Goal: Task Accomplishment & Management: Use online tool/utility

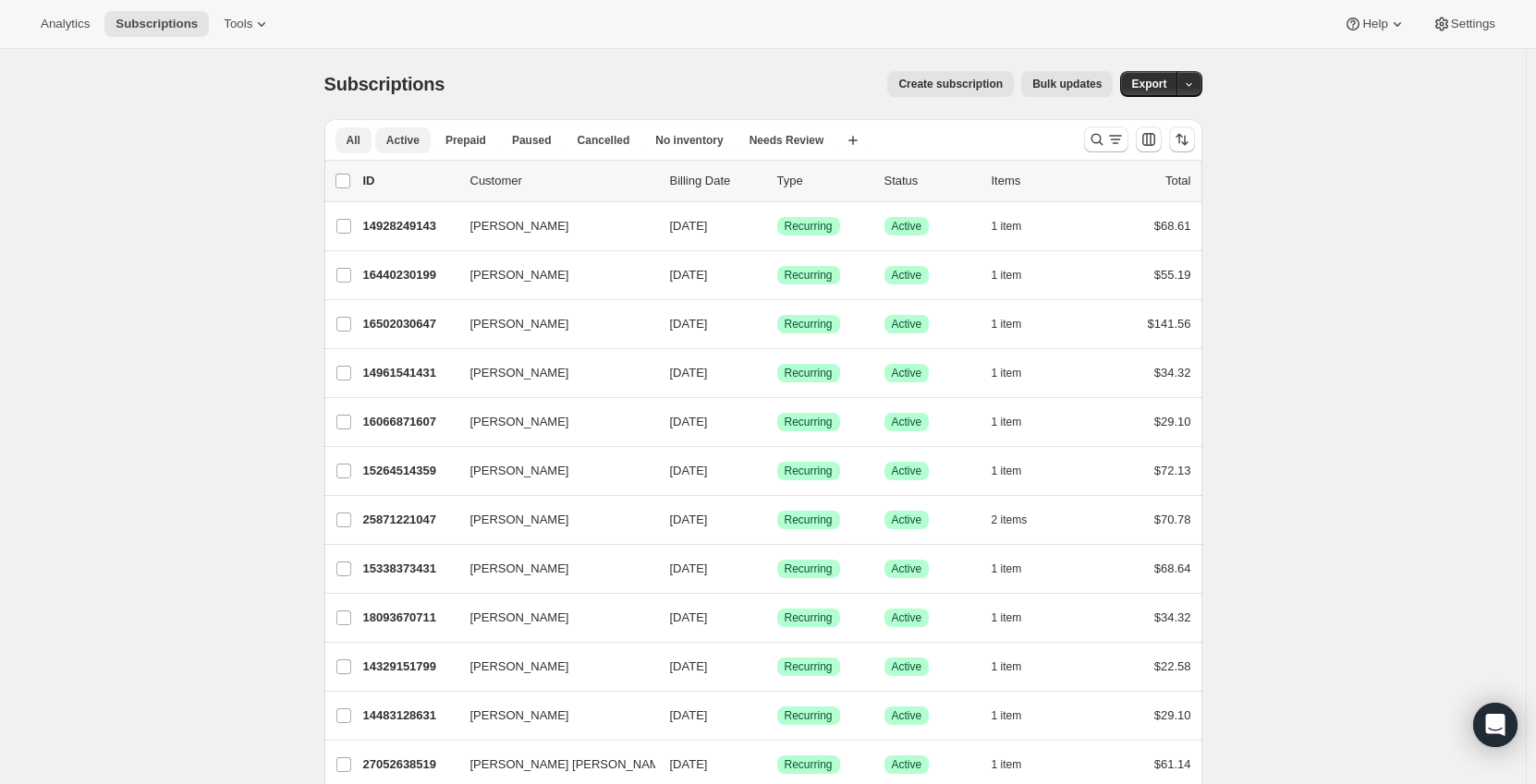
click at [366, 140] on button "All" at bounding box center [354, 140] width 36 height 26
click at [399, 137] on span "Active" at bounding box center [403, 140] width 33 height 14
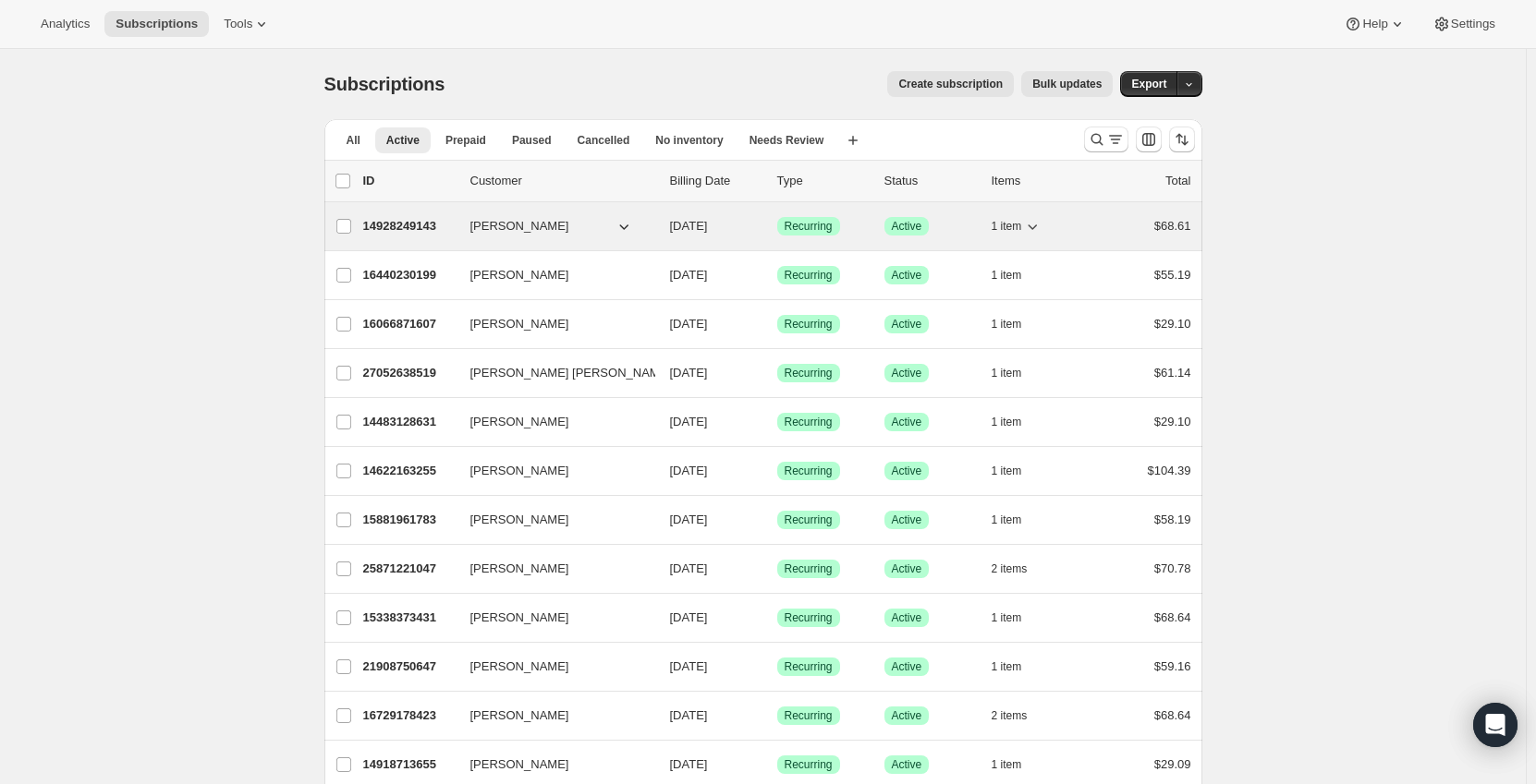
click at [455, 226] on p "14928249143" at bounding box center [409, 226] width 93 height 18
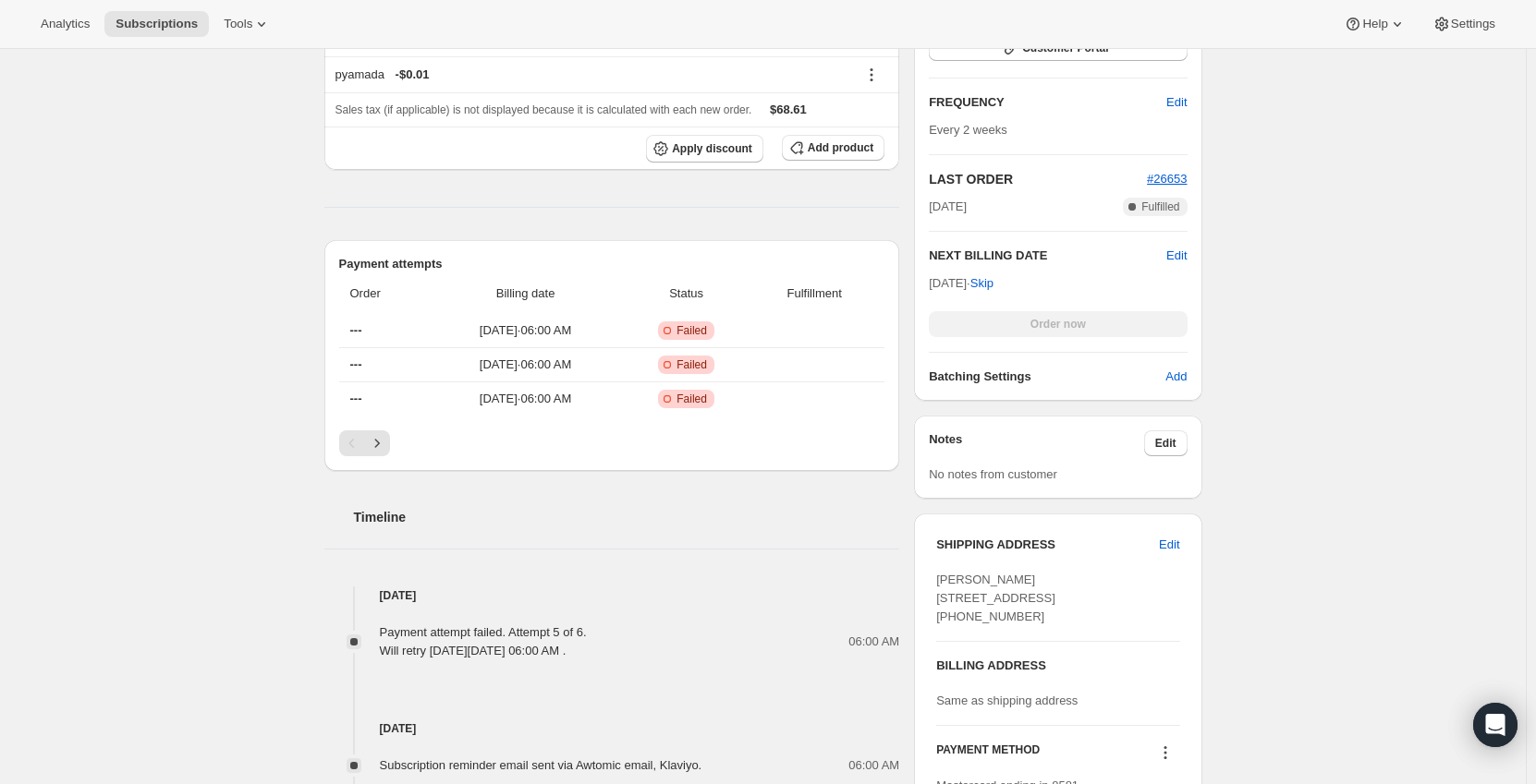
scroll to position [739, 0]
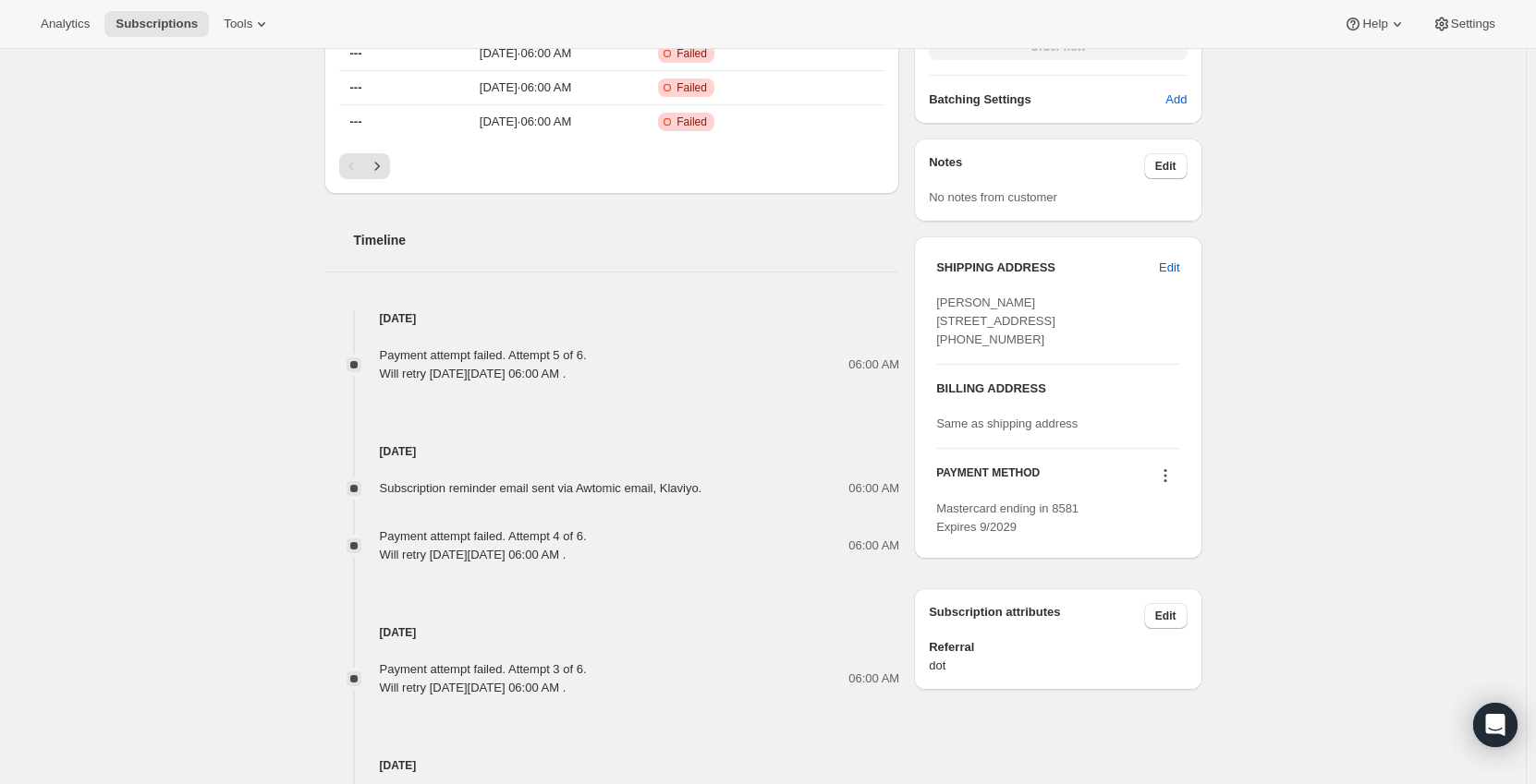
click at [1165, 485] on icon at bounding box center [1165, 475] width 18 height 18
click at [1170, 548] on span "Send link to update card" at bounding box center [1169, 547] width 129 height 13
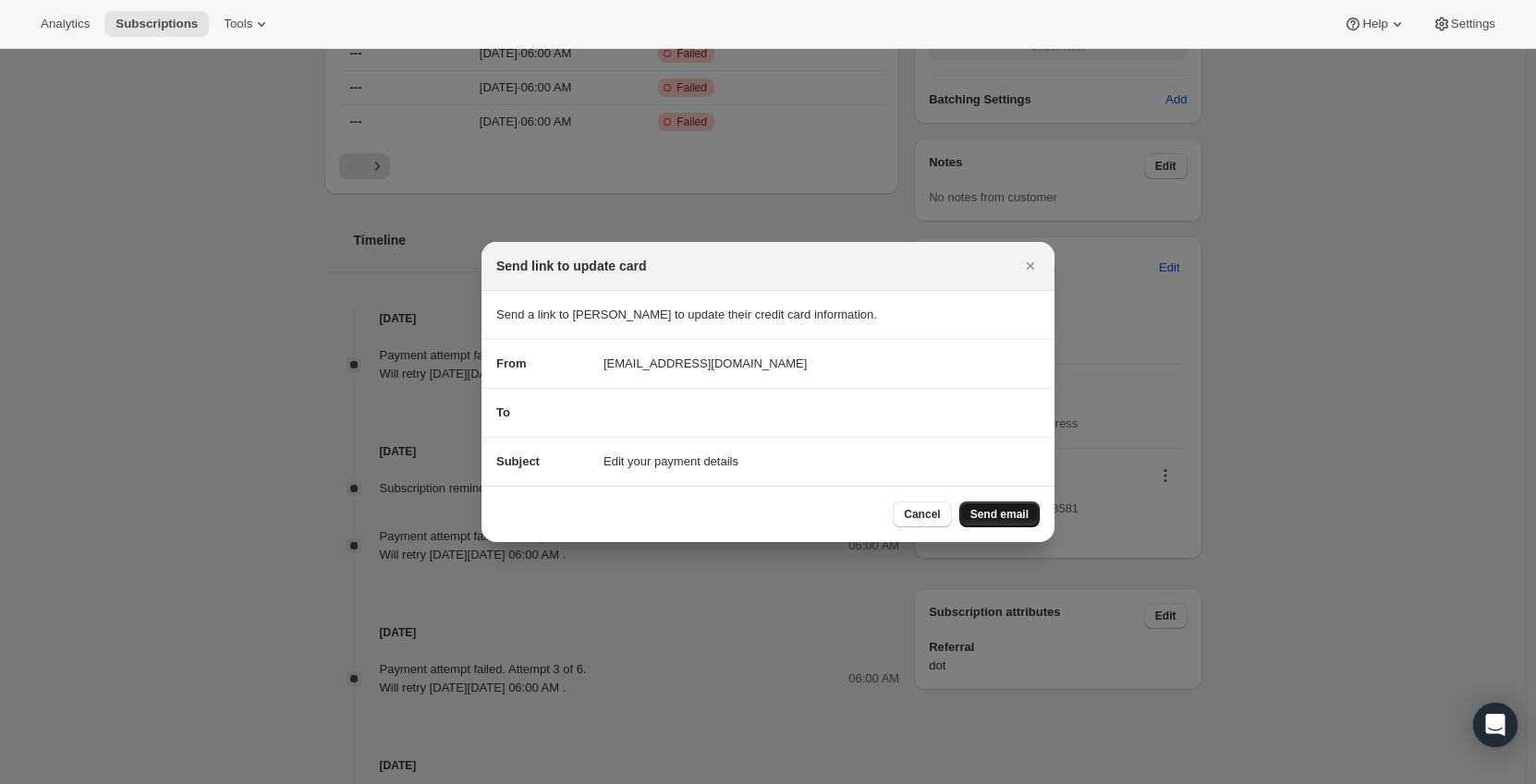
click at [998, 513] on span "Send email" at bounding box center [999, 513] width 58 height 14
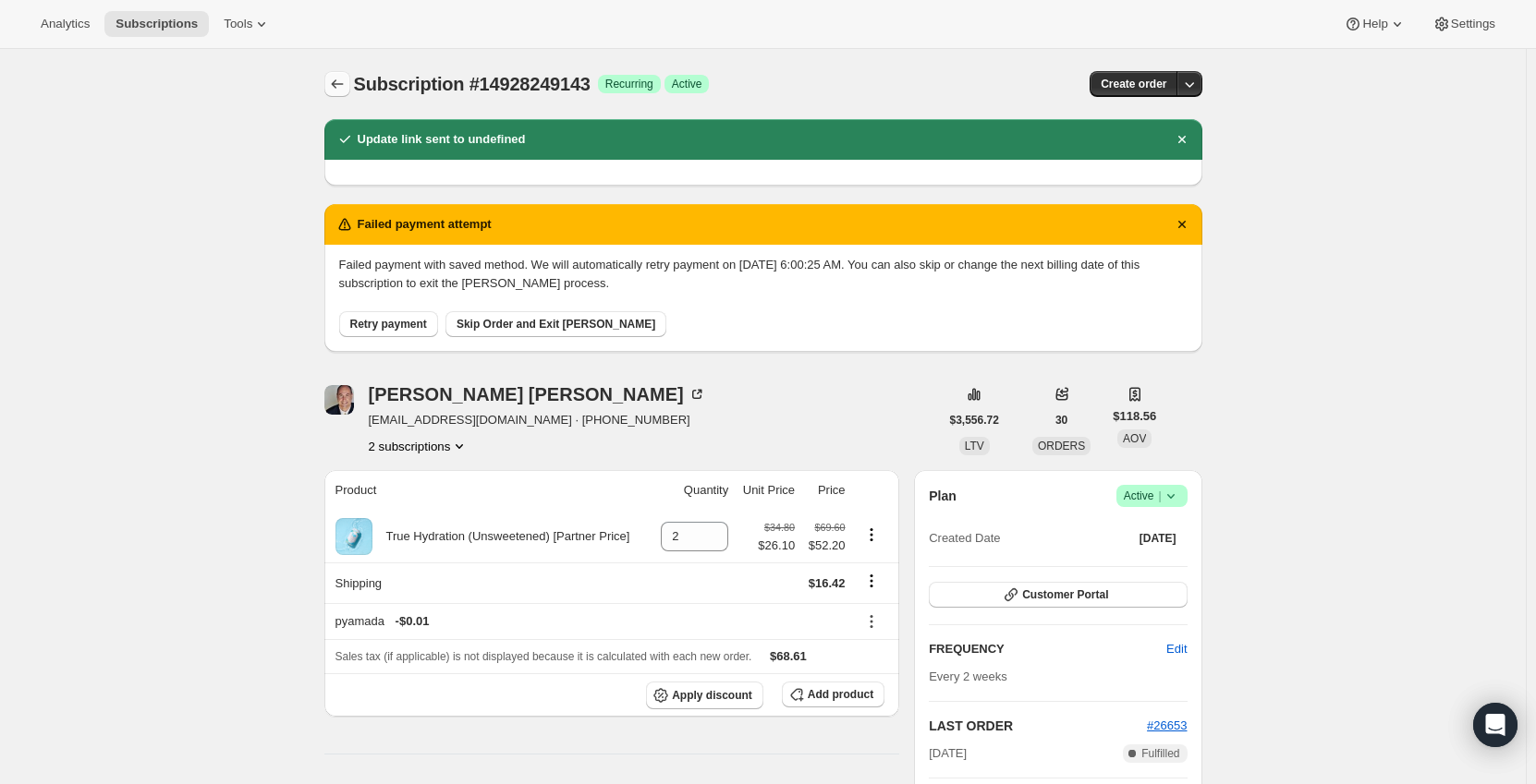
click at [338, 73] on button "Subscriptions" at bounding box center [337, 83] width 26 height 26
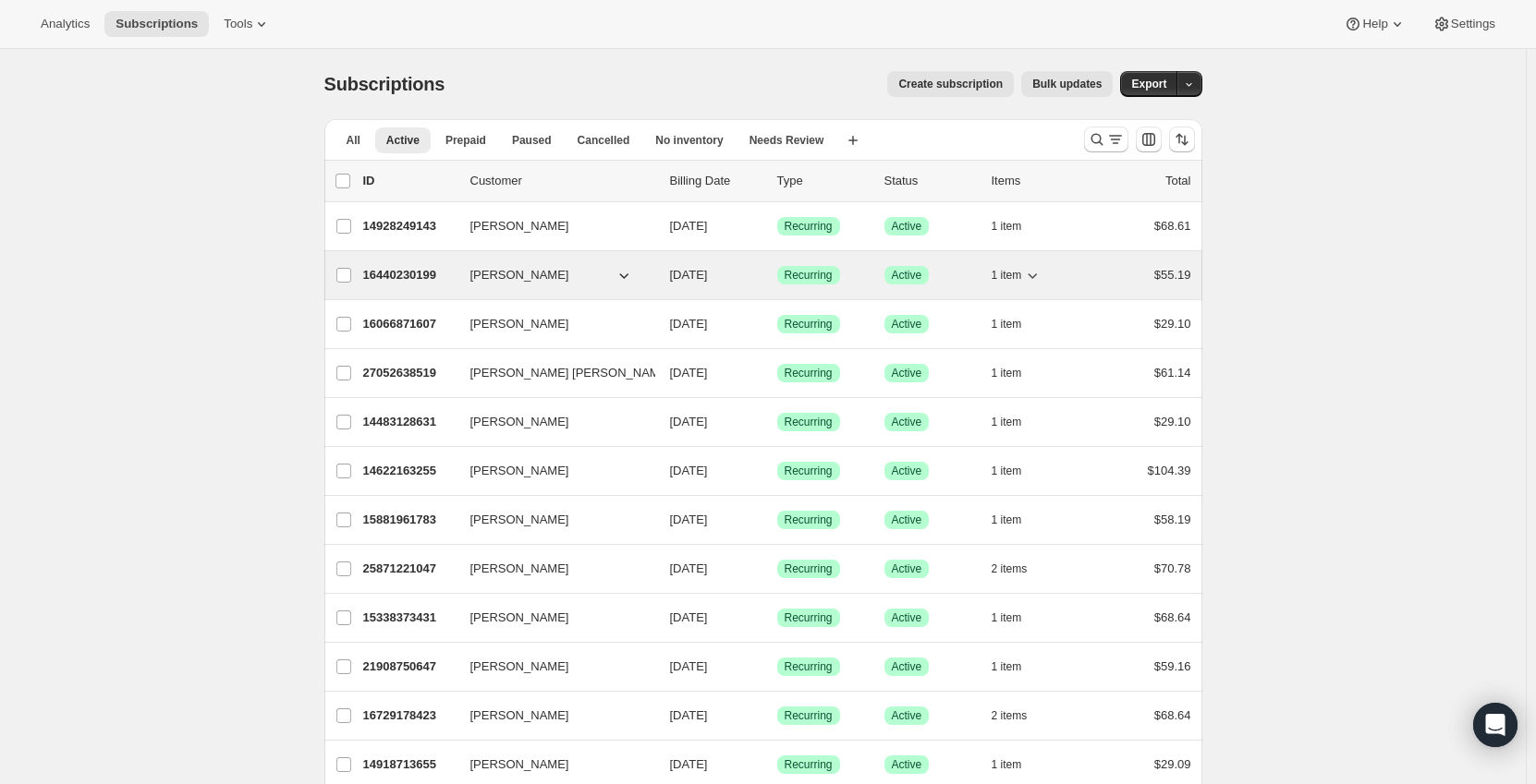
click at [450, 264] on div "16440230199 Gershom Sikaala 10/02/2025 Success Recurring Success Active 1 item …" at bounding box center [778, 274] width 828 height 26
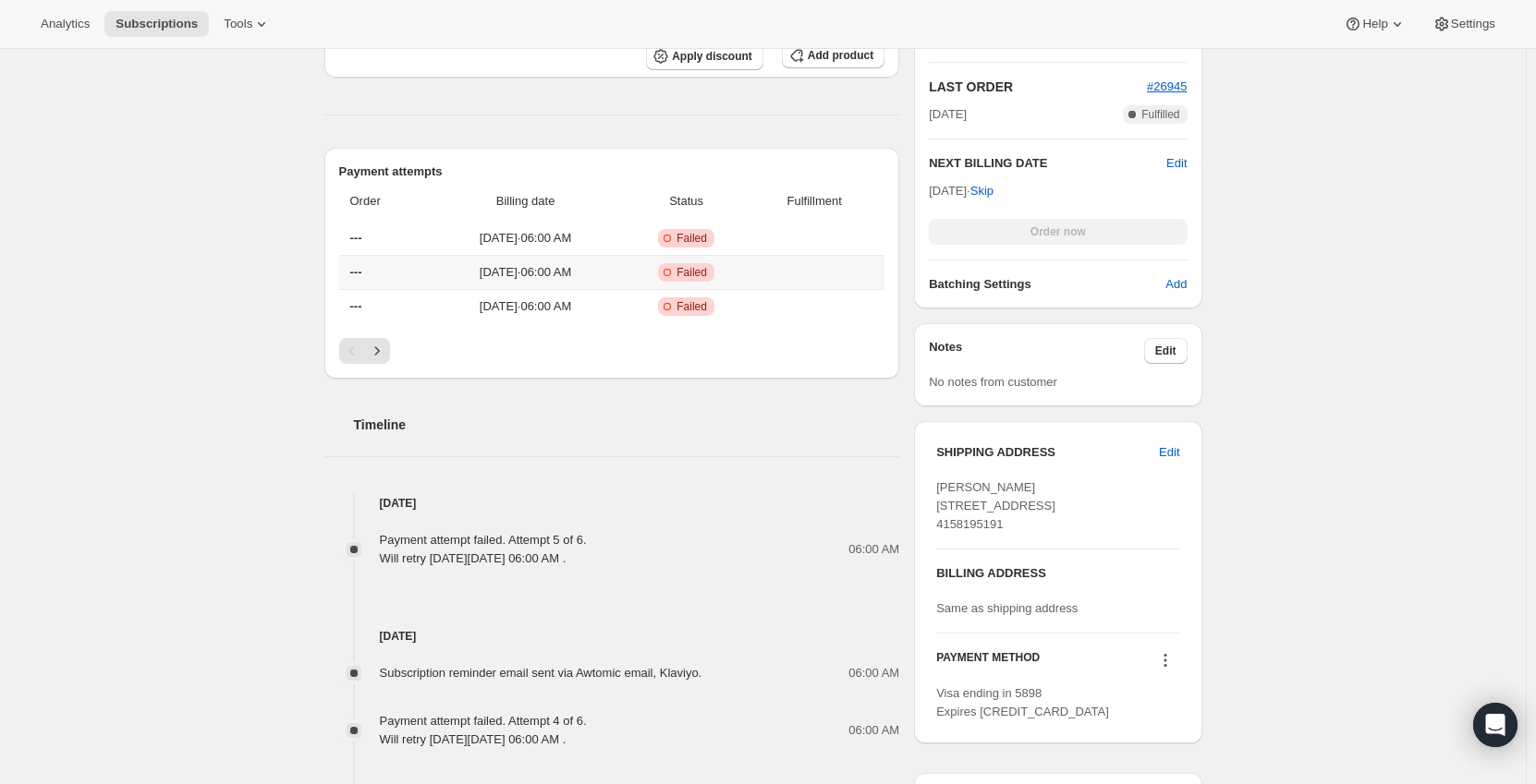
scroll to position [646, 0]
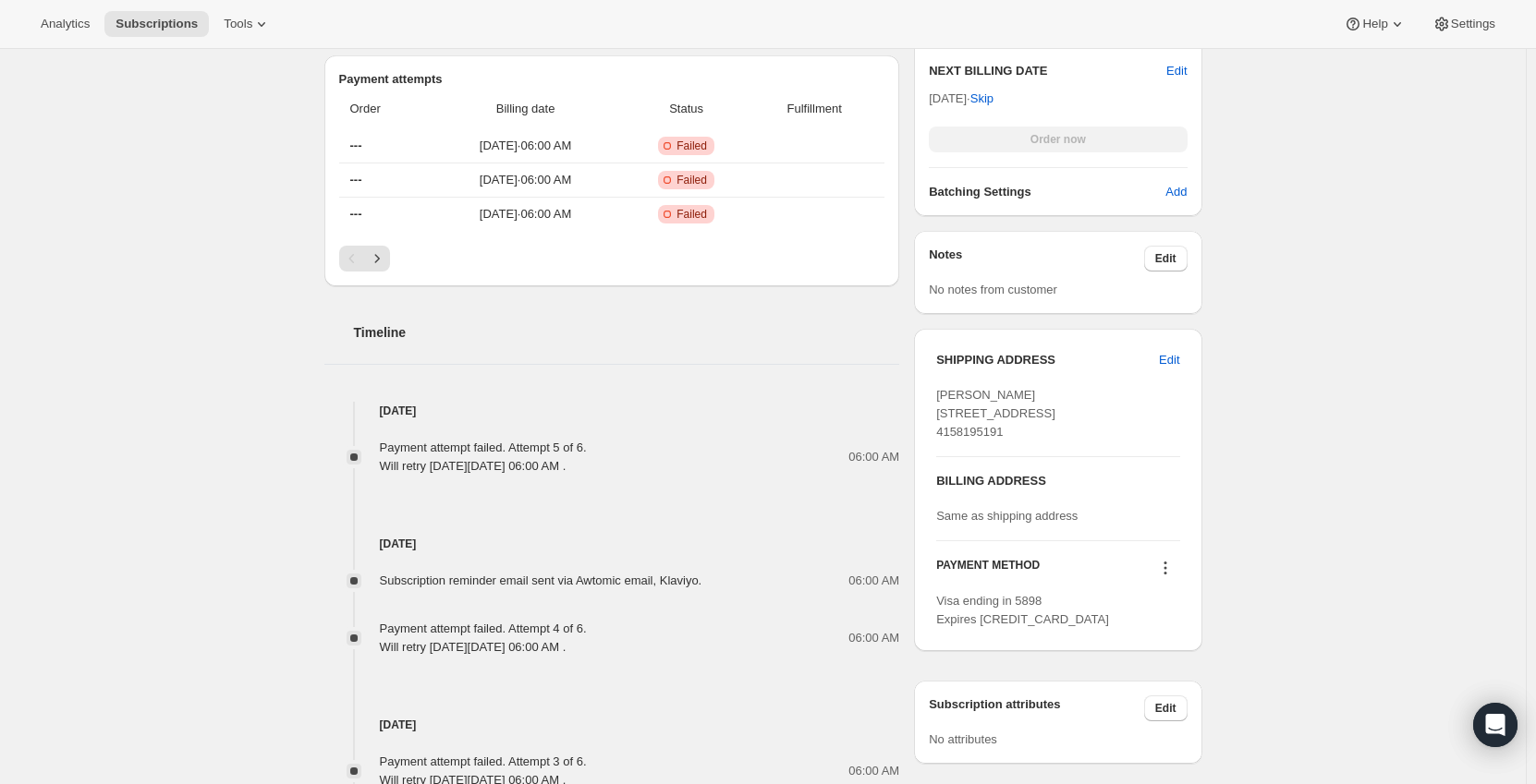
click at [1173, 577] on icon at bounding box center [1165, 568] width 18 height 18
click at [1152, 639] on span "Send link to update card" at bounding box center [1169, 640] width 129 height 13
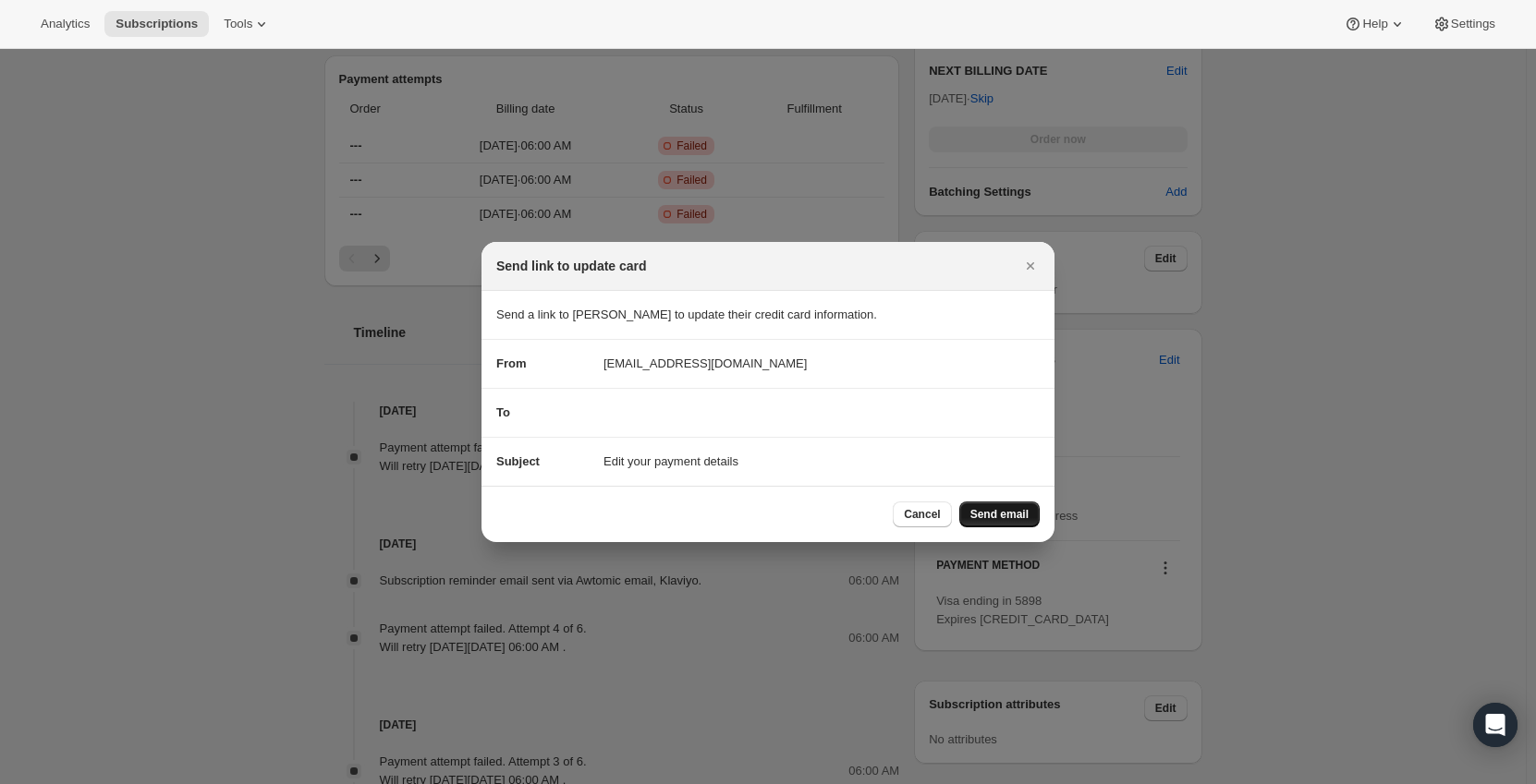
click at [1014, 520] on span "Send email" at bounding box center [999, 513] width 58 height 14
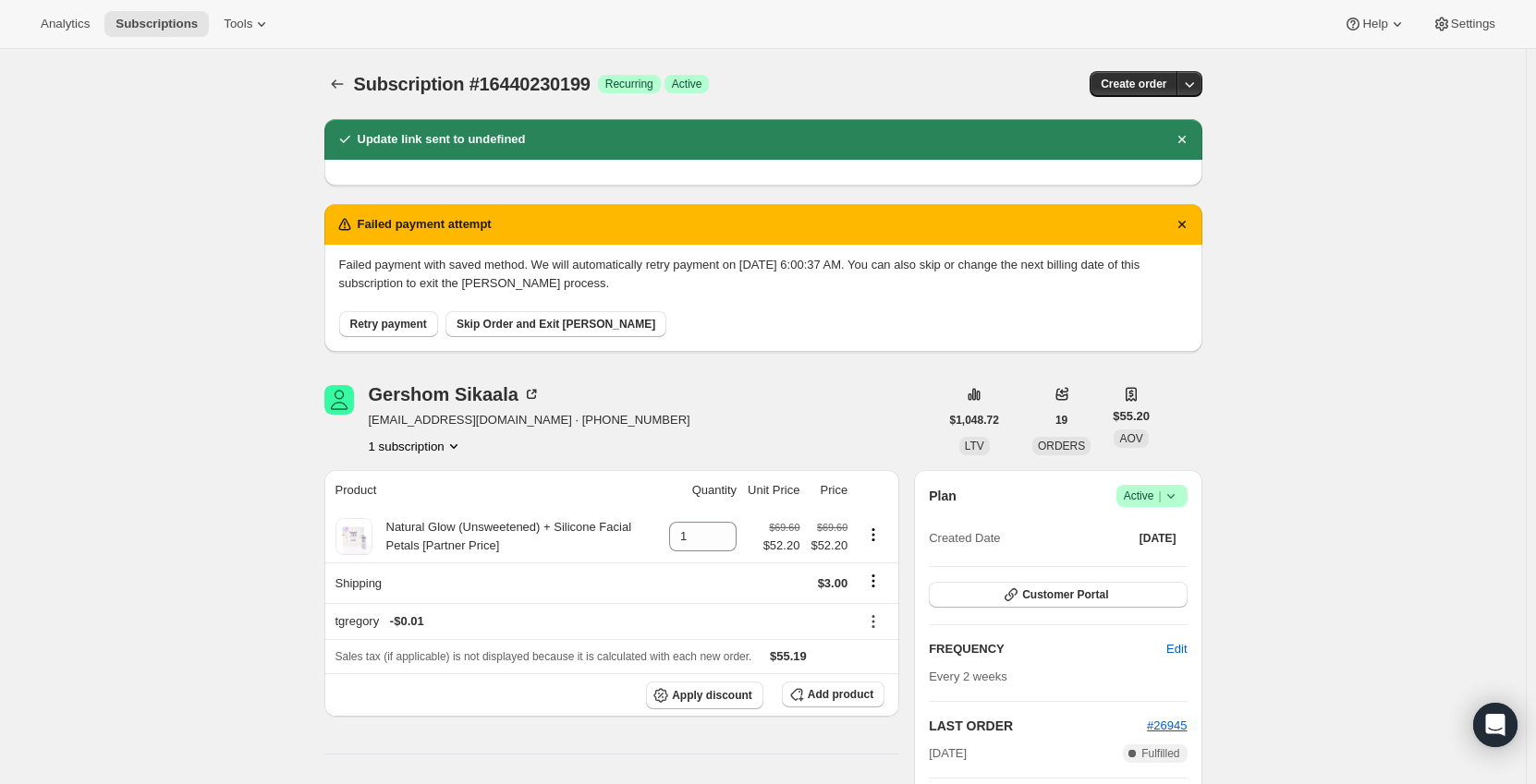
scroll to position [646, 0]
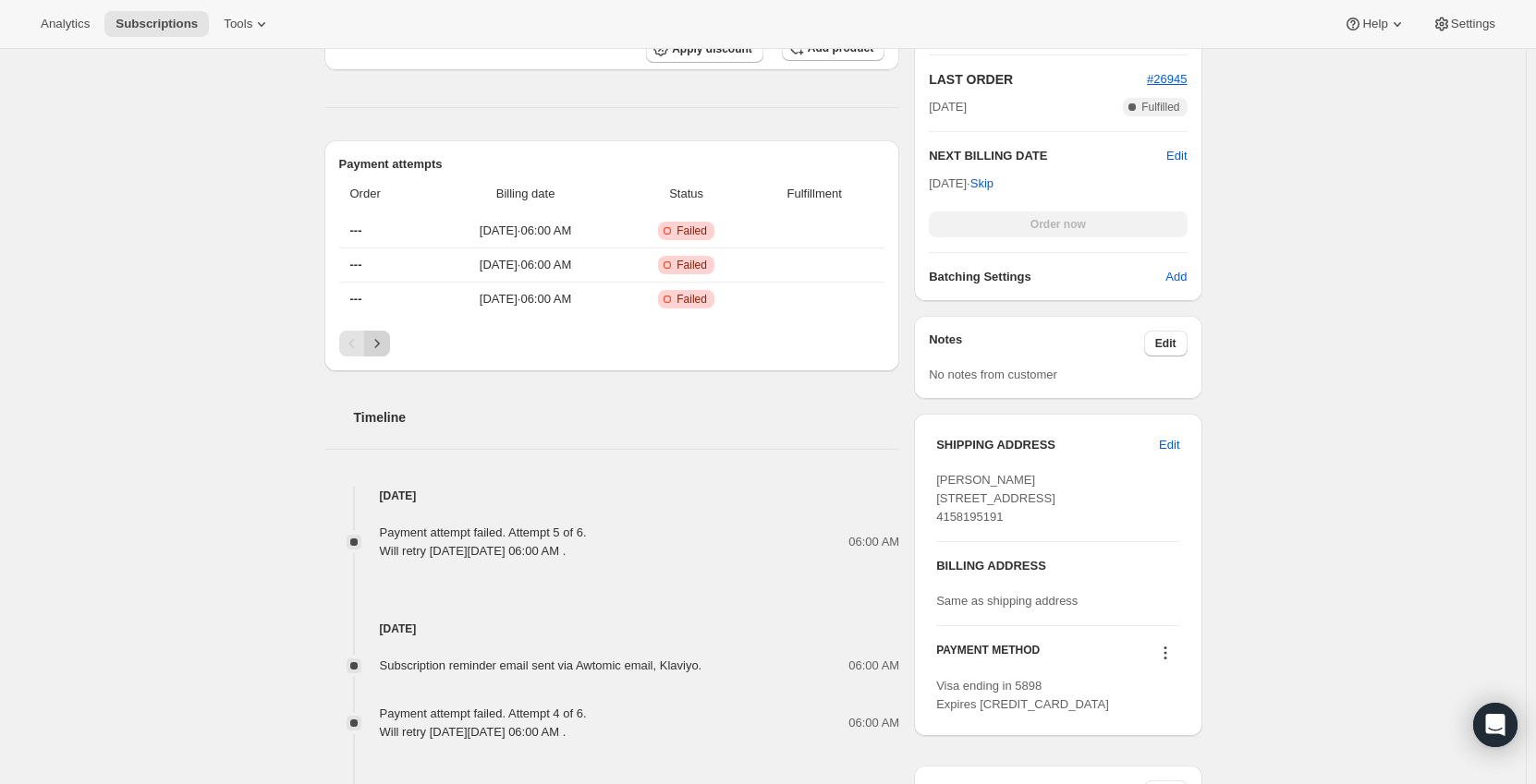
click at [386, 338] on icon "Next" at bounding box center [377, 343] width 18 height 18
click at [361, 337] on icon "Previous" at bounding box center [351, 343] width 18 height 18
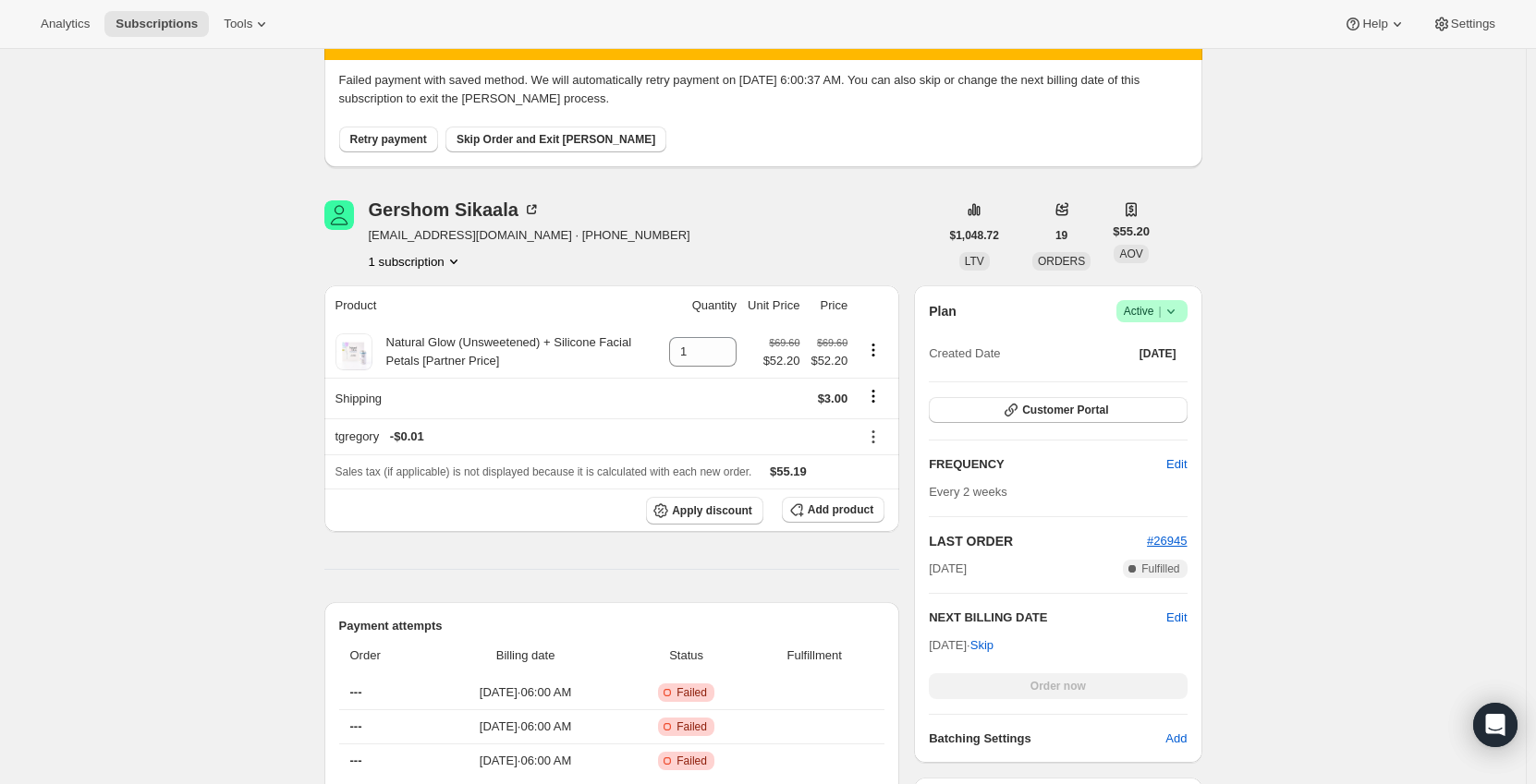
scroll to position [0, 0]
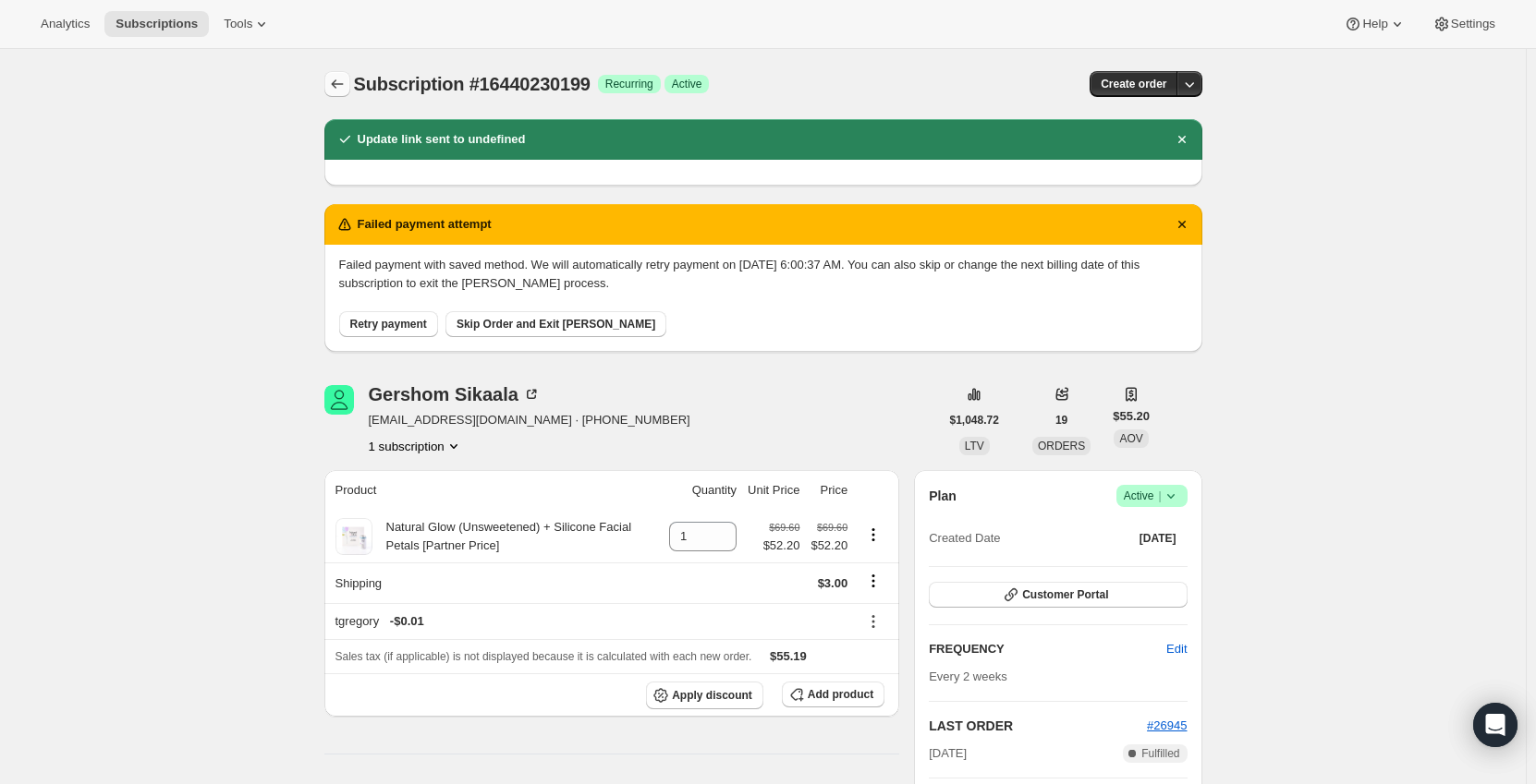
click at [346, 87] on icon "Subscriptions" at bounding box center [337, 83] width 18 height 18
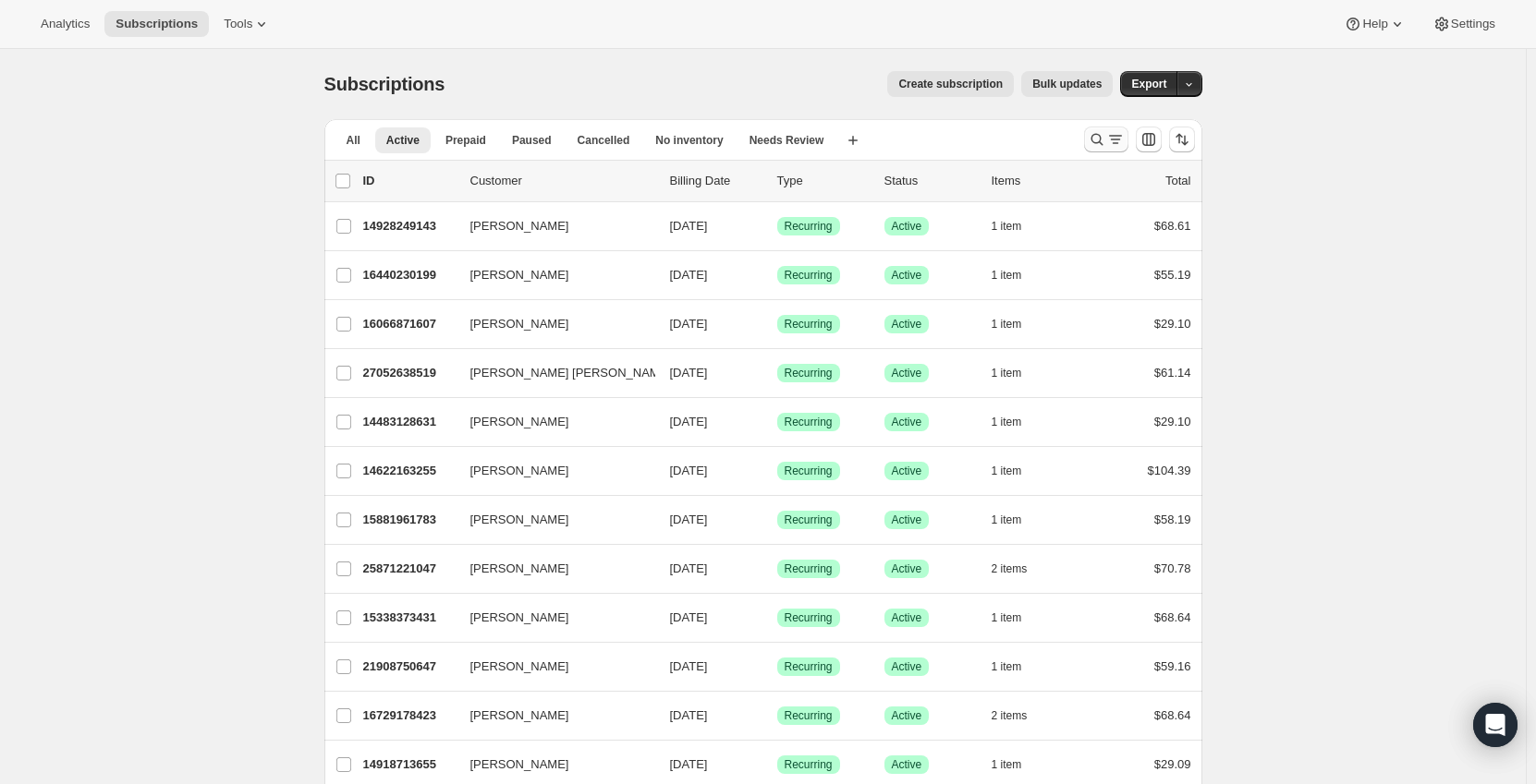
click at [1111, 134] on icon "Search and filter results" at bounding box center [1115, 139] width 18 height 18
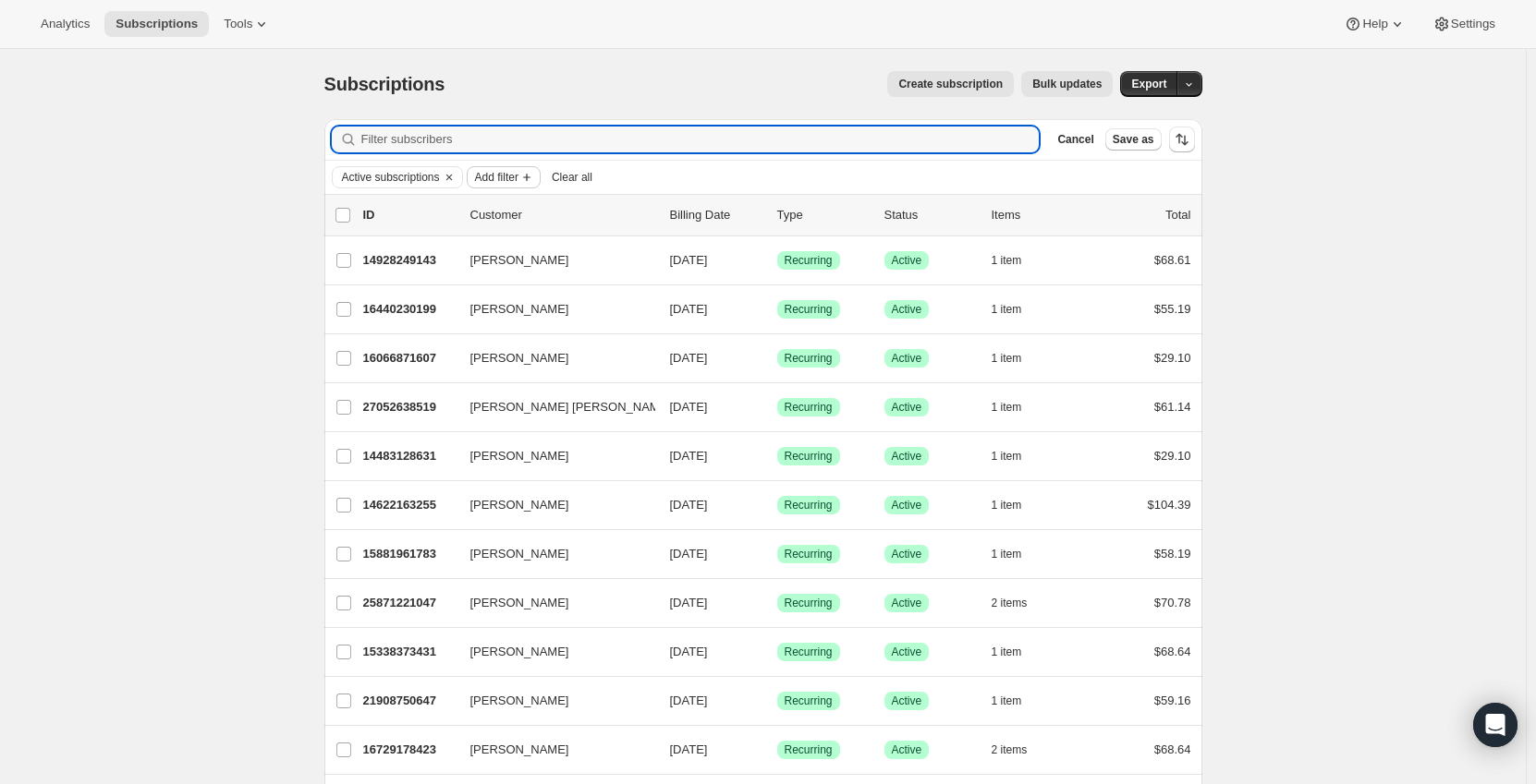
click at [499, 180] on span "Add filter" at bounding box center [496, 177] width 43 height 14
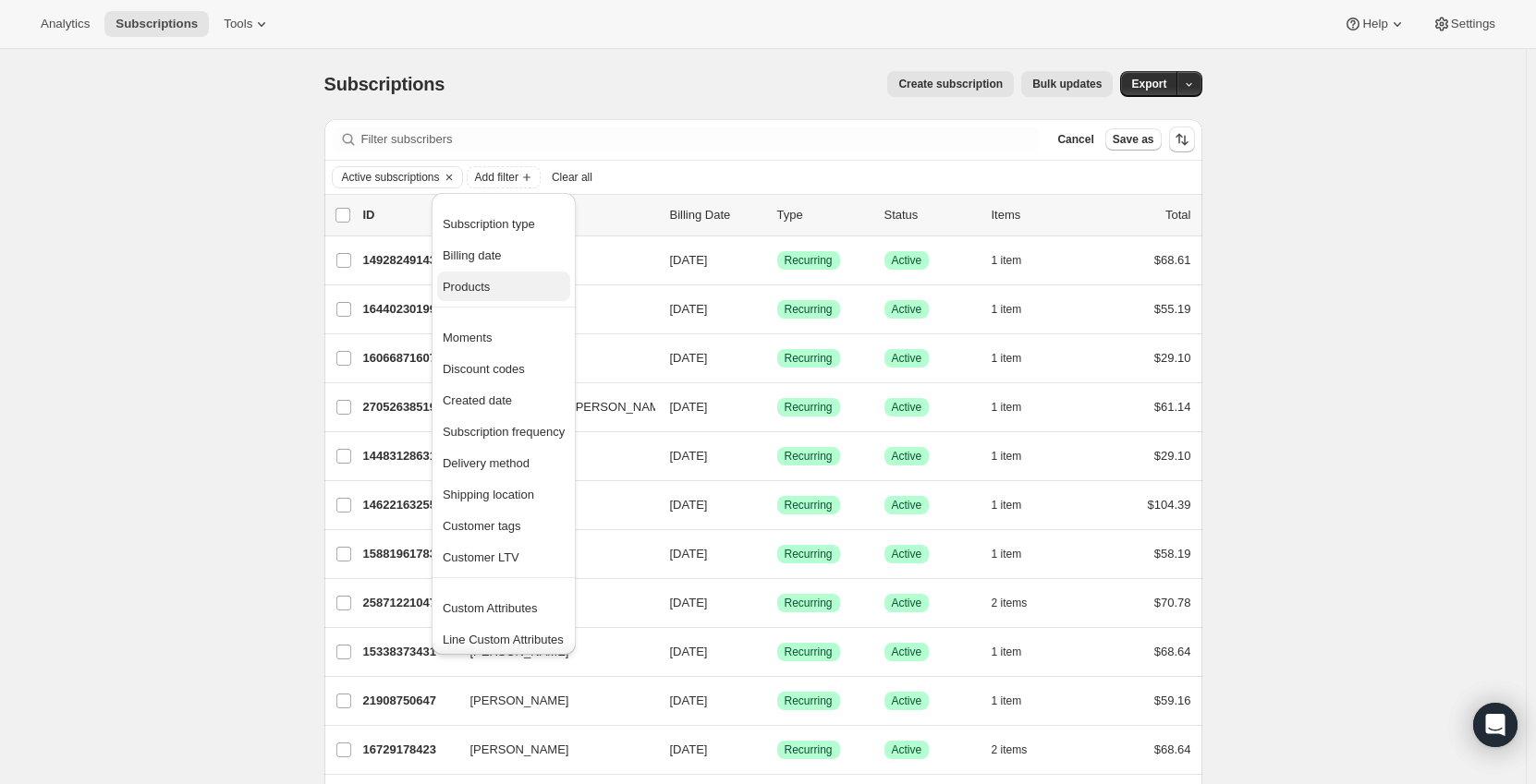
click at [496, 292] on span "Products" at bounding box center [504, 287] width 122 height 18
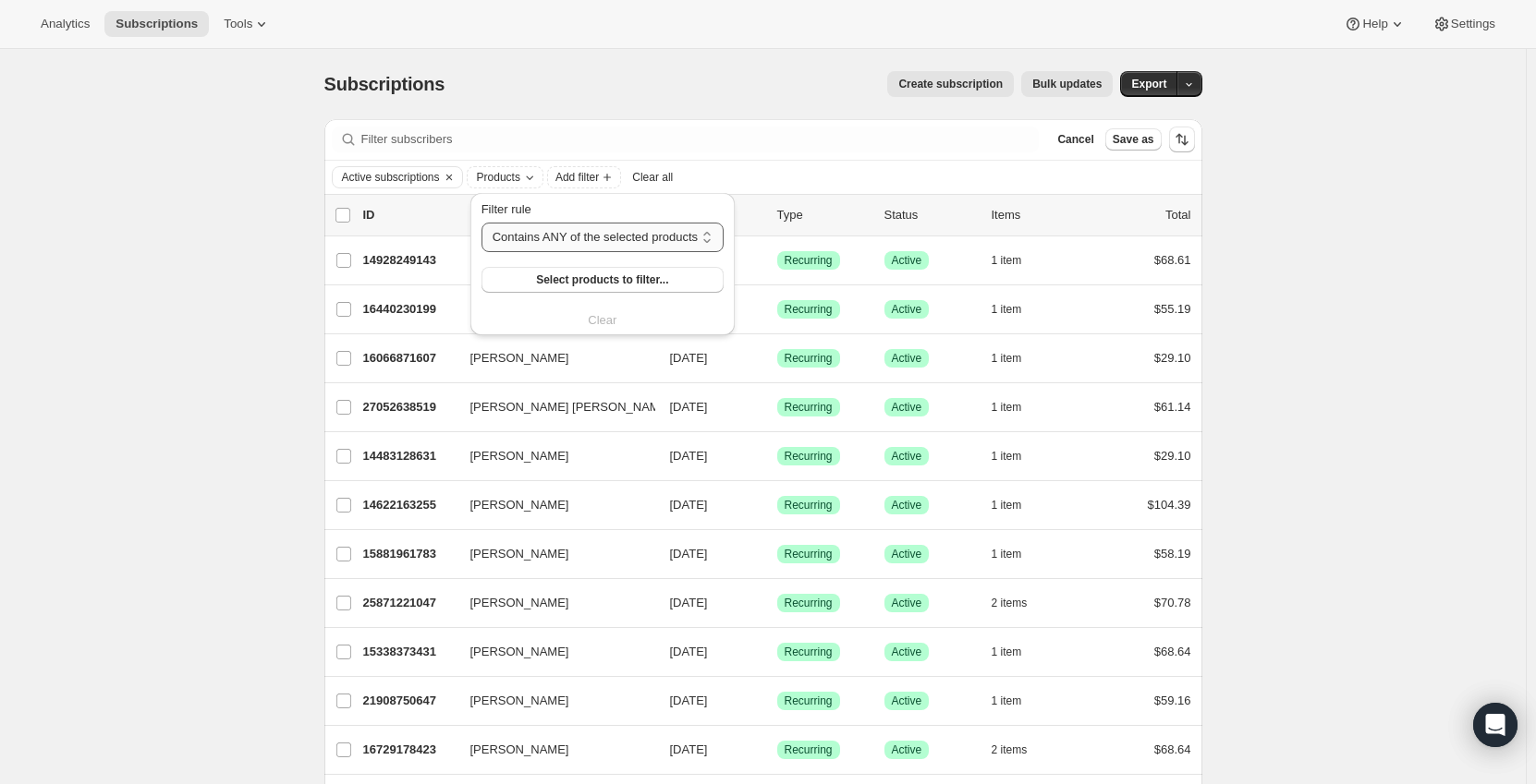
click at [581, 243] on select "Contains ANY of the selected products Contains ALL of the selected products Con…" at bounding box center [602, 237] width 242 height 30
click at [581, 229] on select "Contains ANY of the selected products Contains ALL of the selected products Con…" at bounding box center [602, 237] width 242 height 30
click at [560, 273] on span "Select products to filter..." at bounding box center [602, 279] width 132 height 14
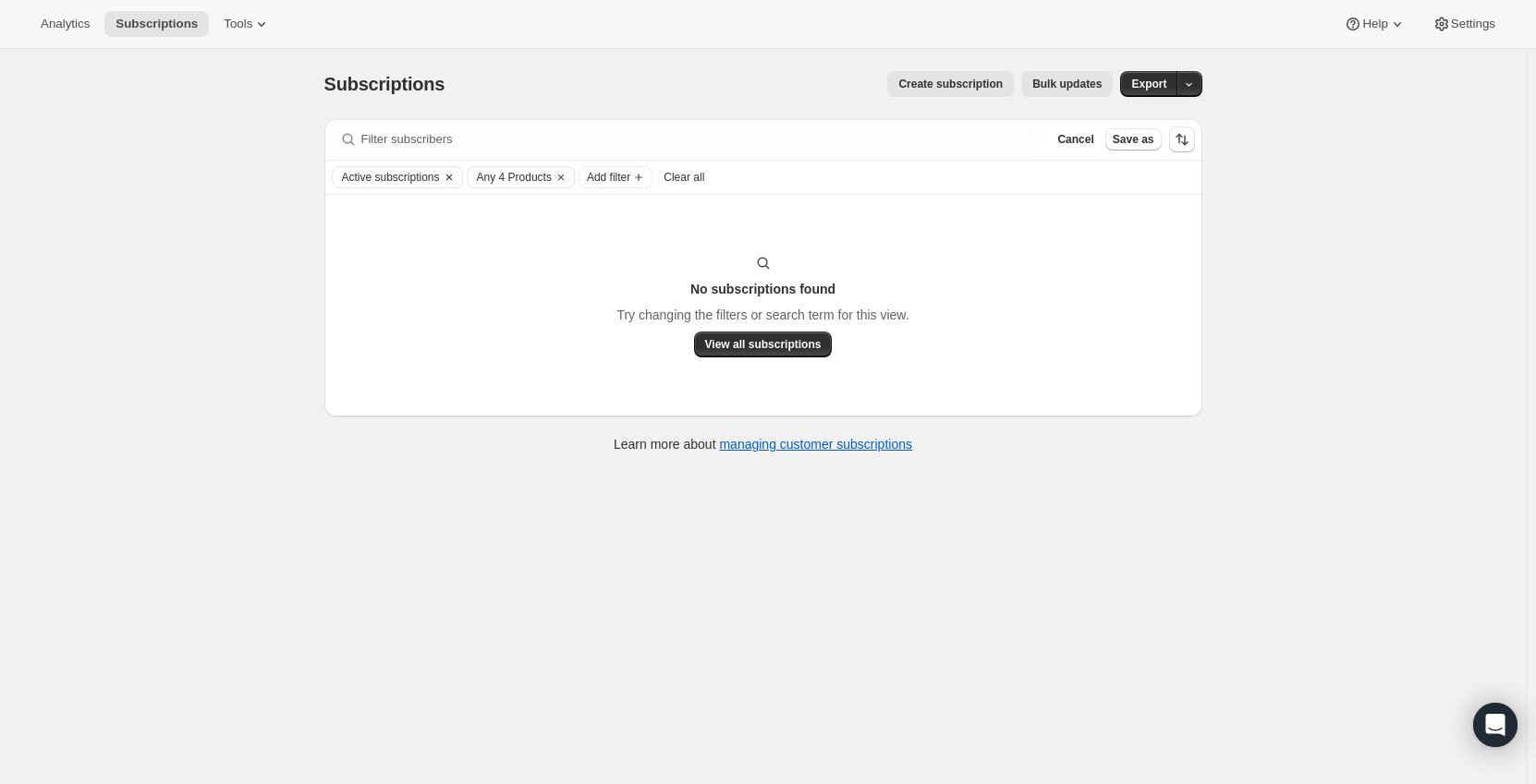
click at [393, 177] on span "Active subscriptions" at bounding box center [390, 177] width 98 height 14
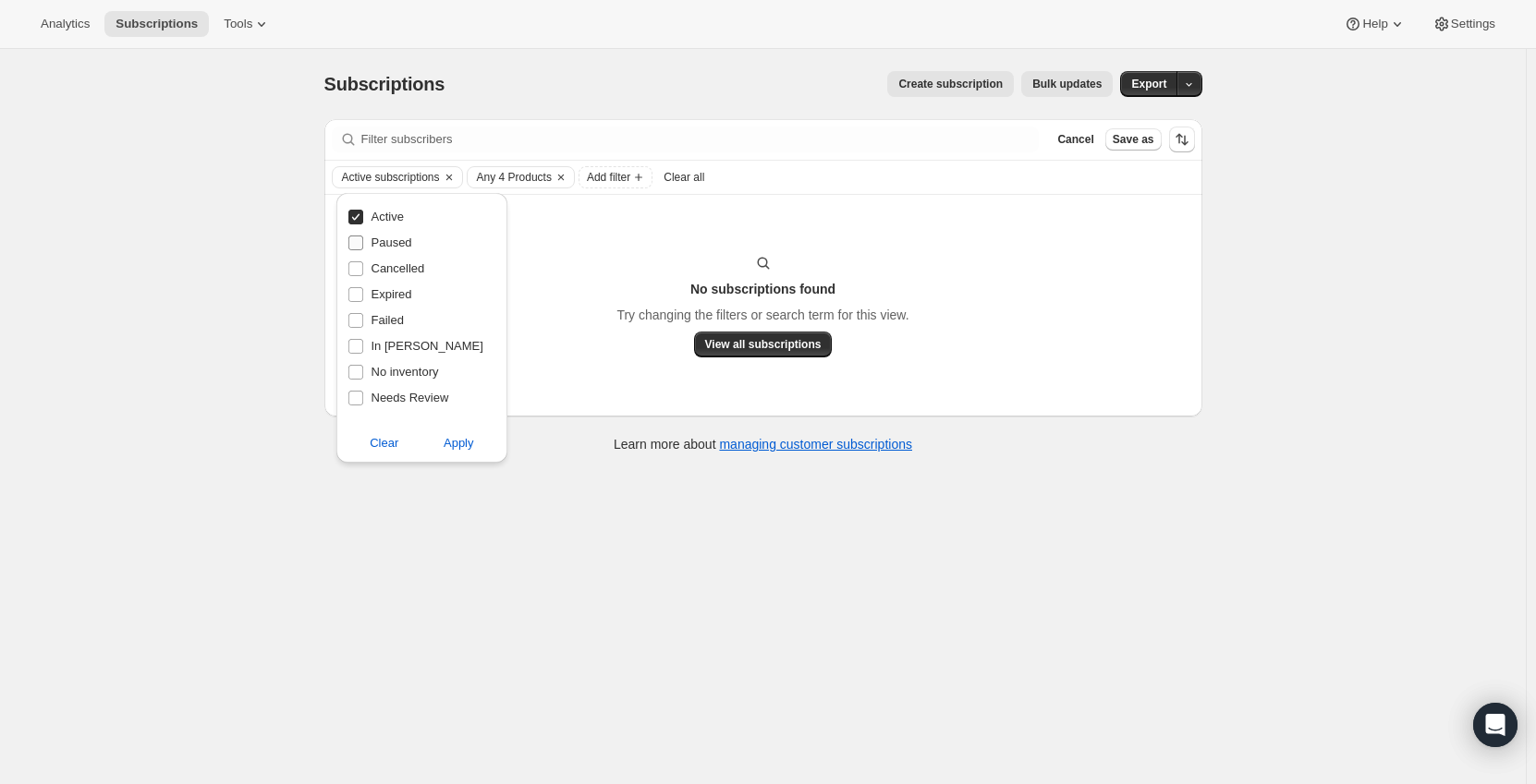
click at [389, 248] on span "Paused" at bounding box center [391, 242] width 41 height 13
click at [363, 248] on input "Paused" at bounding box center [355, 242] width 14 height 14
checkbox input "true"
click at [461, 447] on span "Apply" at bounding box center [459, 443] width 31 height 18
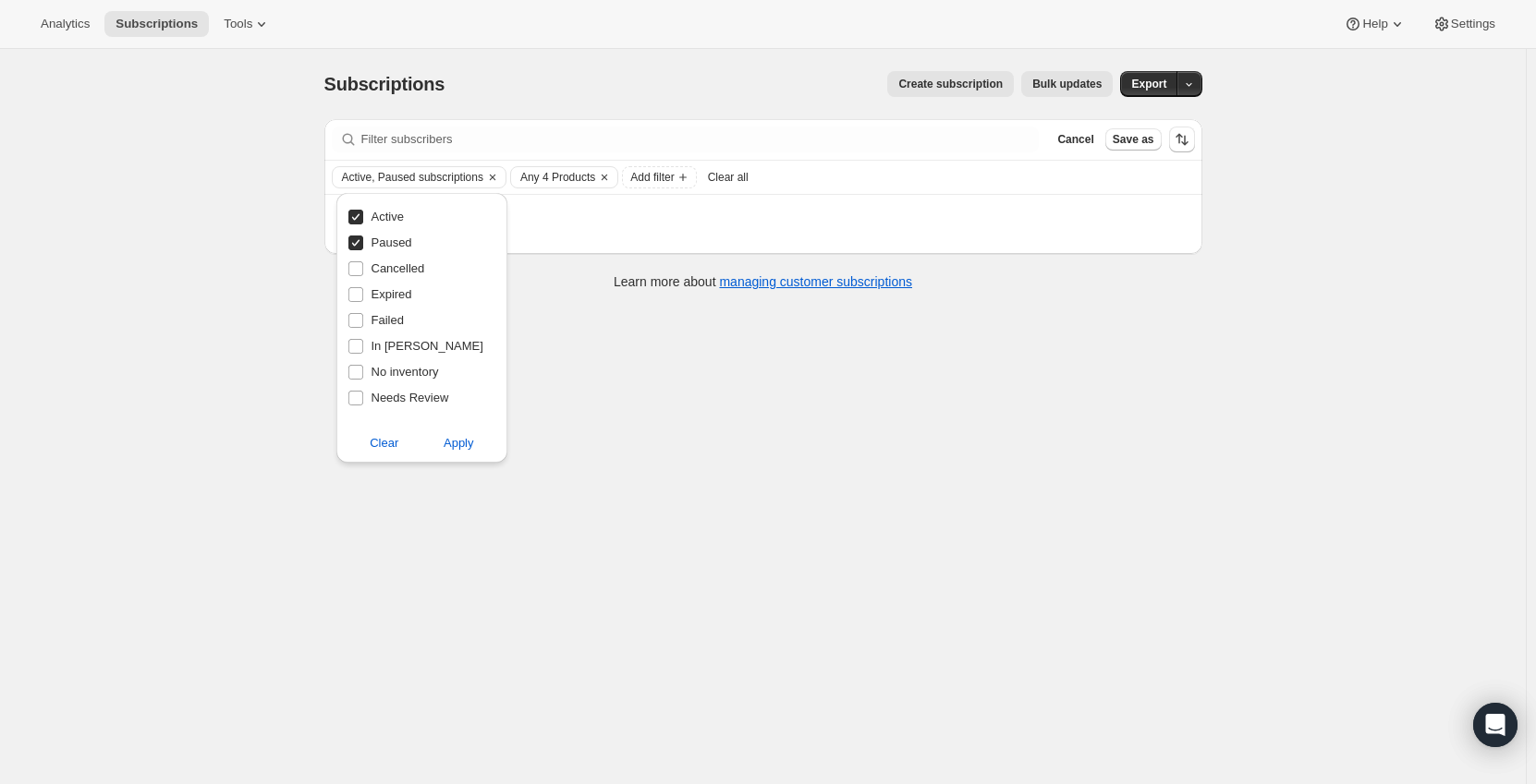
click at [286, 376] on div "Subscriptions. This page is ready Subscriptions Create subscription Bulk update…" at bounding box center [762, 441] width 1525 height 784
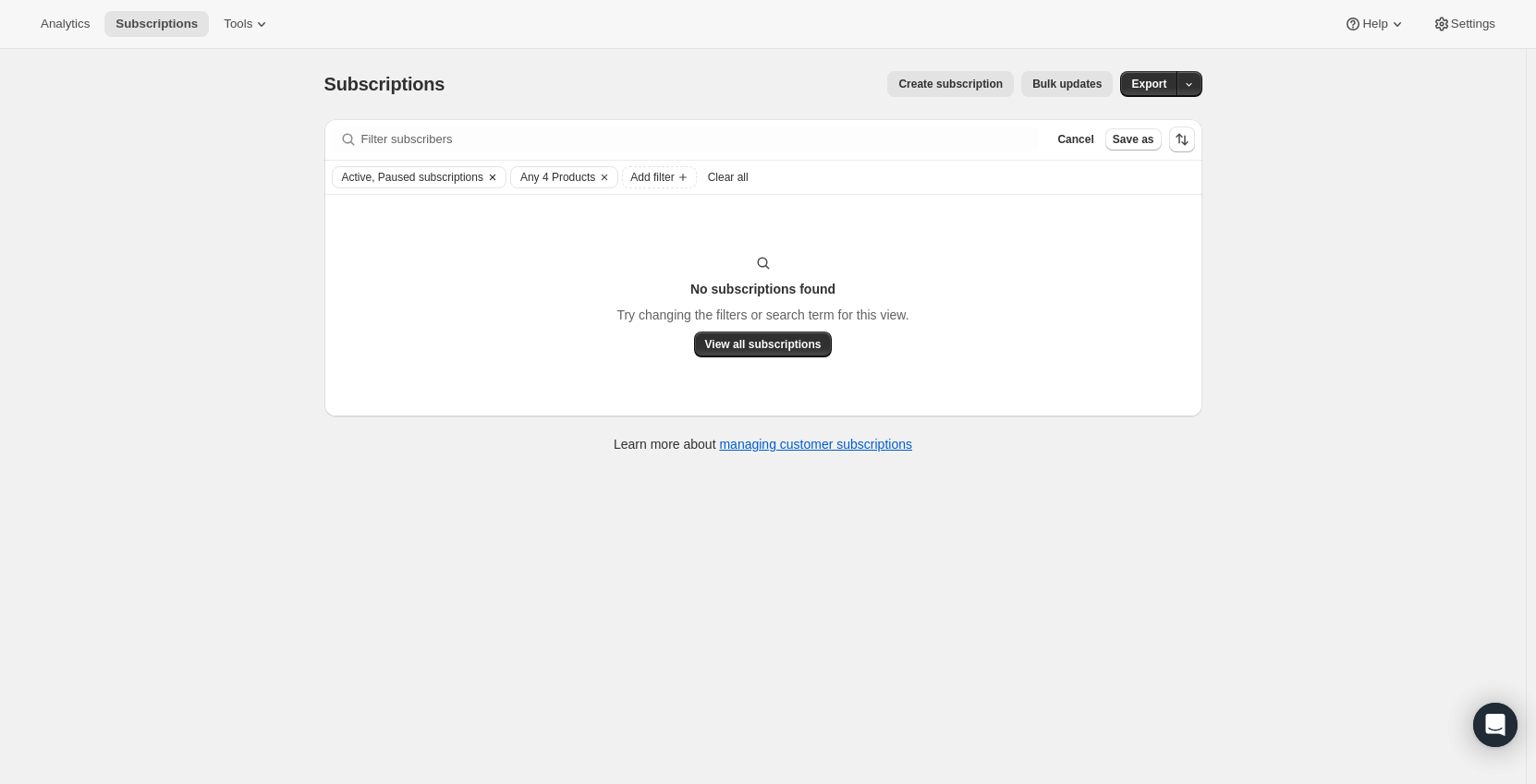
click at [417, 173] on span "Active, Paused subscriptions" at bounding box center [412, 177] width 142 height 14
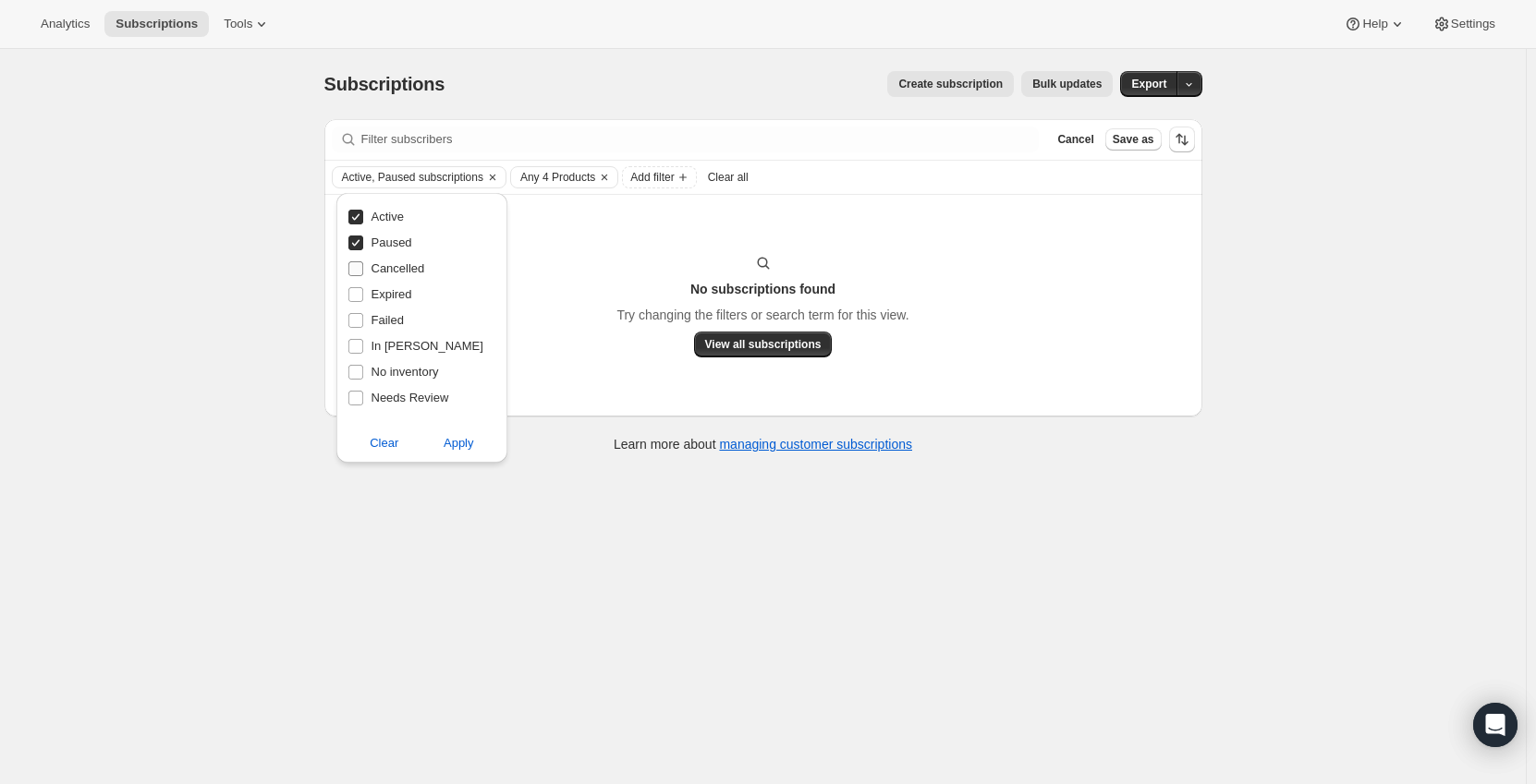
click at [410, 274] on span "Cancelled" at bounding box center [398, 268] width 54 height 13
click at [363, 274] on input "Cancelled" at bounding box center [355, 268] width 14 height 14
checkbox input "true"
click at [240, 278] on div "Subscriptions. This page is ready Subscriptions Create subscription Bulk update…" at bounding box center [762, 441] width 1525 height 784
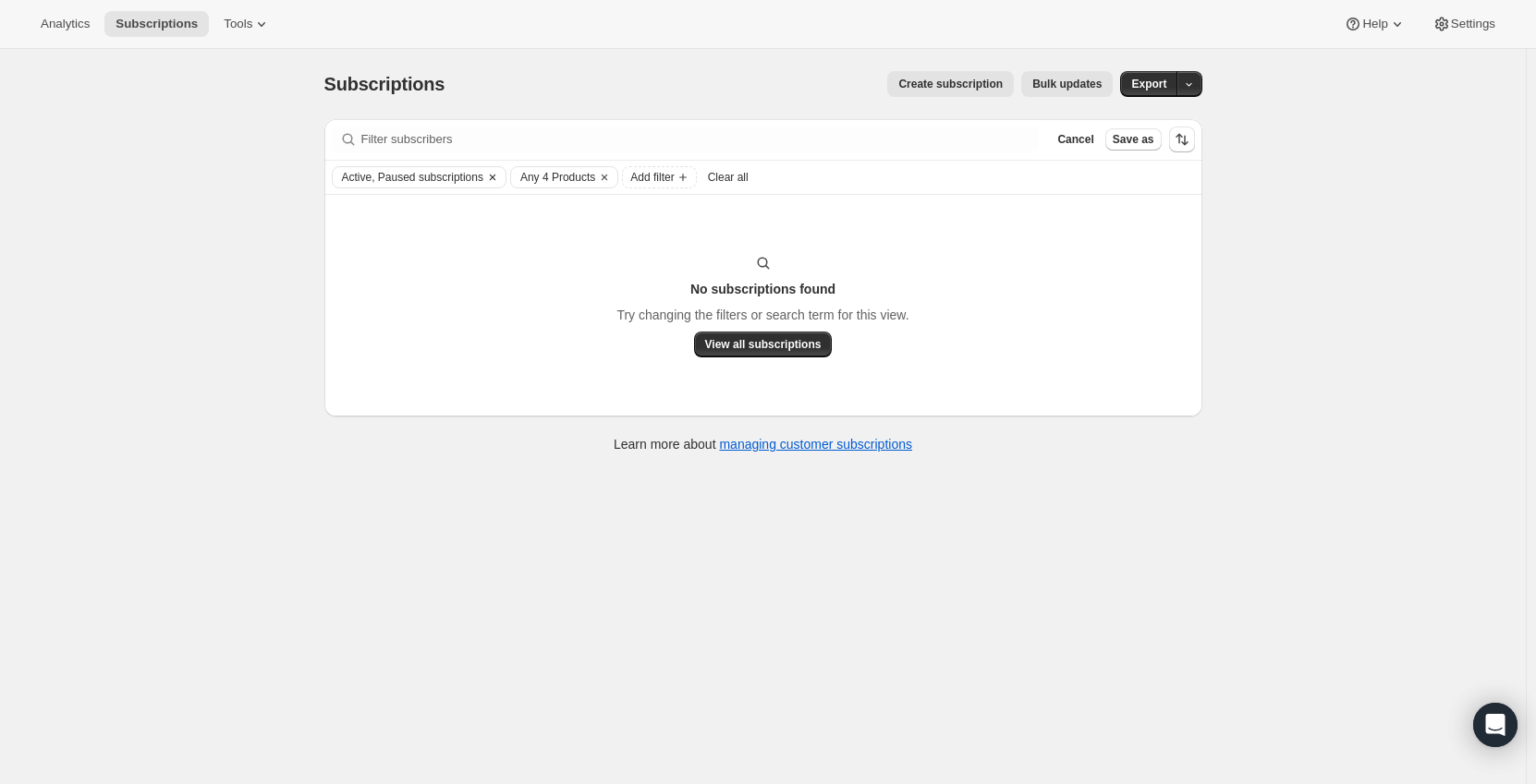
click at [402, 178] on span "Active, Paused subscriptions" at bounding box center [412, 177] width 142 height 14
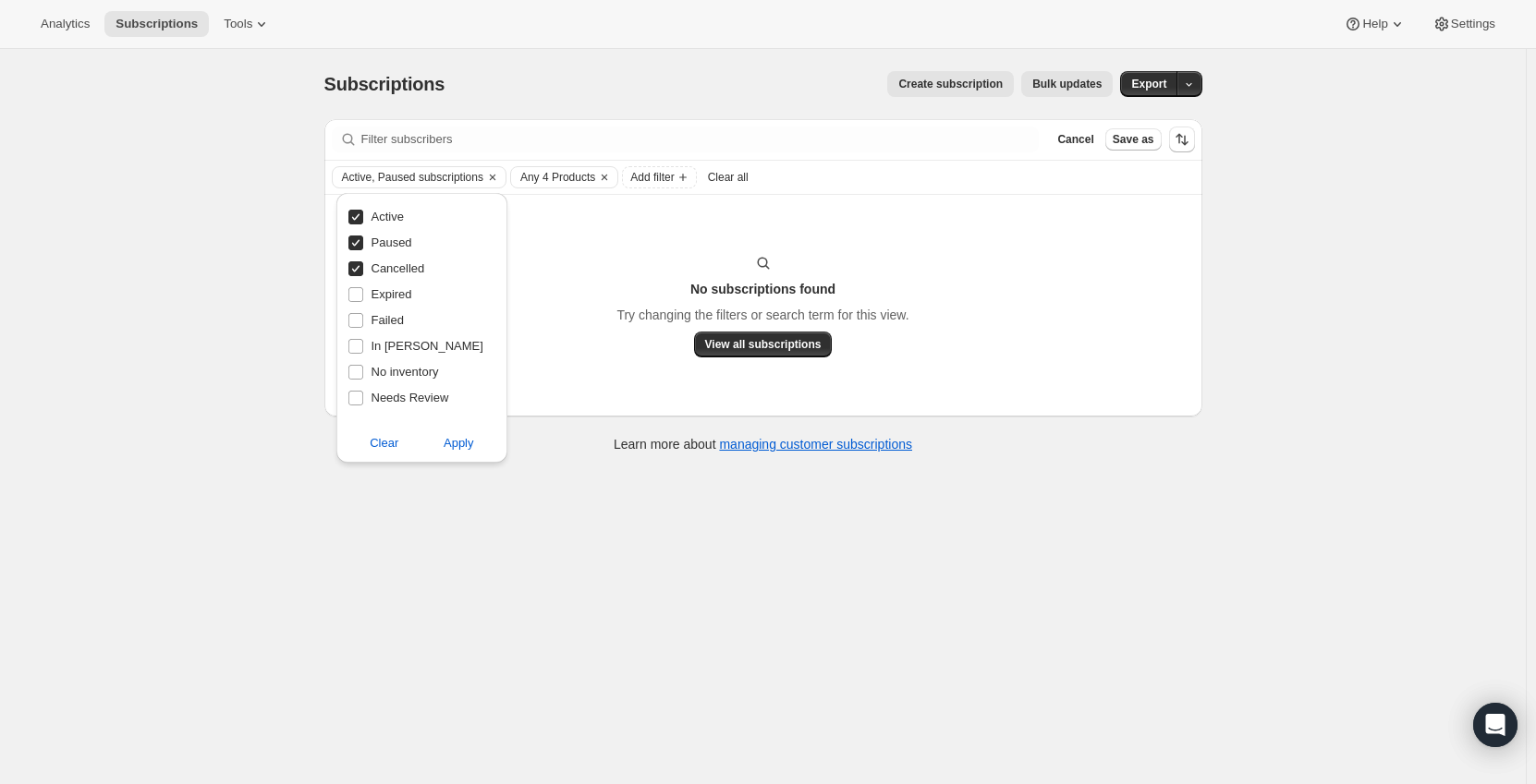
click at [392, 240] on span "Paused" at bounding box center [391, 242] width 41 height 13
click at [363, 240] on input "Paused" at bounding box center [355, 242] width 14 height 14
checkbox input "false"
click at [390, 211] on span "Active" at bounding box center [387, 216] width 33 height 13
click at [363, 211] on input "Active" at bounding box center [355, 216] width 14 height 14
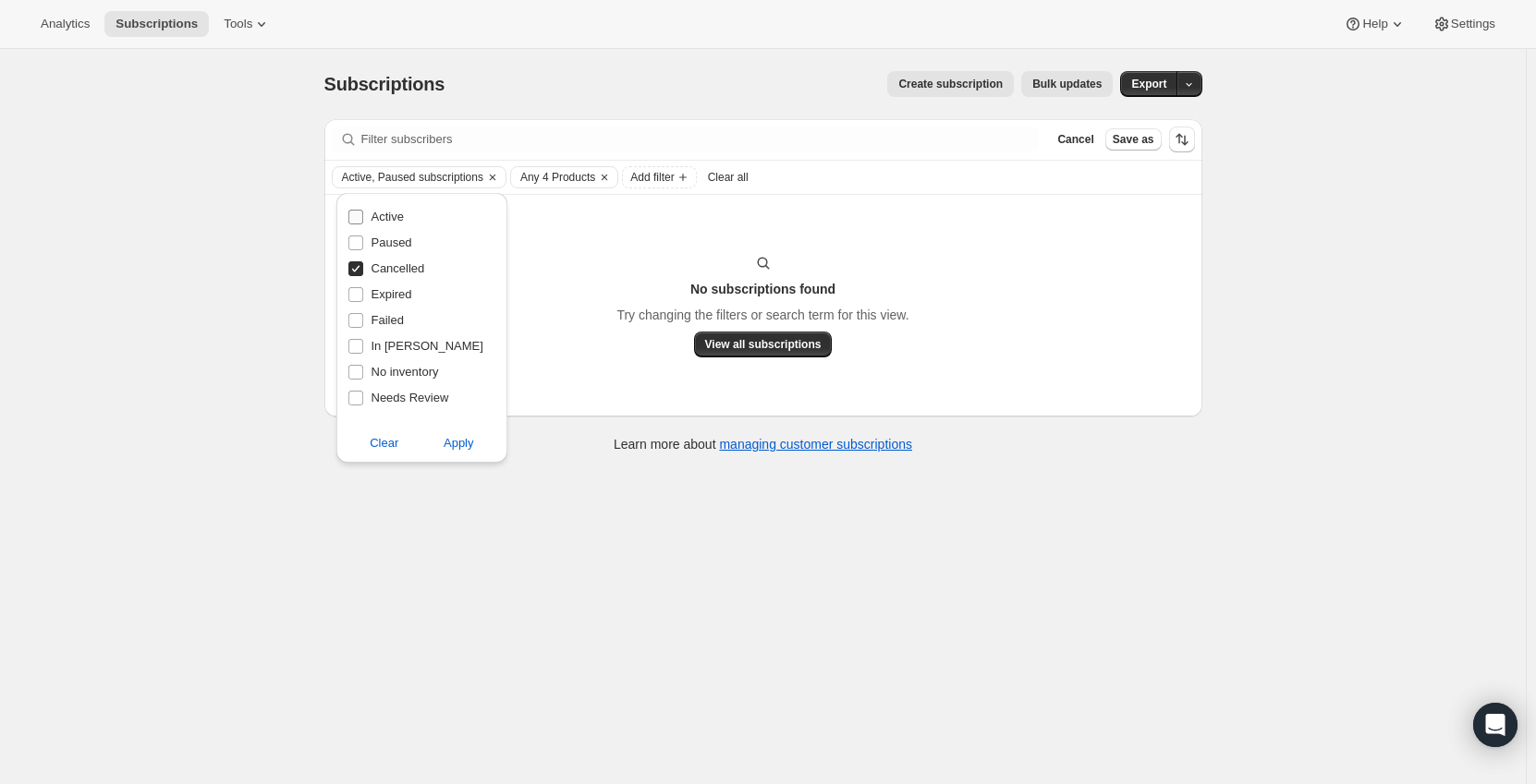
checkbox input "false"
click at [387, 297] on span "Expired" at bounding box center [391, 294] width 41 height 13
click at [363, 297] on input "Expired" at bounding box center [355, 294] width 14 height 14
checkbox input "true"
click at [387, 321] on span "Failed" at bounding box center [387, 320] width 33 height 13
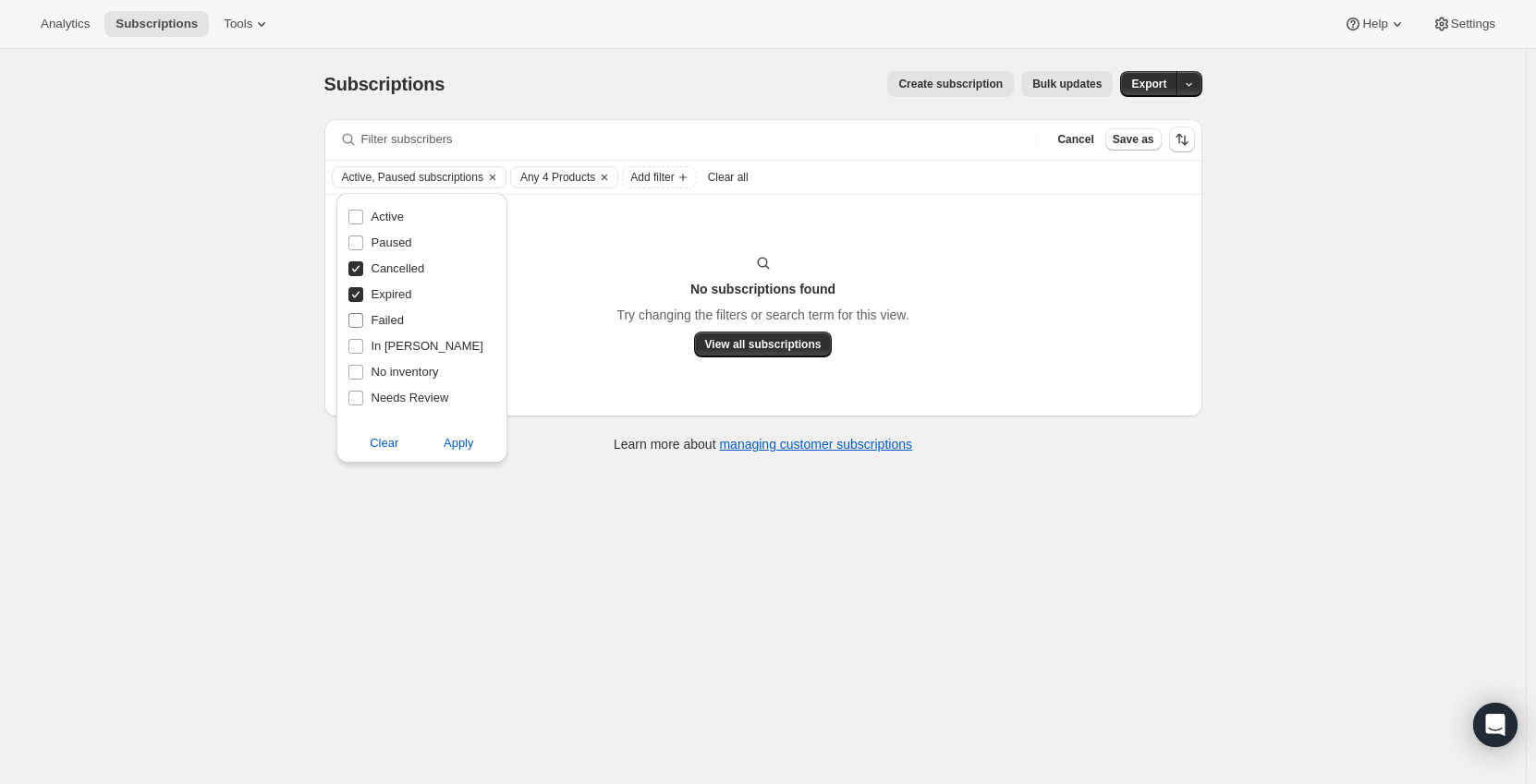
click at [363, 321] on input "Failed" at bounding box center [355, 320] width 14 height 14
checkbox input "true"
click at [393, 345] on span "In [PERSON_NAME]" at bounding box center [427, 346] width 112 height 13
click at [363, 345] on input "In [PERSON_NAME]" at bounding box center [355, 346] width 14 height 14
checkbox input "true"
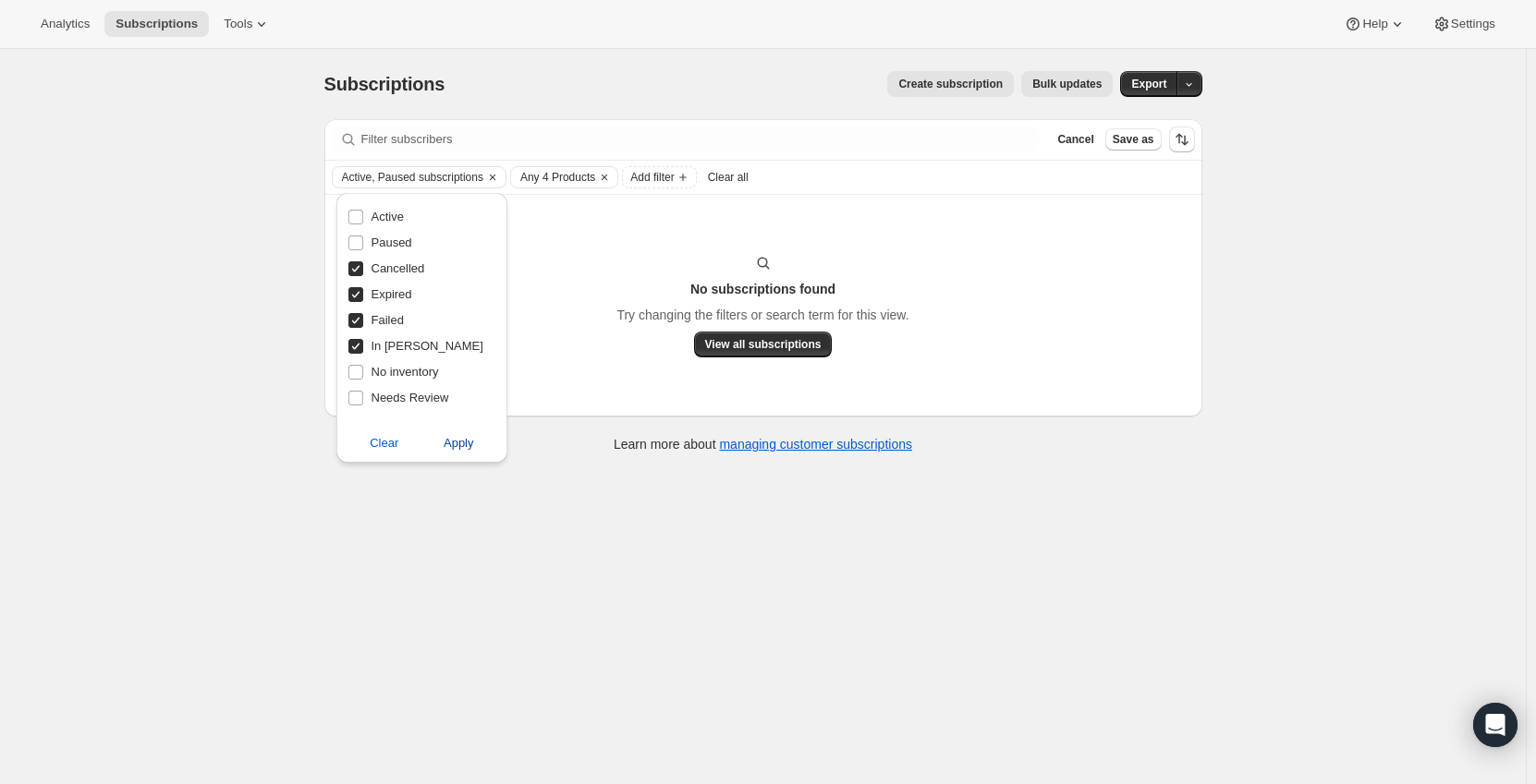
click at [452, 434] on span "Apply" at bounding box center [459, 443] width 31 height 18
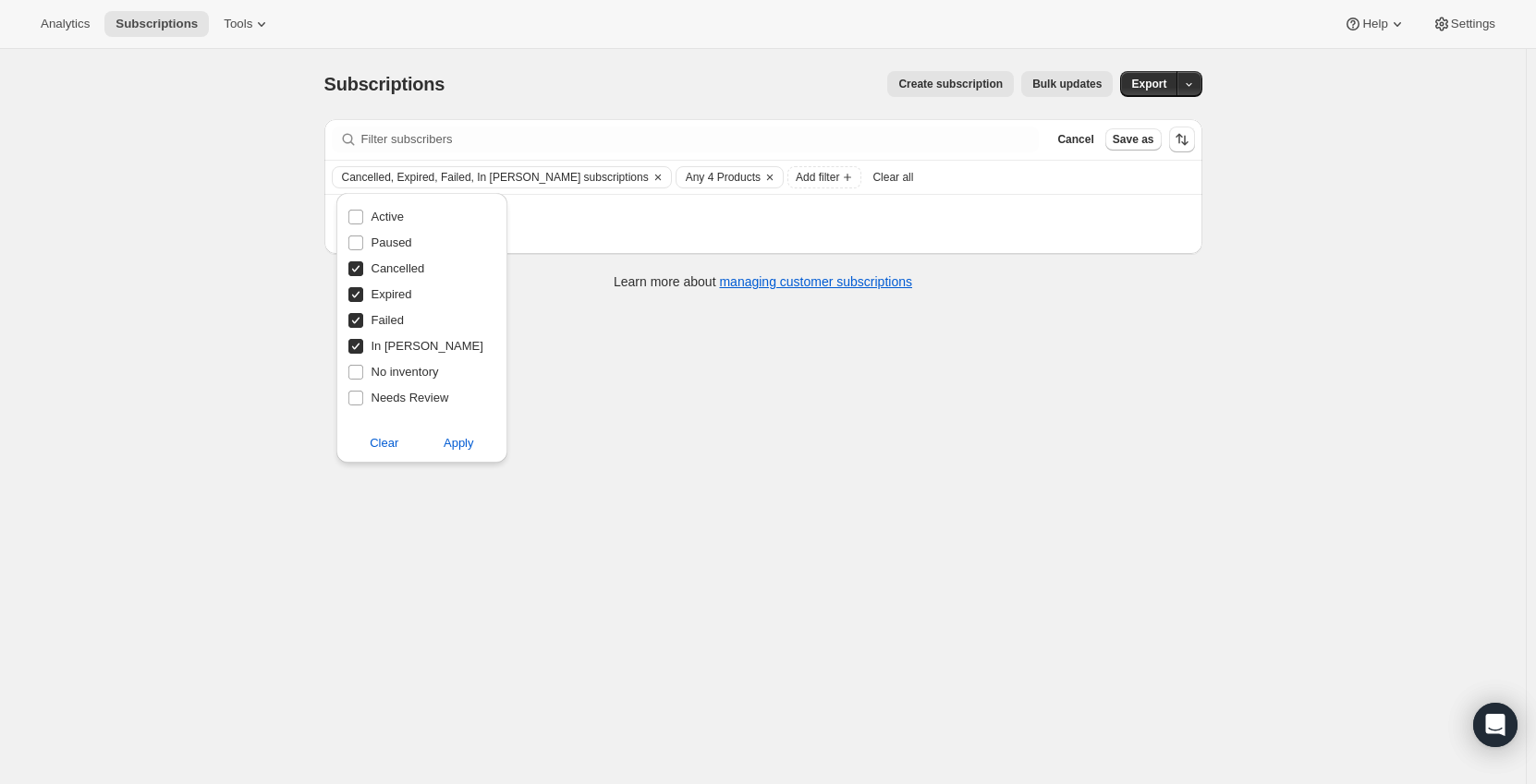
click at [206, 413] on div "Subscriptions. This page is ready Subscriptions Create subscription Bulk update…" at bounding box center [762, 441] width 1525 height 784
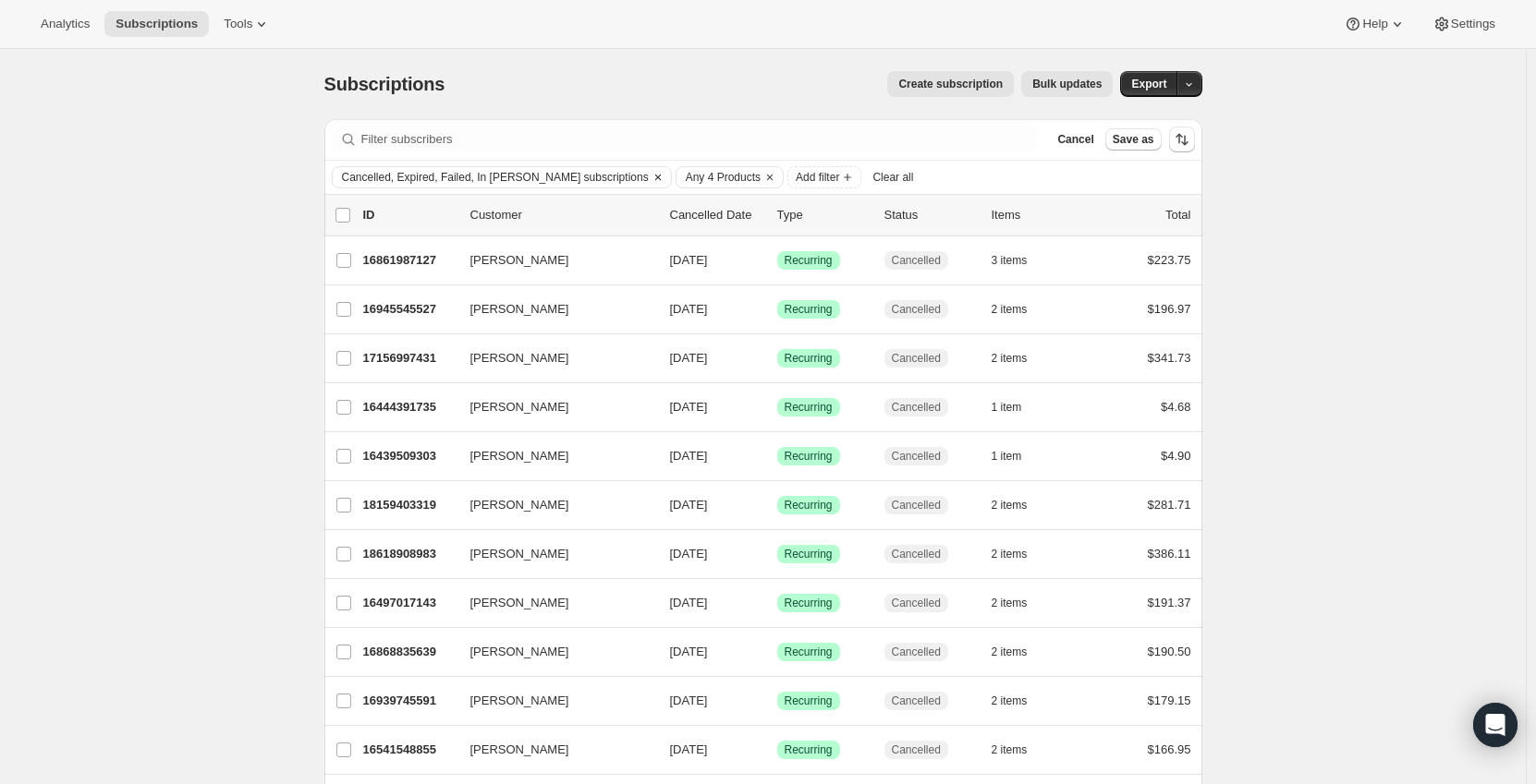
click at [440, 173] on span "Cancelled, Expired, Failed, In Dunning subscriptions" at bounding box center [494, 177] width 307 height 14
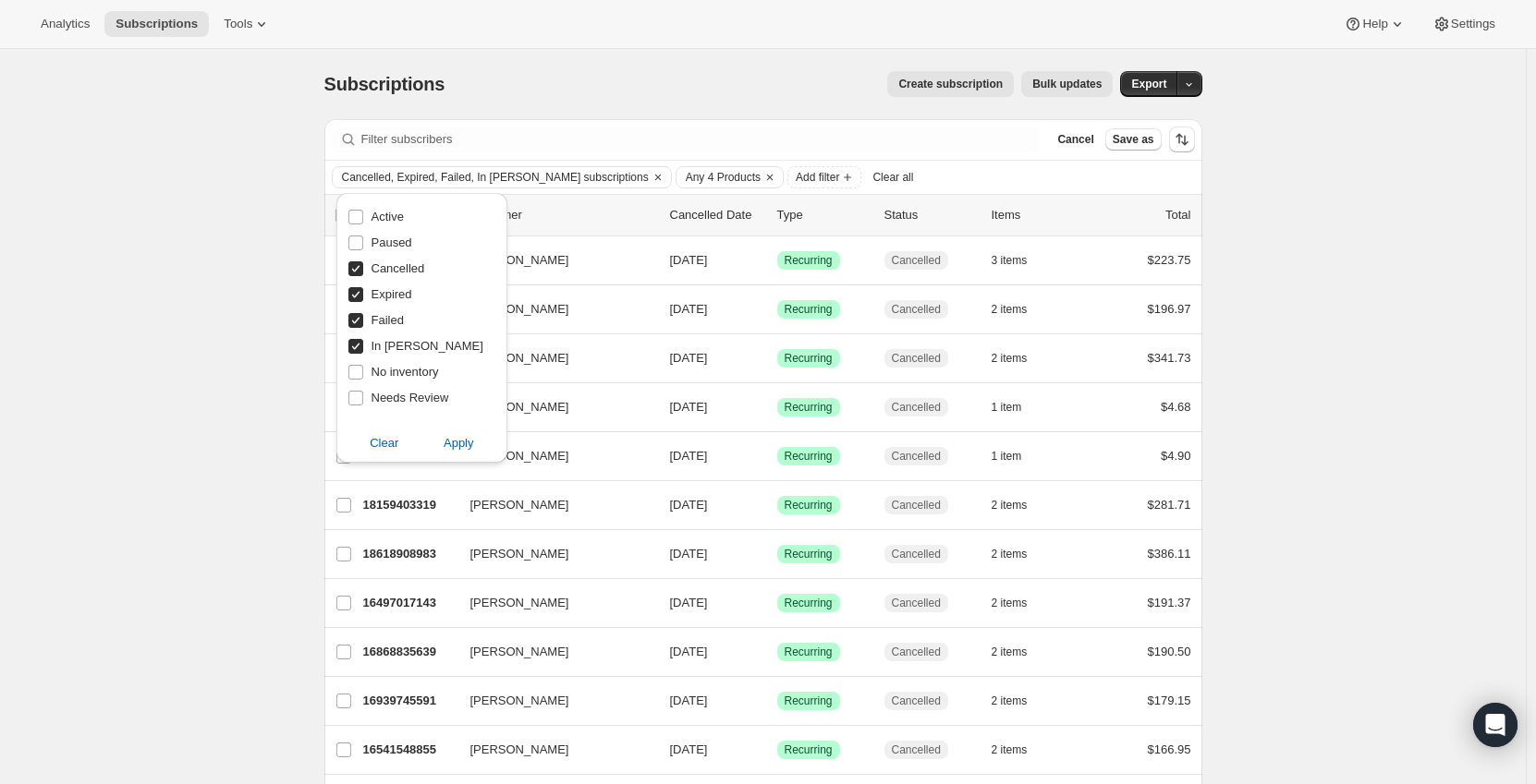
click at [392, 268] on span "Cancelled" at bounding box center [398, 268] width 54 height 13
click at [363, 268] on input "Cancelled" at bounding box center [355, 268] width 14 height 14
checkbox input "false"
click at [450, 451] on span "Apply" at bounding box center [459, 443] width 31 height 18
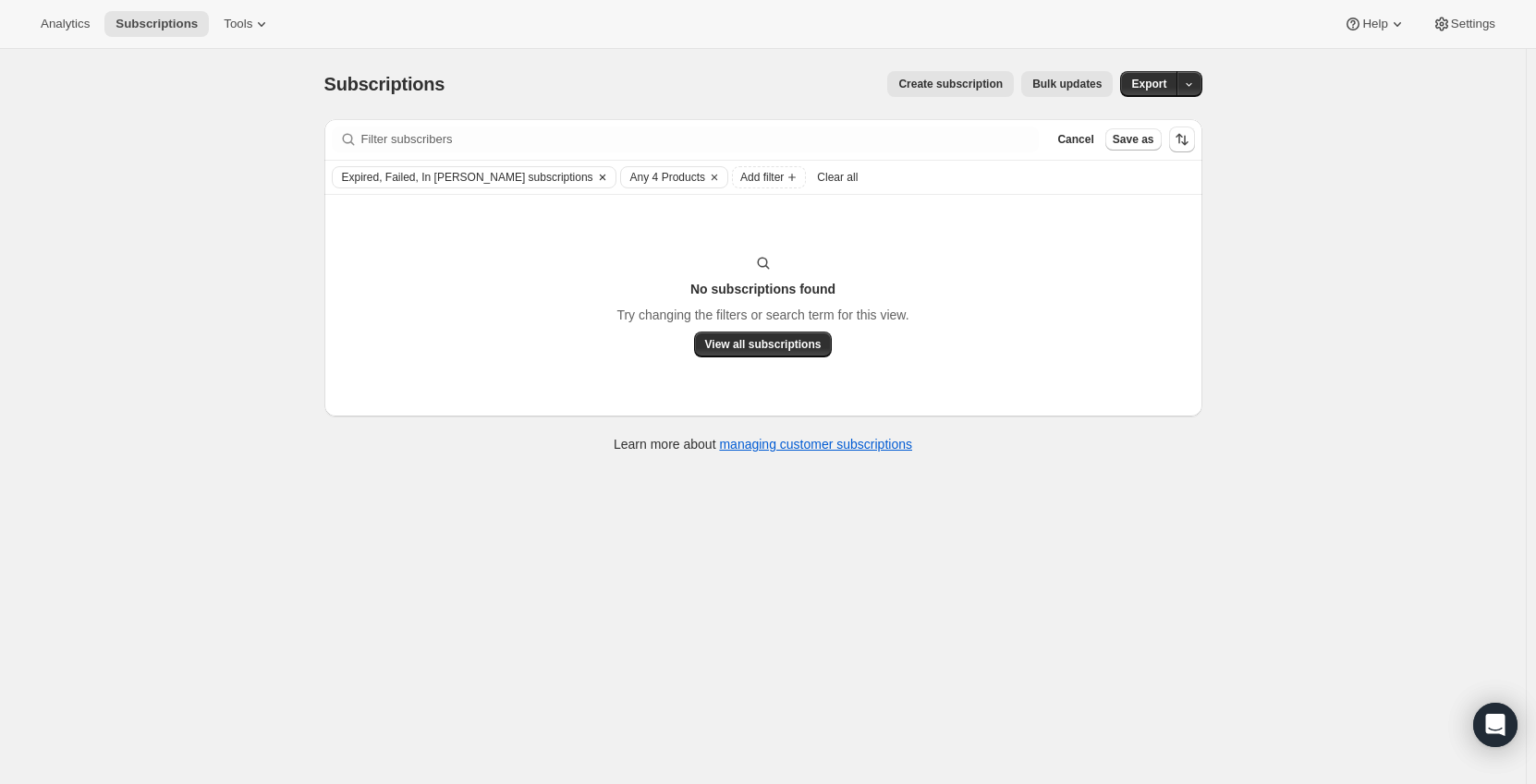
click at [595, 178] on icon "Clear" at bounding box center [602, 177] width 14 height 14
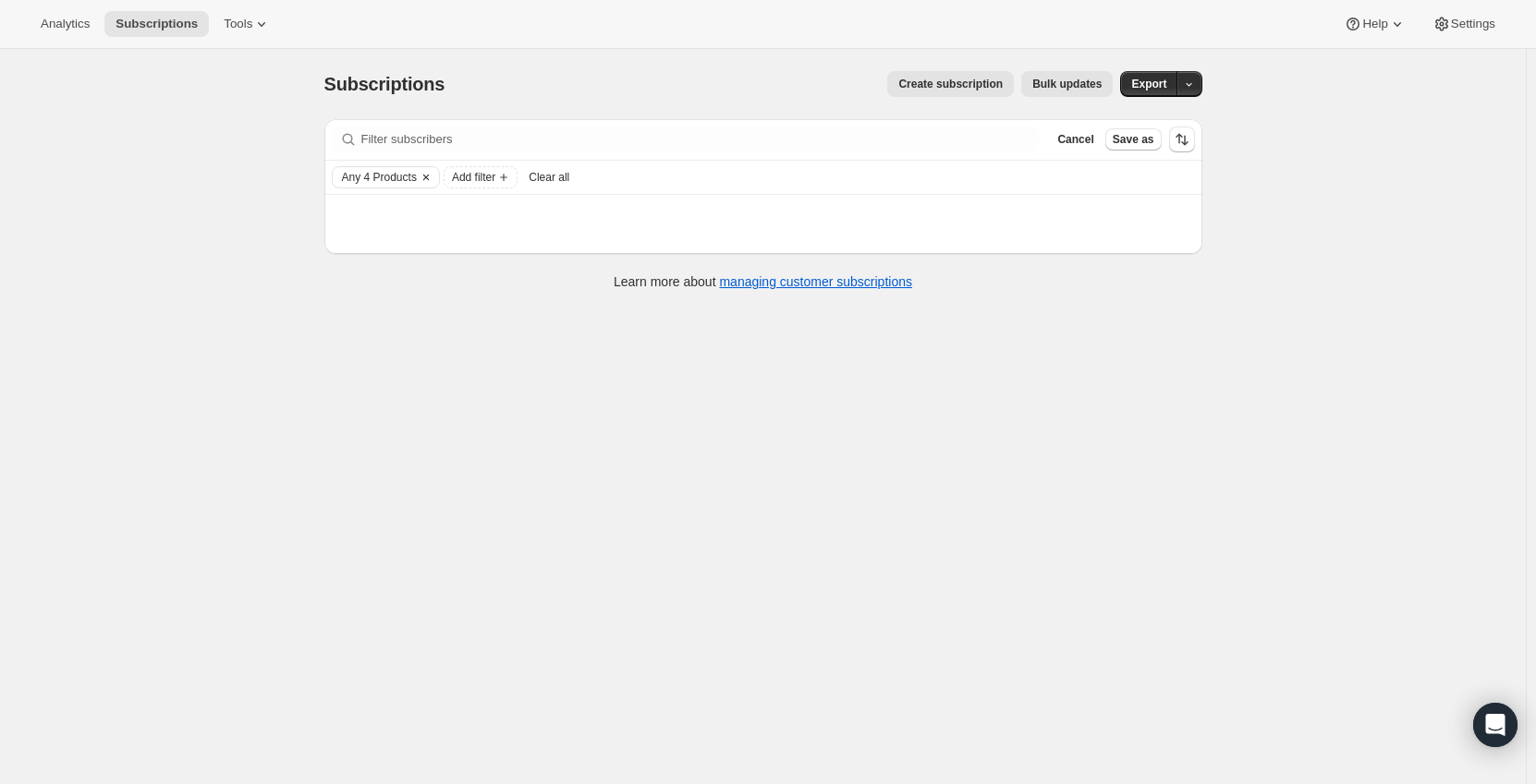
click at [428, 177] on icon "Clear" at bounding box center [426, 177] width 14 height 14
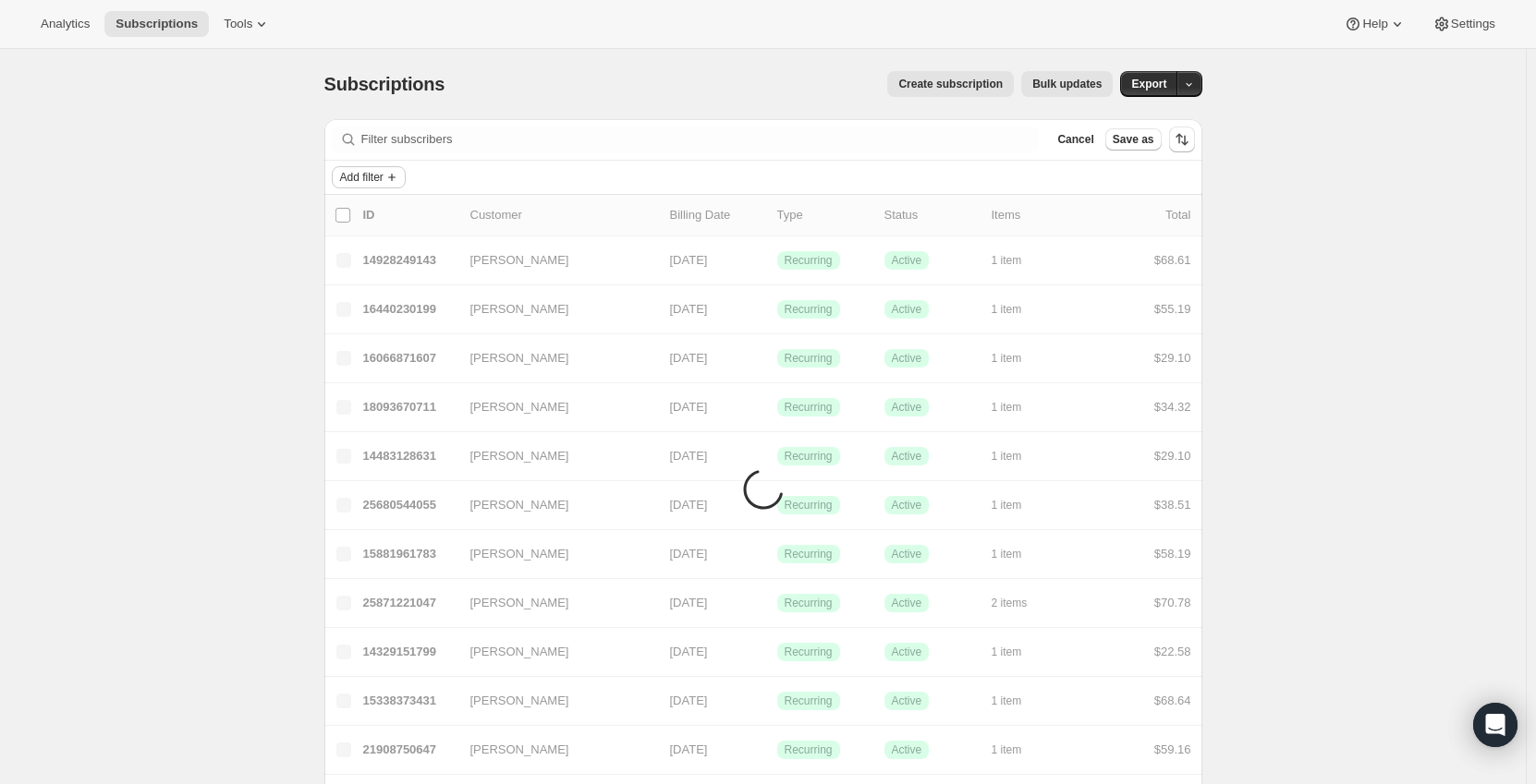
click at [384, 177] on span "Add filter" at bounding box center [362, 177] width 43 height 14
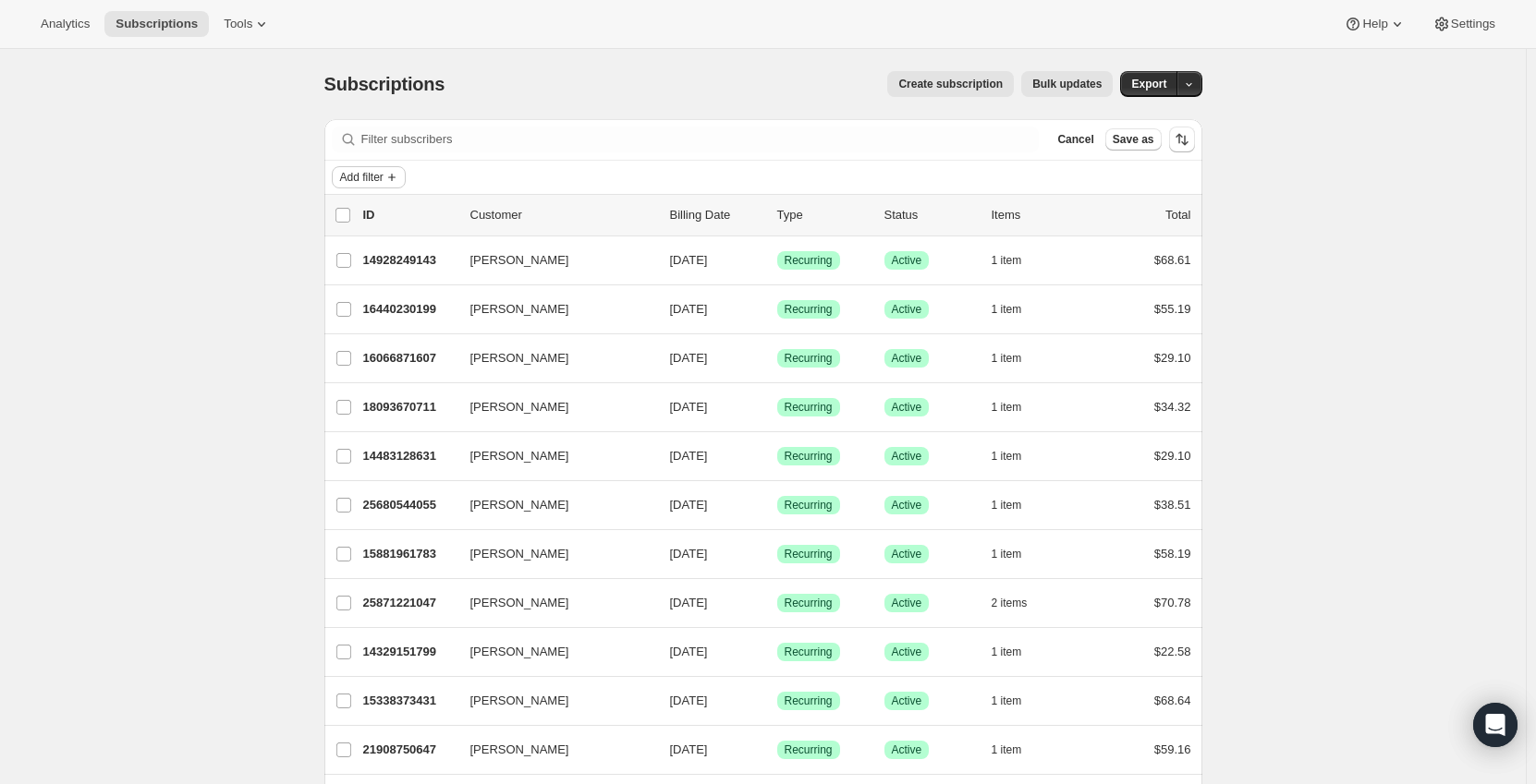
click at [399, 180] on icon "Add filter" at bounding box center [391, 177] width 14 height 14
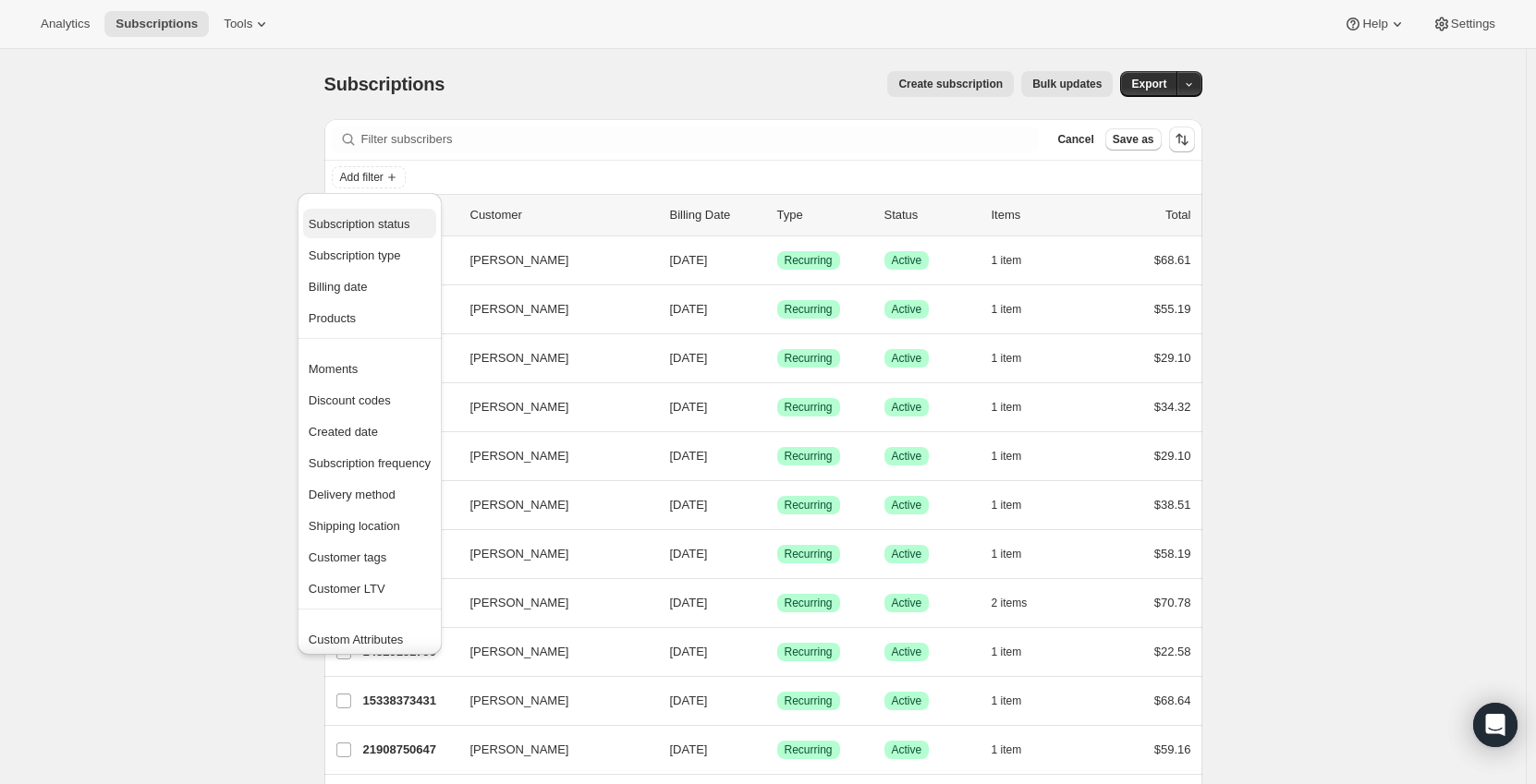
click at [370, 223] on span "Subscription status" at bounding box center [360, 224] width 101 height 13
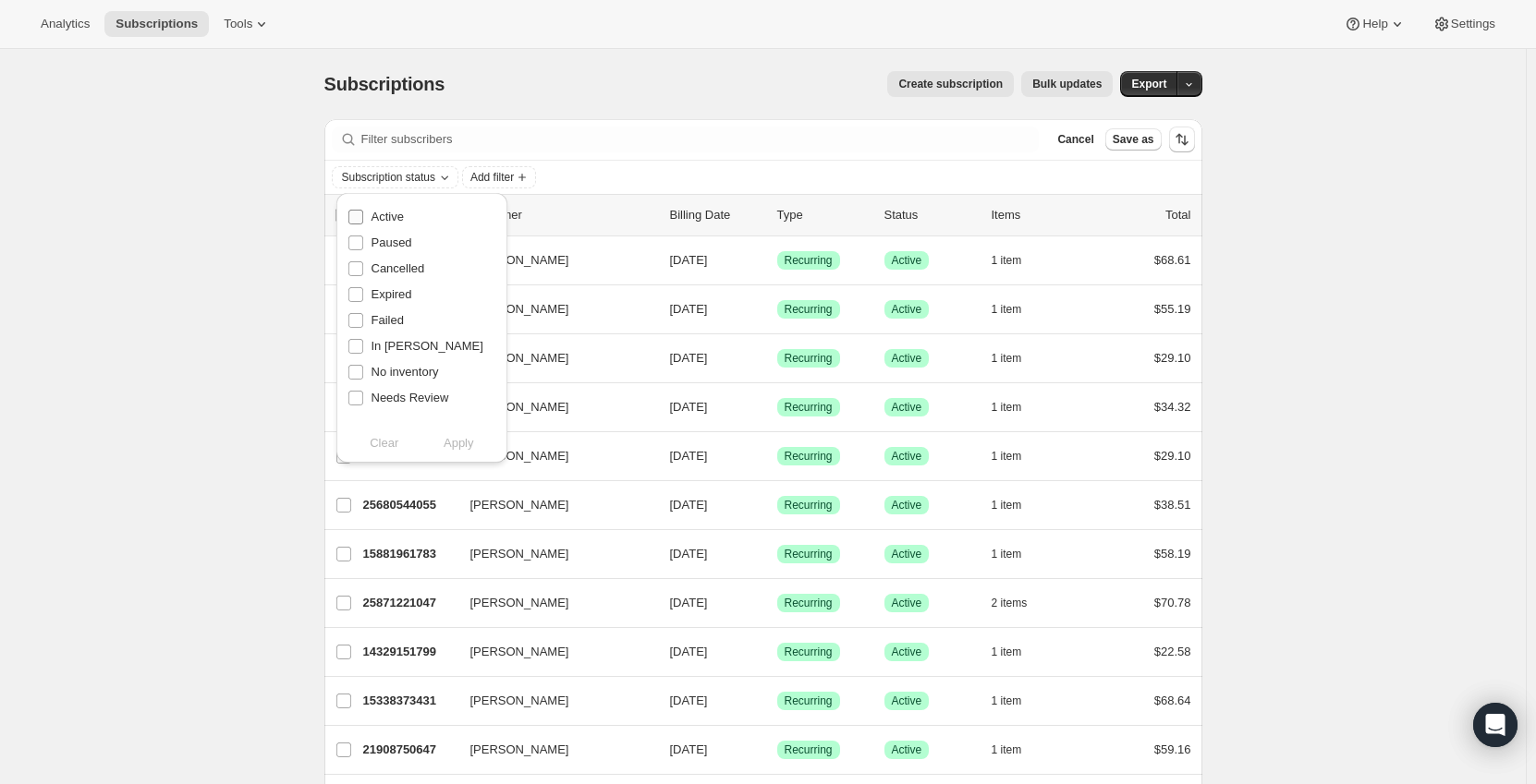
click at [378, 216] on span "Active" at bounding box center [387, 216] width 33 height 13
click at [363, 216] on input "Active" at bounding box center [355, 216] width 14 height 14
checkbox input "true"
click at [453, 445] on span "Apply" at bounding box center [459, 443] width 31 height 18
click at [524, 178] on icon "Add filter" at bounding box center [526, 177] width 14 height 14
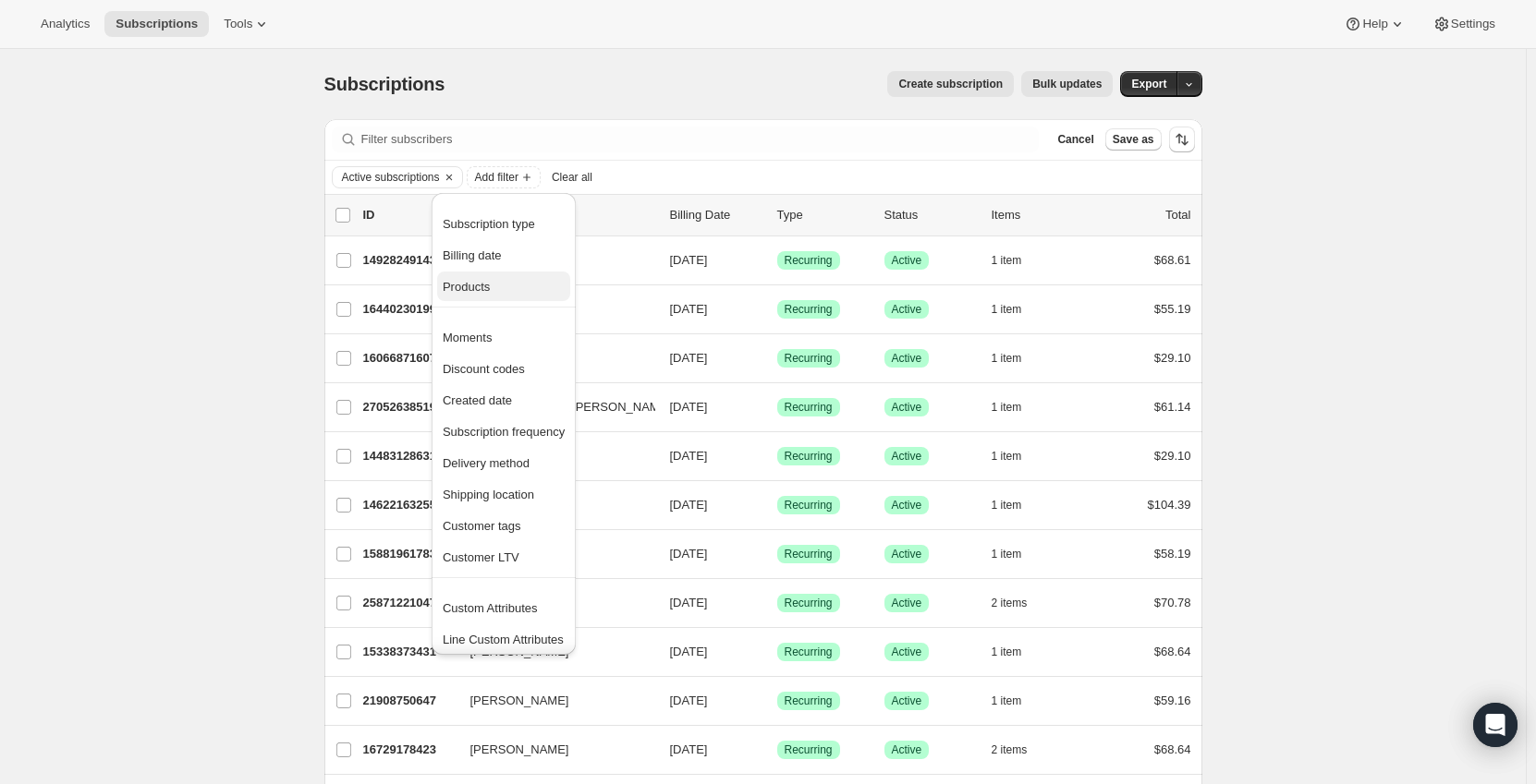
click at [494, 295] on span "Products" at bounding box center [504, 287] width 122 height 18
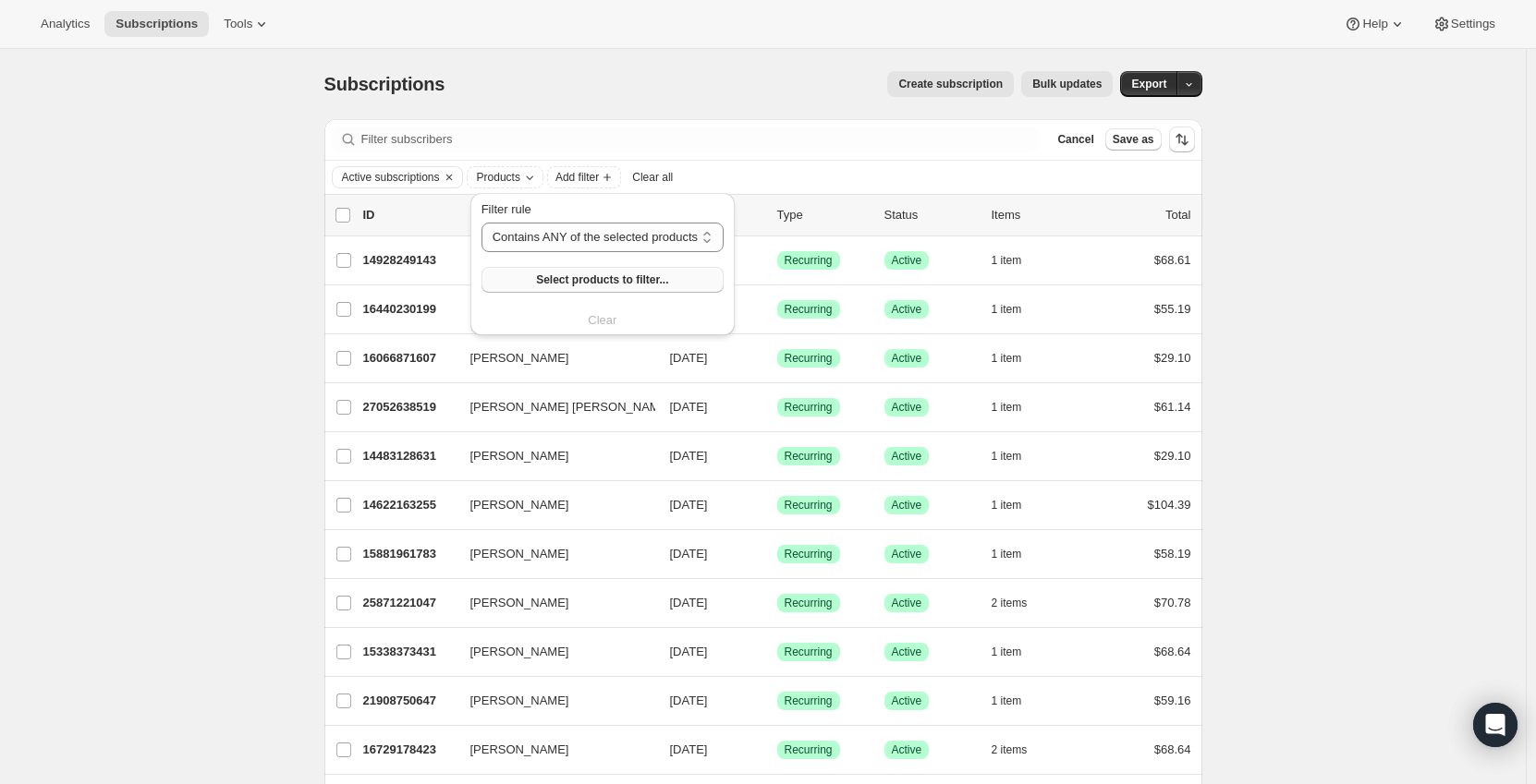
click at [576, 270] on button "Select products to filter..." at bounding box center [602, 279] width 242 height 26
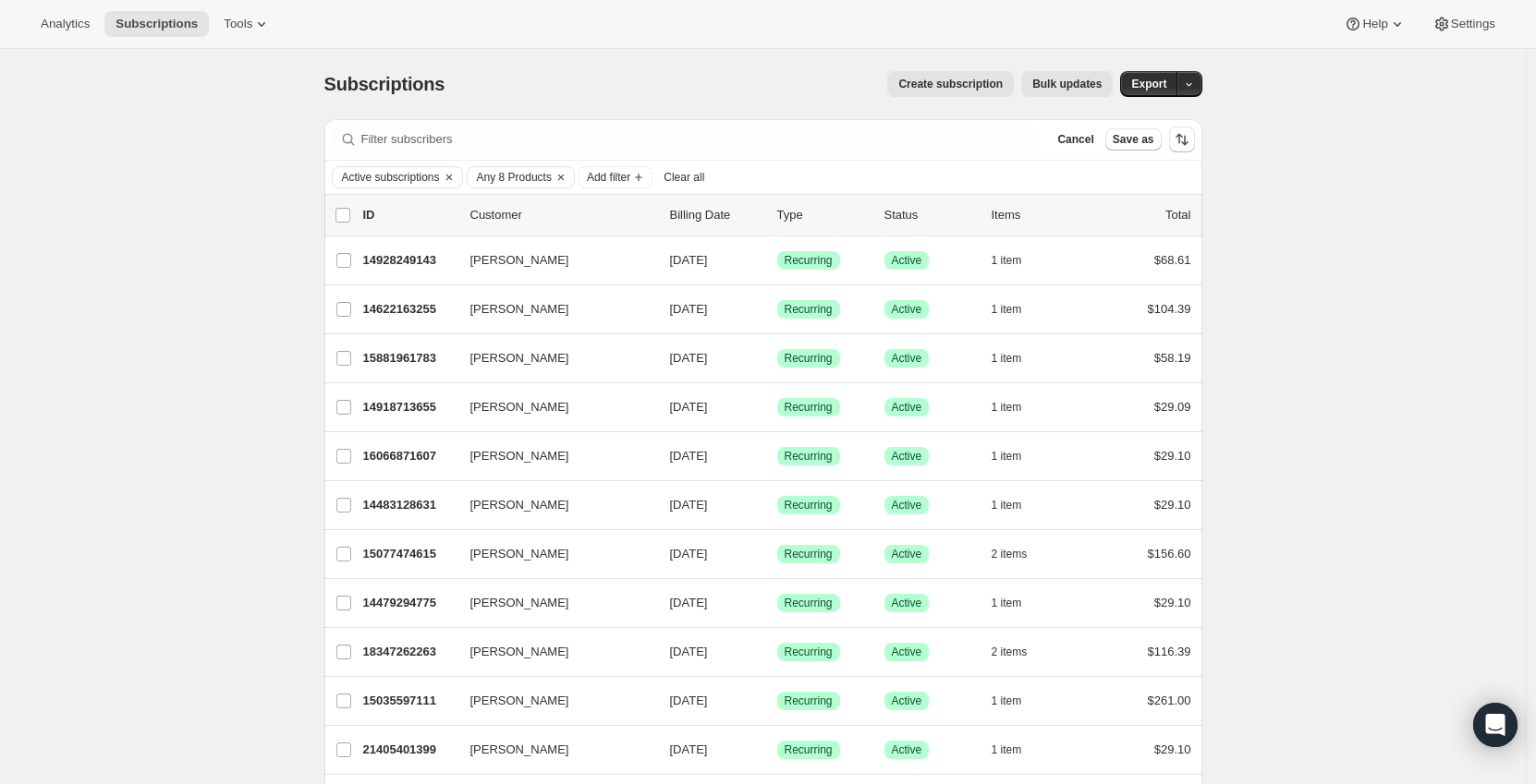
click at [560, 182] on icon "Clear" at bounding box center [560, 177] width 14 height 14
click at [498, 176] on span "Add filter" at bounding box center [496, 177] width 43 height 14
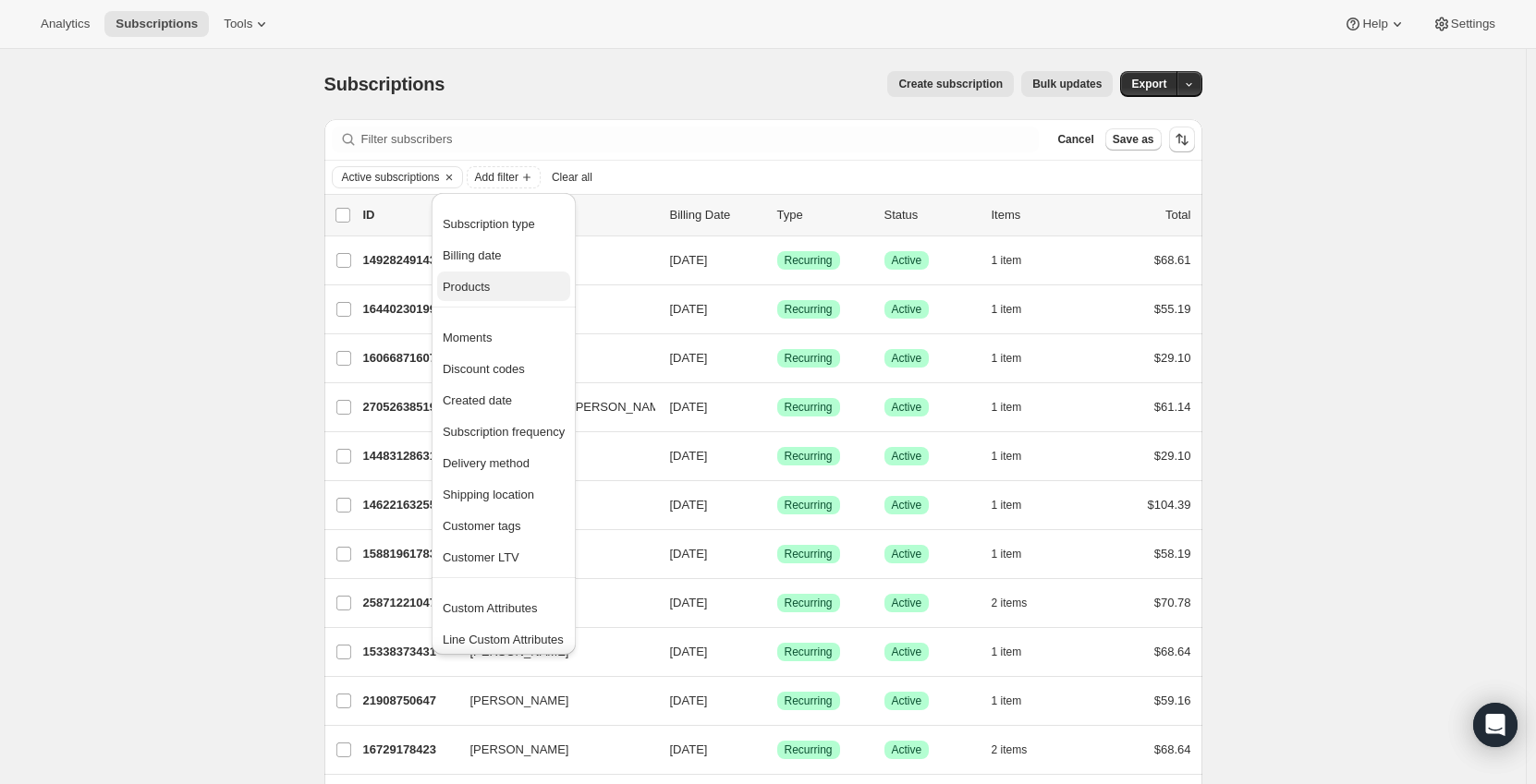
click at [516, 292] on span "Products" at bounding box center [504, 287] width 122 height 18
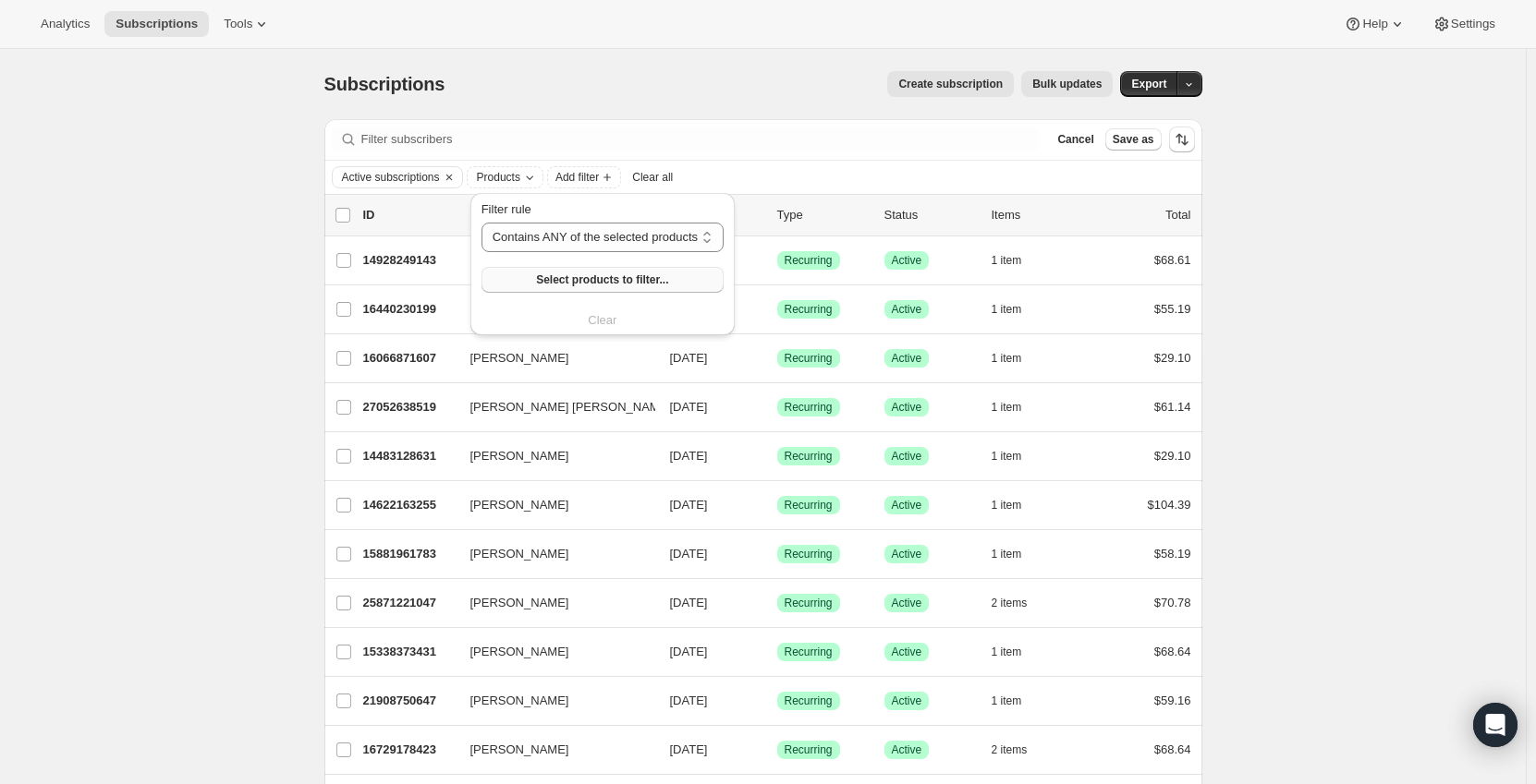
click at [597, 272] on button "Select products to filter..." at bounding box center [602, 279] width 242 height 26
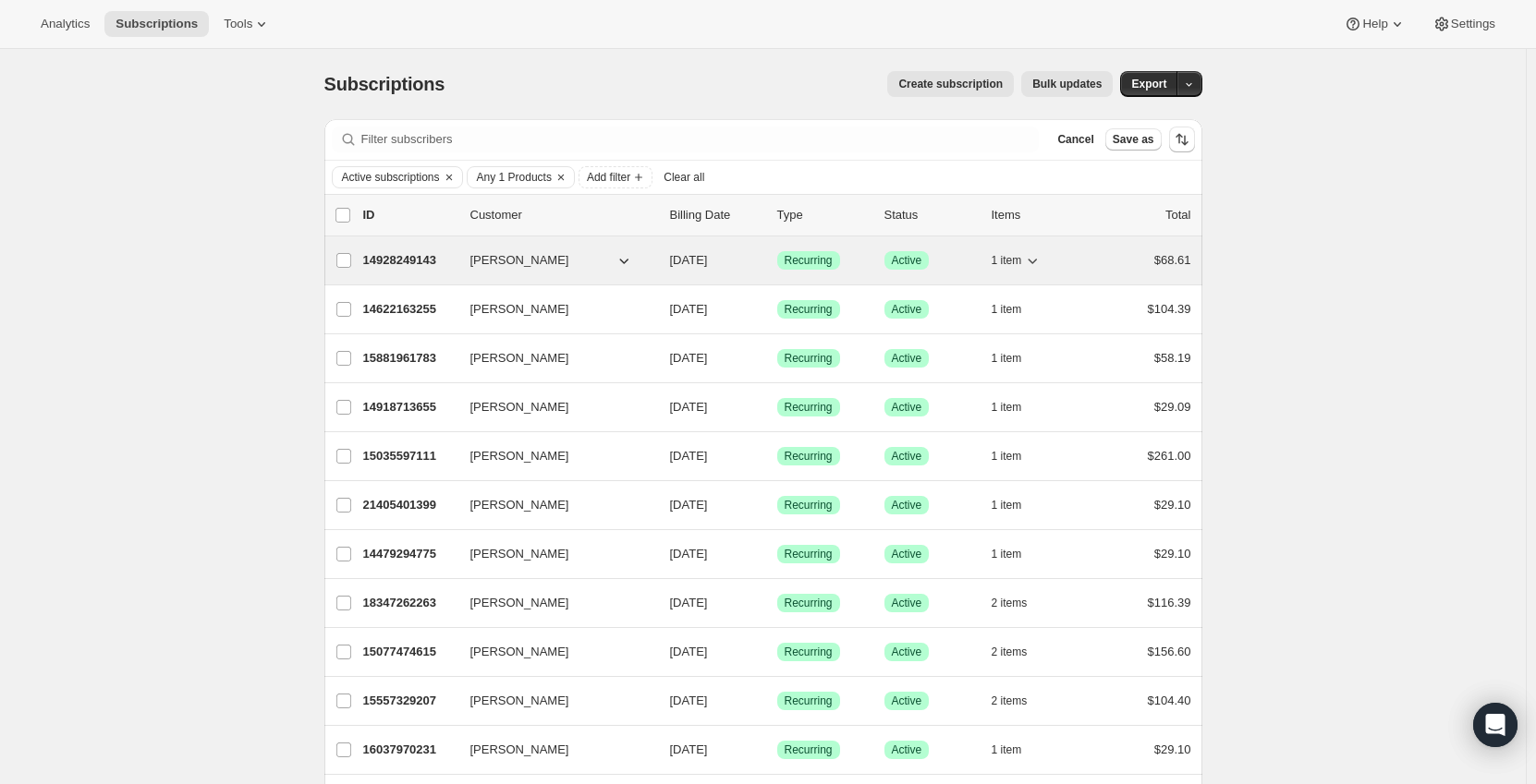
click at [441, 260] on p "14928249143" at bounding box center [409, 260] width 93 height 18
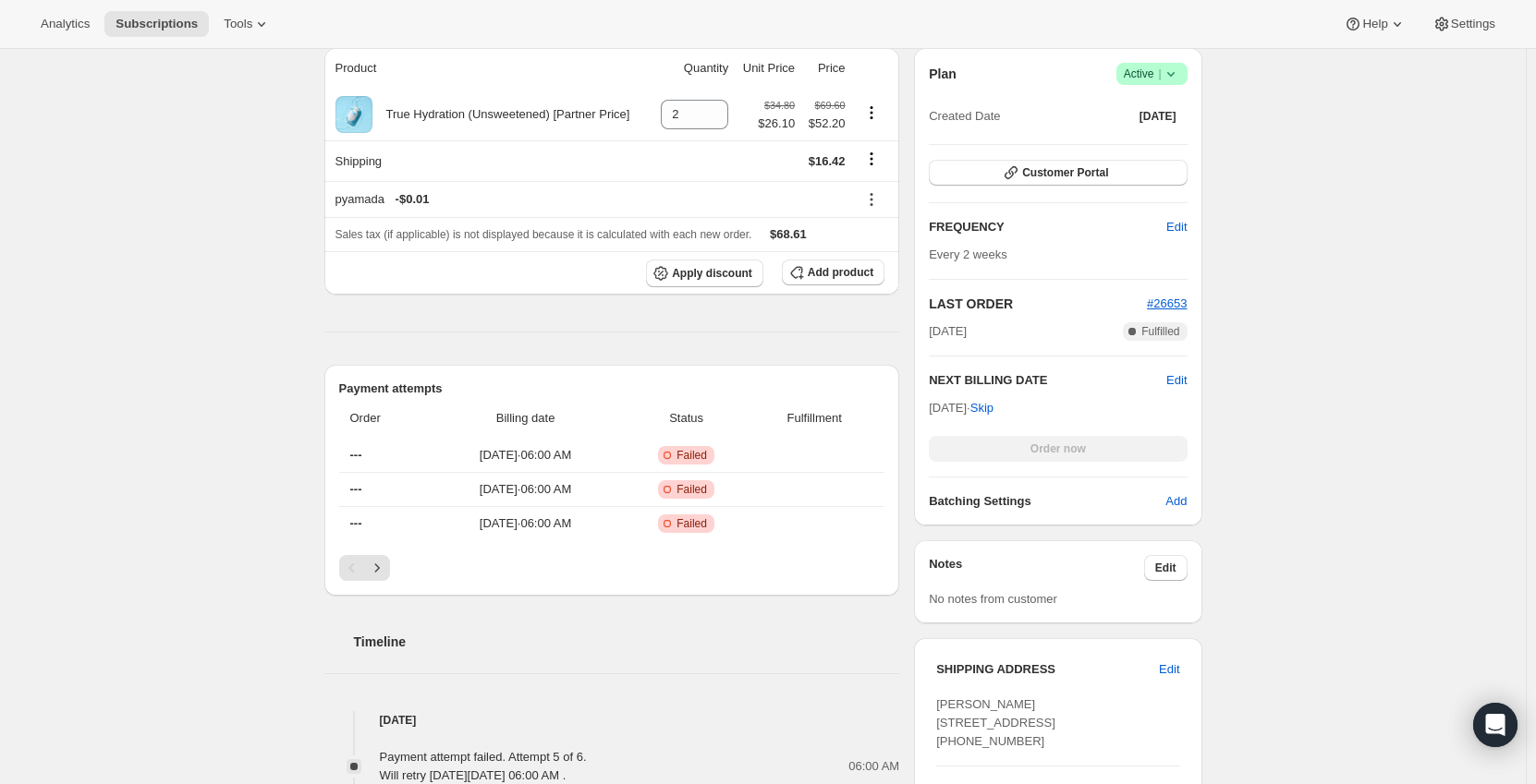
scroll to position [93, 0]
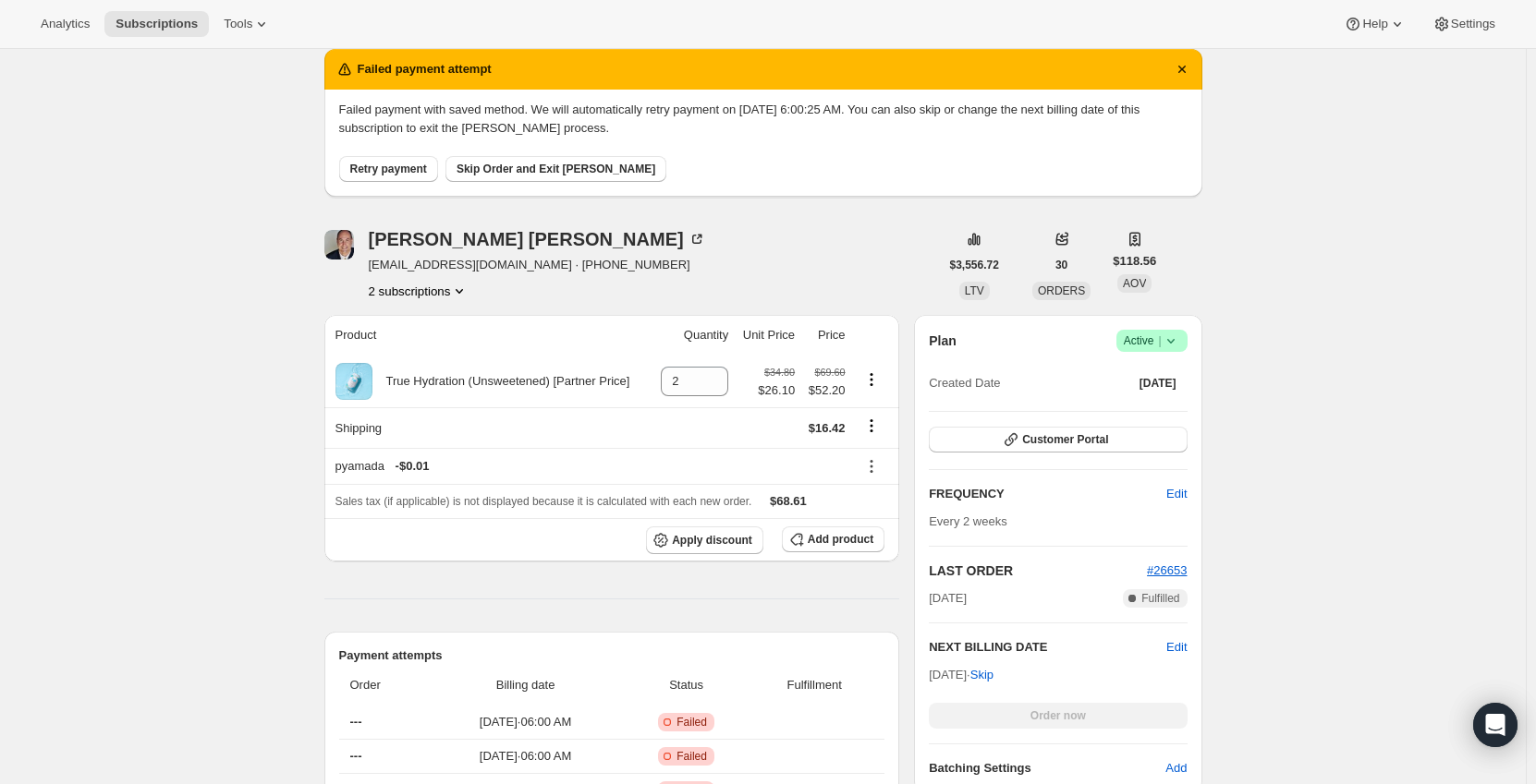
scroll to position [0, 0]
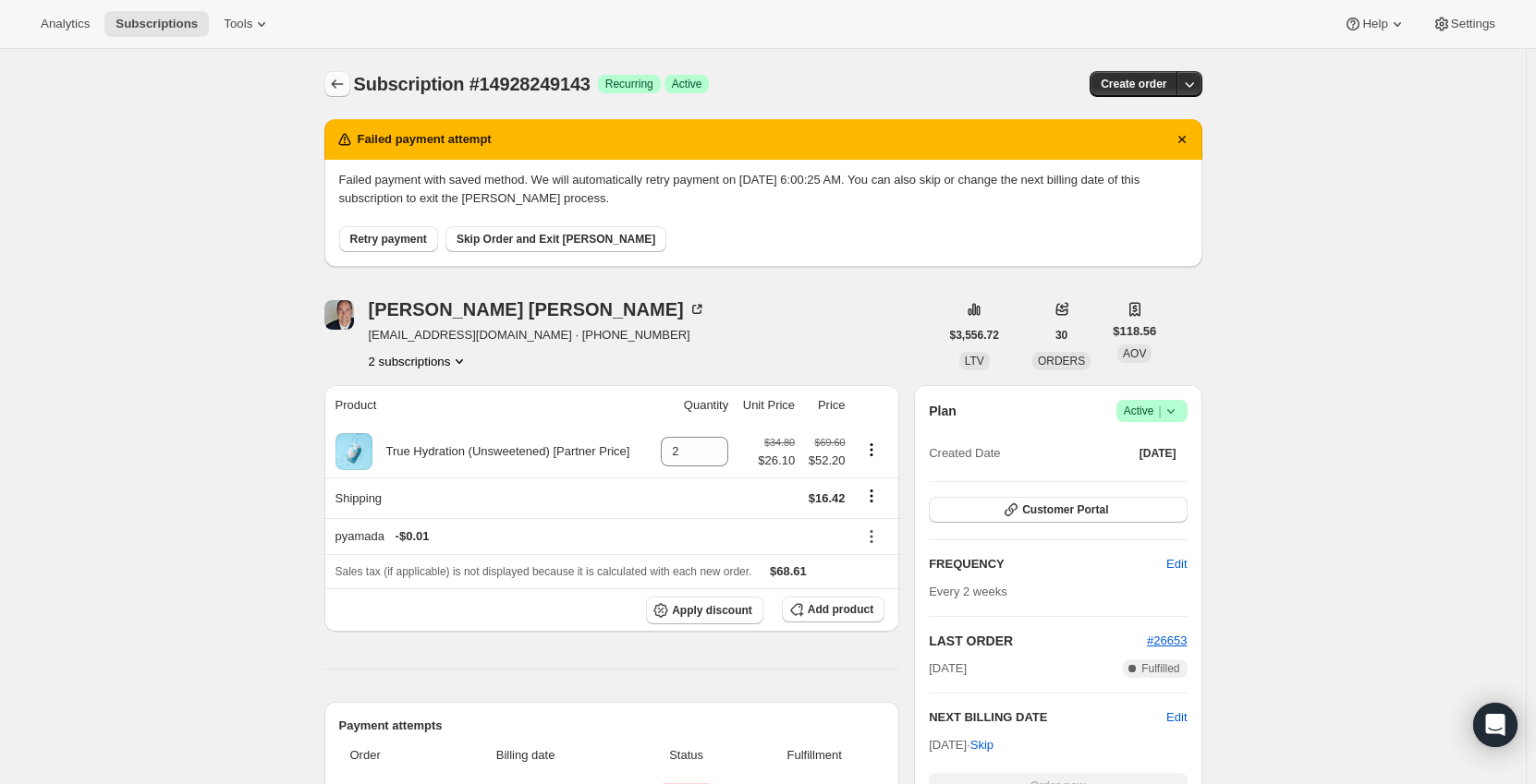
click at [339, 73] on button "Subscriptions" at bounding box center [337, 83] width 26 height 26
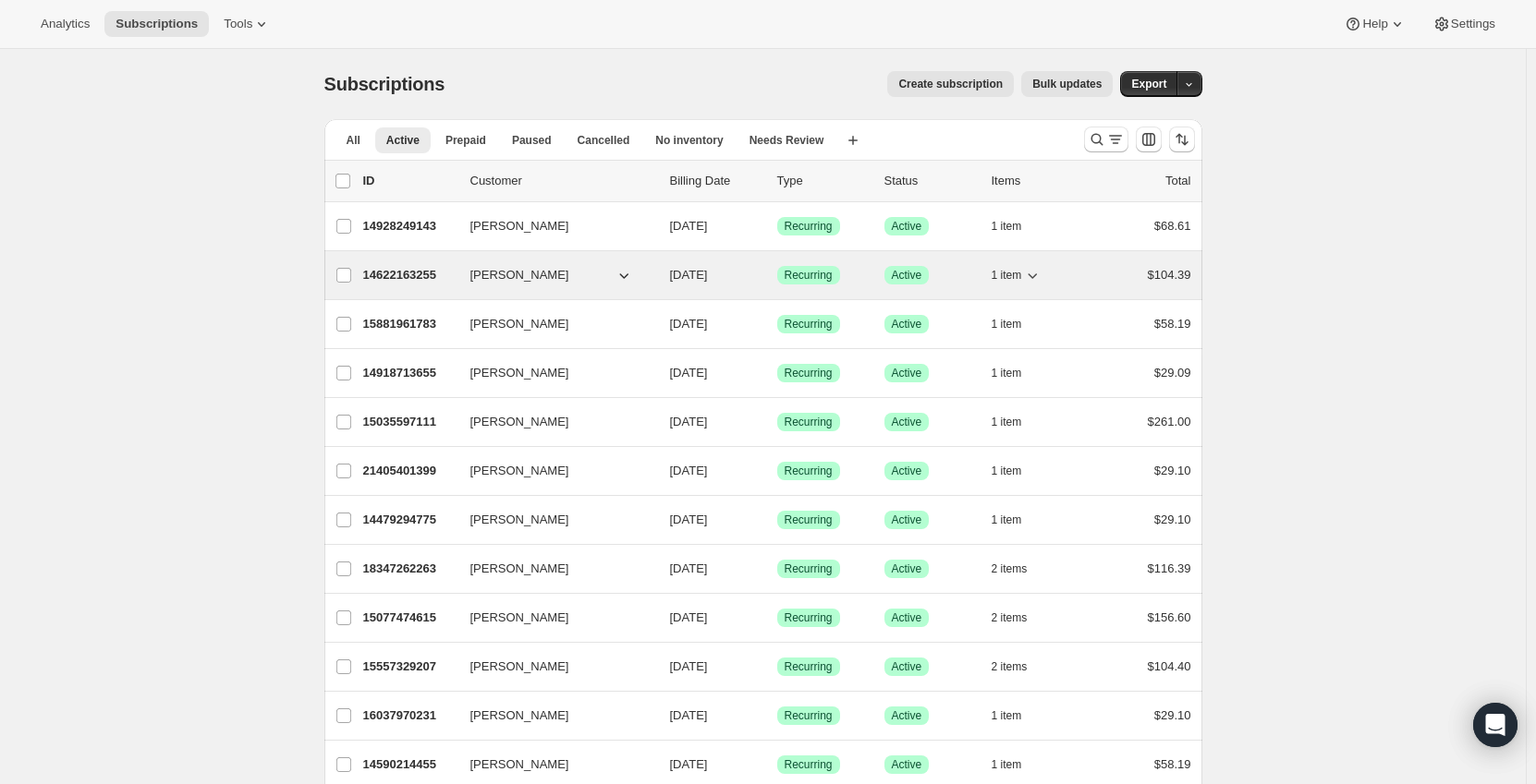
click at [401, 274] on p "14622163255" at bounding box center [409, 274] width 93 height 18
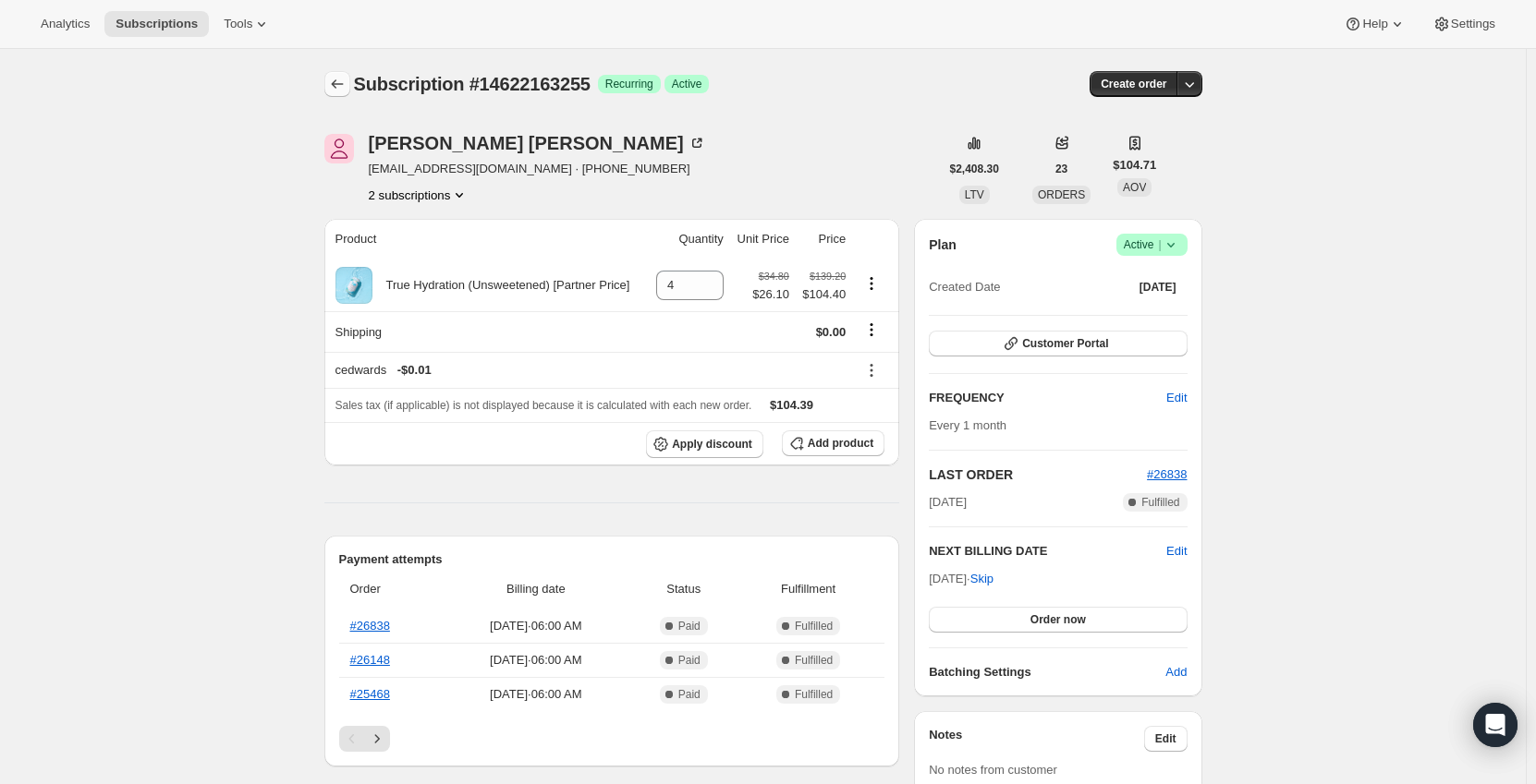
click at [338, 86] on icon "Subscriptions" at bounding box center [337, 84] width 12 height 10
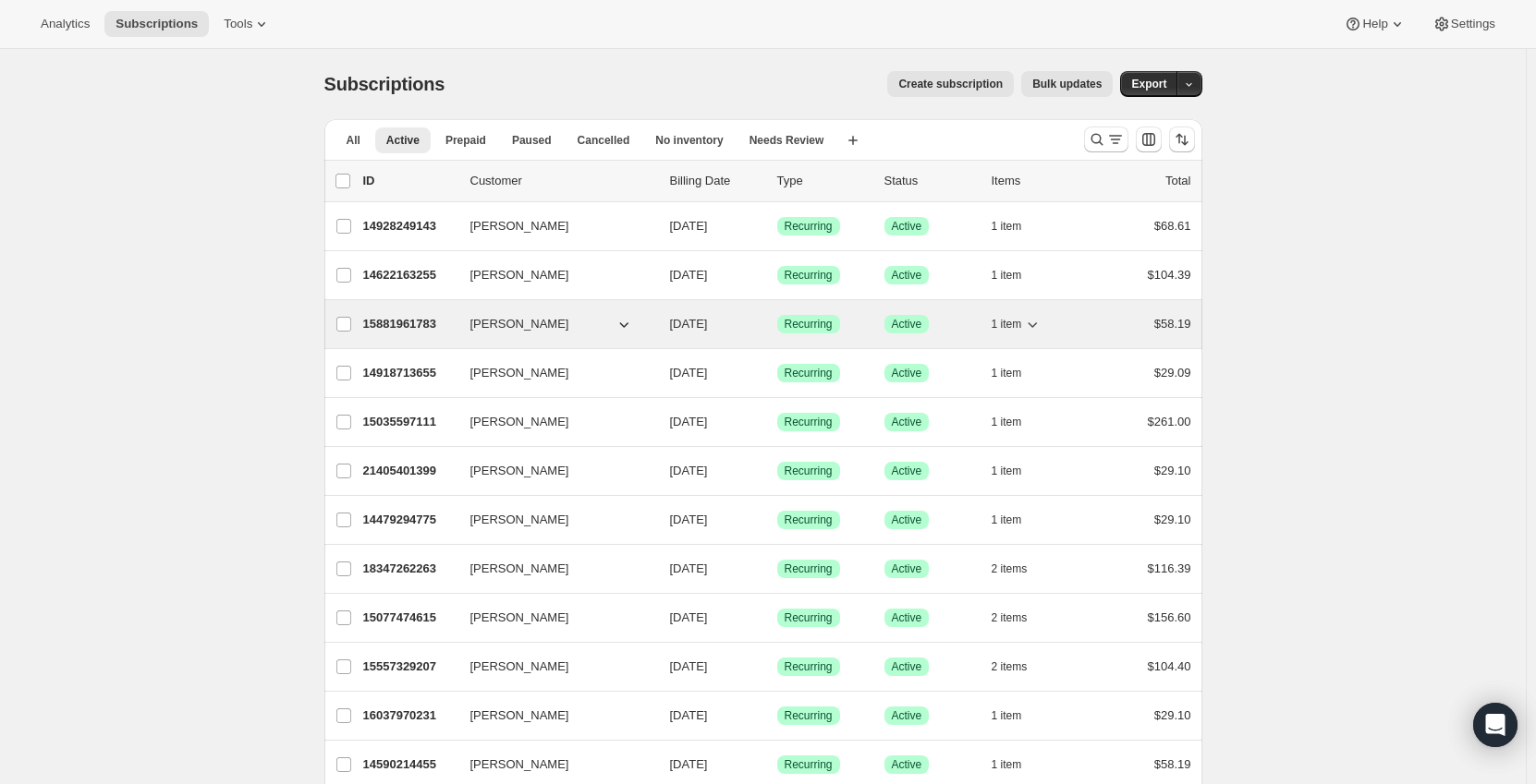
click at [419, 313] on div "15881961783 Catherine O'Hara 10/04/2025 Success Recurring Success Active 1 item…" at bounding box center [778, 324] width 828 height 26
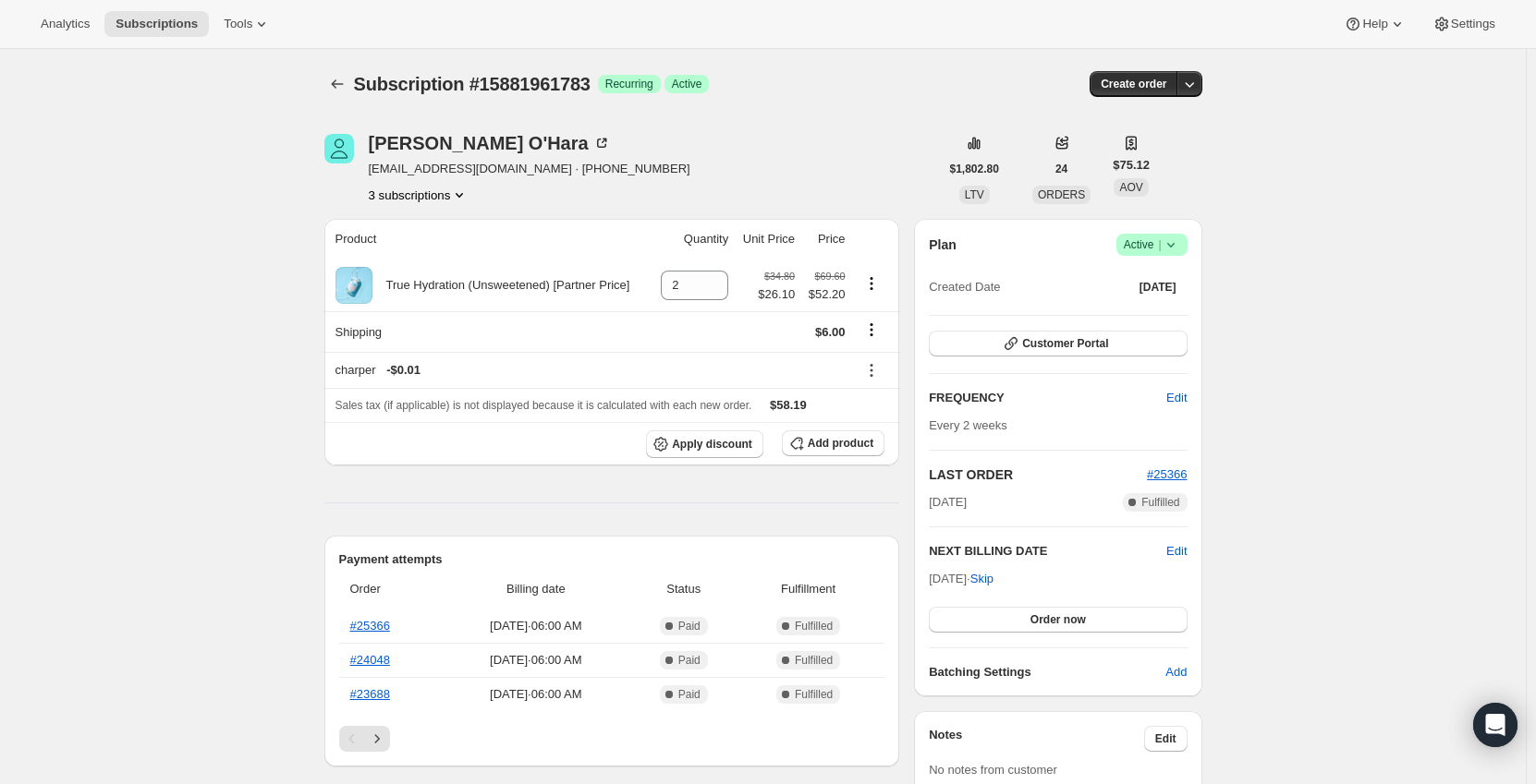
click at [333, 65] on div "Subscription #15881961783. This page is ready Subscription #15881961783 Success…" at bounding box center [763, 83] width 878 height 70
click at [340, 78] on icon "Subscriptions" at bounding box center [337, 83] width 18 height 18
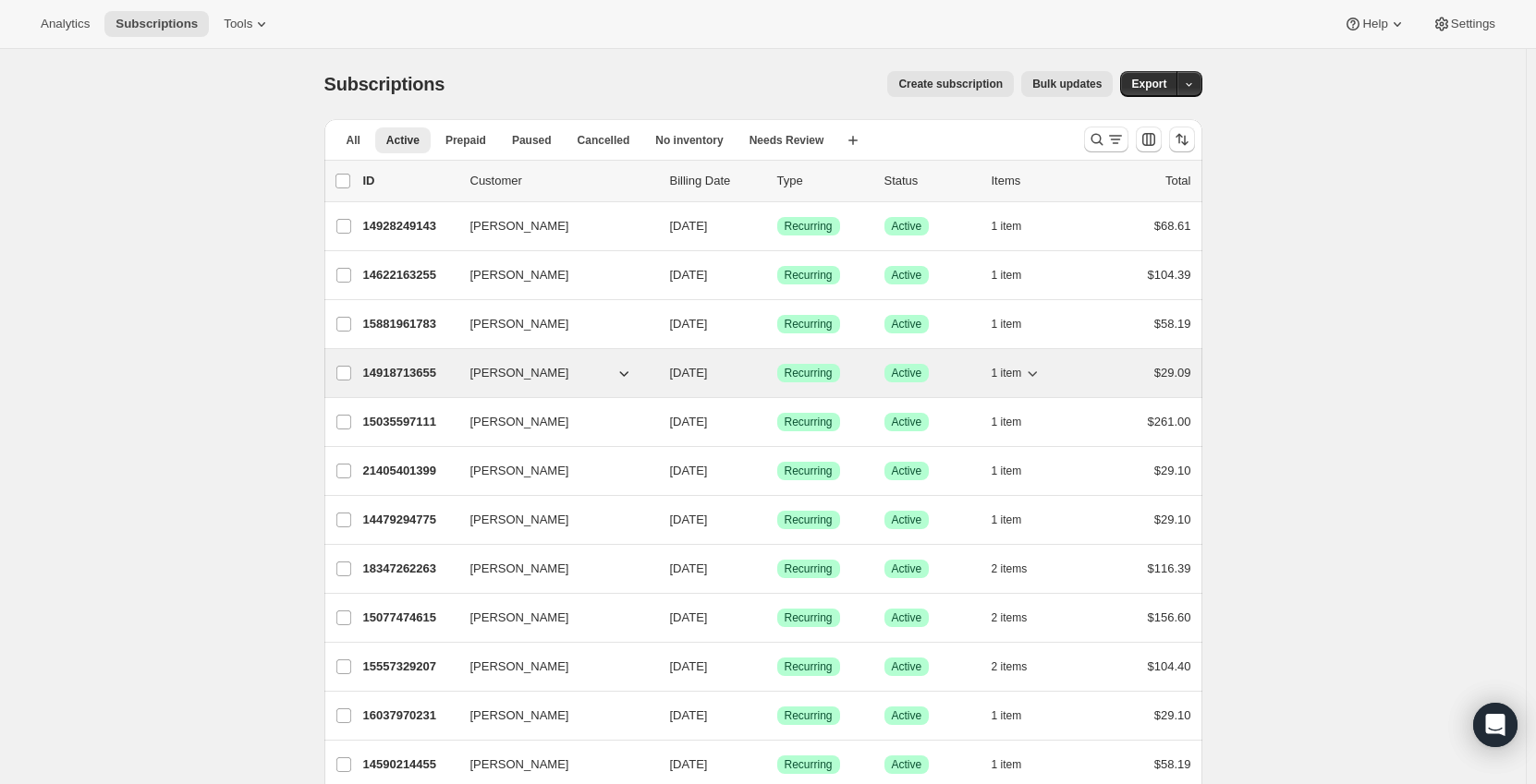
click at [377, 376] on p "14918713655" at bounding box center [409, 373] width 93 height 18
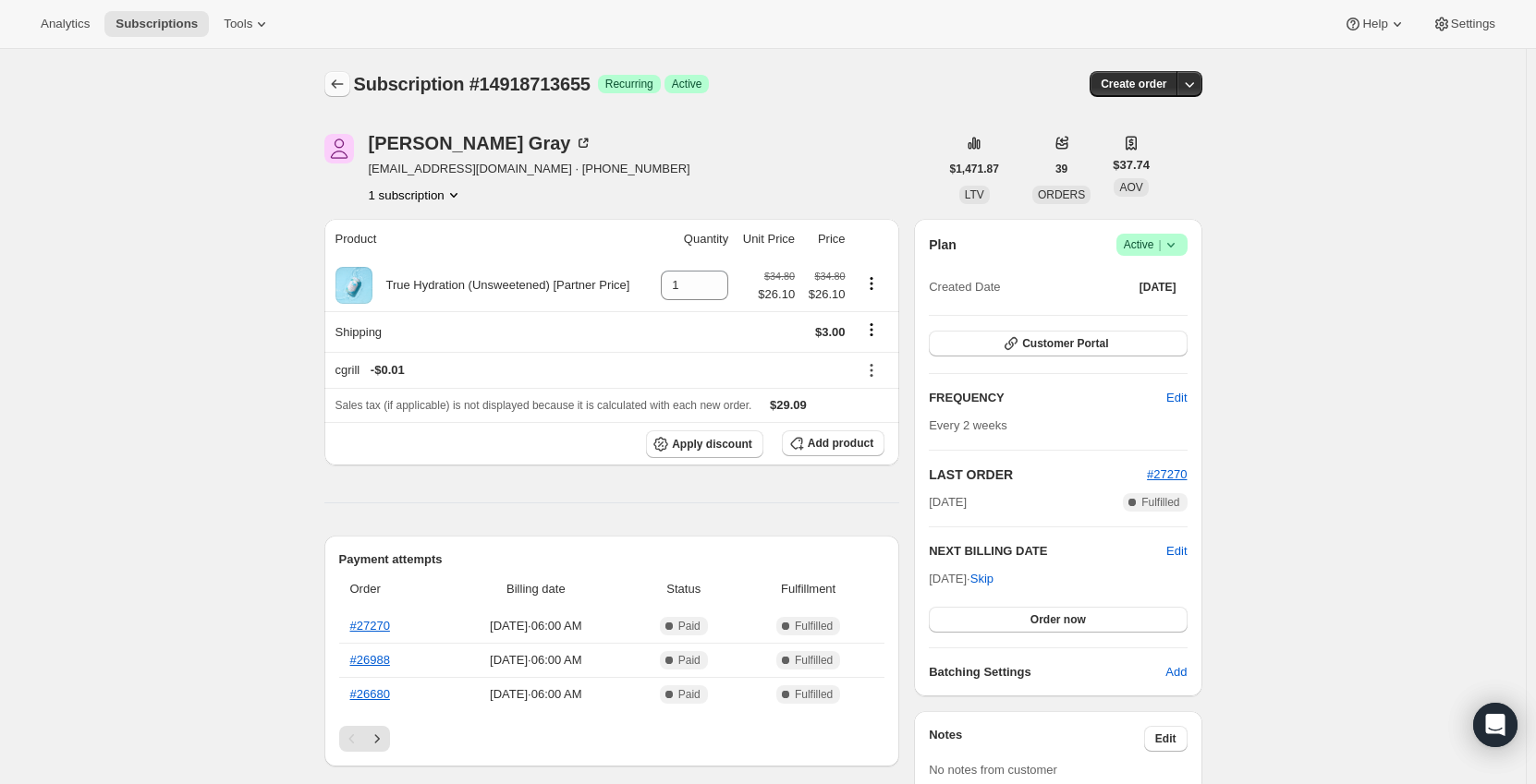
click at [346, 88] on icon "Subscriptions" at bounding box center [337, 83] width 18 height 18
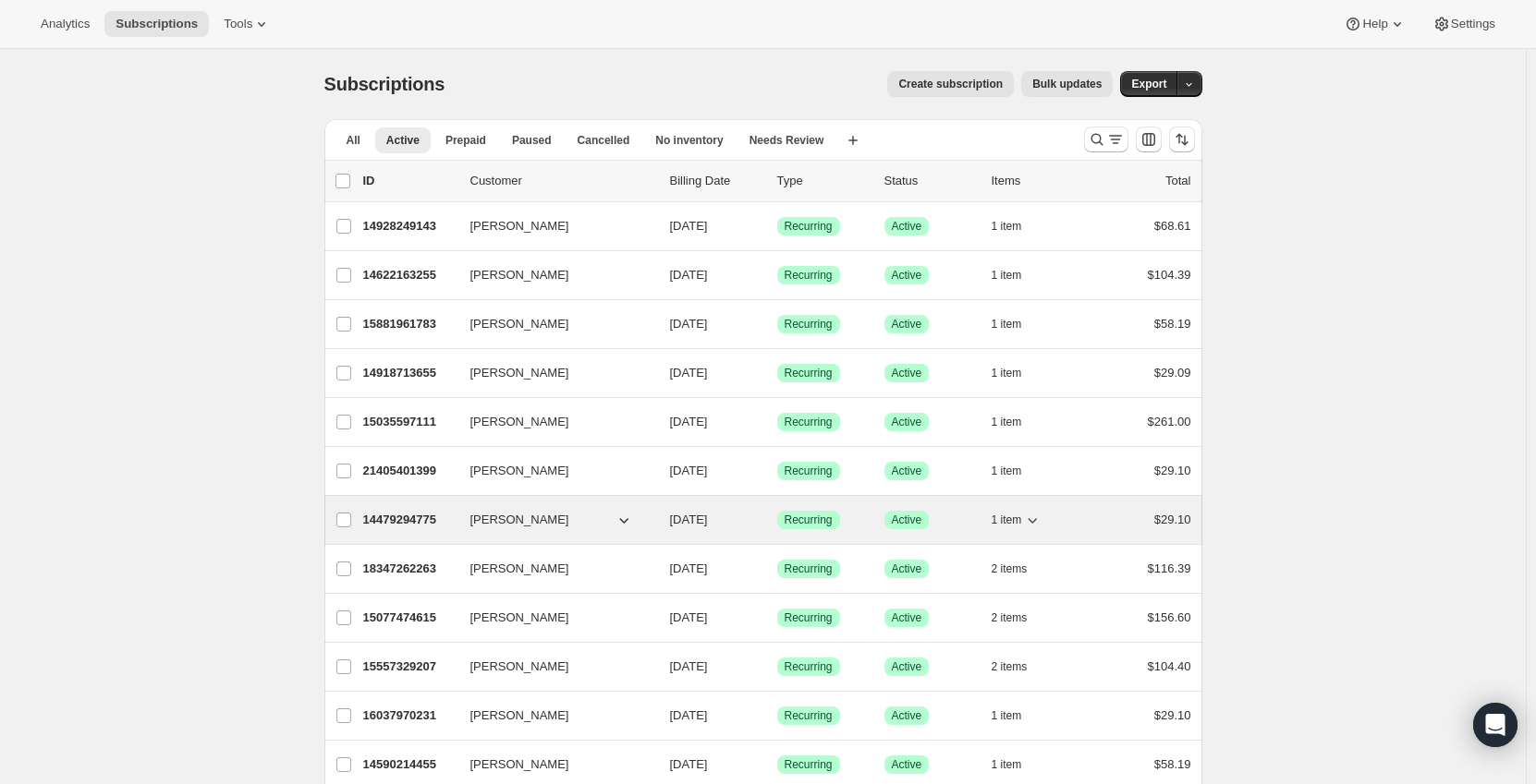
click at [387, 517] on p "14479294775" at bounding box center [409, 519] width 93 height 18
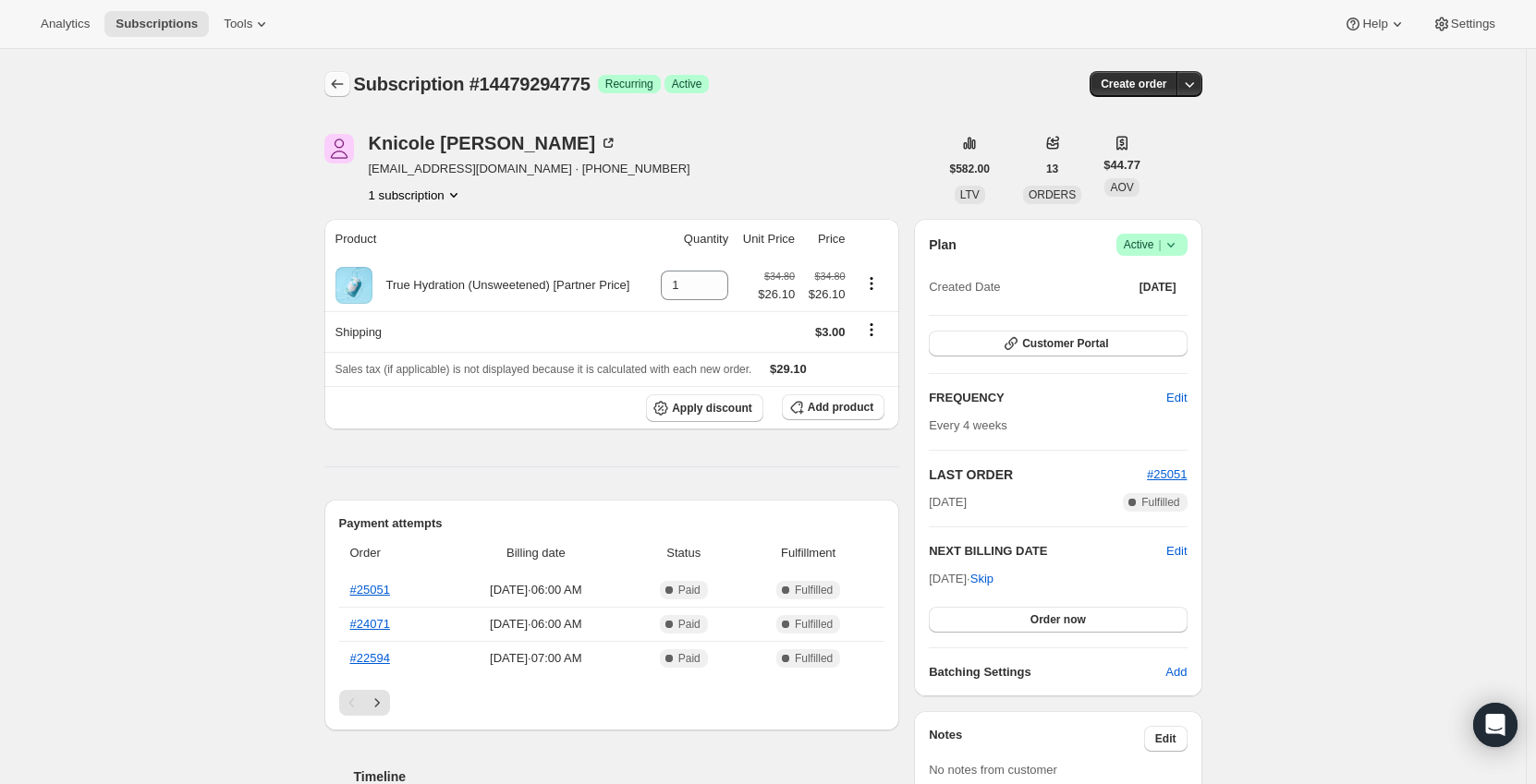
click at [344, 86] on icon "Subscriptions" at bounding box center [337, 83] width 18 height 18
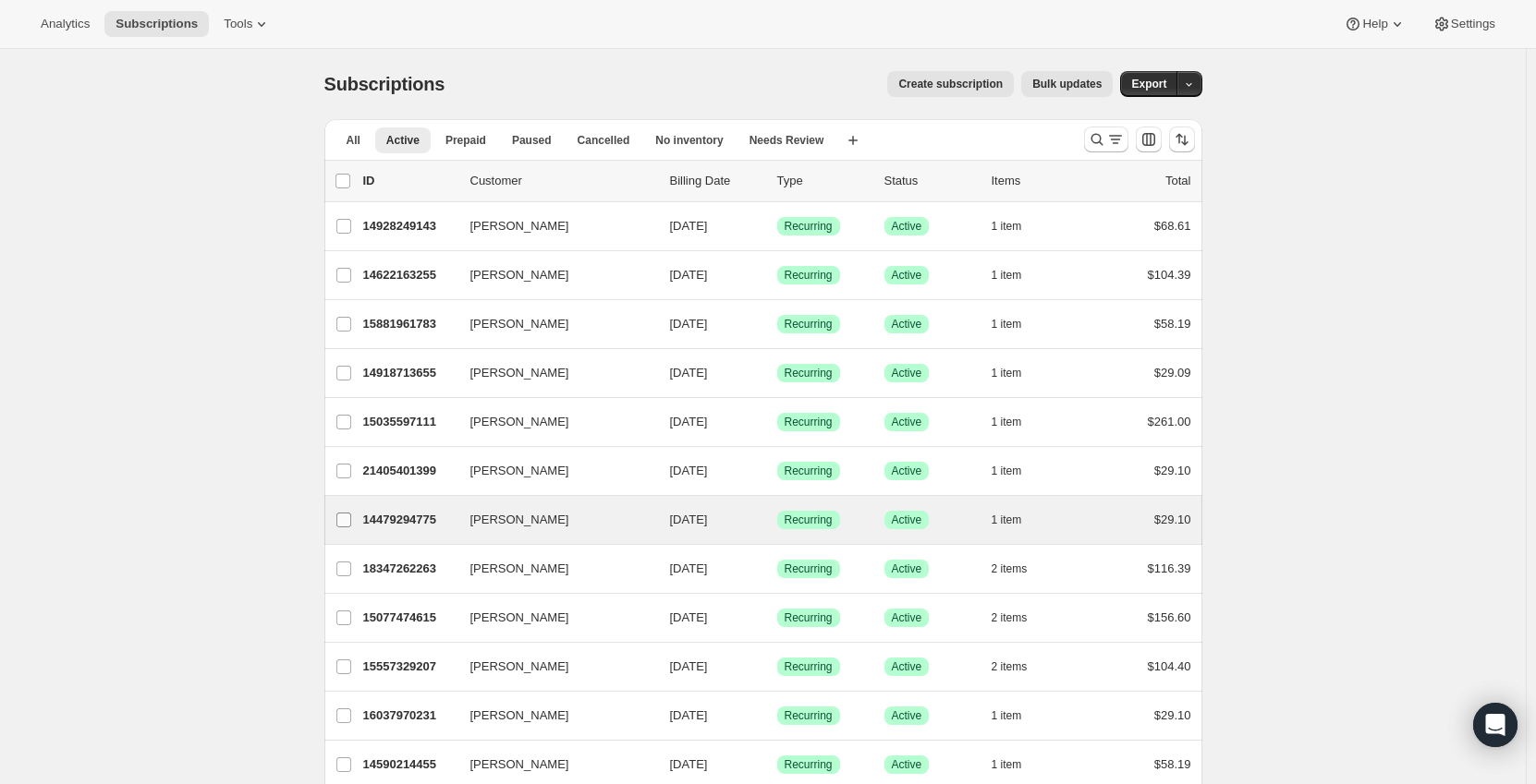
click at [348, 521] on input "[PERSON_NAME]" at bounding box center [343, 519] width 14 height 14
checkbox input "true"
click at [1070, 79] on span "Bulk updates" at bounding box center [1066, 83] width 69 height 14
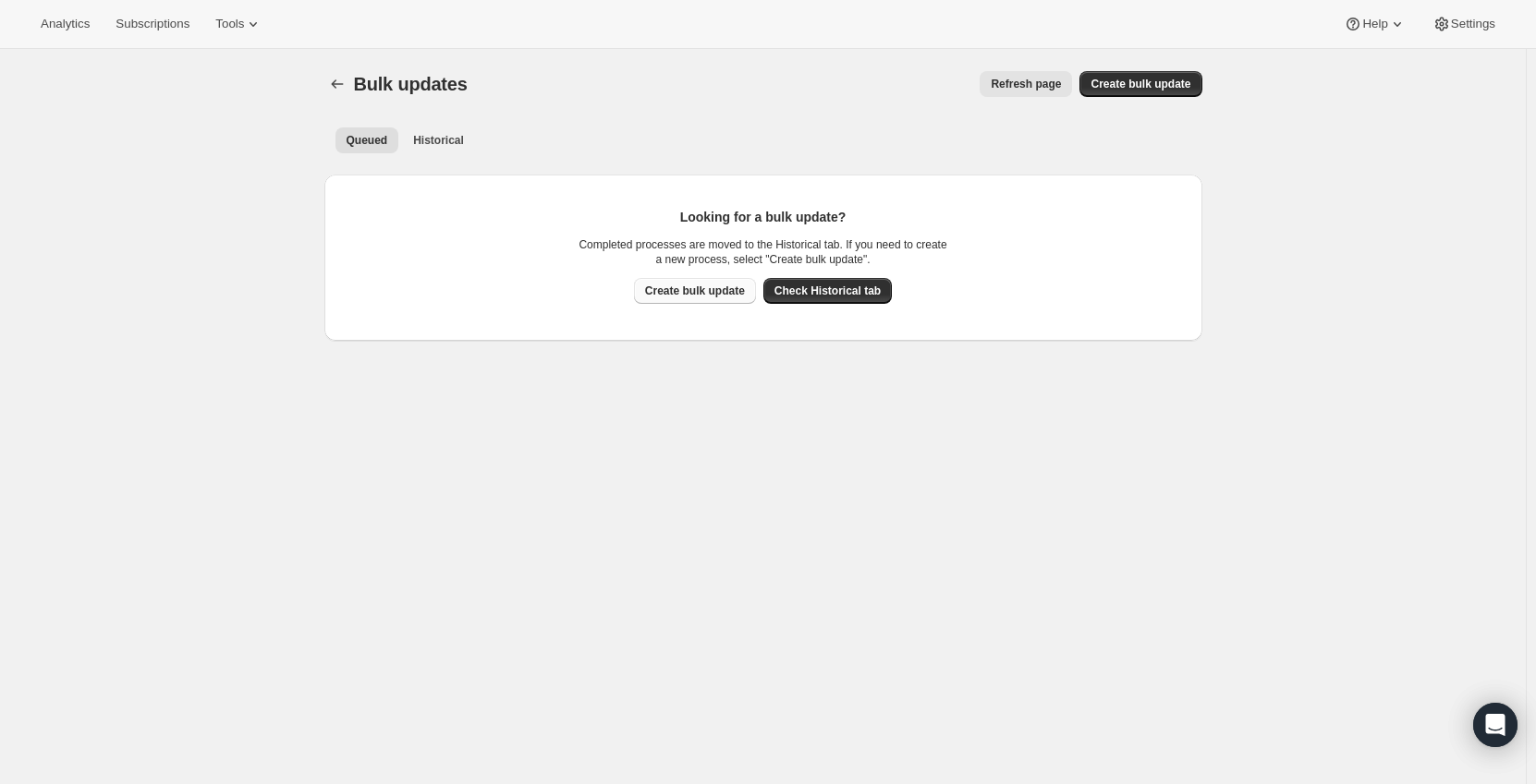
click at [733, 287] on span "Create bulk update" at bounding box center [694, 291] width 99 height 14
select select "14"
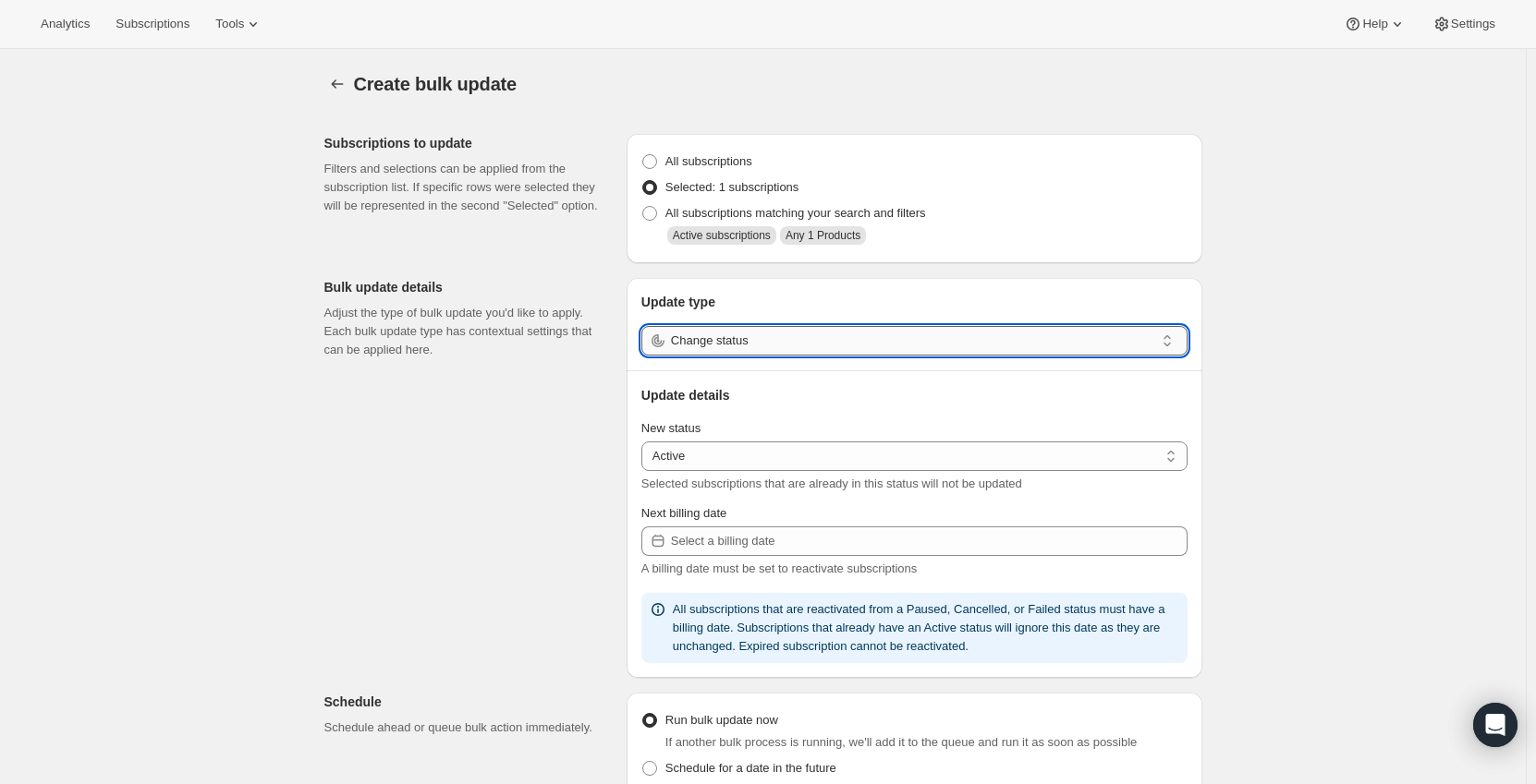
click at [709, 342] on input "Change status" at bounding box center [911, 340] width 483 height 30
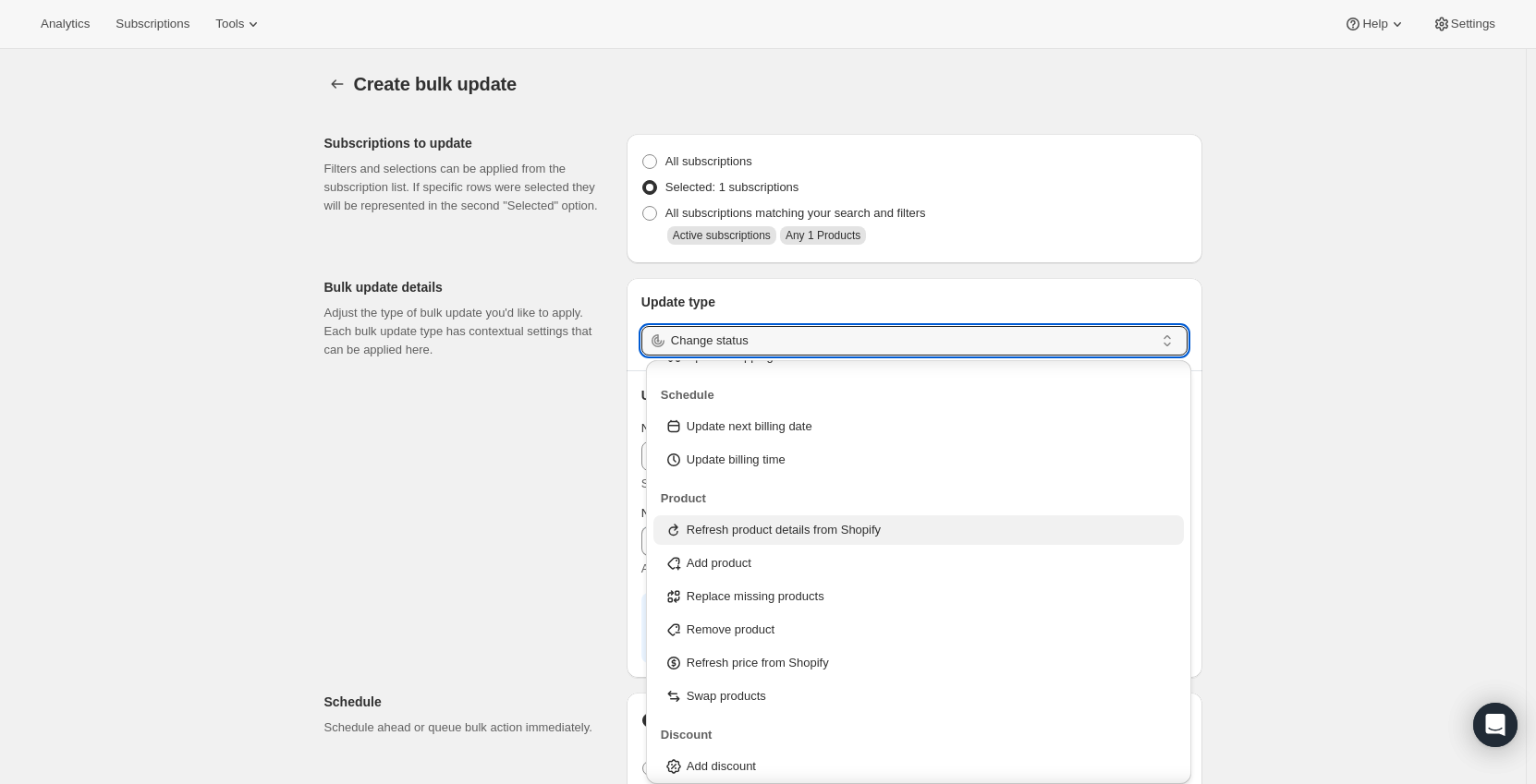
scroll to position [97, 0]
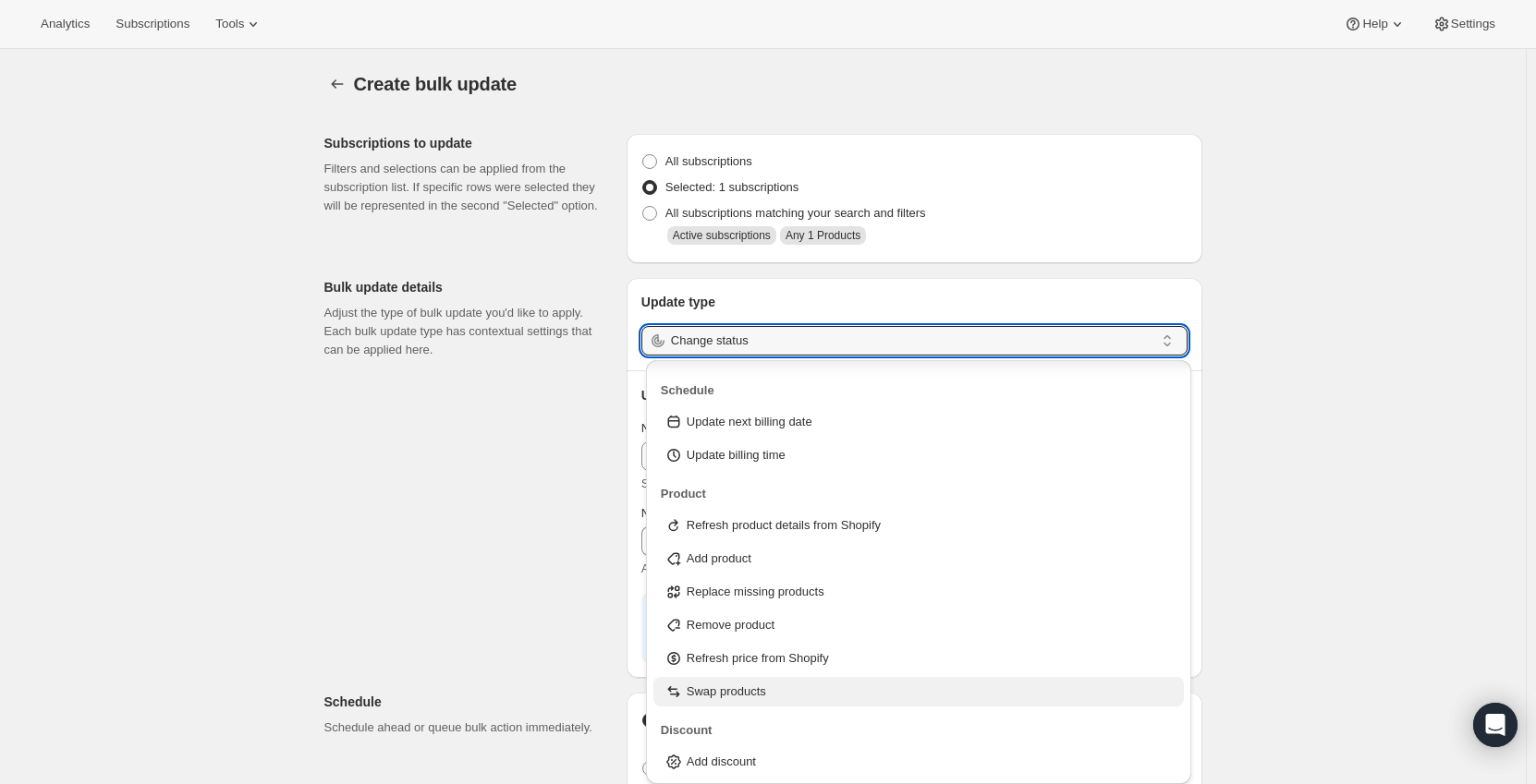
click at [757, 686] on p "Swap products" at bounding box center [726, 691] width 79 height 18
type input "Swap products"
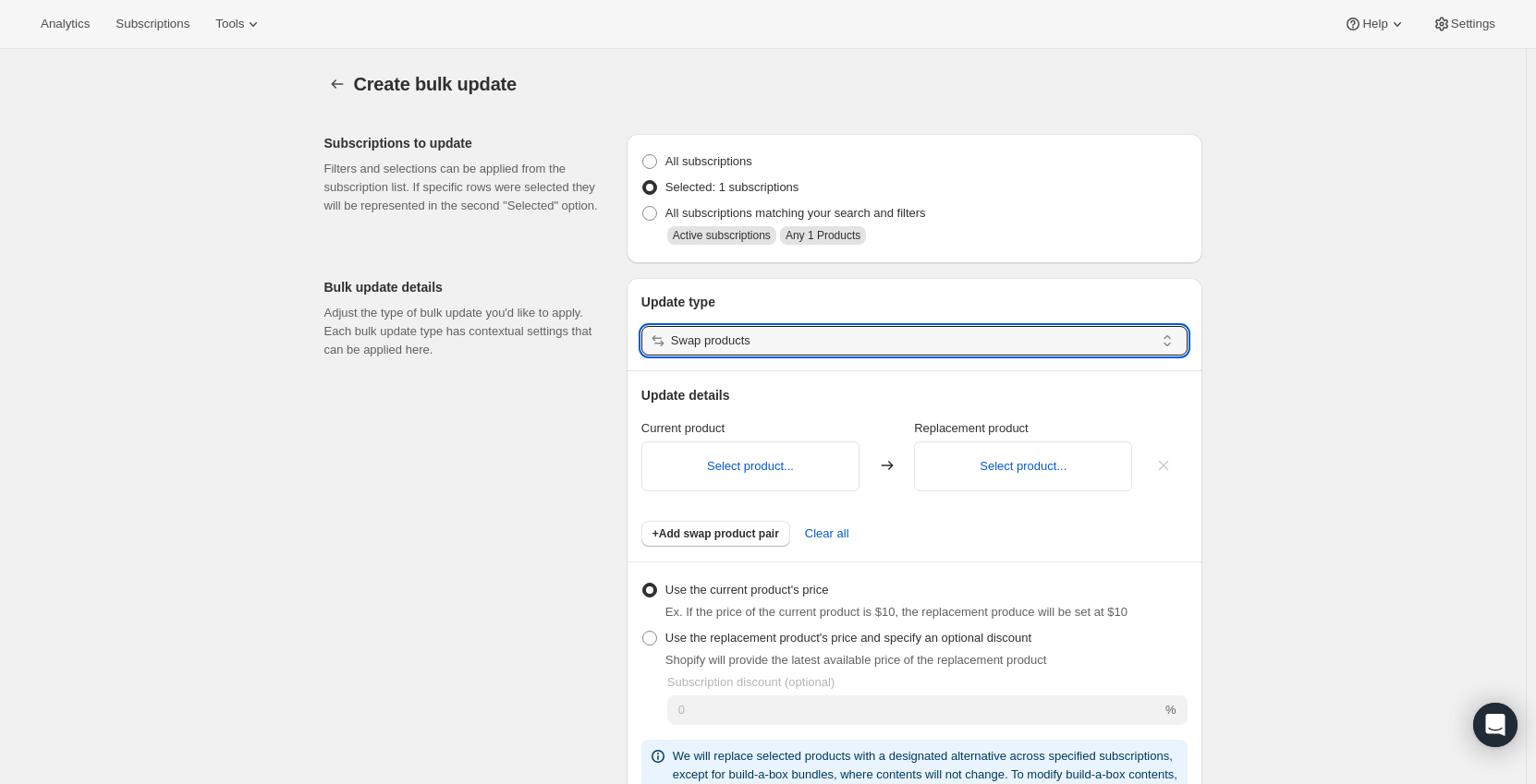
click at [738, 453] on div "Select product..." at bounding box center [751, 467] width 218 height 50
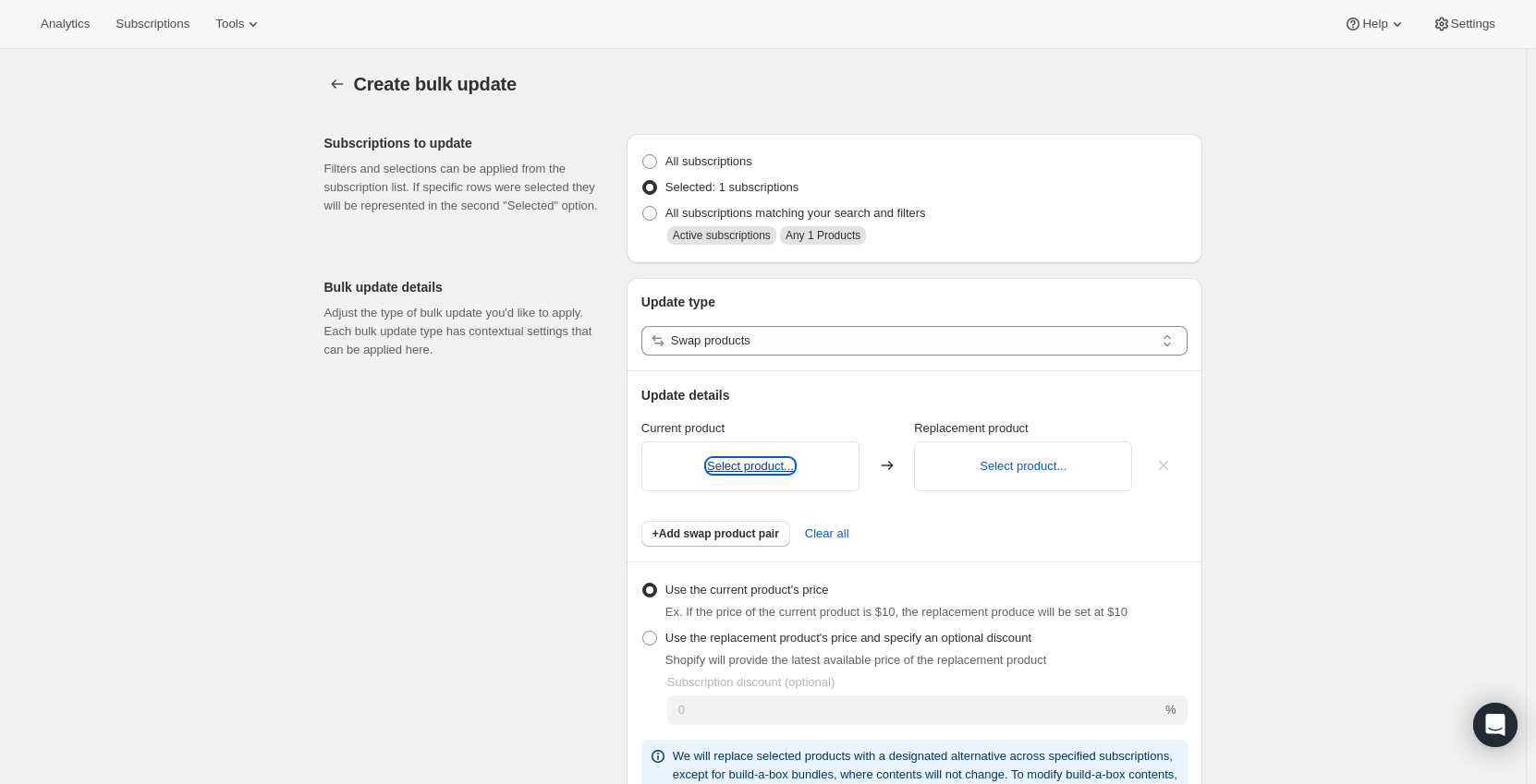
click at [750, 464] on button "Select product..." at bounding box center [750, 466] width 87 height 13
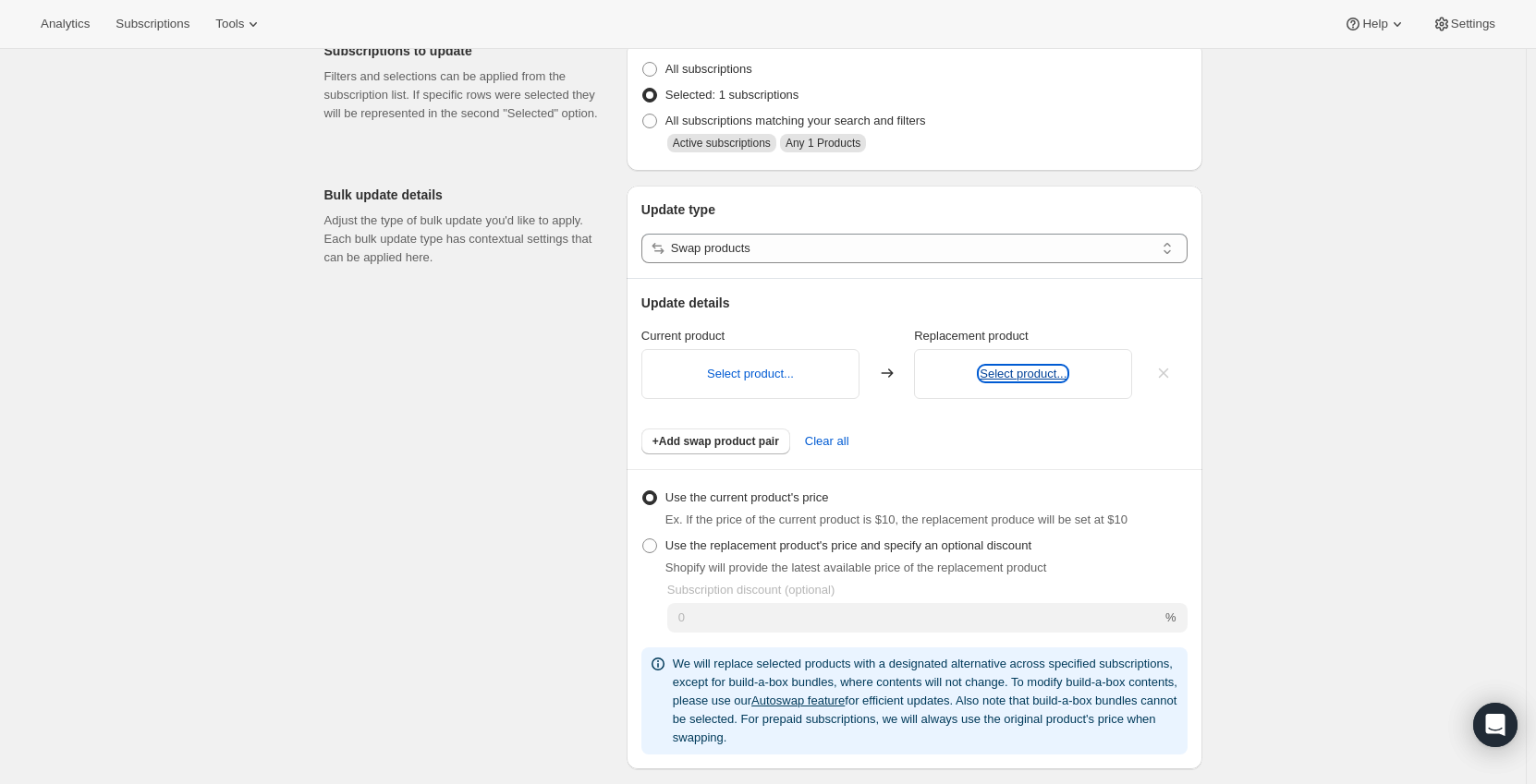
click at [1024, 378] on button "Select product..." at bounding box center [1022, 374] width 87 height 13
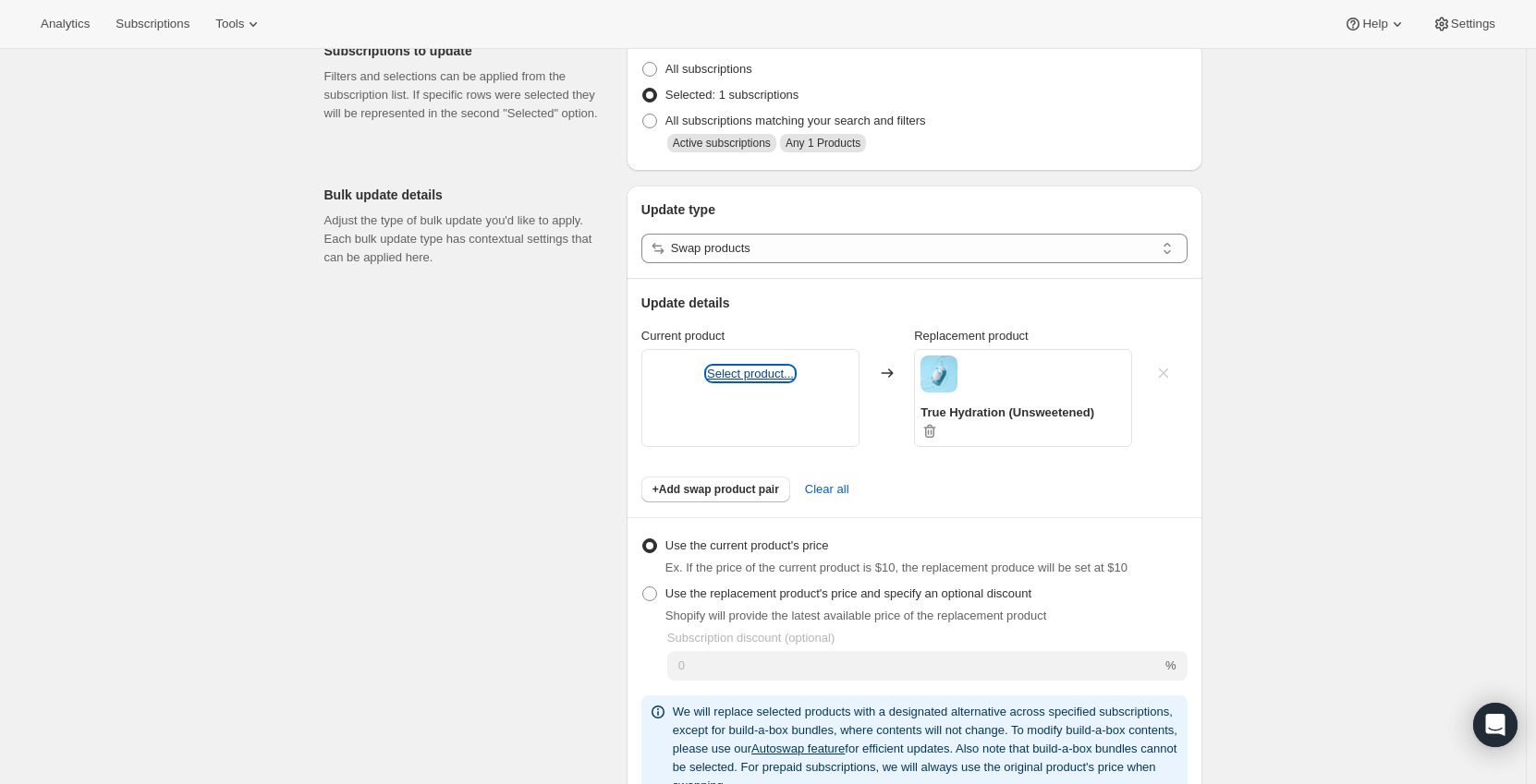
click at [776, 372] on button "Select product..." at bounding box center [750, 374] width 87 height 13
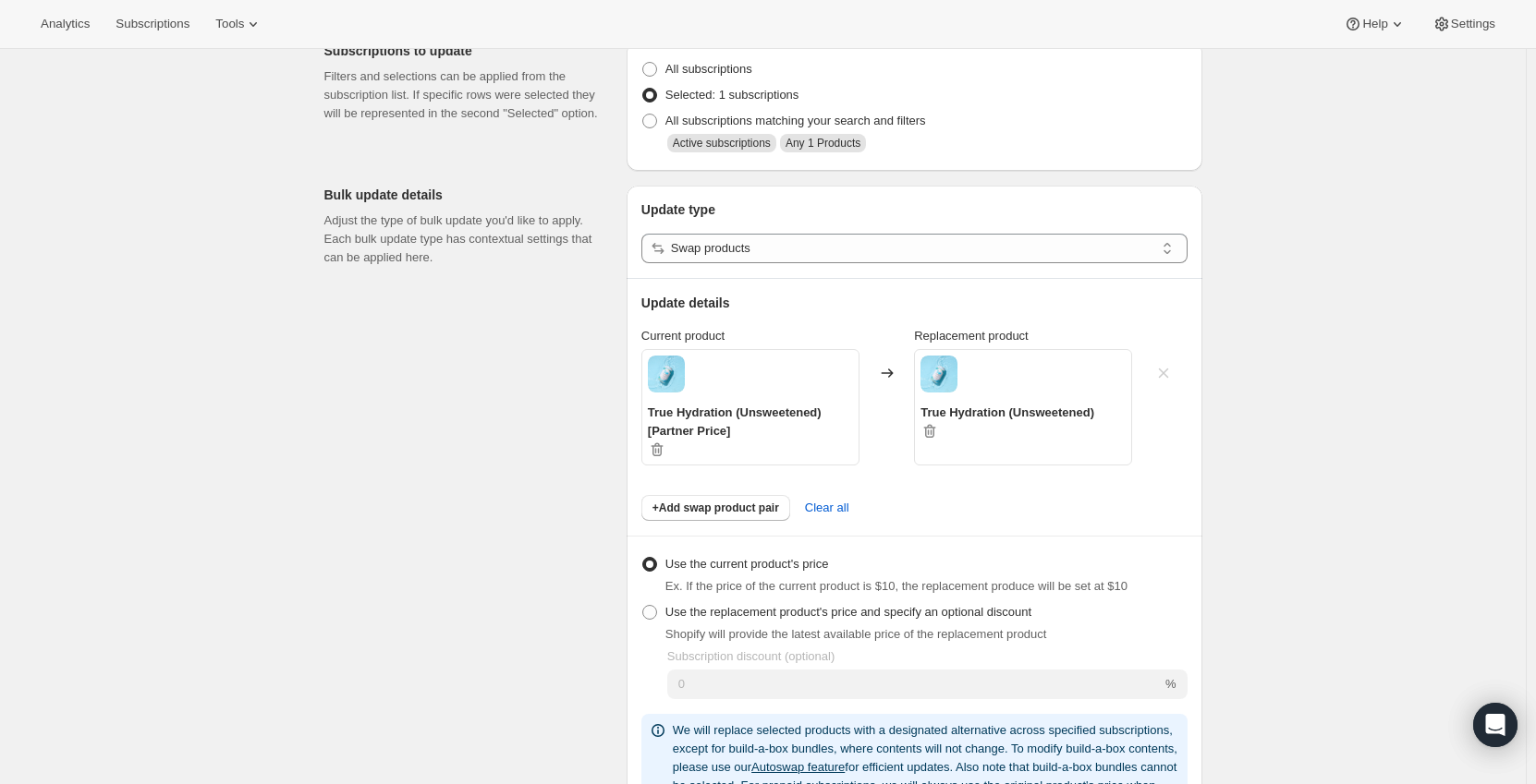
click at [484, 479] on div "Subscriptions to update Filters and selections can be applied from the subscrip…" at bounding box center [756, 736] width 892 height 1420
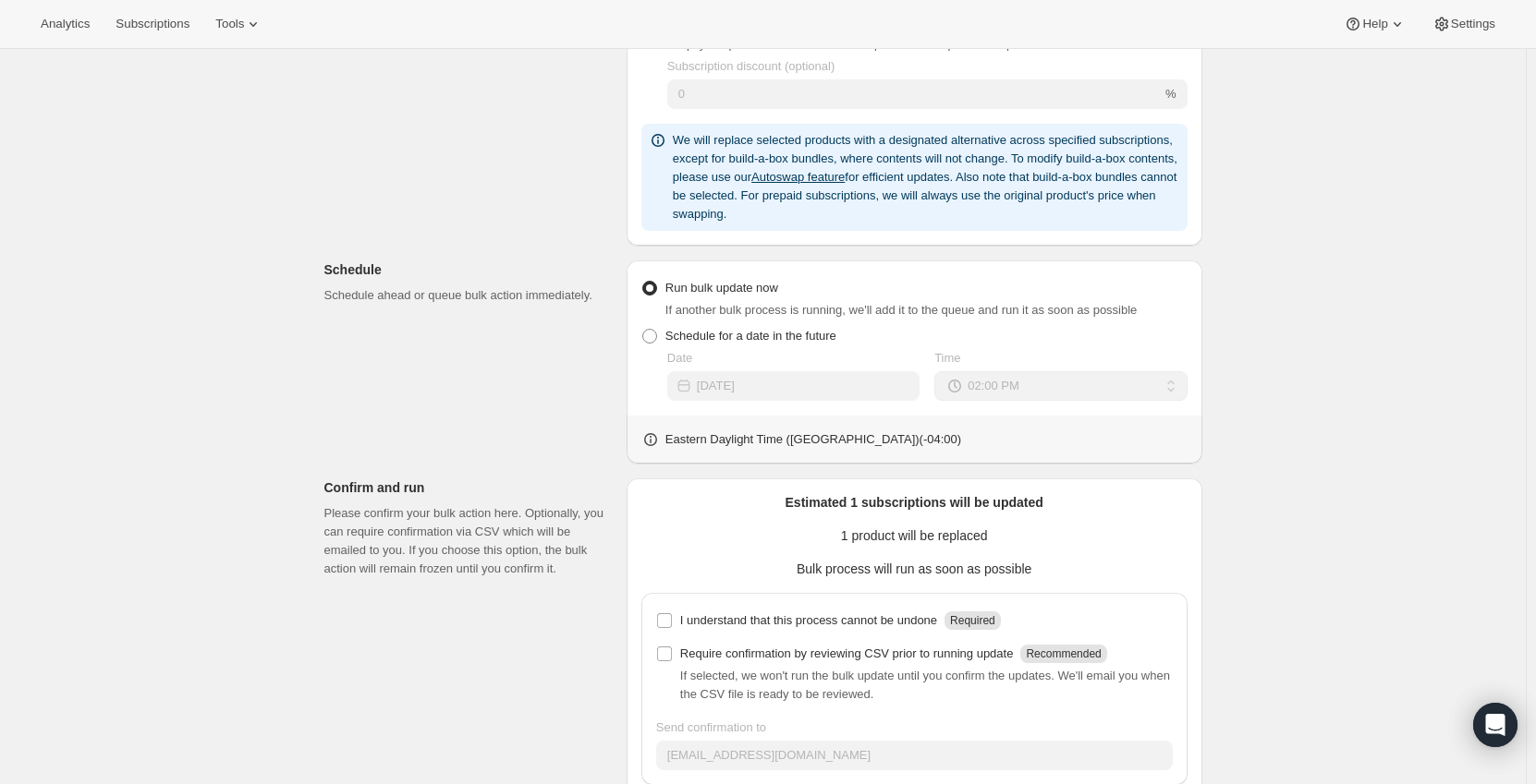
scroll to position [739, 0]
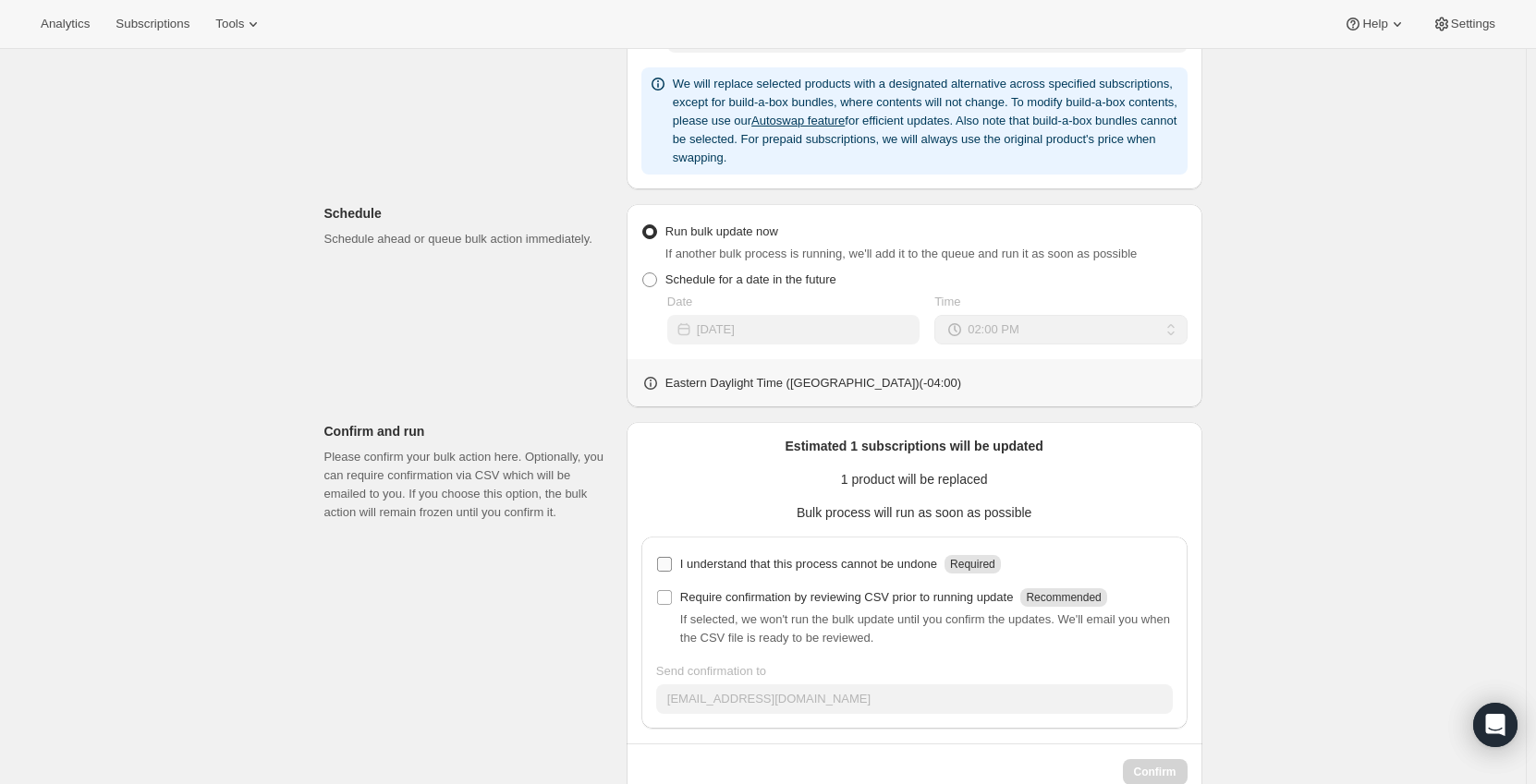
click at [670, 566] on input "I understand that this process cannot be undone Required" at bounding box center [664, 564] width 14 height 14
checkbox input "true"
click at [668, 600] on input "Require confirmation by reviewing CSV prior to running update Recommended" at bounding box center [664, 597] width 14 height 14
click at [659, 597] on div "I understand that this process cannot be undone Required Require confirmation b…" at bounding box center [914, 632] width 546 height 192
click at [669, 599] on input "Require confirmation by reviewing CSV prior to running update Recommended" at bounding box center [664, 597] width 14 height 14
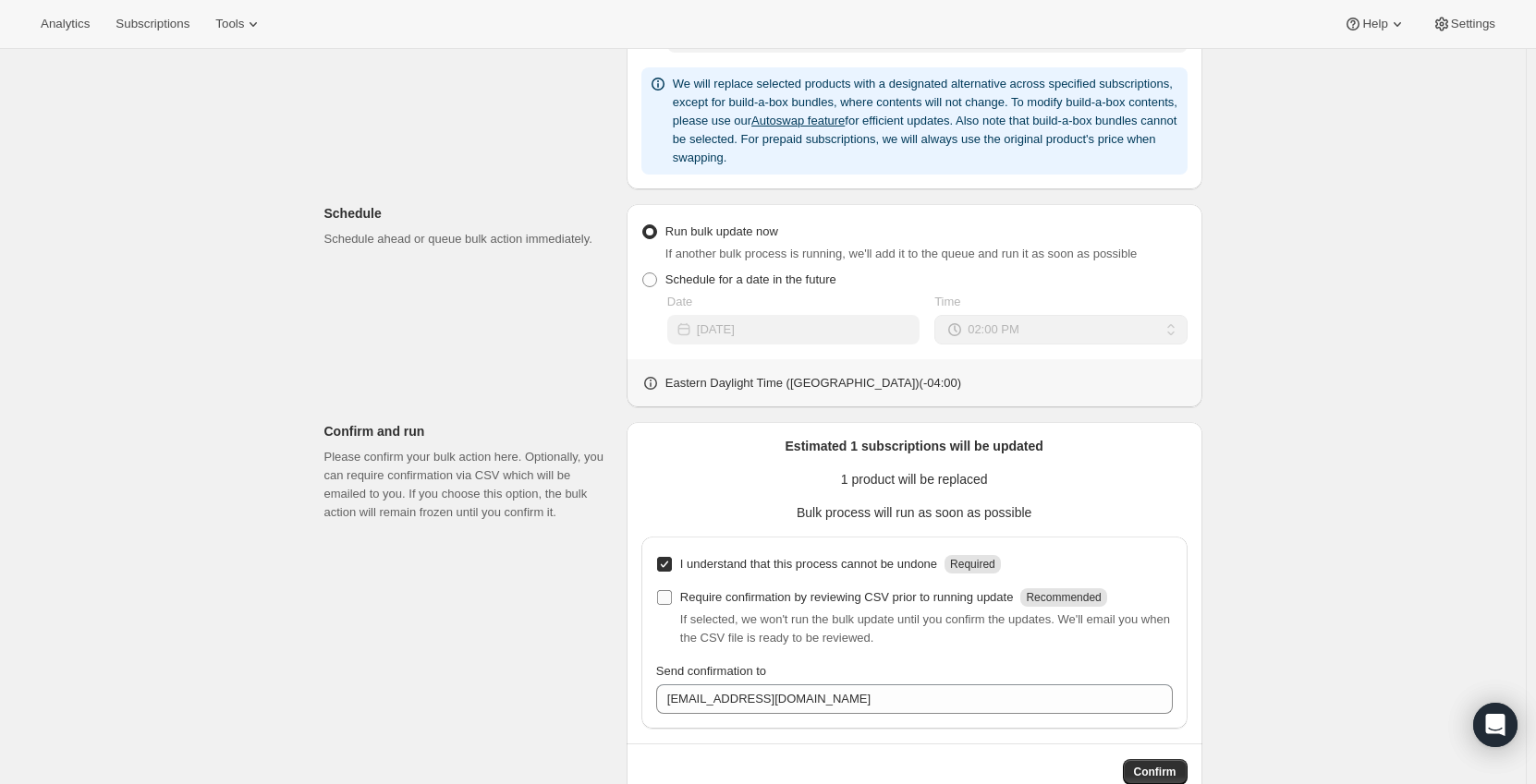
checkbox input "false"
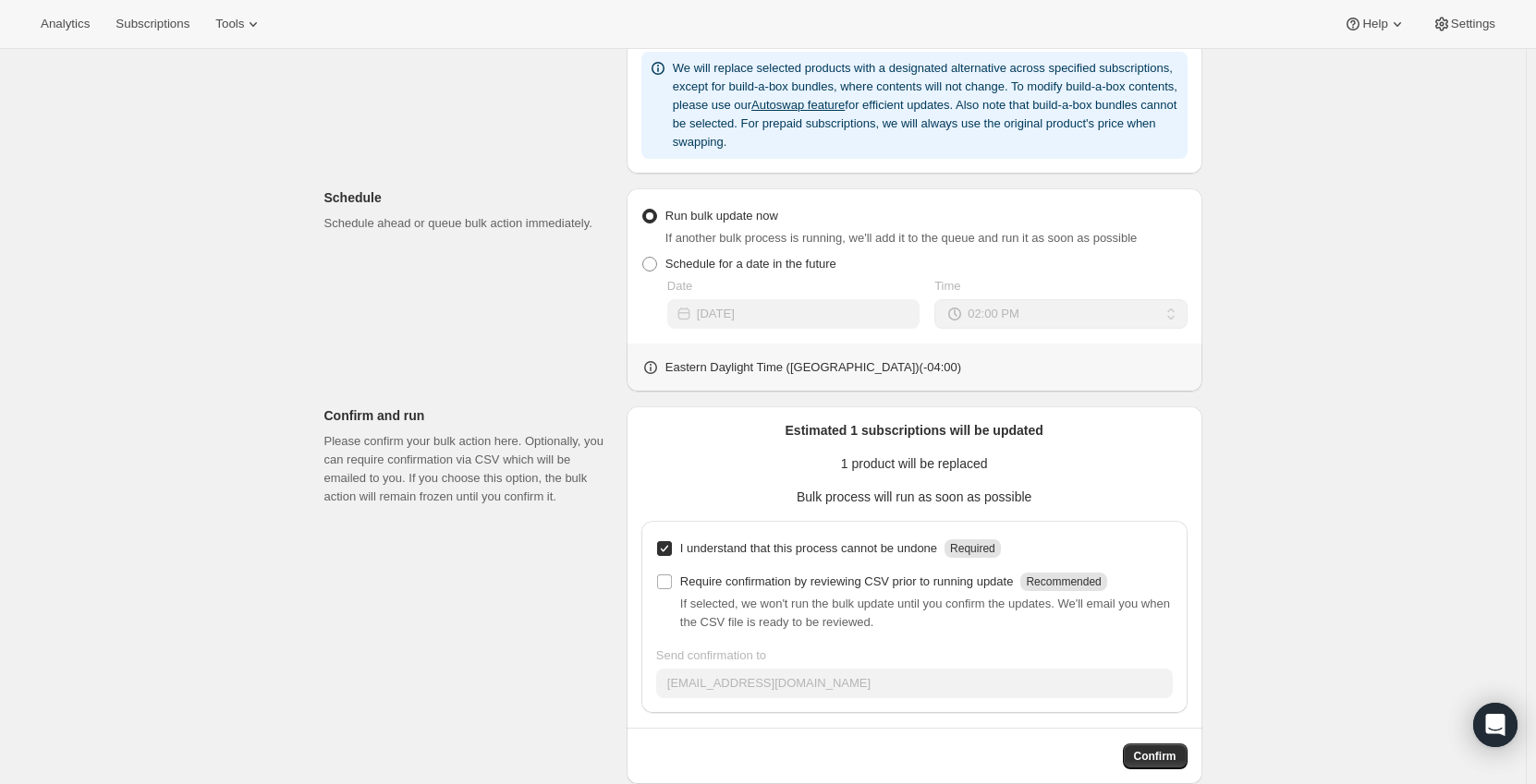
scroll to position [784, 0]
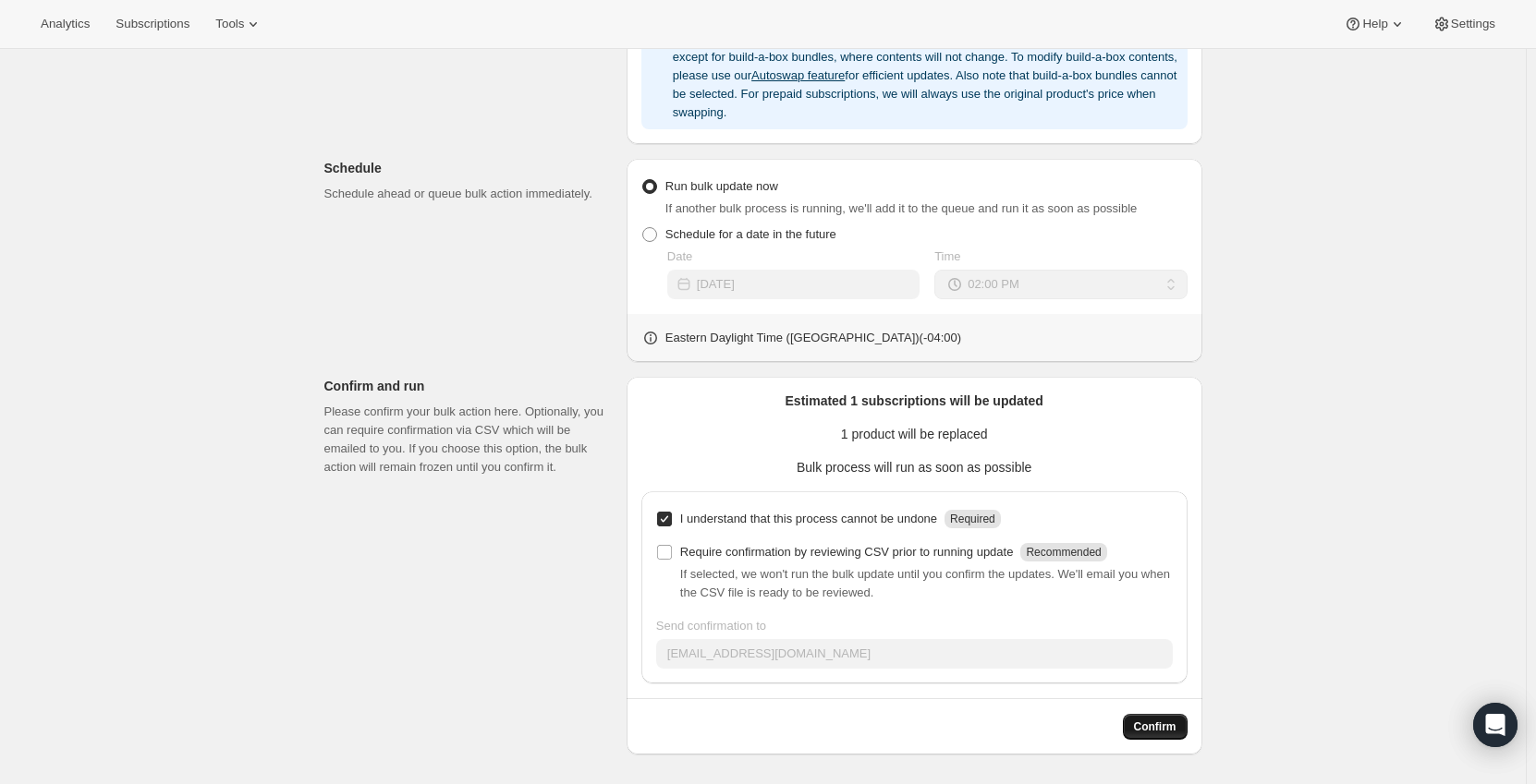
click at [1150, 730] on span "Confirm" at bounding box center [1155, 727] width 42 height 14
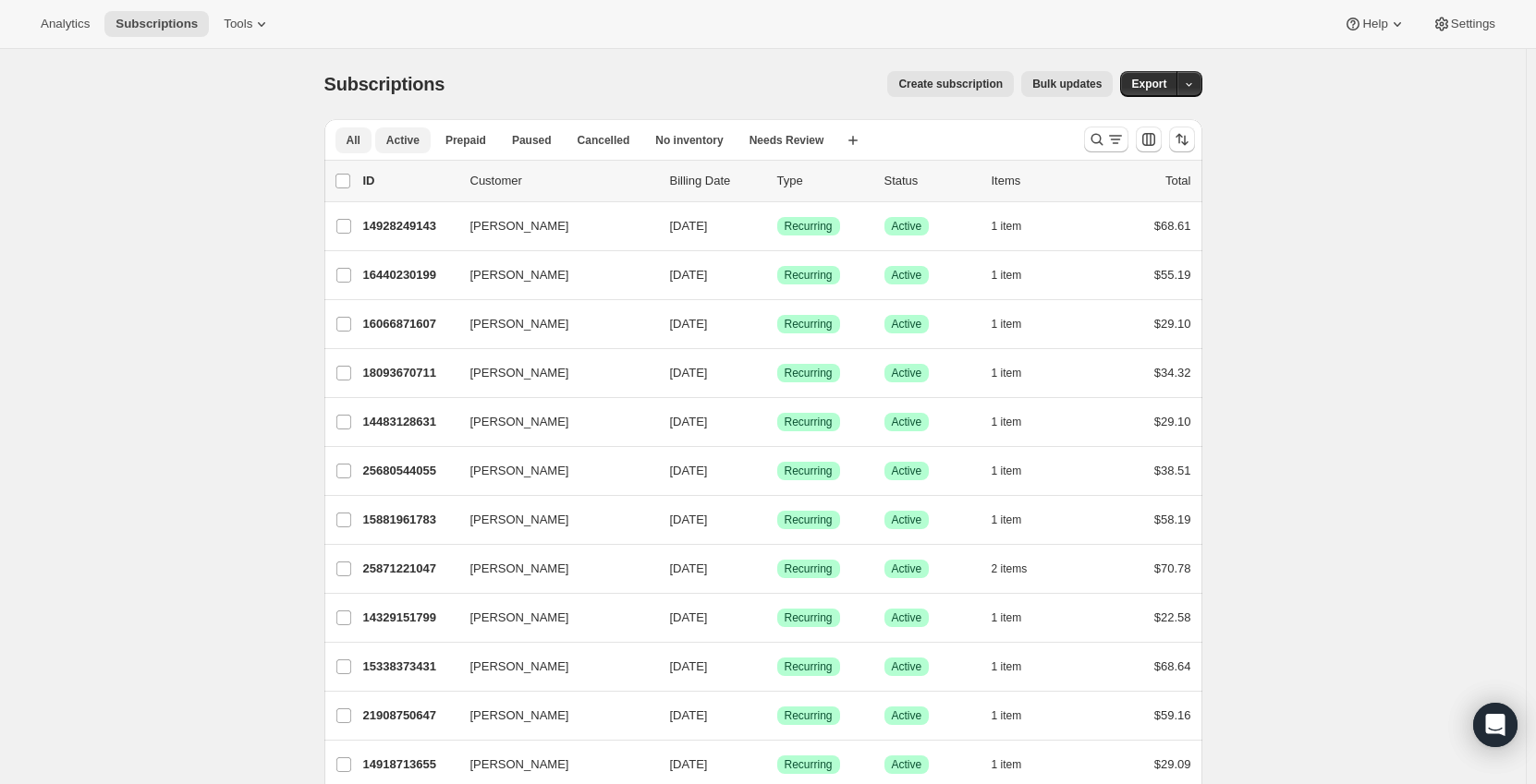
click at [424, 142] on button "Active" at bounding box center [403, 140] width 55 height 26
click at [1107, 140] on icon "Search and filter results" at bounding box center [1096, 139] width 18 height 18
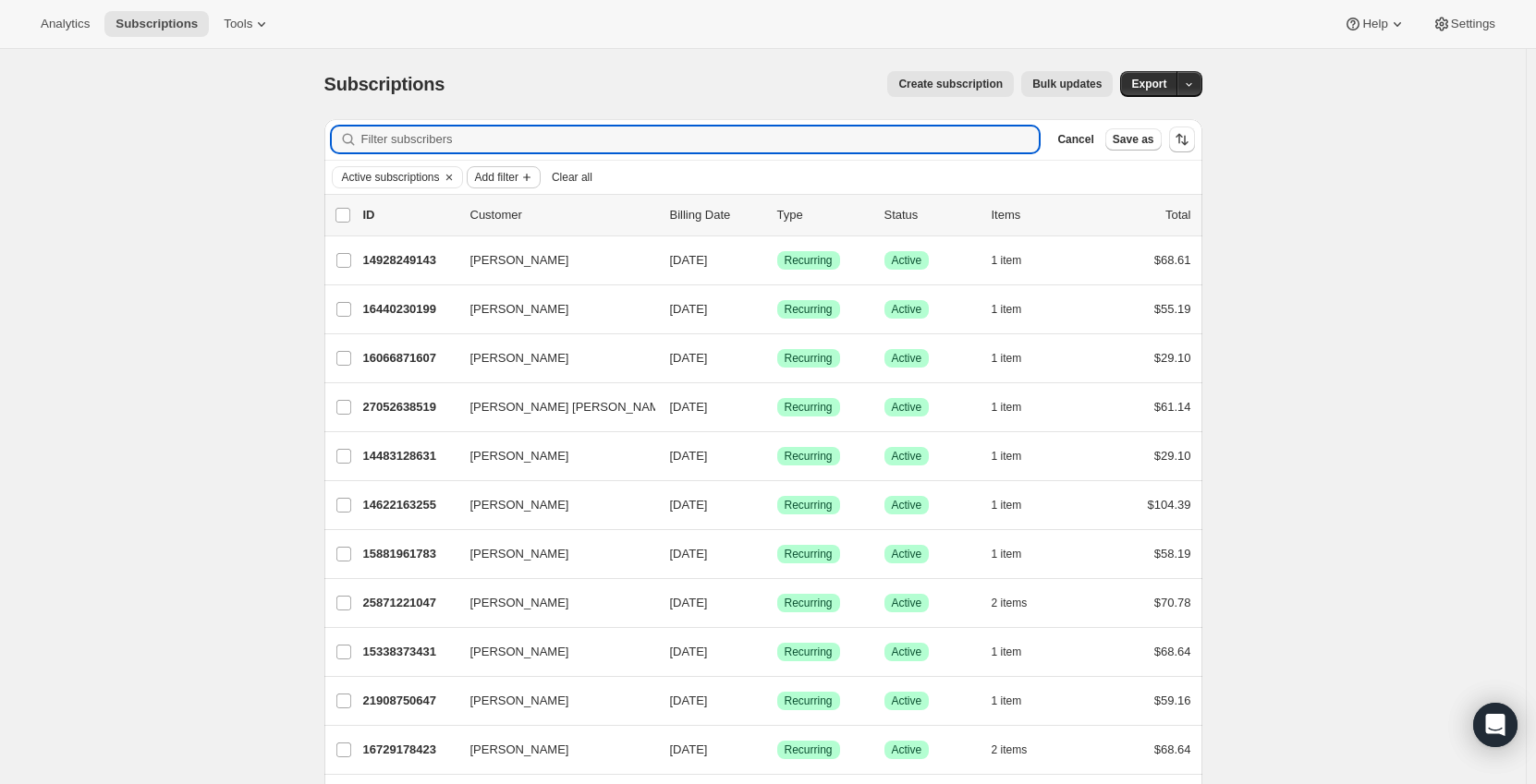
click at [496, 173] on span "Add filter" at bounding box center [496, 177] width 43 height 14
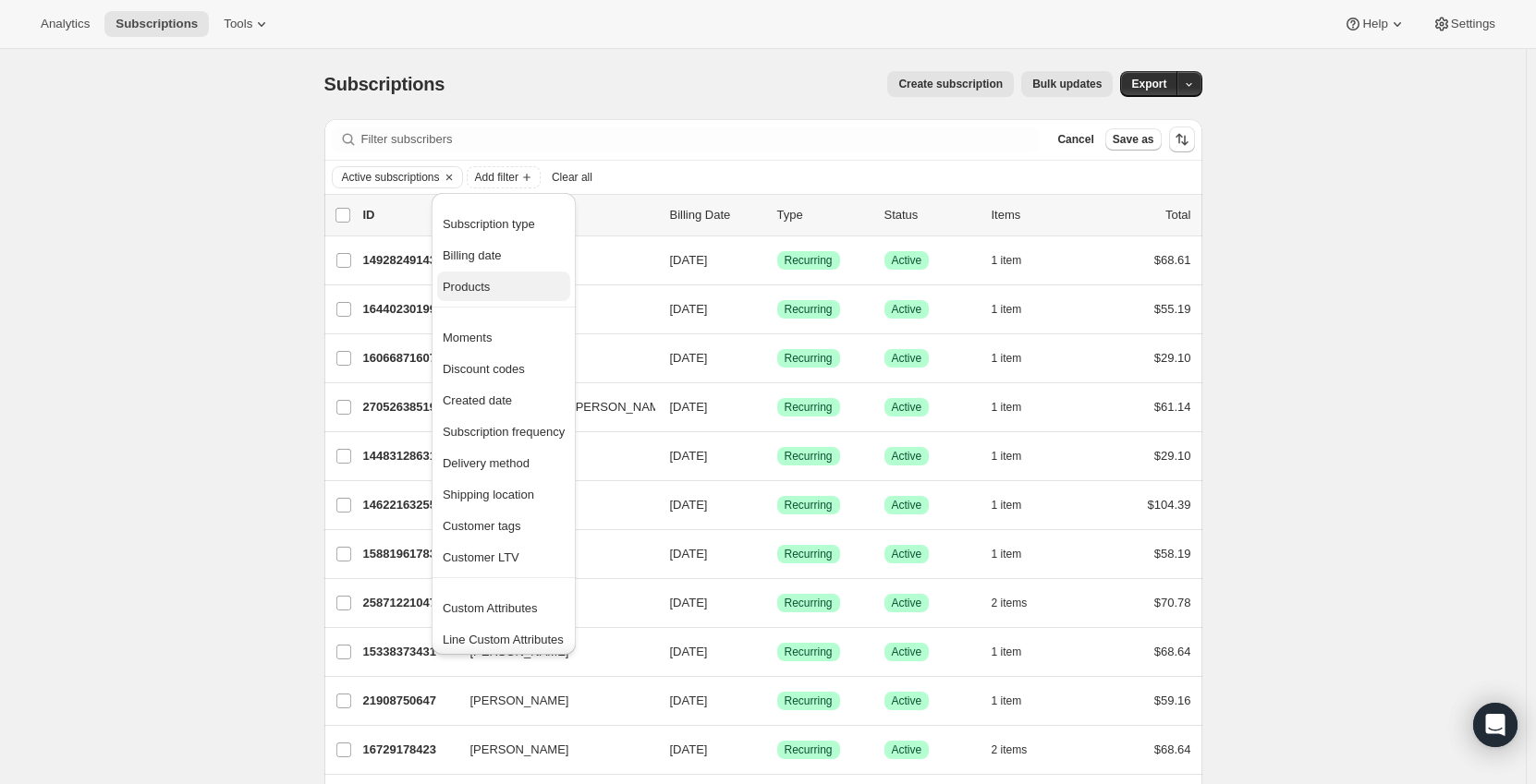
click at [513, 287] on span "Products" at bounding box center [504, 287] width 122 height 18
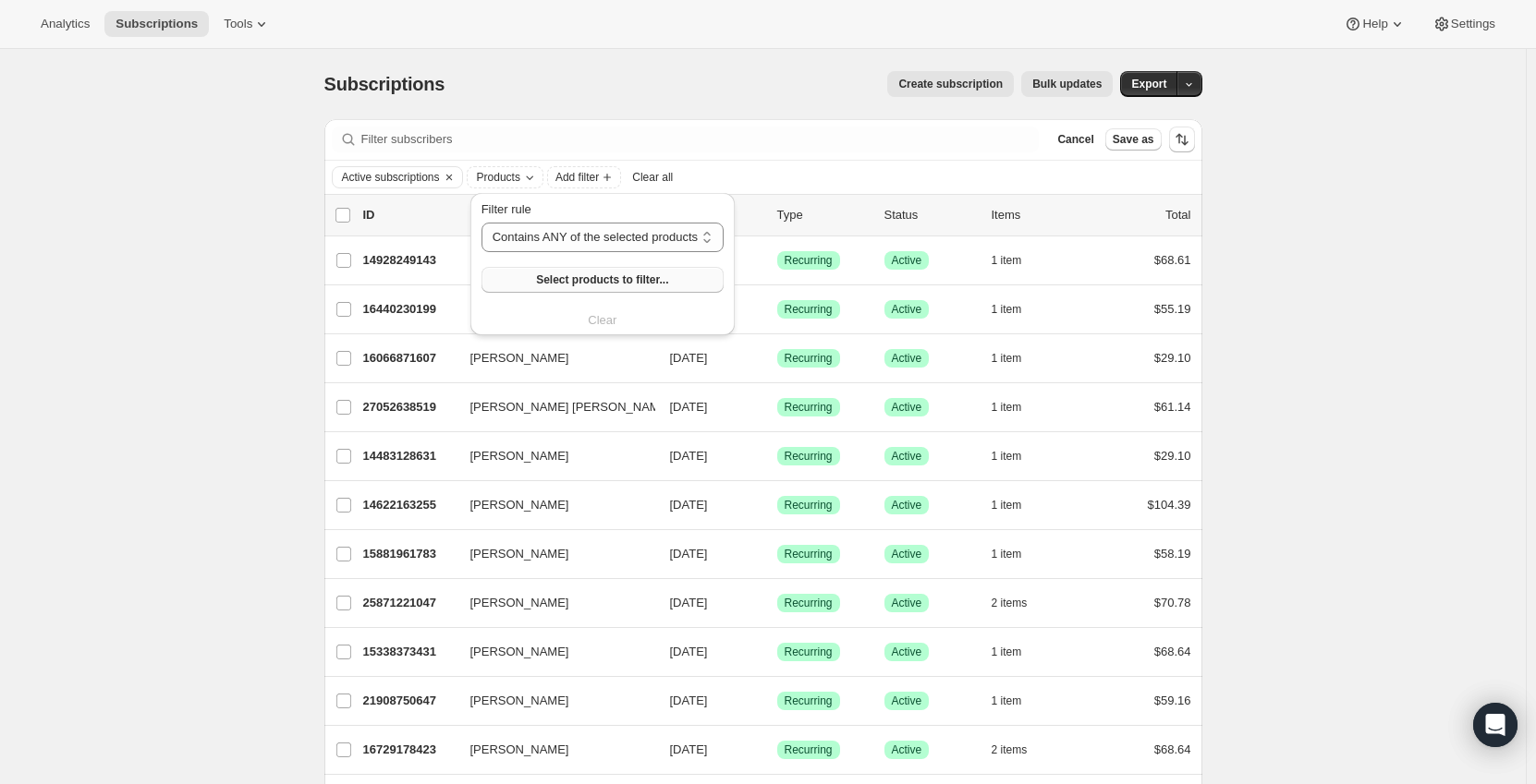
click at [579, 277] on span "Select products to filter..." at bounding box center [602, 279] width 132 height 14
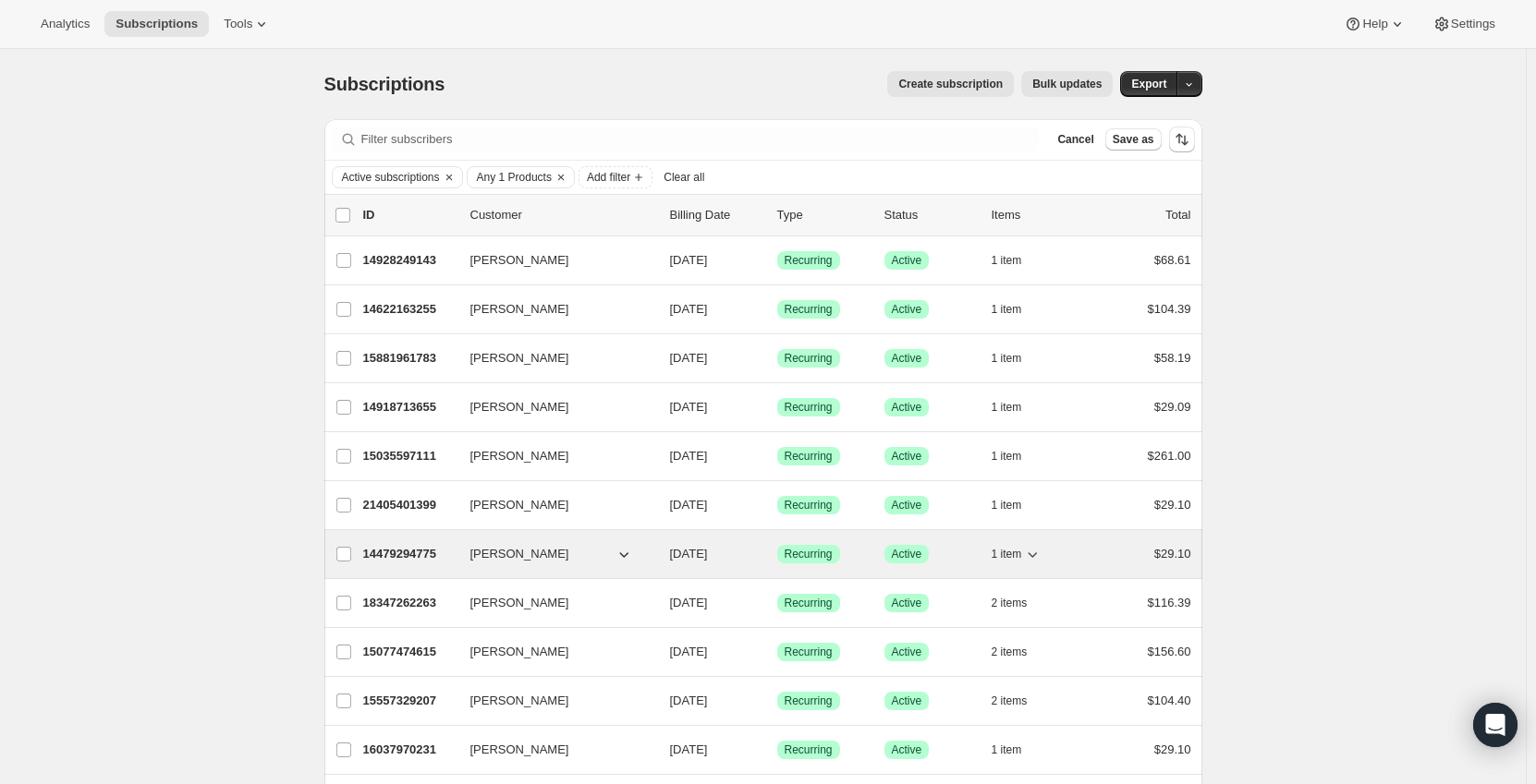
click at [392, 551] on p "14479294775" at bounding box center [409, 554] width 93 height 18
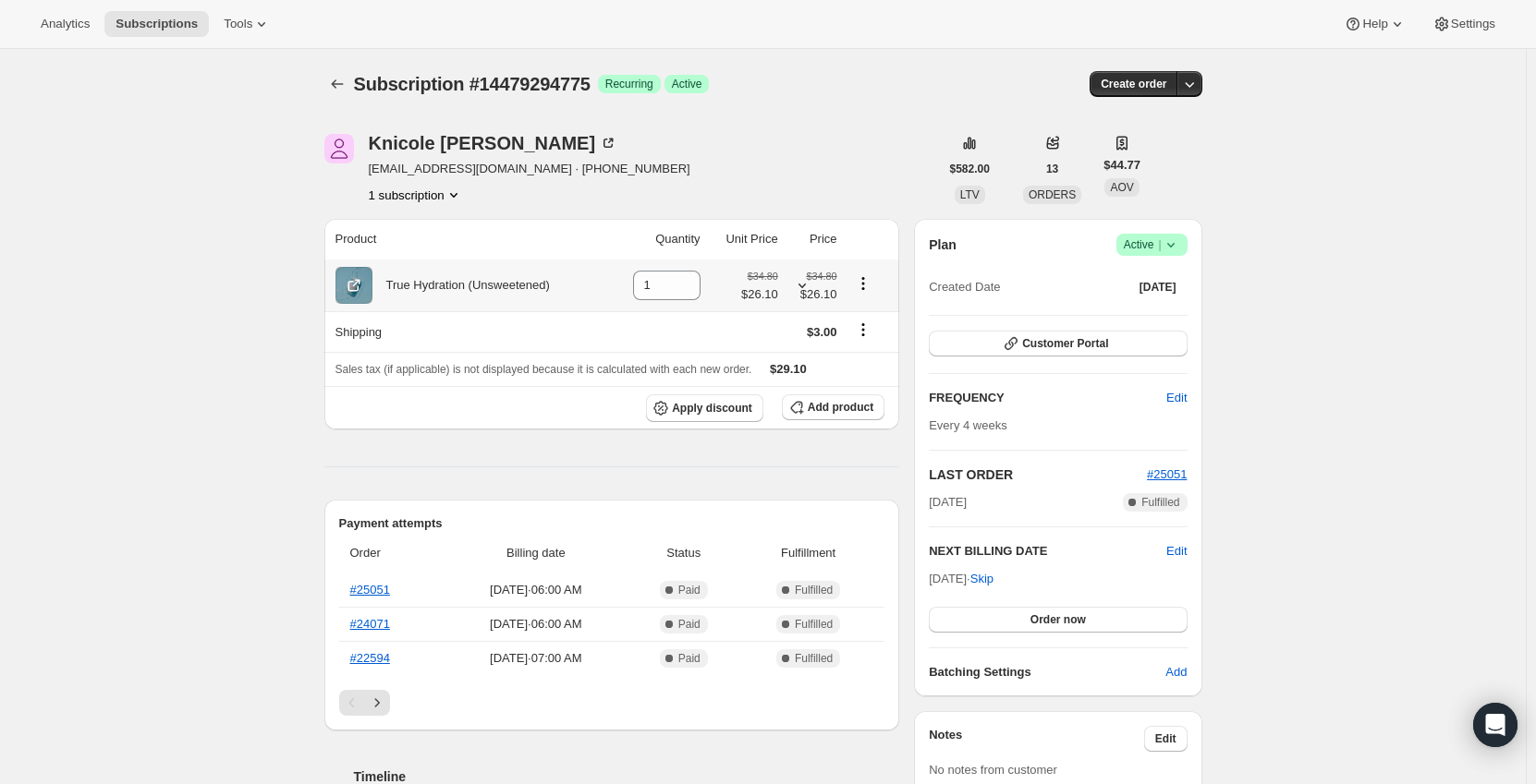
click at [772, 285] on div "$34.80 $26.10" at bounding box center [759, 285] width 37 height 37
click at [343, 87] on icon "Subscriptions" at bounding box center [337, 83] width 18 height 18
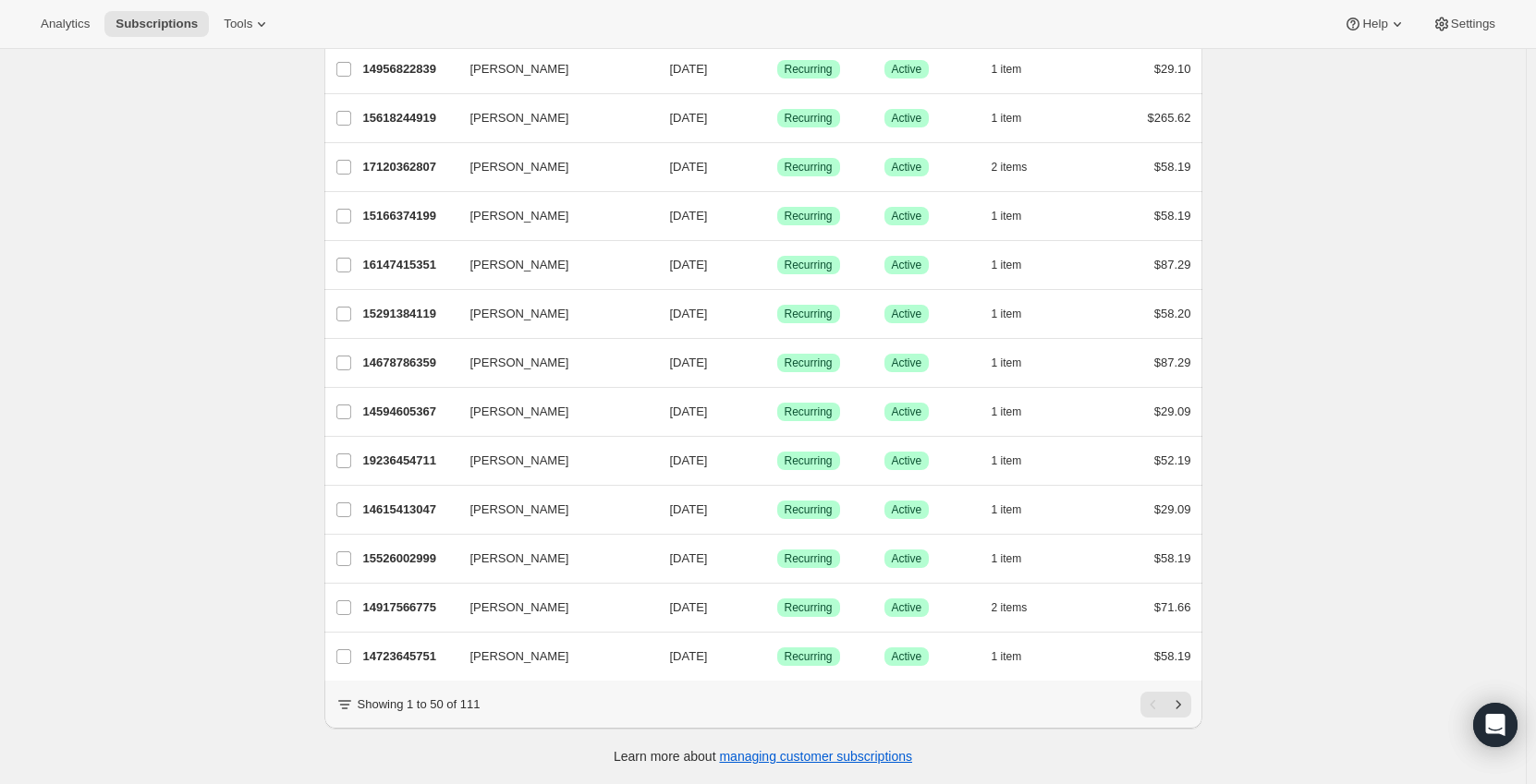
scroll to position [93, 0]
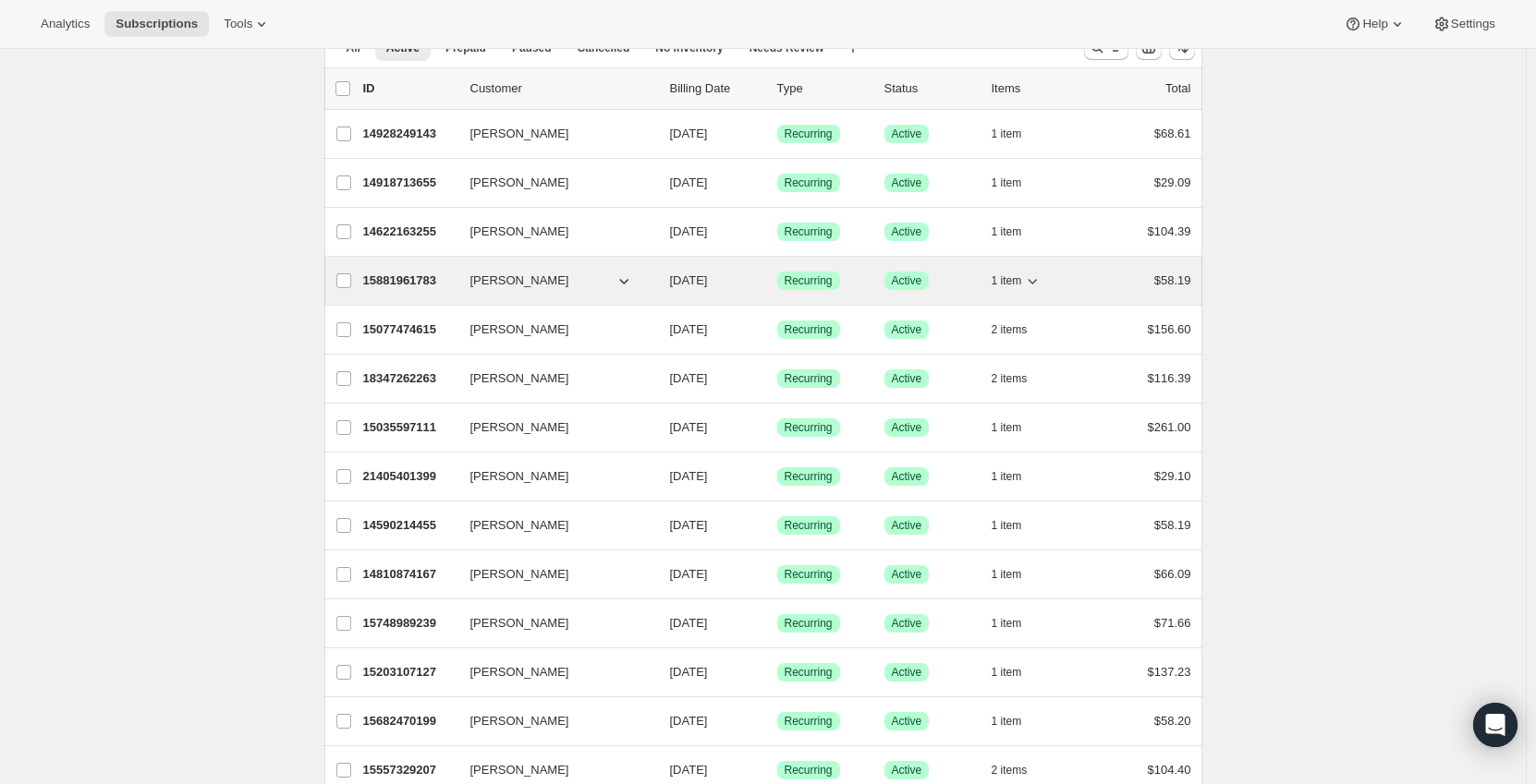
click at [426, 278] on p "15881961783" at bounding box center [409, 280] width 93 height 18
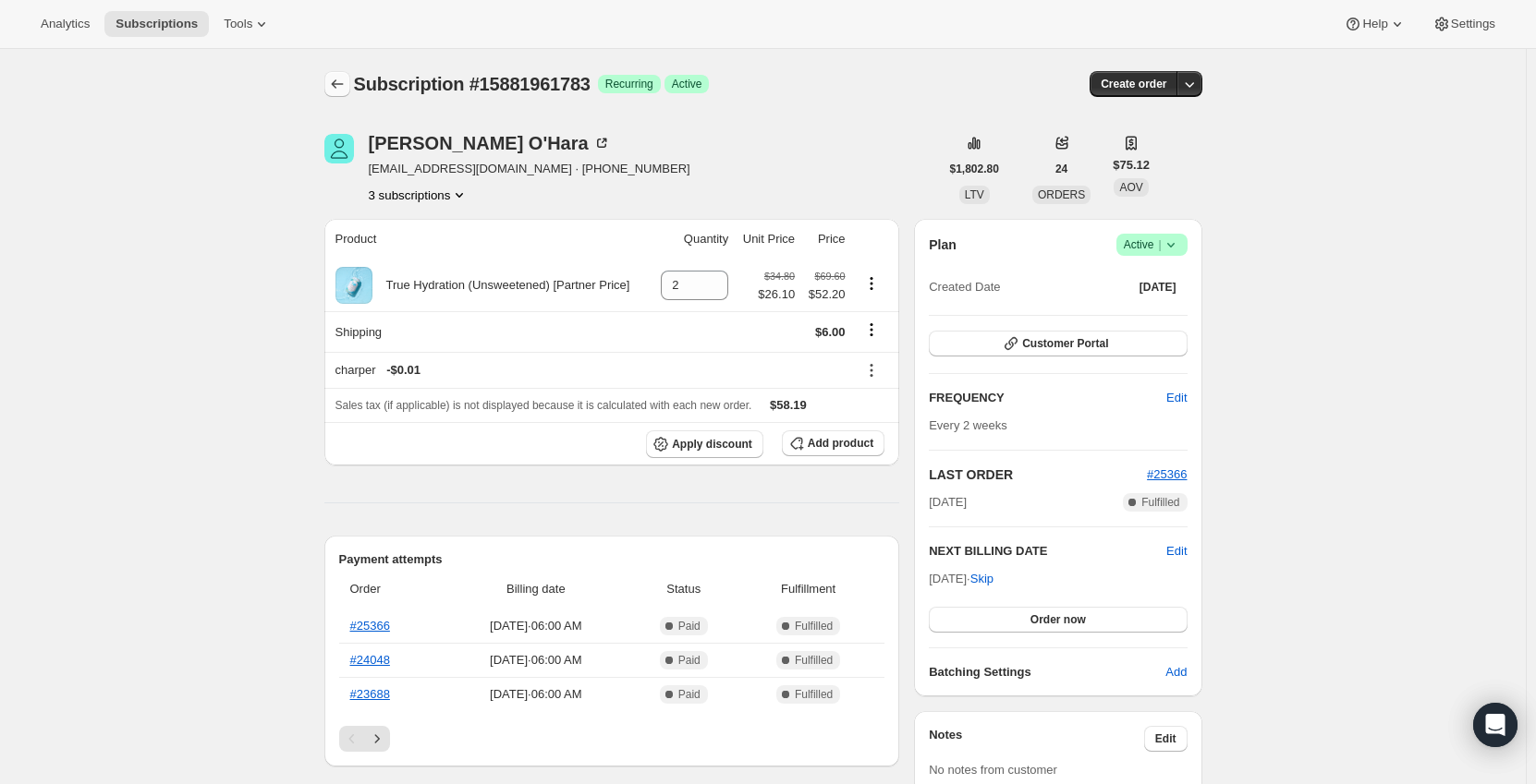
click at [343, 79] on icon "Subscriptions" at bounding box center [337, 83] width 18 height 18
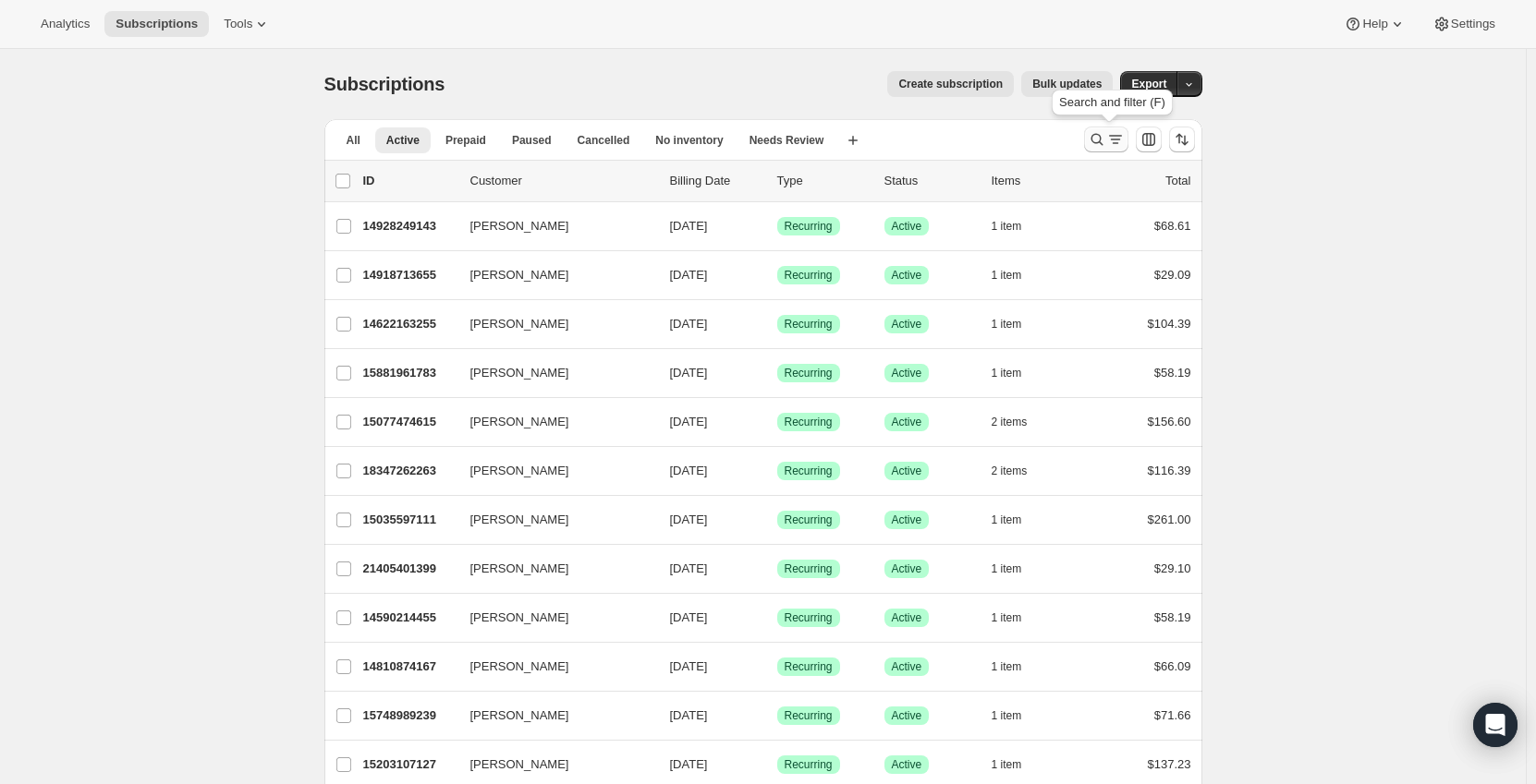
click at [1107, 133] on icon "Search and filter results" at bounding box center [1096, 139] width 18 height 18
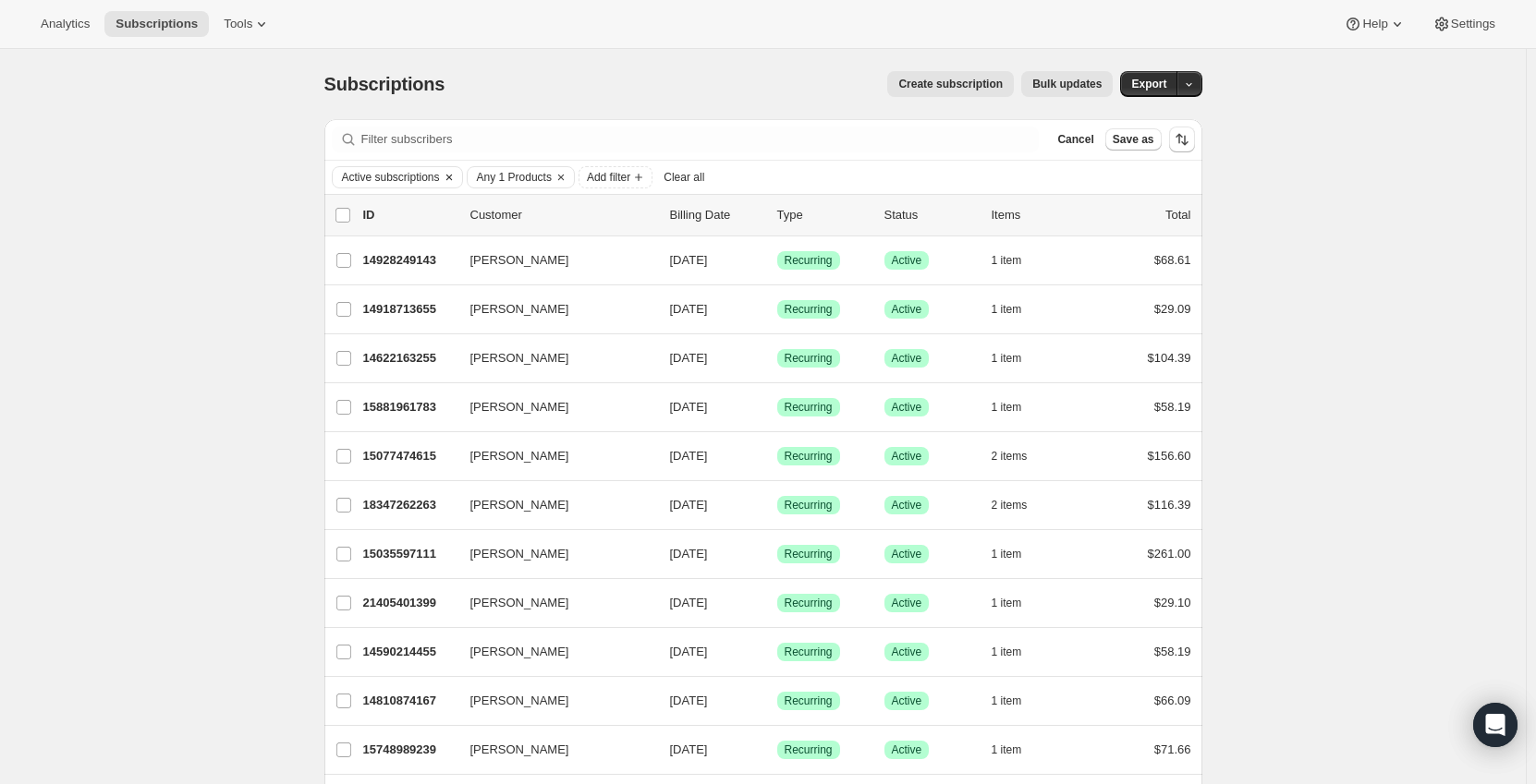
click at [427, 178] on span "Active subscriptions" at bounding box center [390, 177] width 98 height 14
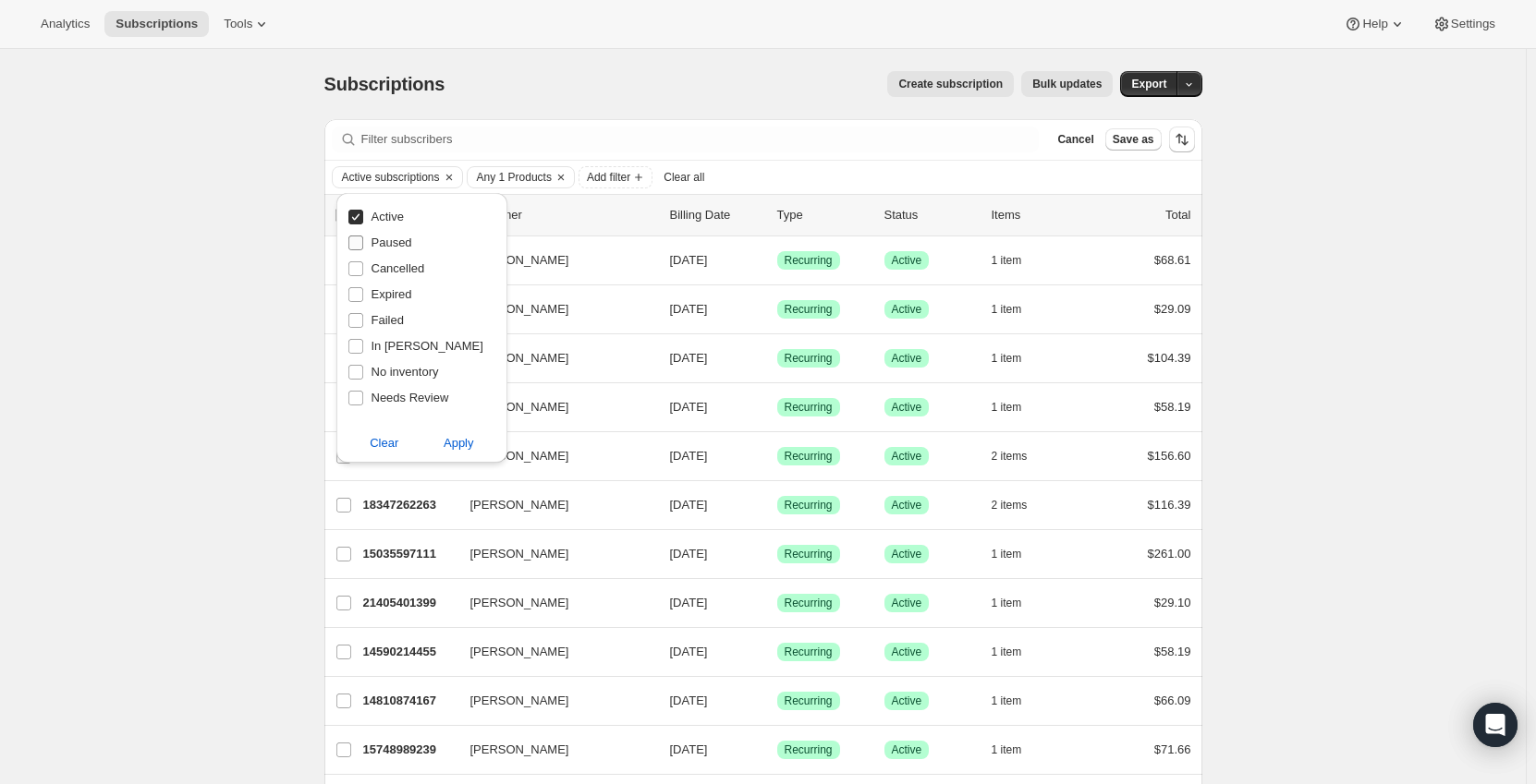
click at [383, 250] on span "Paused" at bounding box center [391, 242] width 41 height 13
click at [363, 250] on input "Paused" at bounding box center [355, 242] width 14 height 14
checkbox input "true"
click at [383, 269] on span "Cancelled" at bounding box center [398, 268] width 54 height 13
click at [363, 269] on input "Cancelled" at bounding box center [355, 268] width 14 height 14
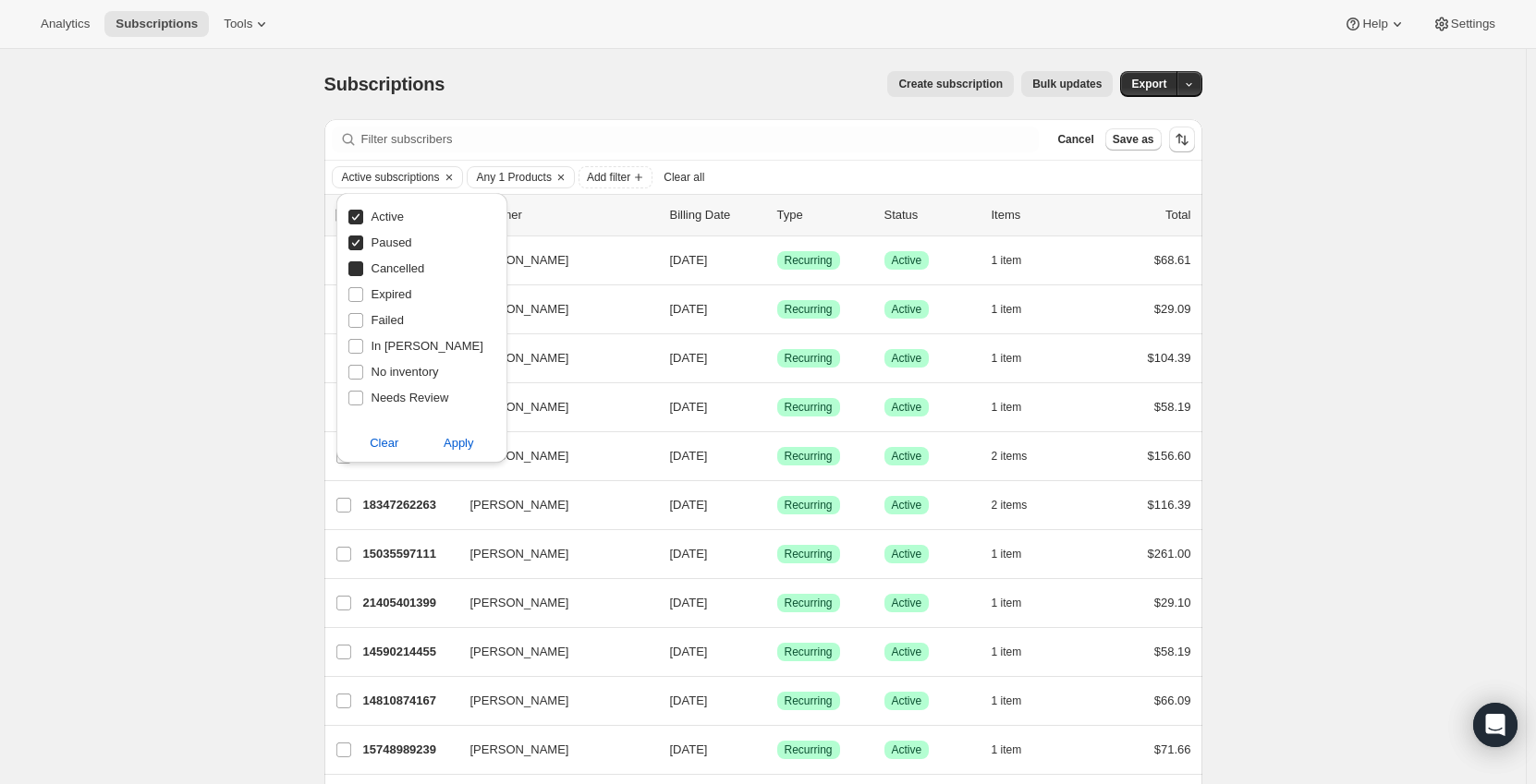
checkbox input "true"
click at [386, 300] on span "Expired" at bounding box center [391, 294] width 41 height 13
click at [363, 300] on input "Expired" at bounding box center [355, 294] width 14 height 14
checkbox input "true"
click at [388, 328] on span "Failed" at bounding box center [387, 320] width 33 height 18
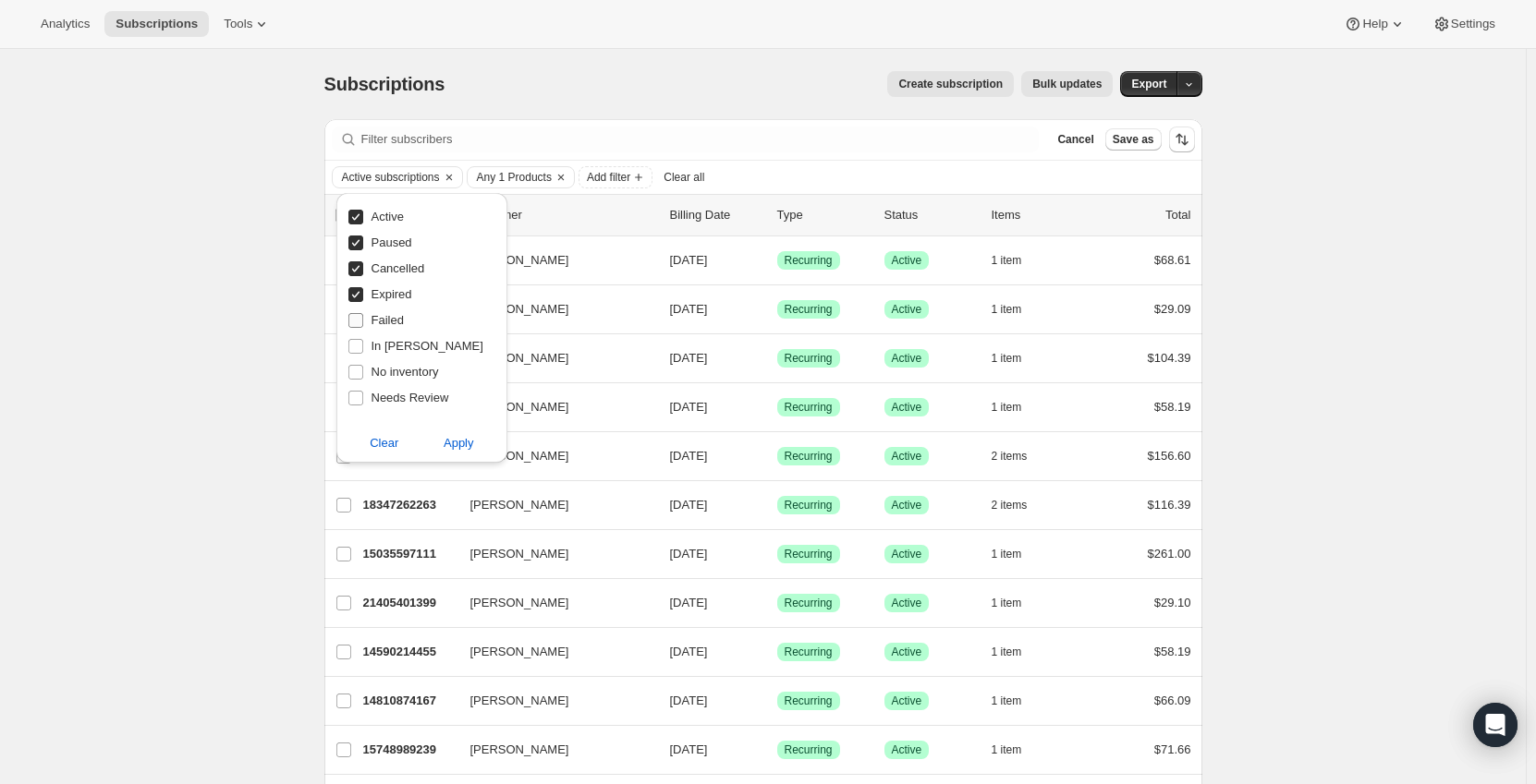
click at [363, 328] on input "Failed" at bounding box center [355, 320] width 14 height 14
checkbox input "true"
click at [392, 356] on label "In Dunning" at bounding box center [415, 346] width 136 height 26
click at [363, 354] on input "In Dunning" at bounding box center [355, 346] width 14 height 14
checkbox input "true"
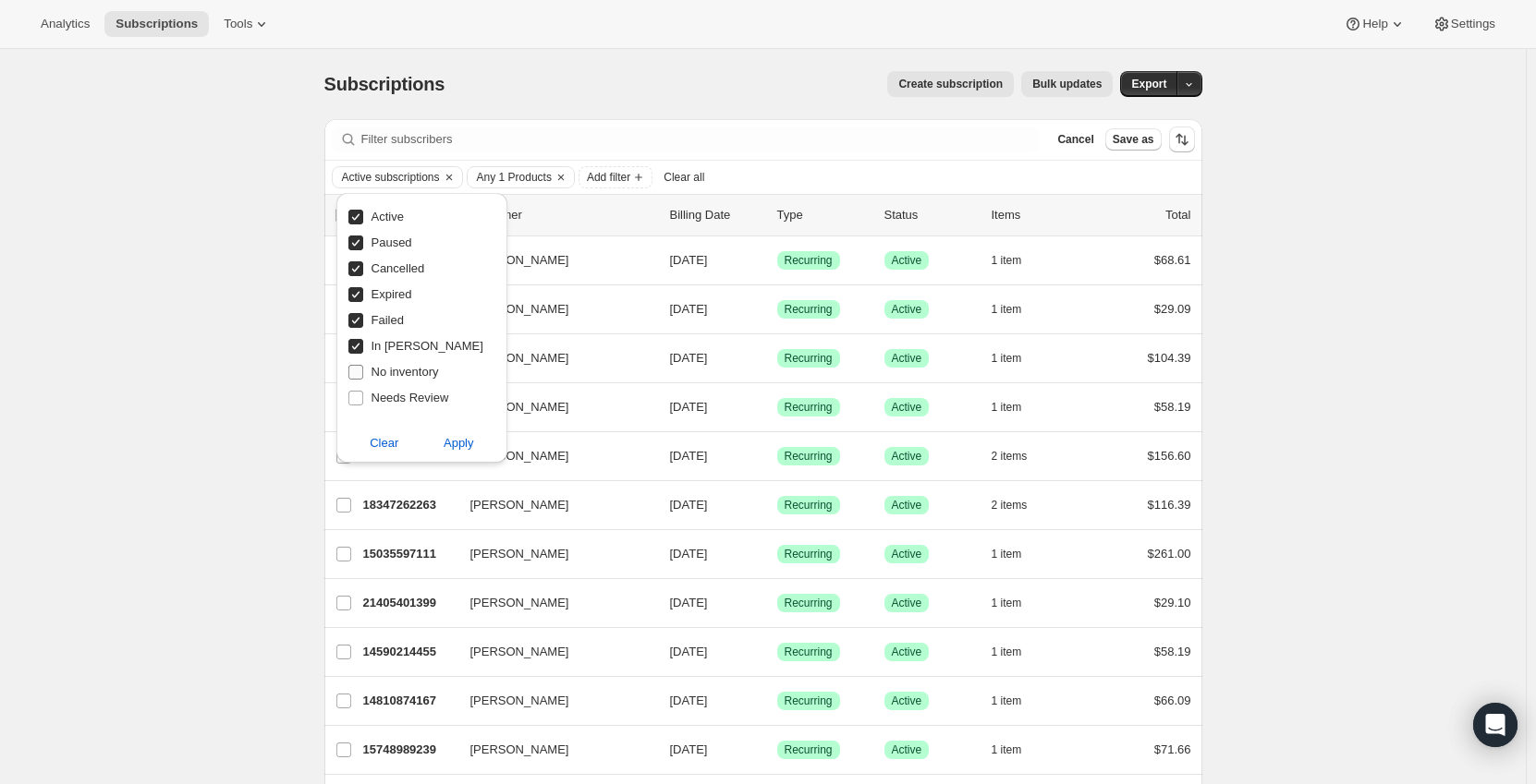
click at [394, 383] on label "No inventory" at bounding box center [393, 372] width 92 height 26
click at [363, 380] on input "No inventory" at bounding box center [355, 372] width 14 height 14
checkbox input "true"
click at [395, 403] on span "Needs Review" at bounding box center [409, 398] width 77 height 13
click at [363, 403] on input "Needs Review" at bounding box center [355, 398] width 14 height 14
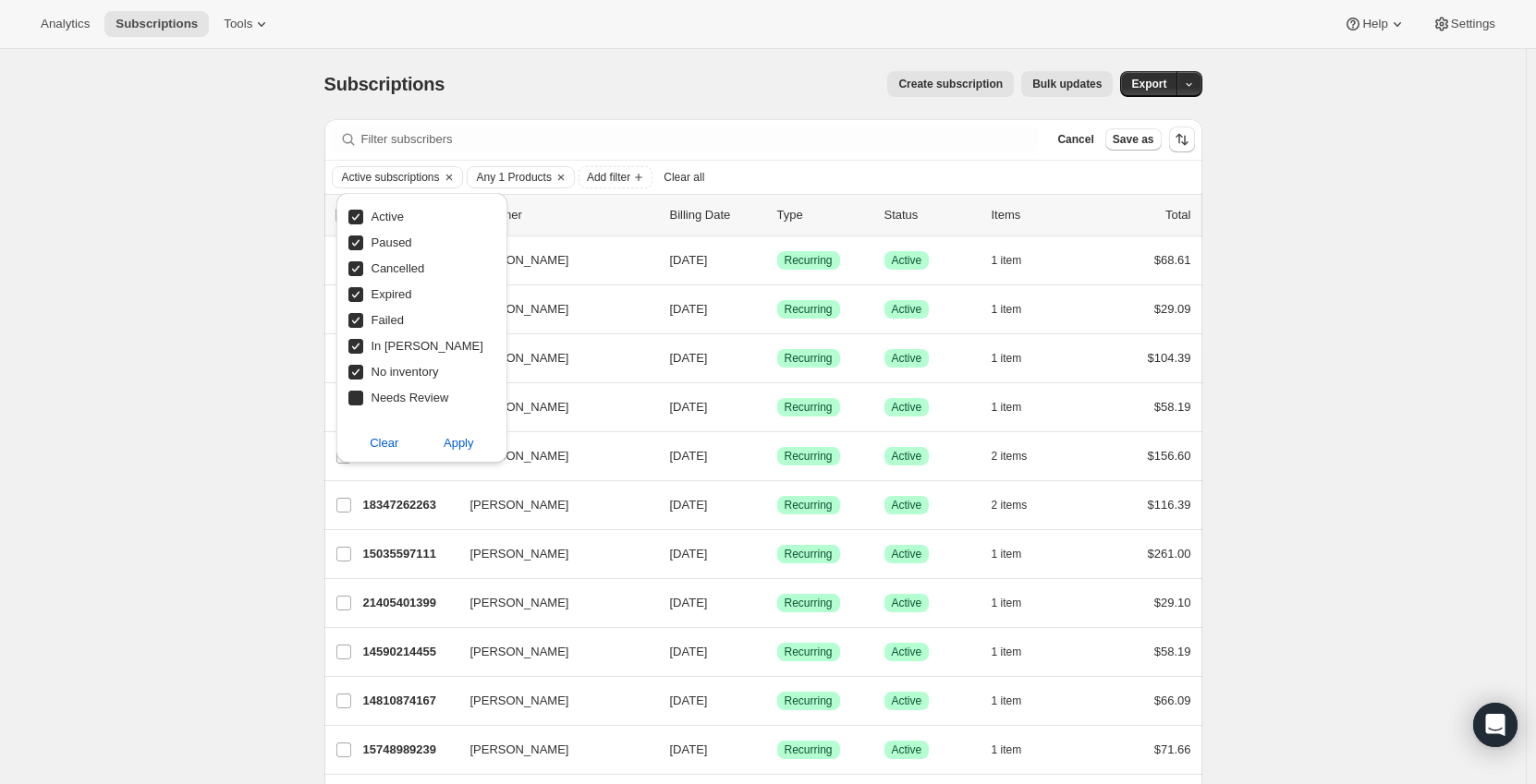
checkbox input "true"
click at [462, 443] on span "Apply" at bounding box center [459, 443] width 31 height 18
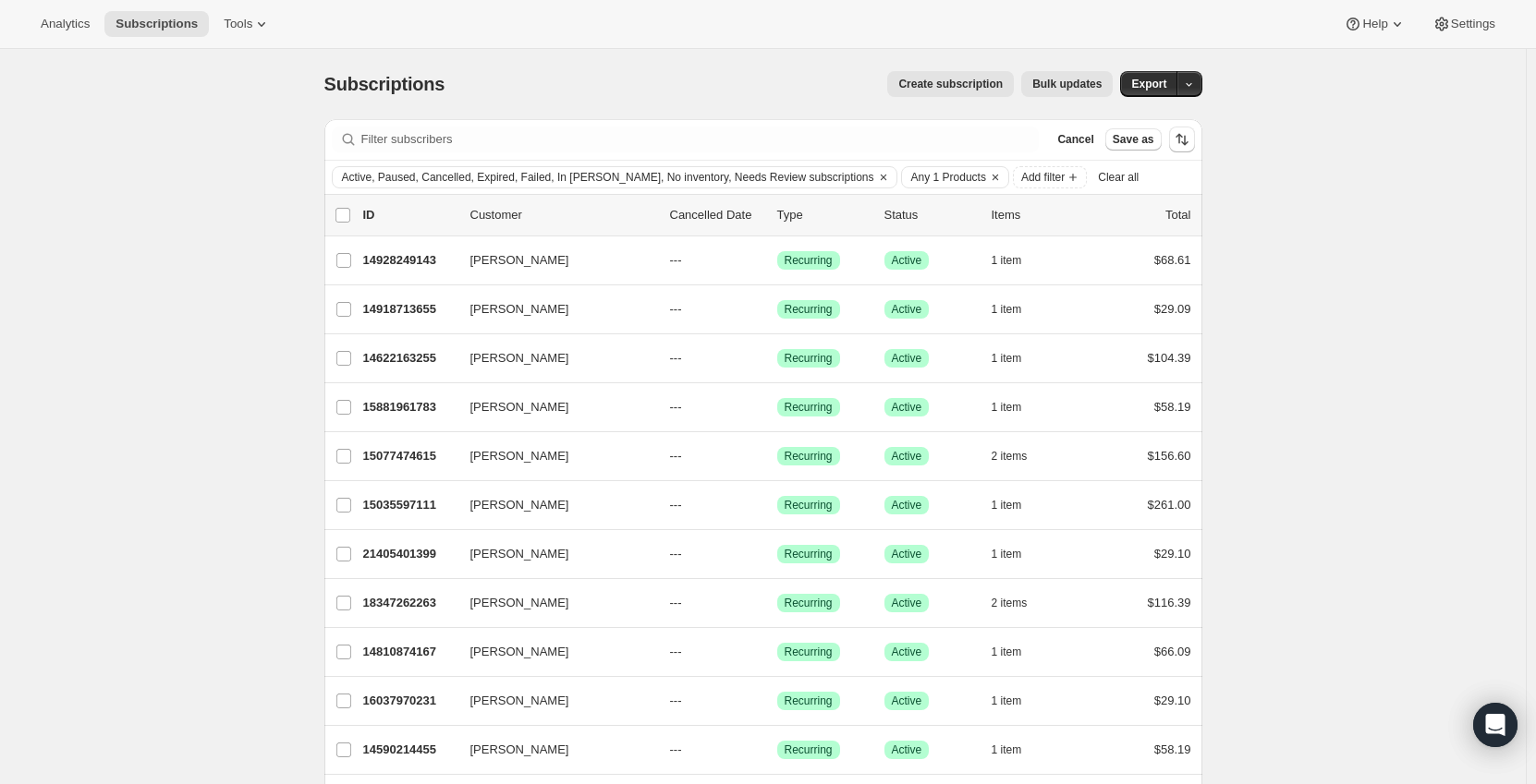
click at [1064, 74] on button "Bulk updates" at bounding box center [1067, 83] width 92 height 26
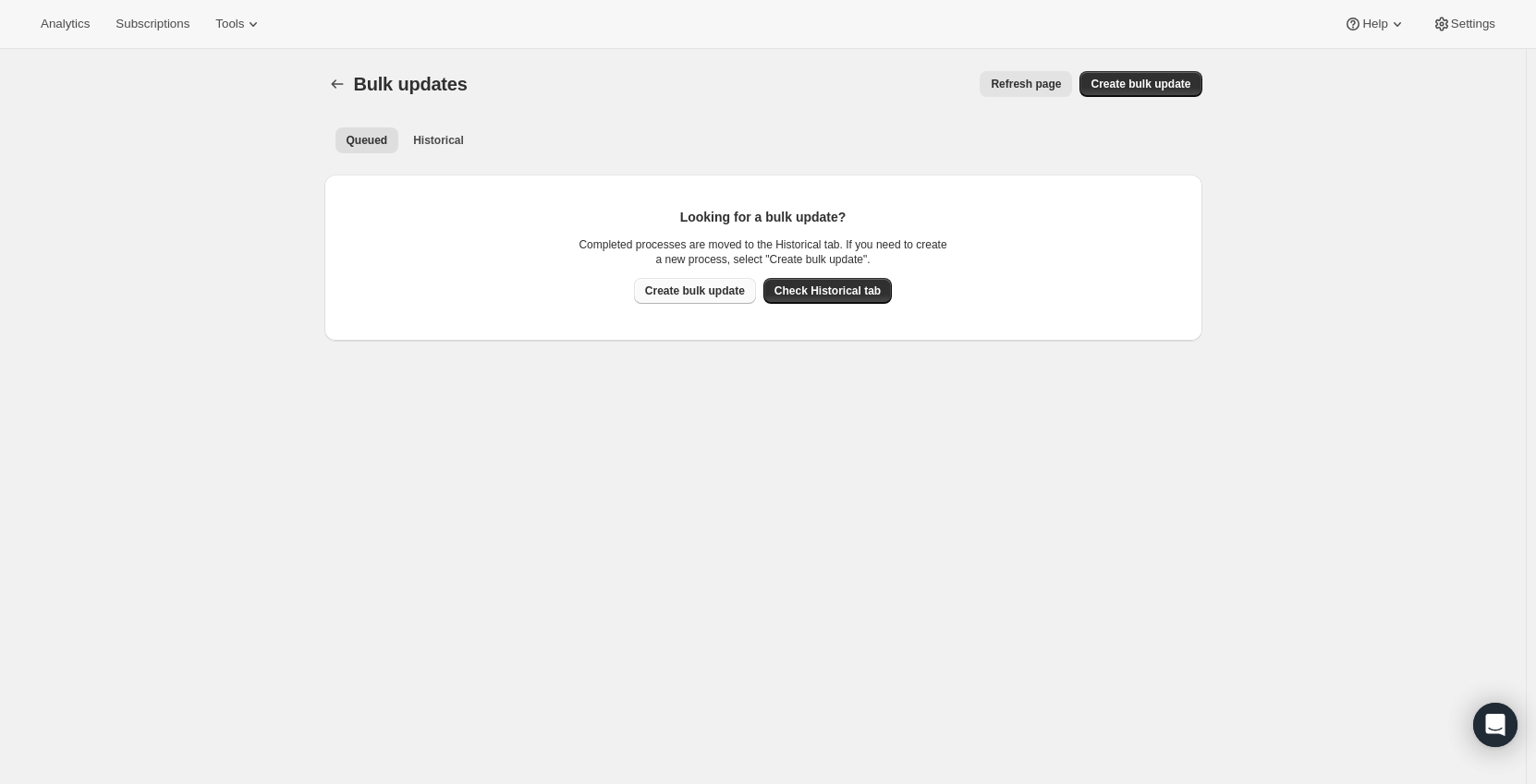
click at [710, 295] on span "Create bulk update" at bounding box center [694, 291] width 99 height 14
select select "15"
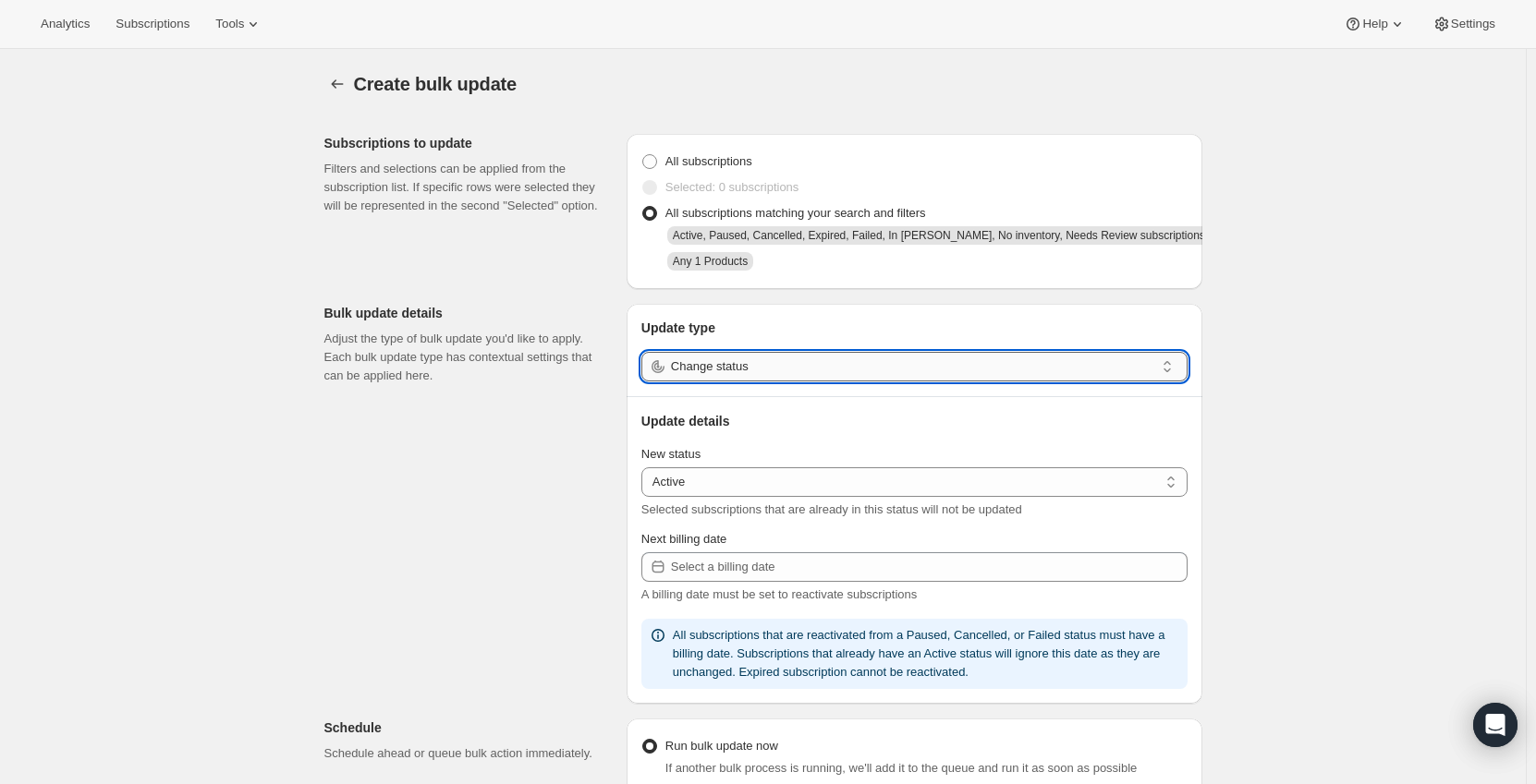
click at [722, 364] on input "Change status" at bounding box center [911, 366] width 483 height 30
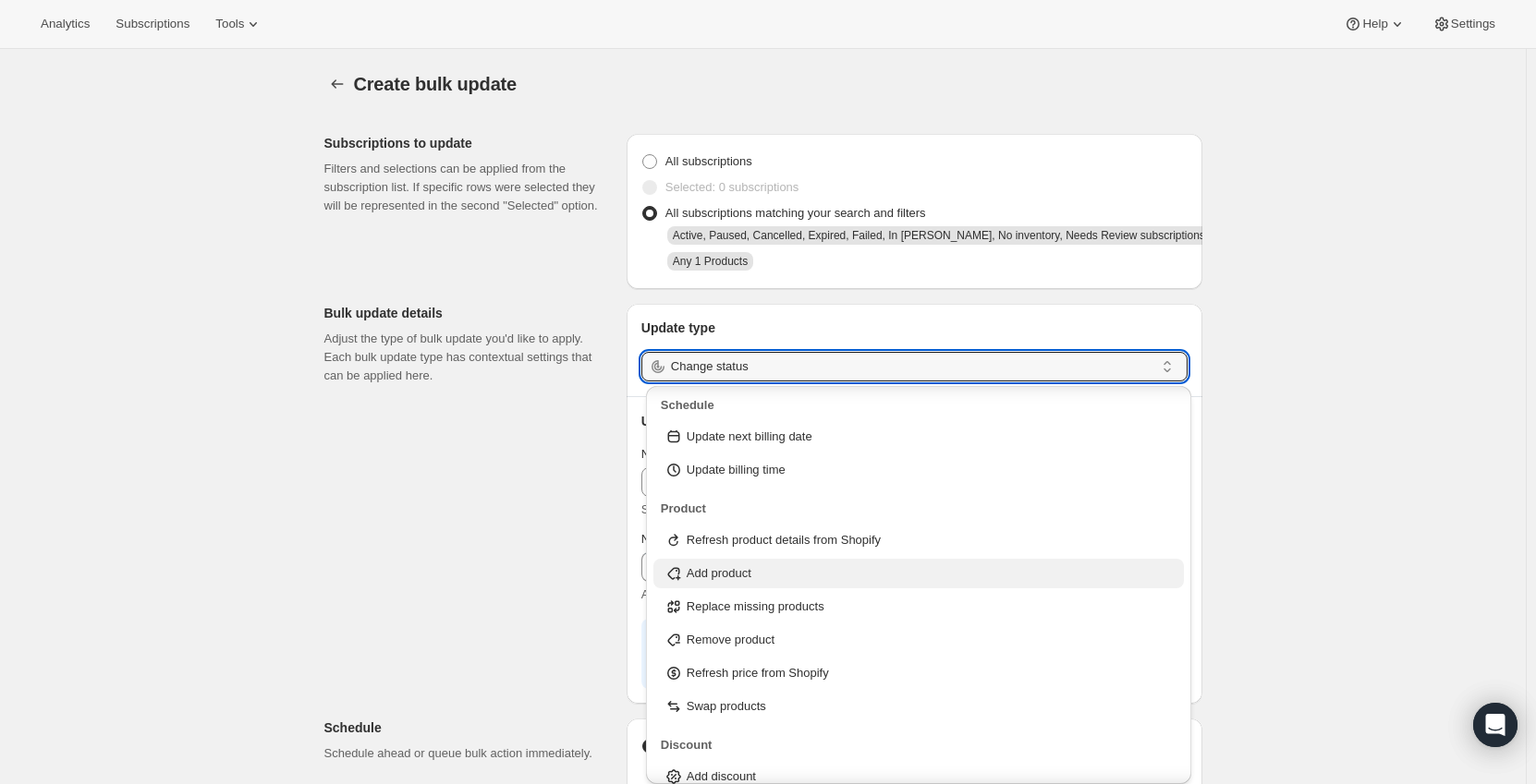
scroll to position [123, 0]
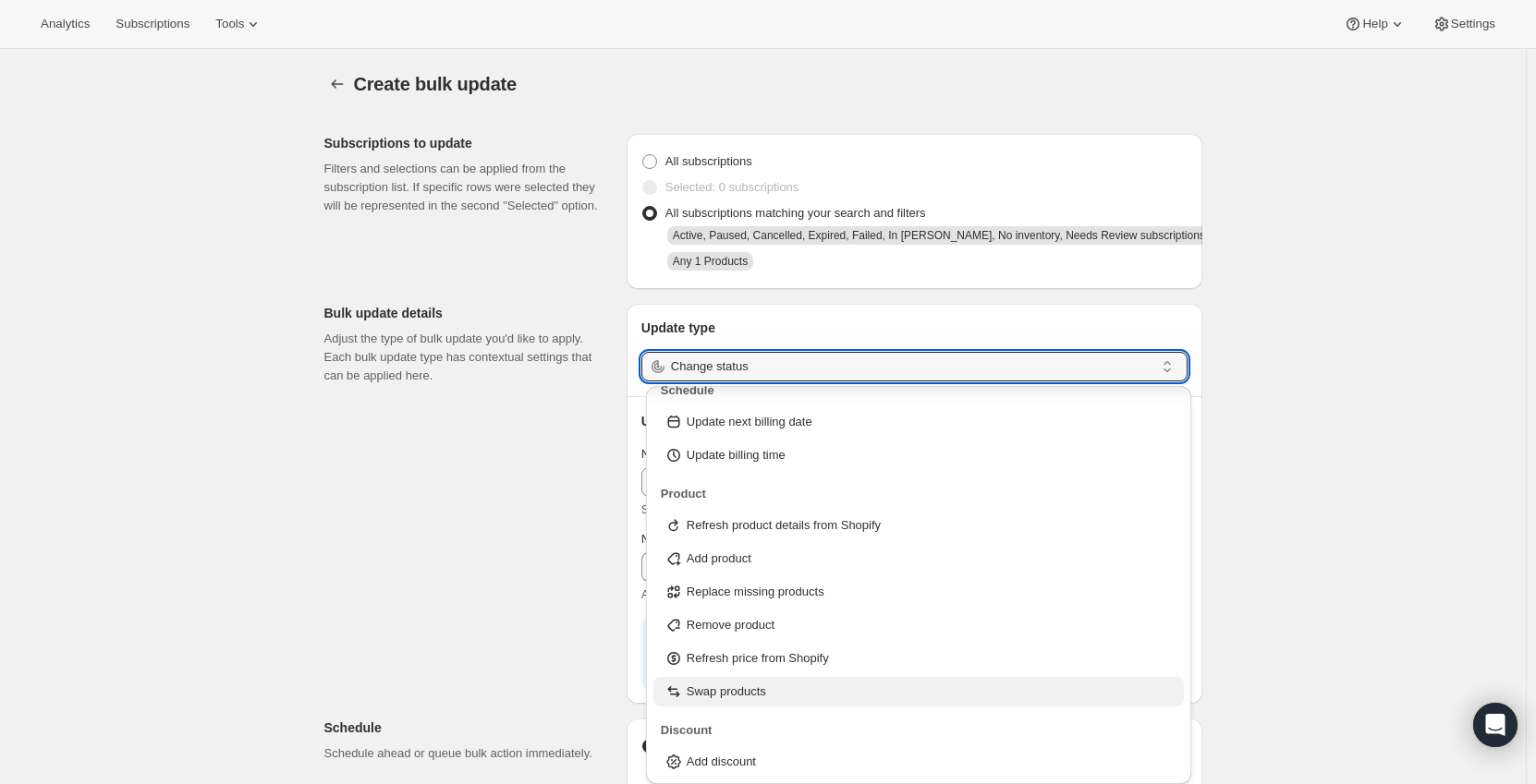
click at [745, 691] on p "Swap products" at bounding box center [726, 691] width 79 height 18
type input "Swap products"
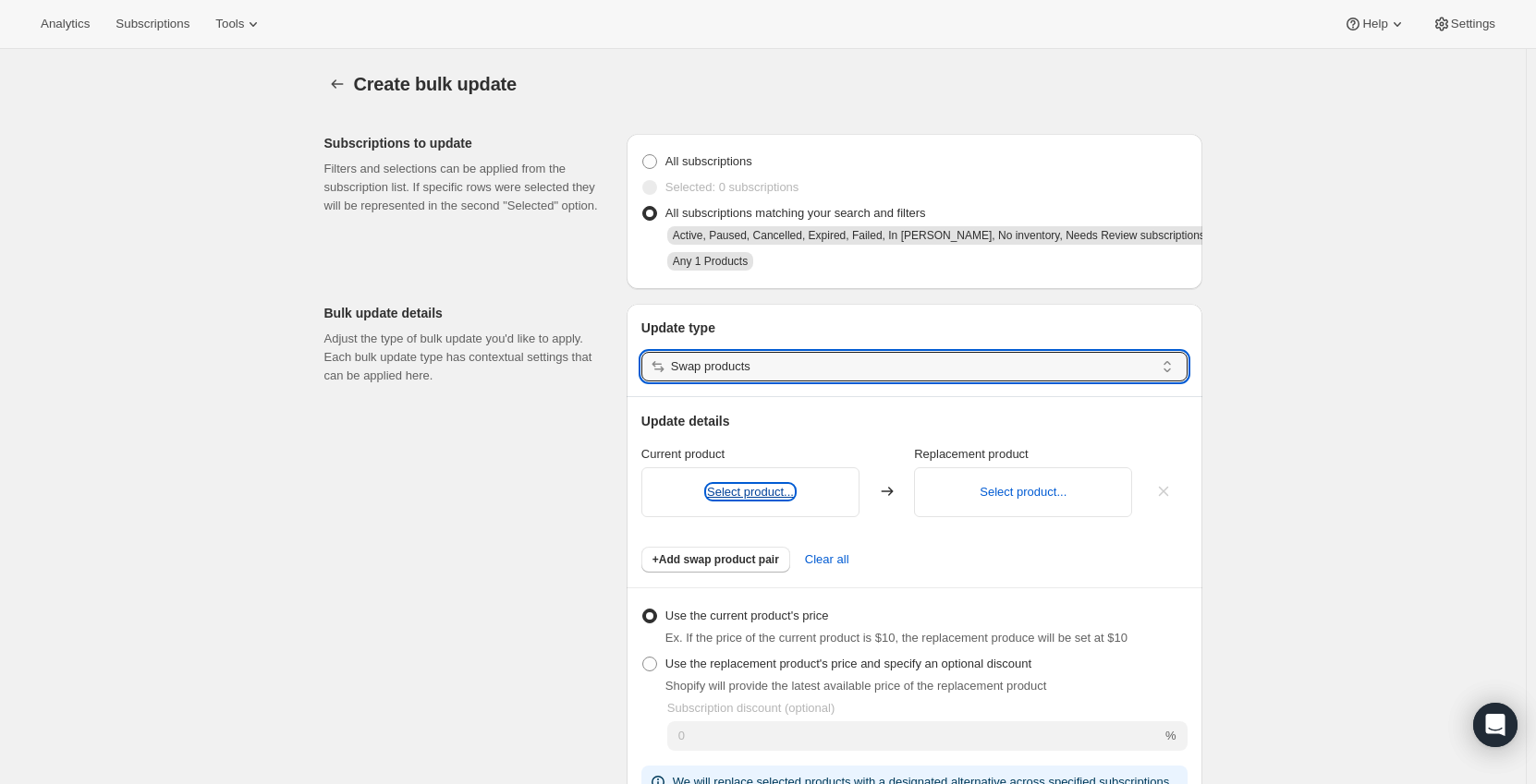
click at [768, 491] on button "Select product..." at bounding box center [750, 491] width 87 height 13
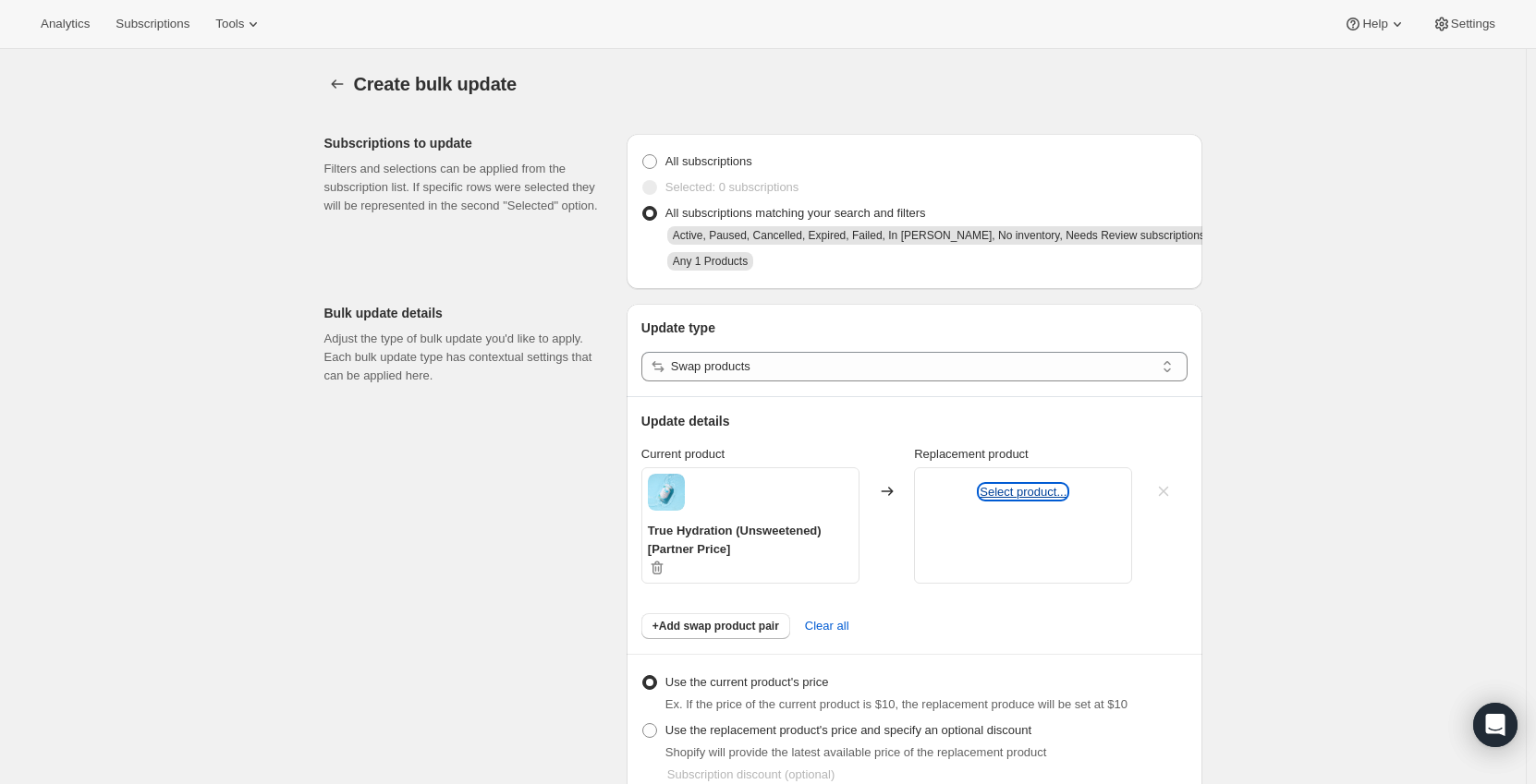
click at [1042, 493] on button "Select product..." at bounding box center [1022, 491] width 87 height 13
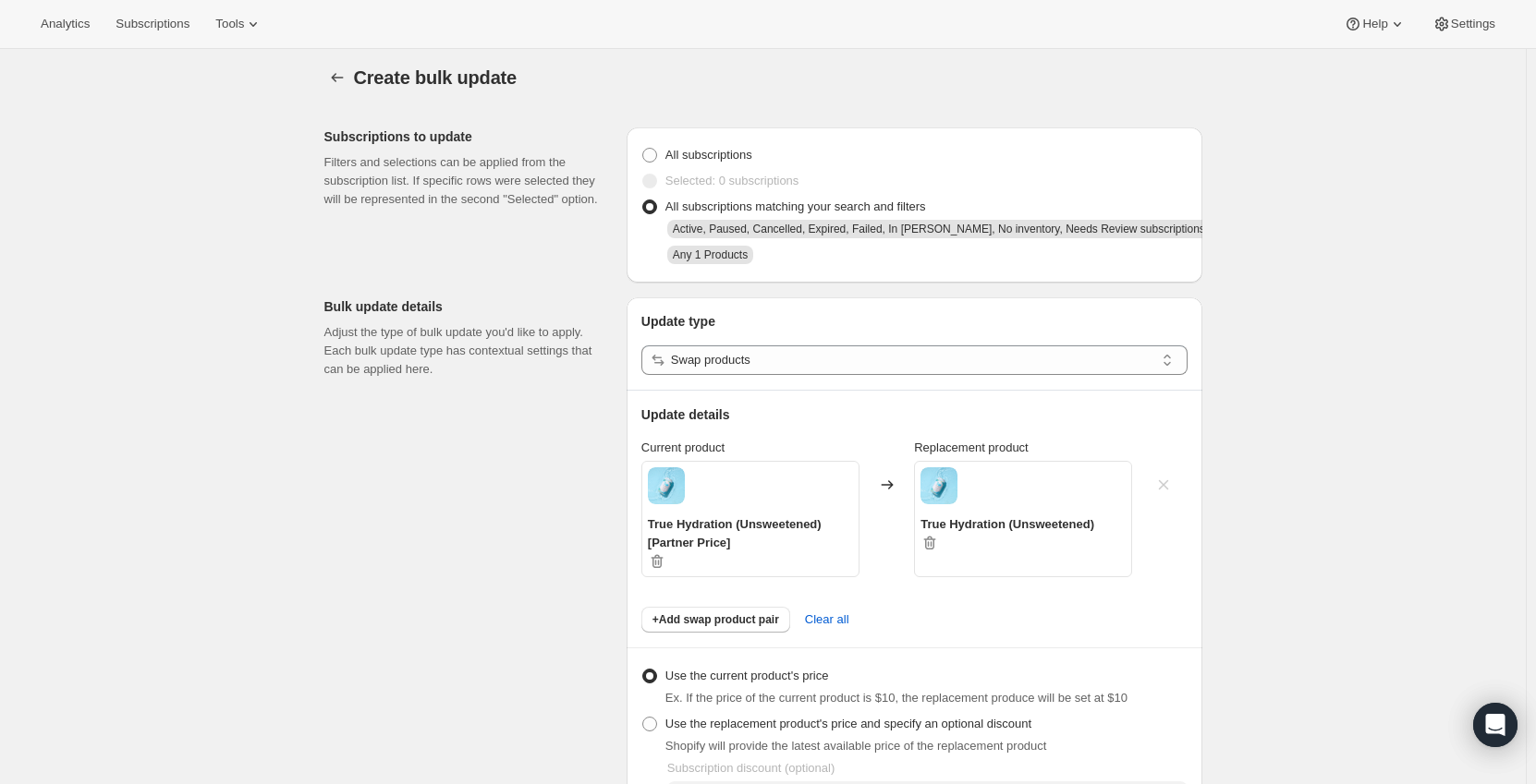
scroll to position [277, 0]
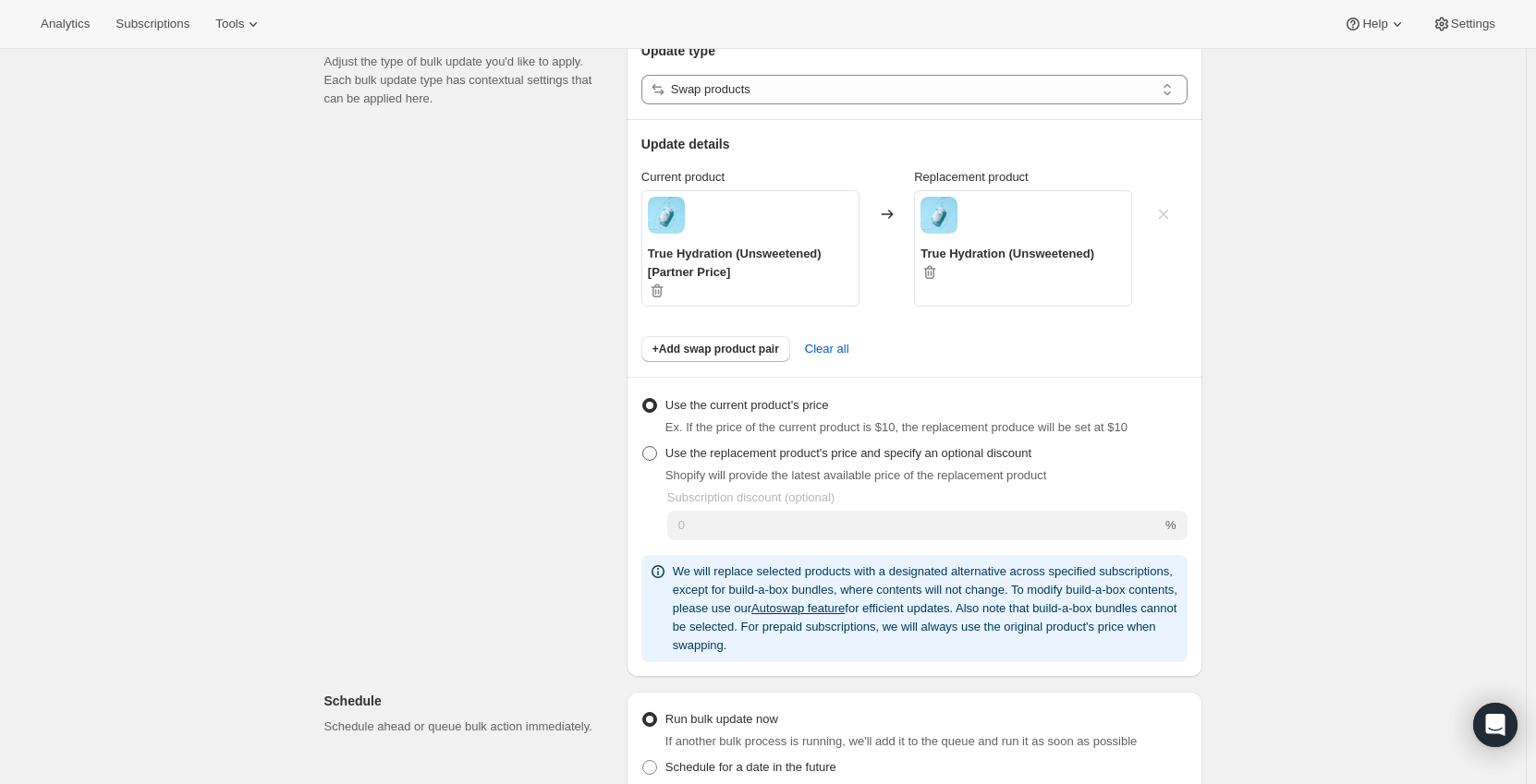
click at [650, 452] on span at bounding box center [649, 453] width 14 height 14
click at [643, 447] on input "Use the replacement product's price and specify an optional discount" at bounding box center [643, 446] width 1 height 1
radio input "true"
click at [655, 410] on span at bounding box center [649, 404] width 14 height 14
click at [643, 399] on input "Use the current product's price" at bounding box center [643, 398] width 1 height 1
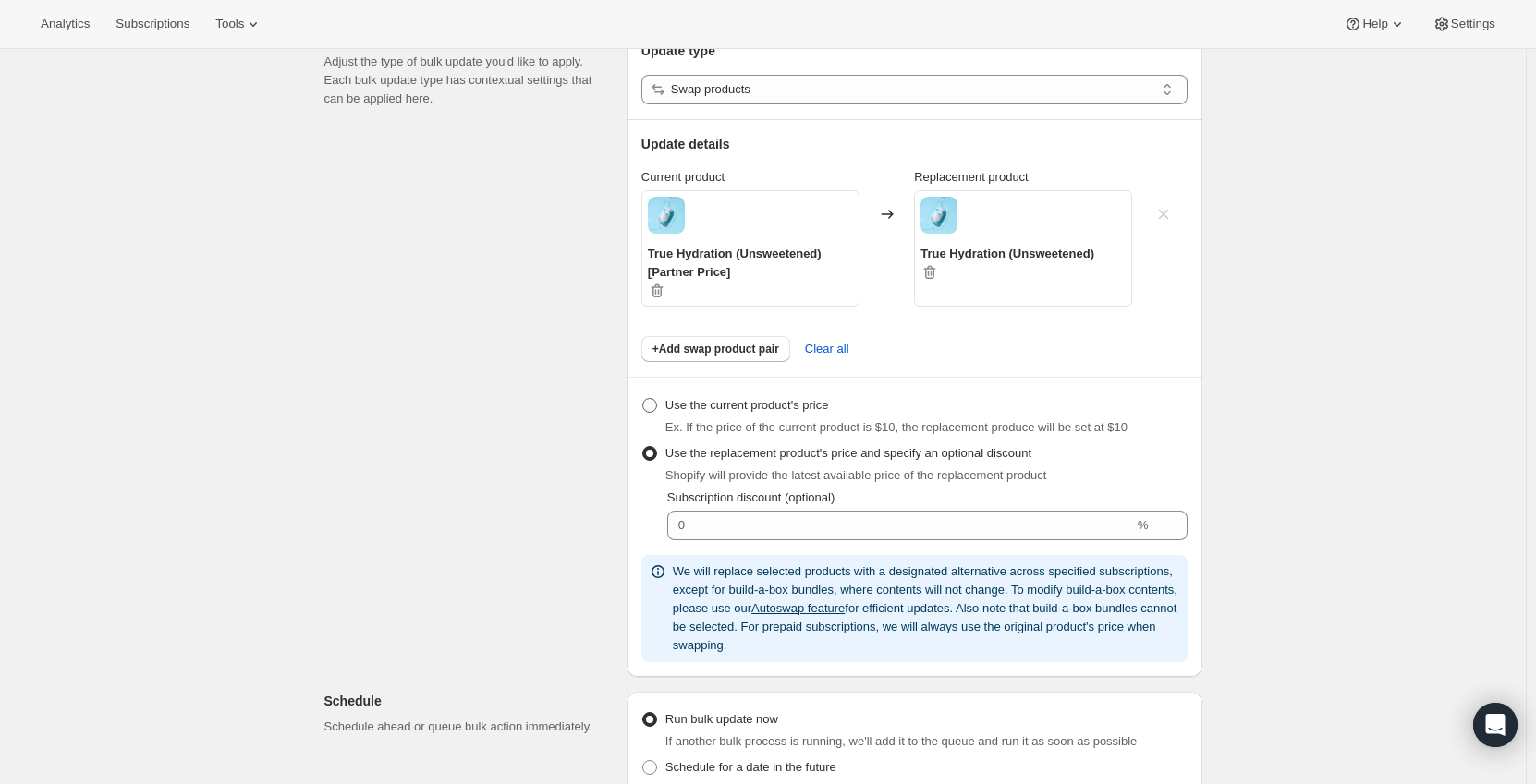
radio input "true"
click at [573, 420] on div "Subscriptions to update Filters and selections can be applied from the subscrip…" at bounding box center [756, 565] width 892 height 1446
click at [658, 457] on span at bounding box center [649, 453] width 16 height 16
click at [643, 447] on input "Use the replacement product's price and specify an optional discount" at bounding box center [643, 446] width 1 height 1
radio input "true"
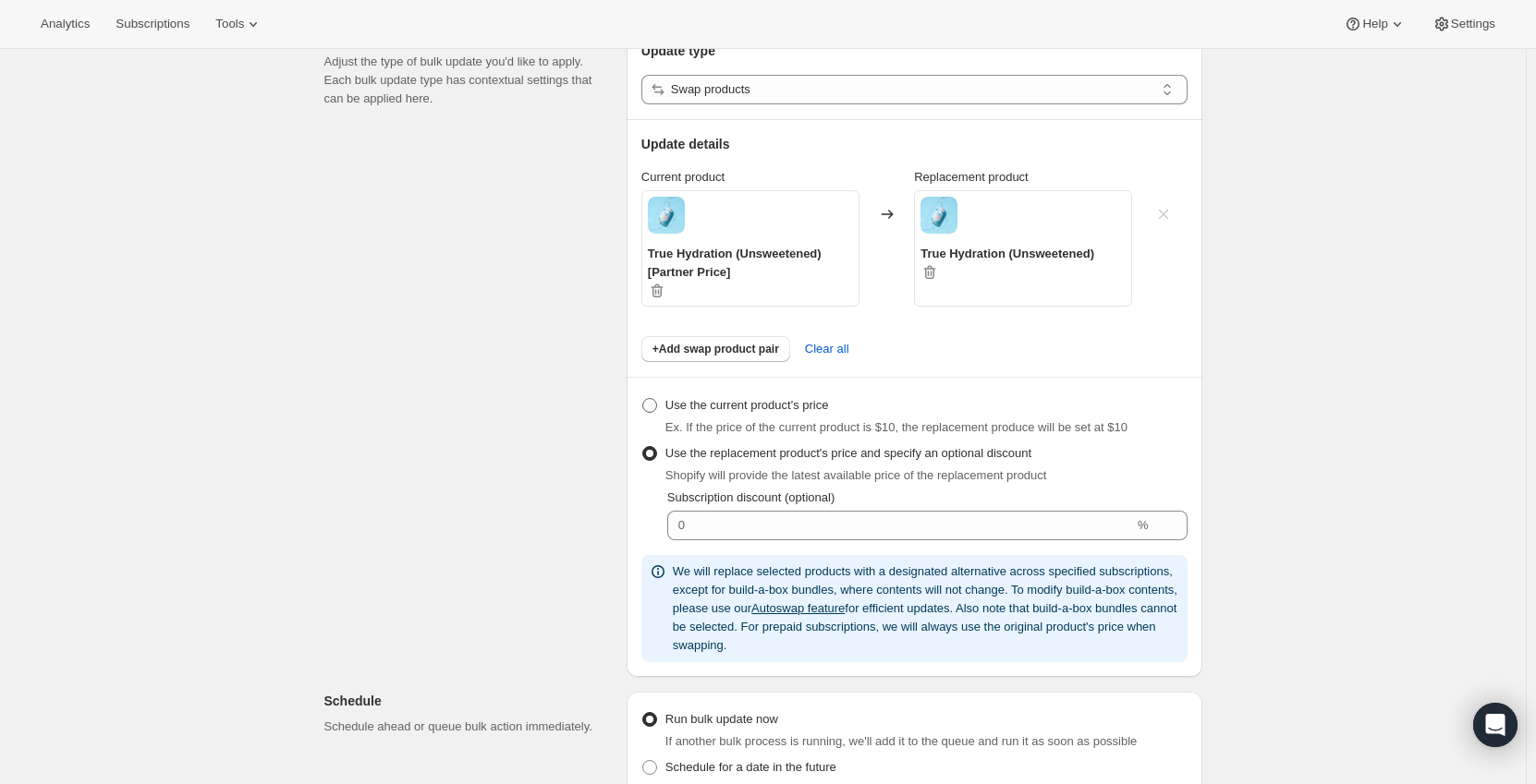
click at [657, 401] on span at bounding box center [649, 404] width 14 height 14
click at [643, 399] on input "Use the current product's price" at bounding box center [643, 398] width 1 height 1
radio input "true"
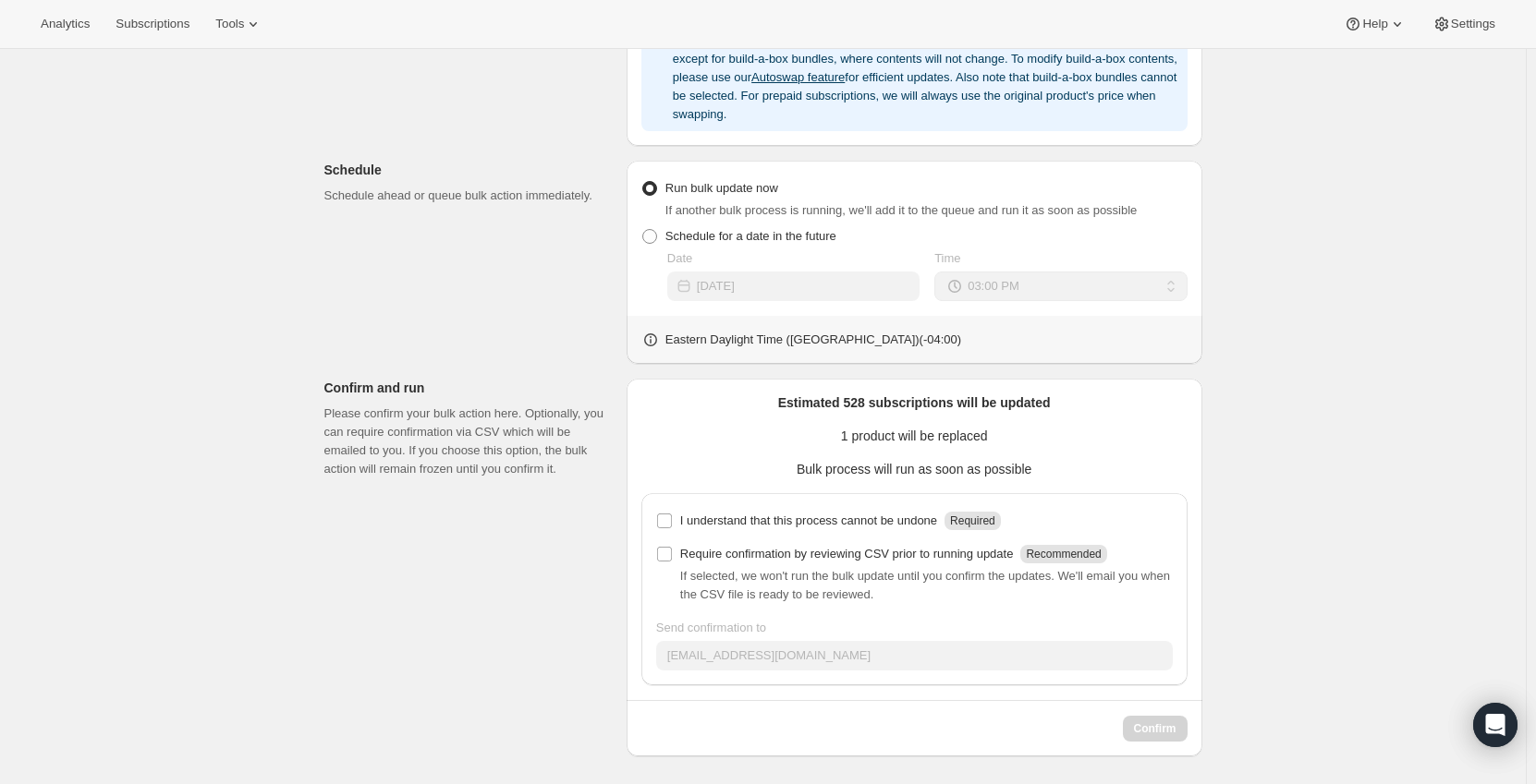
scroll to position [810, 0]
click at [671, 518] on input "I understand that this process cannot be undone Required" at bounding box center [664, 518] width 14 height 14
checkbox input "true"
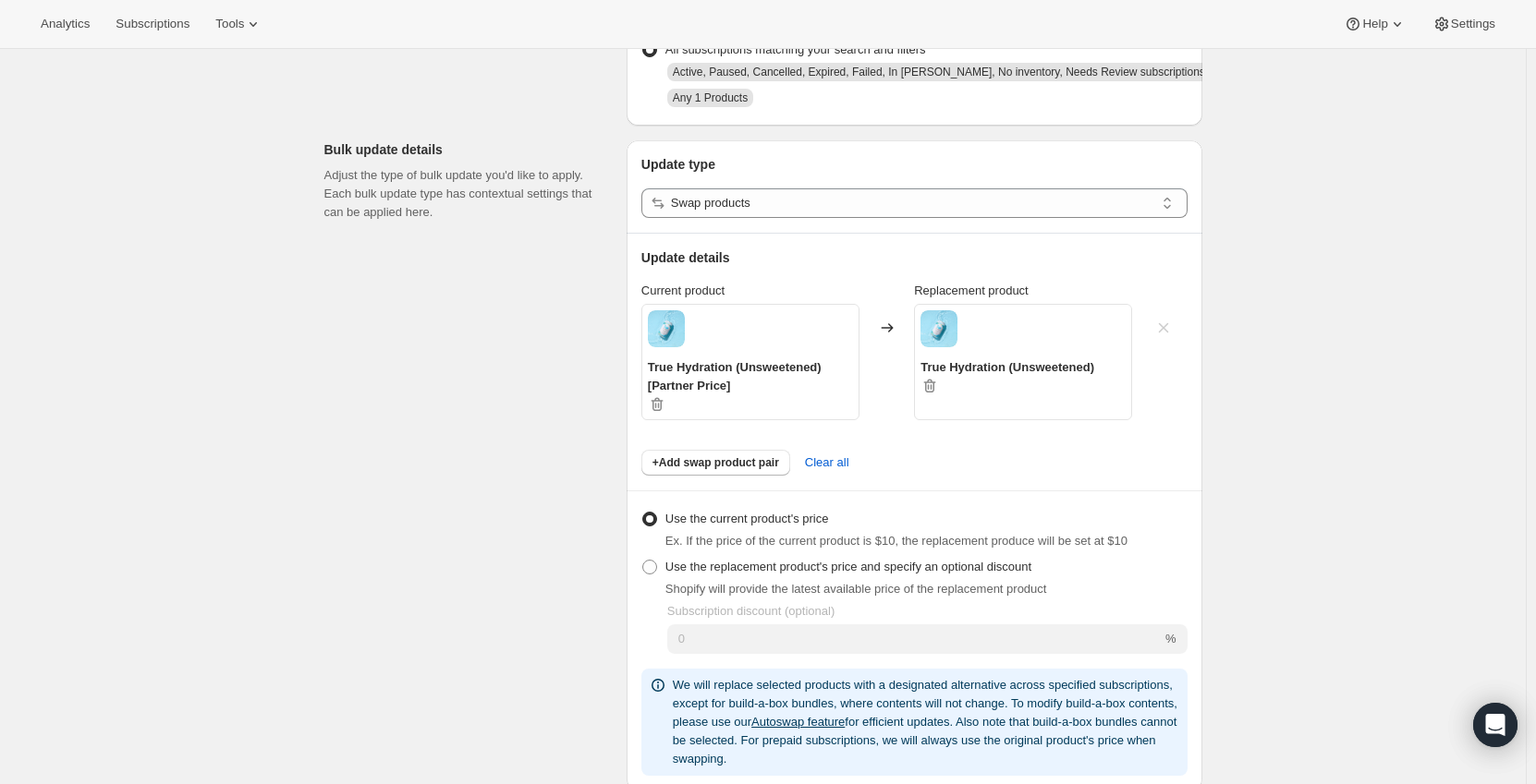
scroll to position [0, 0]
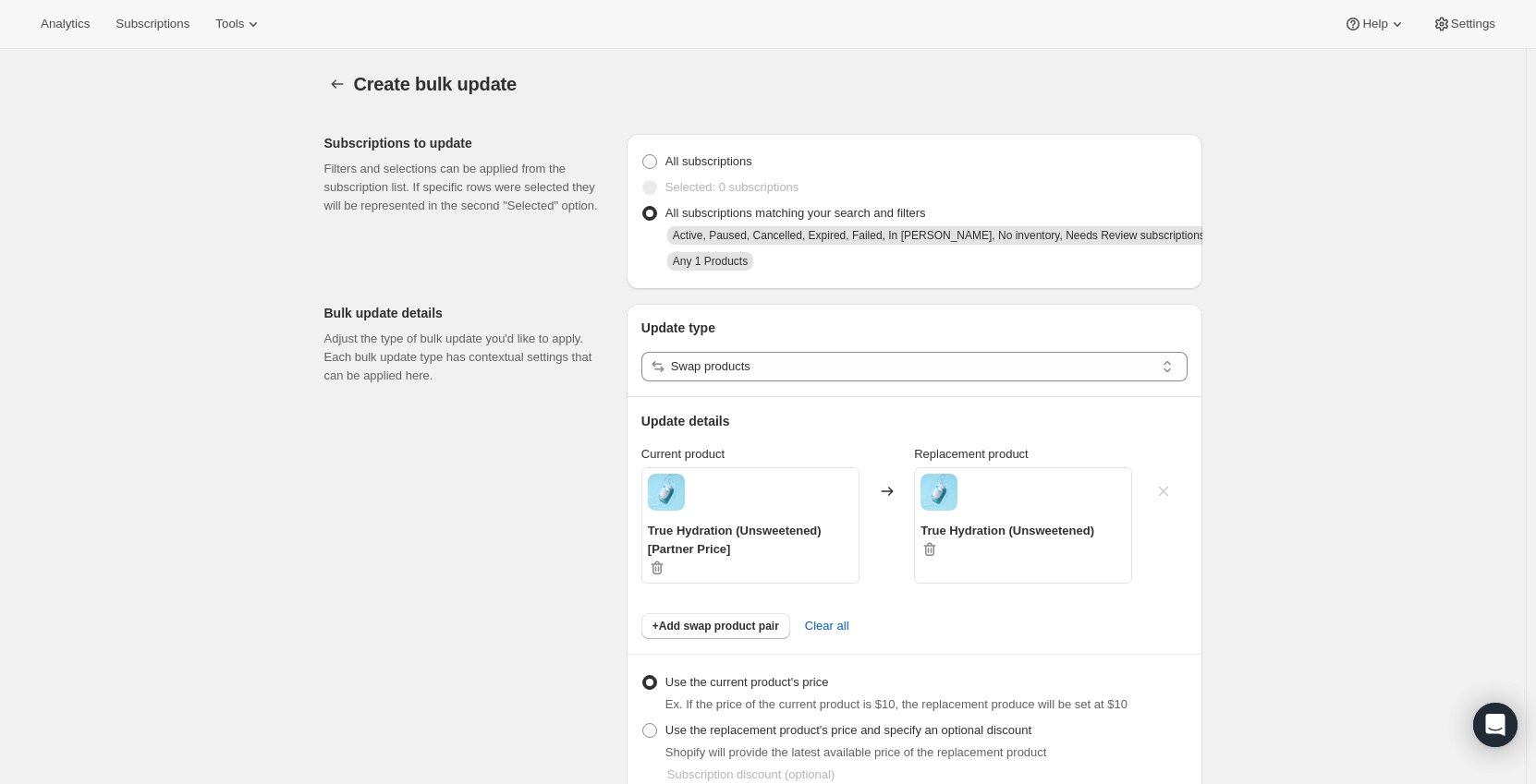
click at [705, 55] on div "Create bulk update. This page is ready Create bulk update" at bounding box center [763, 83] width 878 height 70
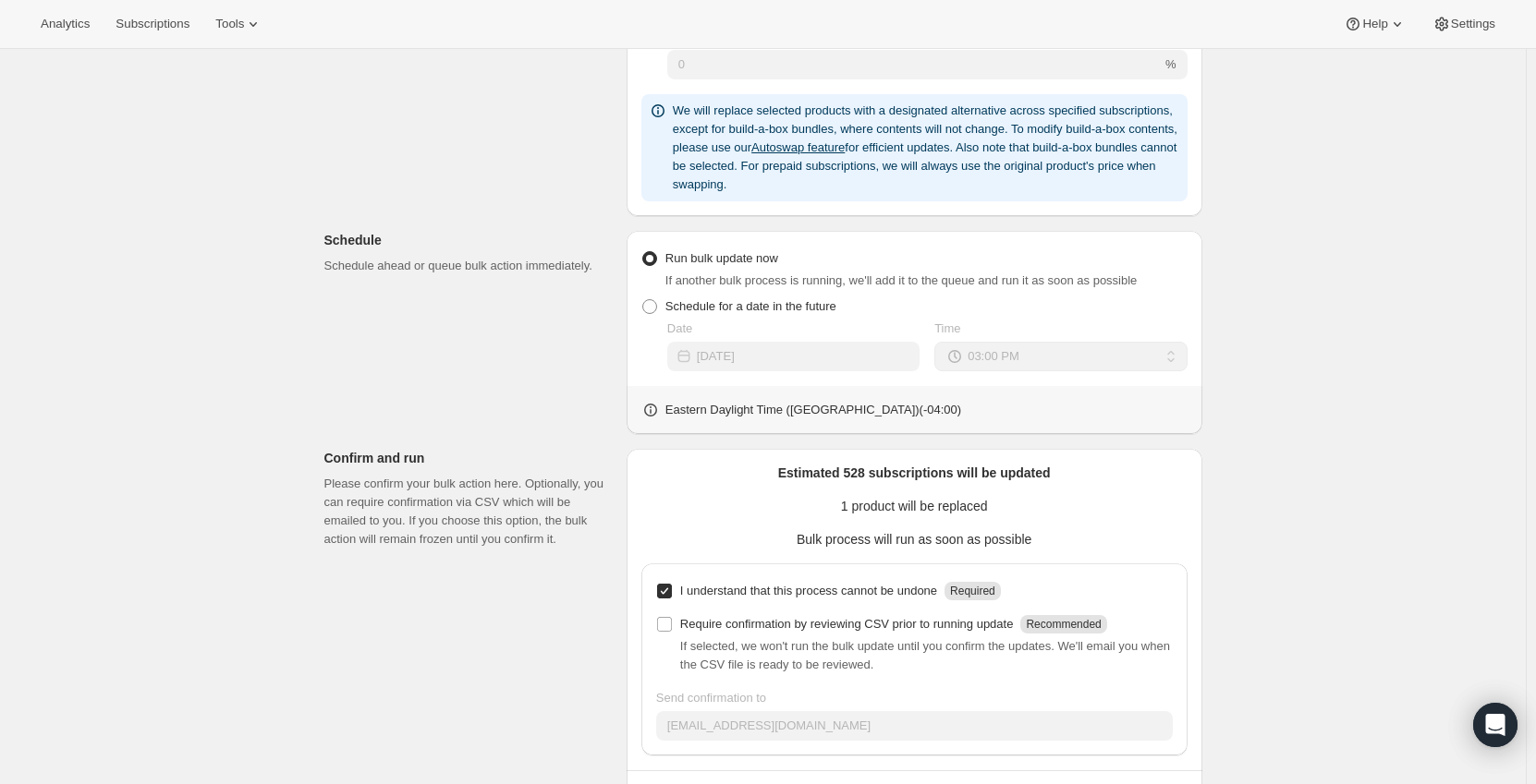
scroll to position [810, 0]
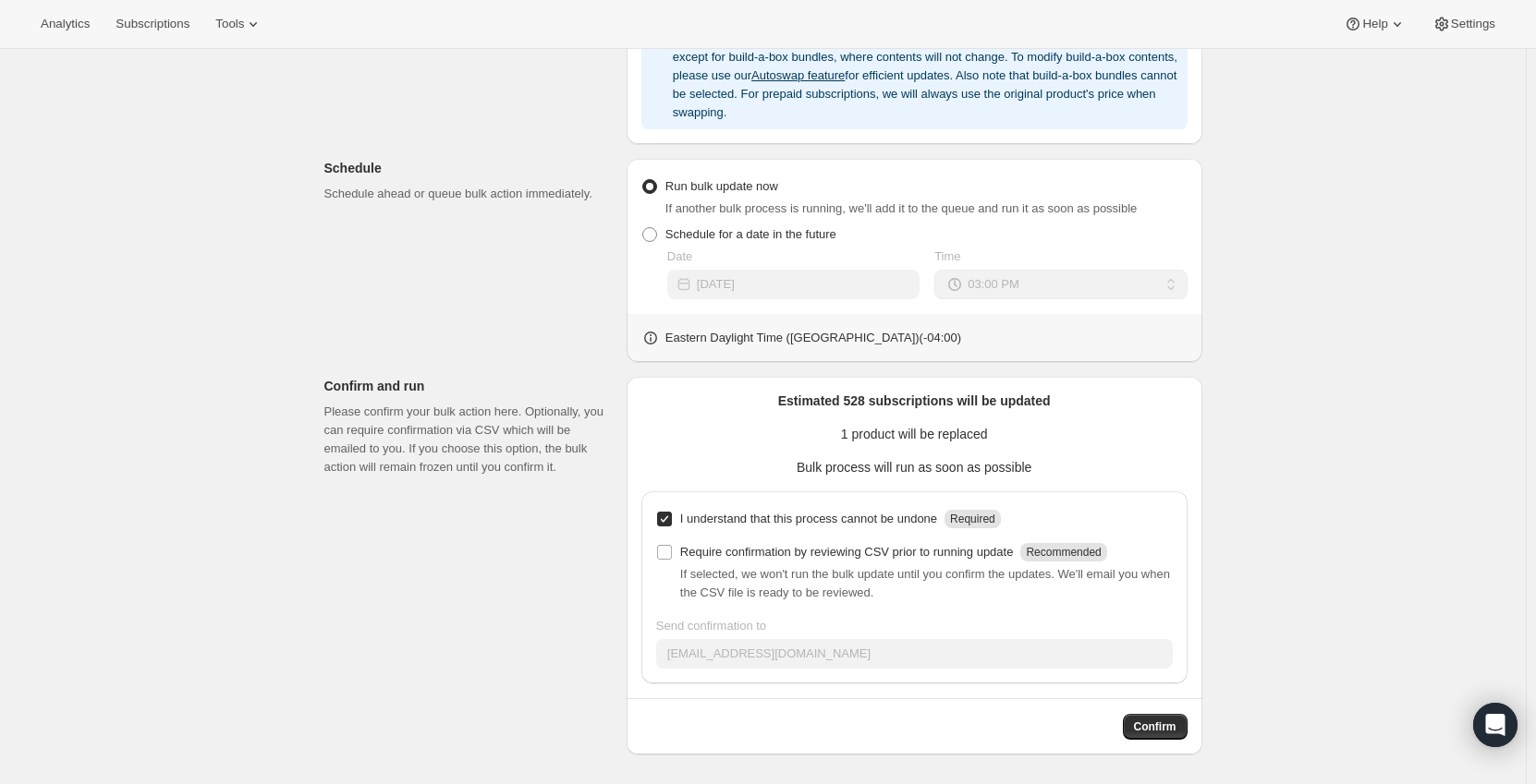
drag, startPoint x: 1172, startPoint y: 733, endPoint x: 1262, endPoint y: 607, distance: 154.8
click at [1262, 607] on div "Create bulk update. This page is ready Create bulk update Subscriptions to upda…" at bounding box center [762, 11] width 1525 height 1545
click at [1170, 730] on span "Confirm" at bounding box center [1155, 727] width 42 height 14
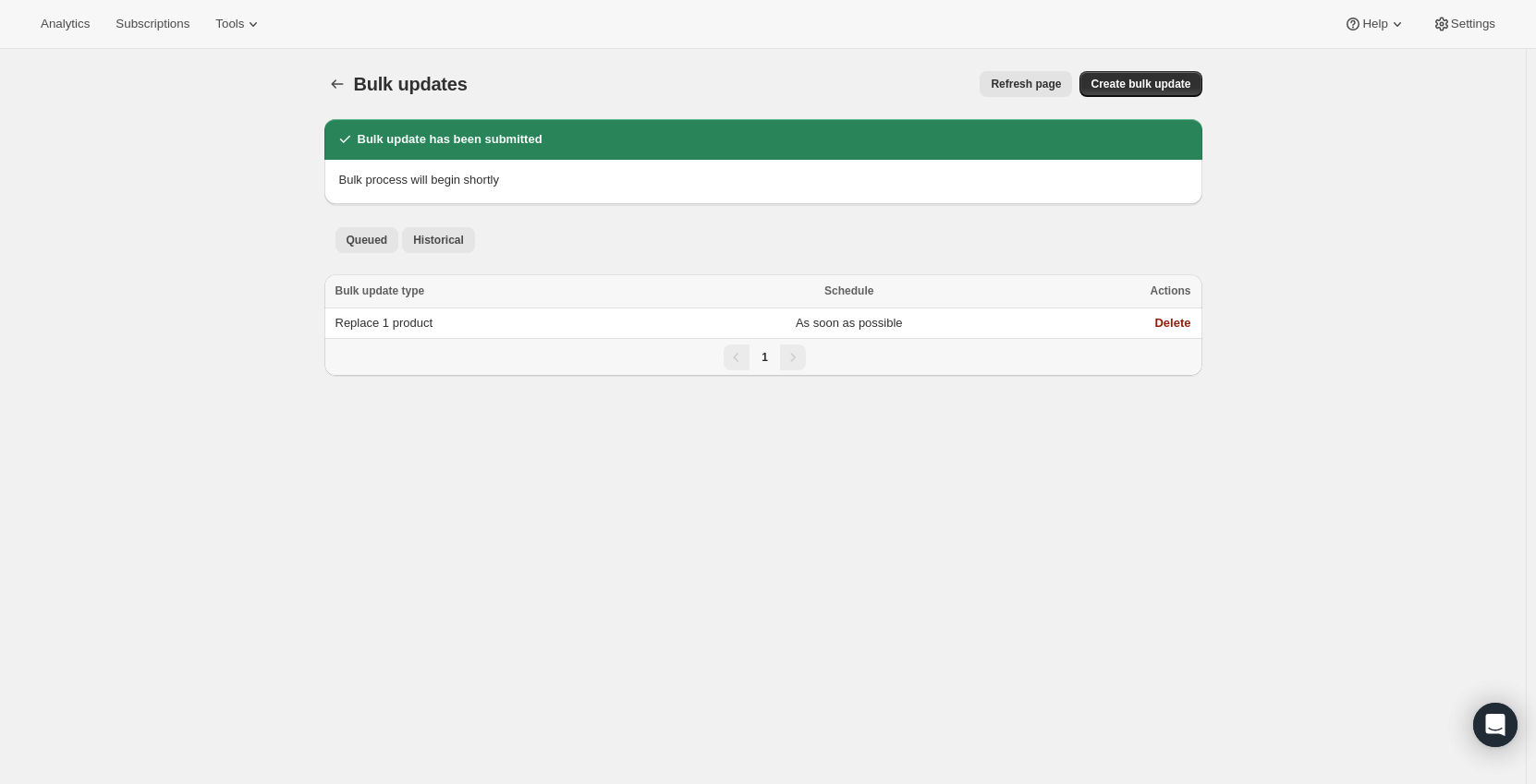
click at [433, 233] on span "Historical" at bounding box center [438, 239] width 51 height 14
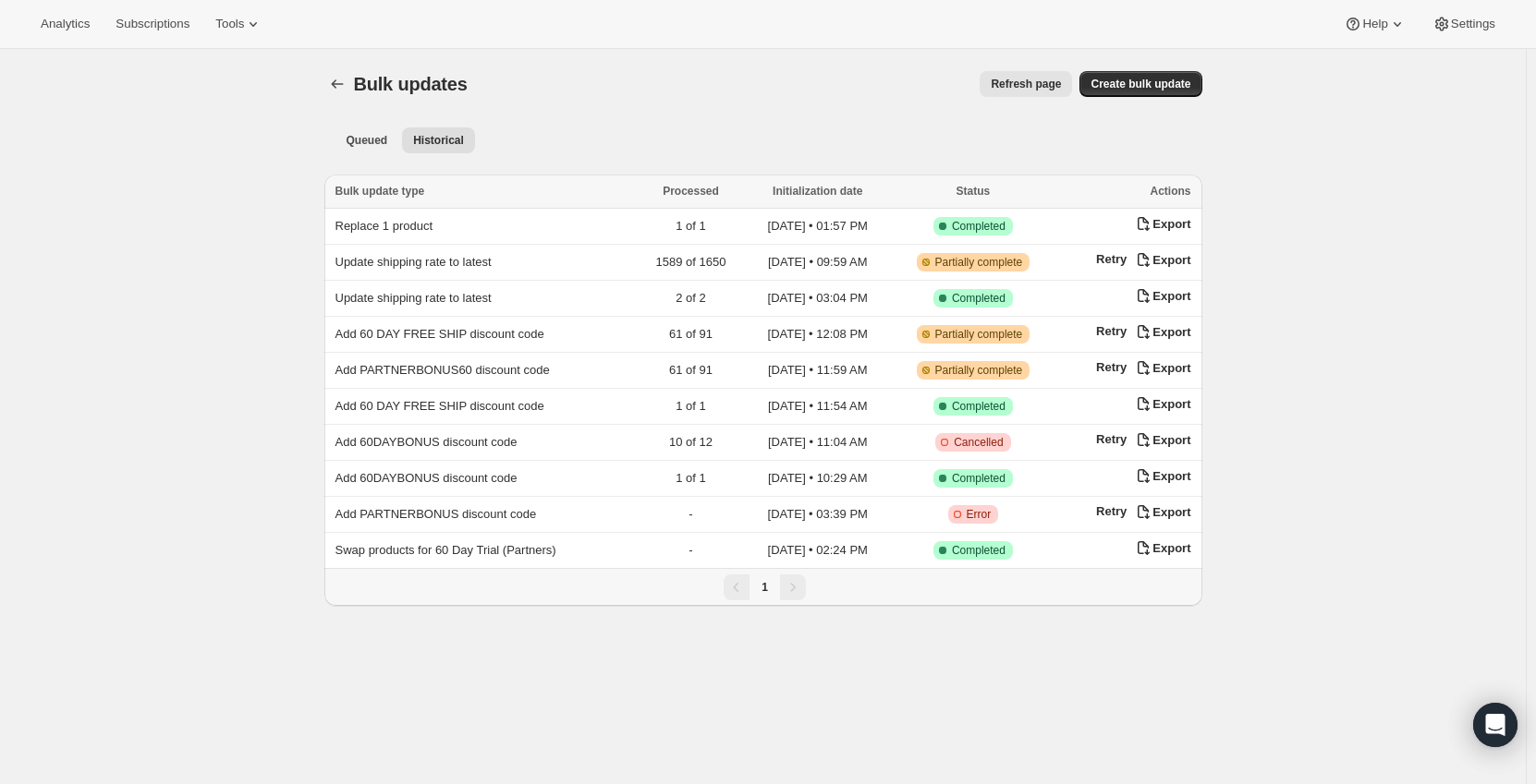
click at [374, 163] on div "Queued Historical More views Queued Historical More views Select all Items Bulk…" at bounding box center [763, 362] width 878 height 487
click at [370, 150] on button "Queued" at bounding box center [367, 140] width 64 height 26
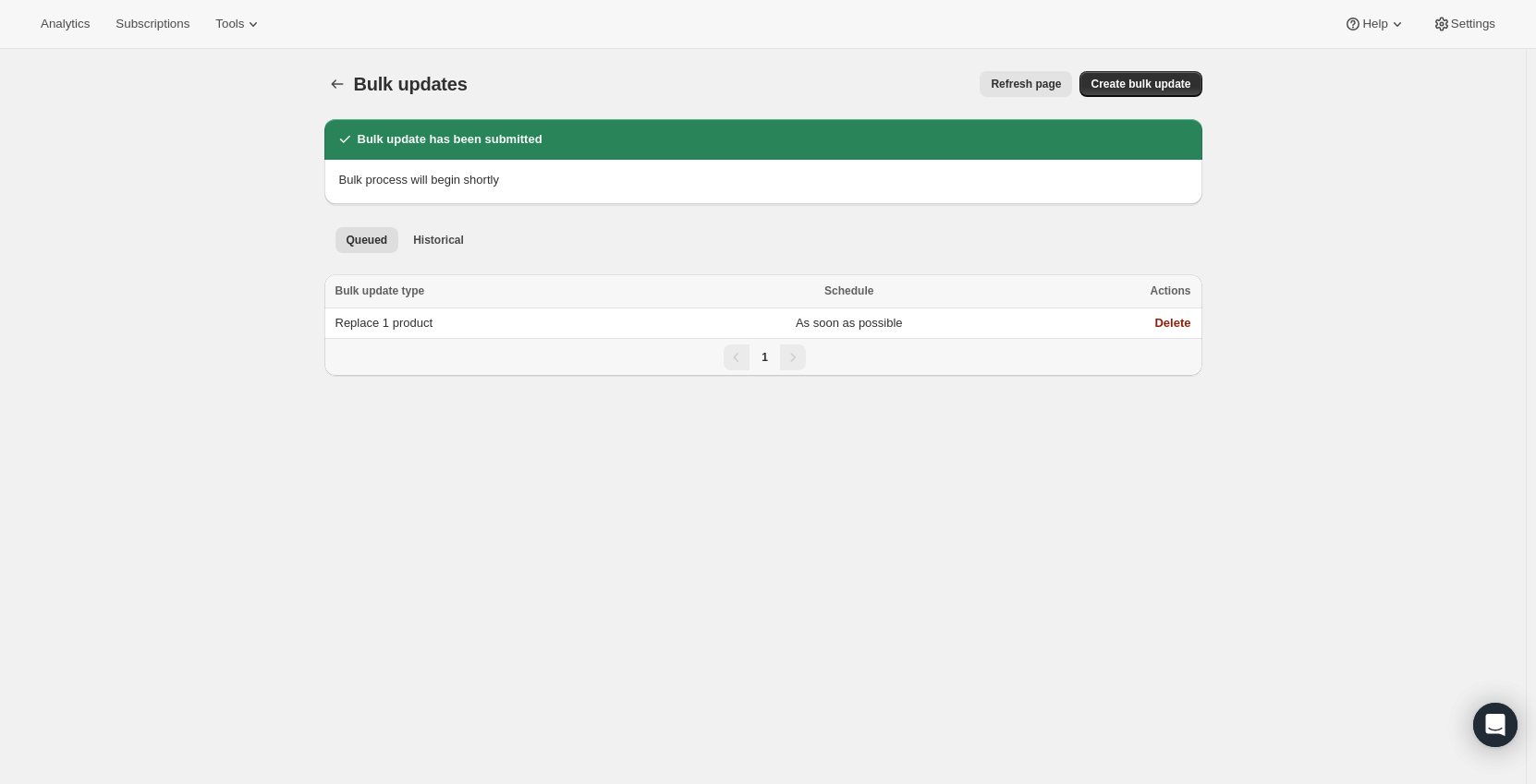
click at [995, 83] on button "Refresh page" at bounding box center [1025, 83] width 93 height 26
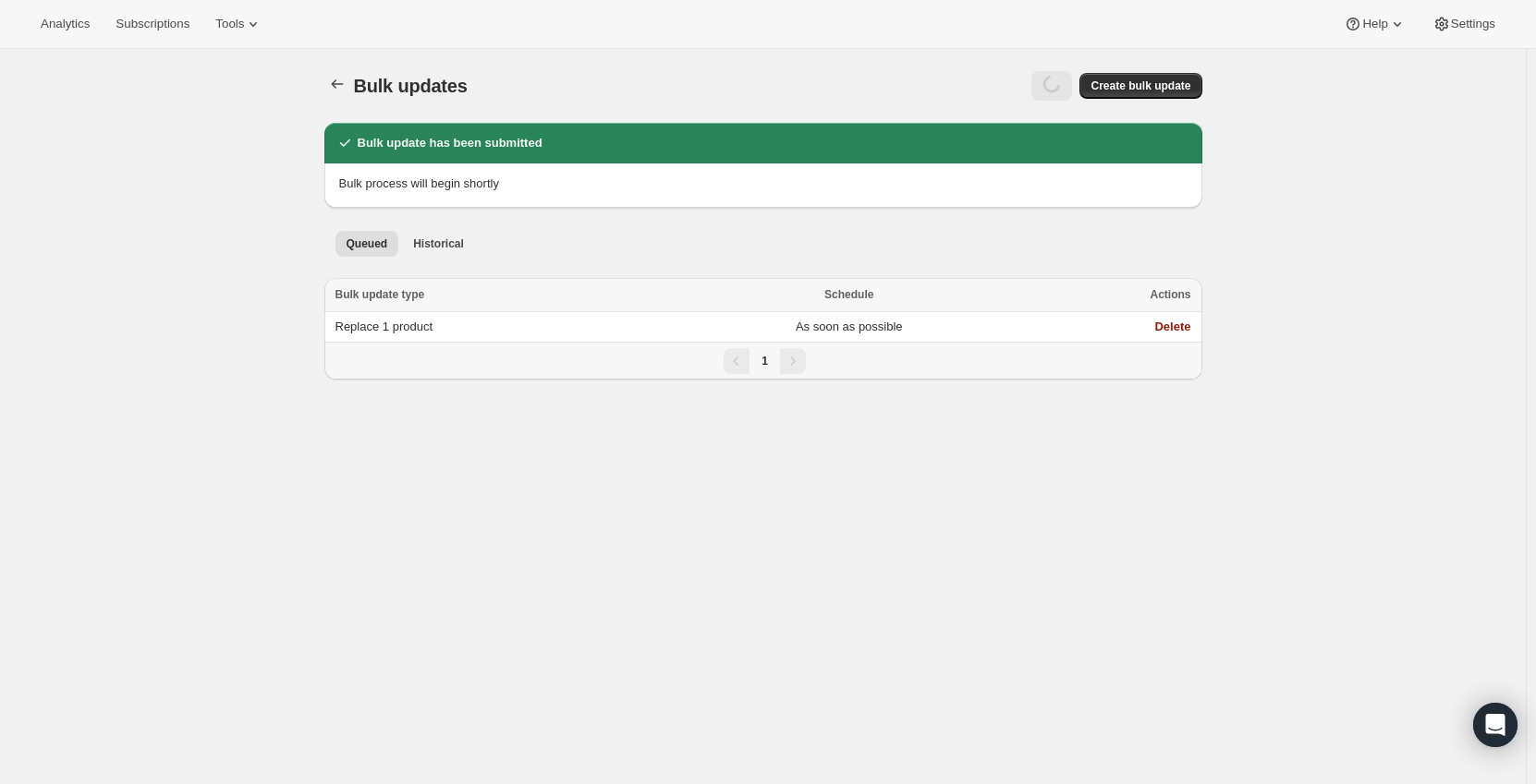
click at [1051, 92] on div at bounding box center [1051, 85] width 41 height 30
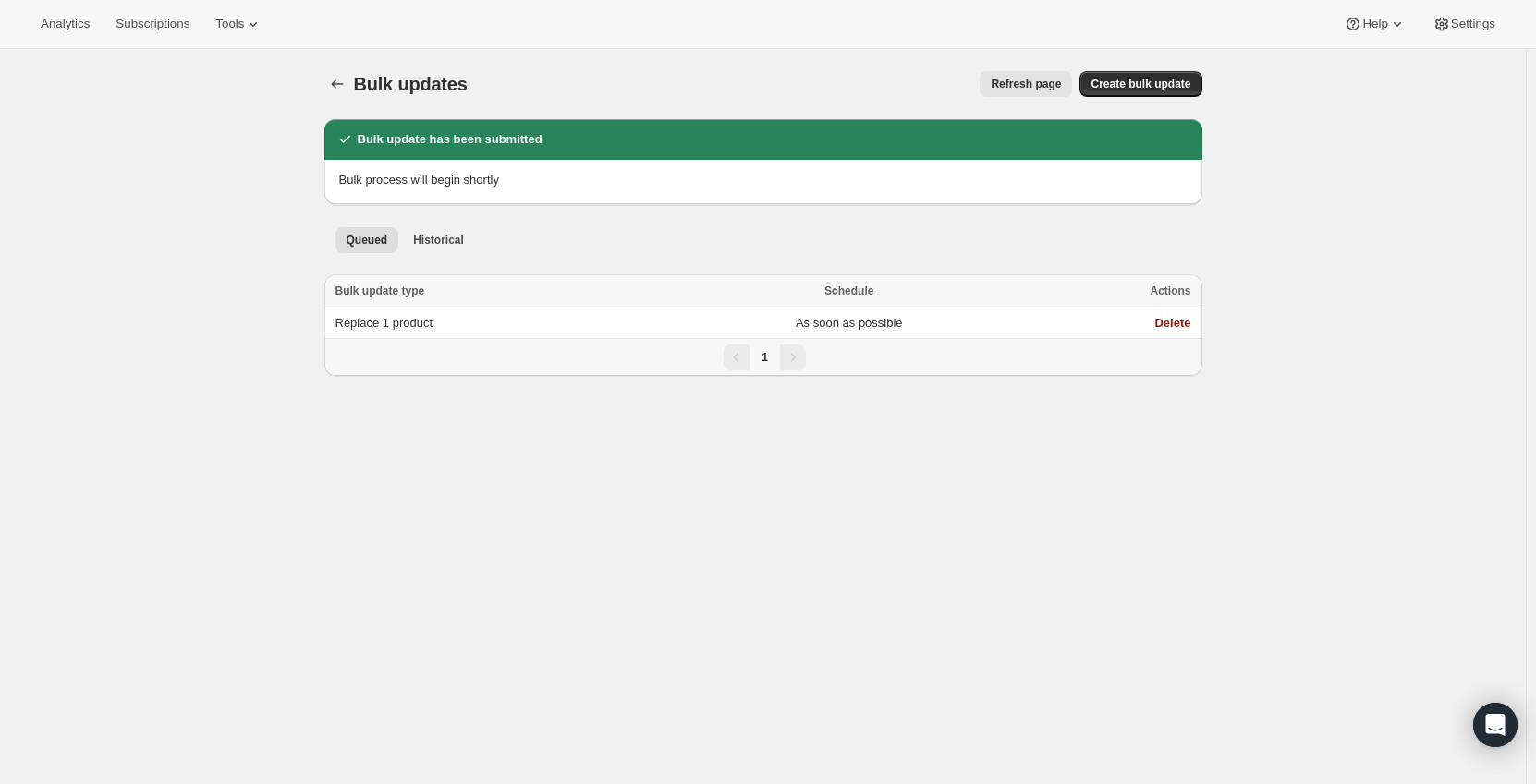
click at [1006, 92] on button "Refresh page" at bounding box center [1025, 83] width 93 height 26
click at [1016, 76] on button "Refresh page" at bounding box center [1025, 83] width 93 height 26
click at [1015, 82] on span "Refresh page" at bounding box center [1025, 83] width 70 height 14
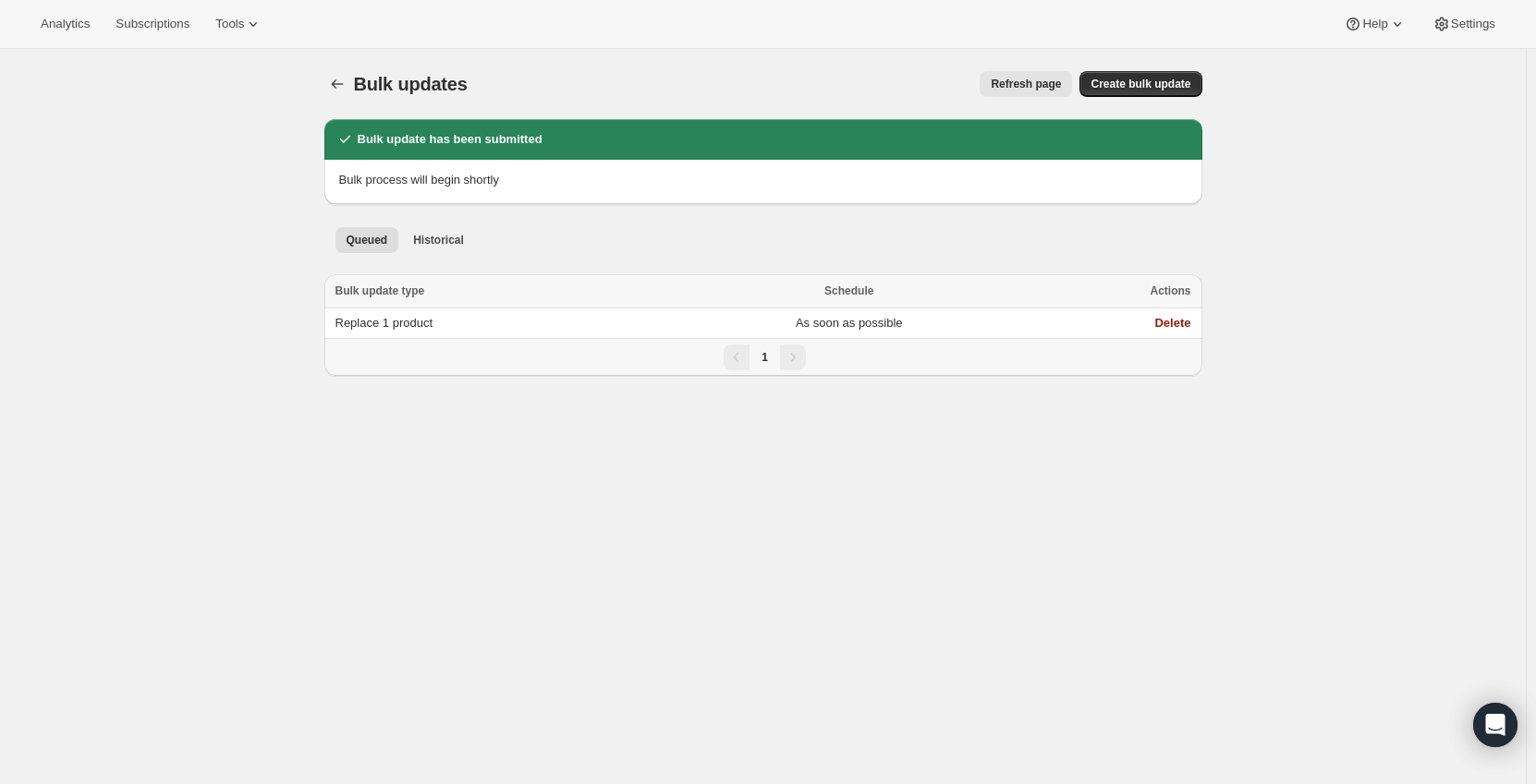
click at [1015, 82] on span "Refresh page" at bounding box center [1025, 83] width 70 height 14
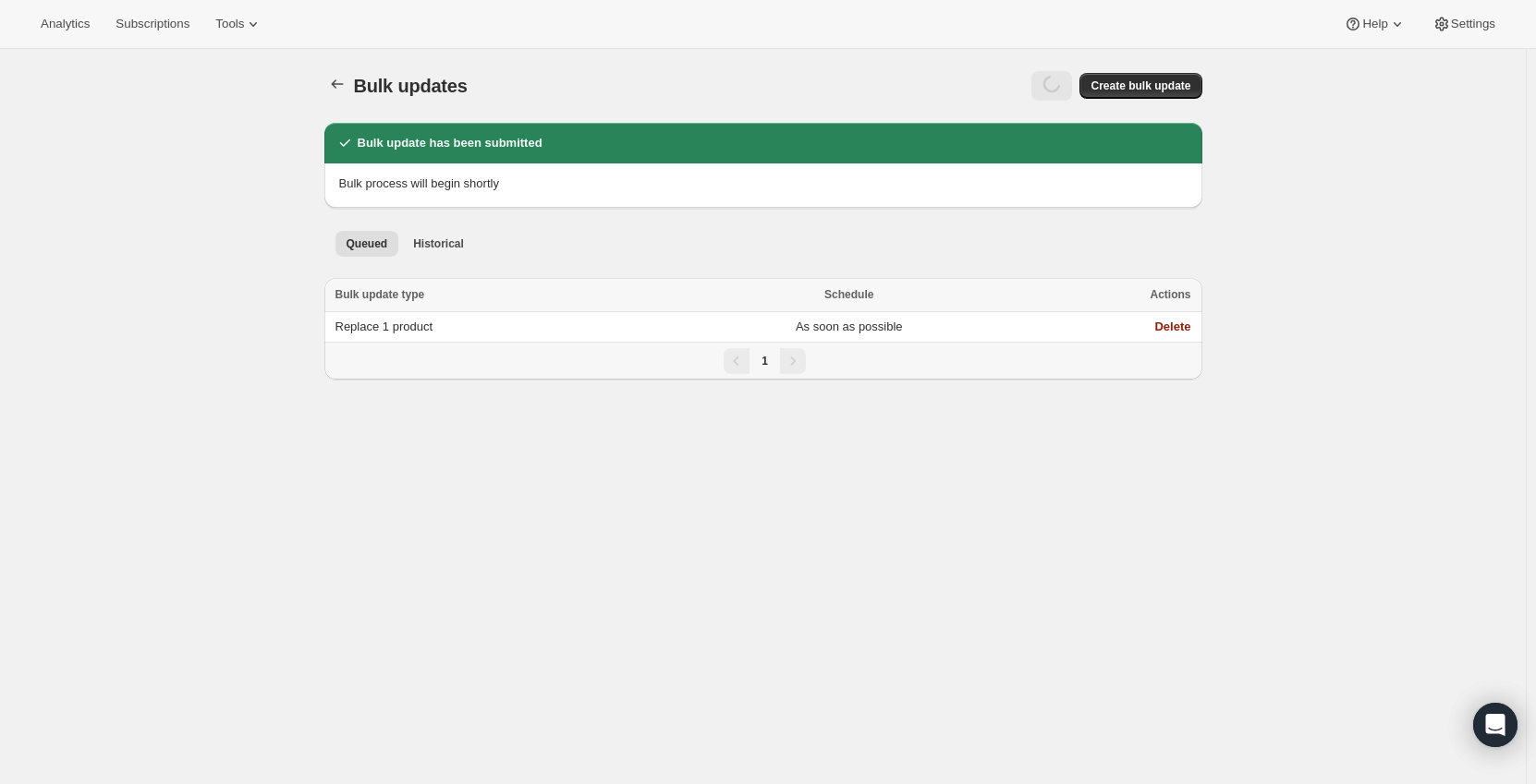
click at [1013, 83] on div at bounding box center [781, 85] width 583 height 30
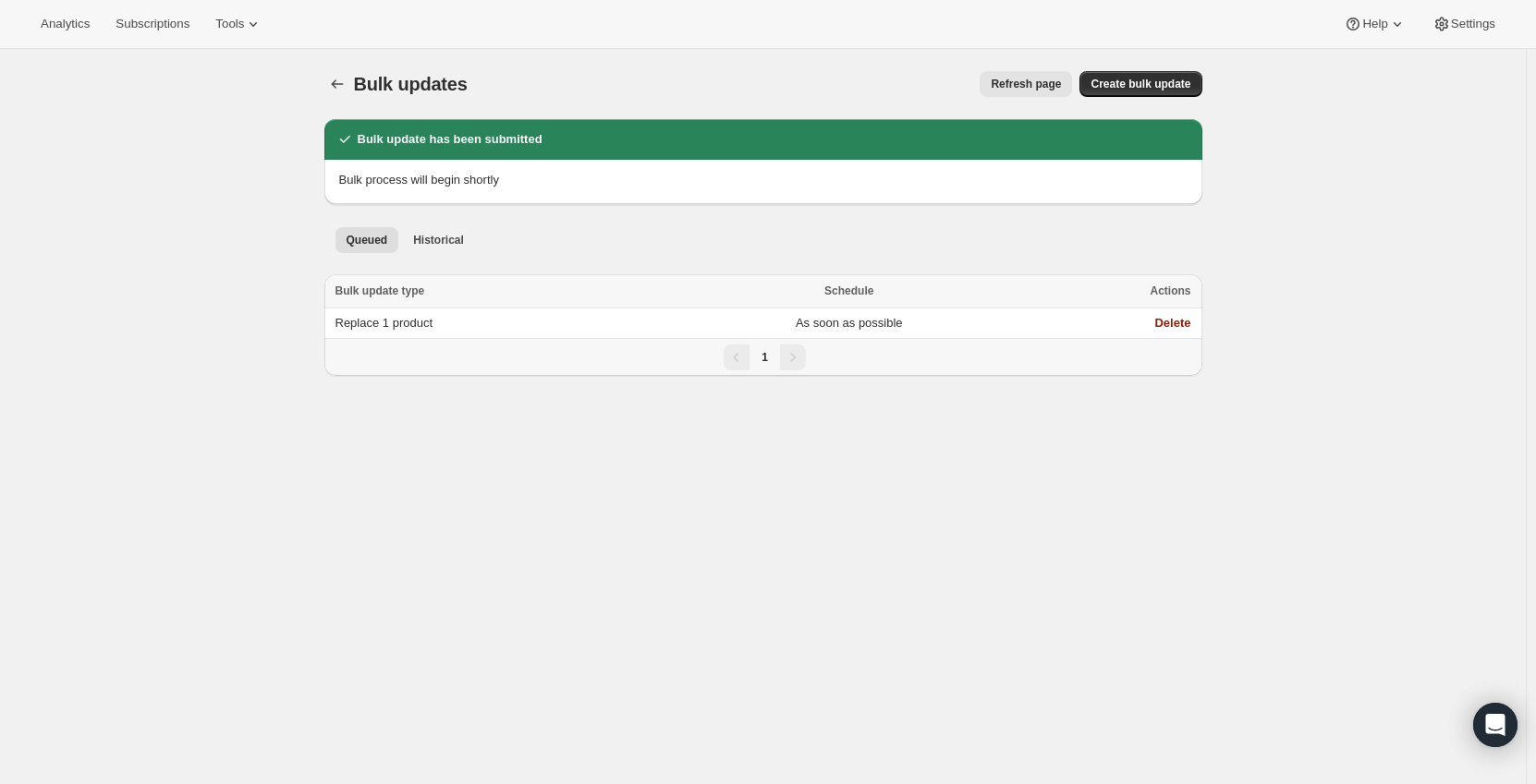
click at [1013, 83] on span "Refresh page" at bounding box center [1025, 83] width 70 height 14
click at [1013, 83] on div "Refresh page" at bounding box center [781, 83] width 583 height 26
click at [1013, 83] on span "Refresh page" at bounding box center [1025, 83] width 70 height 14
click at [1013, 83] on div "Refresh page" at bounding box center [781, 83] width 583 height 26
click at [1035, 83] on span "Refresh page" at bounding box center [1025, 83] width 70 height 14
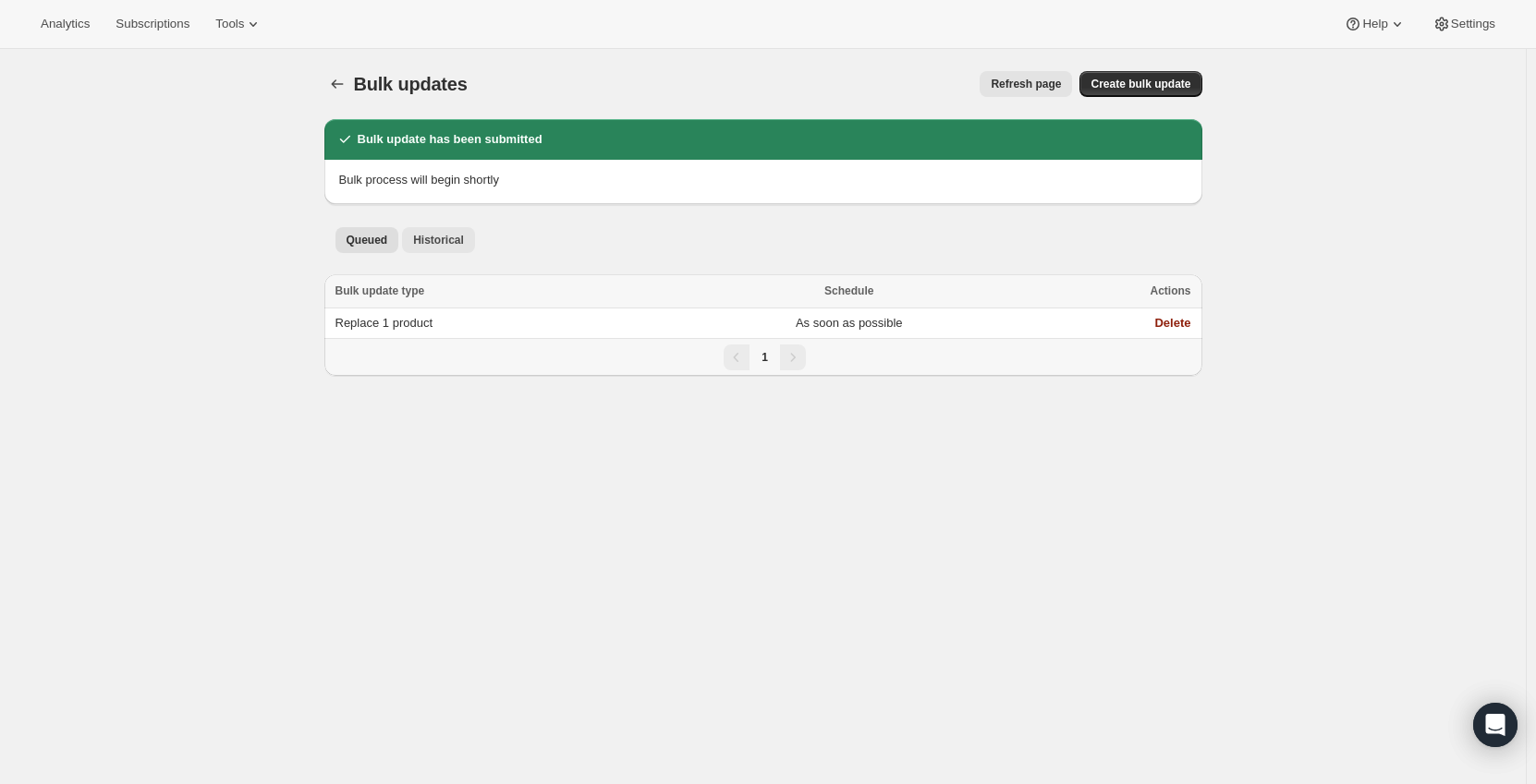
click at [432, 229] on button "Historical" at bounding box center [438, 240] width 73 height 26
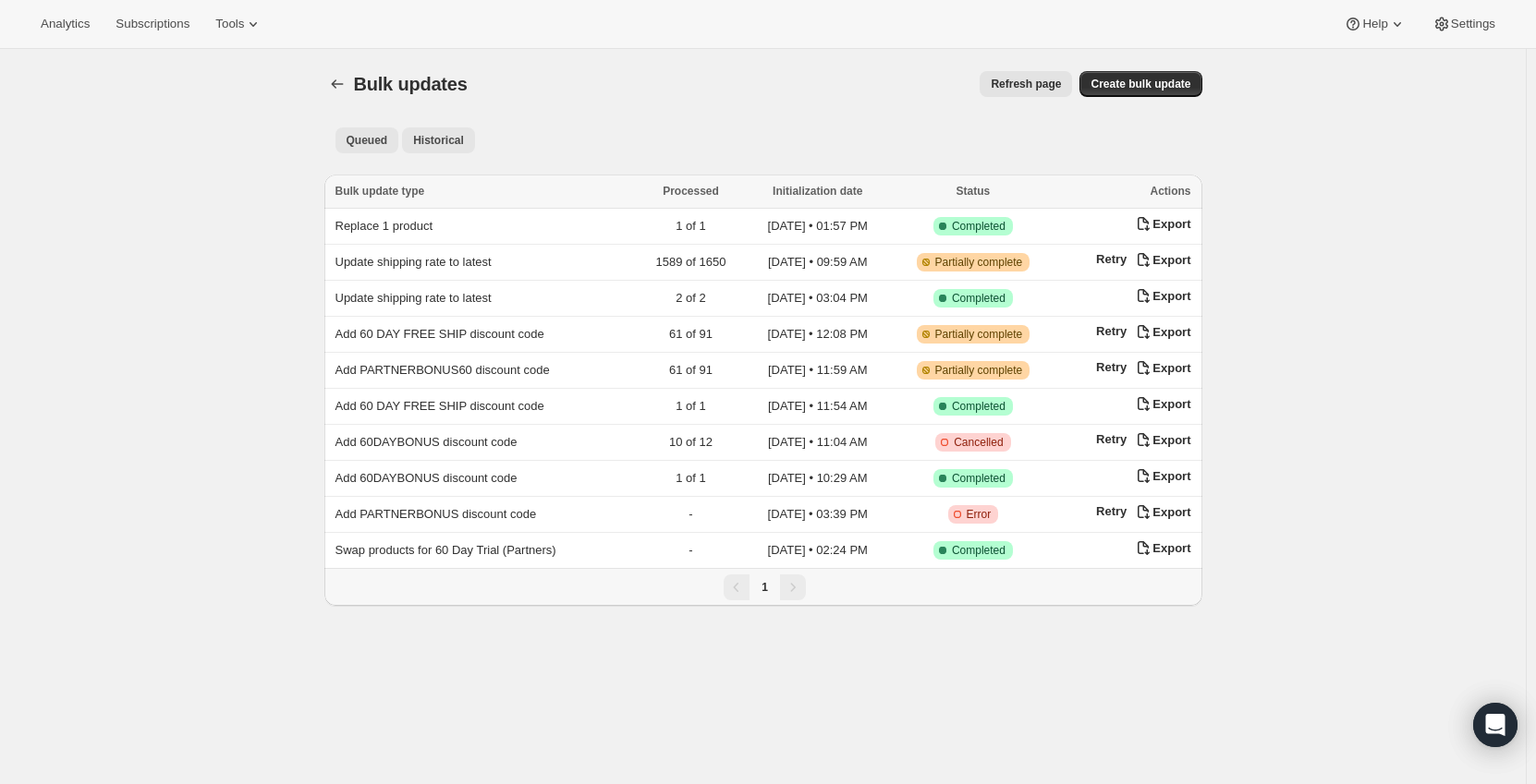
click at [371, 130] on button "Queued" at bounding box center [367, 140] width 64 height 26
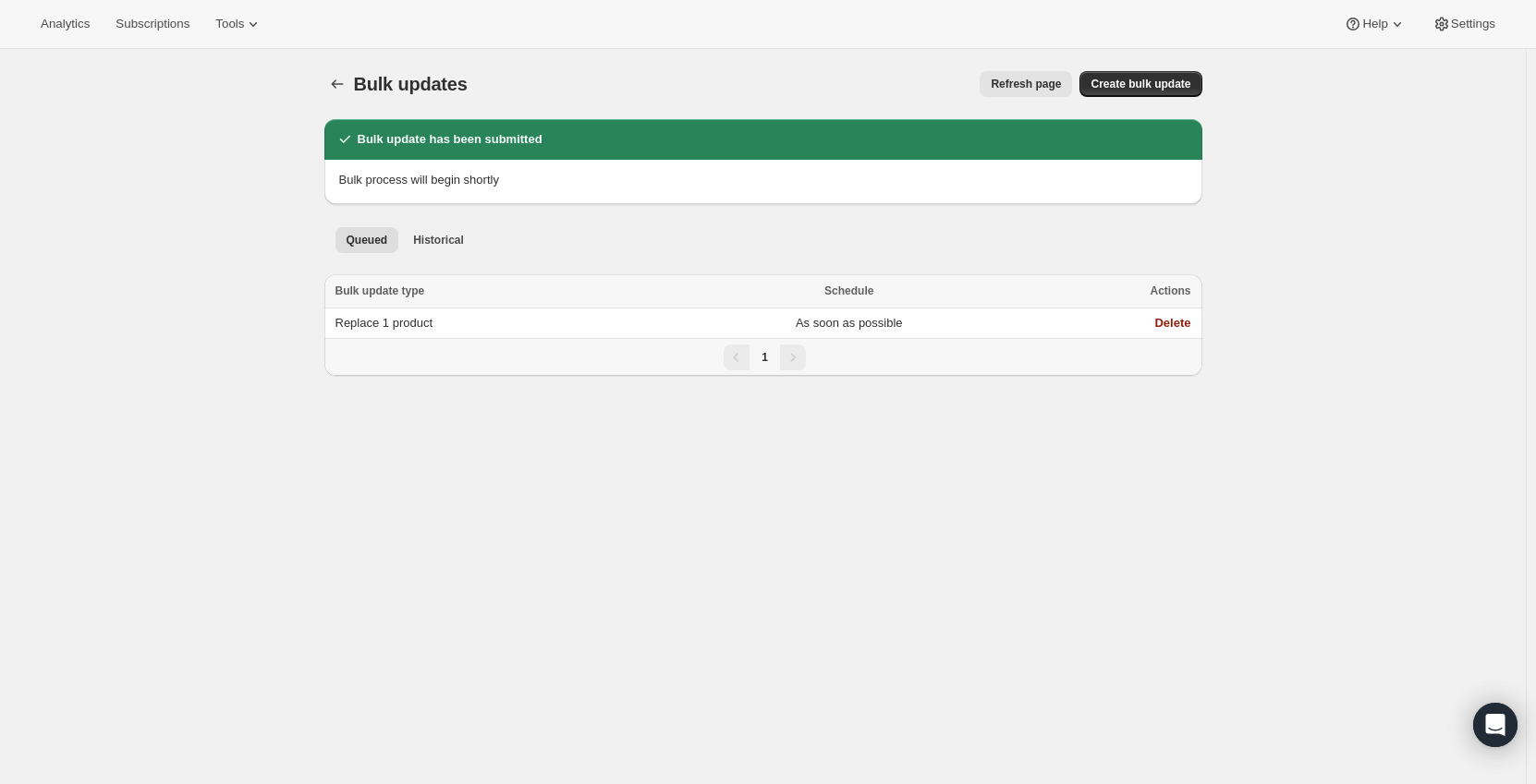
click at [988, 79] on div "Refresh page" at bounding box center [781, 83] width 583 height 26
click at [1014, 80] on span "Refresh page" at bounding box center [1025, 83] width 70 height 14
click at [1049, 81] on span "Refresh page" at bounding box center [1025, 83] width 70 height 14
click at [433, 242] on span "Historical" at bounding box center [438, 239] width 51 height 14
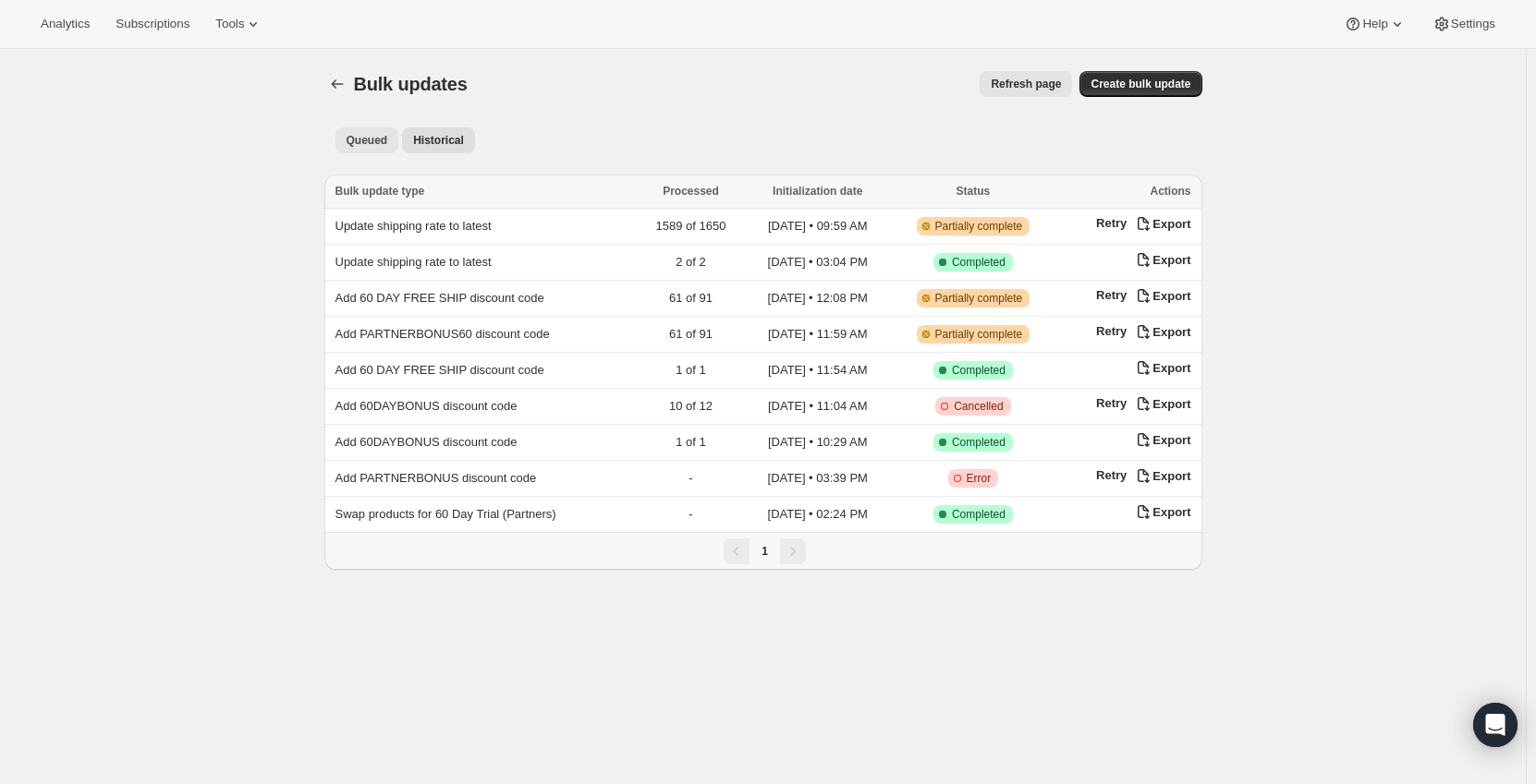
click at [378, 135] on span "Queued" at bounding box center [366, 140] width 41 height 14
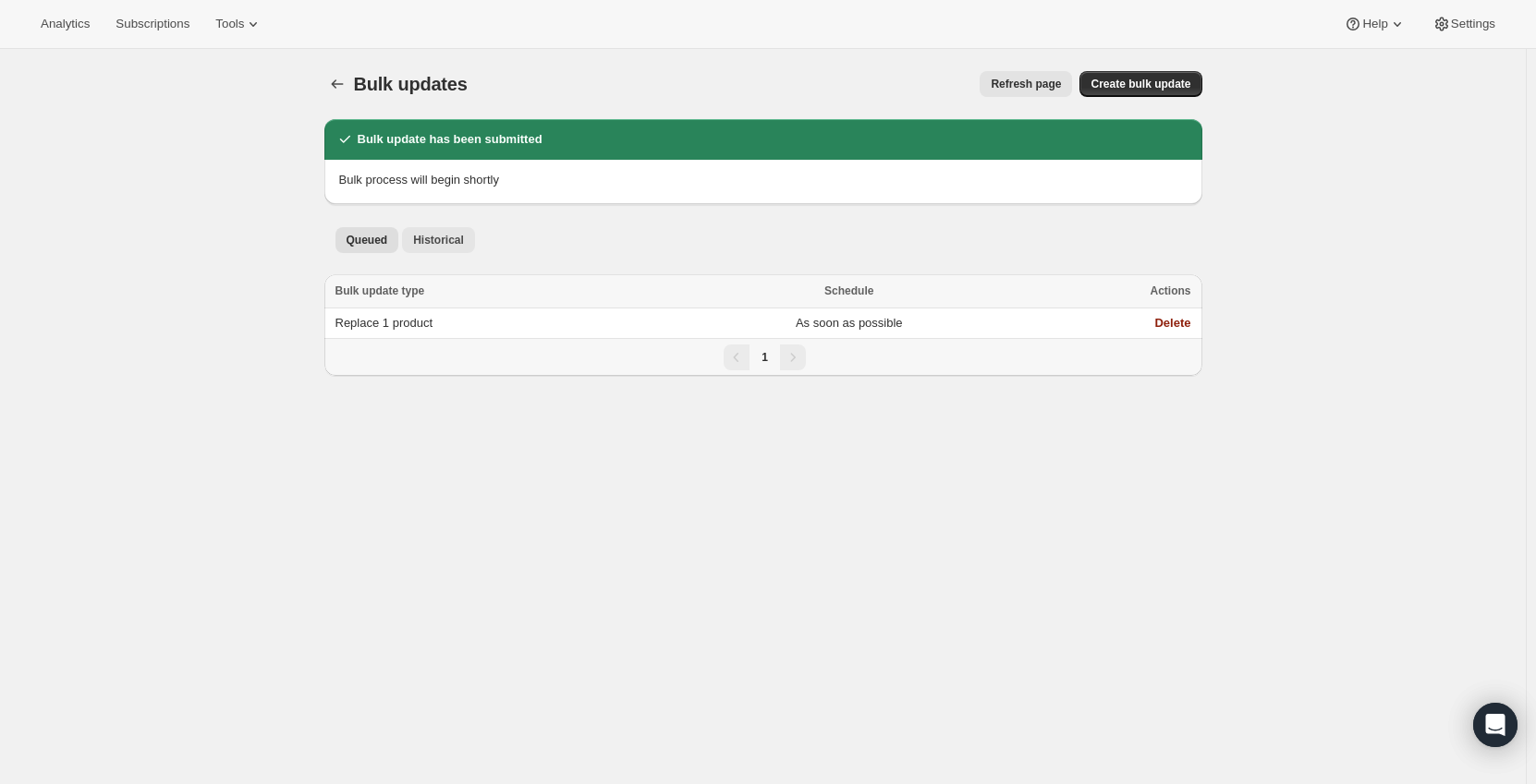
click at [459, 248] on button "Historical" at bounding box center [438, 240] width 73 height 26
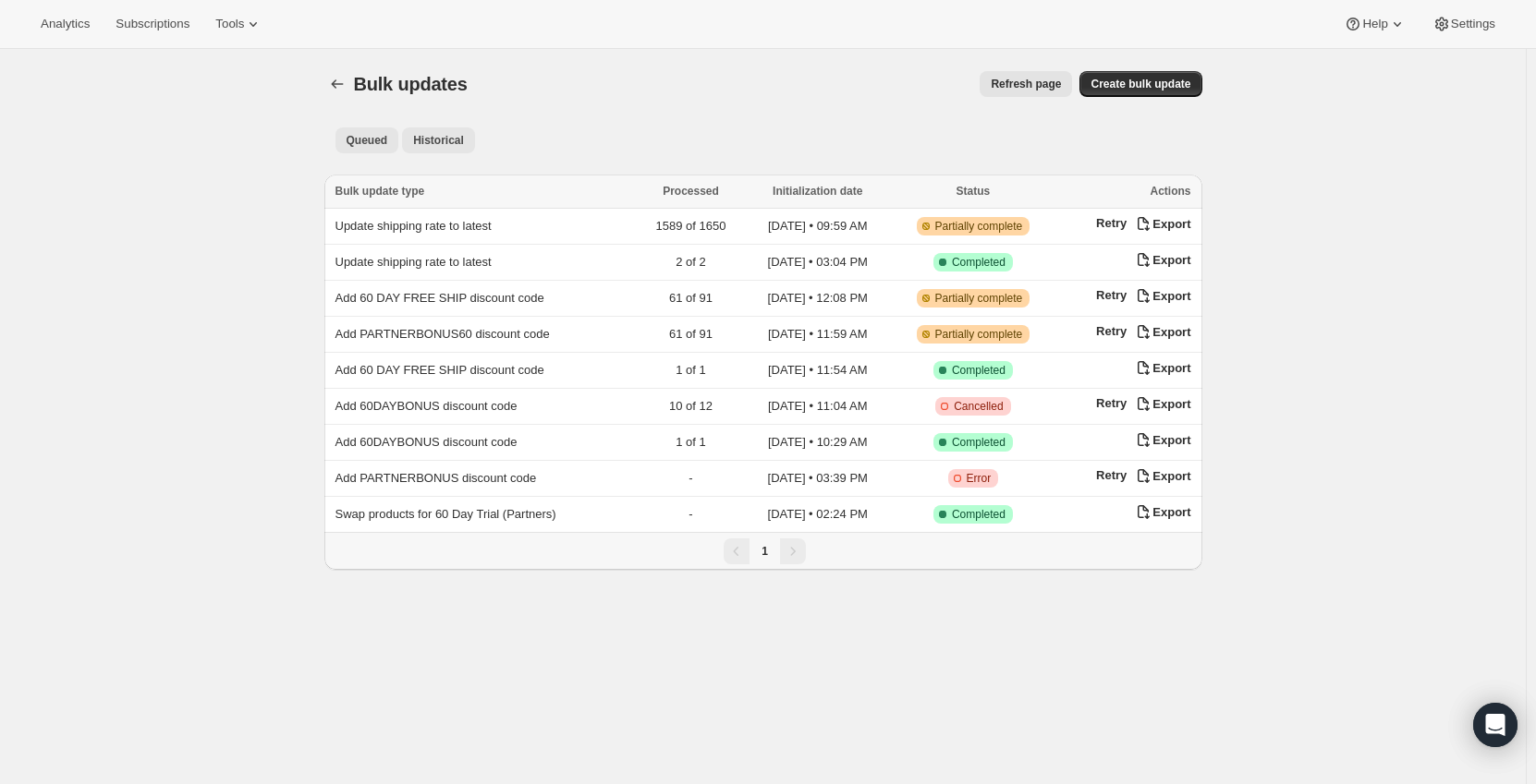
click at [358, 133] on span "Queued" at bounding box center [366, 140] width 41 height 14
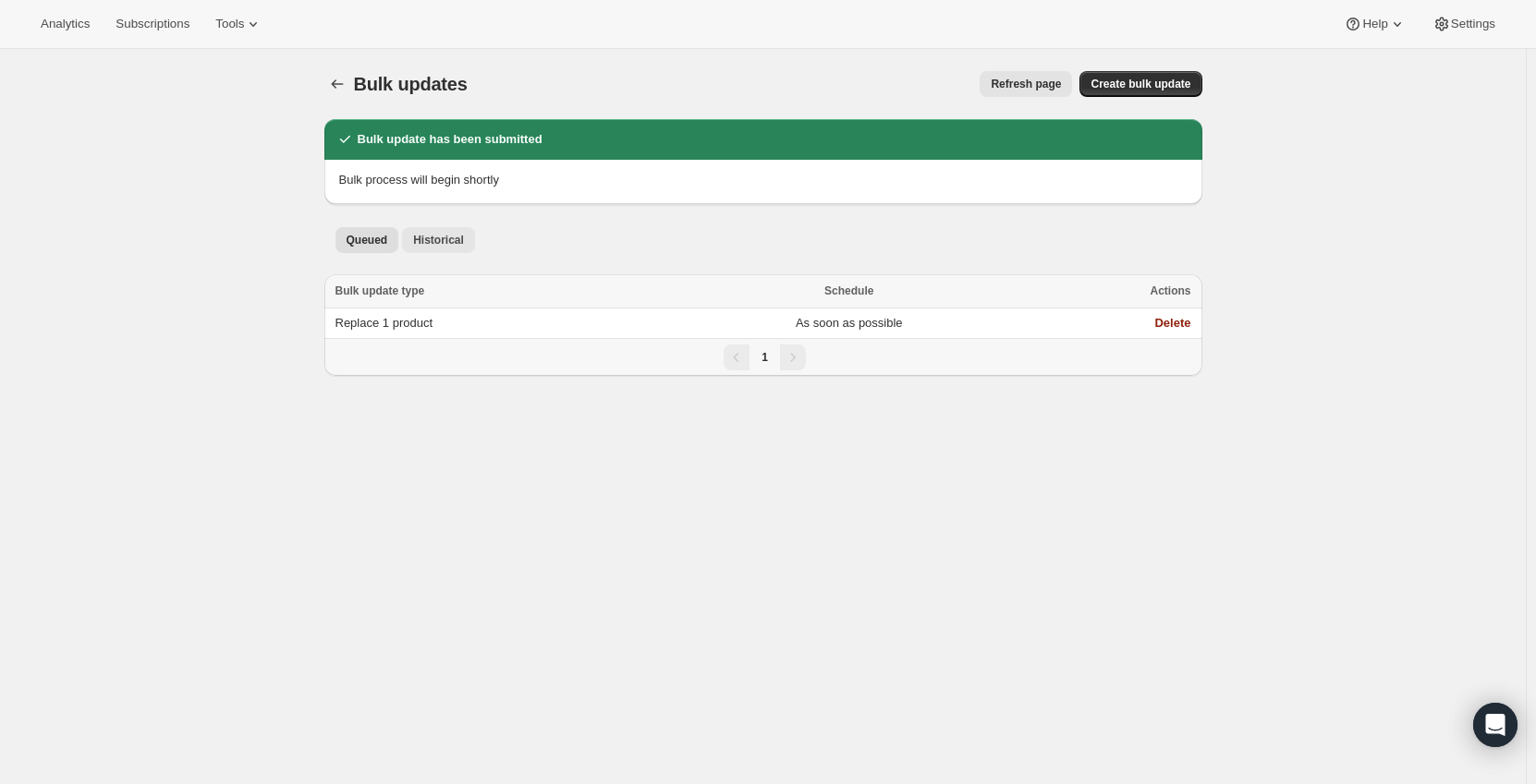
click at [426, 236] on span "Historical" at bounding box center [438, 239] width 51 height 14
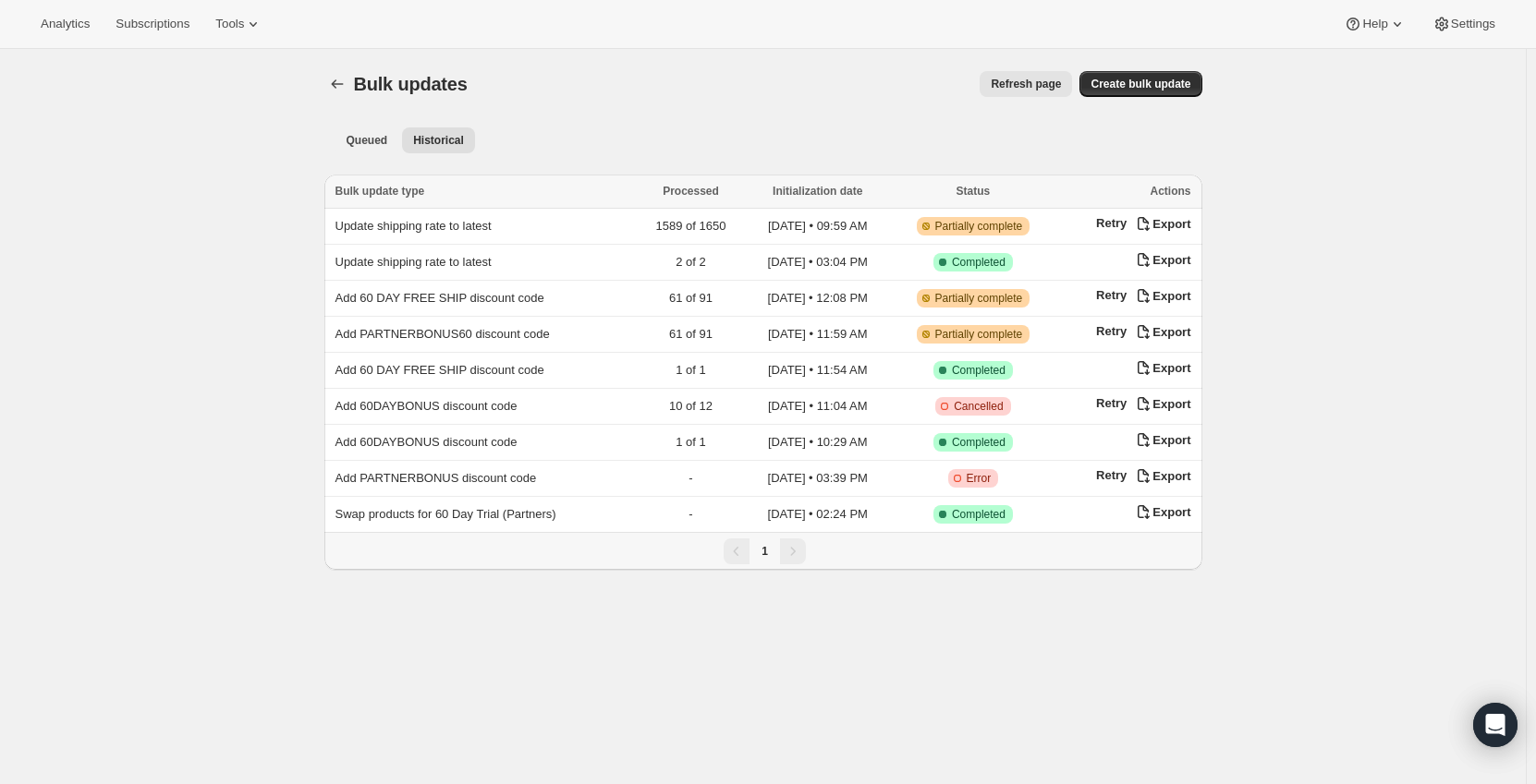
click at [1010, 89] on span "Refresh page" at bounding box center [1025, 83] width 70 height 14
click at [1011, 87] on span "Refresh page" at bounding box center [1025, 83] width 70 height 14
click at [1011, 87] on div "Refresh page" at bounding box center [781, 83] width 583 height 26
click at [372, 144] on span "Queued" at bounding box center [366, 140] width 41 height 14
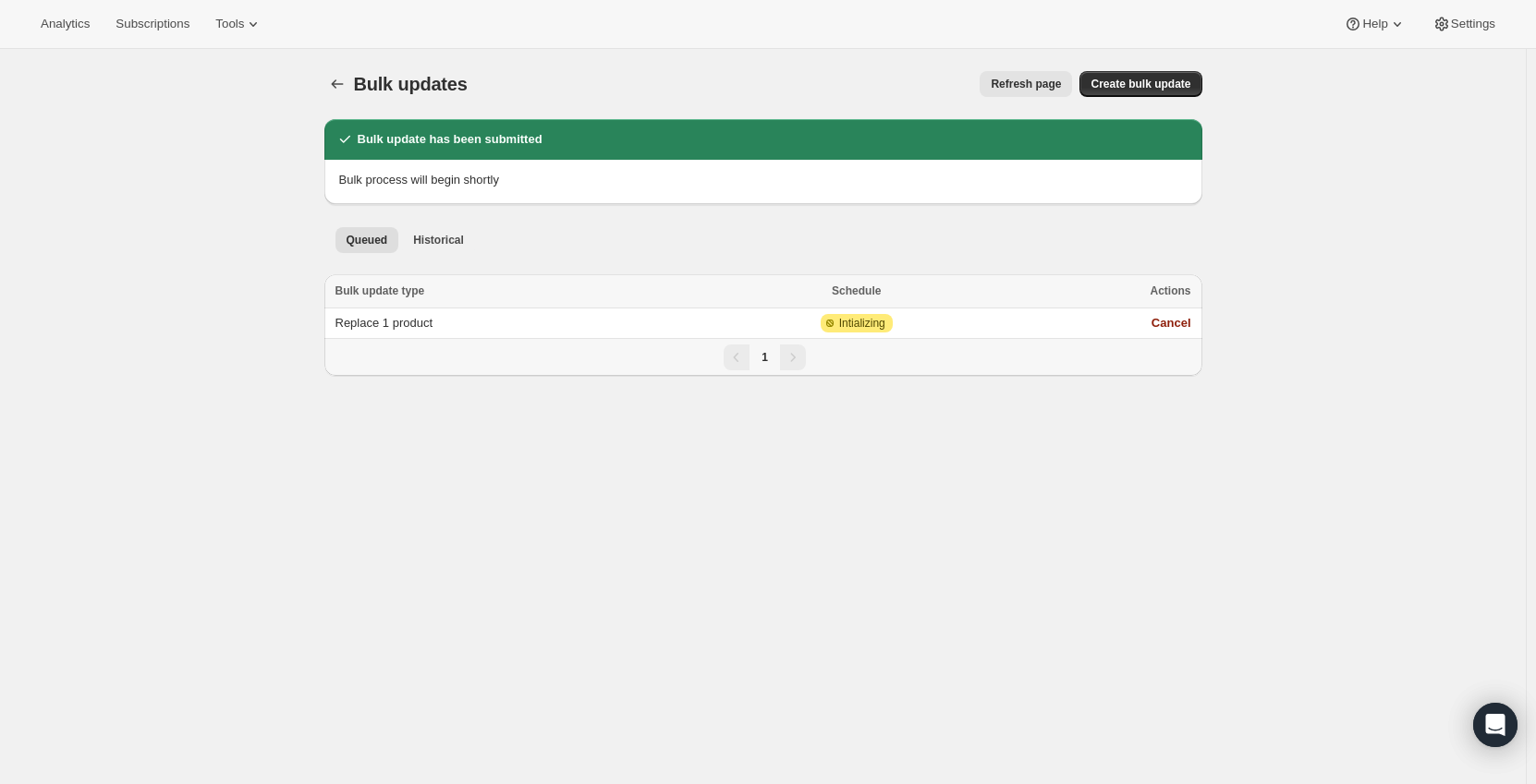
click at [1009, 95] on button "Refresh page" at bounding box center [1025, 83] width 93 height 26
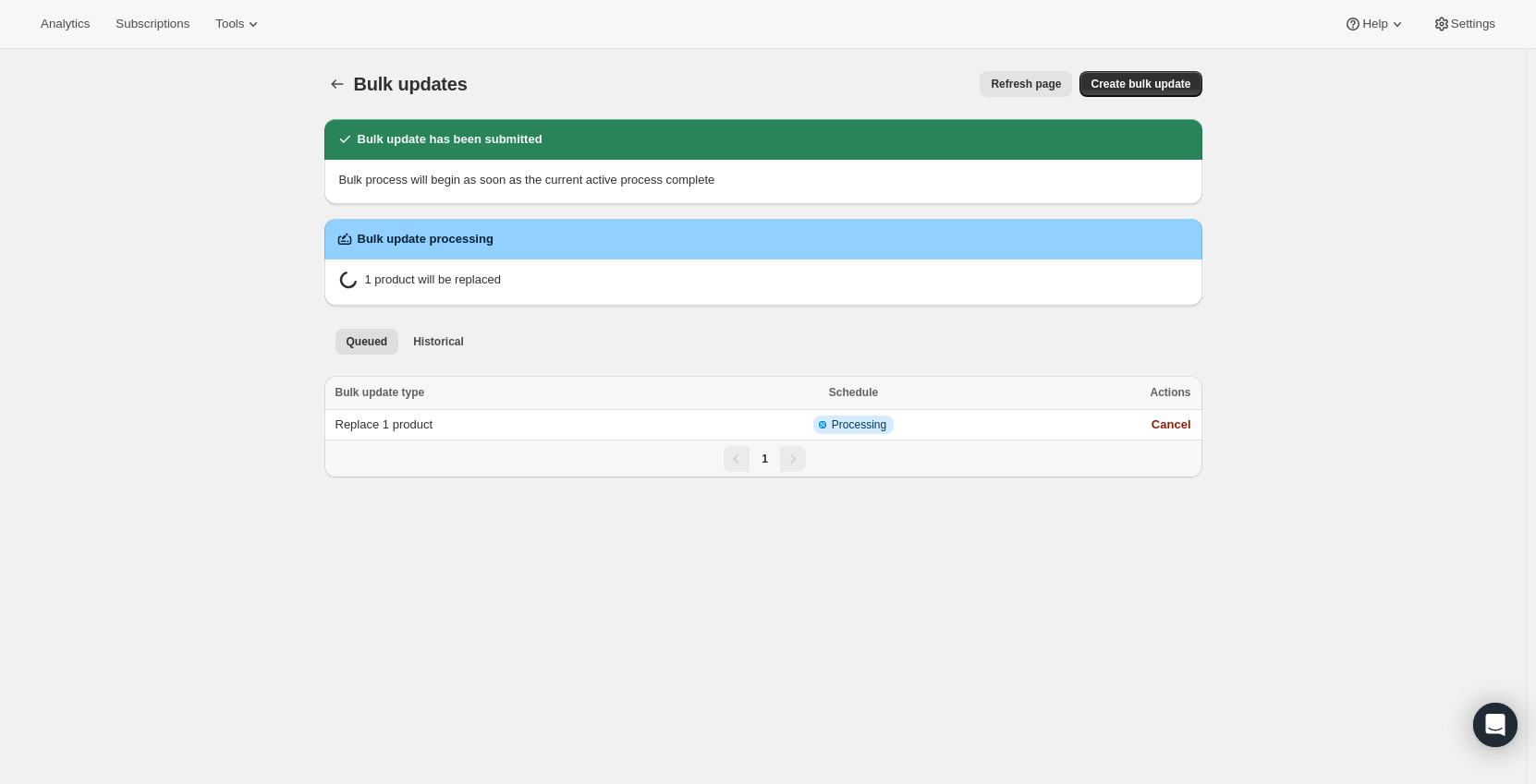
click at [1009, 95] on button "Refresh page" at bounding box center [1025, 83] width 93 height 26
click at [1013, 82] on span "Refresh page" at bounding box center [1025, 83] width 70 height 14
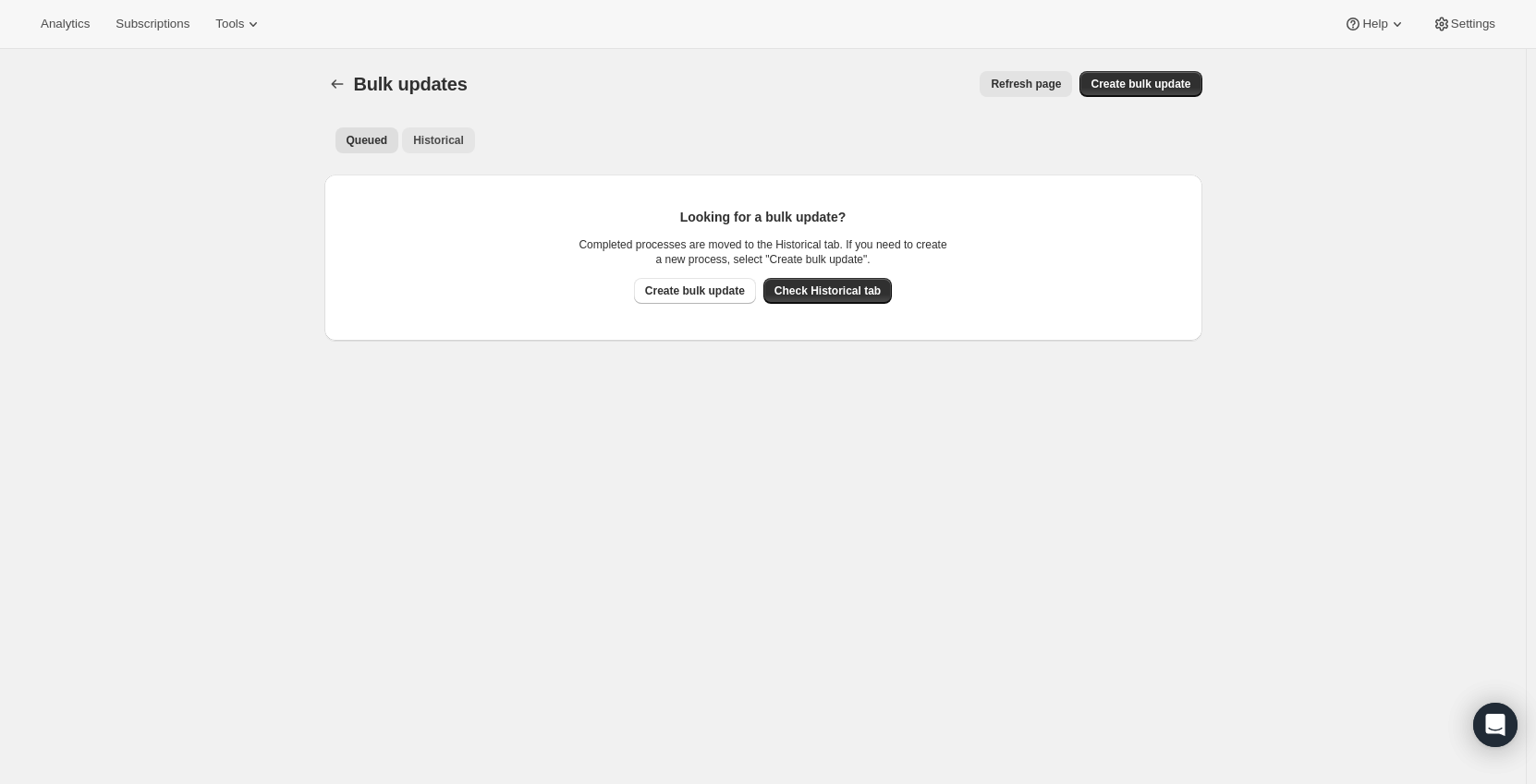
click at [447, 142] on span "Historical" at bounding box center [438, 140] width 51 height 14
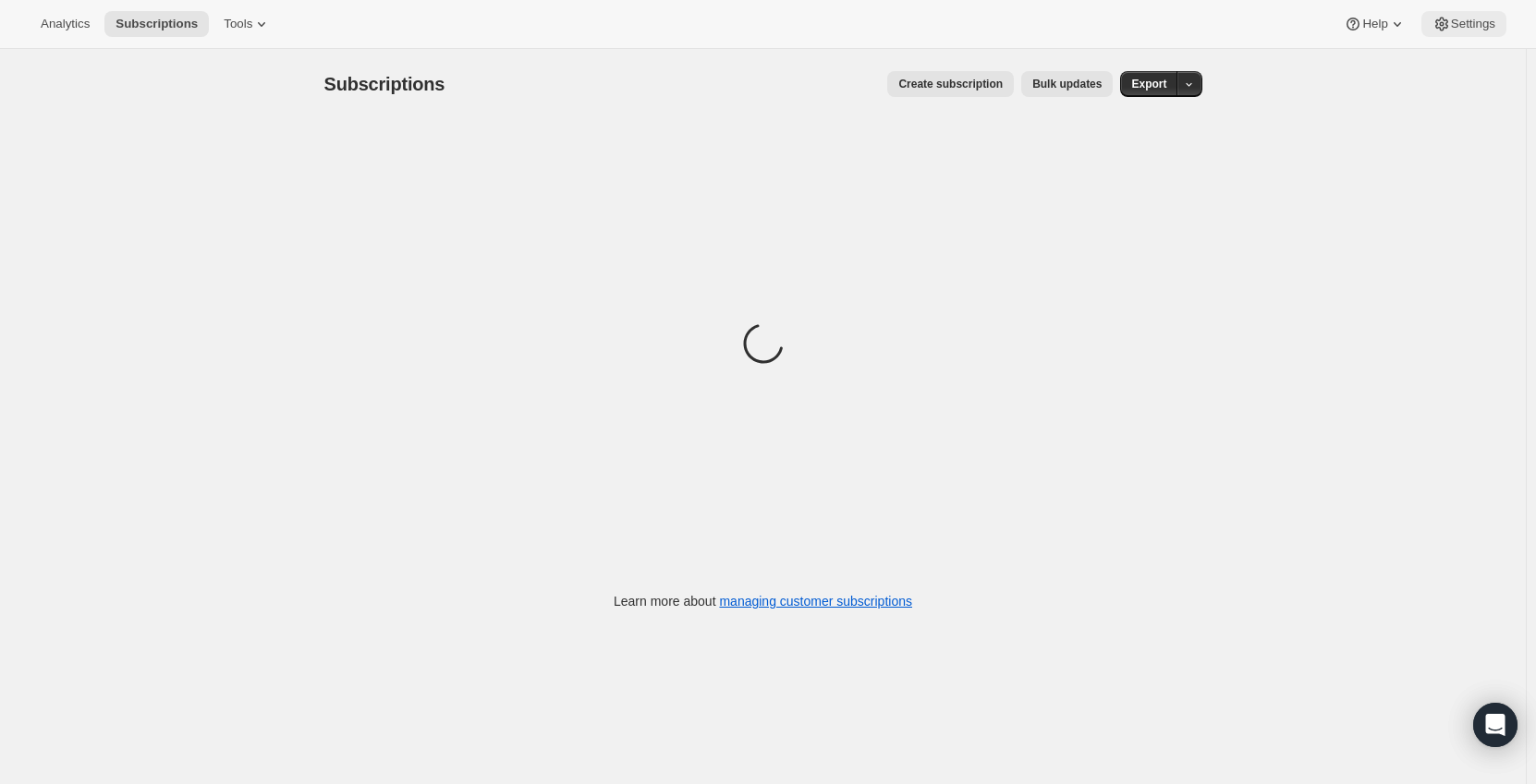
click at [1470, 13] on button "Settings" at bounding box center [1463, 24] width 85 height 26
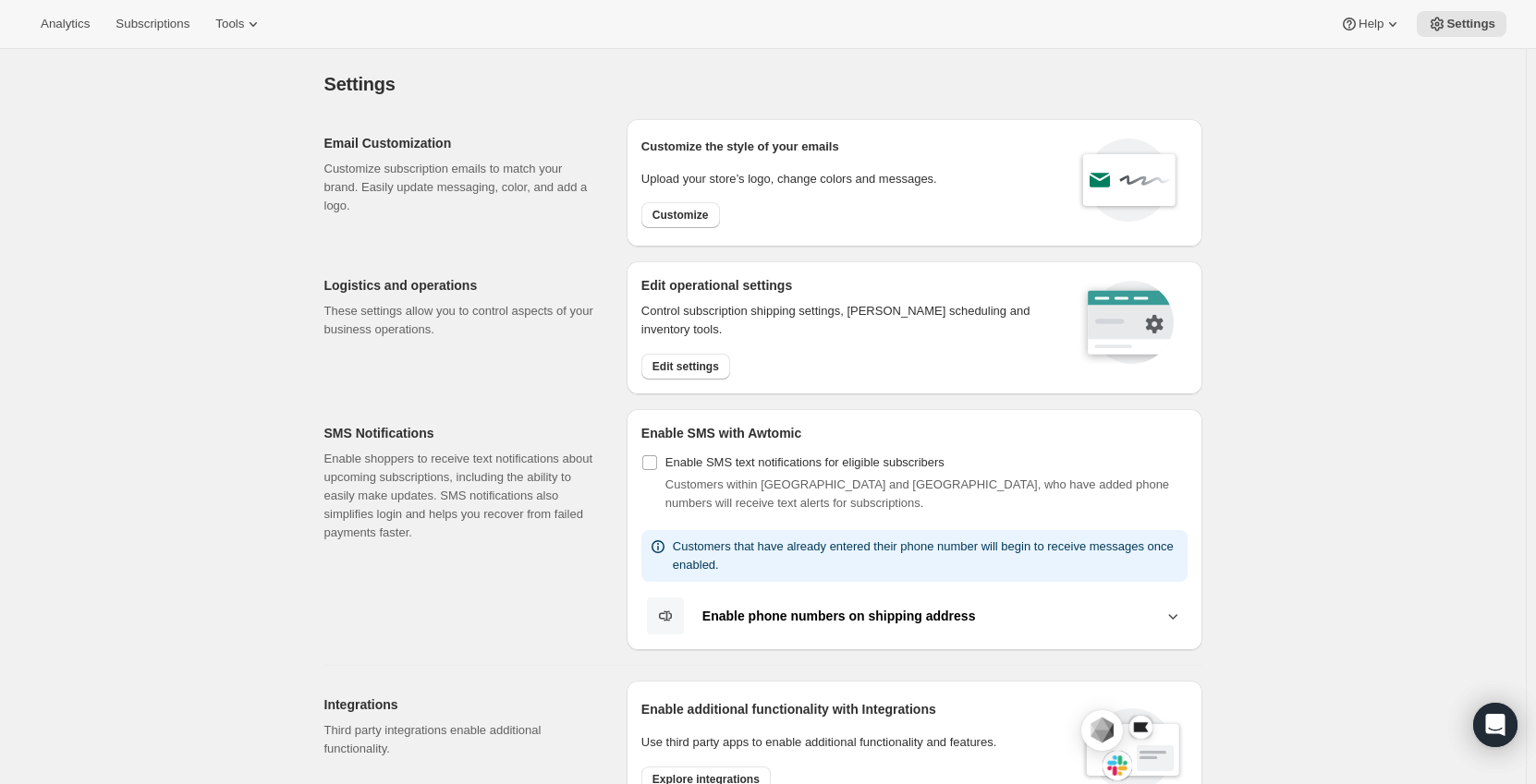
click at [120, 39] on div "Analytics Subscriptions Tools Help Settings" at bounding box center [768, 24] width 1536 height 49
click at [187, 18] on button "Subscriptions" at bounding box center [152, 24] width 96 height 26
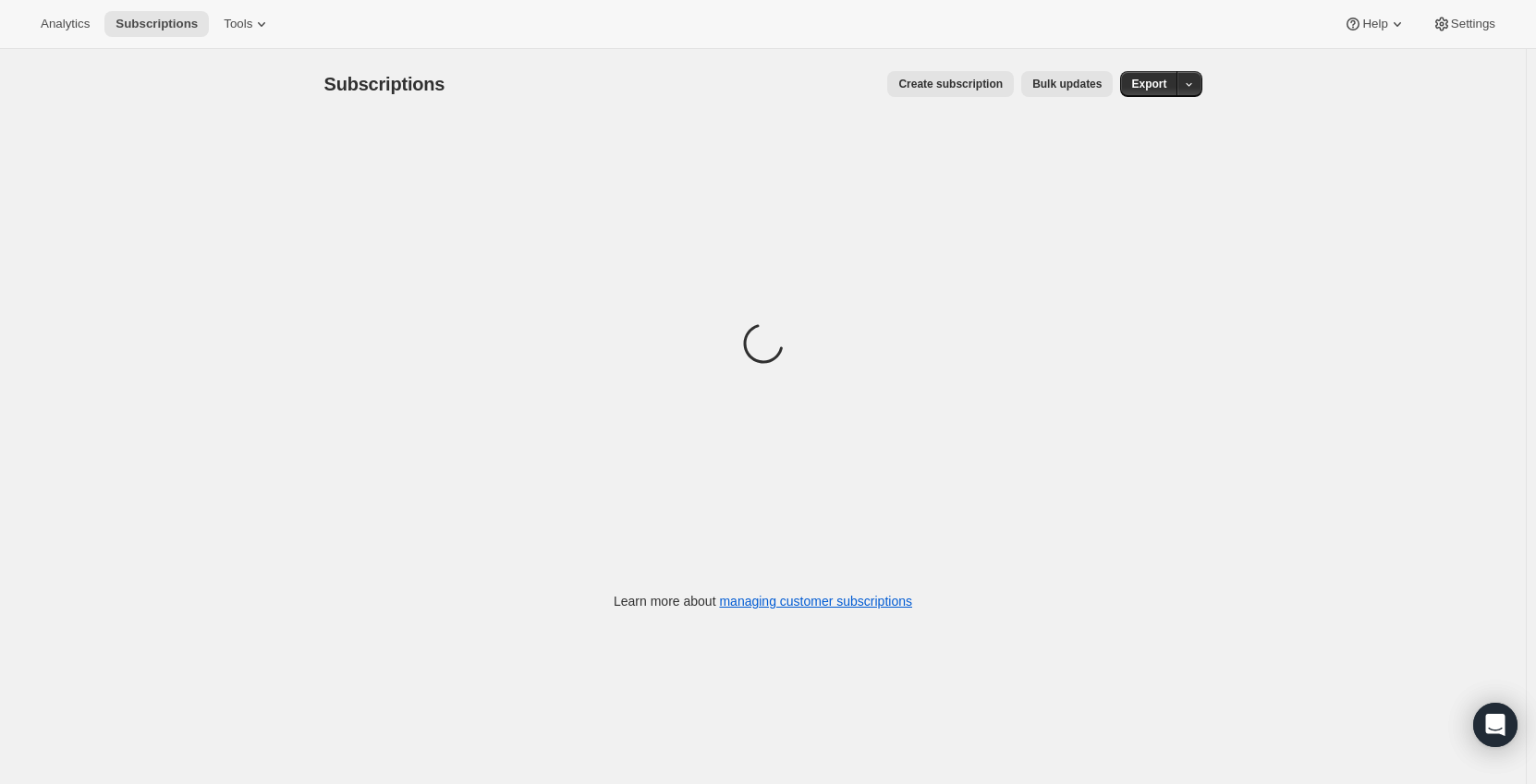
click at [1087, 86] on span "Bulk updates" at bounding box center [1066, 83] width 69 height 14
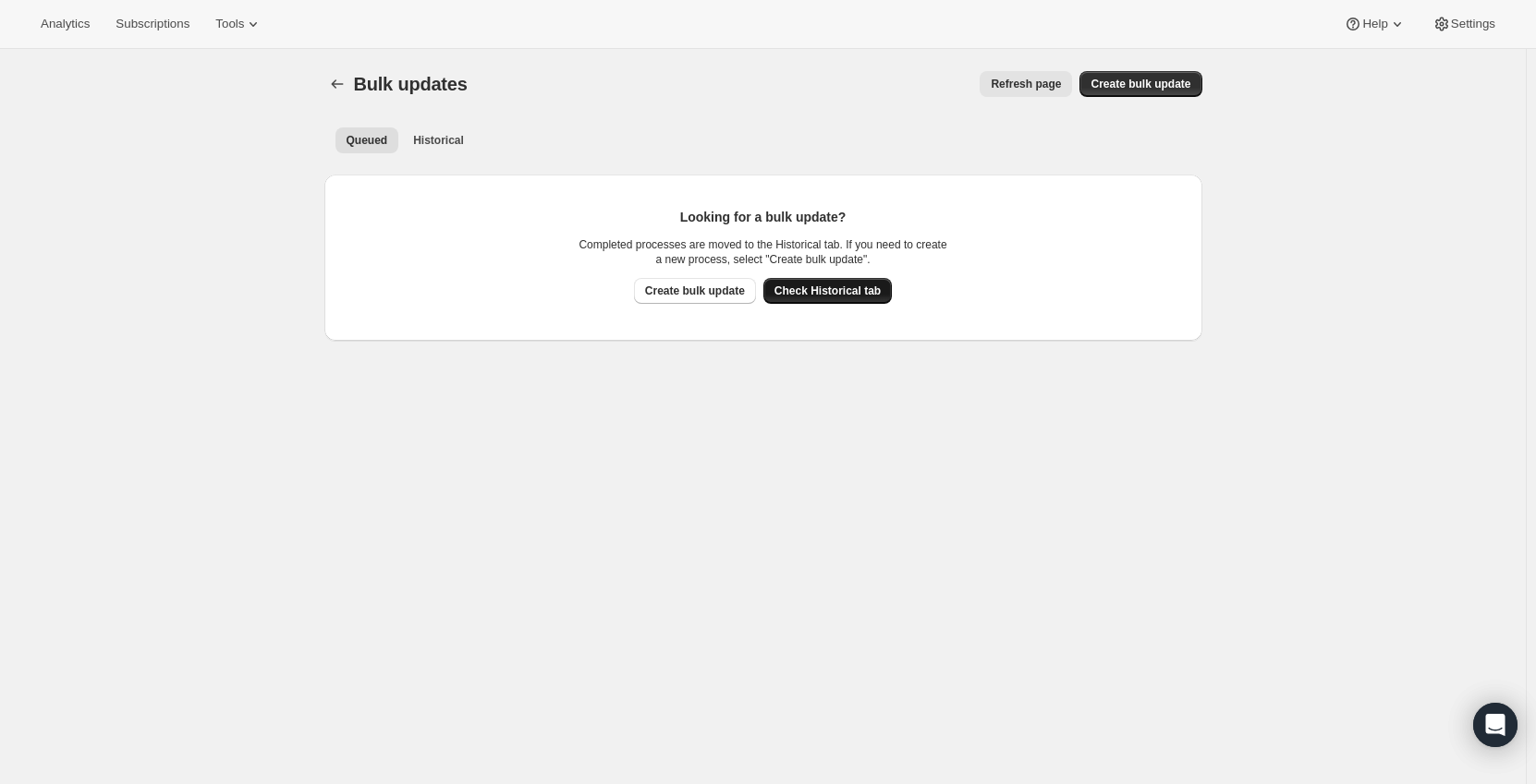
click at [835, 294] on span "Check Historical tab" at bounding box center [827, 291] width 106 height 14
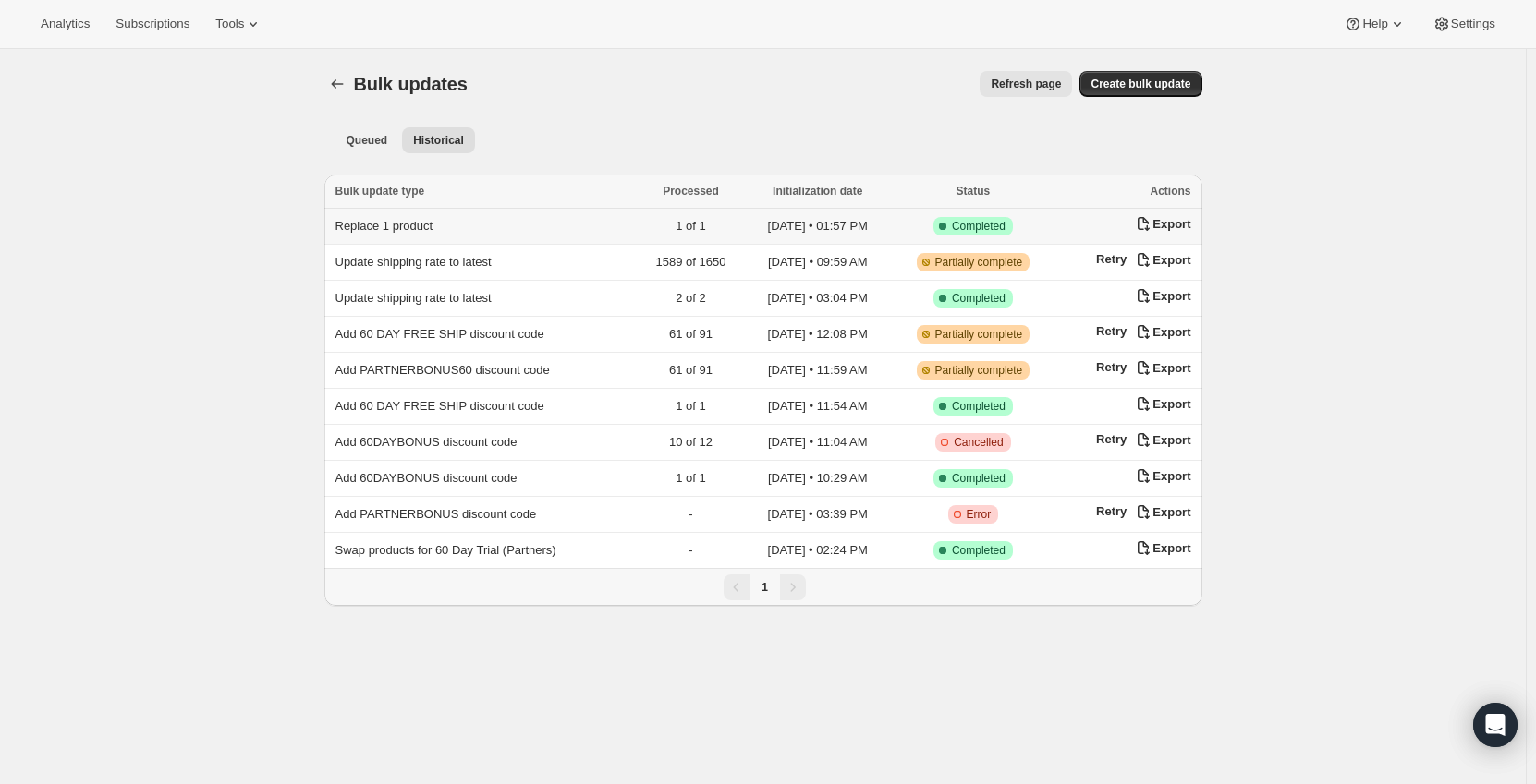
click at [1040, 226] on td "Success Complete Completed" at bounding box center [973, 227] width 165 height 36
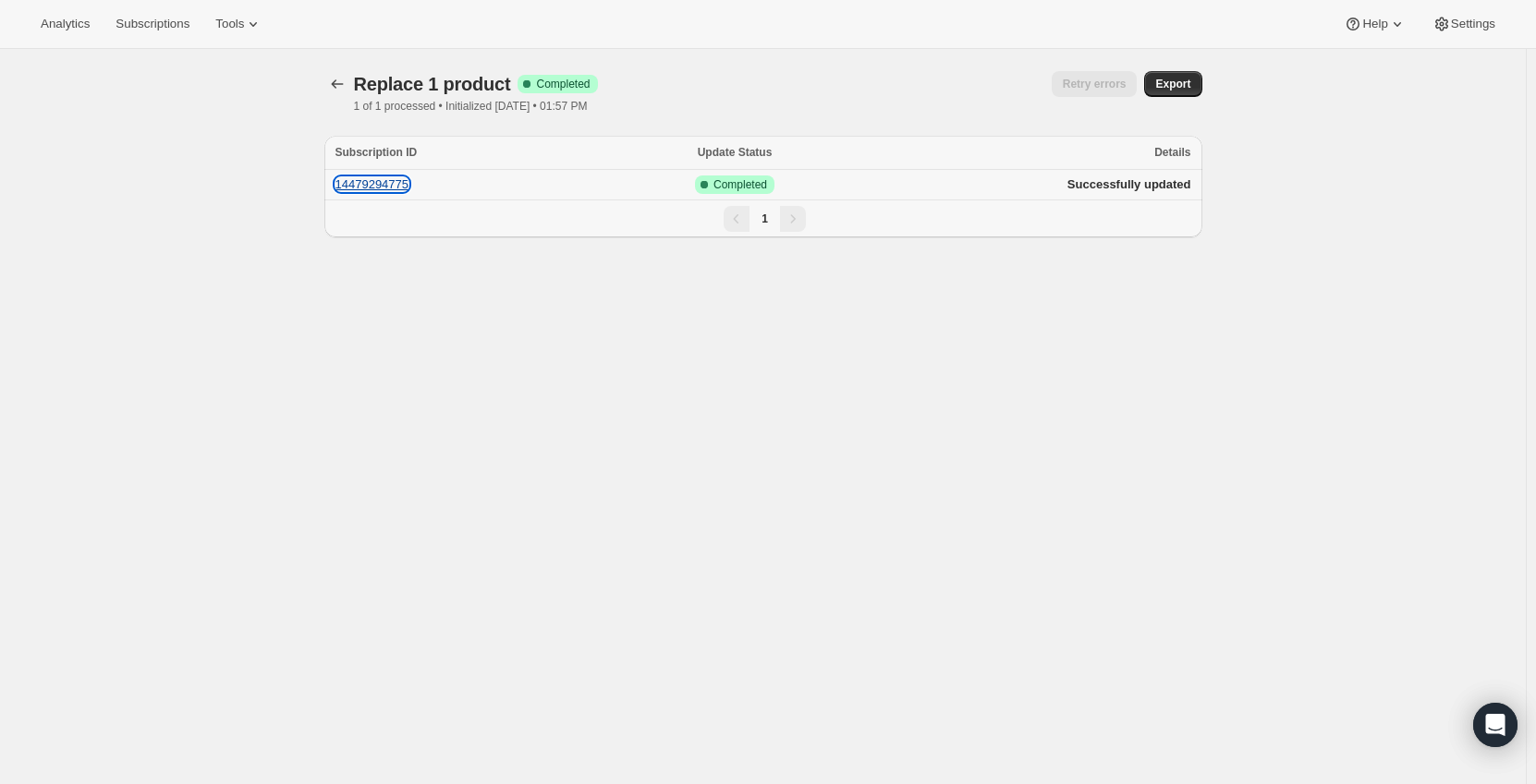
click at [385, 183] on button "14479294775" at bounding box center [372, 185] width 74 height 13
click at [773, 103] on div "Replace 1 product Success Complete Completed 1 of 1 processed • Initialized 202…" at bounding box center [763, 92] width 878 height 42
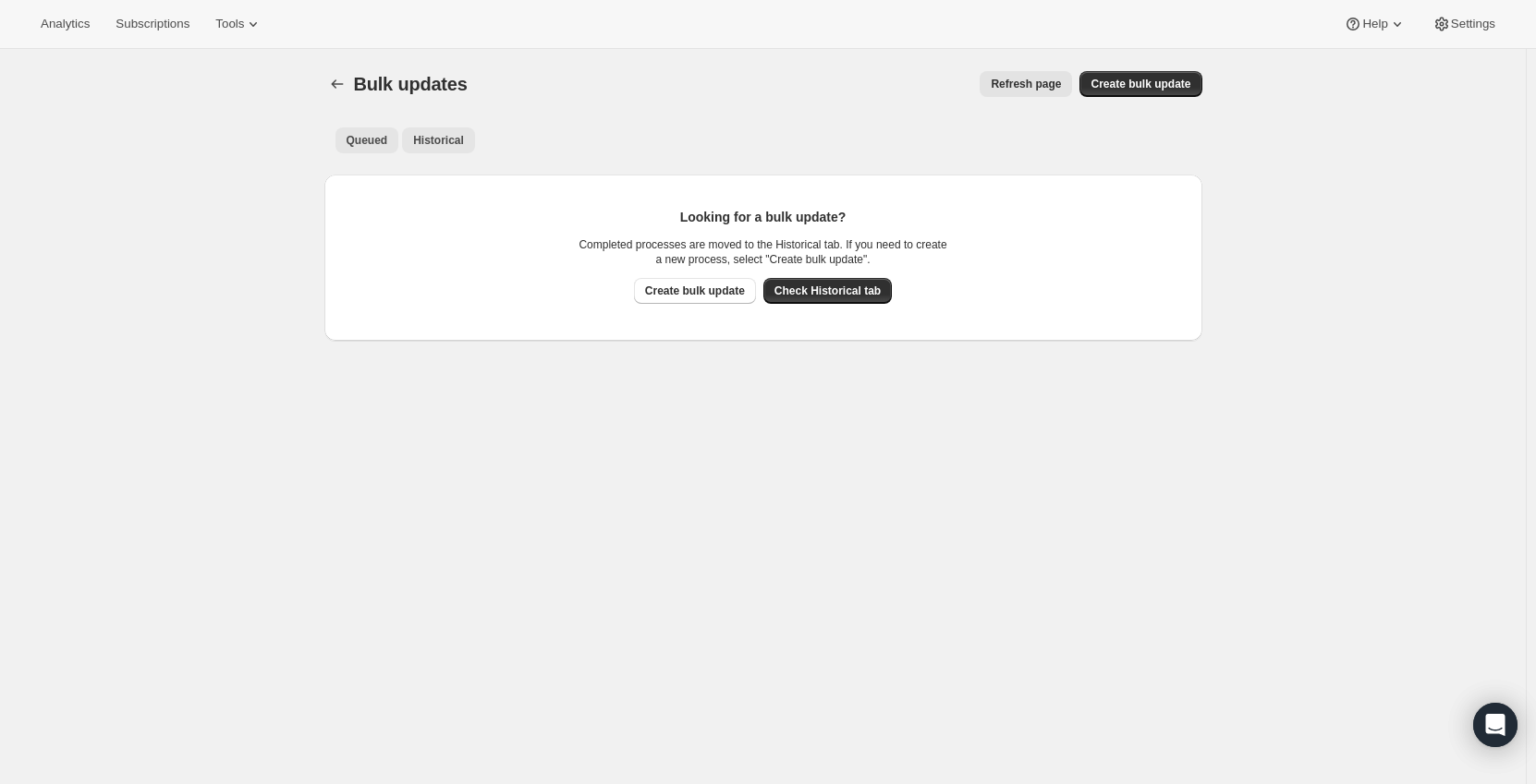
click at [428, 139] on span "Historical" at bounding box center [438, 140] width 51 height 14
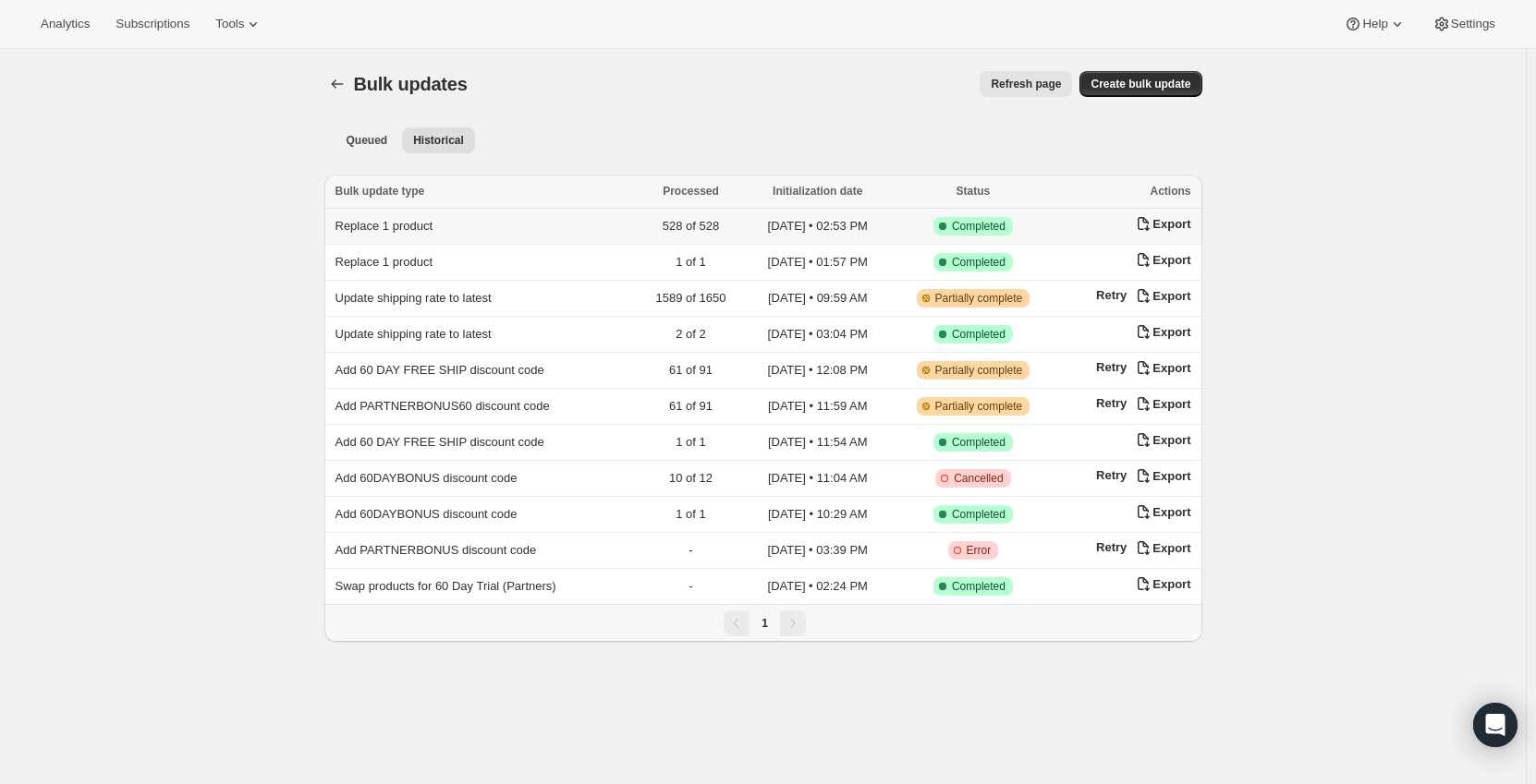
click at [448, 219] on td "Replace 1 product" at bounding box center [481, 227] width 314 height 36
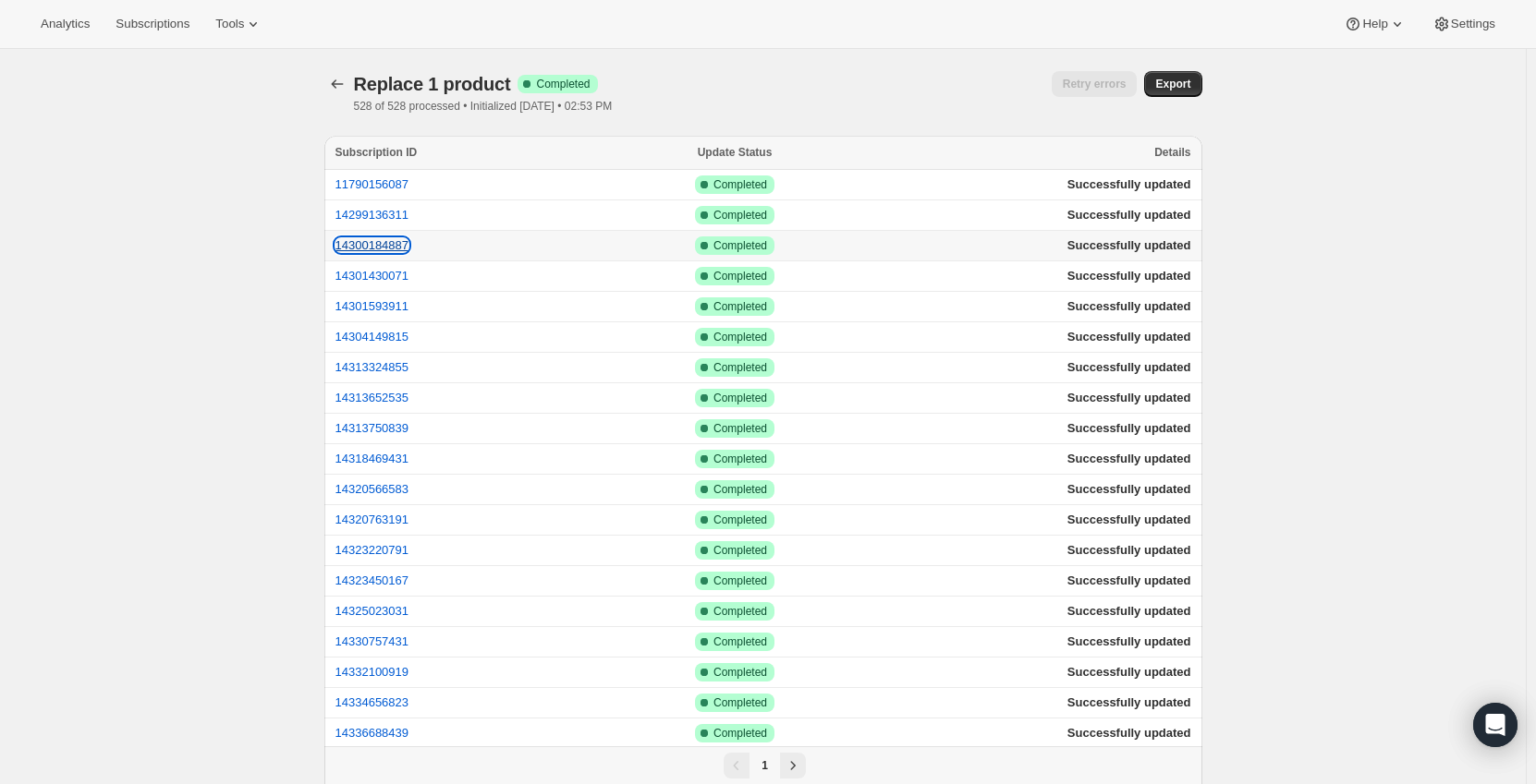
click at [384, 251] on button "14300184887" at bounding box center [372, 245] width 74 height 13
click at [377, 669] on button "14332100919" at bounding box center [372, 672] width 74 height 13
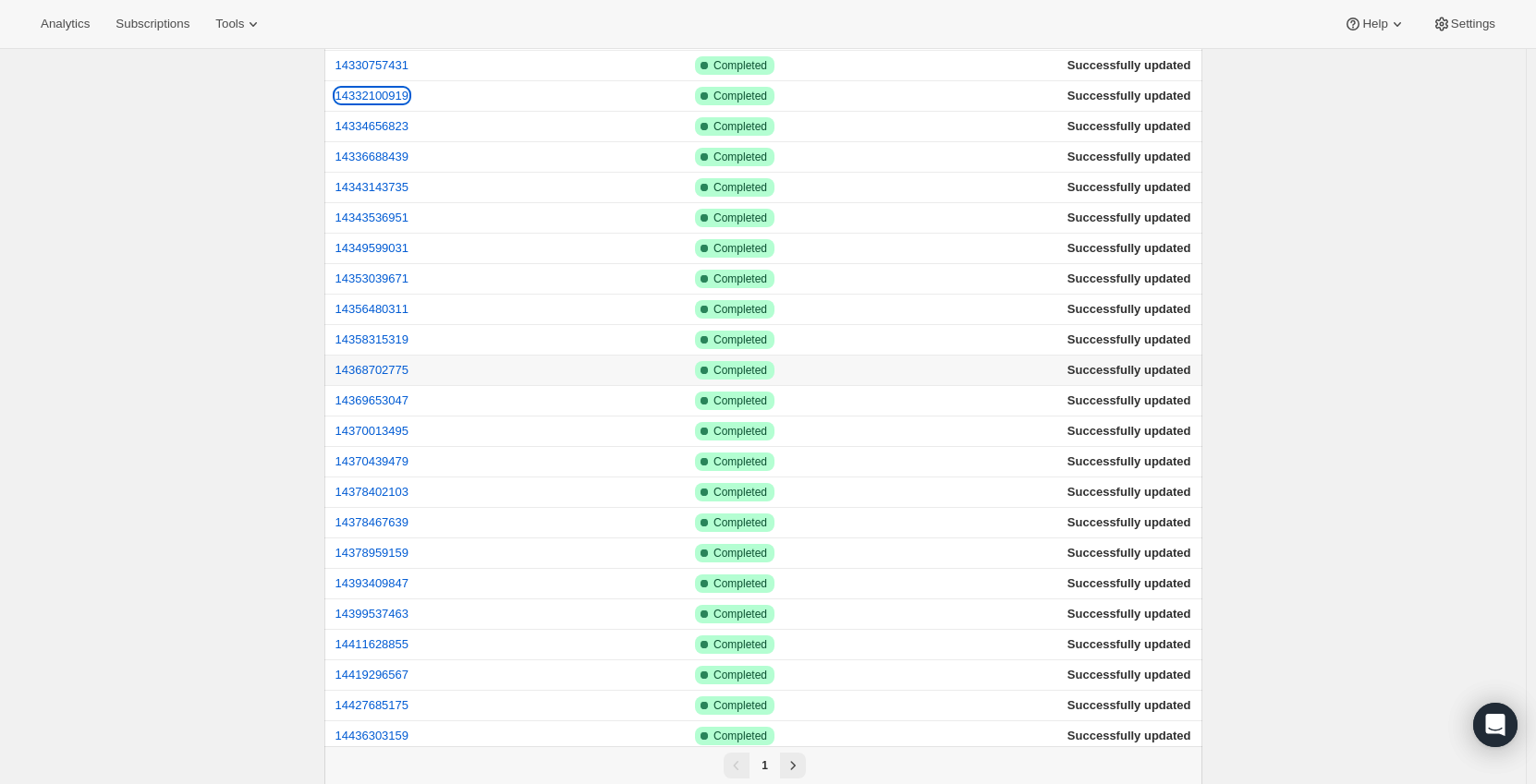
scroll to position [739, 0]
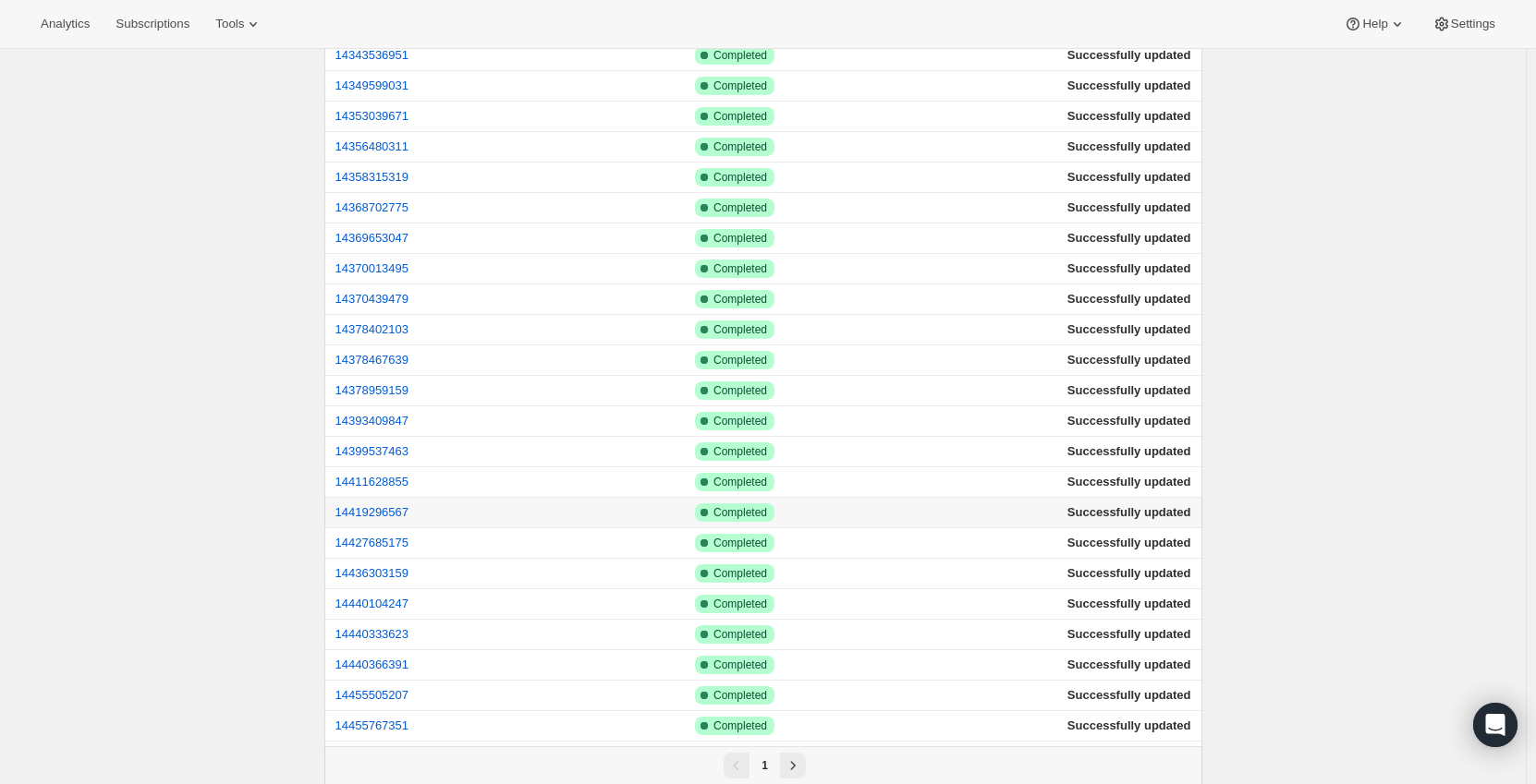
click at [359, 527] on td "14419296567" at bounding box center [465, 513] width 282 height 31
click at [379, 506] on button "14419296567" at bounding box center [372, 512] width 74 height 13
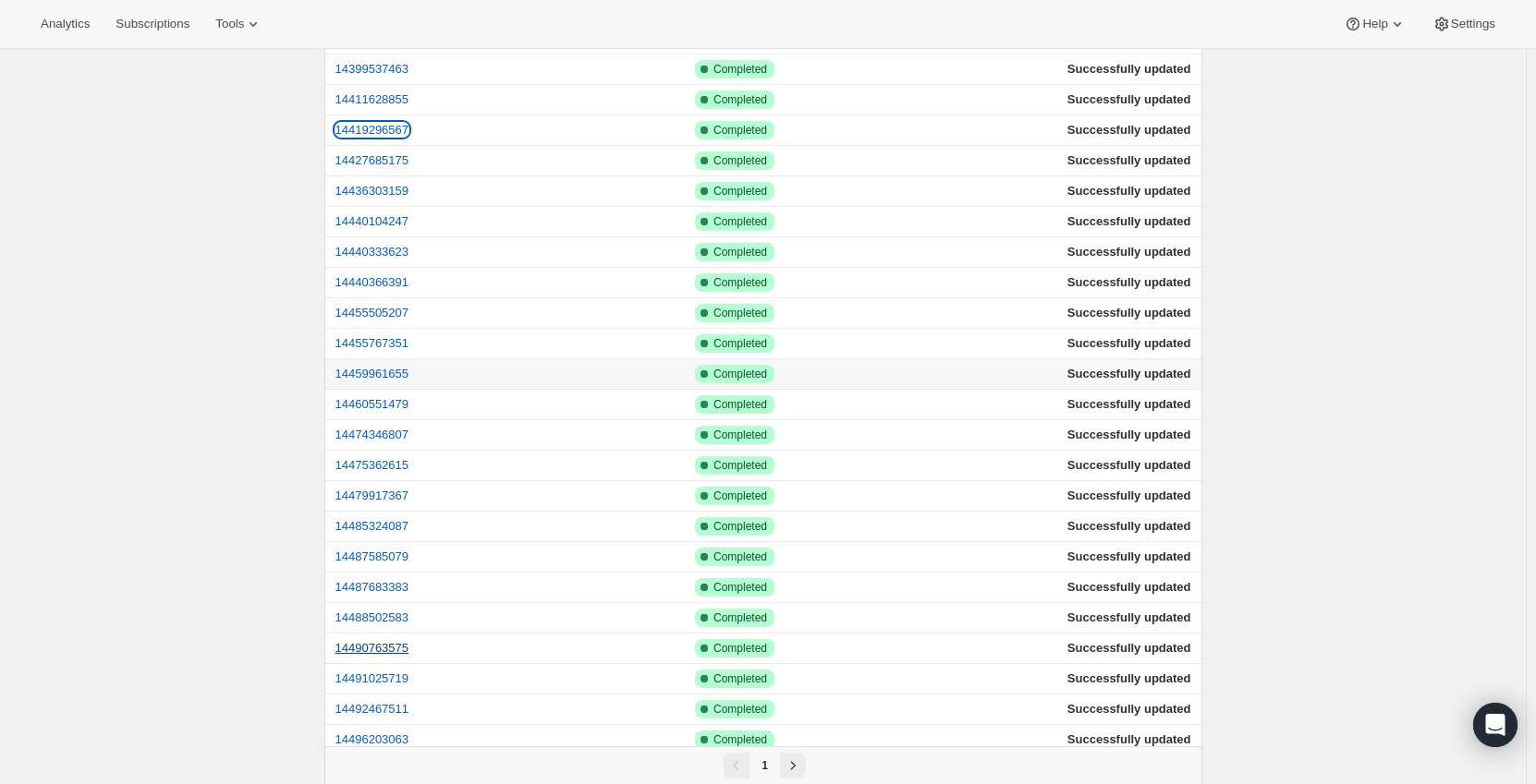
scroll to position [1201, 0]
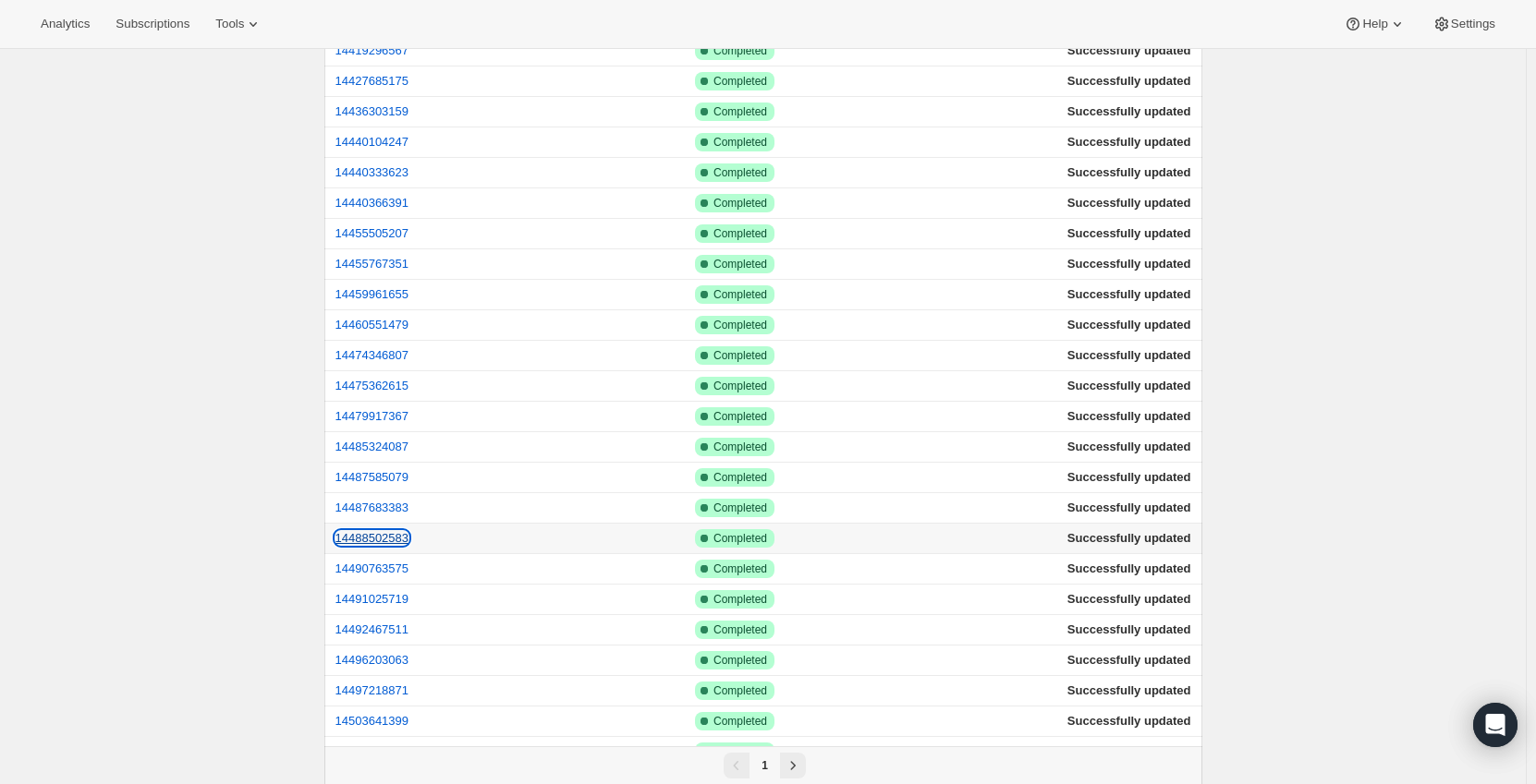
click at [390, 541] on button "14488502583" at bounding box center [372, 538] width 74 height 13
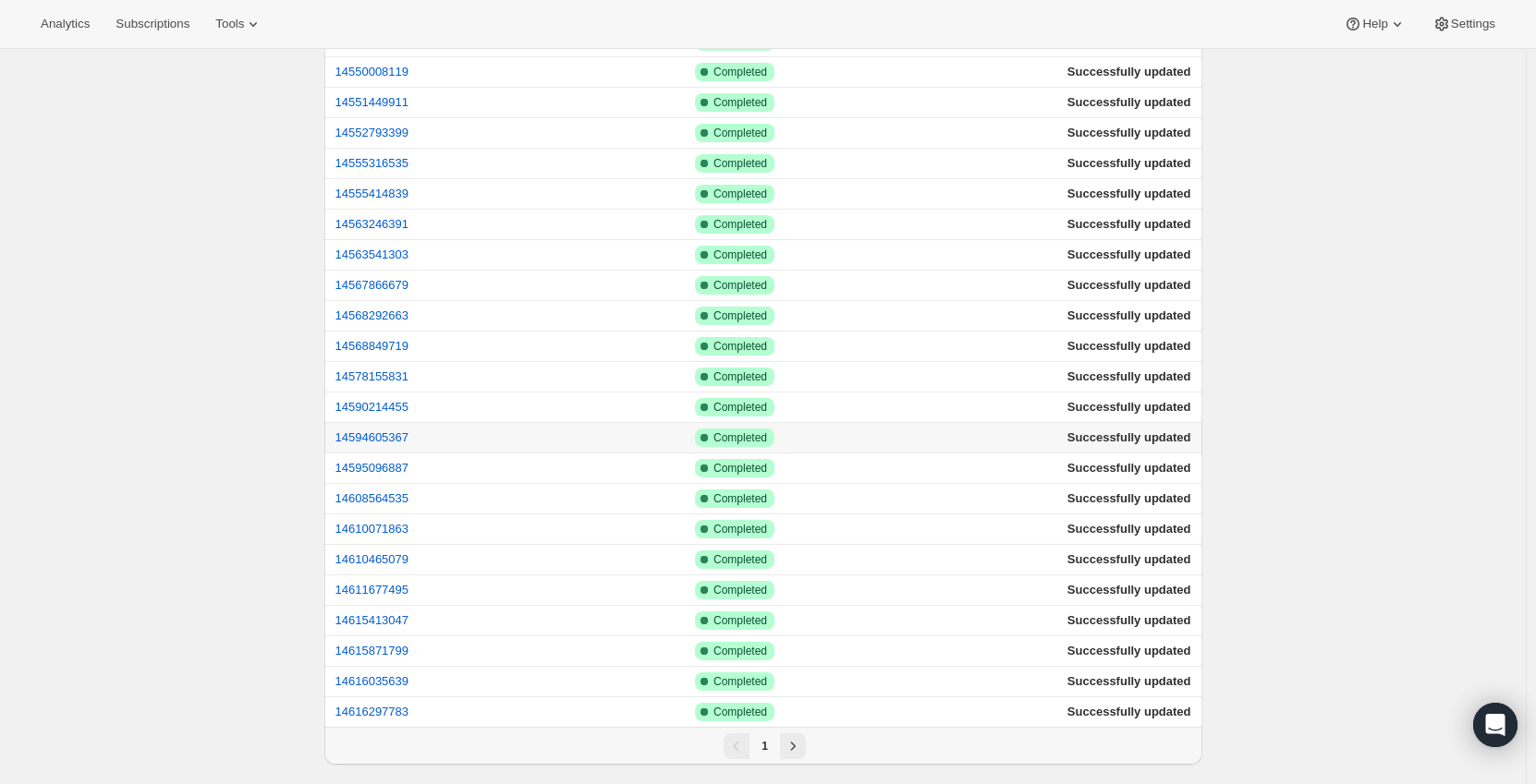
scroll to position [2494, 0]
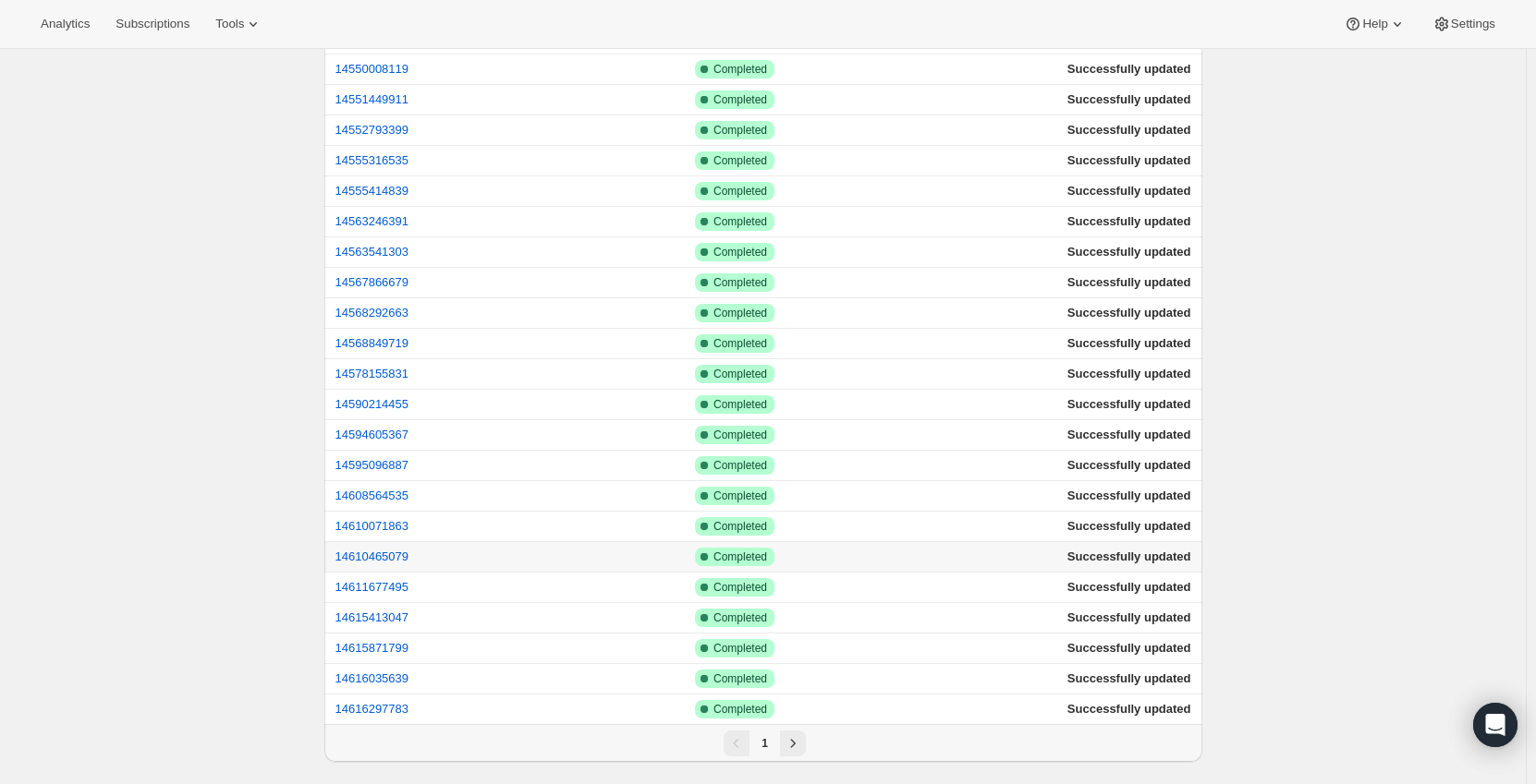
click at [393, 568] on td "14610465079" at bounding box center [465, 557] width 282 height 31
click at [394, 555] on button "14610465079" at bounding box center [372, 556] width 74 height 13
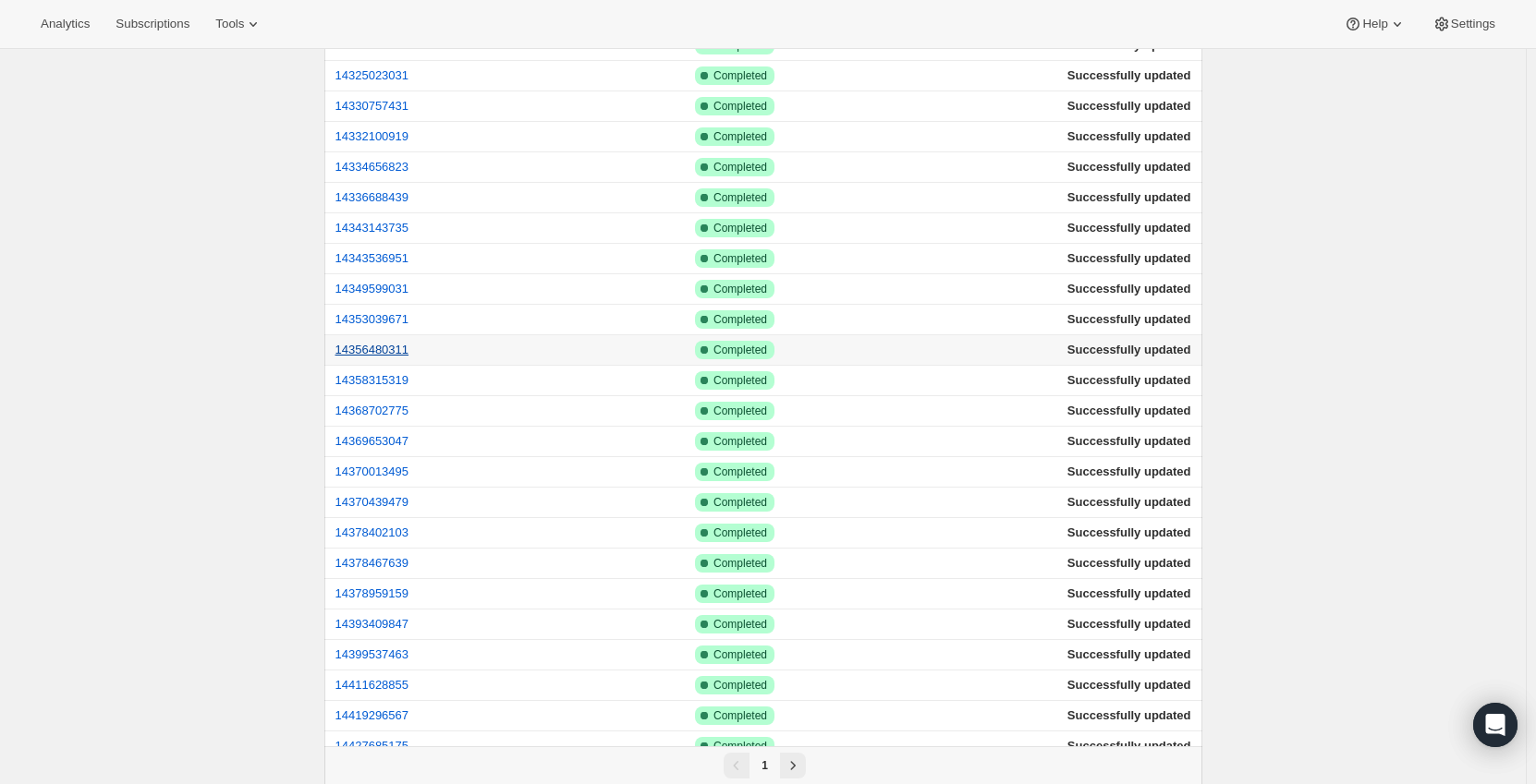
scroll to position [0, 0]
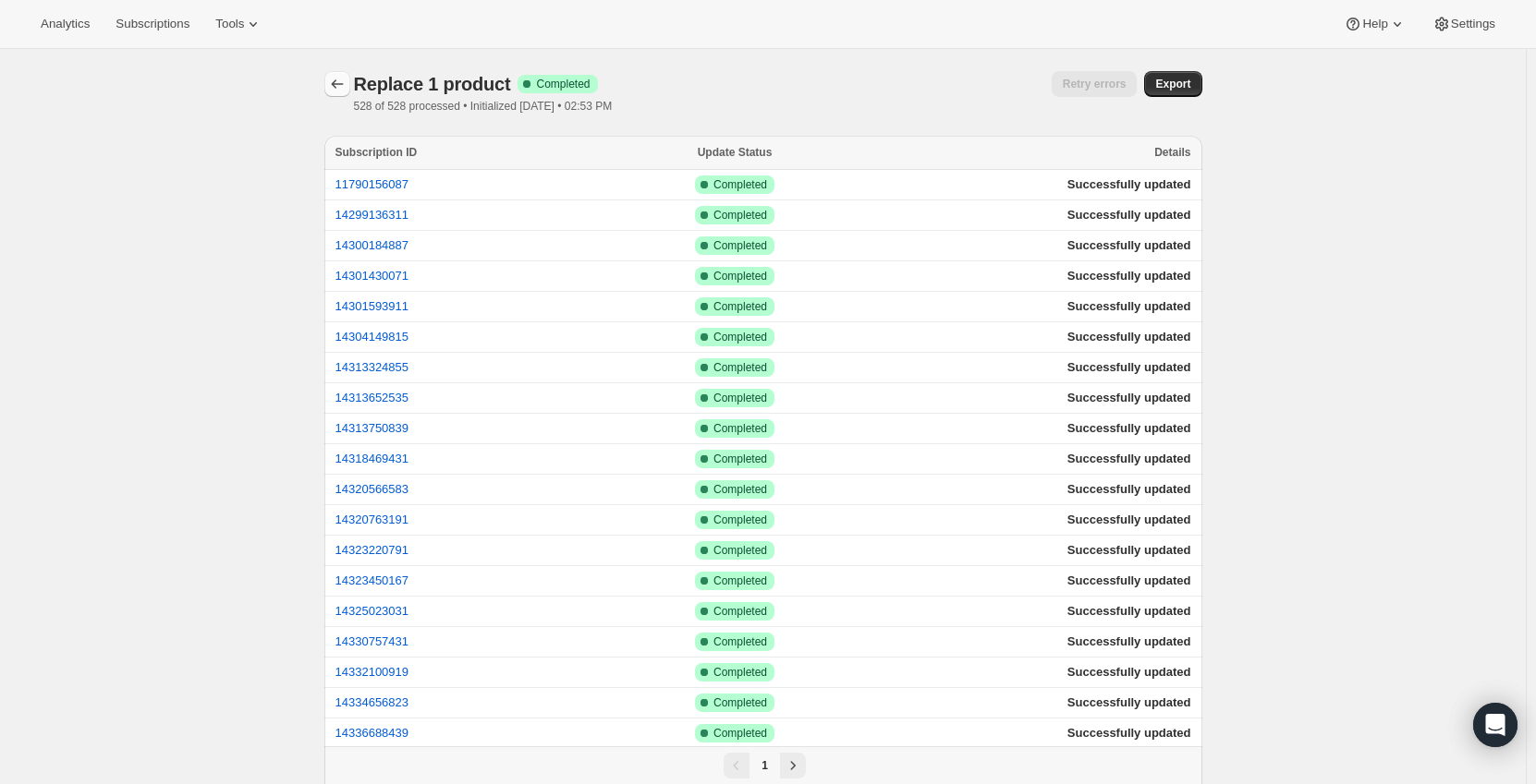
click at [341, 90] on icon "button" at bounding box center [337, 83] width 18 height 18
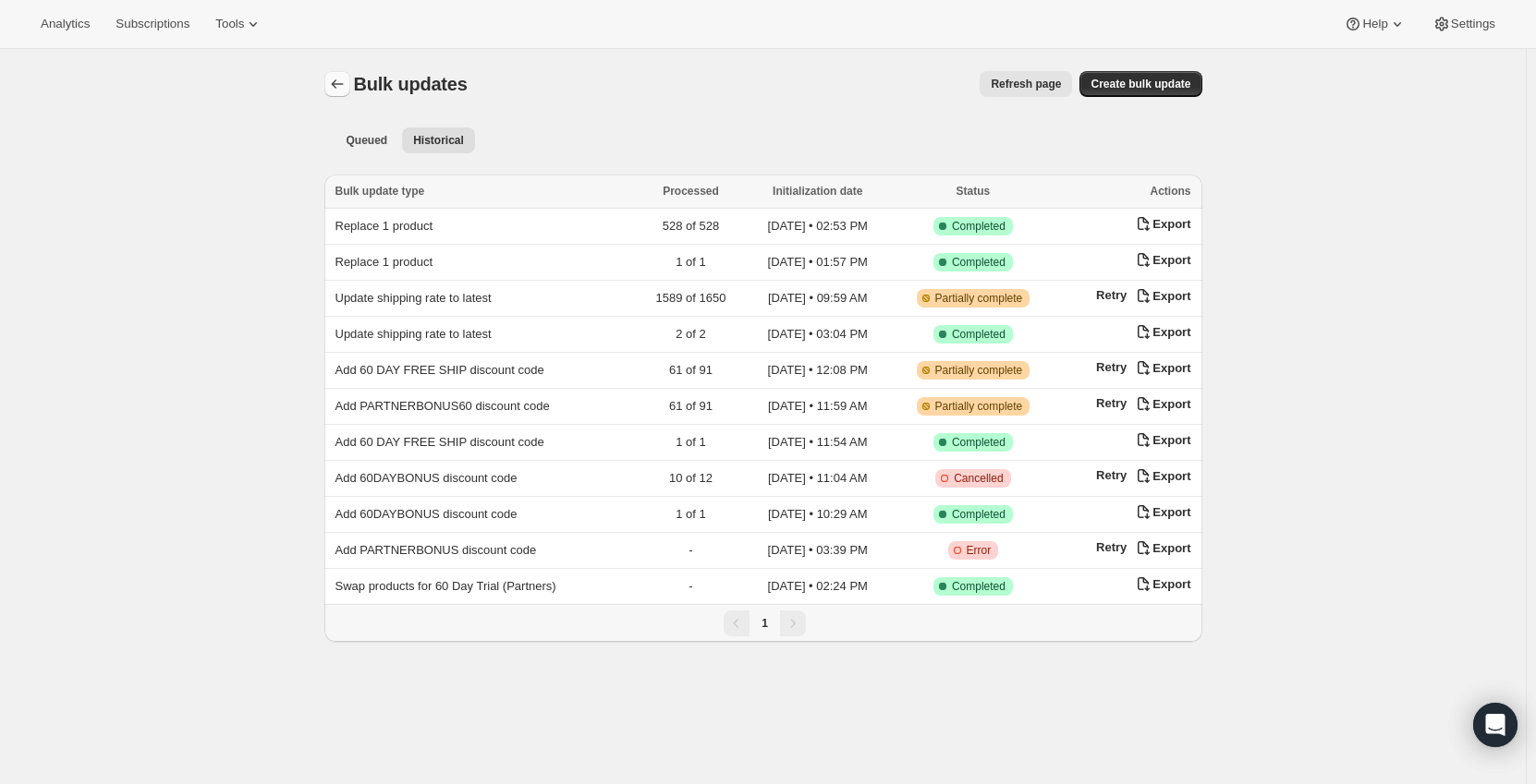
click at [335, 85] on icon "Bulk updates" at bounding box center [337, 83] width 18 height 18
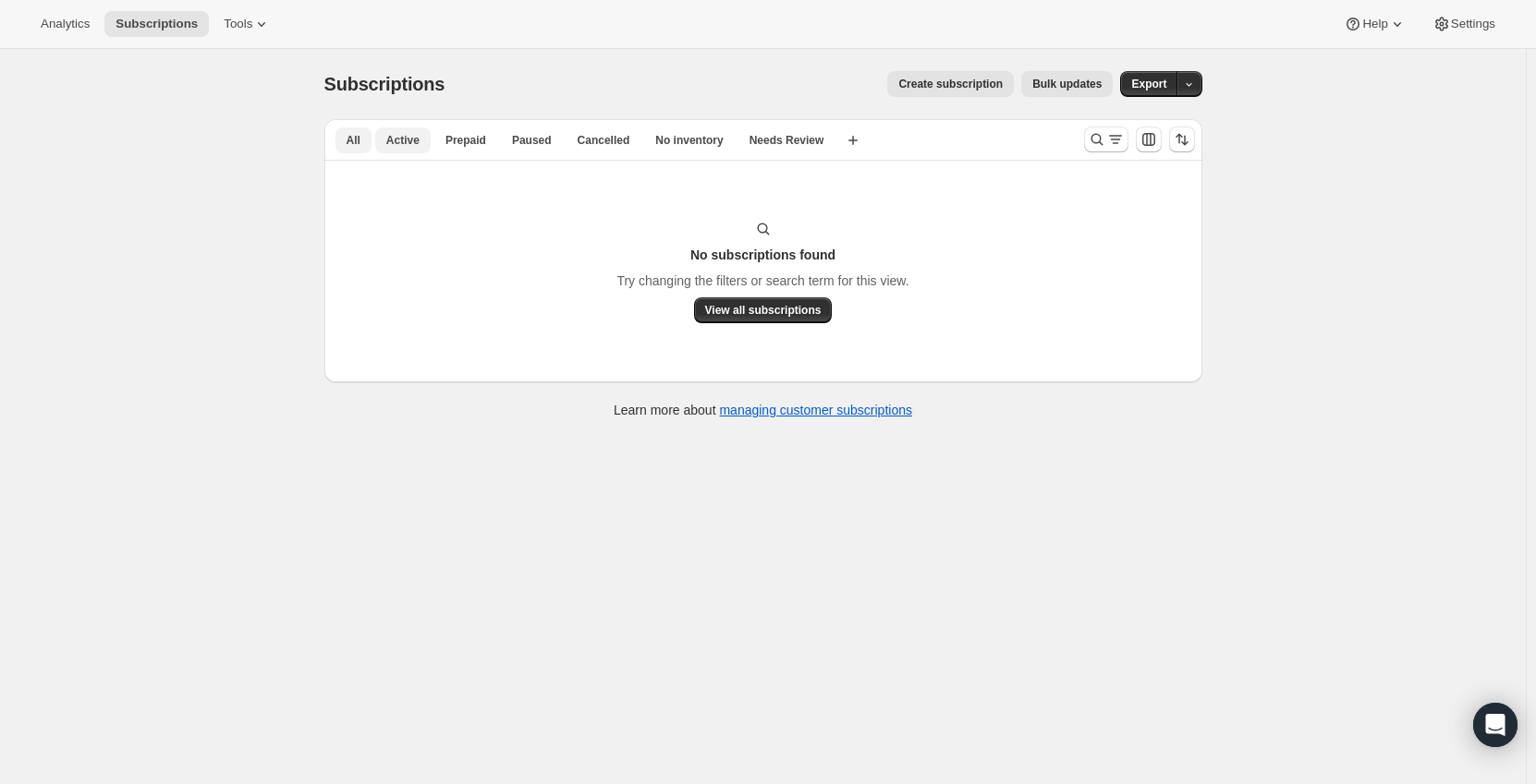
click at [354, 135] on span "All" at bounding box center [353, 140] width 13 height 14
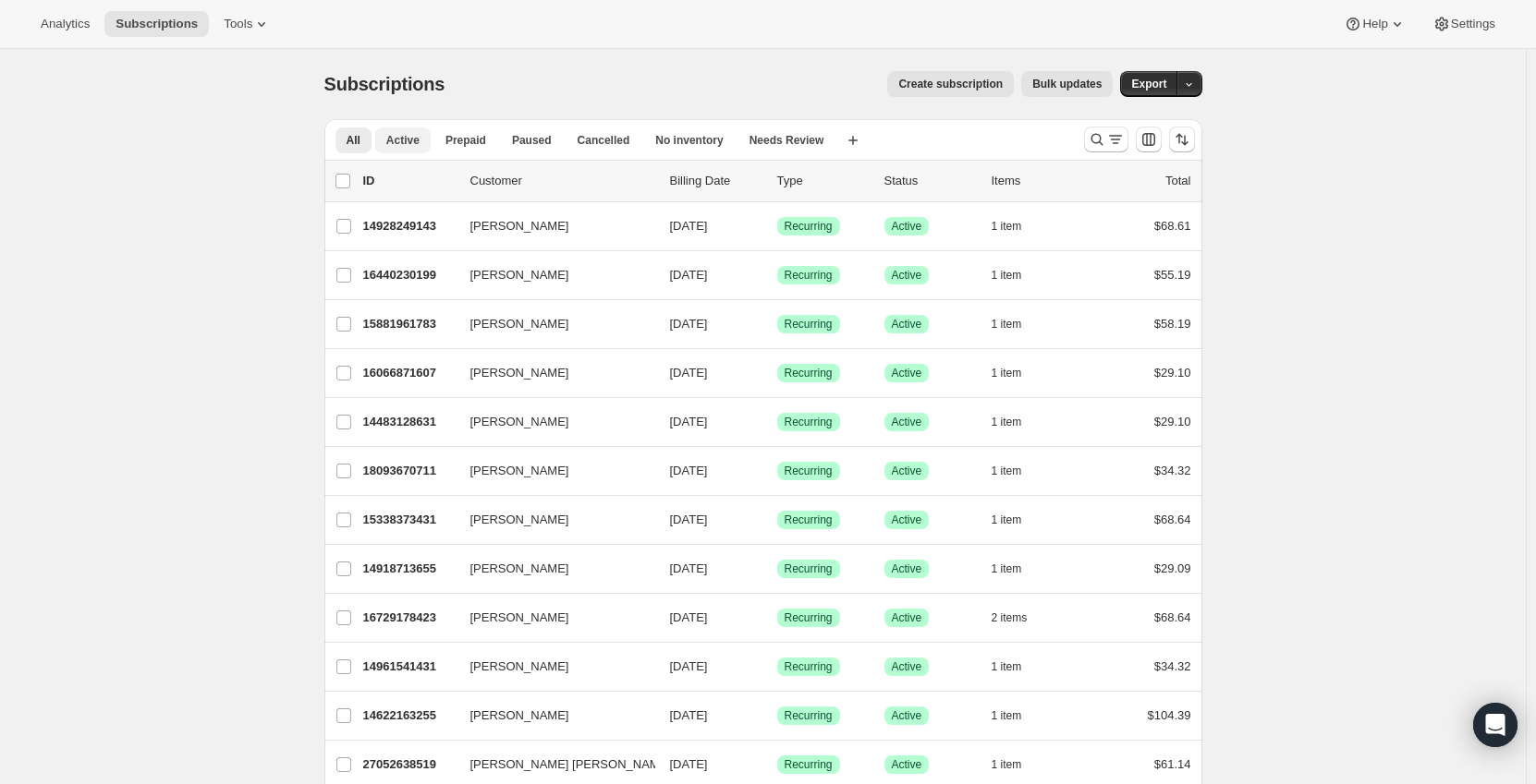
click at [405, 137] on span "Active" at bounding box center [403, 140] width 33 height 14
click at [1111, 136] on icon "Search and filter results" at bounding box center [1115, 139] width 18 height 18
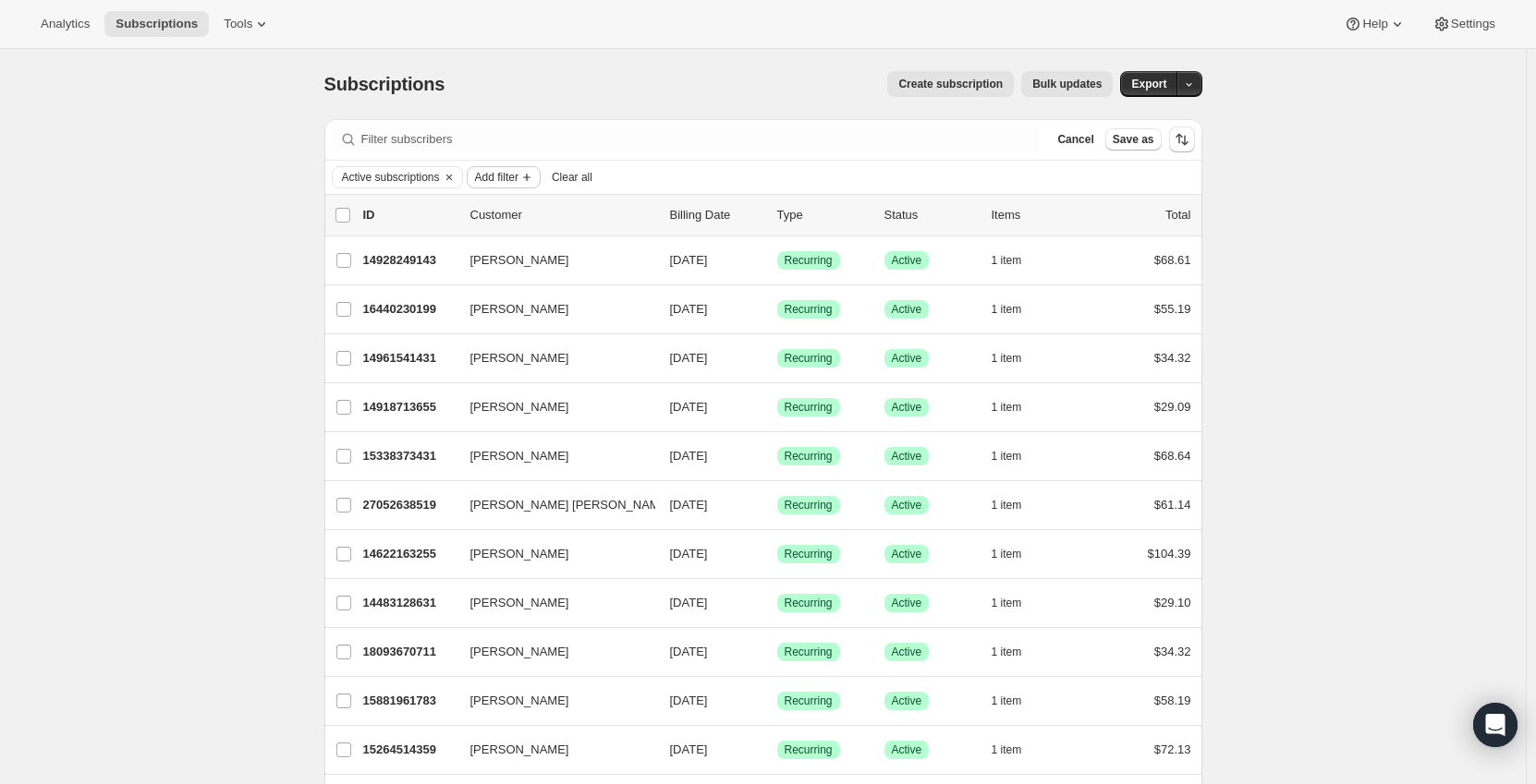
click at [506, 177] on span "Add filter" at bounding box center [496, 177] width 43 height 14
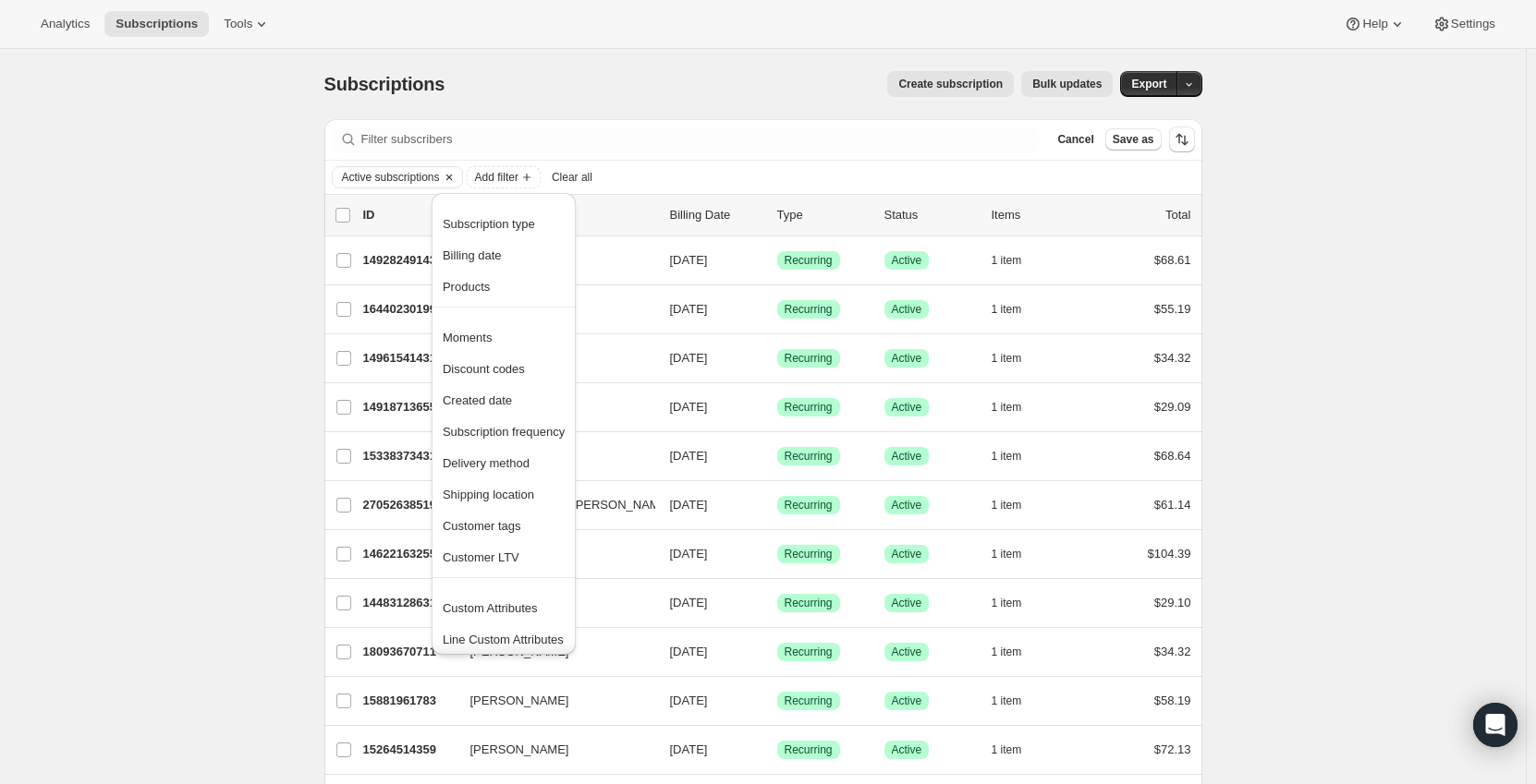
click at [423, 178] on span "Active subscriptions" at bounding box center [390, 177] width 98 height 14
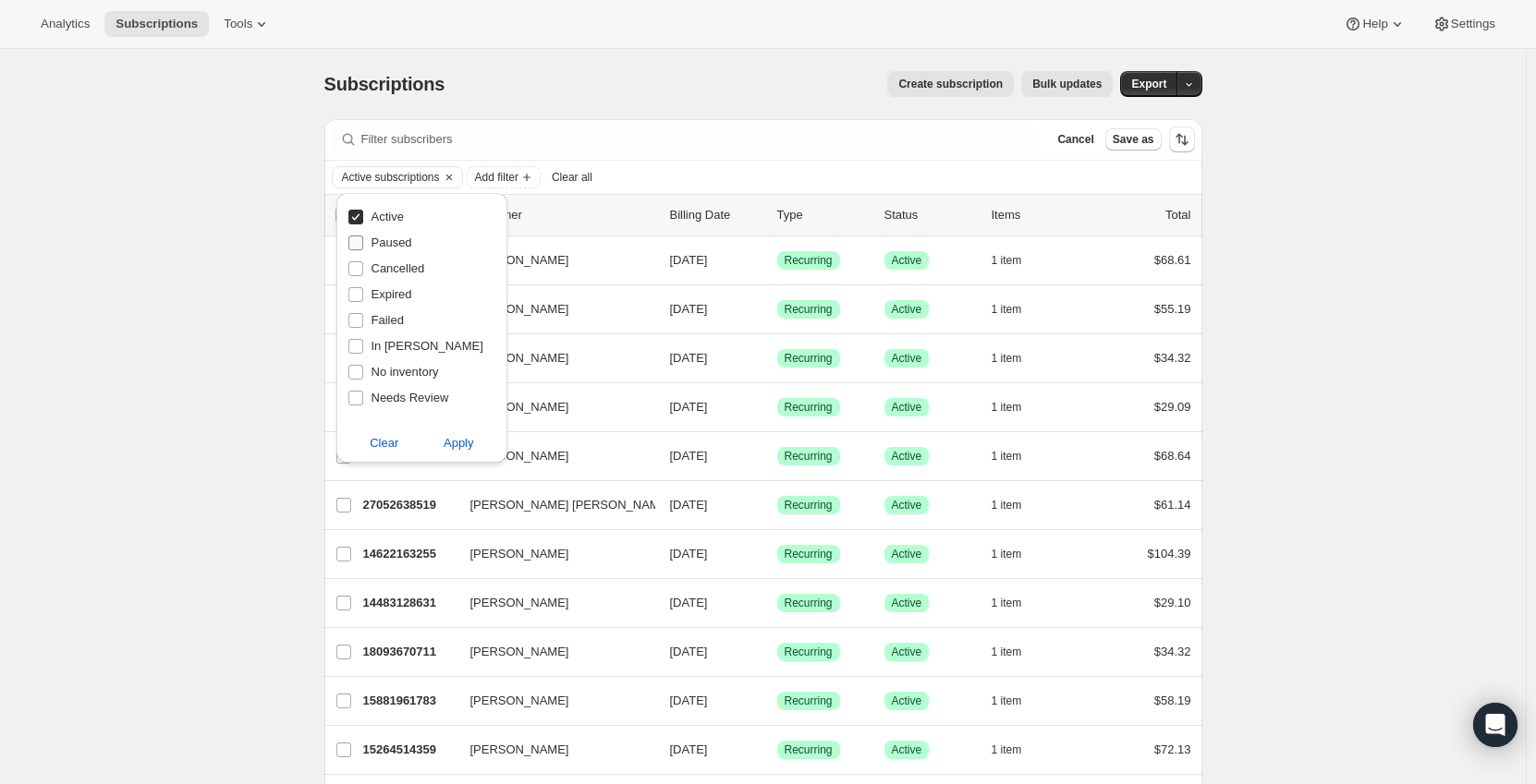
click at [384, 244] on span "Paused" at bounding box center [391, 242] width 41 height 13
click at [363, 244] on input "Paused" at bounding box center [355, 242] width 14 height 14
checkbox input "true"
click at [387, 272] on span "Cancelled" at bounding box center [398, 268] width 54 height 13
click at [363, 272] on input "Cancelled" at bounding box center [355, 268] width 14 height 14
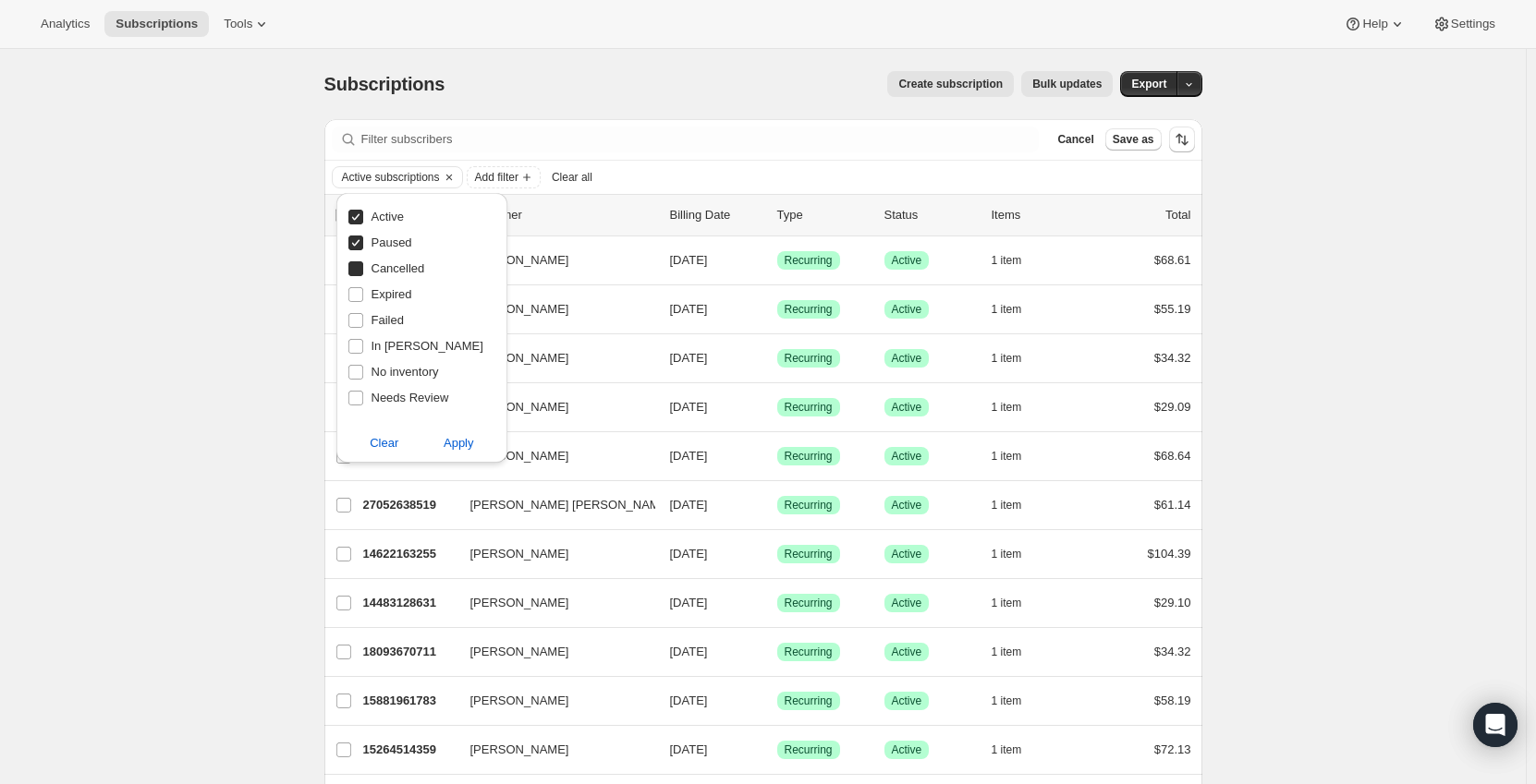
checkbox input "true"
click at [387, 312] on span "Failed" at bounding box center [387, 320] width 33 height 18
click at [363, 314] on input "Failed" at bounding box center [355, 320] width 14 height 14
checkbox input "true"
click at [387, 343] on span "In [PERSON_NAME]" at bounding box center [427, 346] width 112 height 13
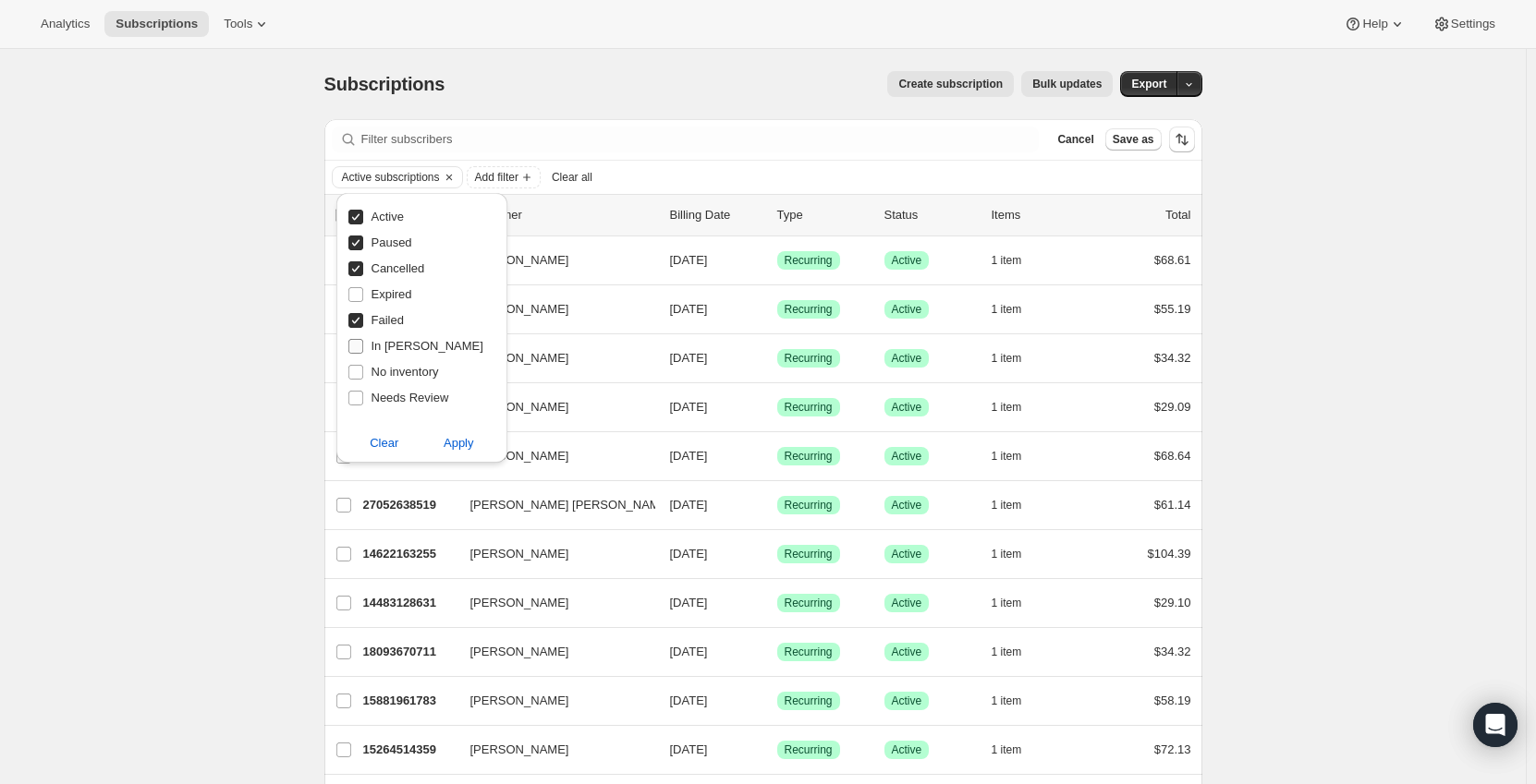
click at [363, 343] on input "In [PERSON_NAME]" at bounding box center [355, 346] width 14 height 14
checkbox input "true"
click at [392, 371] on span "No inventory" at bounding box center [405, 372] width 68 height 13
click at [363, 371] on input "No inventory" at bounding box center [355, 372] width 14 height 14
checkbox input "true"
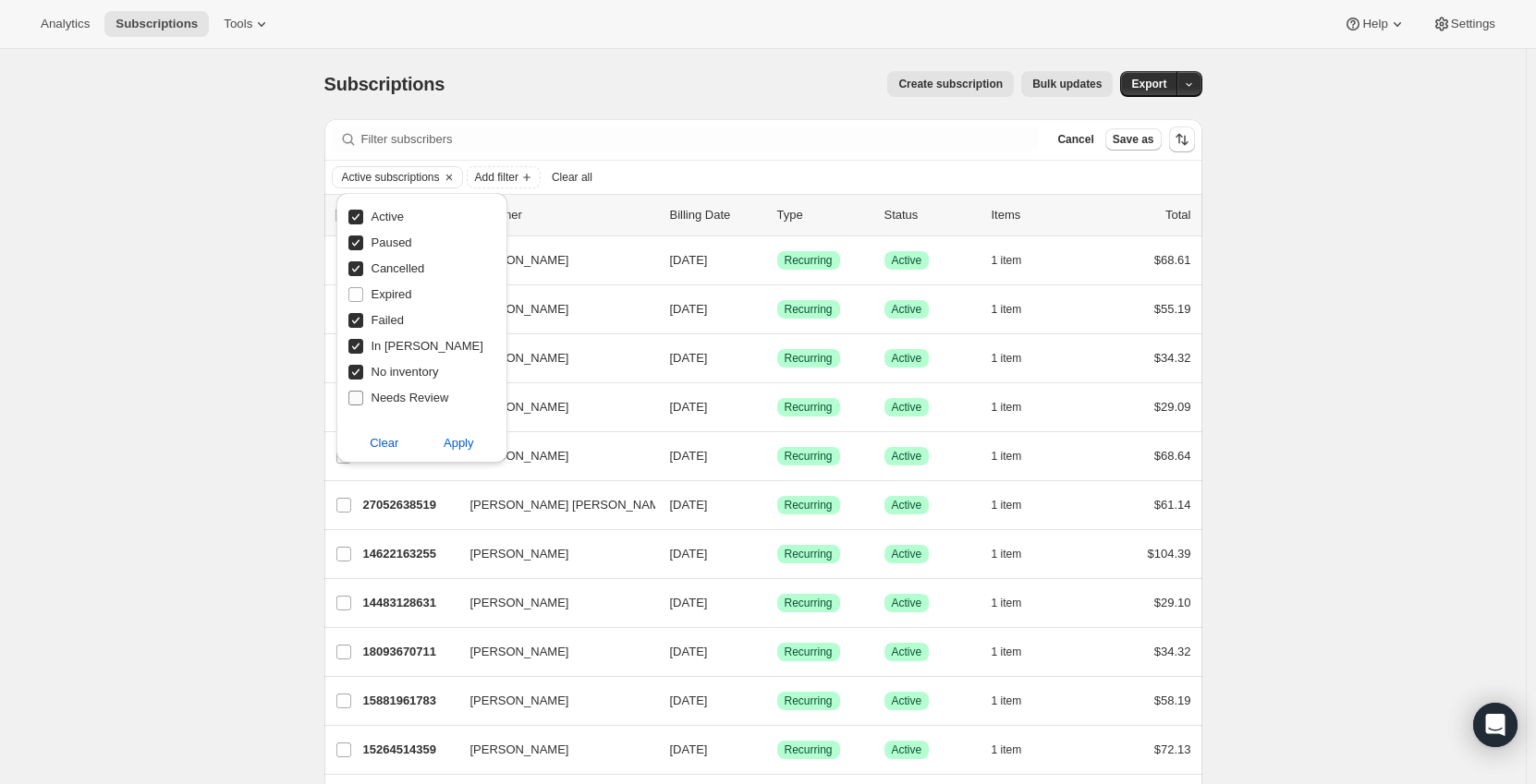
click at [394, 403] on span "Needs Review" at bounding box center [409, 398] width 77 height 13
click at [363, 403] on input "Needs Review" at bounding box center [355, 398] width 14 height 14
checkbox input "true"
click at [380, 291] on span "Expired" at bounding box center [391, 294] width 41 height 13
click at [363, 291] on input "Expired" at bounding box center [355, 294] width 14 height 14
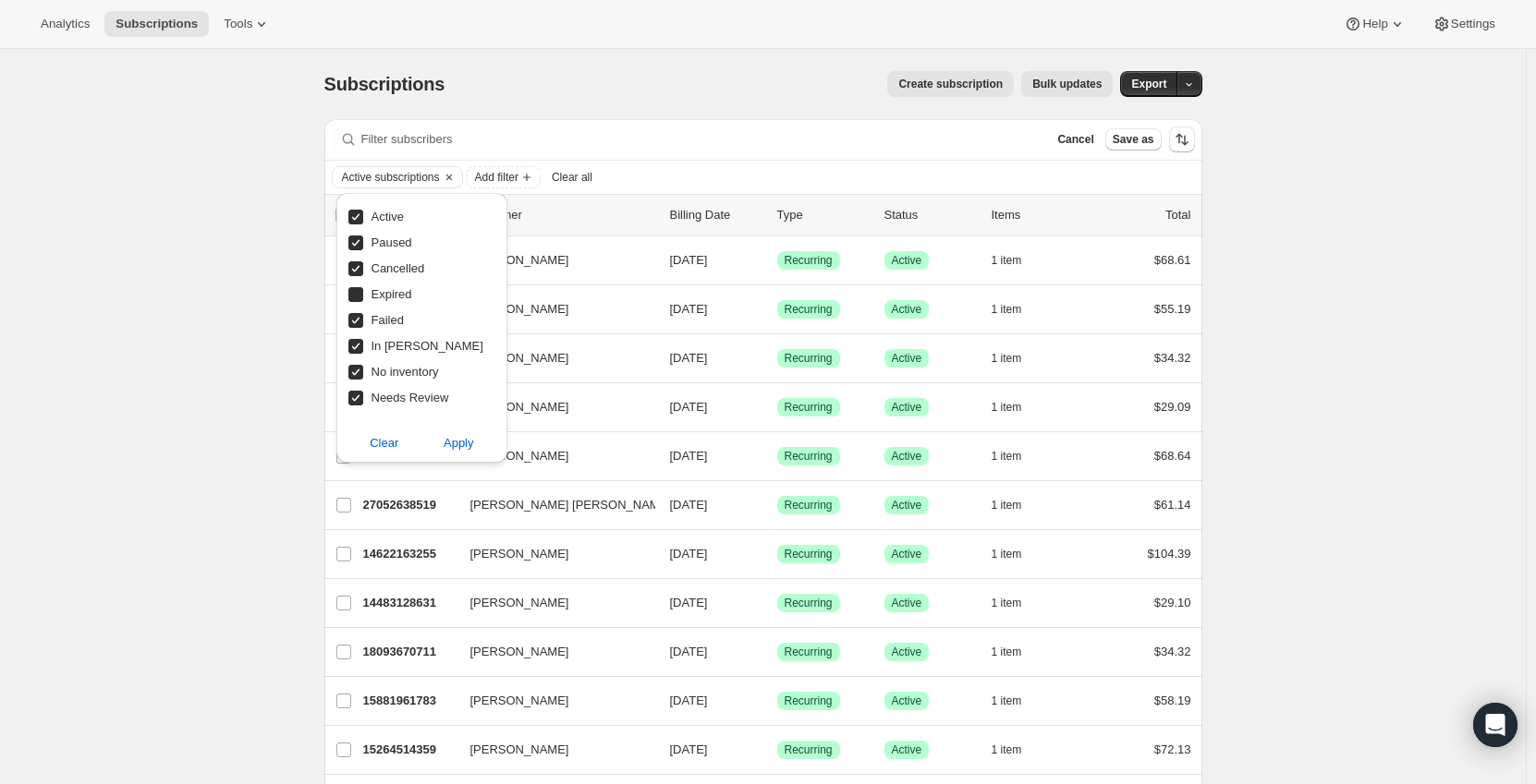
checkbox input "true"
click at [449, 446] on span "Apply" at bounding box center [459, 443] width 31 height 18
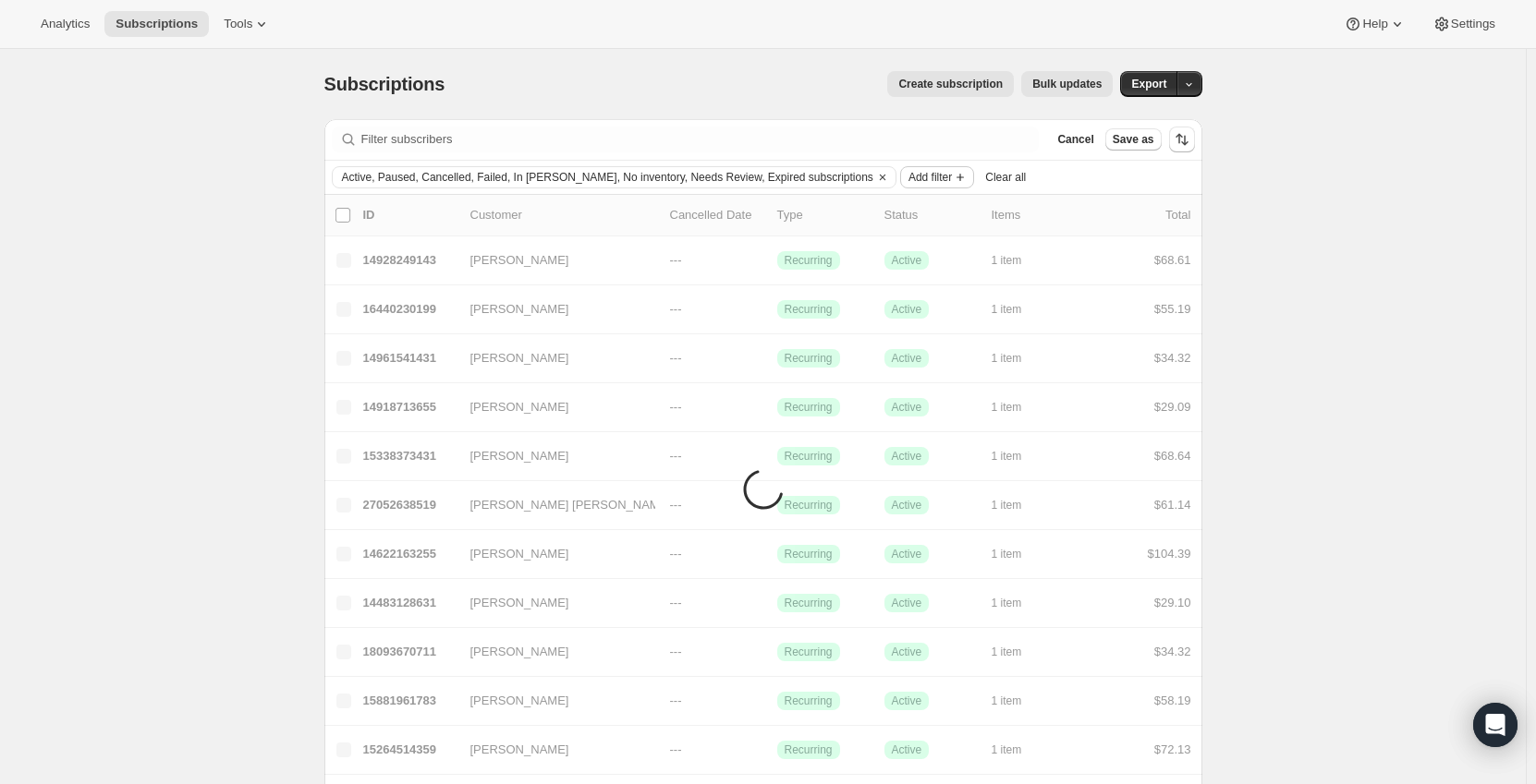
click at [909, 172] on span "Add filter" at bounding box center [930, 177] width 43 height 14
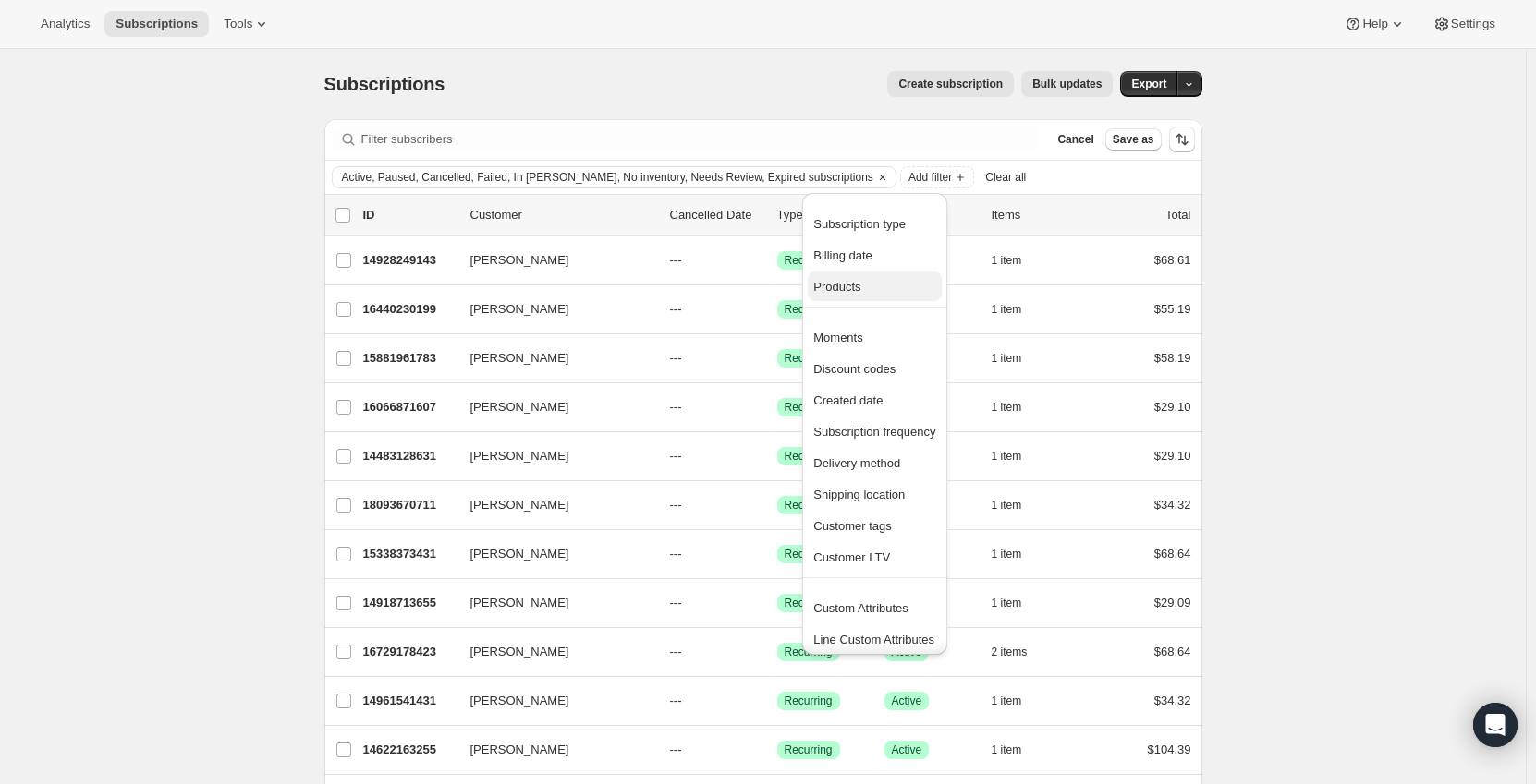
click at [860, 283] on span "Products" at bounding box center [836, 287] width 47 height 13
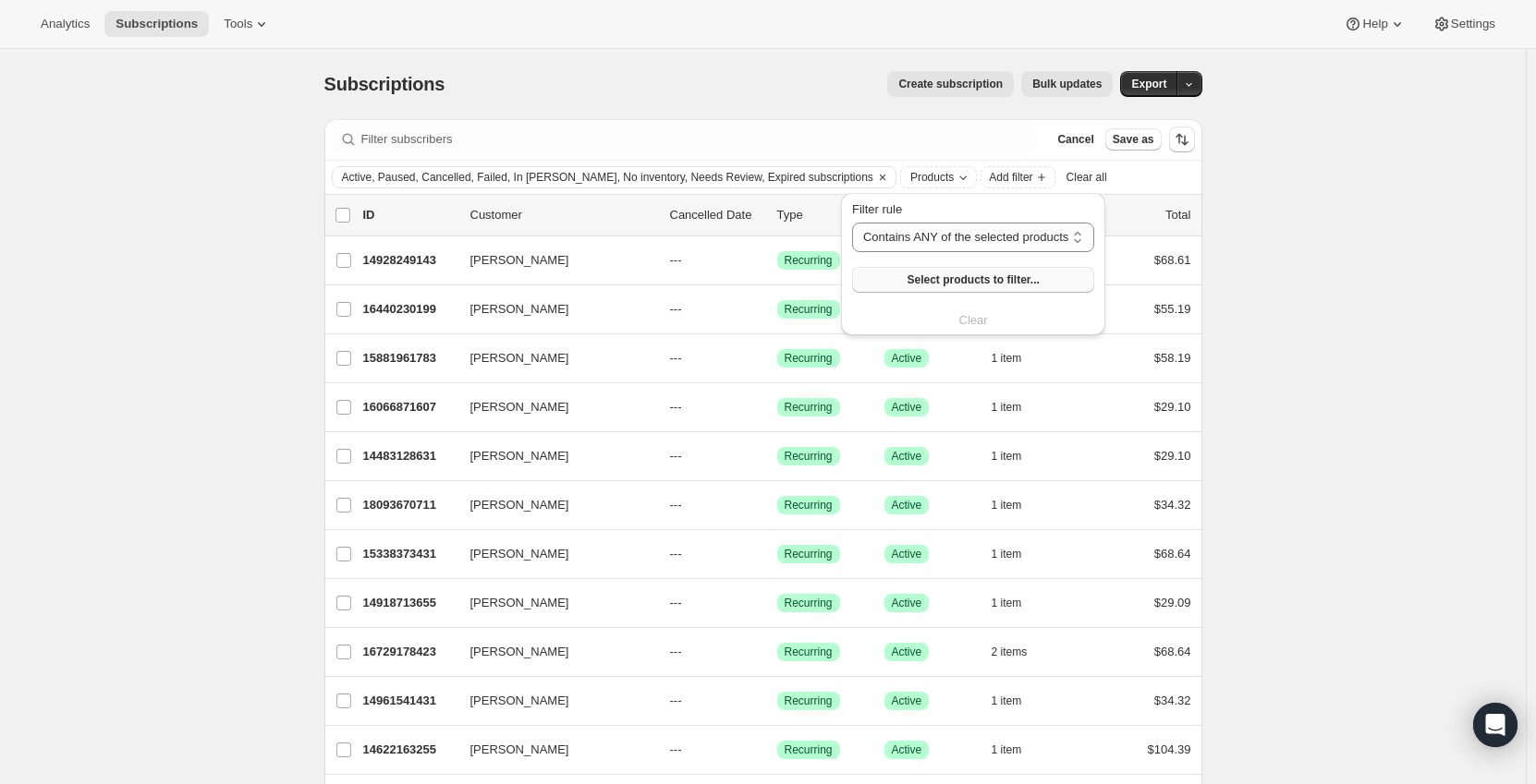
click at [940, 274] on span "Select products to filter..." at bounding box center [973, 279] width 132 height 14
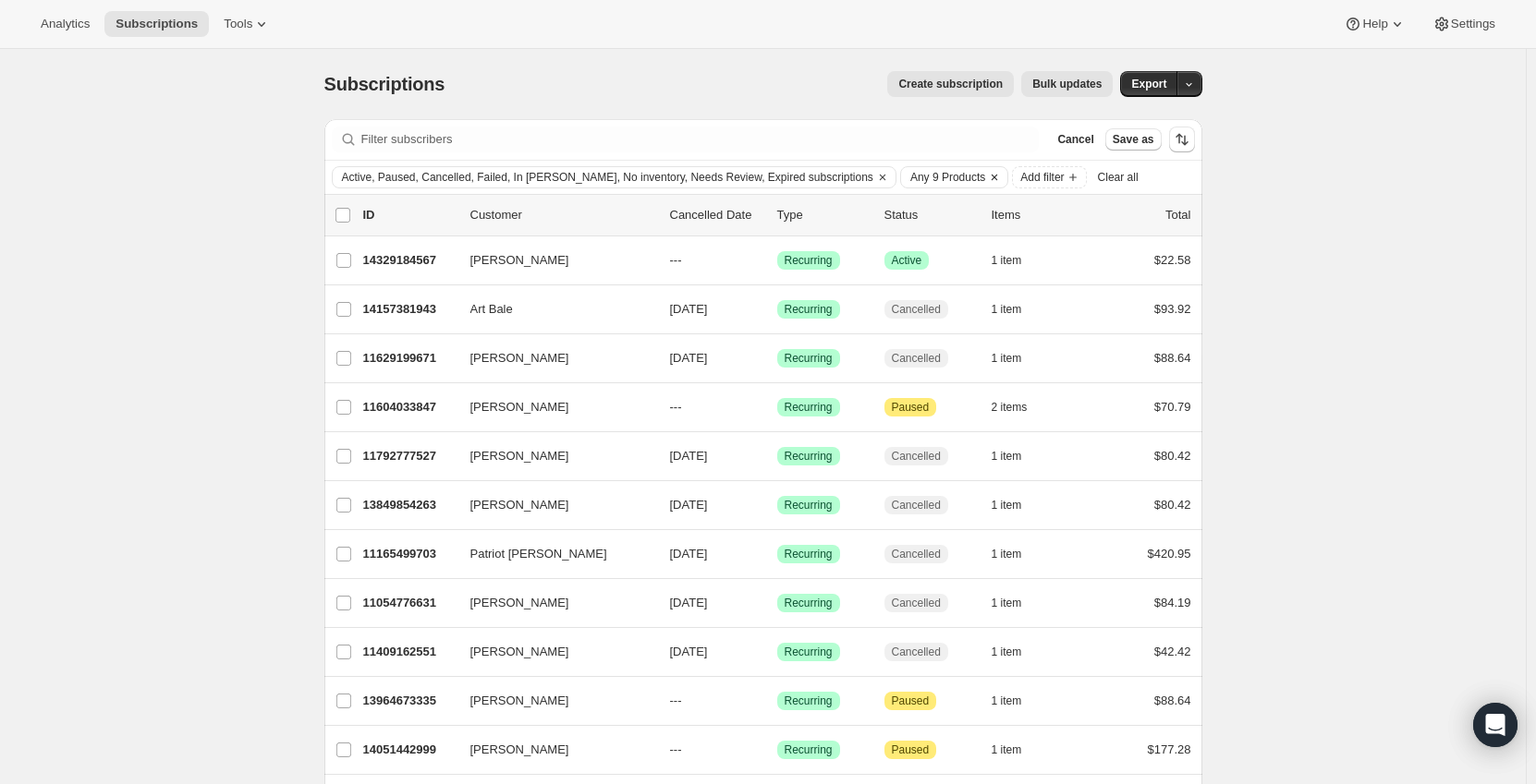
click at [911, 173] on span "Any 9 Products" at bounding box center [948, 177] width 75 height 14
click at [911, 170] on span "Any 9 Products" at bounding box center [948, 177] width 75 height 14
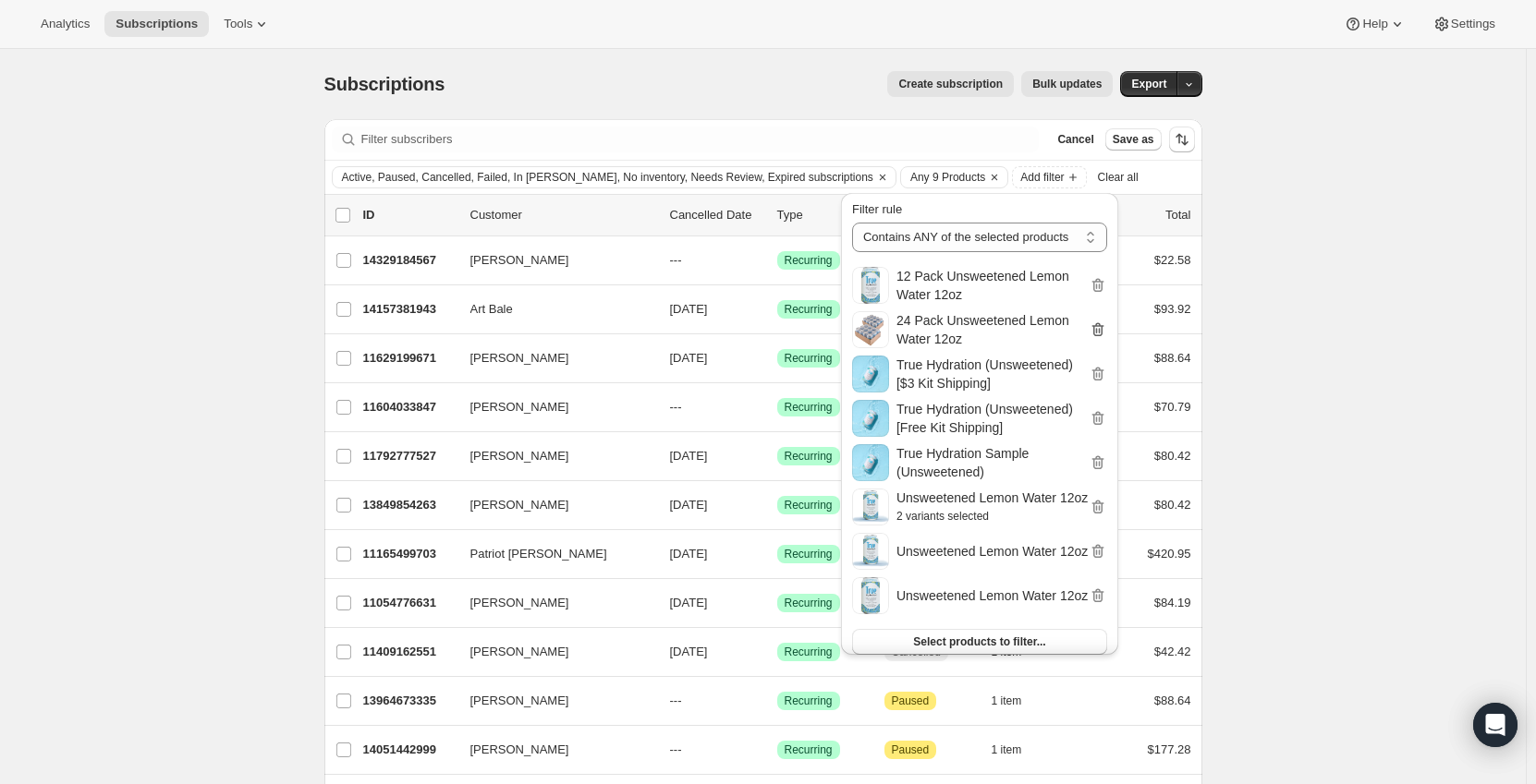
click at [1094, 281] on icon "button" at bounding box center [1097, 285] width 18 height 18
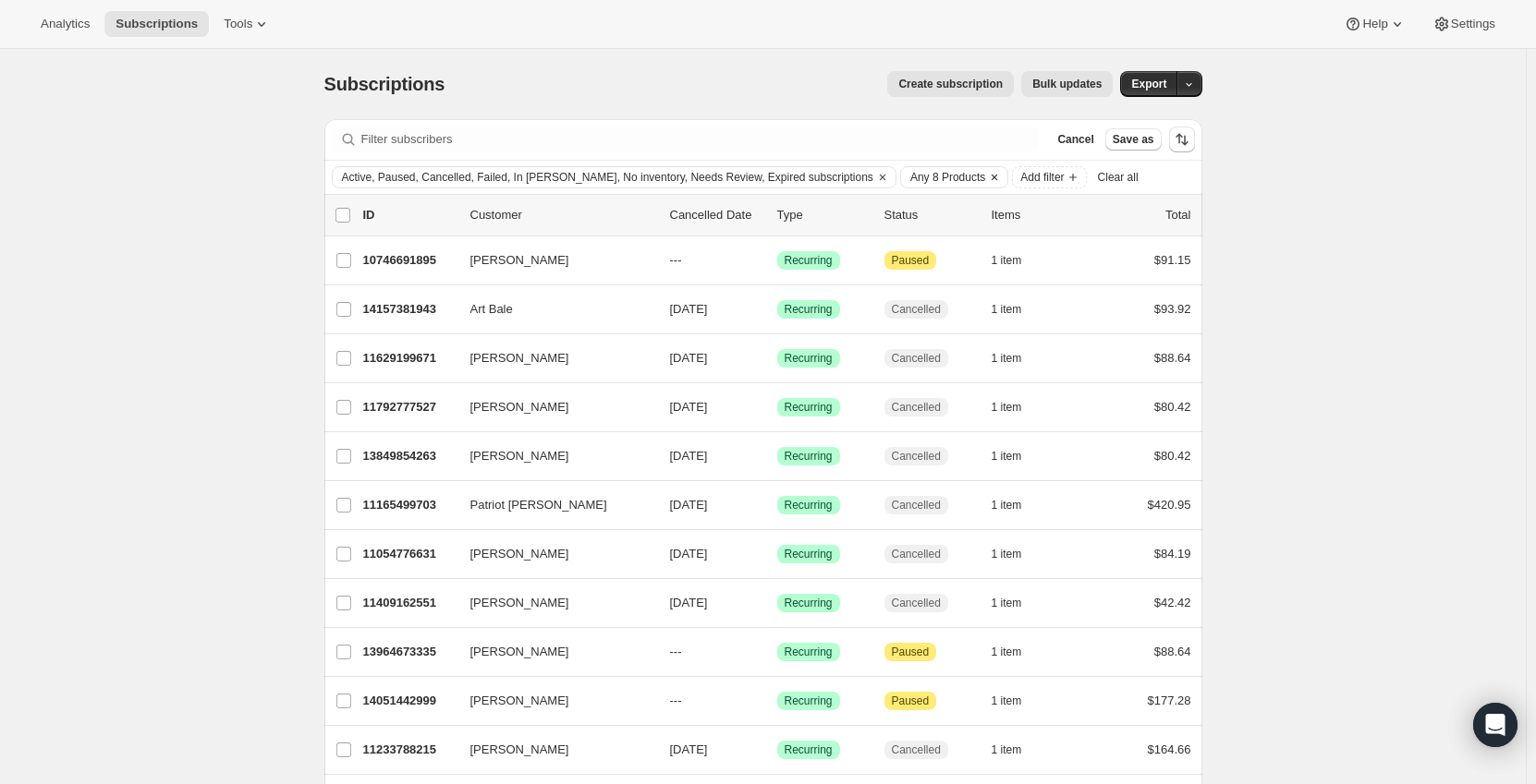
click at [911, 176] on span "Any 8 Products" at bounding box center [948, 177] width 75 height 14
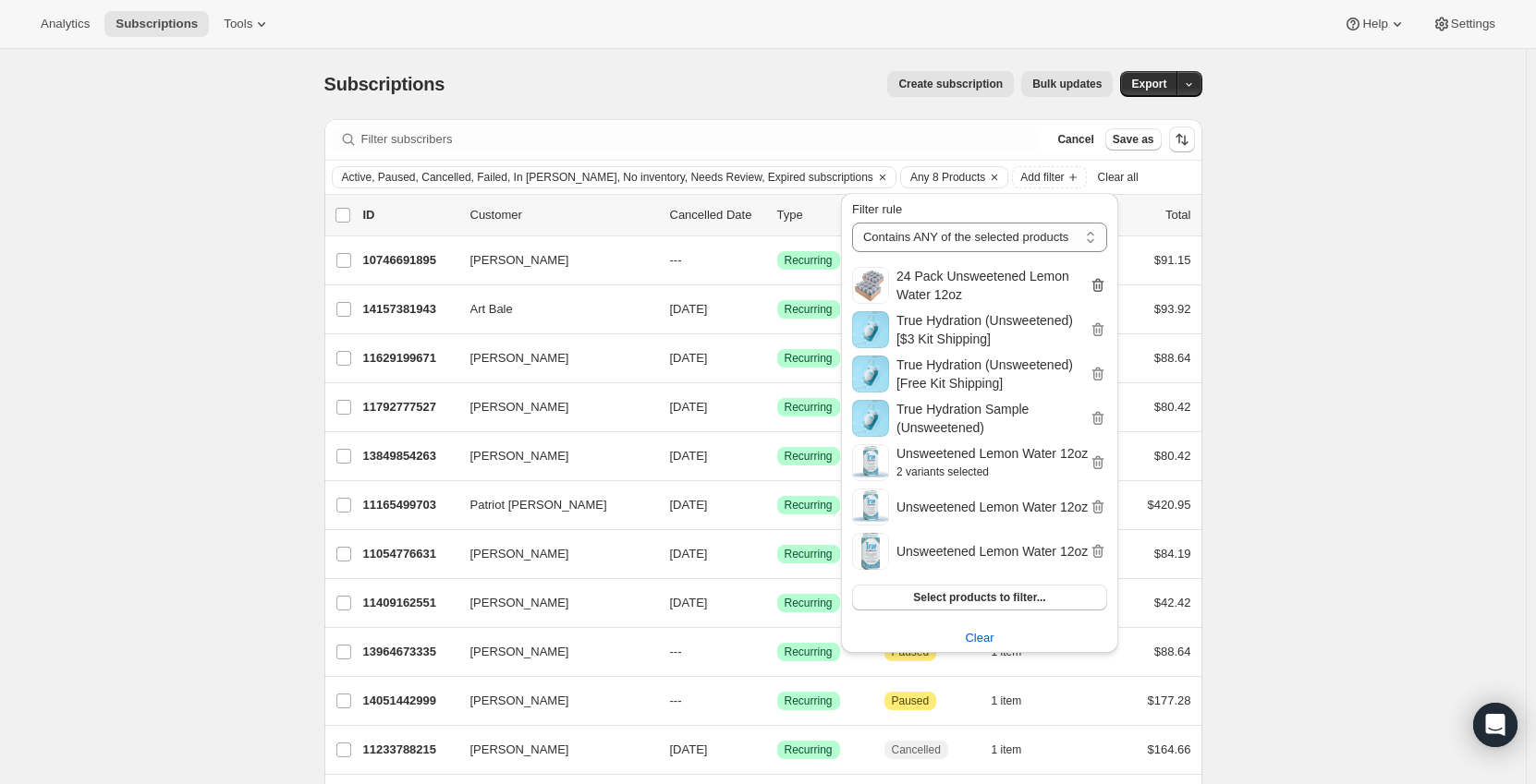
click at [1090, 281] on icon "button" at bounding box center [1097, 285] width 18 height 18
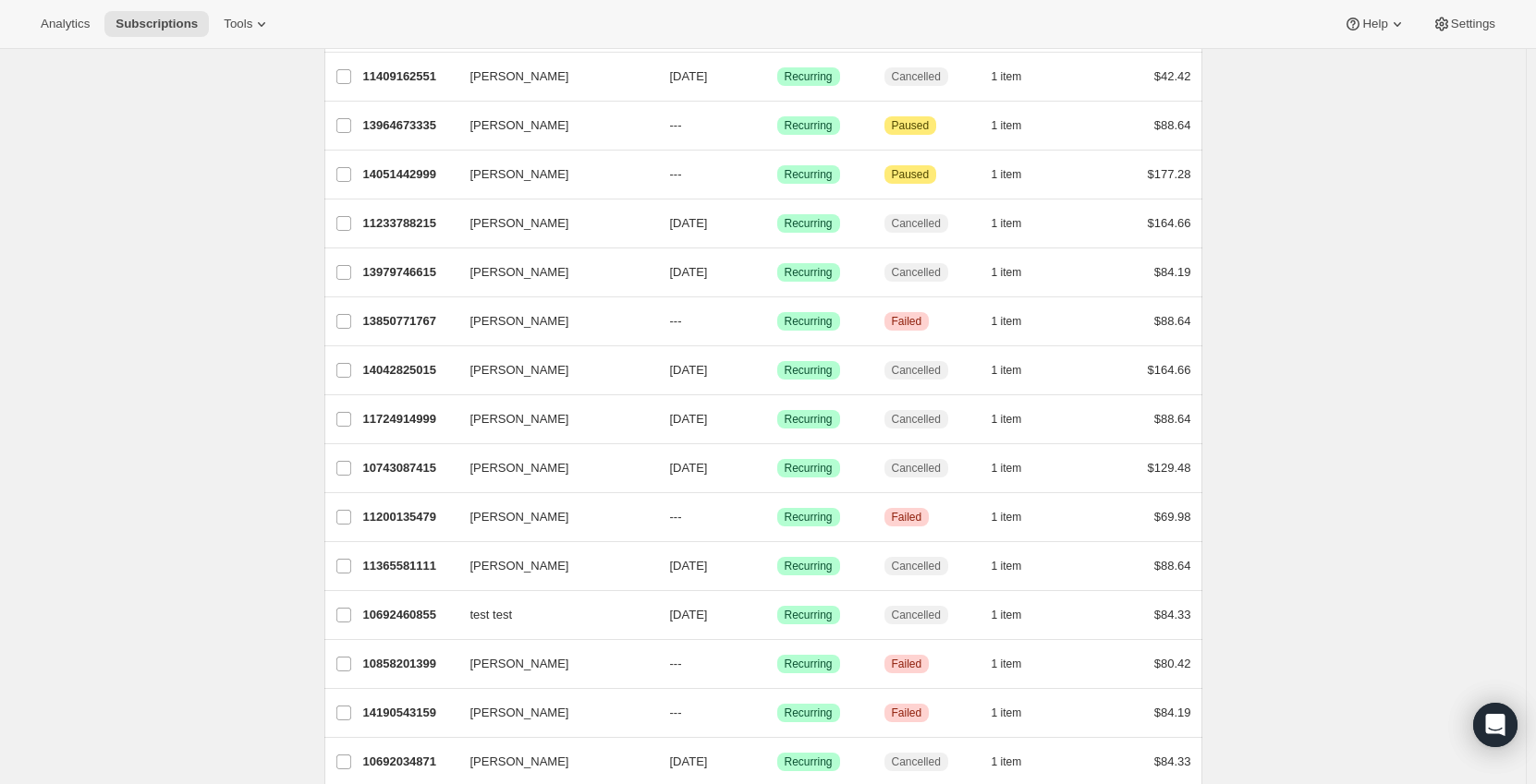
scroll to position [65, 0]
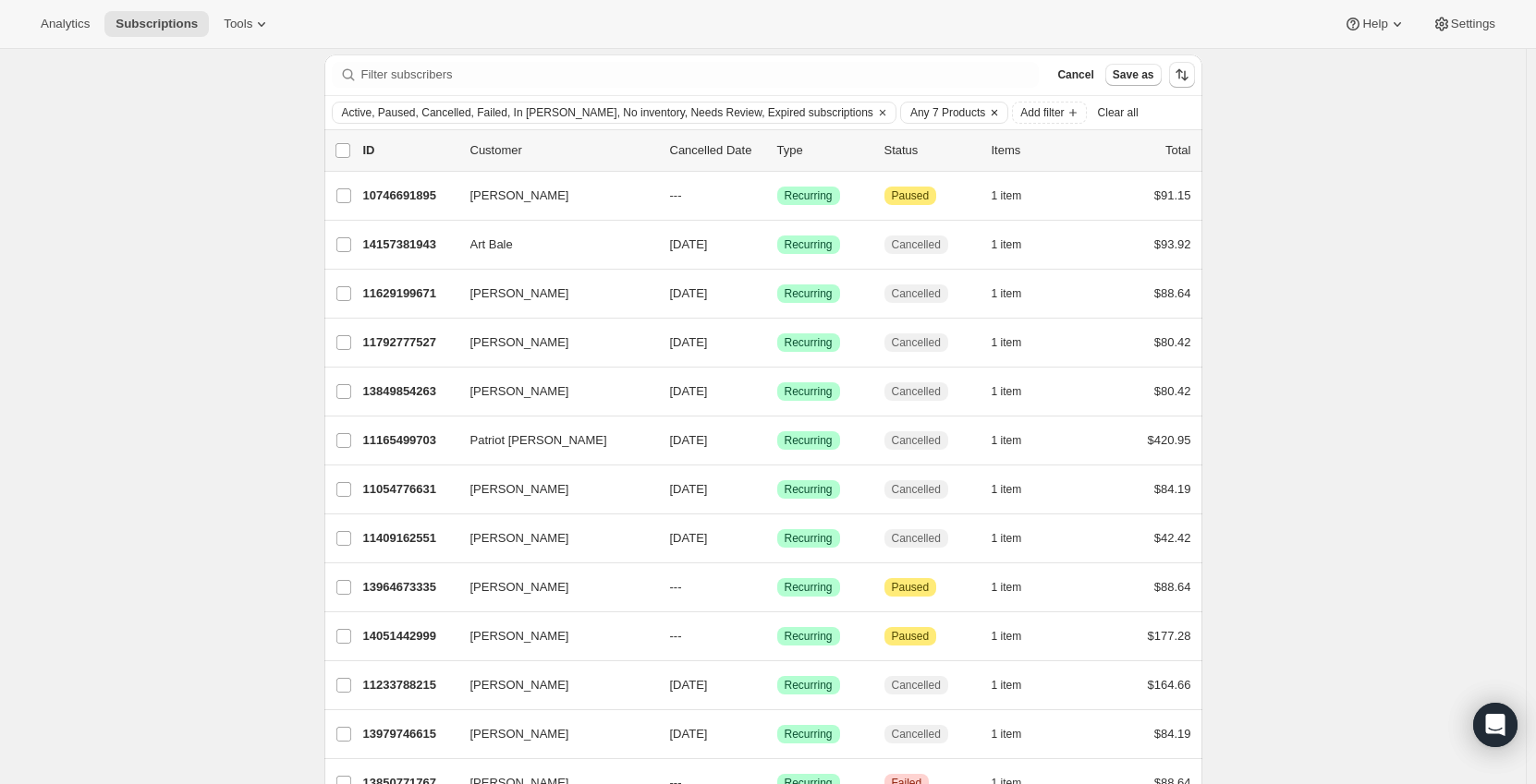
click at [901, 102] on button "Any 7 Products" at bounding box center [943, 112] width 84 height 20
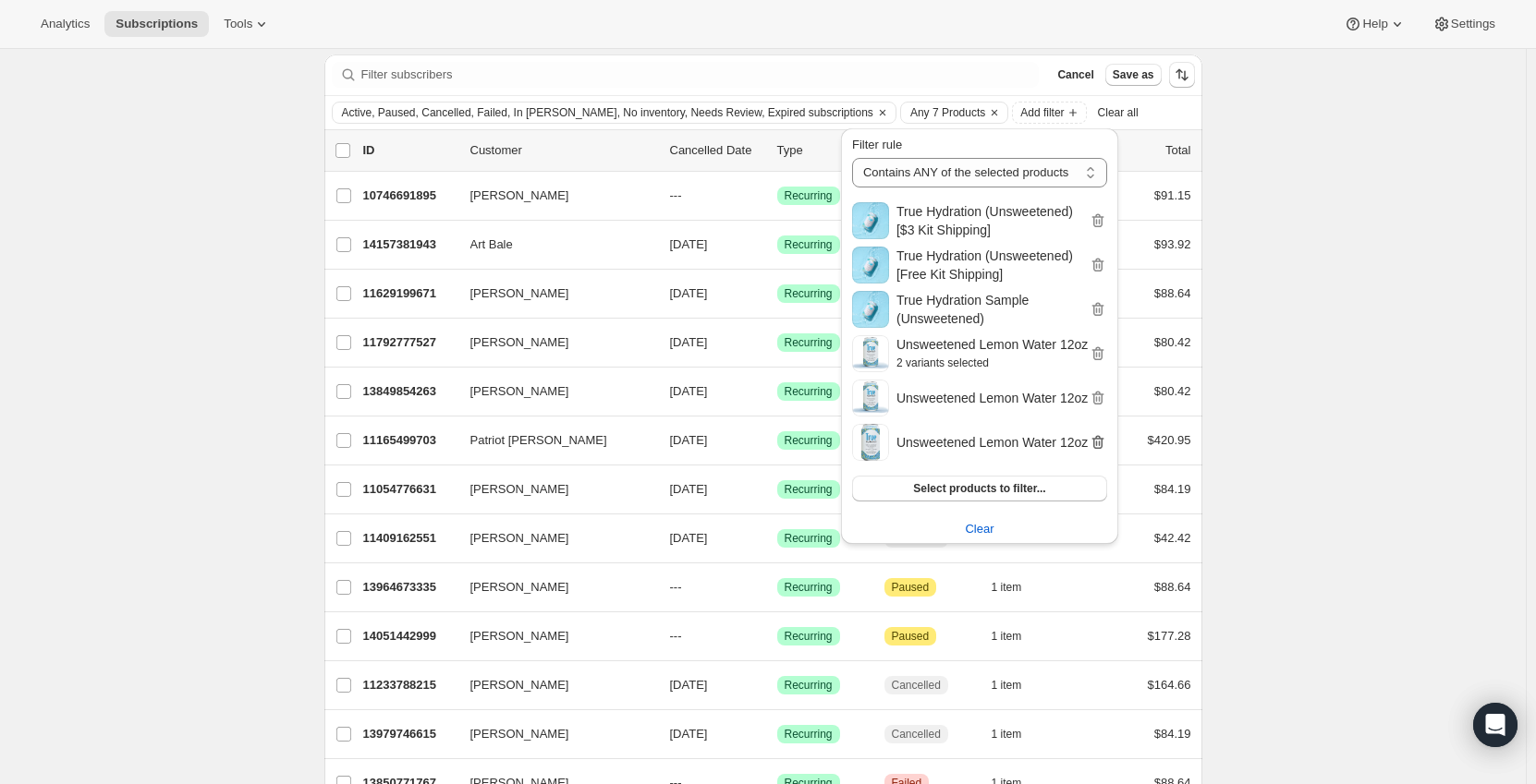
click at [1095, 440] on icon "button" at bounding box center [1097, 442] width 18 height 18
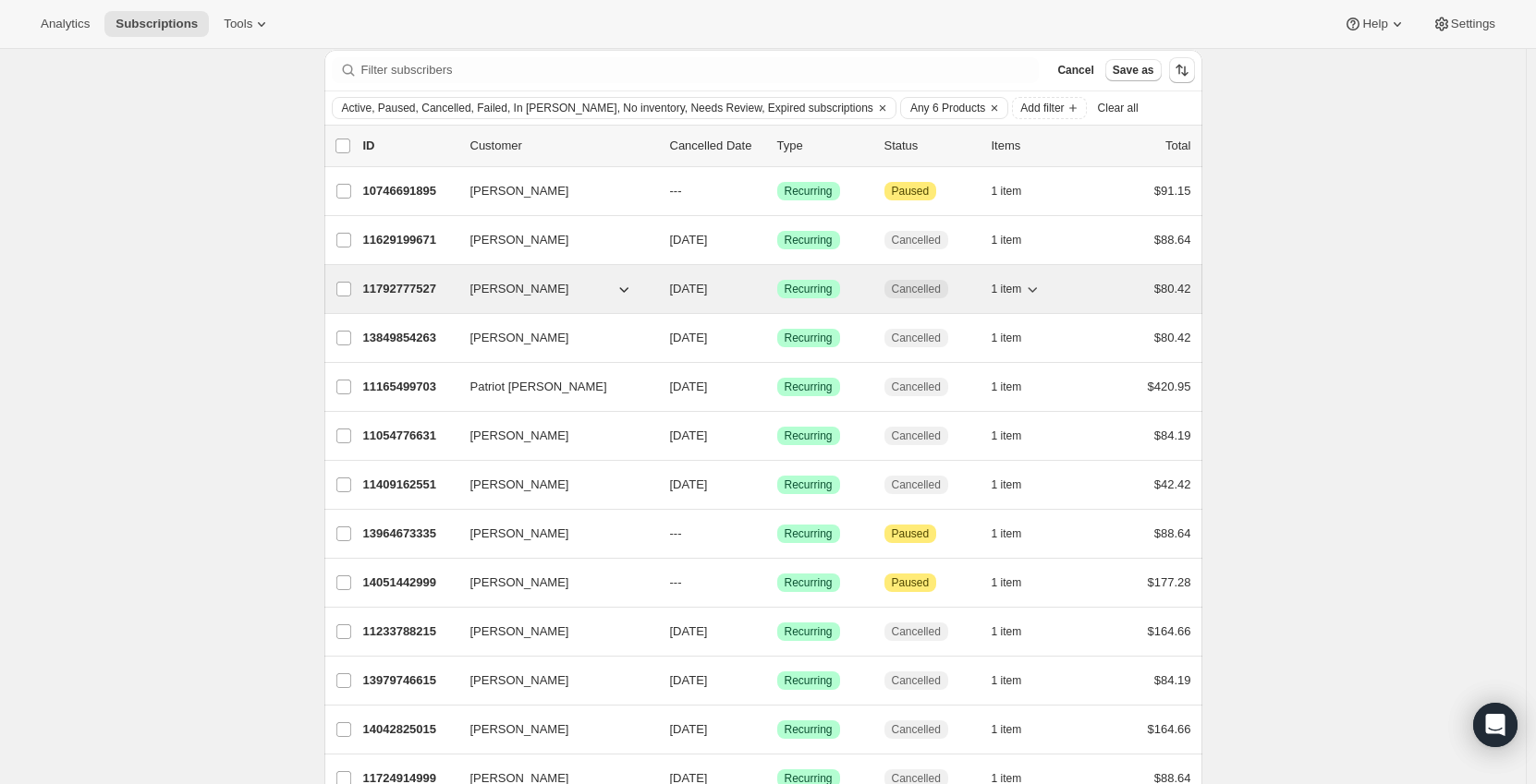
scroll to position [0, 0]
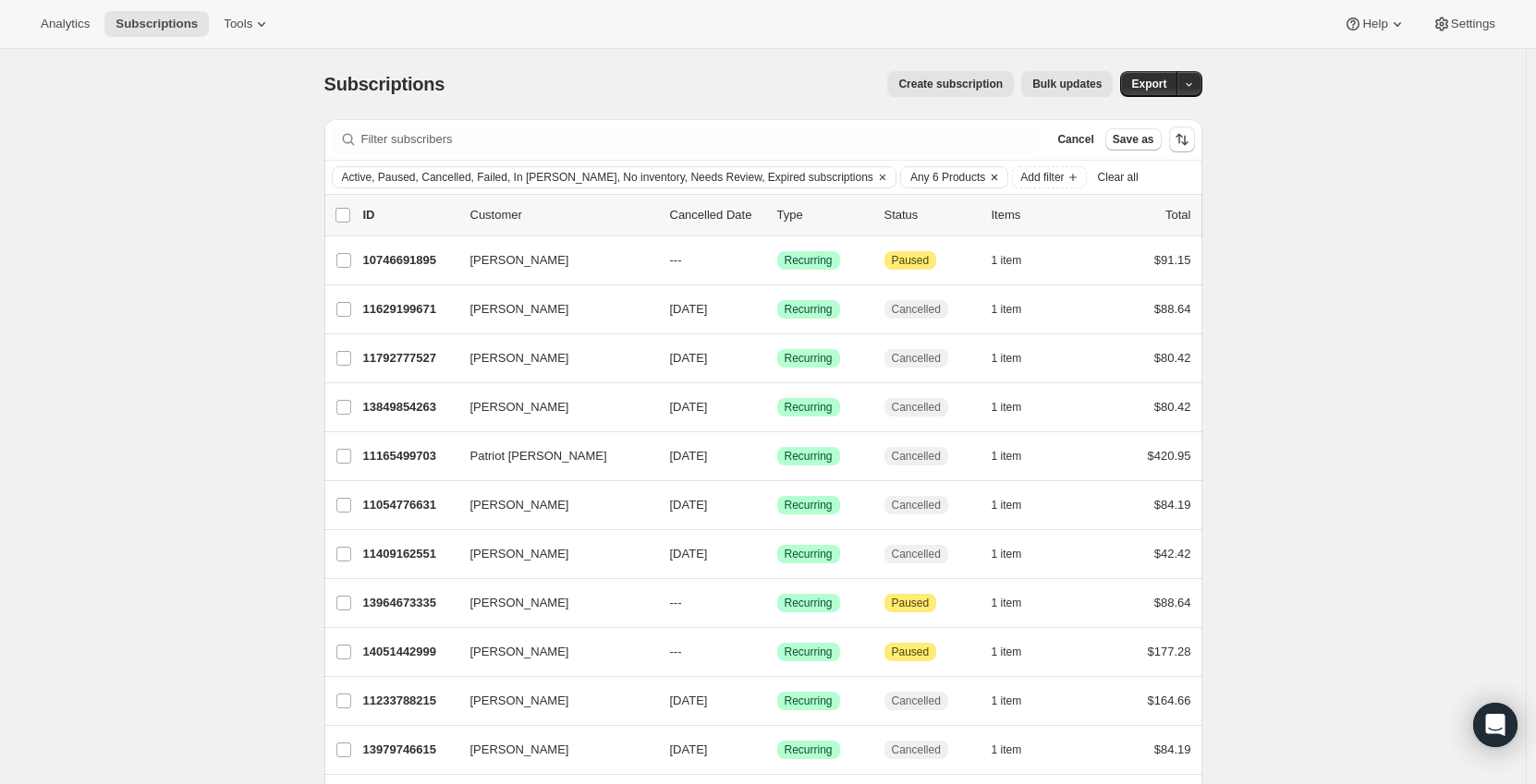
click at [985, 175] on button "Clear" at bounding box center [994, 177] width 18 height 20
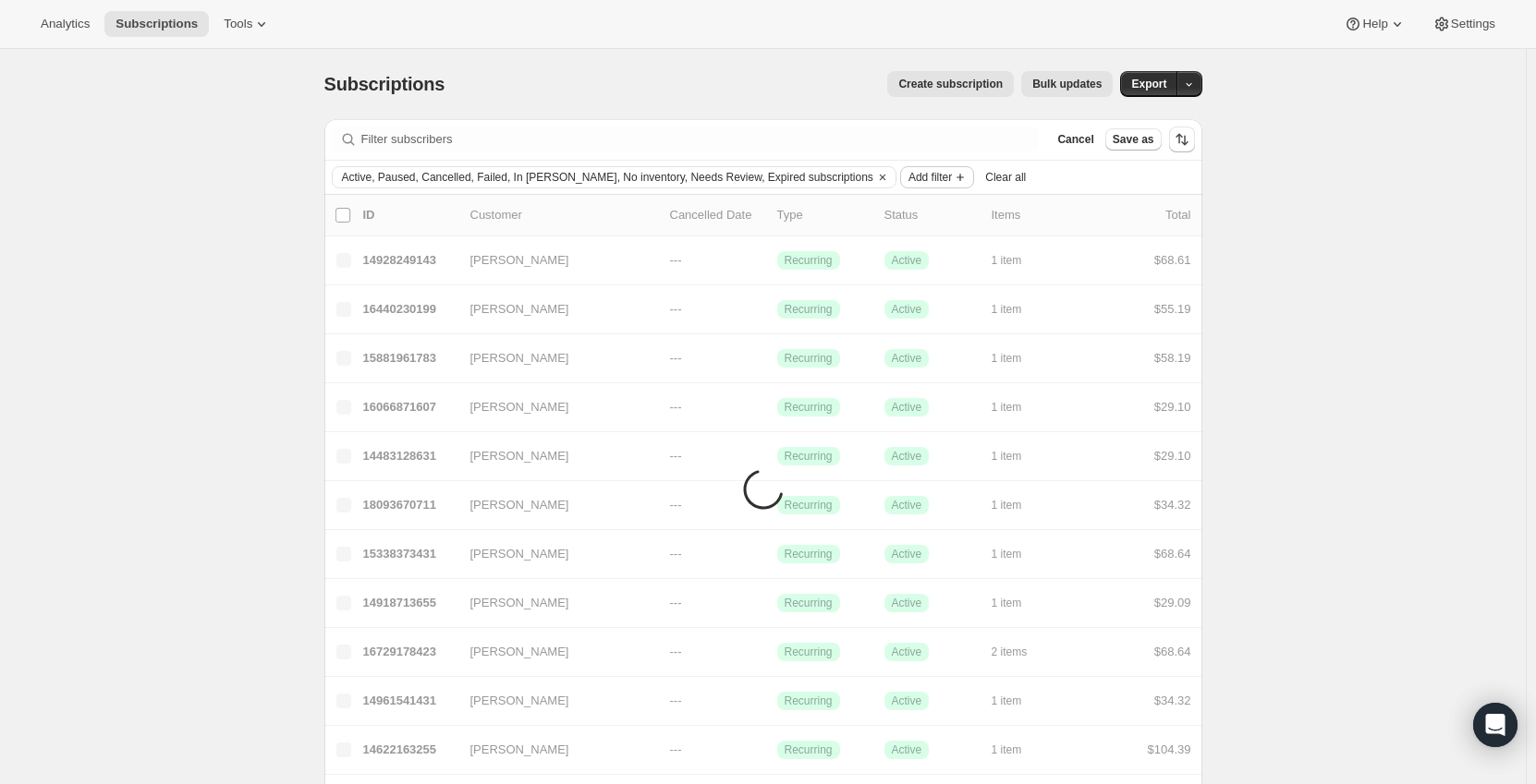
click at [909, 180] on span "Add filter" at bounding box center [930, 177] width 43 height 14
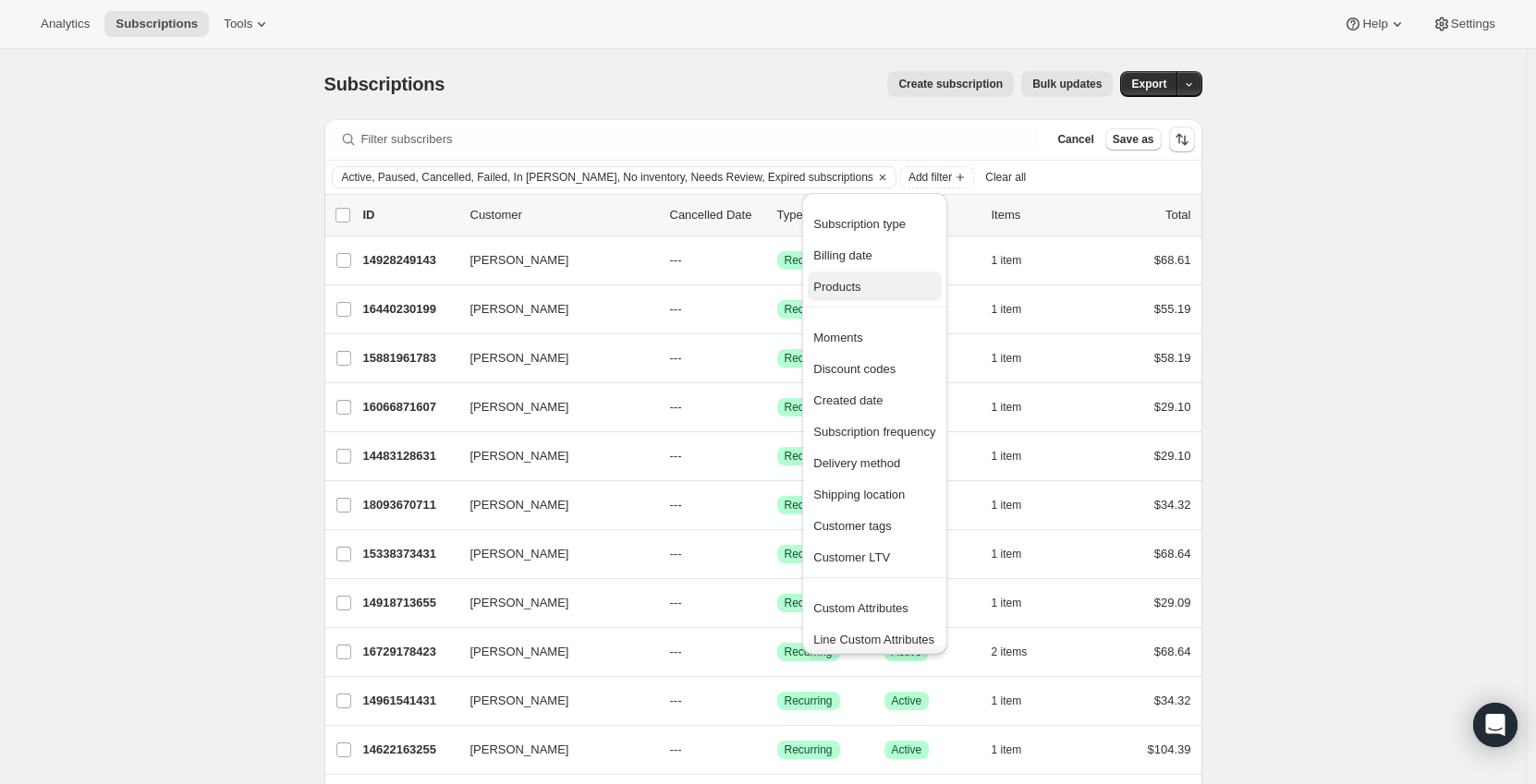
click at [870, 279] on span "Products" at bounding box center [874, 287] width 122 height 18
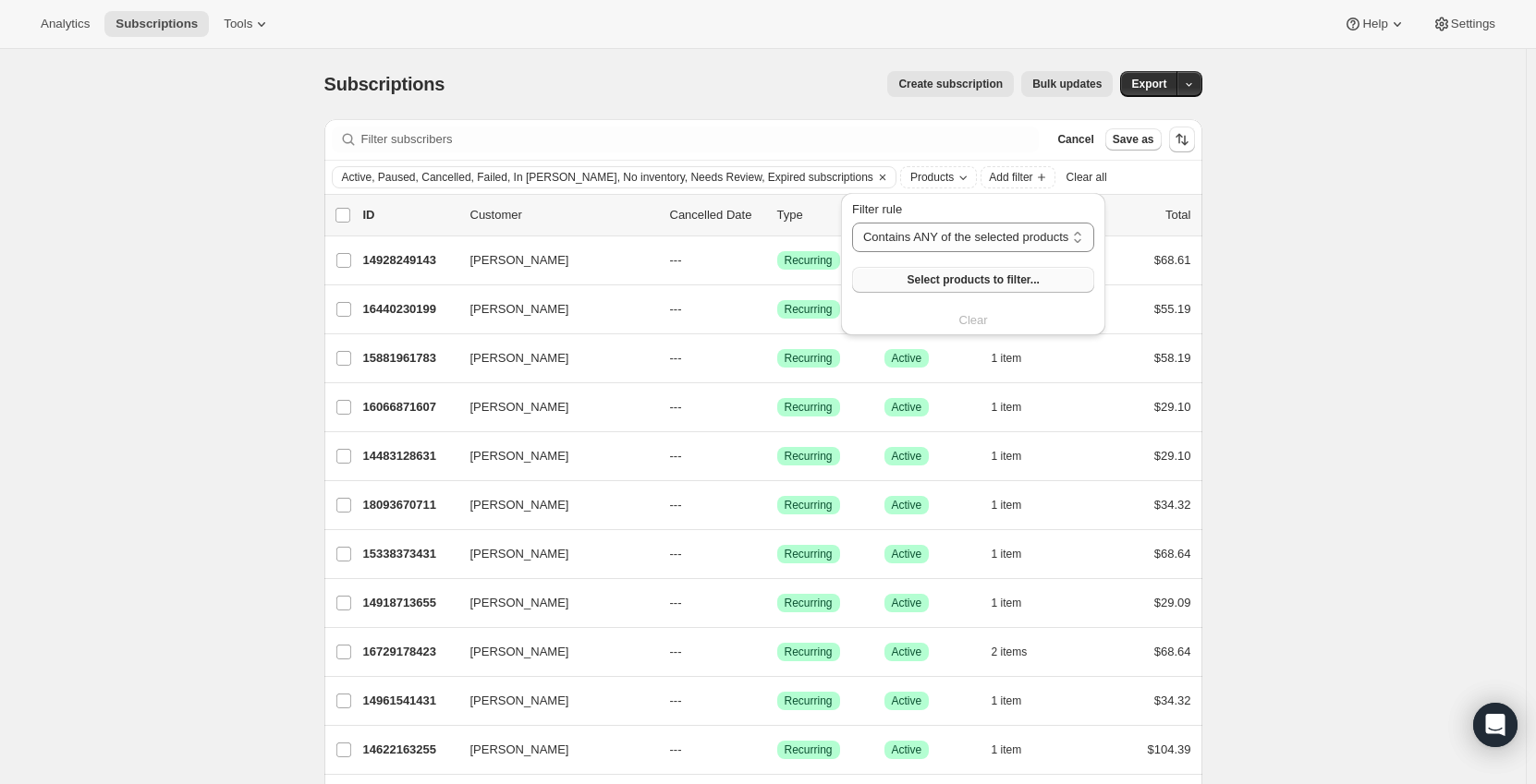
click at [962, 281] on span "Select products to filter..." at bounding box center [973, 279] width 132 height 14
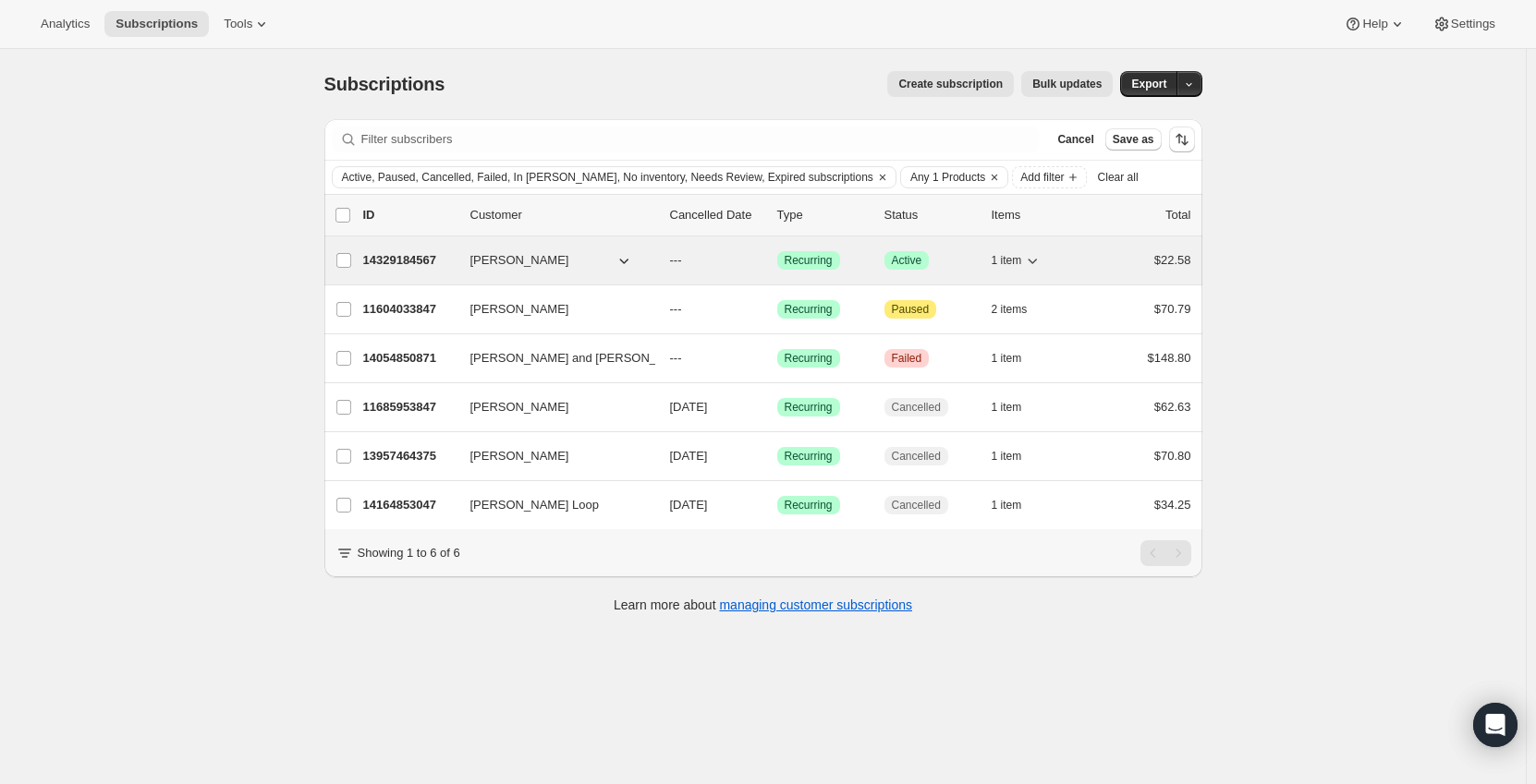
click at [1035, 265] on icon "button" at bounding box center [1032, 260] width 18 height 18
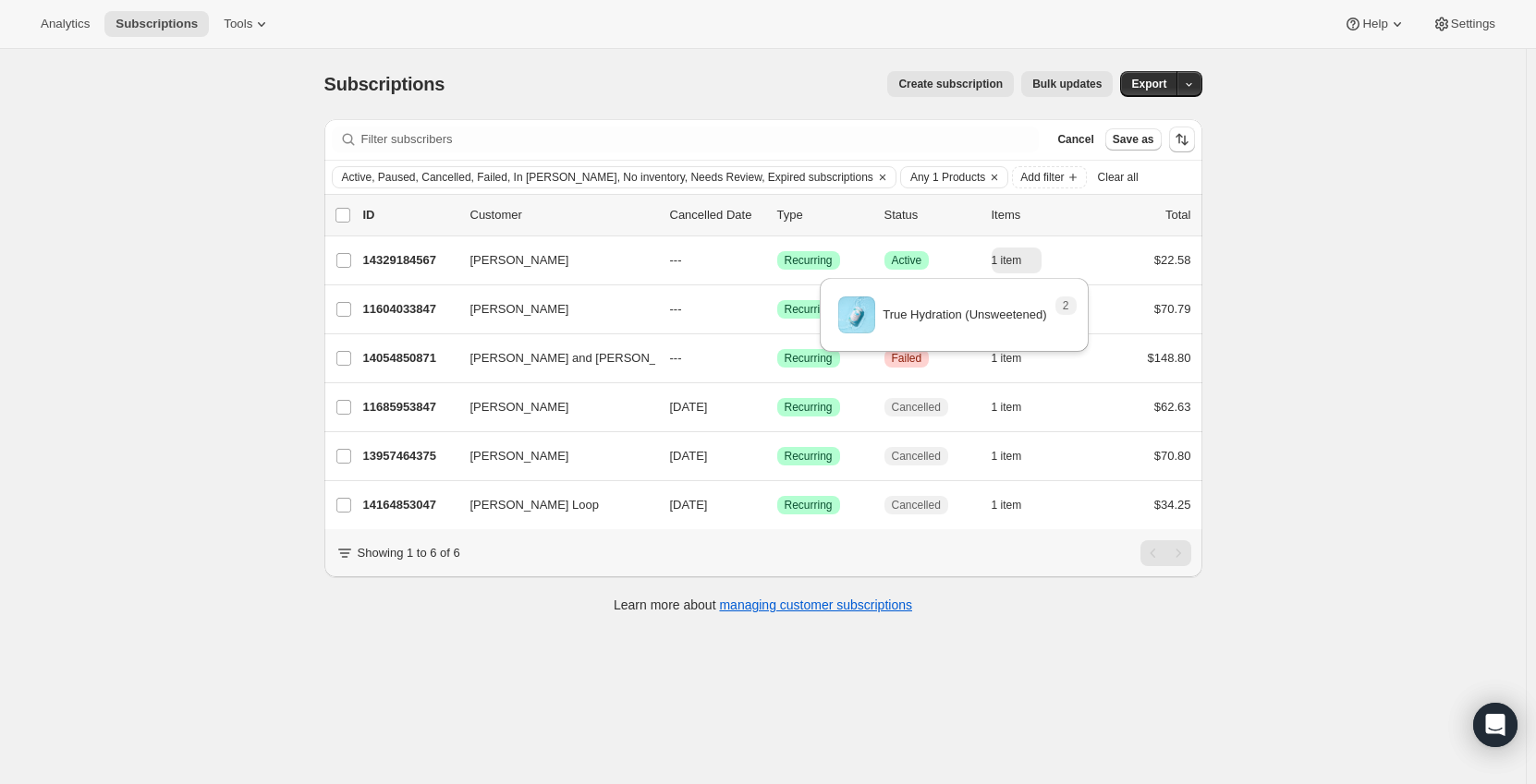
click at [1386, 257] on div "Subscriptions. This page is ready Subscriptions Create subscription Bulk update…" at bounding box center [762, 441] width 1525 height 784
click at [911, 172] on span "Any 1 Products" at bounding box center [948, 177] width 75 height 14
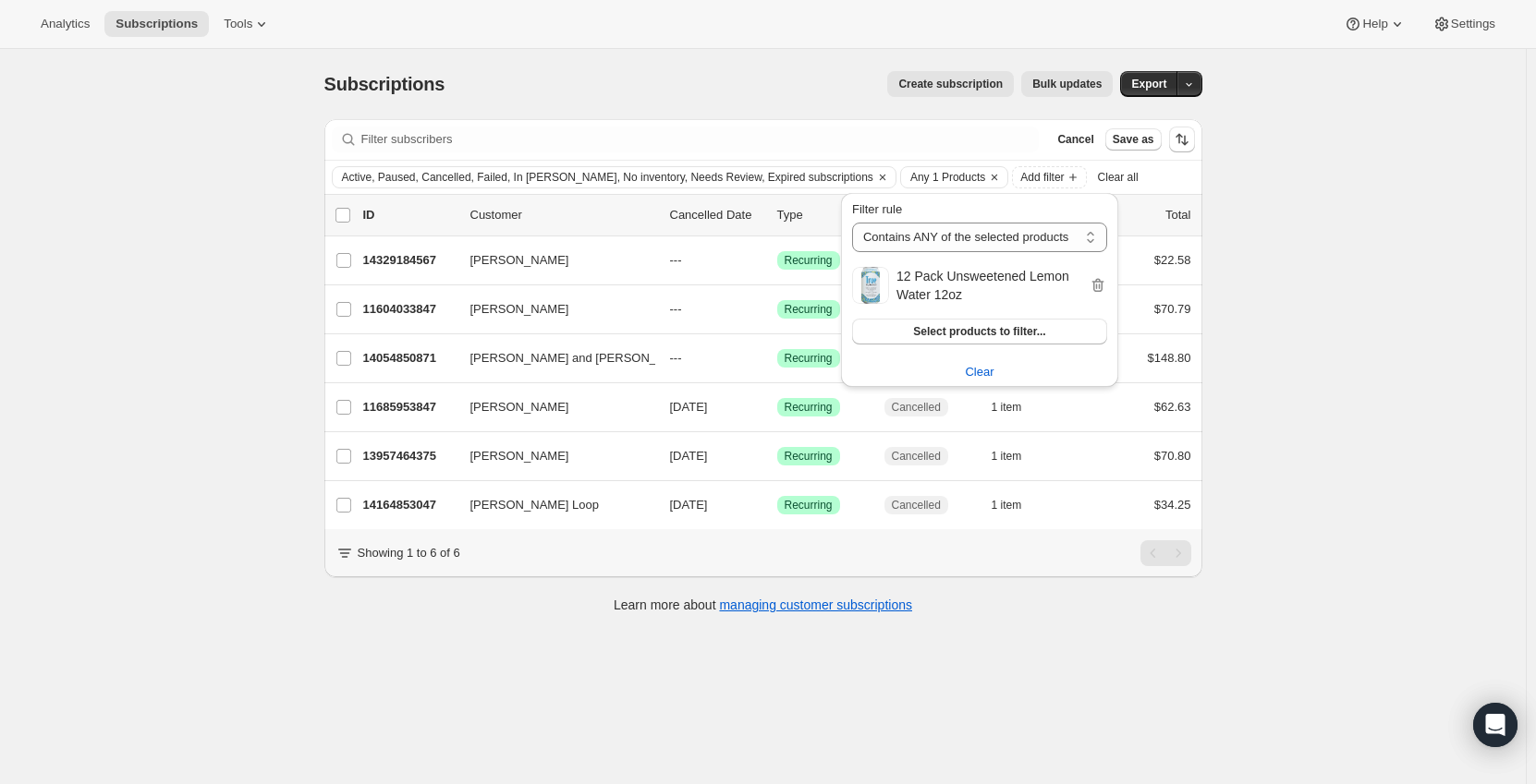
click at [224, 251] on div "Subscriptions. This page is ready Subscriptions Create subscription Bulk update…" at bounding box center [762, 441] width 1525 height 784
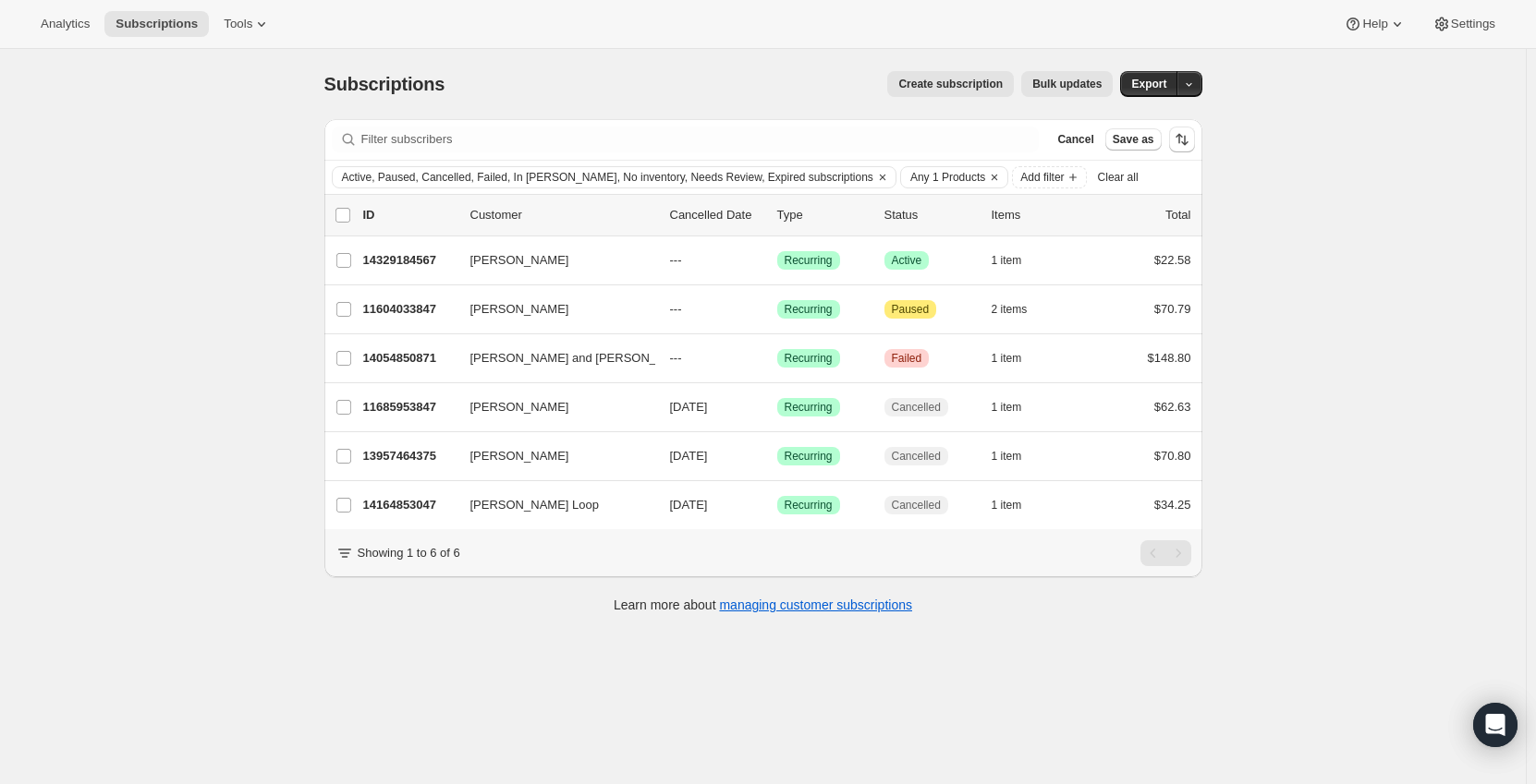
click at [1064, 83] on span "Bulk updates" at bounding box center [1066, 83] width 69 height 14
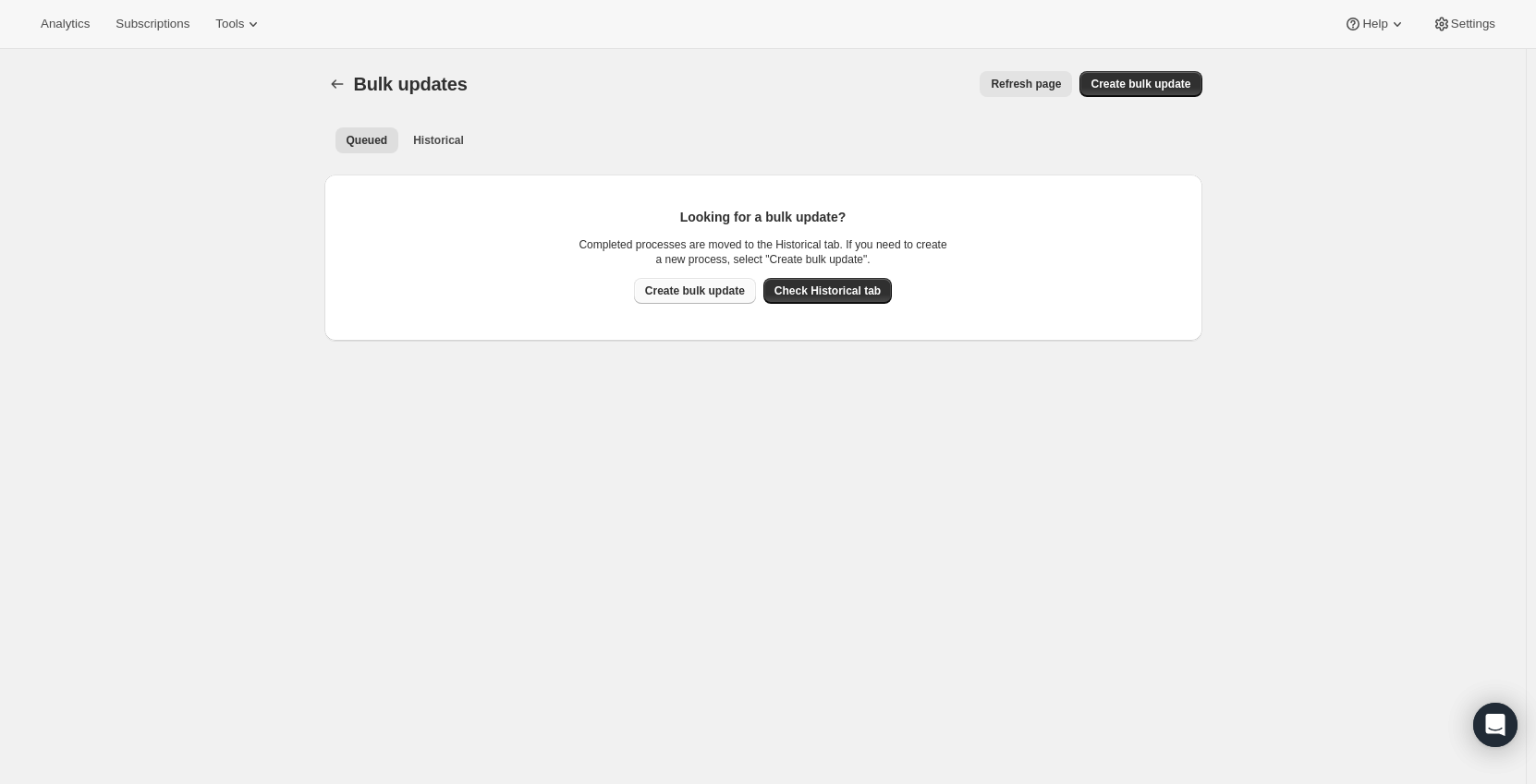
click at [686, 291] on span "Create bulk update" at bounding box center [694, 291] width 99 height 14
select select "16"
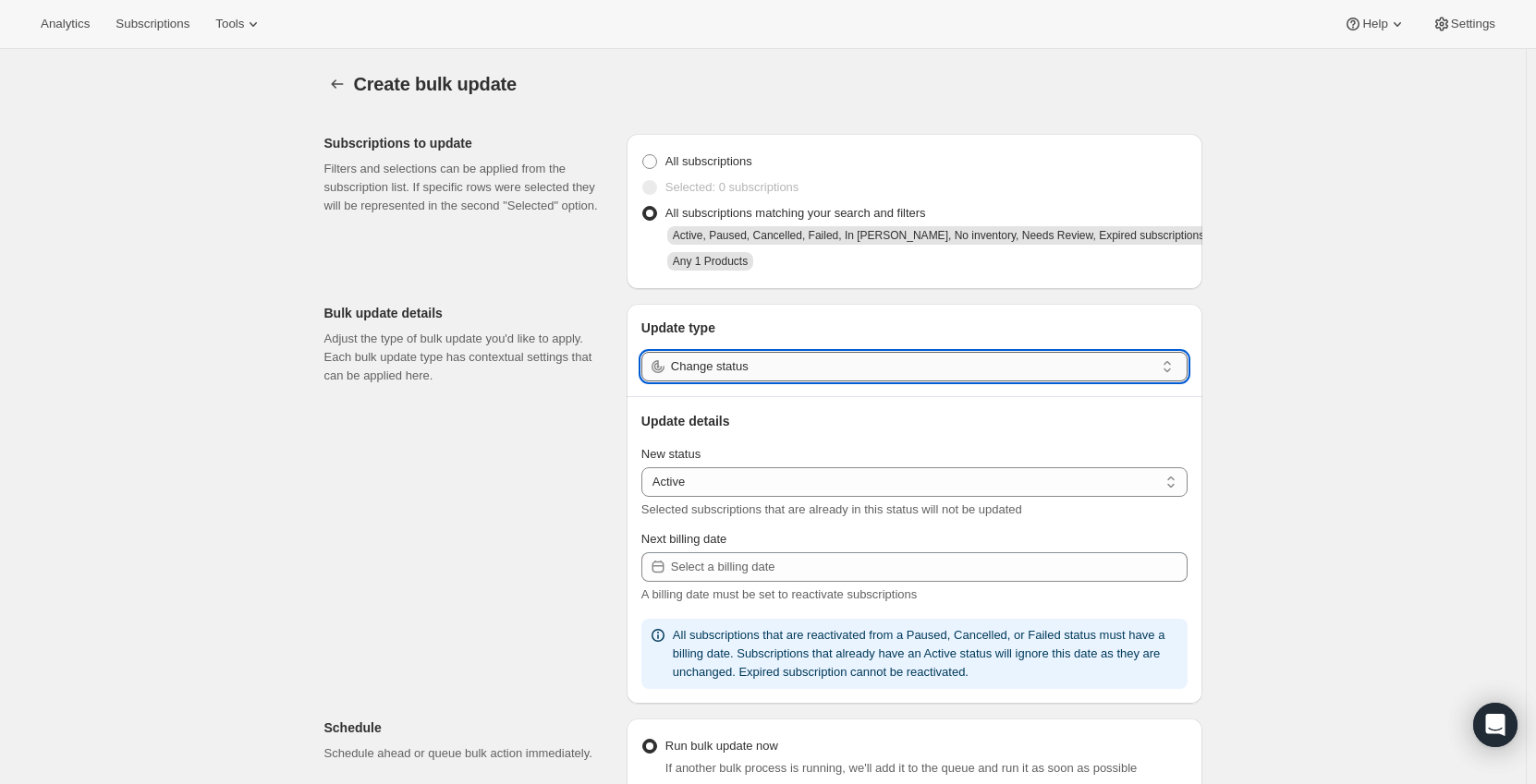
click at [749, 372] on input "Change status" at bounding box center [911, 366] width 483 height 30
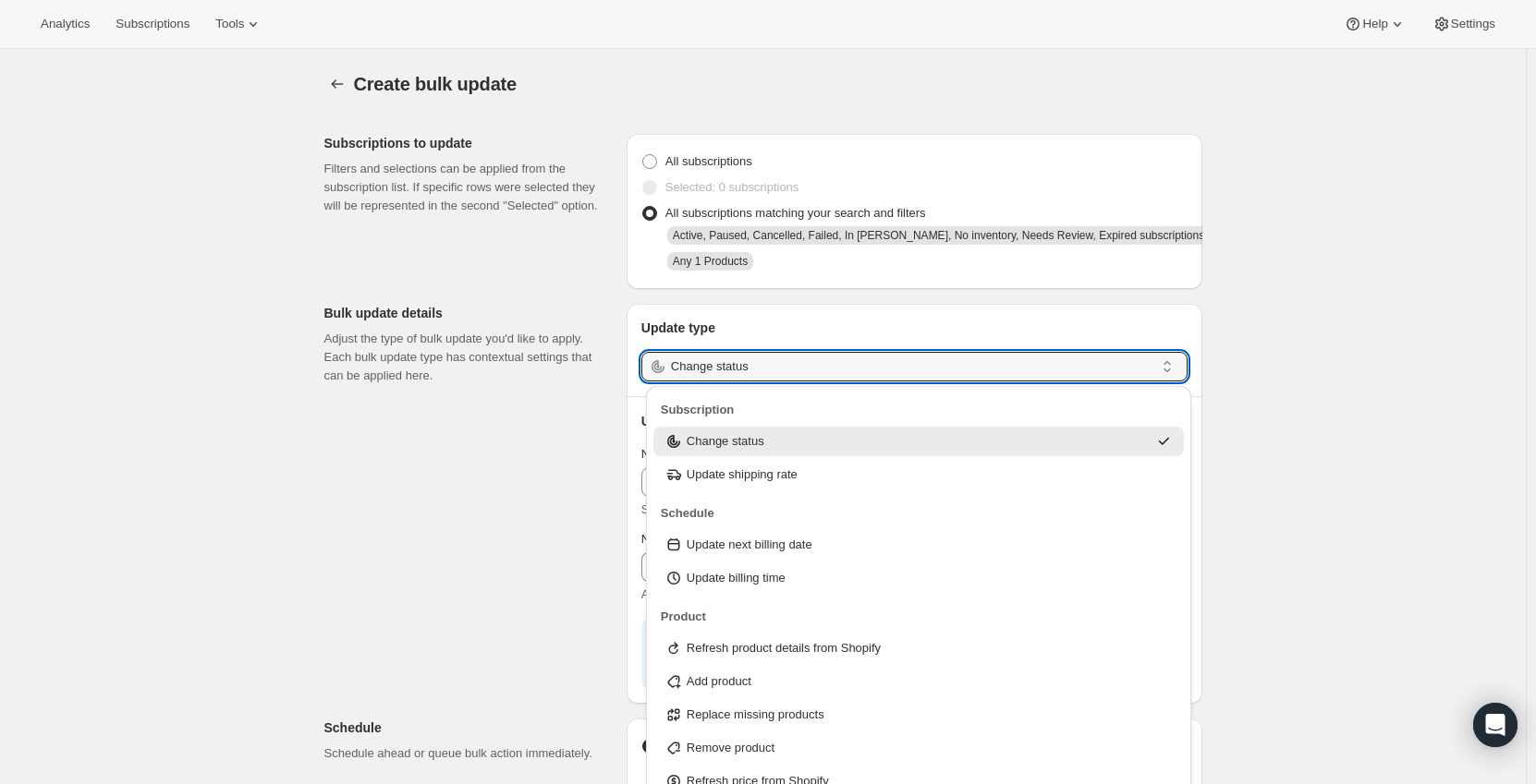
scroll to position [185, 0]
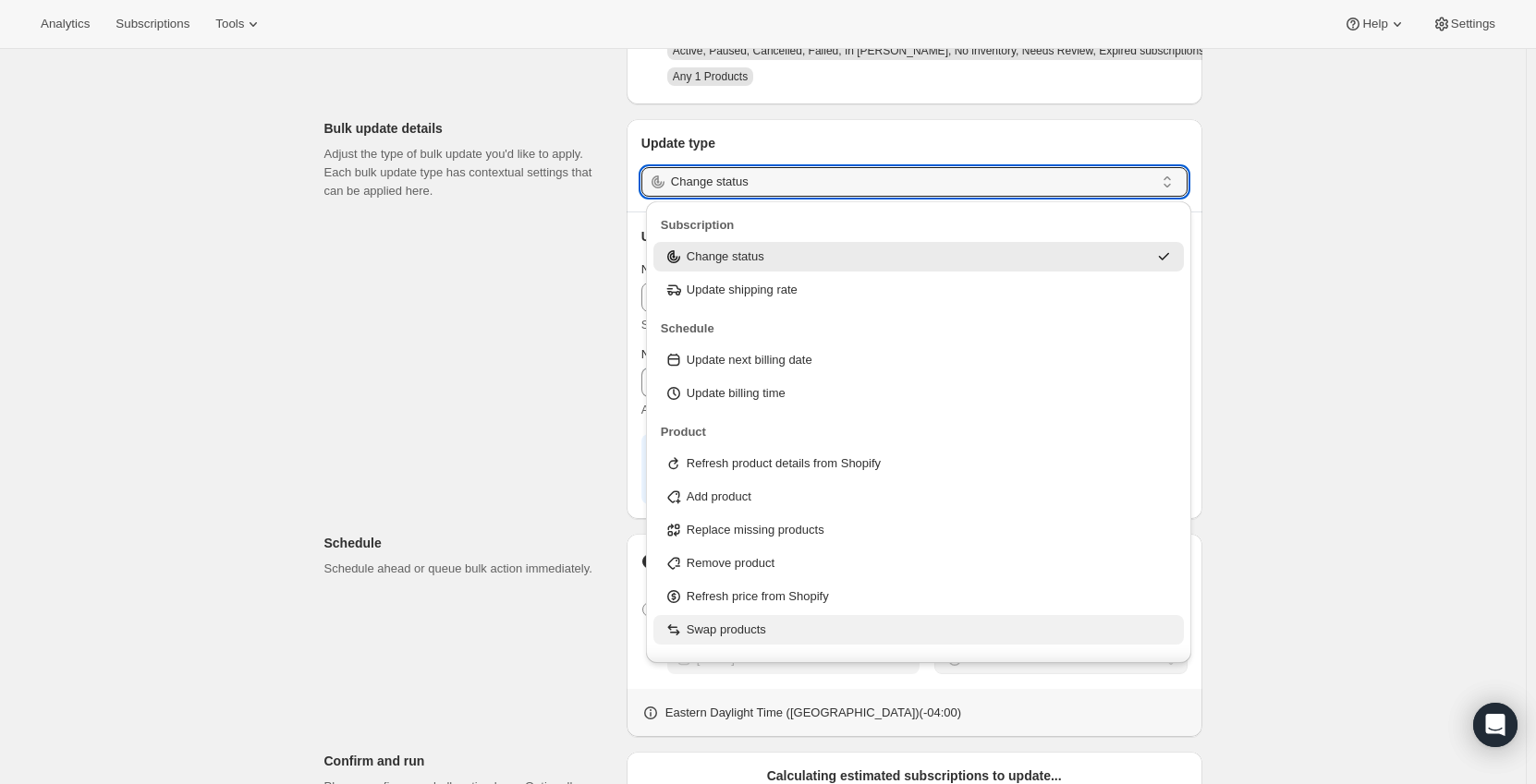
click at [740, 625] on p "Swap products" at bounding box center [726, 629] width 79 height 18
type input "Swap products"
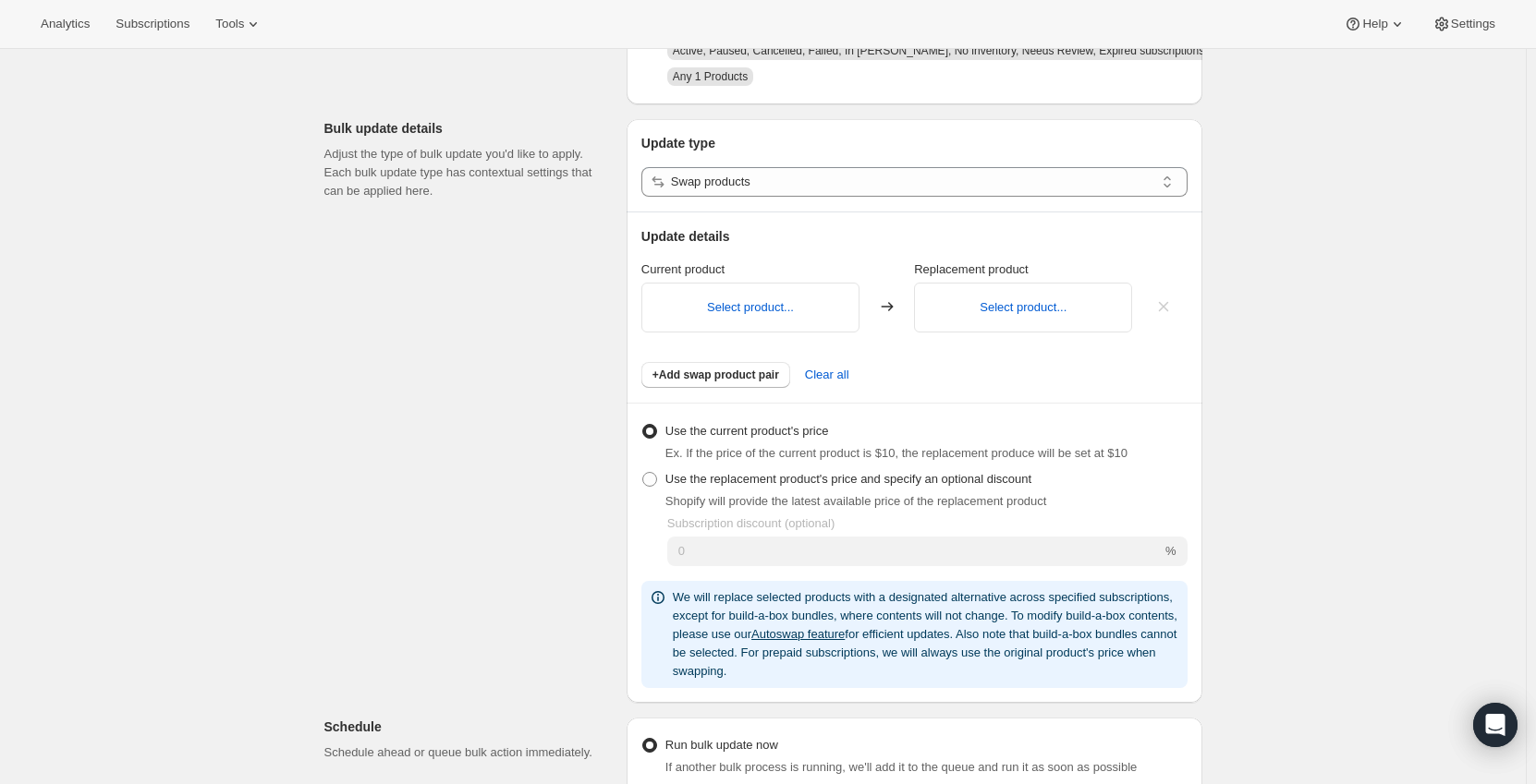
click at [503, 308] on div "Subscriptions to update Filters and selections can be applied from the subscrip…" at bounding box center [756, 623] width 892 height 1380
click at [736, 306] on button "Select product..." at bounding box center [750, 307] width 87 height 13
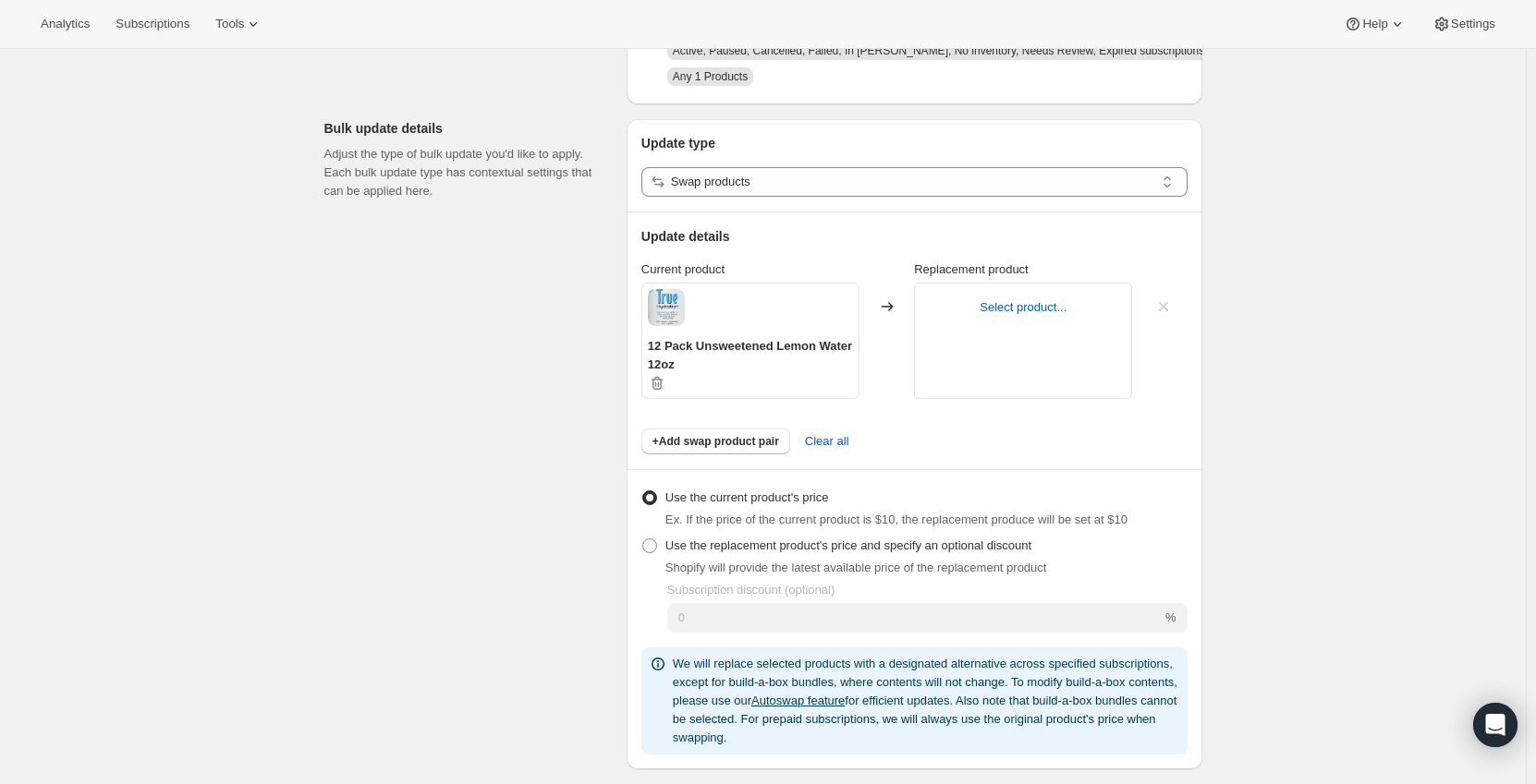
click at [1012, 318] on div "Select product..." at bounding box center [1023, 341] width 218 height 117
click at [1030, 297] on div "Select product..." at bounding box center [1023, 341] width 218 height 117
click at [1030, 306] on button "Select product..." at bounding box center [1022, 307] width 87 height 13
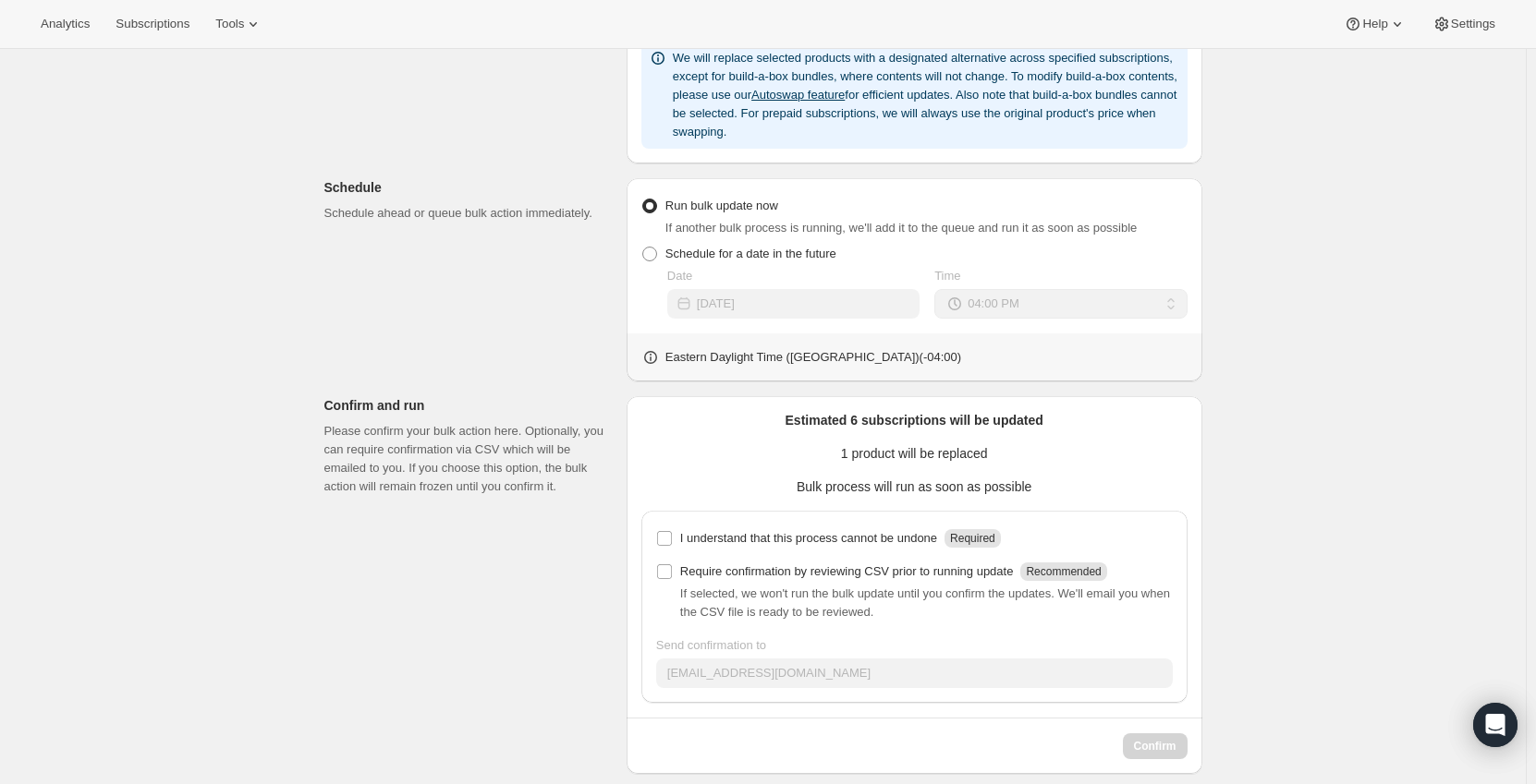
scroll to position [810, 0]
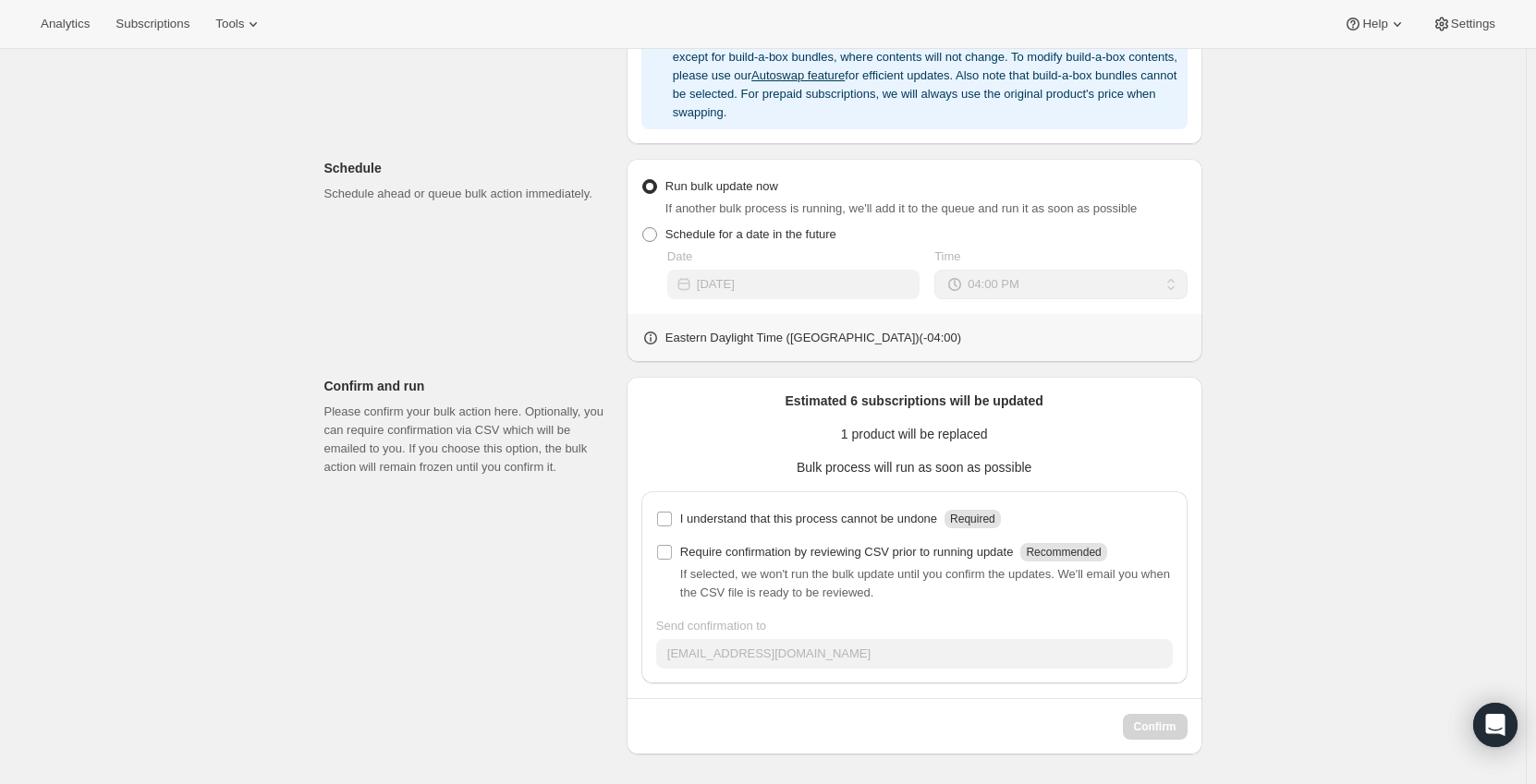
click at [658, 513] on div "I understand that this process cannot be undone Required Require confirmation b…" at bounding box center [914, 587] width 546 height 192
click at [667, 516] on input "I understand that this process cannot be undone Required" at bounding box center [664, 518] width 14 height 14
checkbox input "true"
click at [1174, 736] on button "Confirm" at bounding box center [1155, 727] width 65 height 26
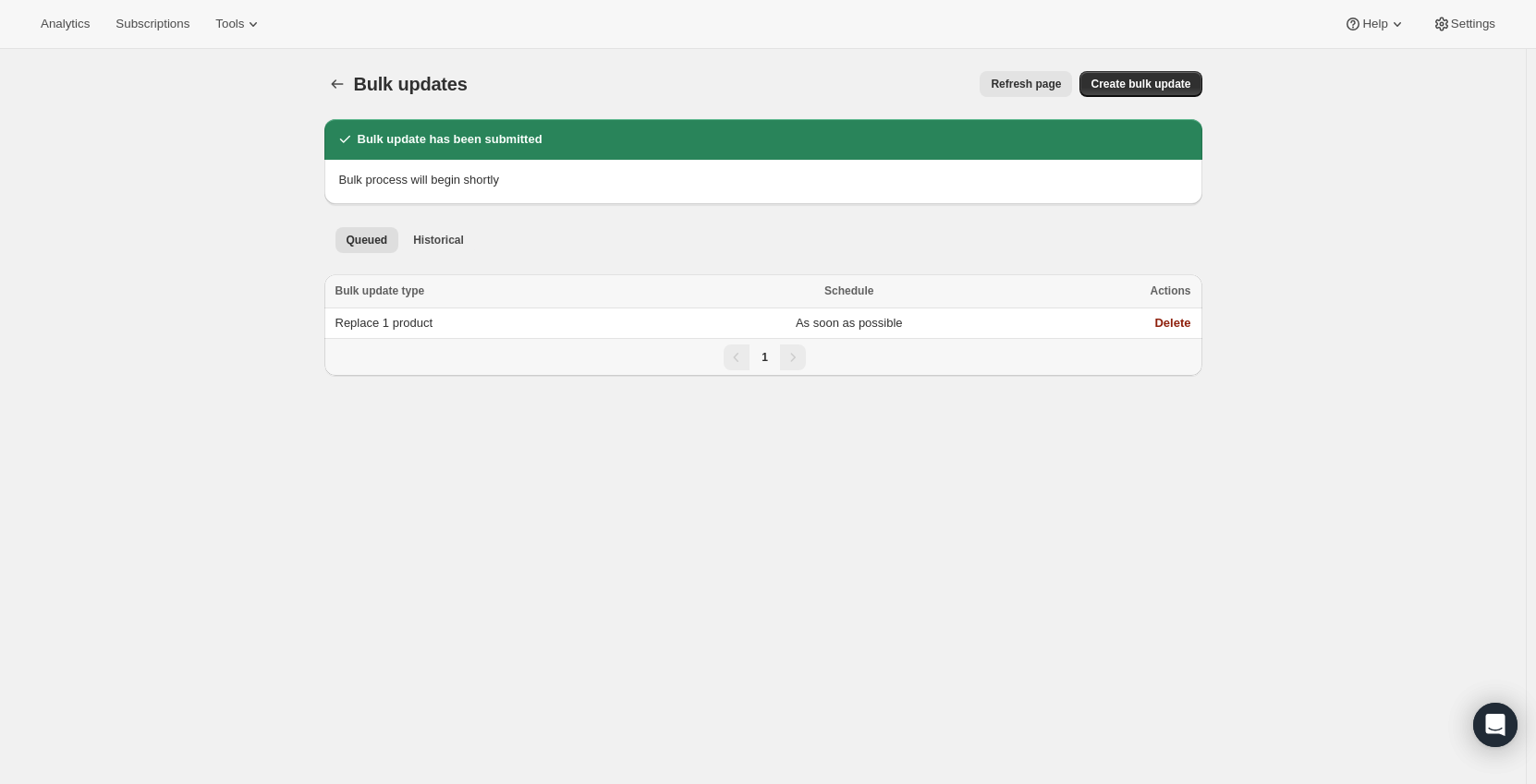
click at [1043, 80] on span "Refresh page" at bounding box center [1025, 83] width 70 height 14
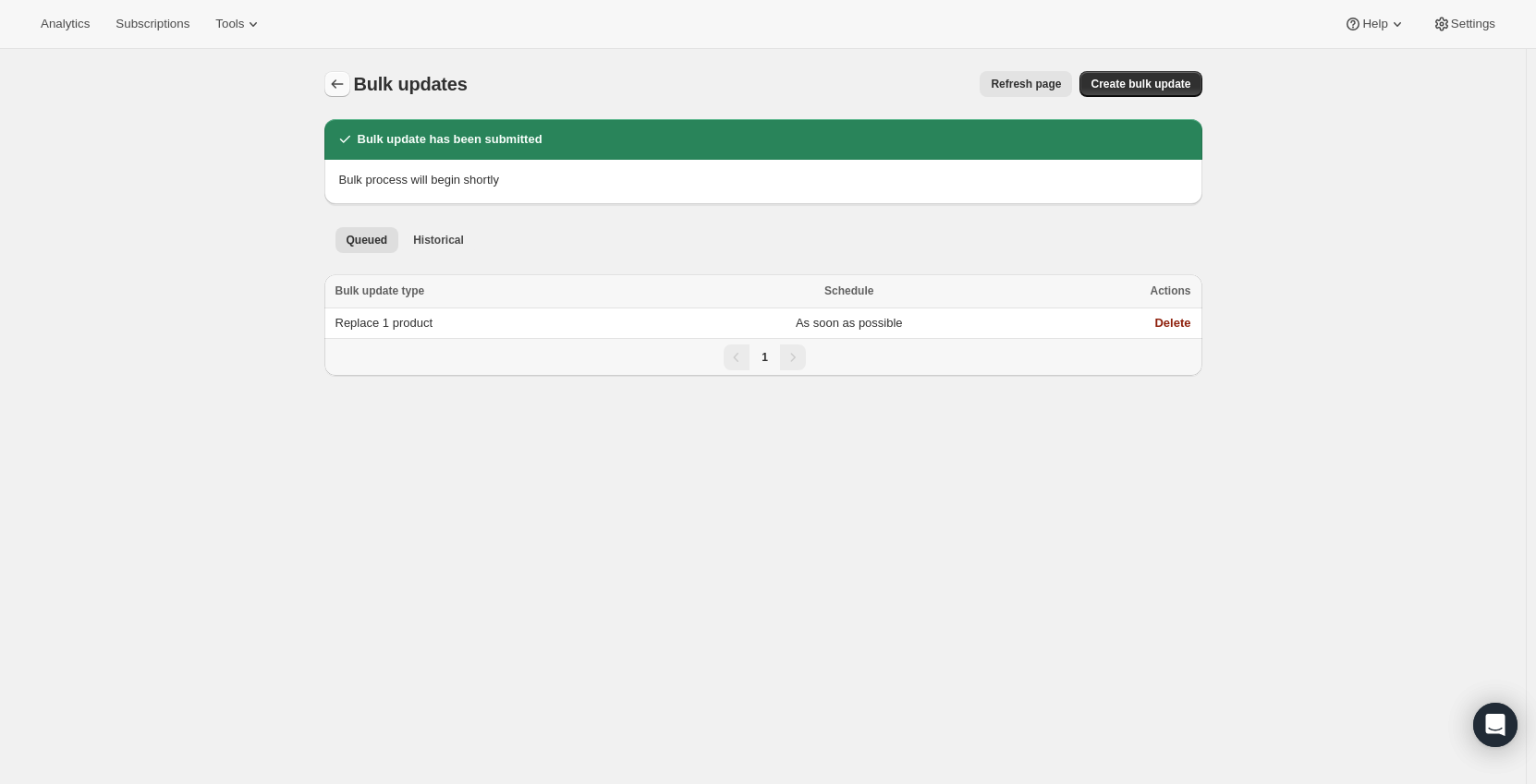
click at [339, 84] on icon "Bulk updates" at bounding box center [337, 83] width 18 height 18
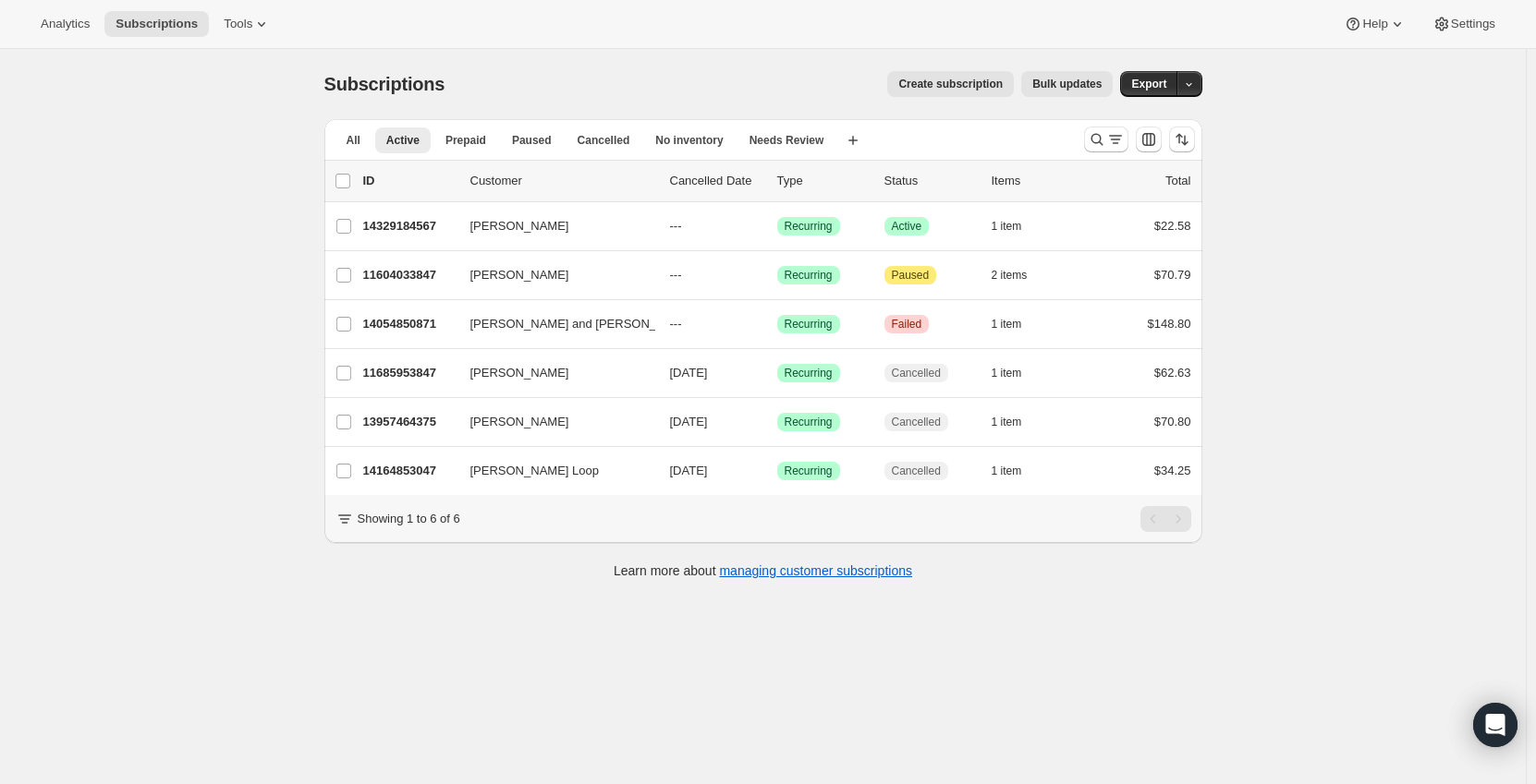
click at [1062, 80] on span "Bulk updates" at bounding box center [1066, 83] width 69 height 14
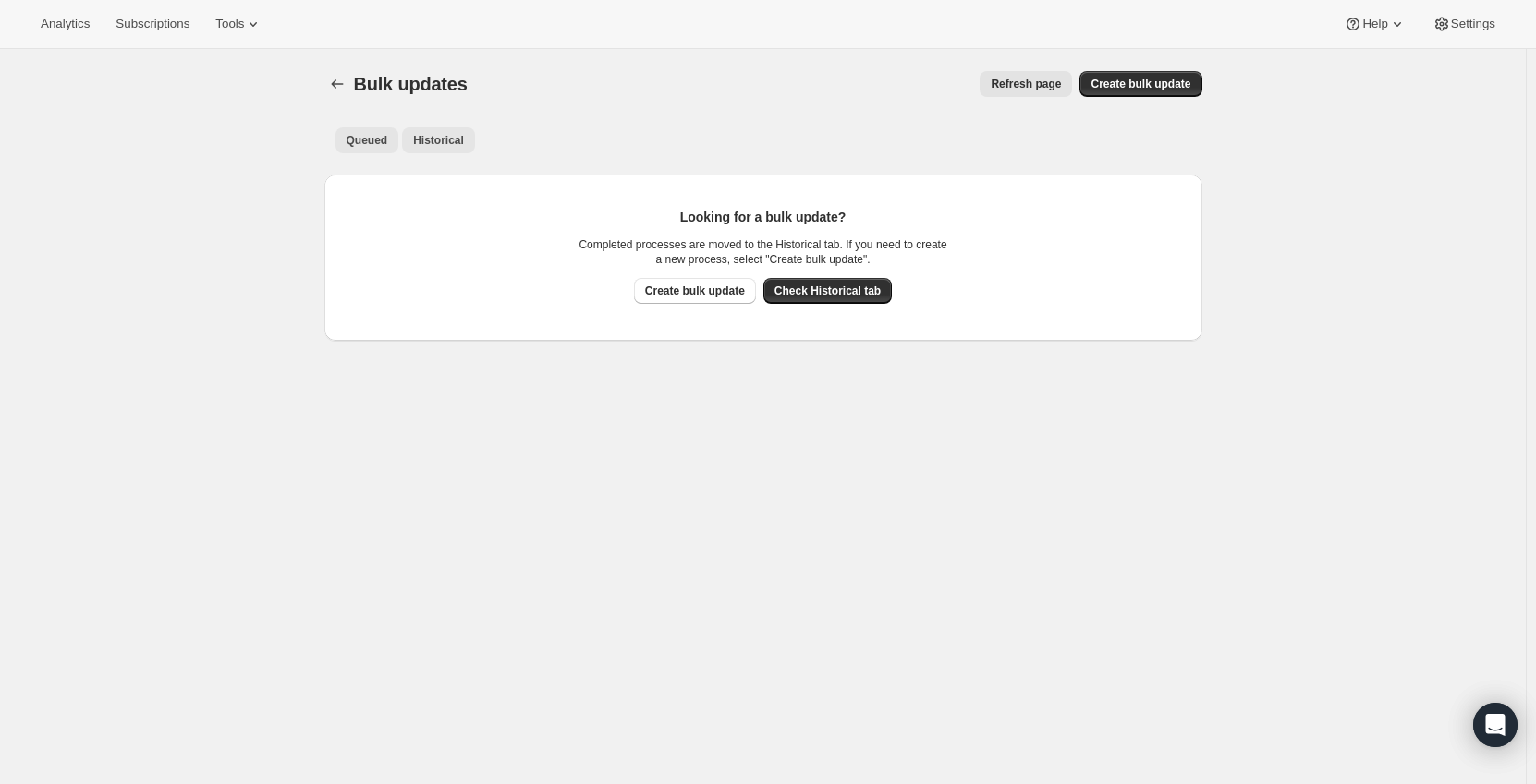
click at [465, 145] on button "Historical" at bounding box center [438, 140] width 73 height 26
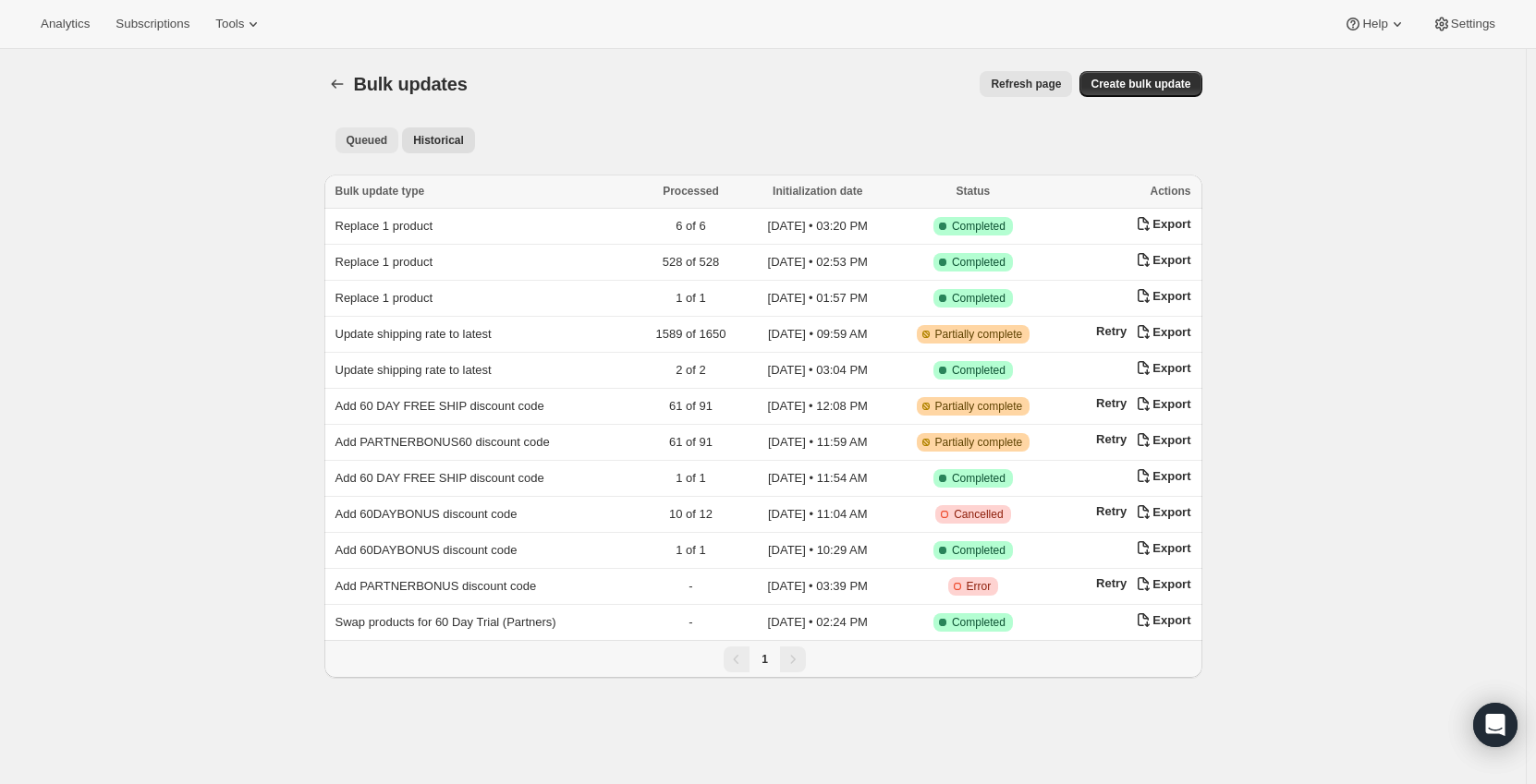
click at [379, 141] on span "Queued" at bounding box center [366, 140] width 41 height 14
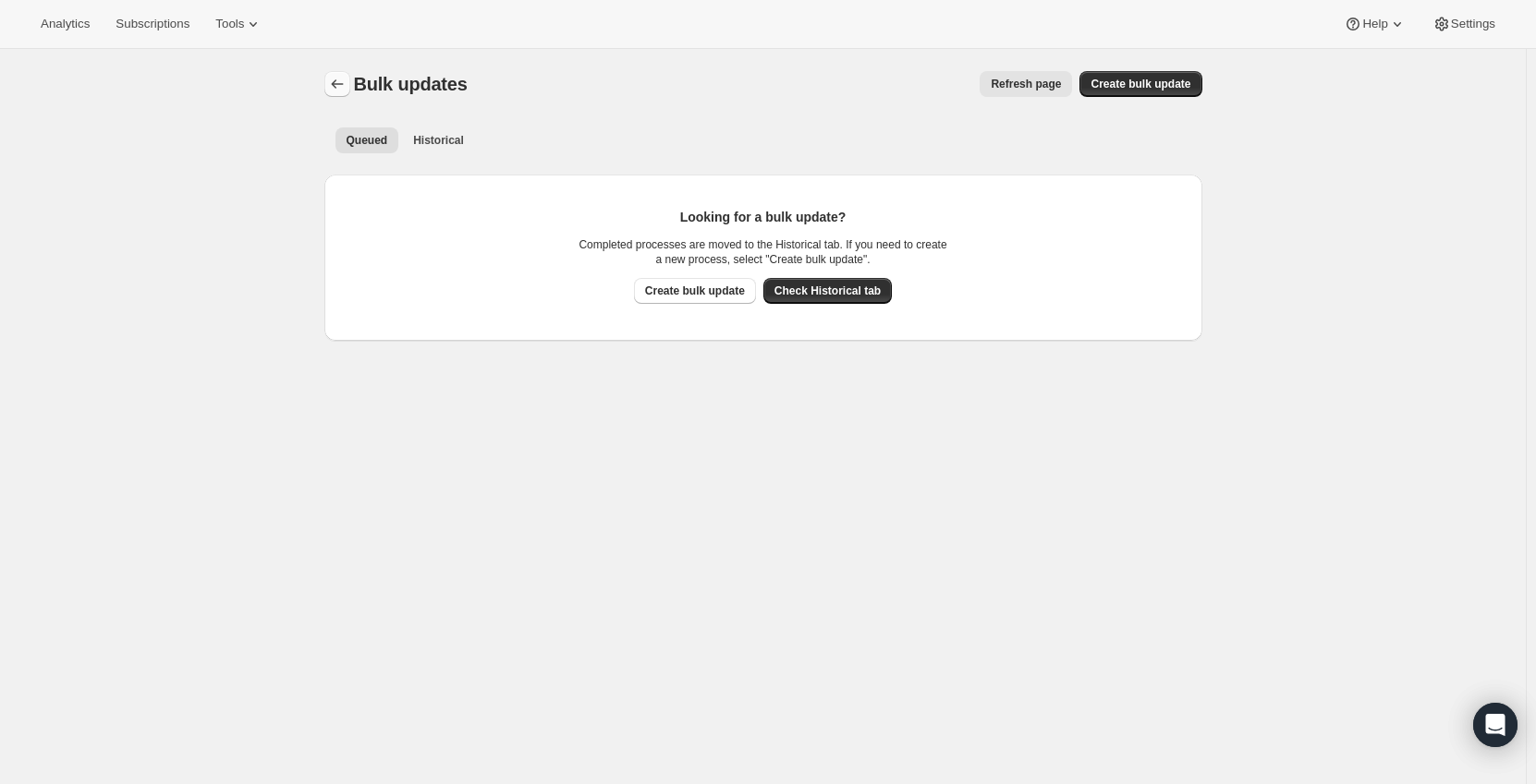
click at [346, 82] on icon "Bulk updates" at bounding box center [337, 83] width 18 height 18
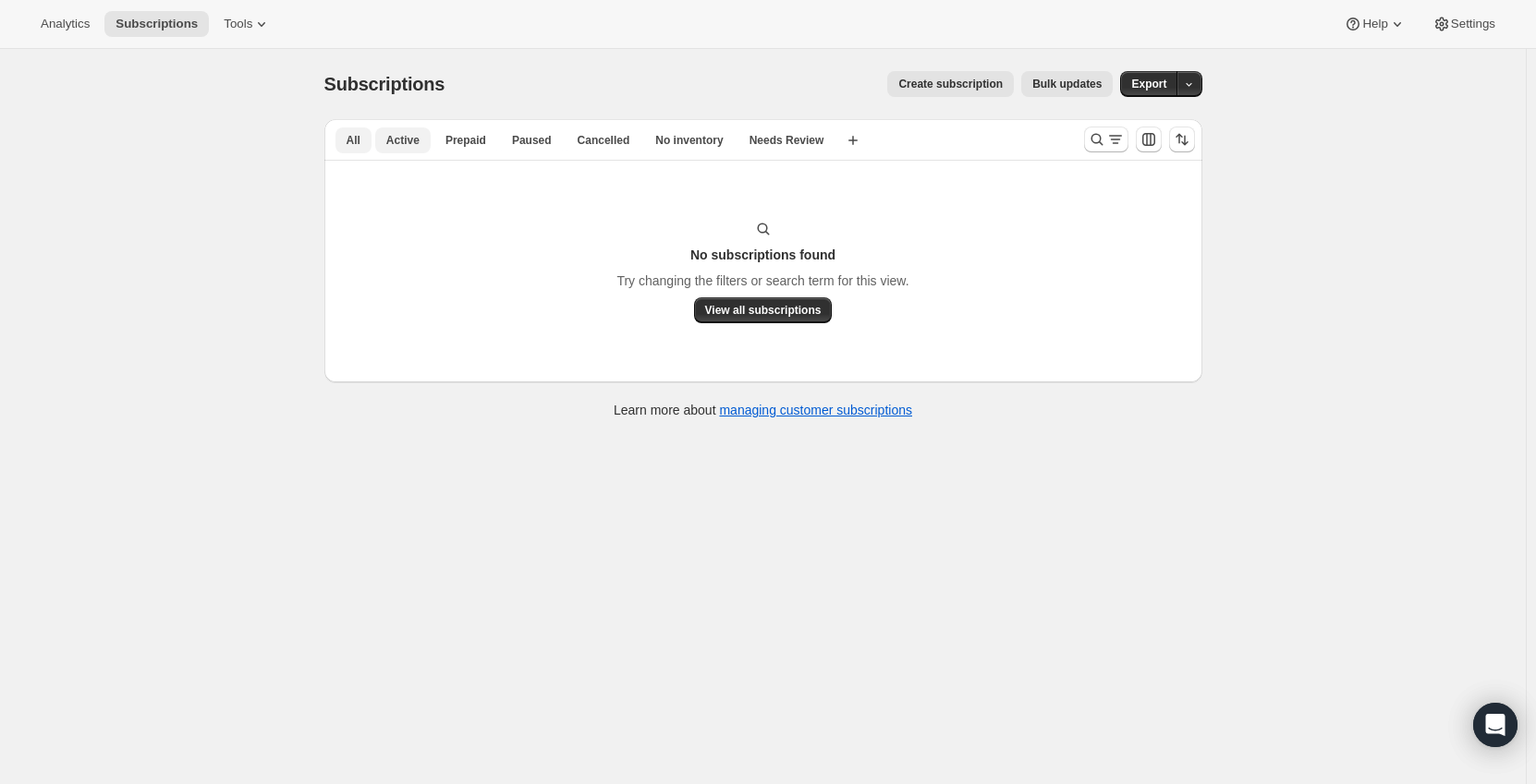
click at [361, 136] on span "All" at bounding box center [353, 140] width 13 height 14
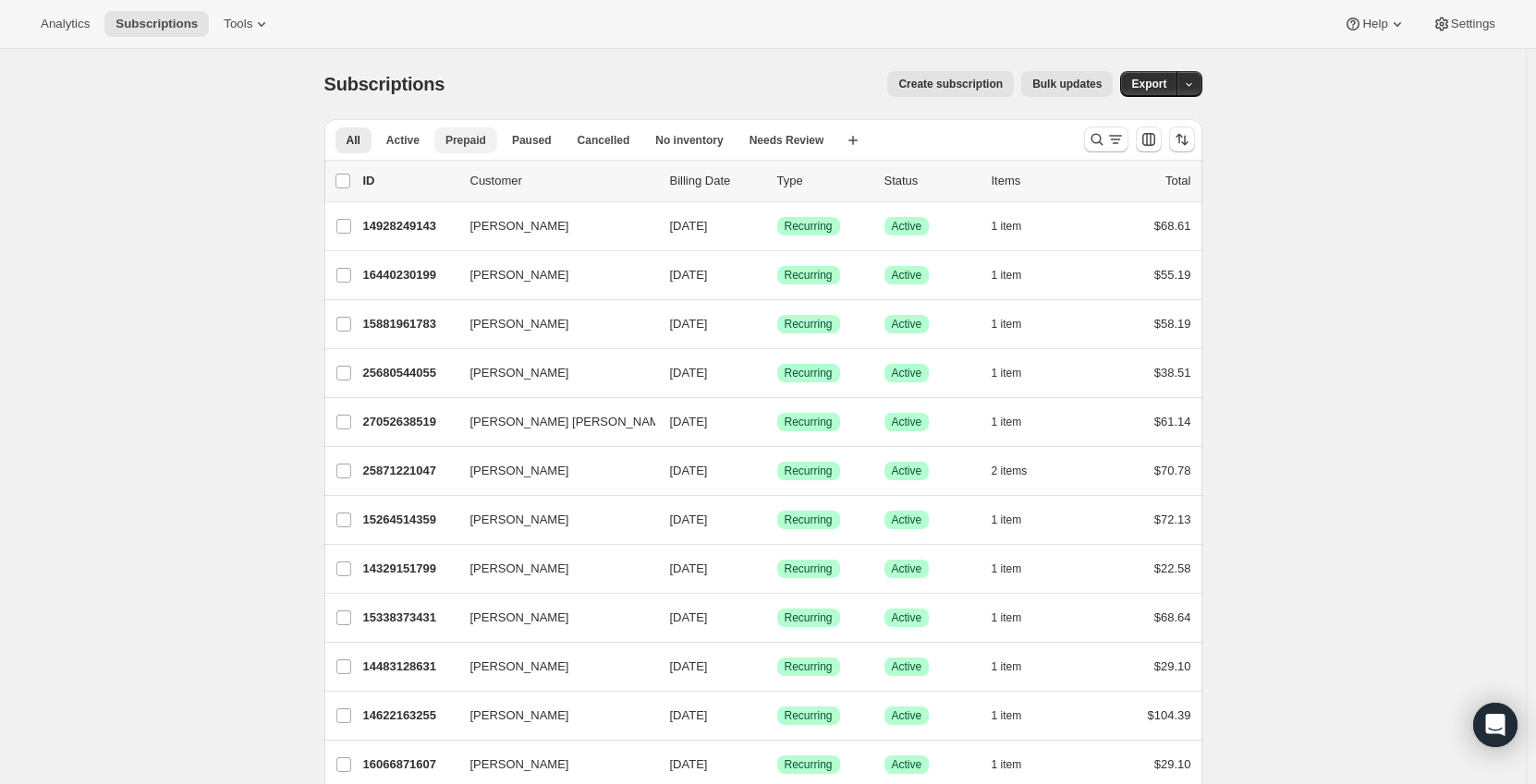
click at [435, 142] on button "Prepaid" at bounding box center [466, 140] width 63 height 26
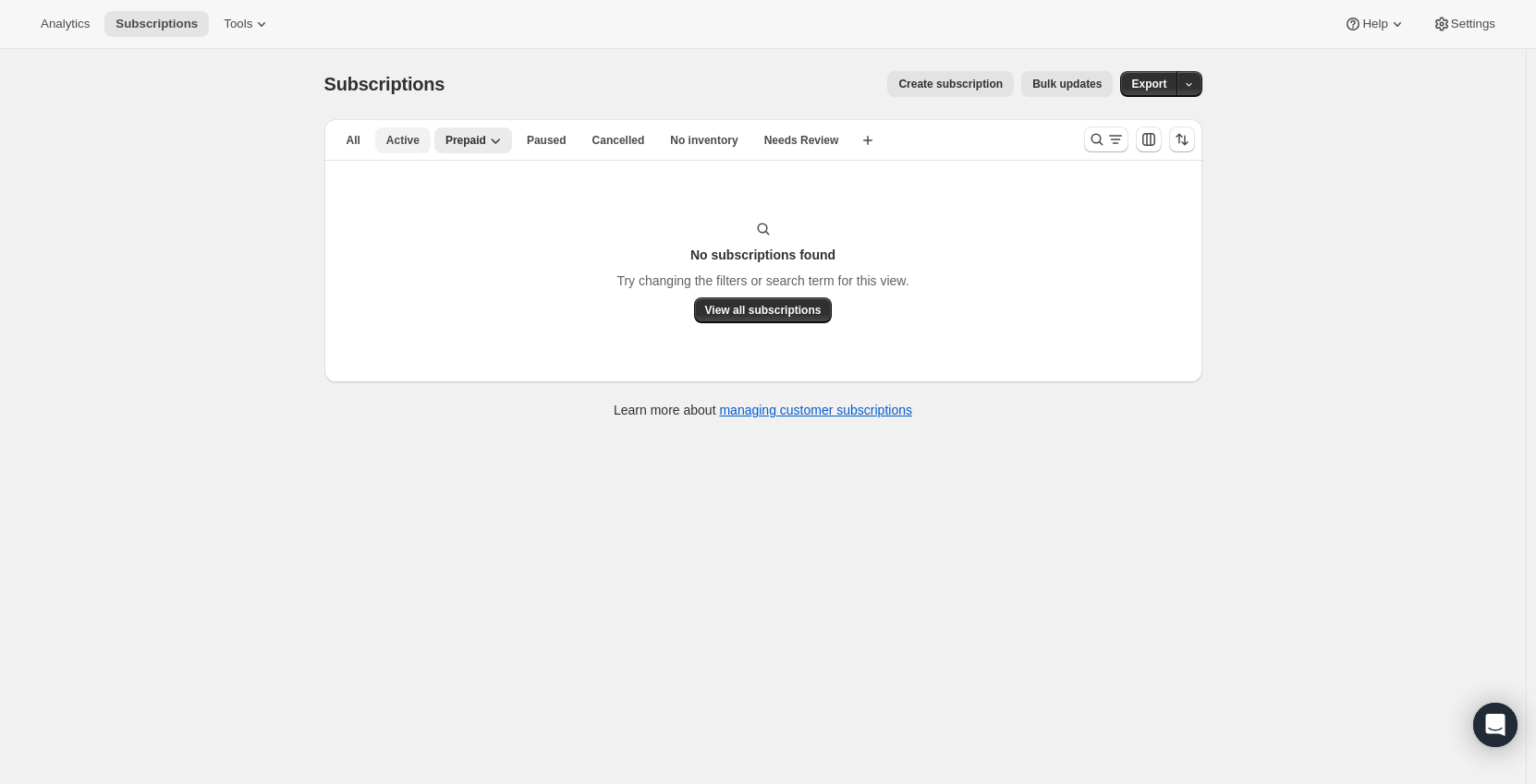
click at [412, 141] on span "Active" at bounding box center [403, 140] width 33 height 14
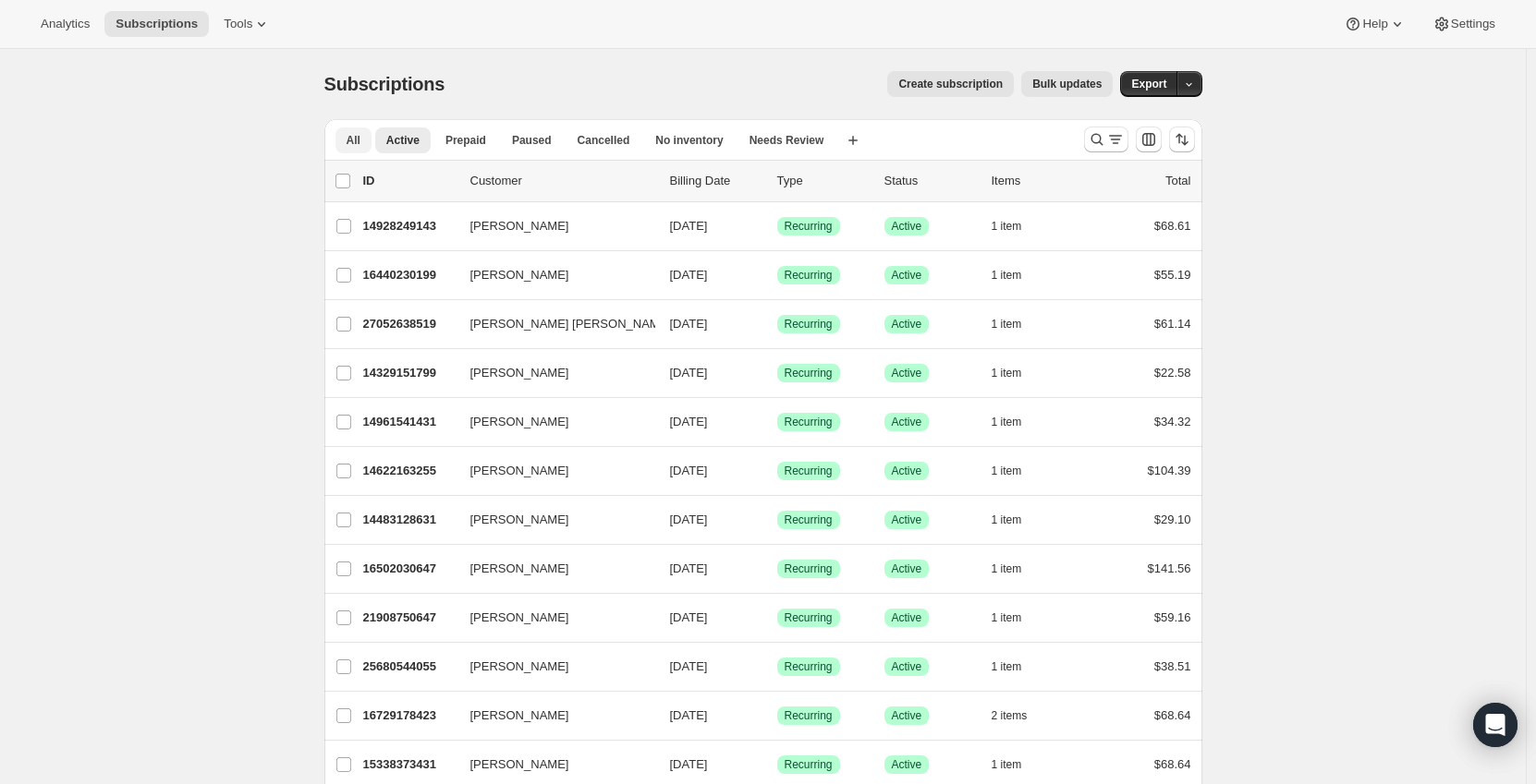
click at [361, 138] on span "All" at bounding box center [353, 140] width 13 height 14
click at [1107, 134] on icon "Search and filter results" at bounding box center [1096, 139] width 18 height 18
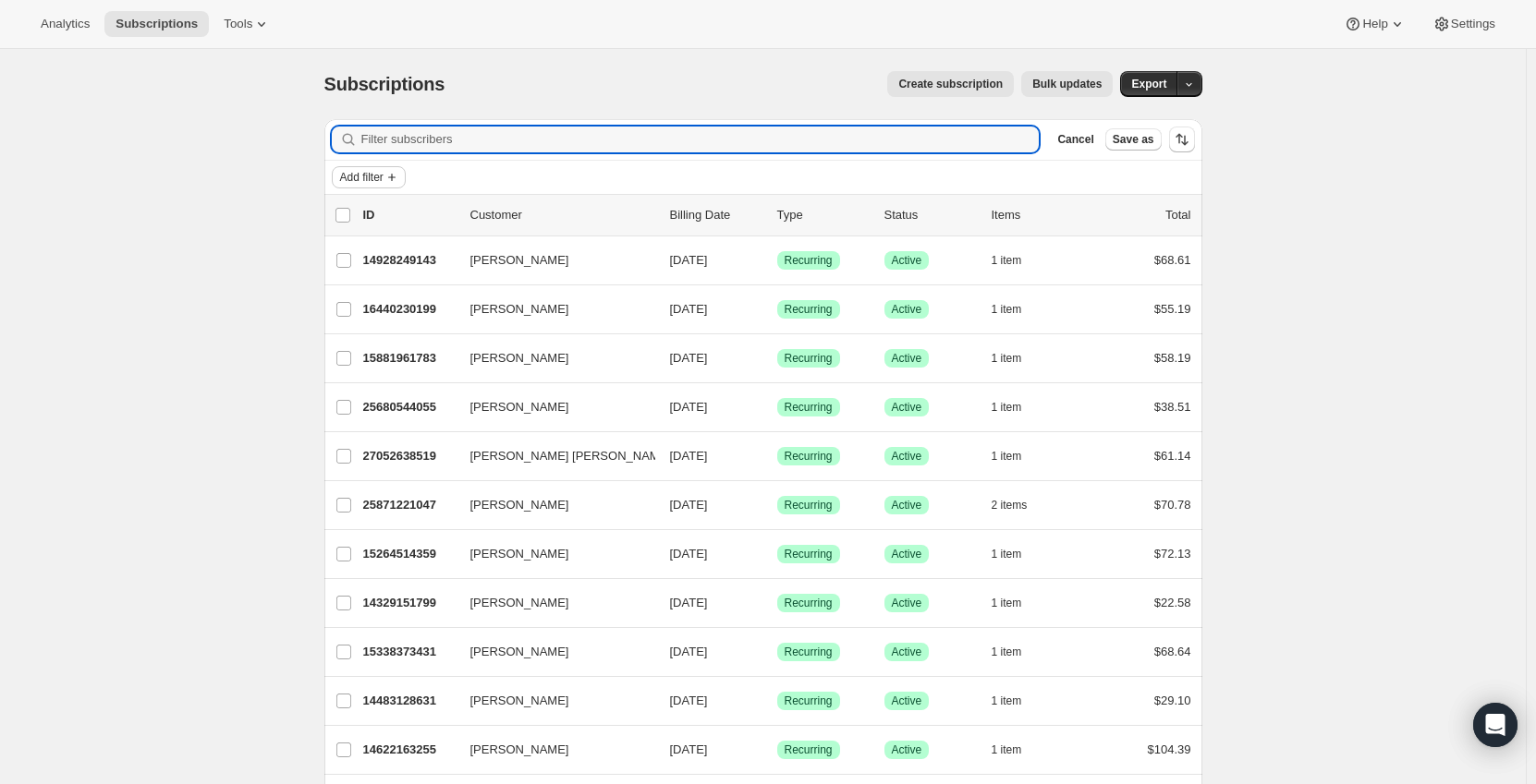
click at [384, 174] on span "Add filter" at bounding box center [362, 177] width 43 height 14
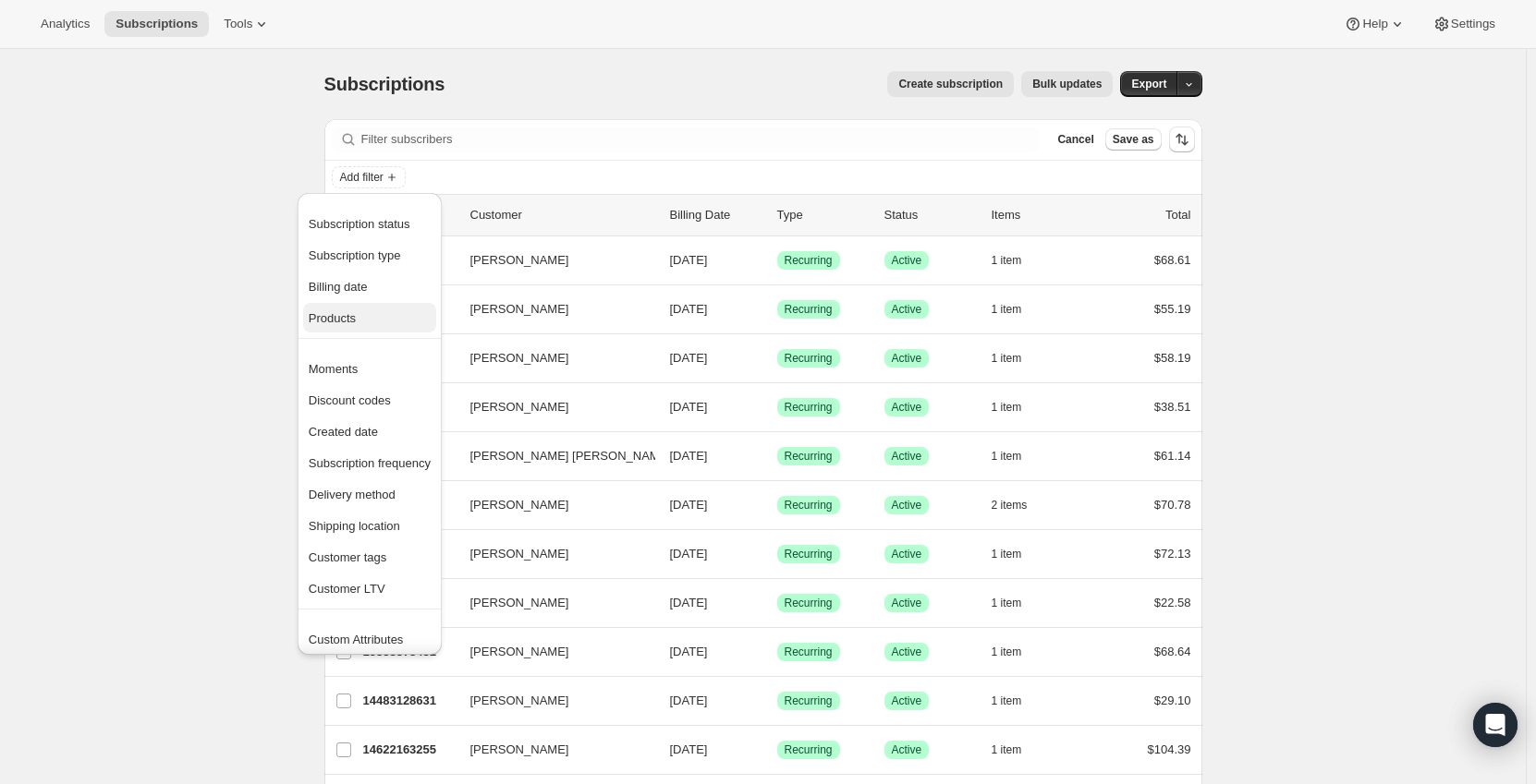
click at [357, 318] on span "Products" at bounding box center [370, 318] width 122 height 18
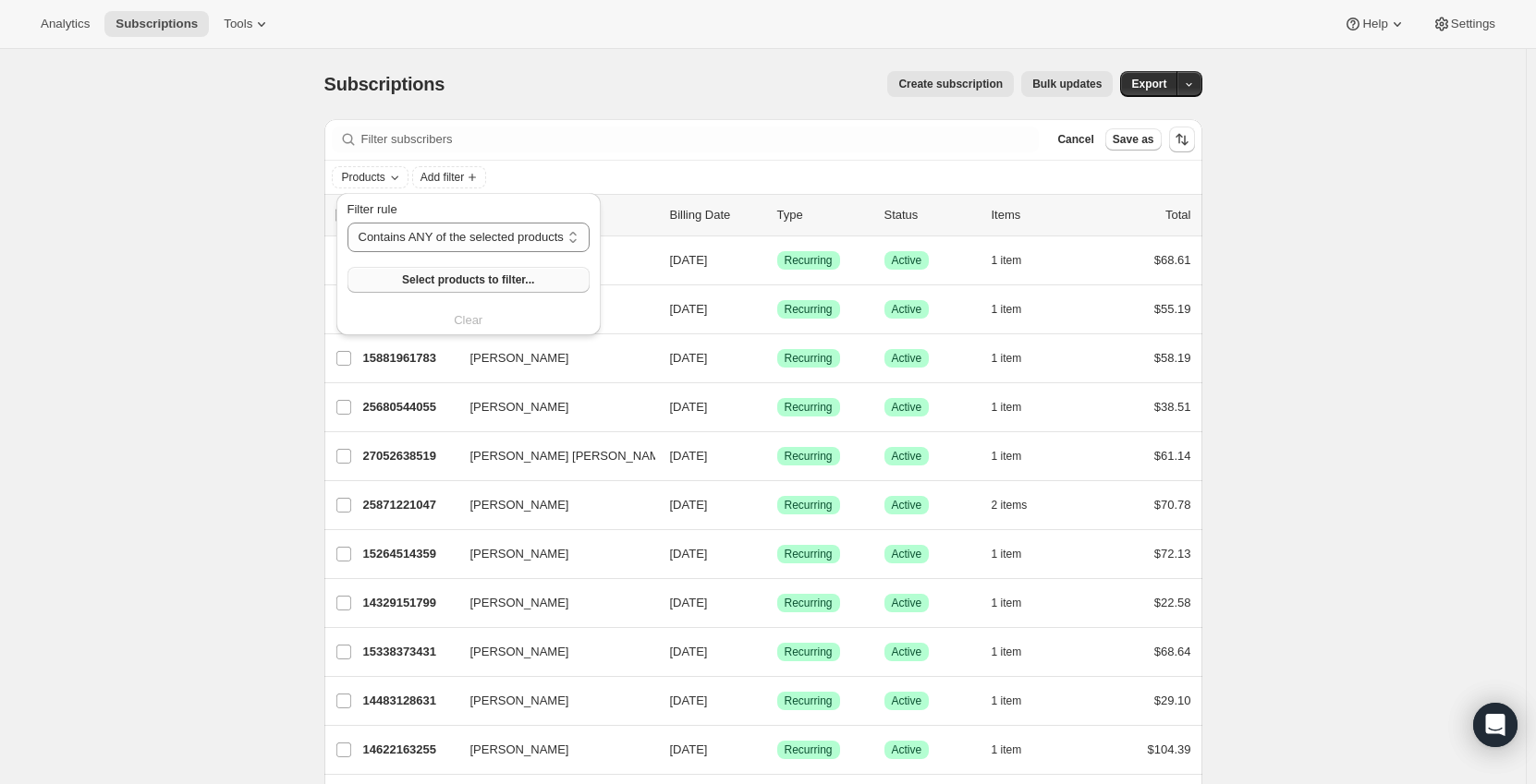
click at [473, 288] on button "Select products to filter..." at bounding box center [468, 279] width 242 height 26
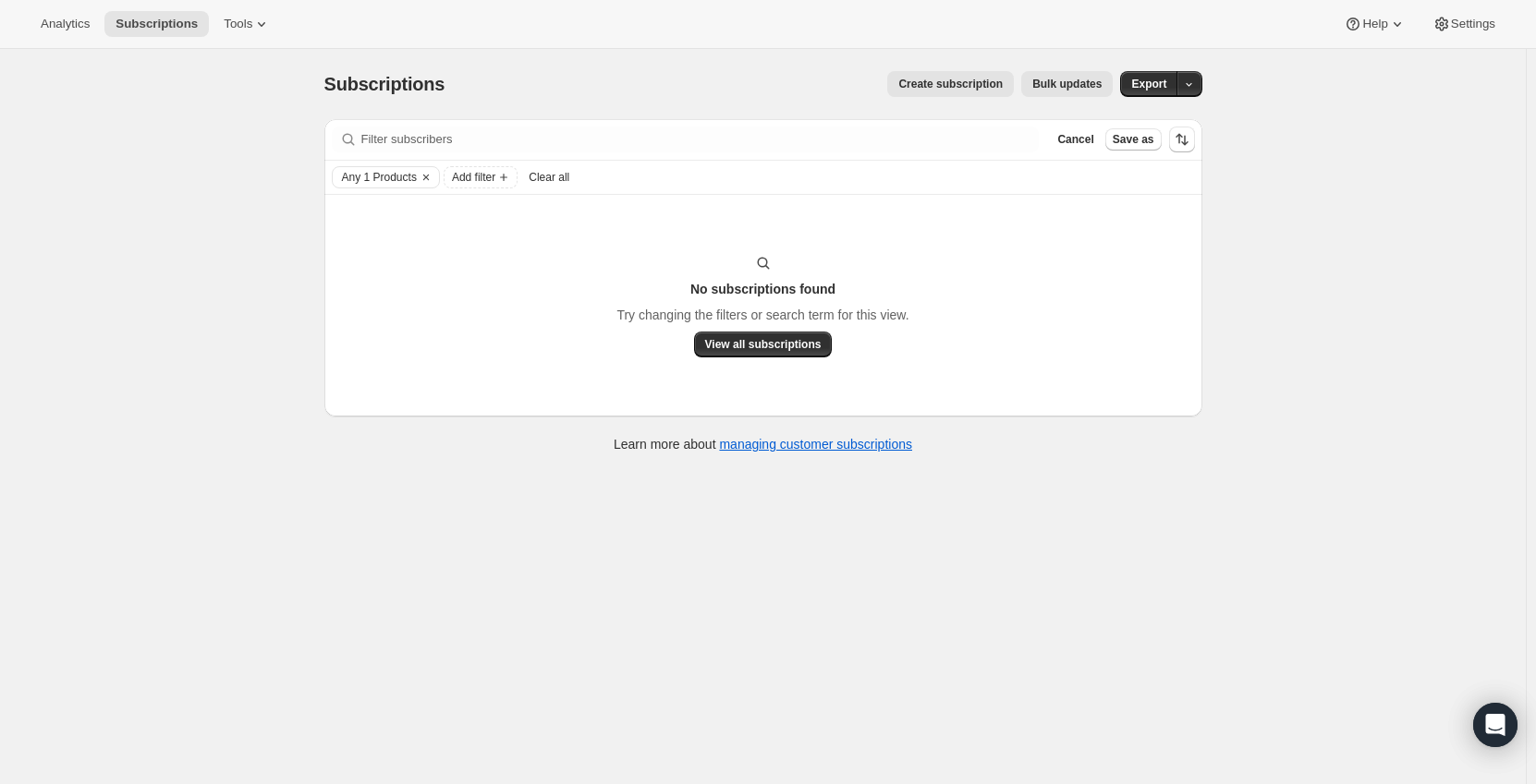
drag, startPoint x: 429, startPoint y: 175, endPoint x: 419, endPoint y: 179, distance: 10.8
click at [428, 175] on icon "Clear" at bounding box center [426, 177] width 14 height 14
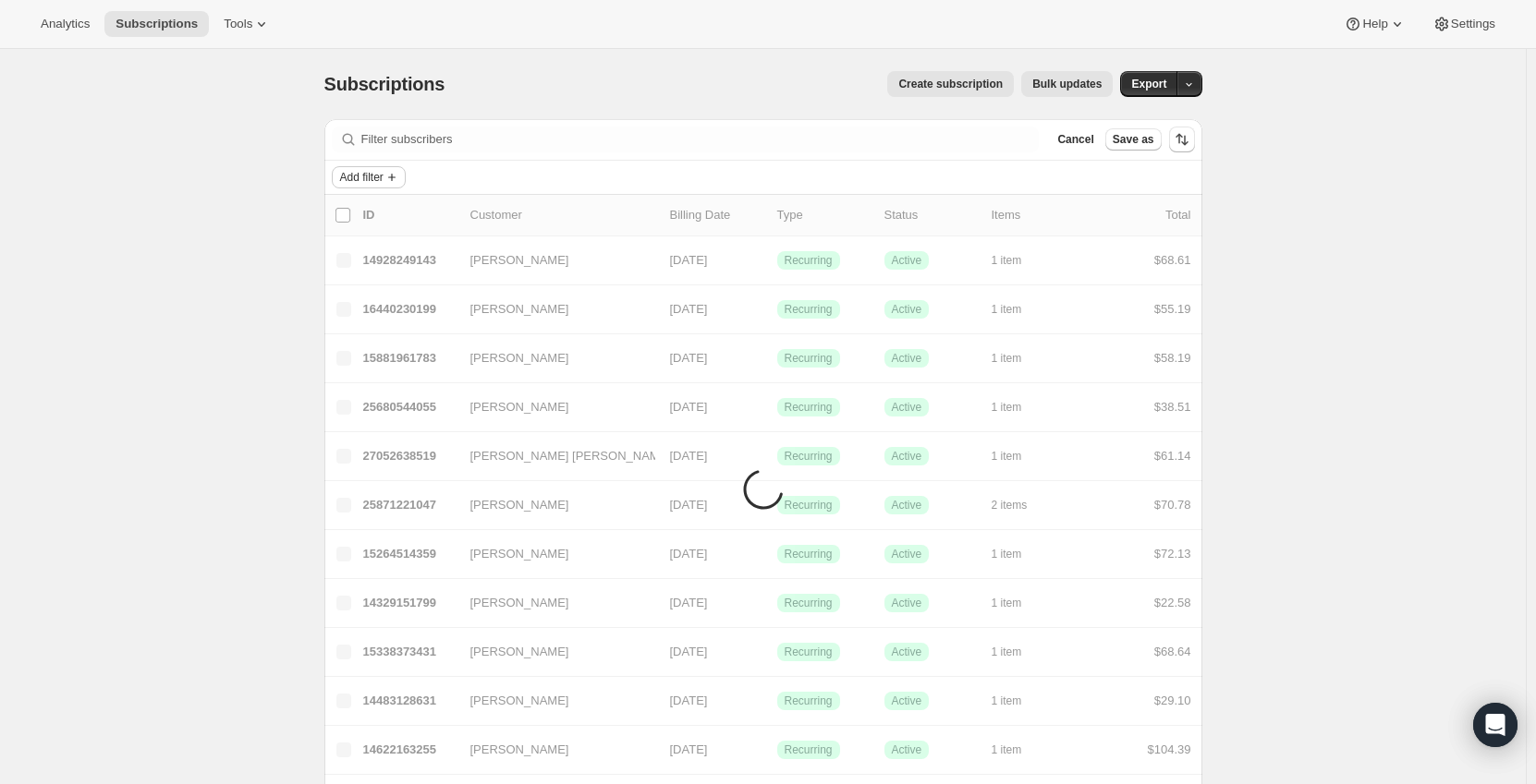
click at [396, 178] on icon "Add filter" at bounding box center [392, 178] width 8 height 8
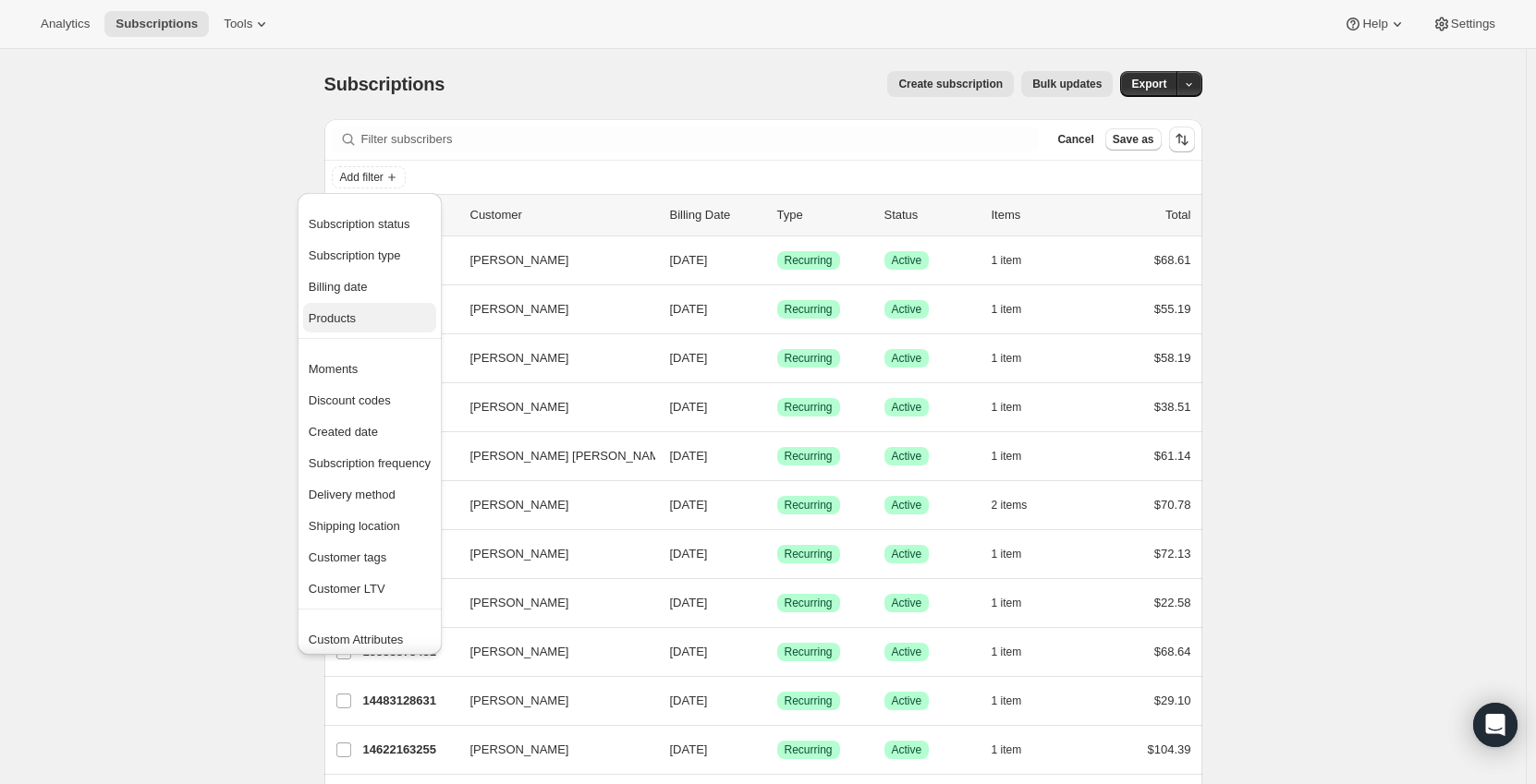
click at [374, 317] on span "Products" at bounding box center [370, 318] width 122 height 18
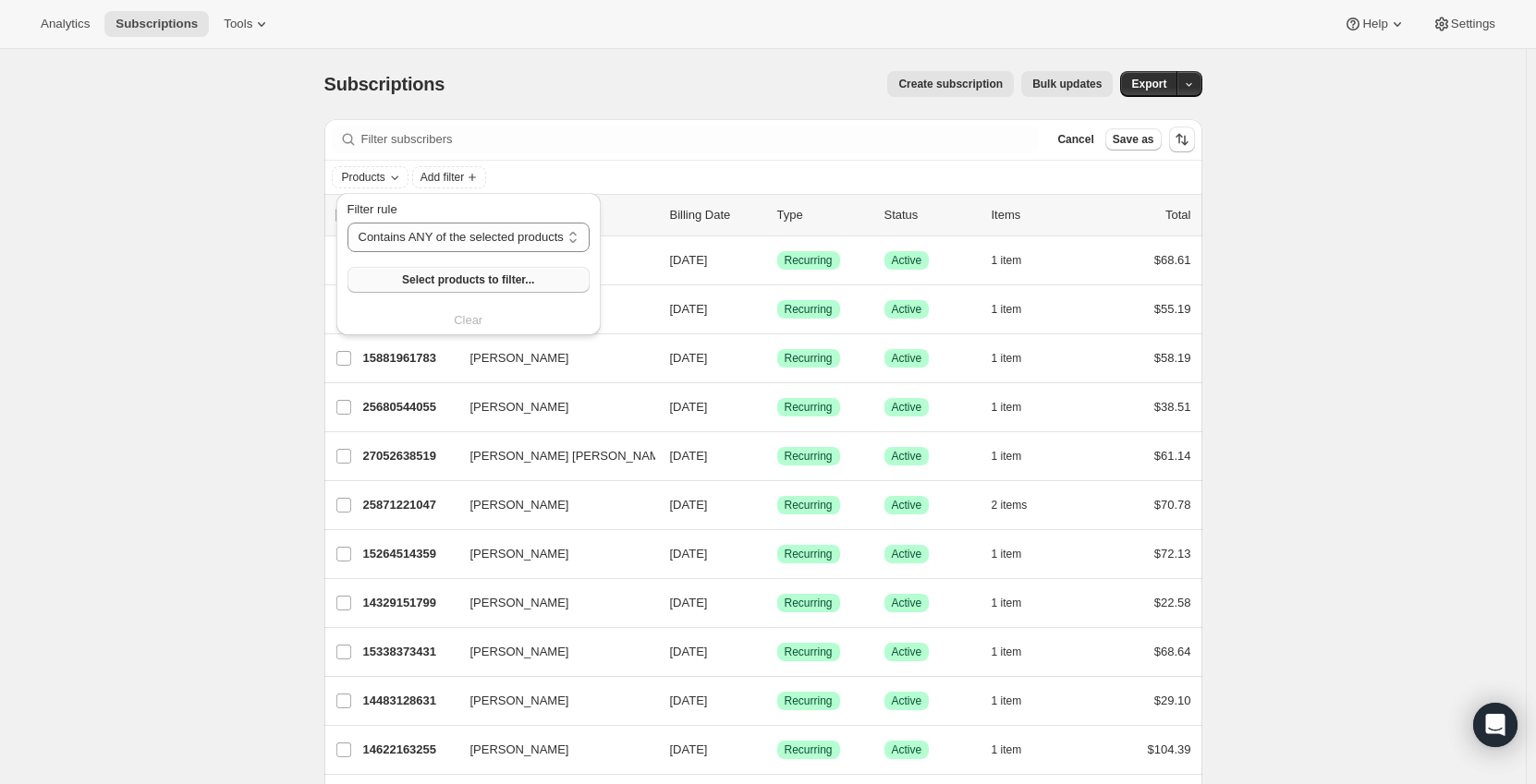
click at [439, 280] on span "Select products to filter..." at bounding box center [468, 279] width 132 height 14
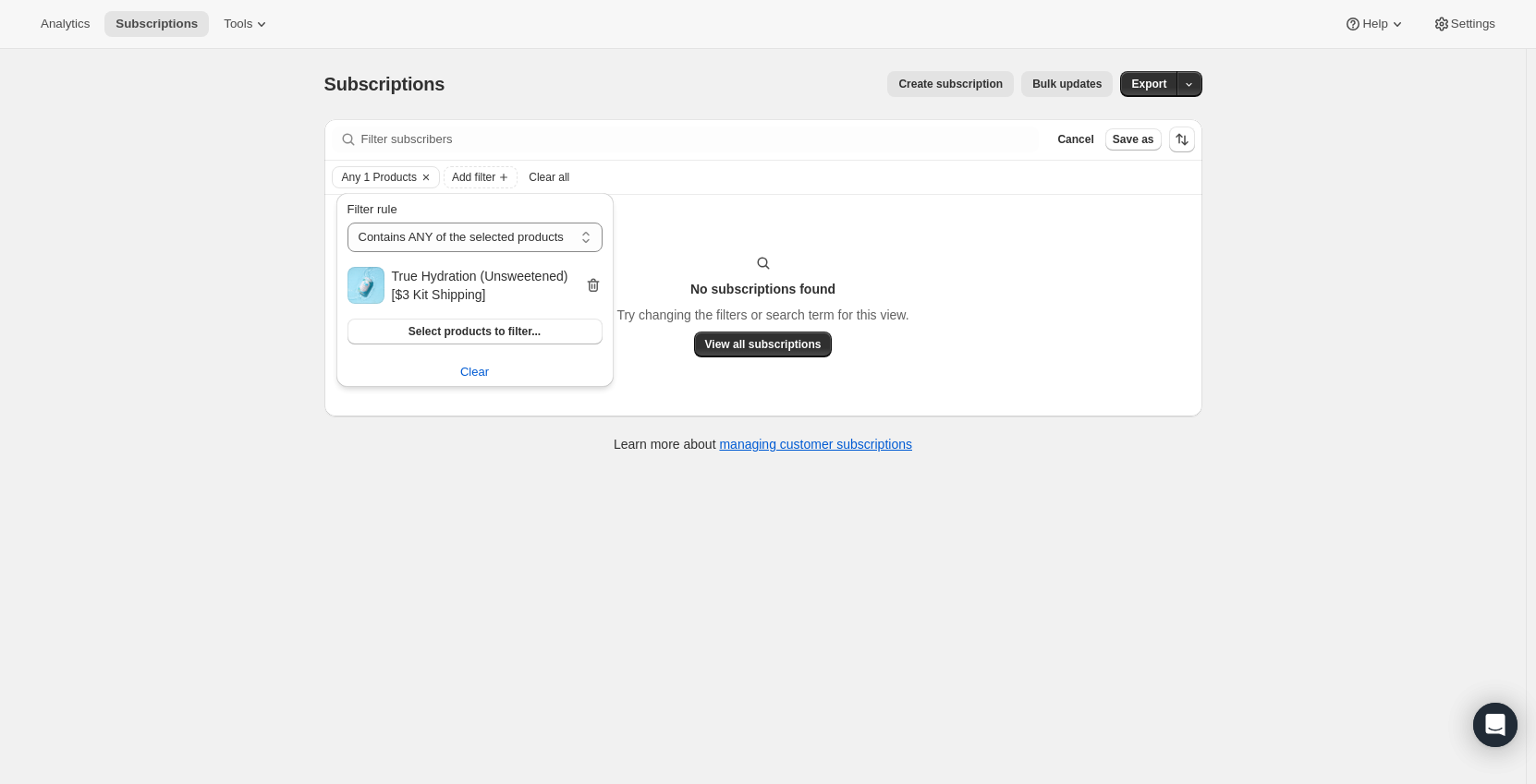
click at [590, 286] on icon "button" at bounding box center [593, 285] width 18 height 18
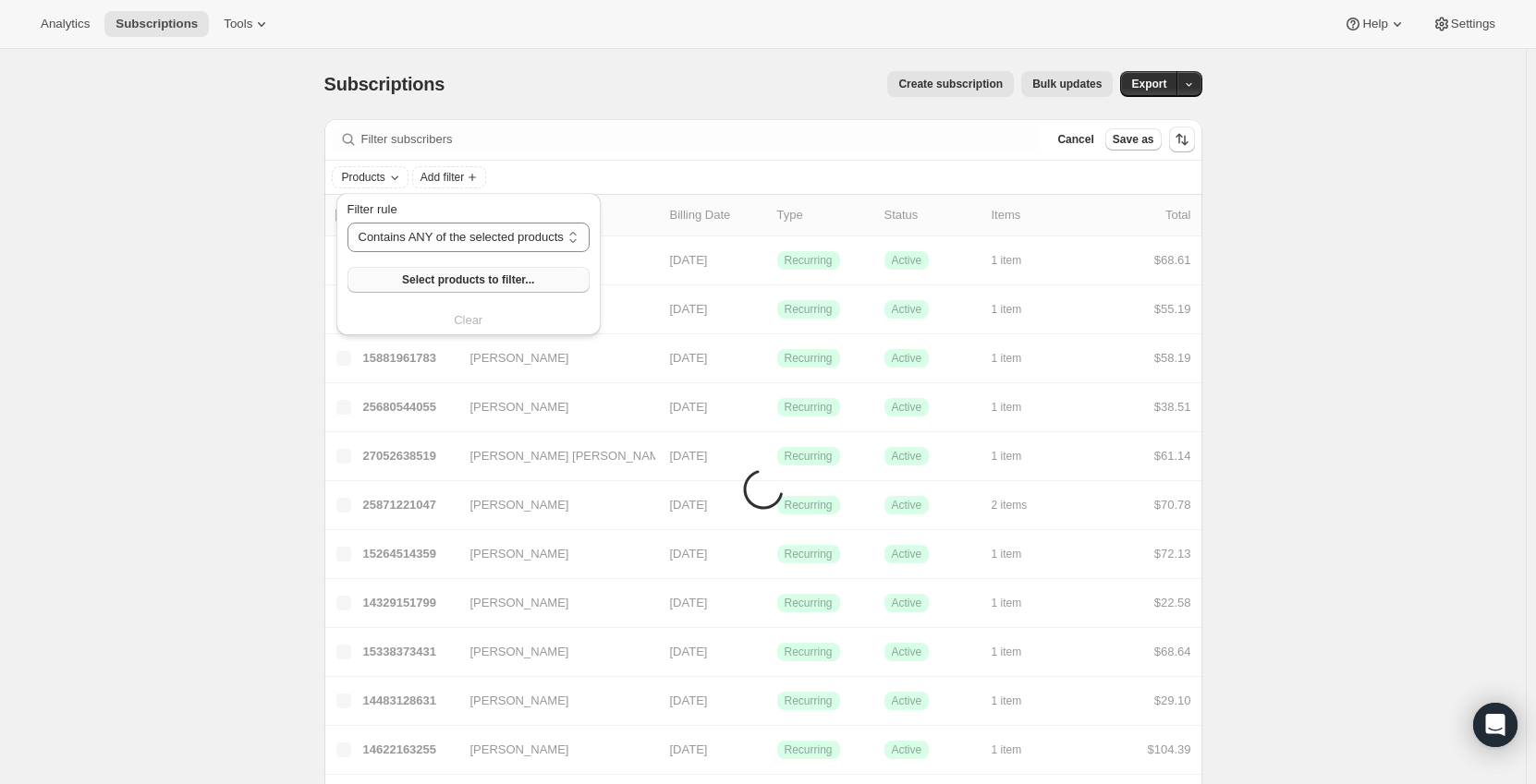
click at [487, 289] on button "Select products to filter..." at bounding box center [468, 279] width 242 height 26
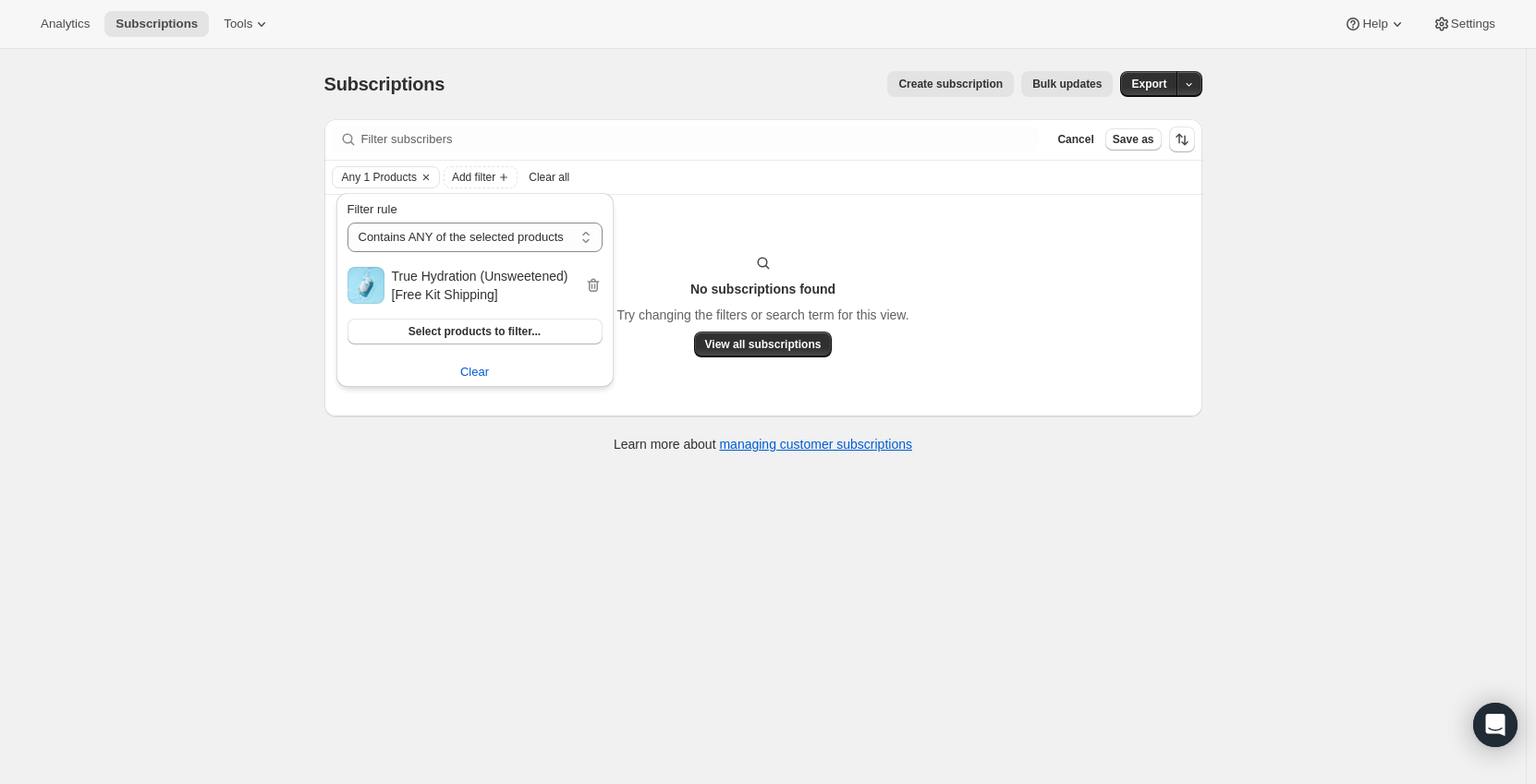
click at [591, 288] on icon "button" at bounding box center [591, 287] width 2 height 6
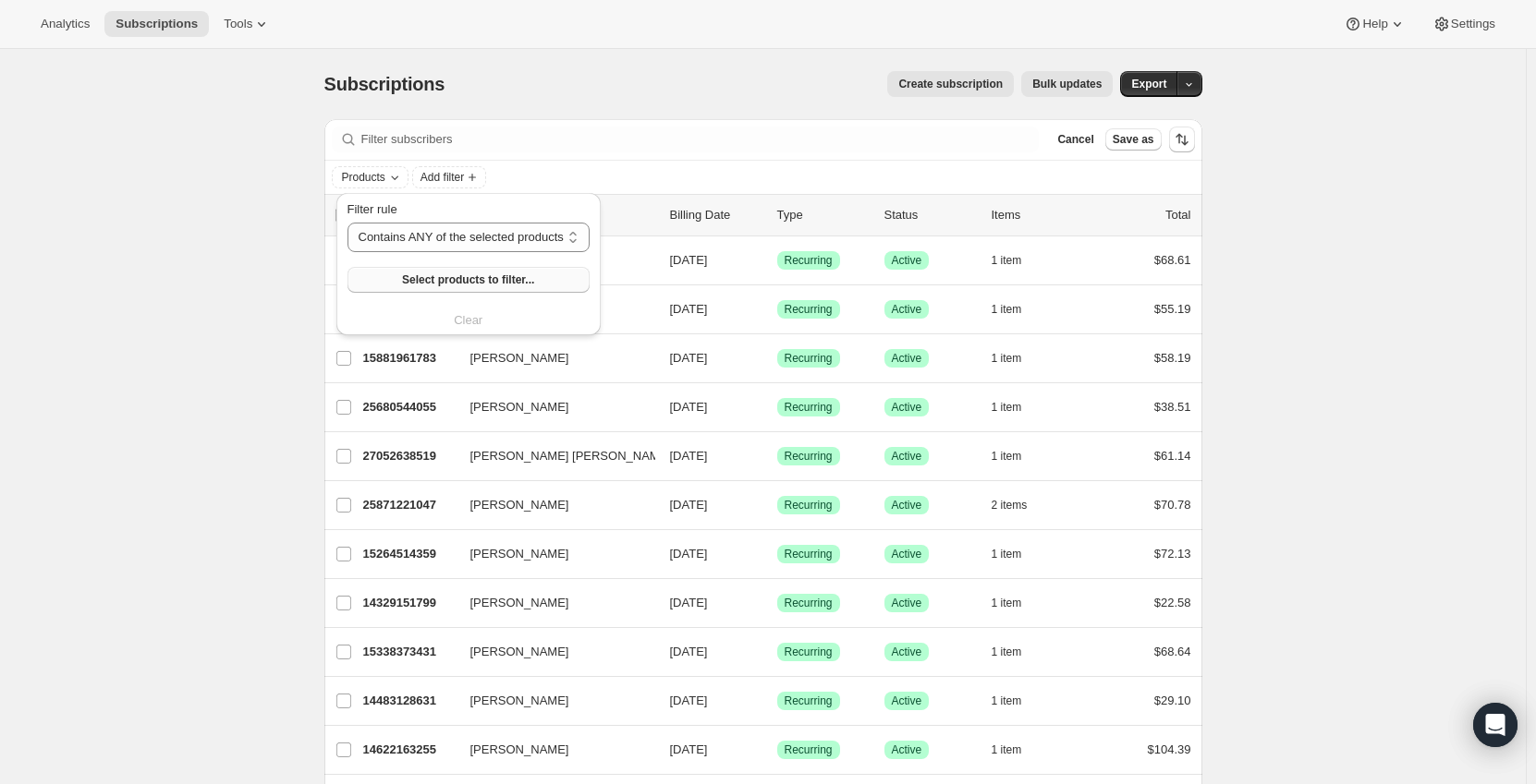
click at [476, 272] on button "Select products to filter..." at bounding box center [468, 279] width 242 height 26
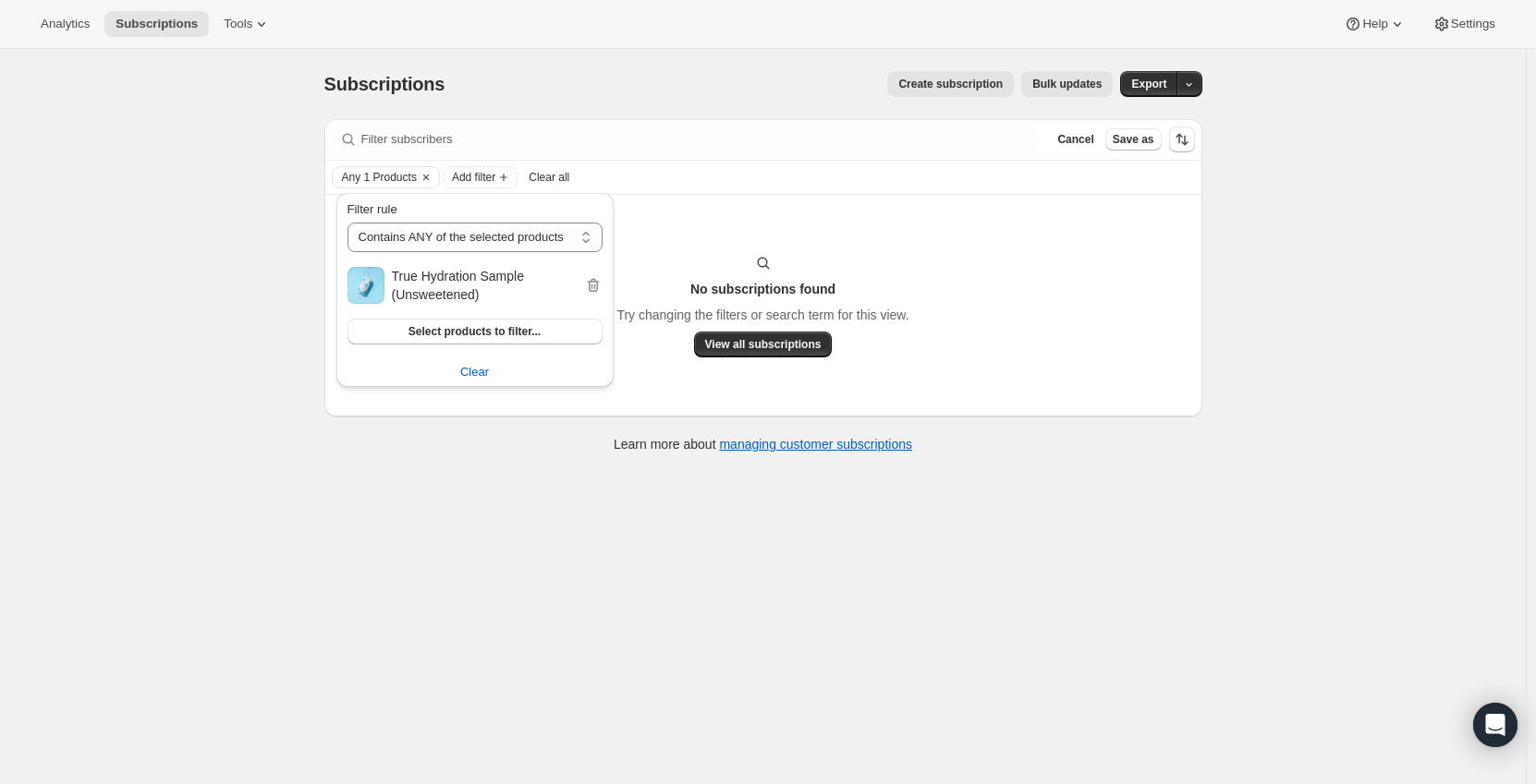
drag, startPoint x: 589, startPoint y: 283, endPoint x: 511, endPoint y: 279, distance: 78.1
click at [511, 279] on div "True Hydration Sample (Unsweetened)" at bounding box center [474, 285] width 255 height 37
click at [585, 280] on icon "button" at bounding box center [593, 285] width 18 height 18
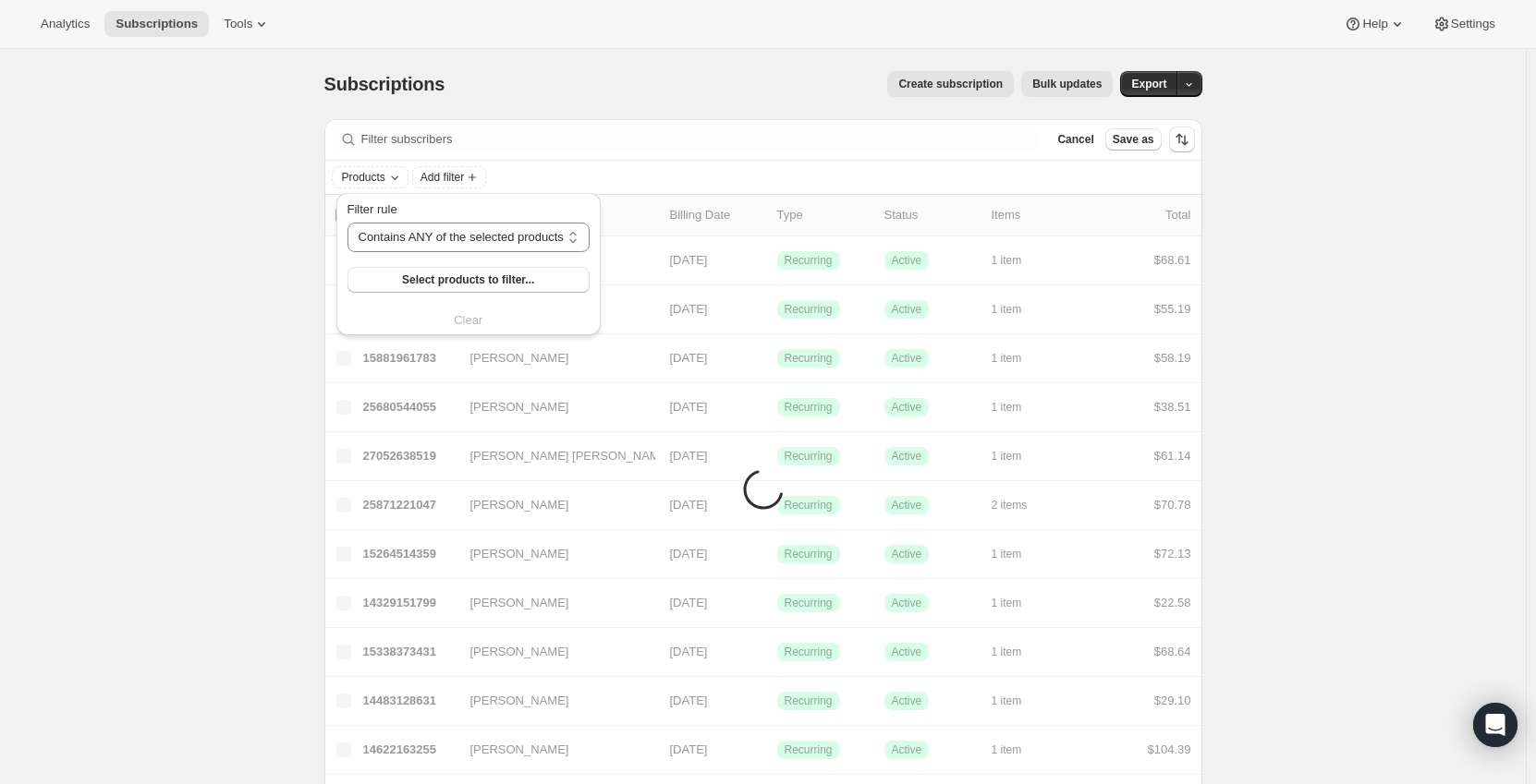
click at [489, 297] on div "Filter rule Contains ANY of the selected products Contains ALL of the selected …" at bounding box center [468, 265] width 242 height 129
click at [496, 283] on span "Select products to filter..." at bounding box center [468, 279] width 132 height 14
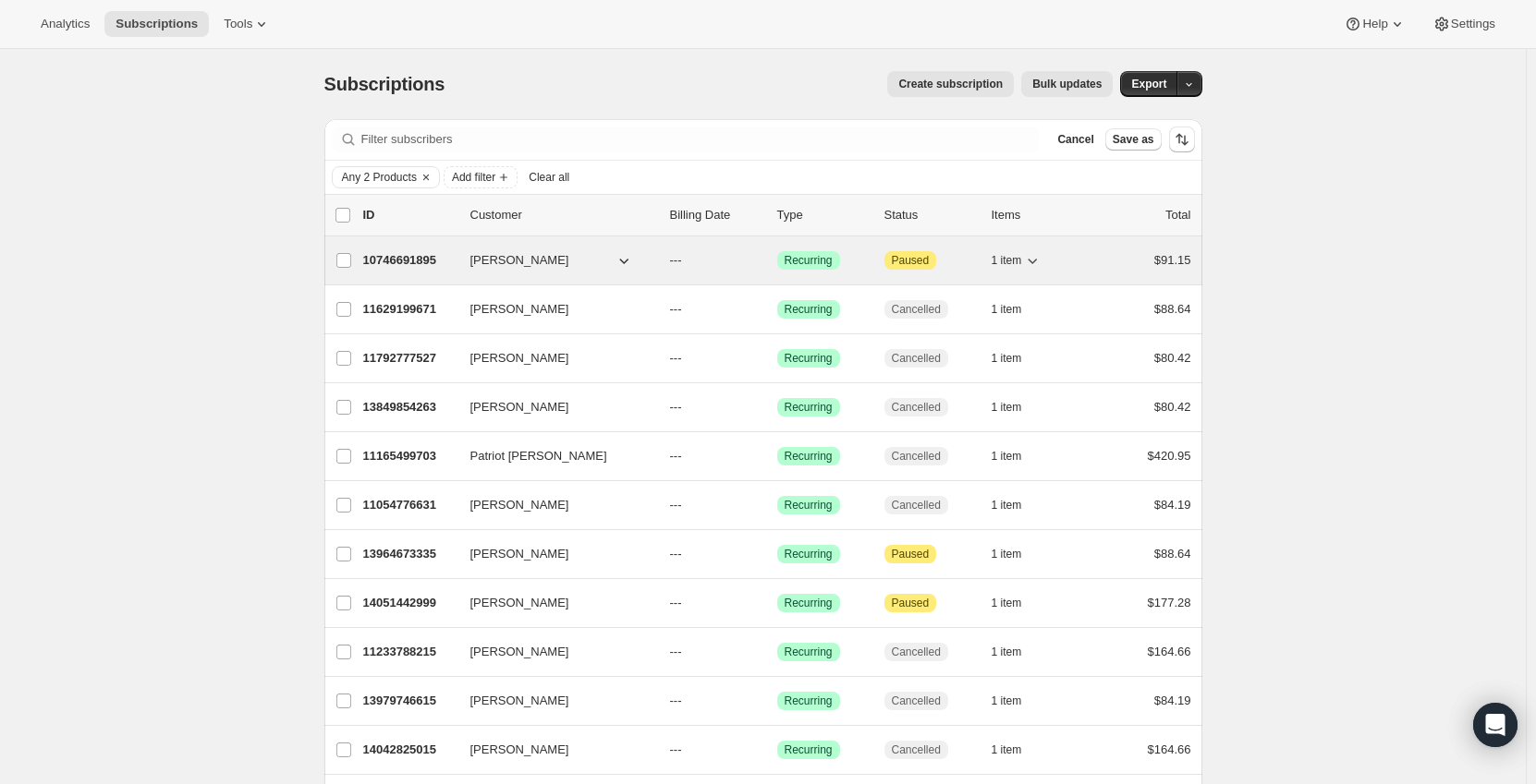
click at [1026, 261] on button "1 item" at bounding box center [1017, 260] width 51 height 26
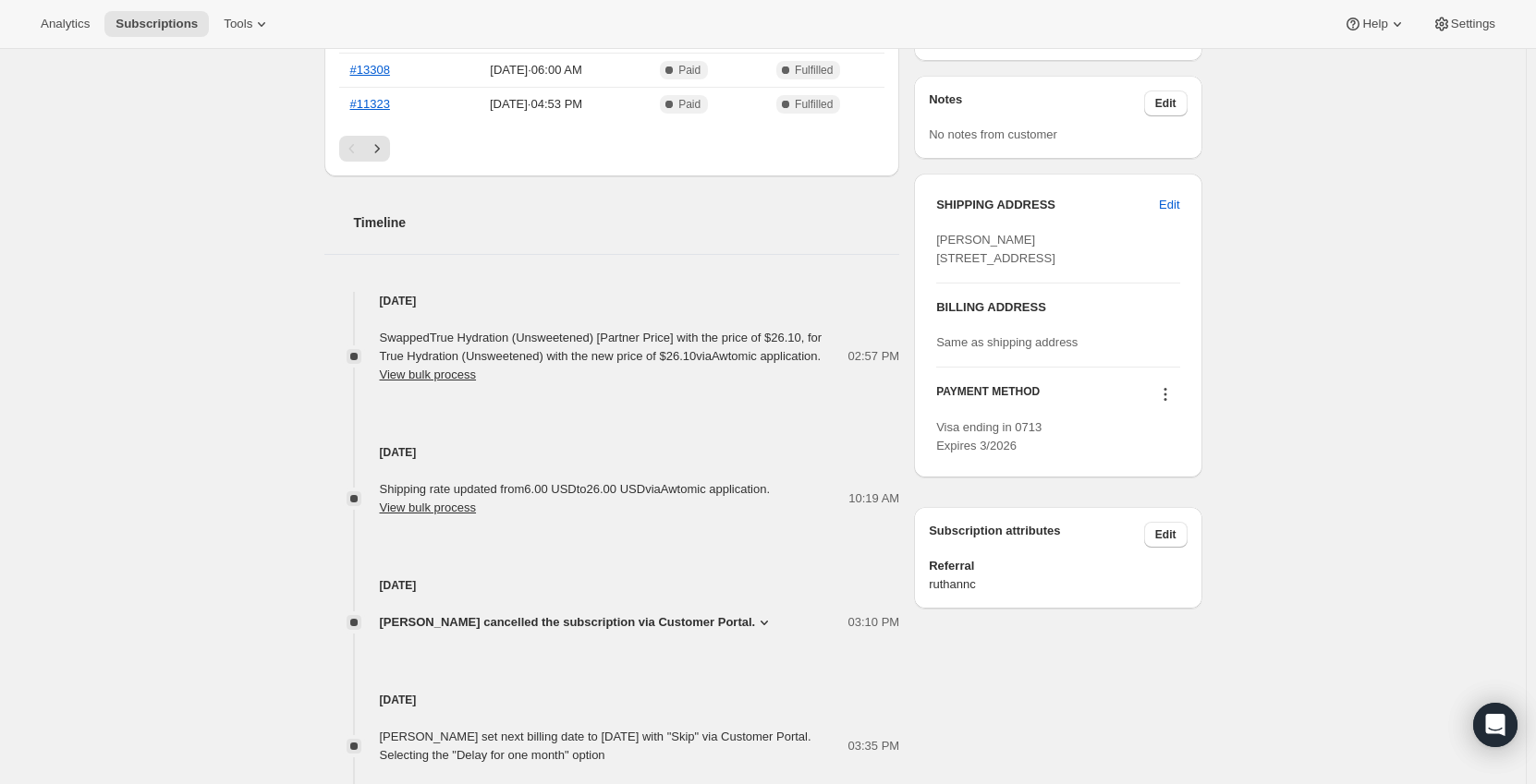
scroll to position [185, 0]
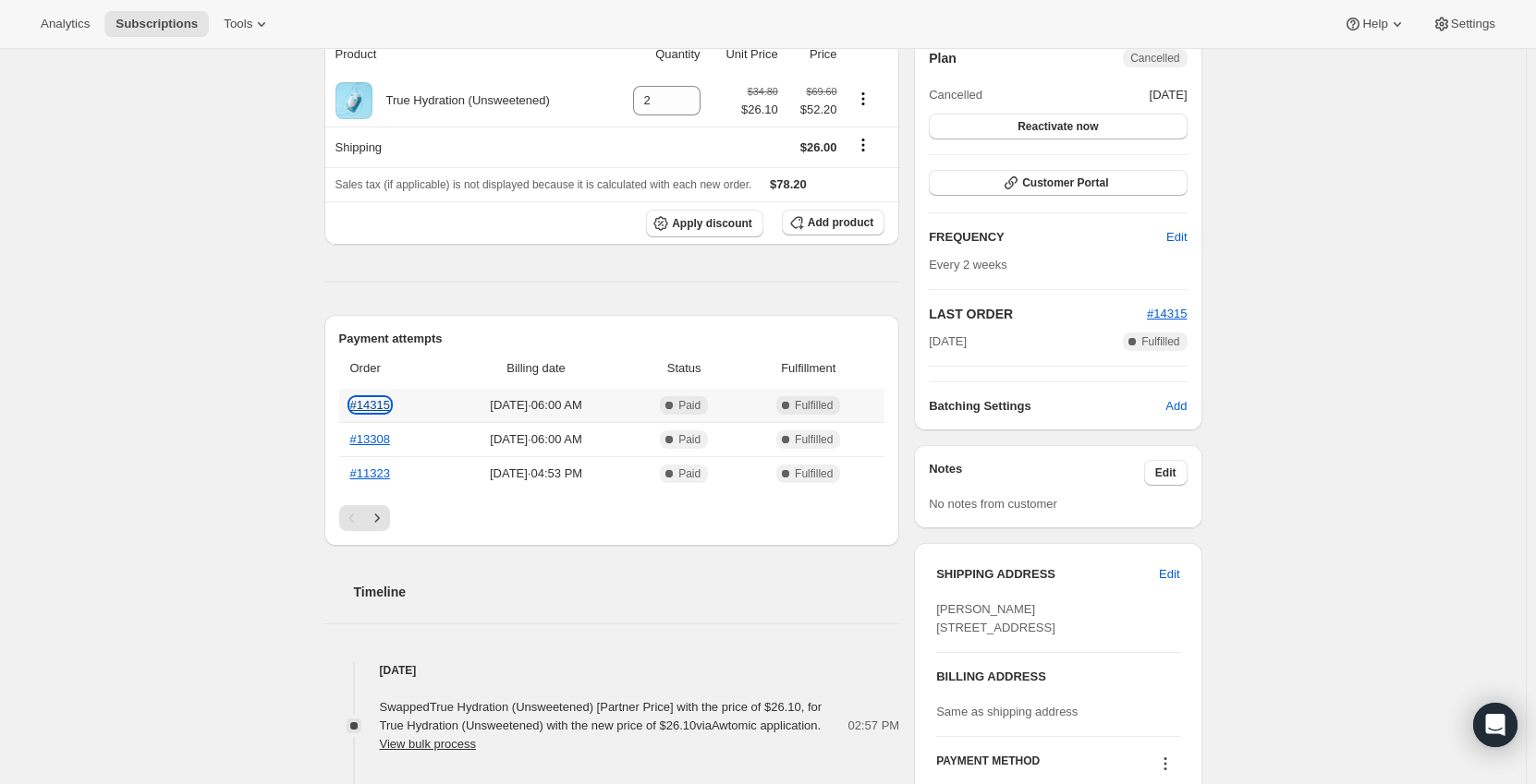
click at [371, 404] on link "#14315" at bounding box center [370, 404] width 40 height 13
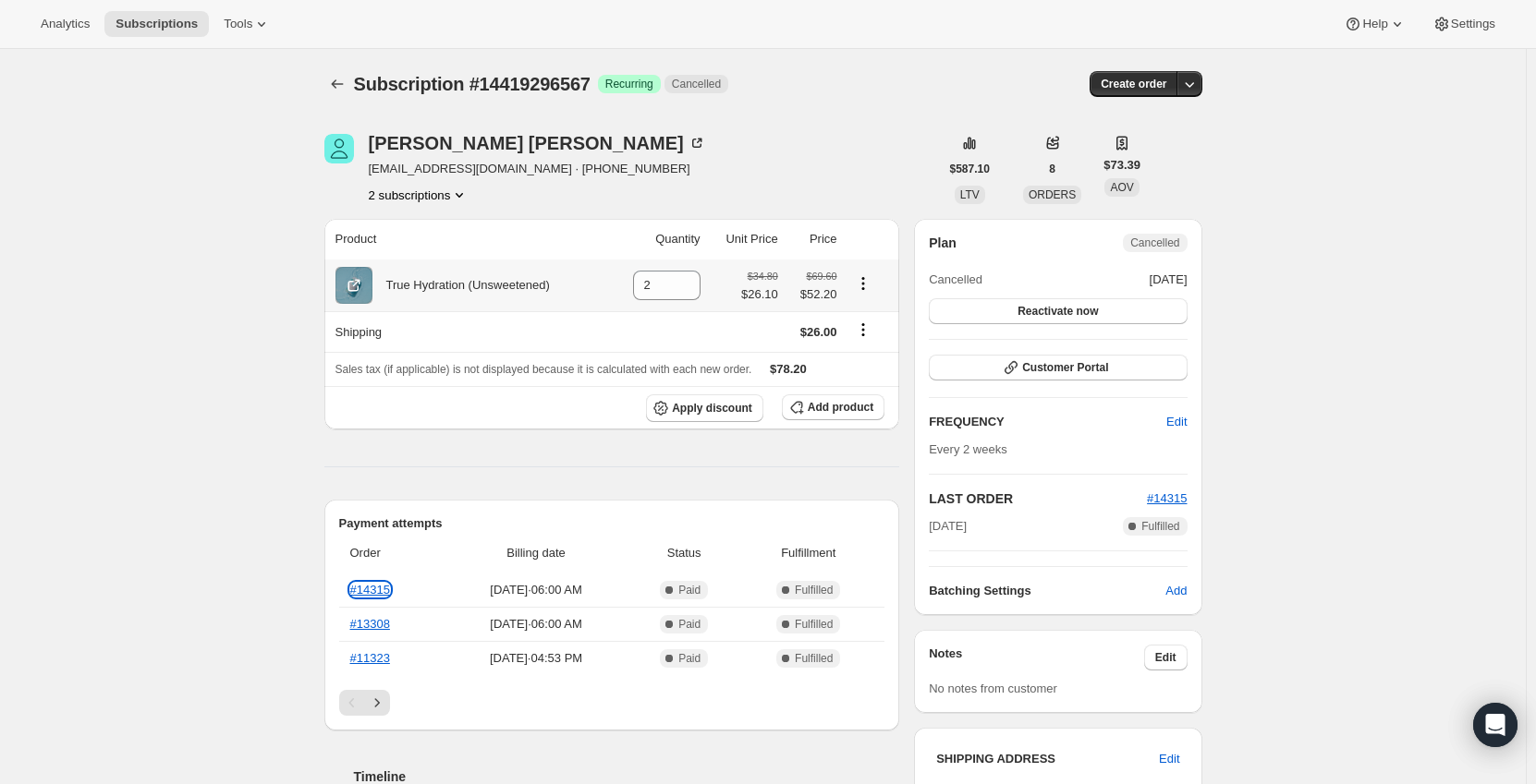
scroll to position [555, 0]
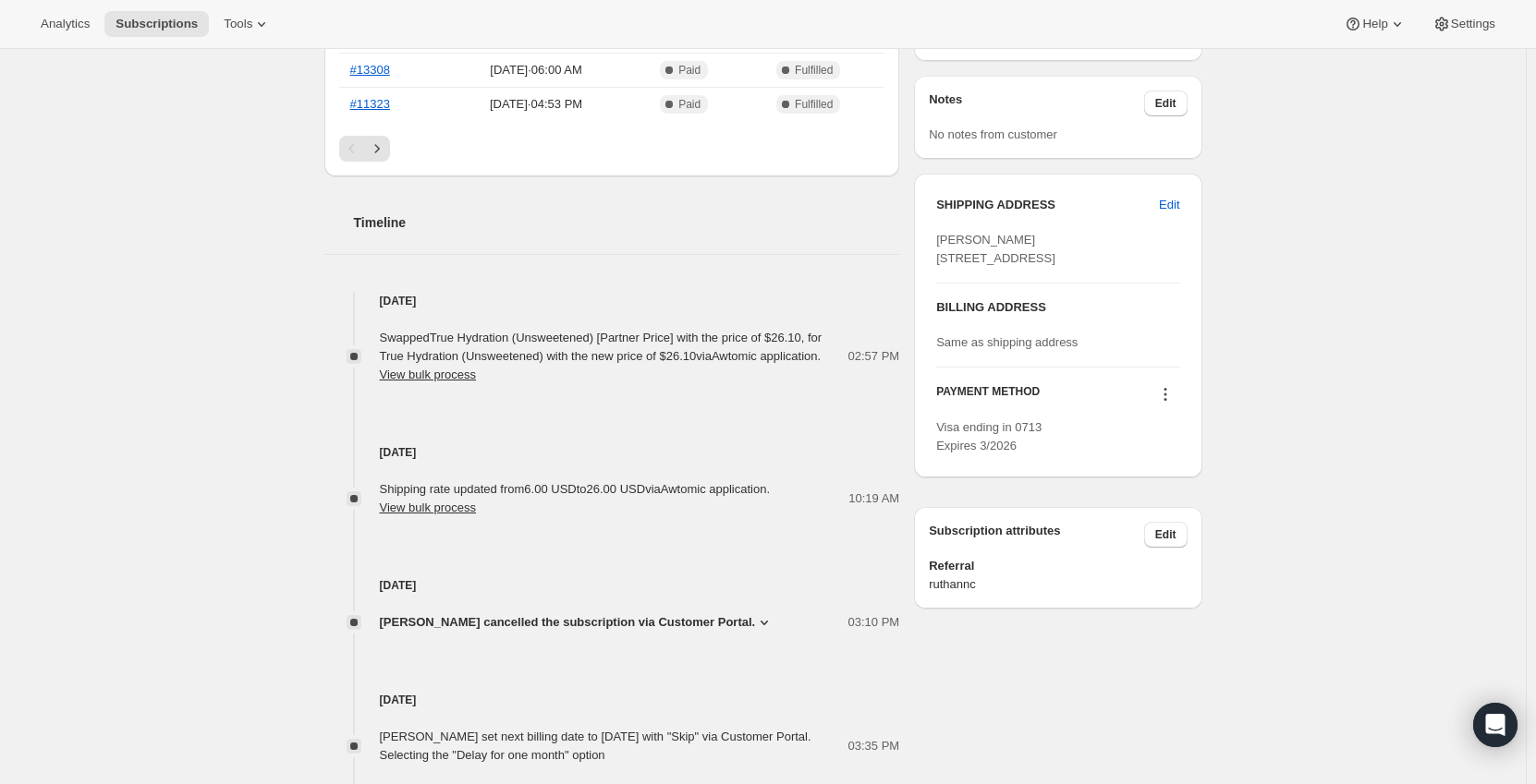
drag, startPoint x: 461, startPoint y: 508, endPoint x: 281, endPoint y: 456, distance: 187.4
click at [281, 456] on div "Subscription #14419296567. This page is ready Subscription #14419296567 Success…" at bounding box center [762, 499] width 1525 height 2011
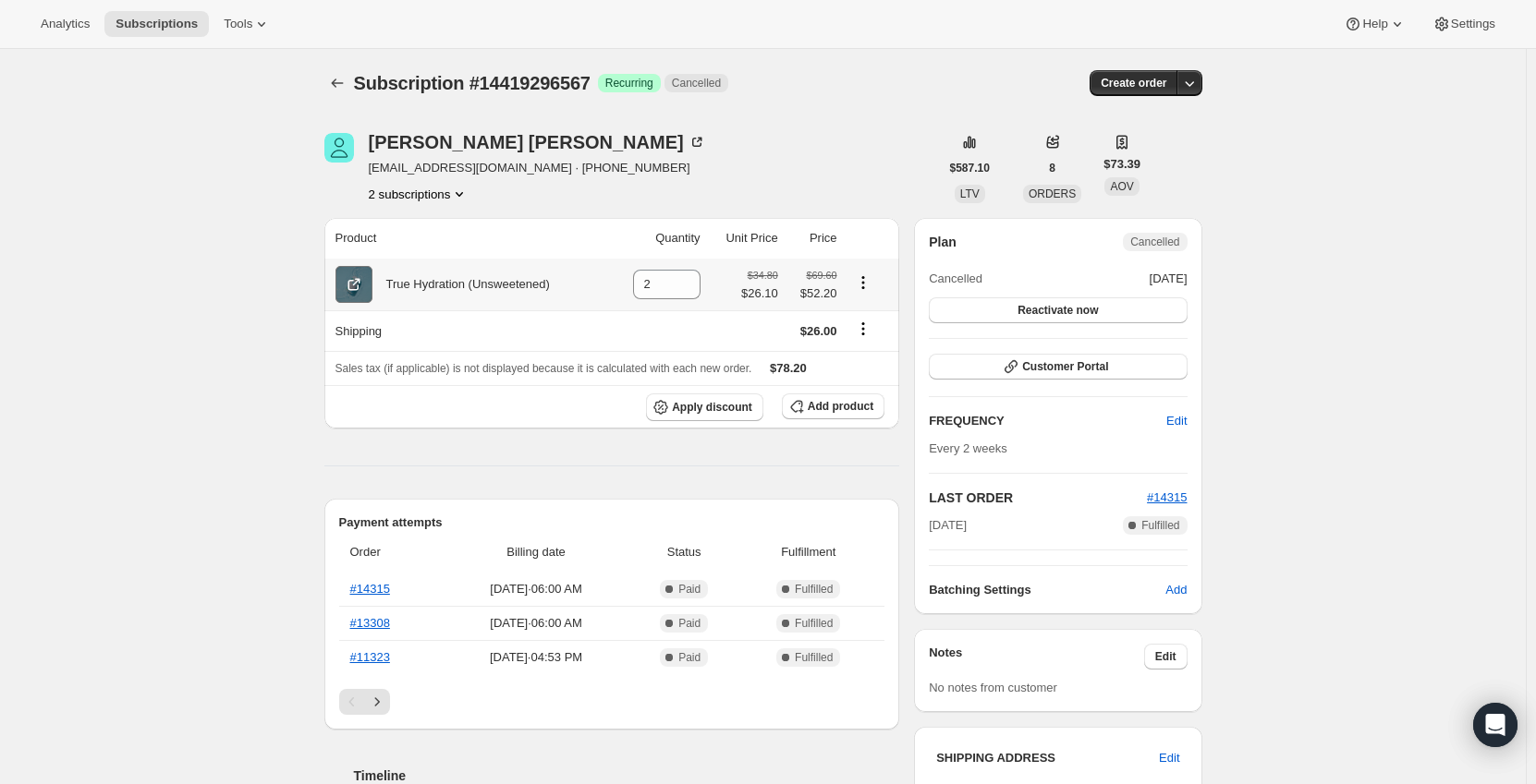
scroll to position [0, 0]
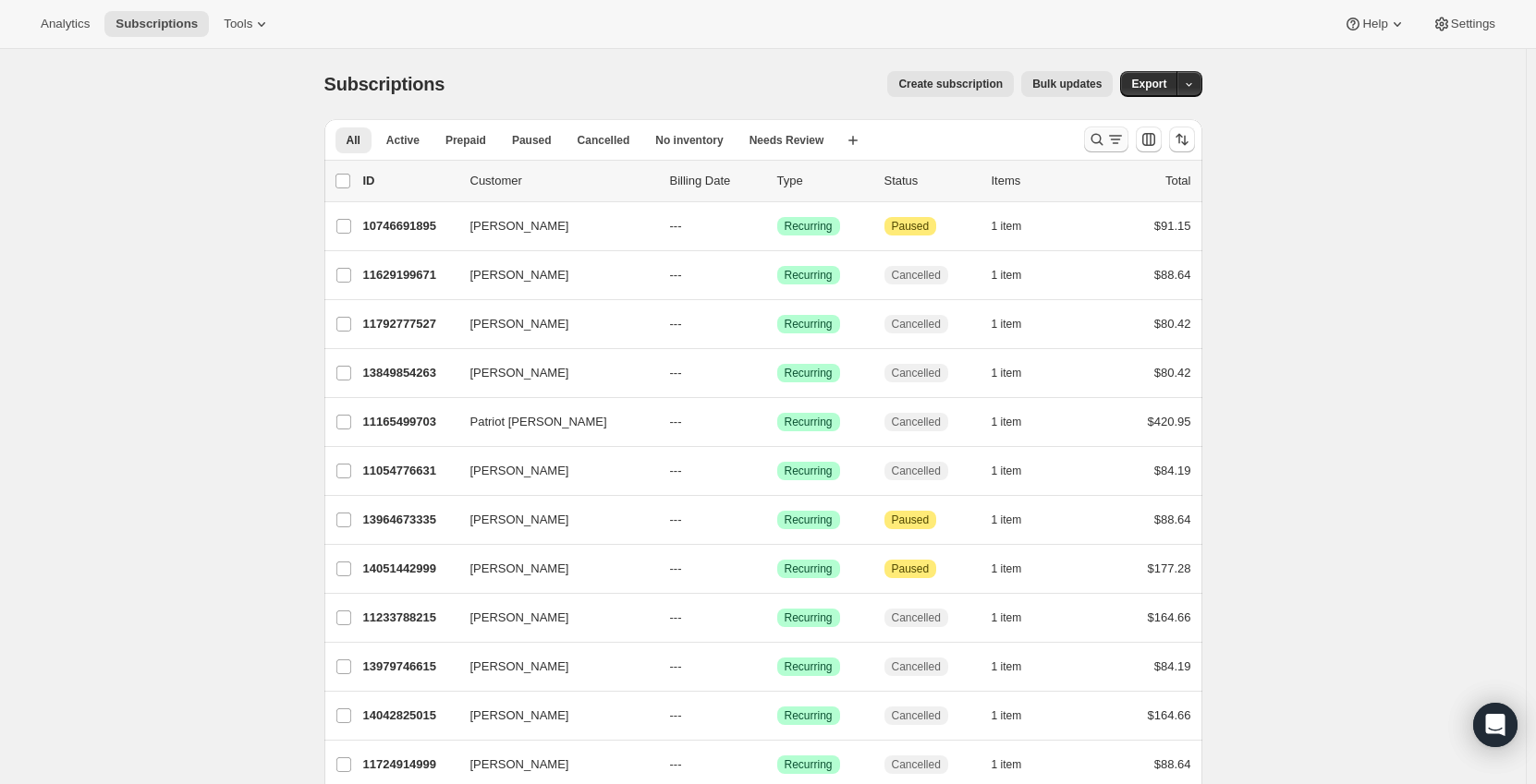
click at [1101, 141] on icon "Search and filter results" at bounding box center [1096, 139] width 18 height 18
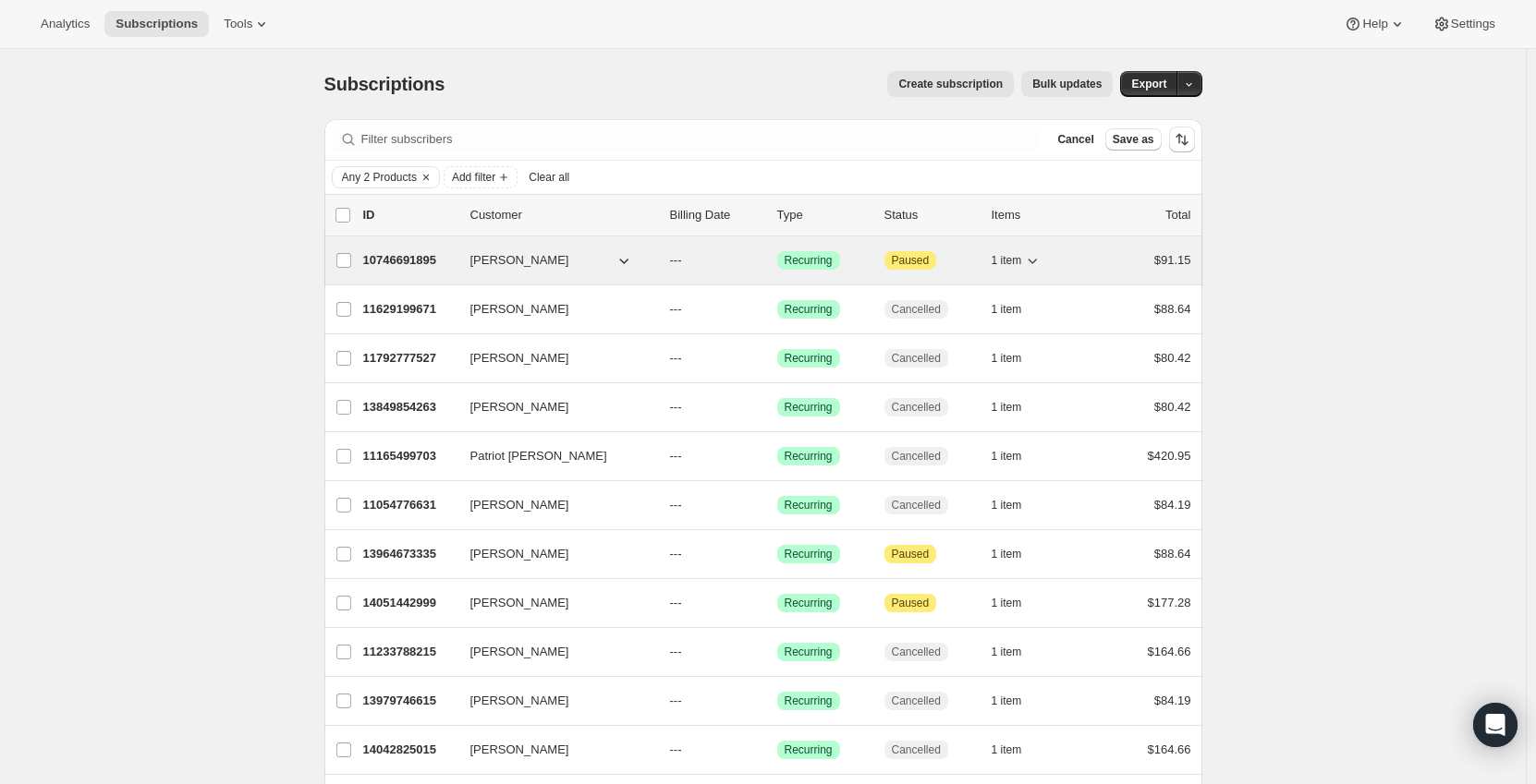
click at [403, 261] on p "10746691895" at bounding box center [409, 260] width 93 height 18
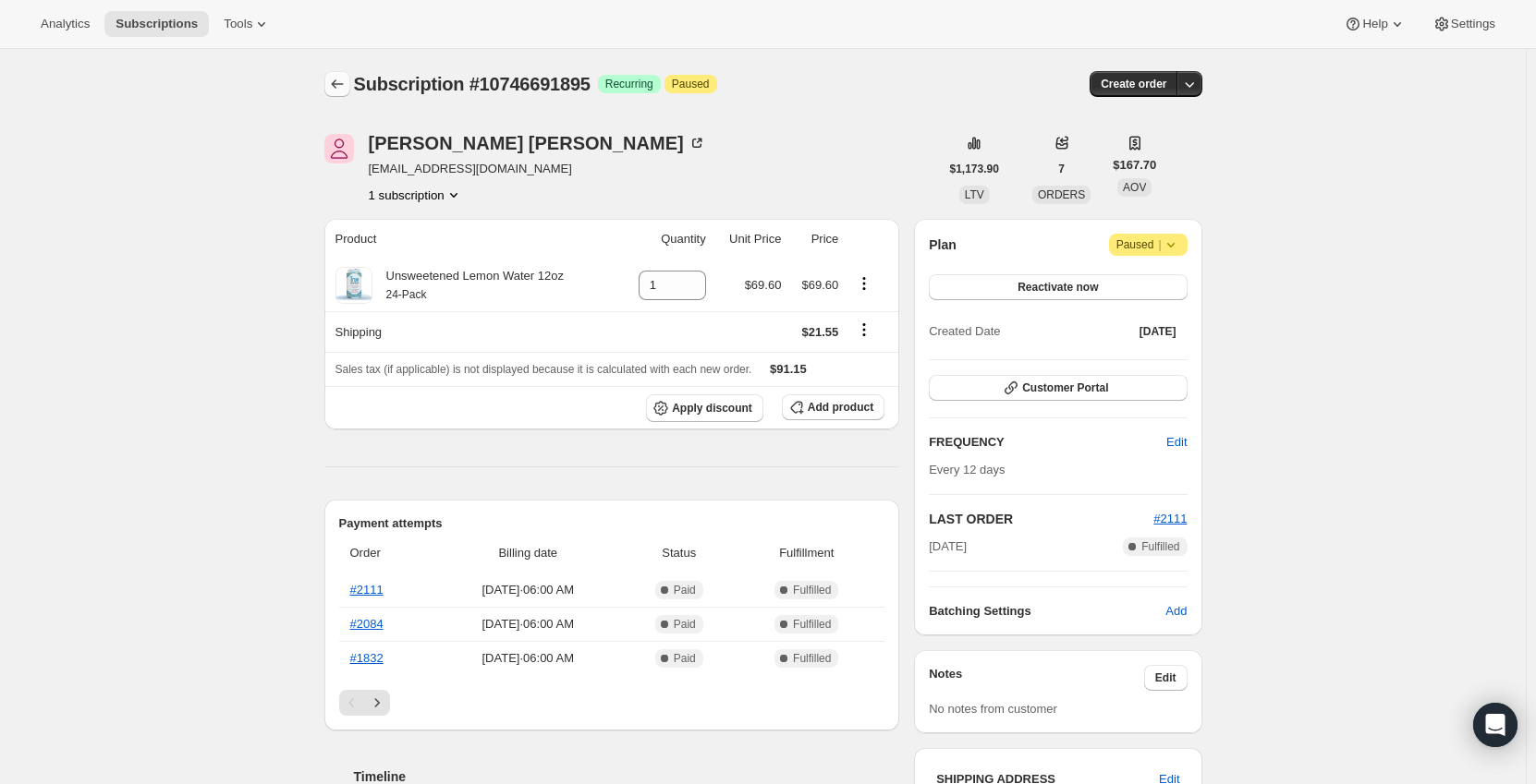
click at [338, 84] on icon "Subscriptions" at bounding box center [337, 84] width 12 height 10
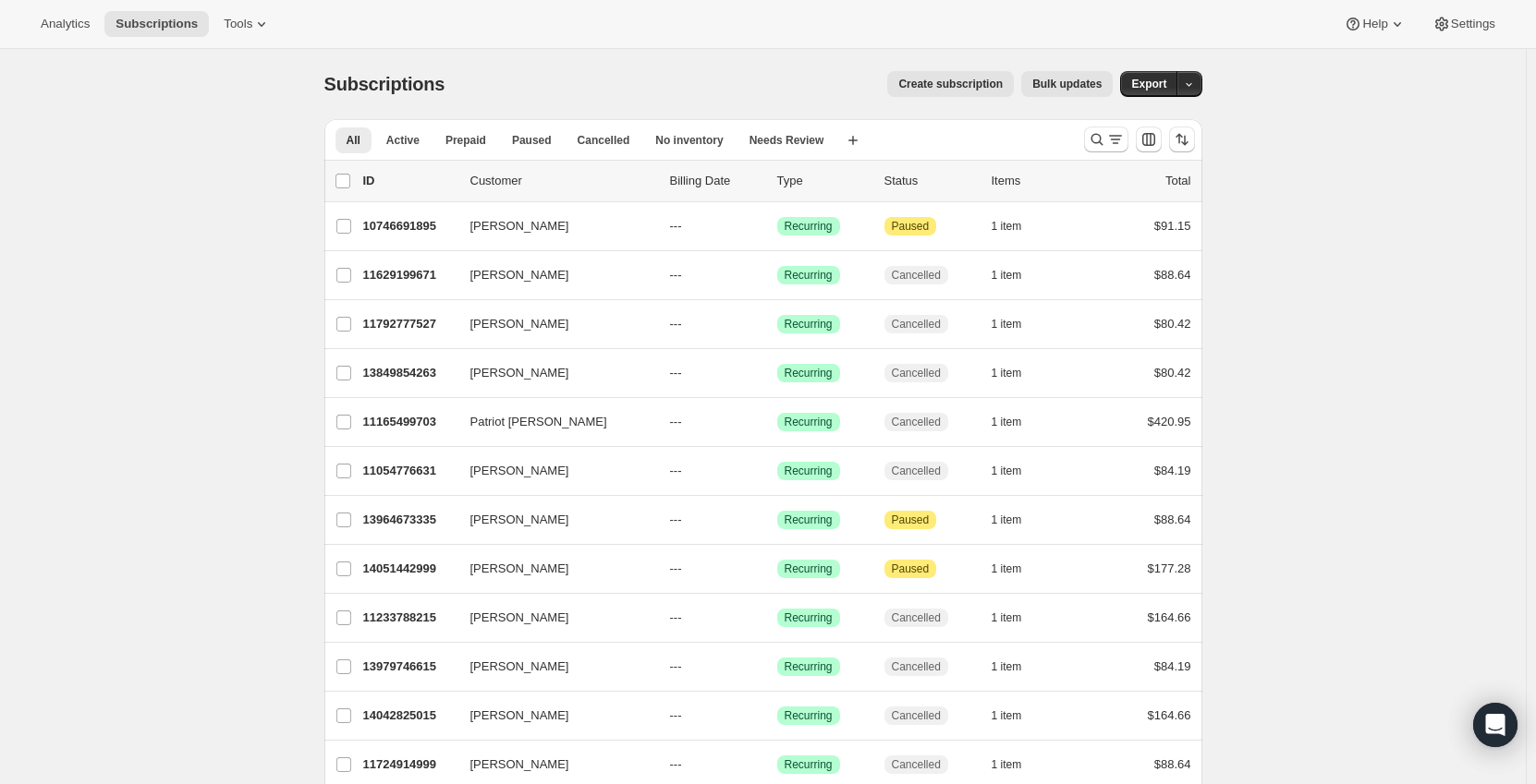
click at [1084, 87] on span "Bulk updates" at bounding box center [1066, 83] width 69 height 14
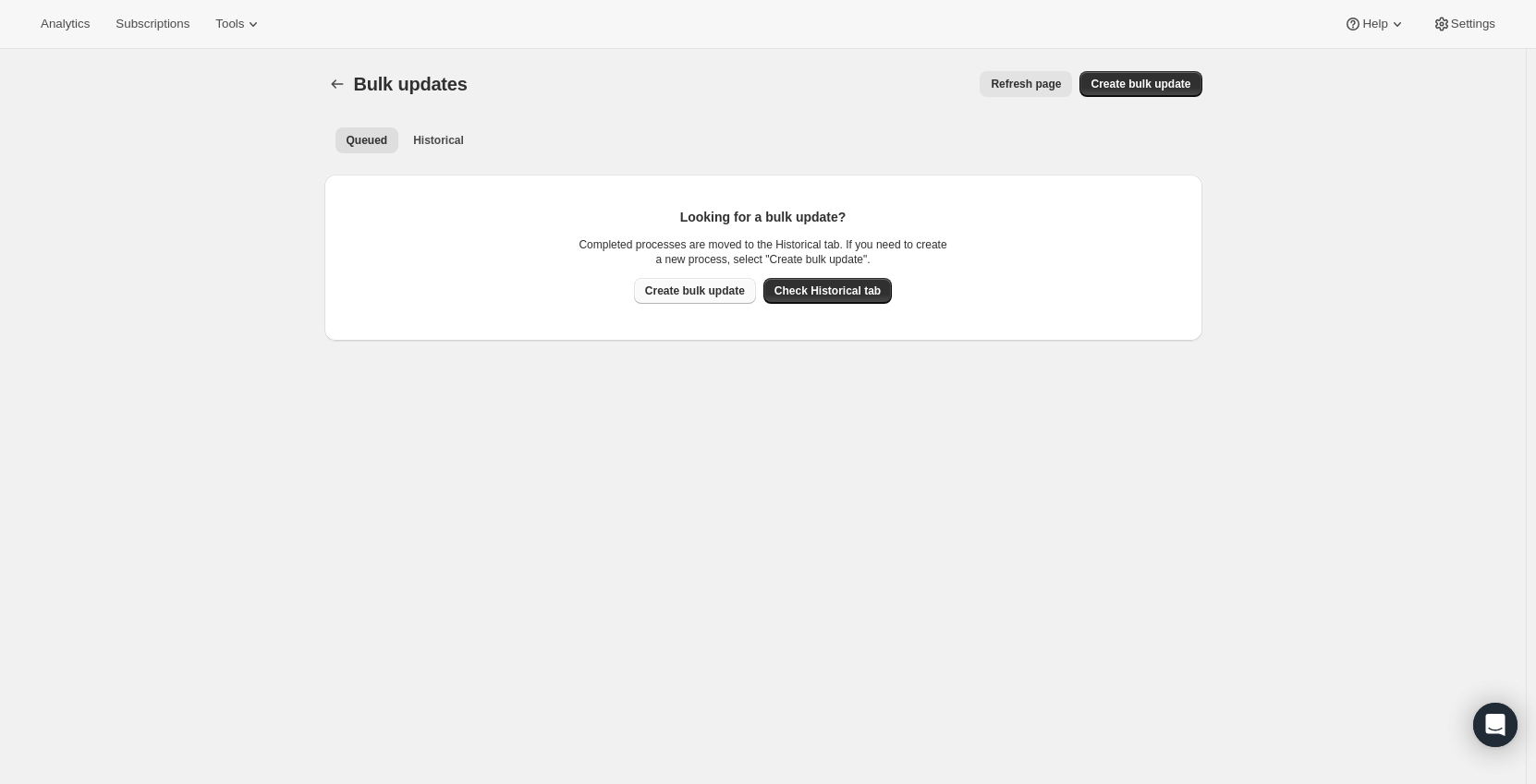
click at [721, 285] on span "Create bulk update" at bounding box center [694, 291] width 99 height 14
select select "16"
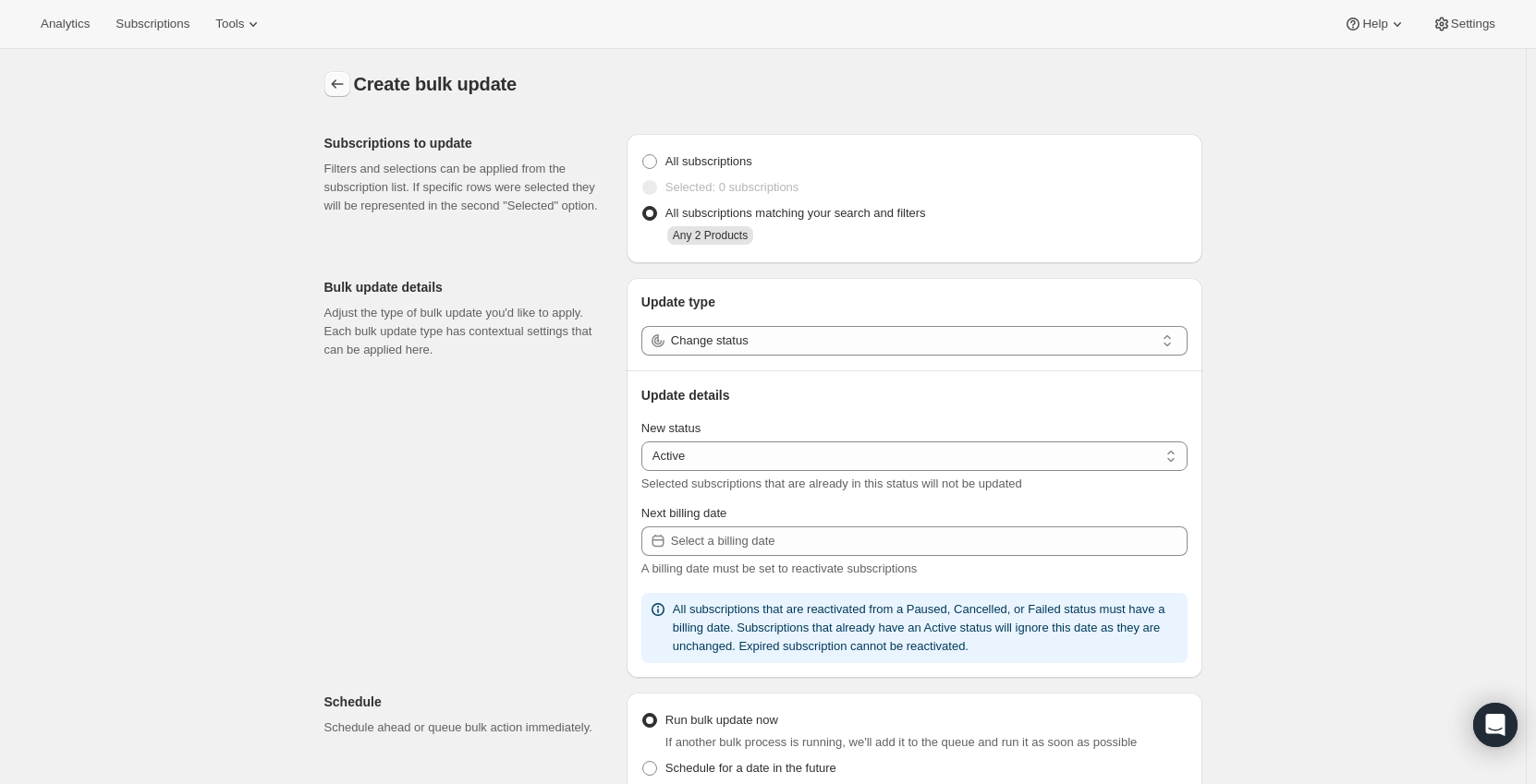
click at [346, 86] on icon "button" at bounding box center [337, 83] width 18 height 18
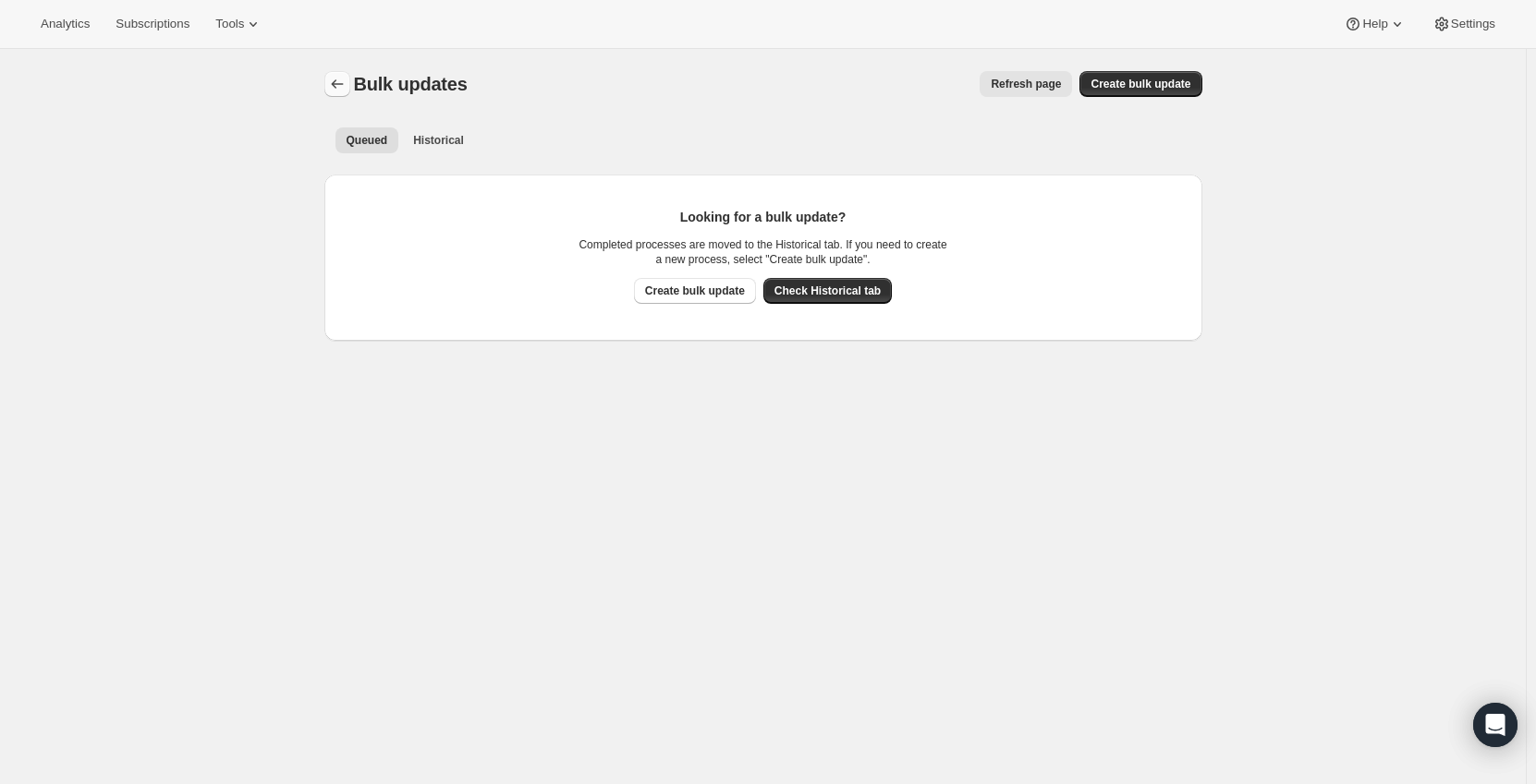
click at [345, 82] on icon "Bulk updates" at bounding box center [337, 83] width 18 height 18
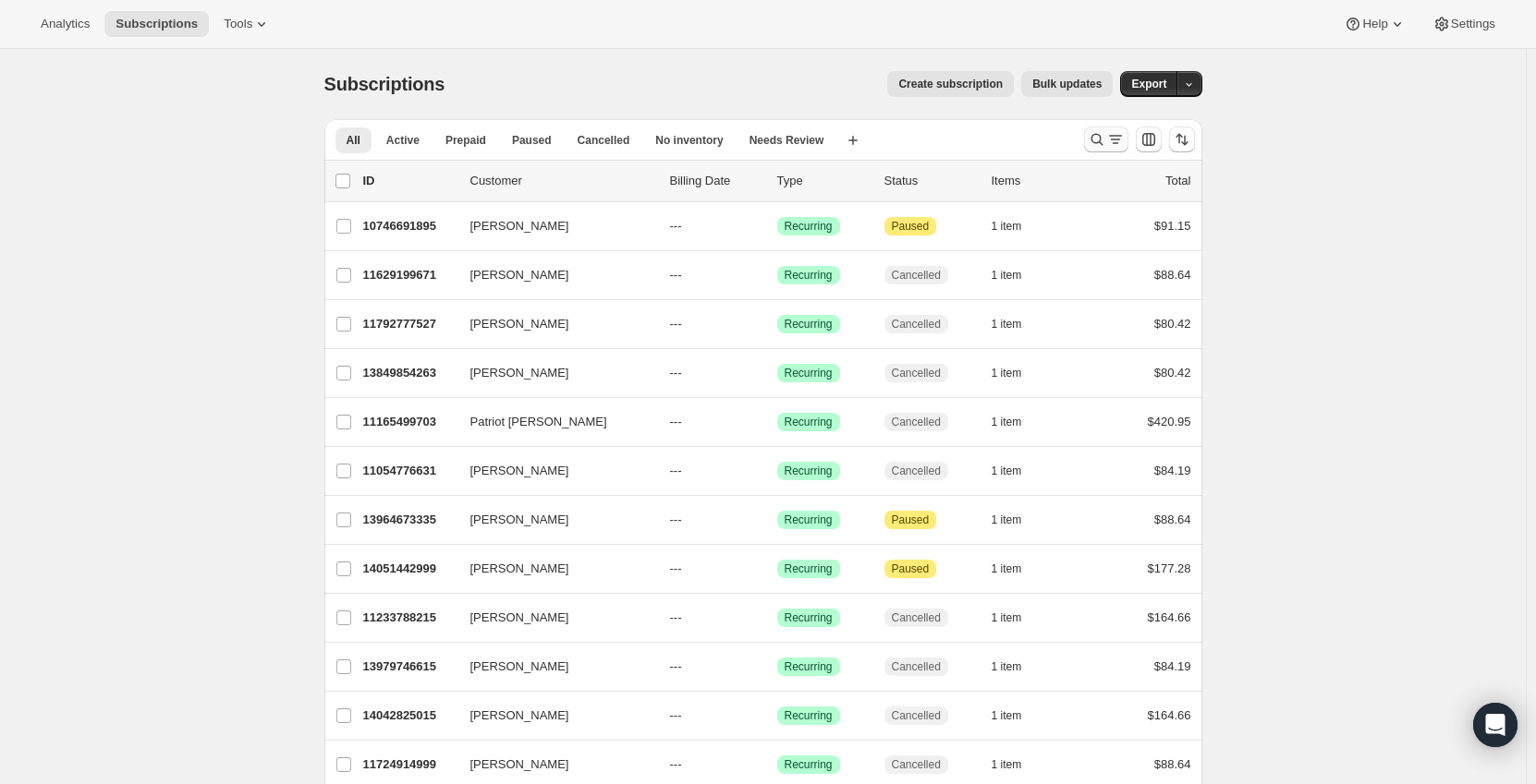
click at [1095, 137] on icon "Search and filter results" at bounding box center [1096, 139] width 18 height 18
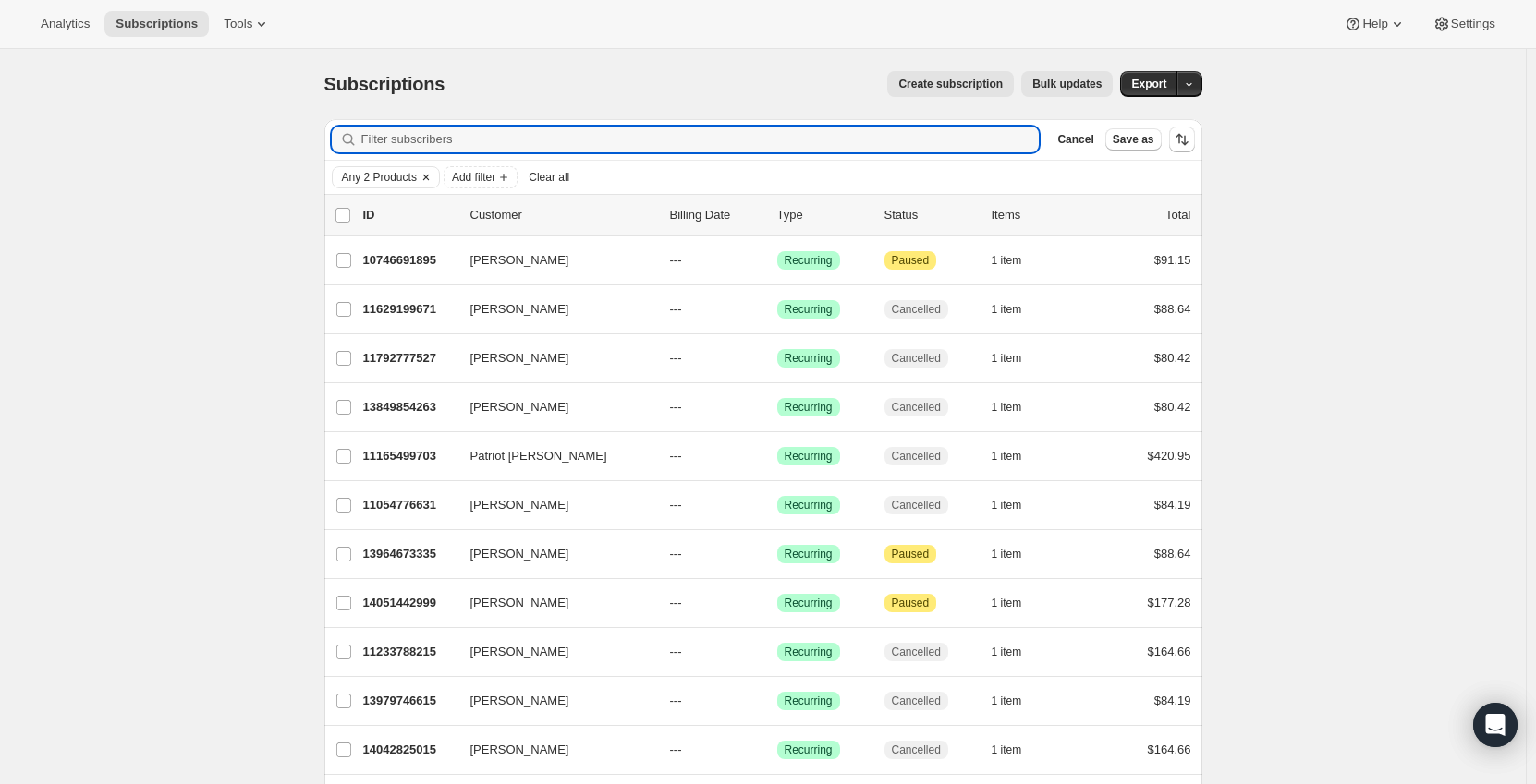
click at [401, 177] on span "Any 2 Products" at bounding box center [379, 177] width 75 height 14
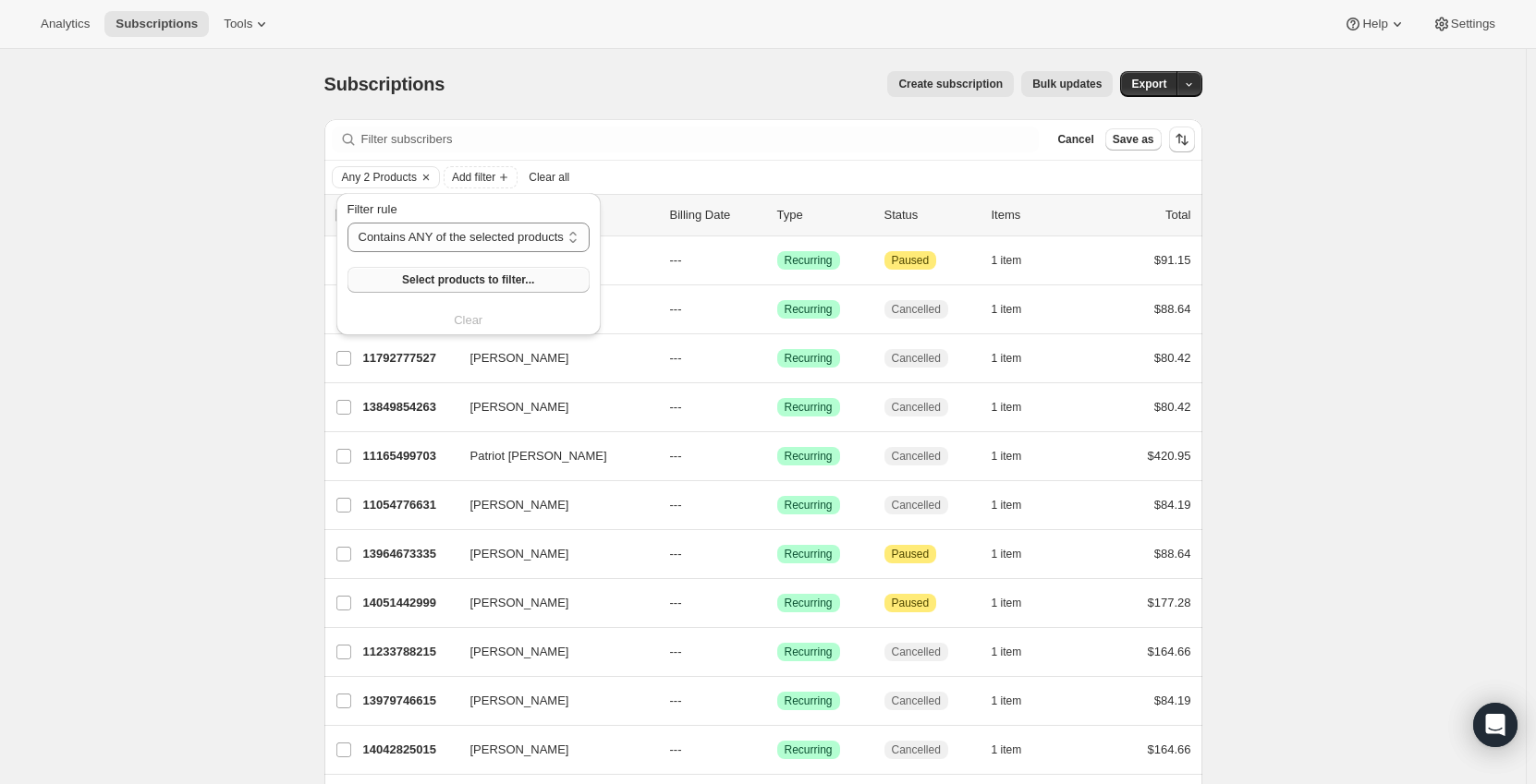
click at [442, 275] on span "Select products to filter..." at bounding box center [468, 279] width 132 height 14
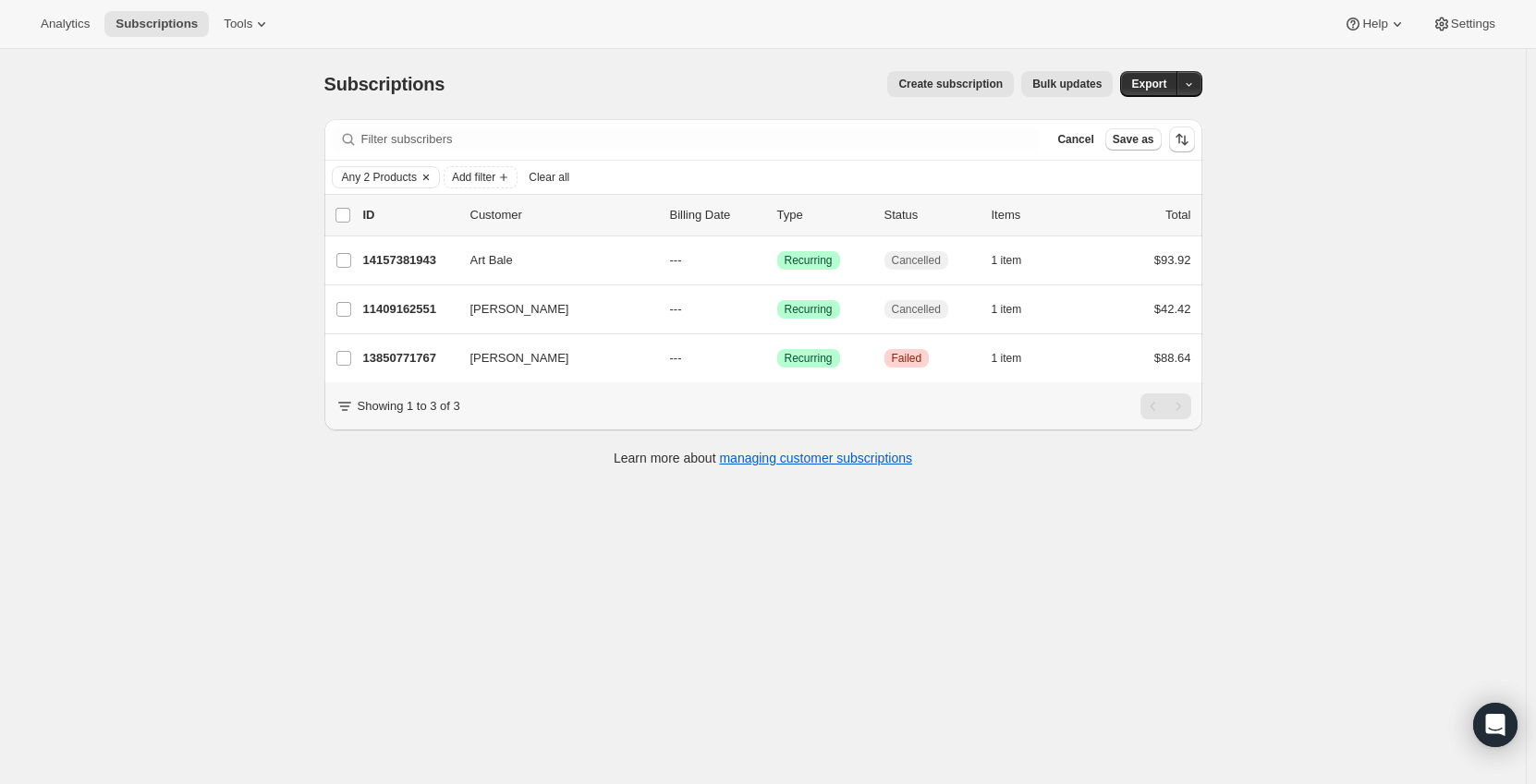
click at [384, 172] on span "Any 2 Products" at bounding box center [379, 177] width 75 height 14
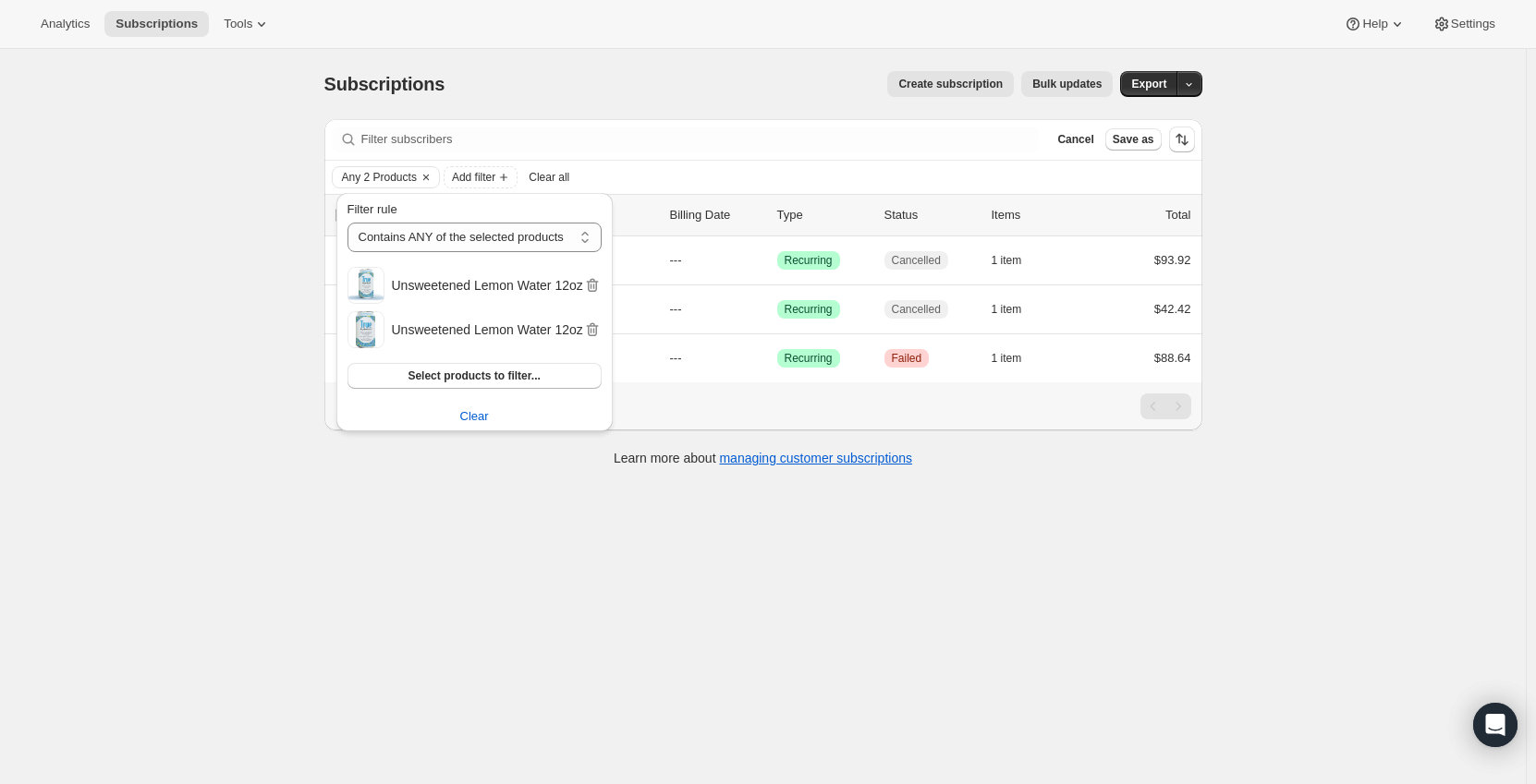
click at [239, 211] on div "Subscriptions. This page is ready Subscriptions Create subscription Bulk update…" at bounding box center [762, 441] width 1525 height 784
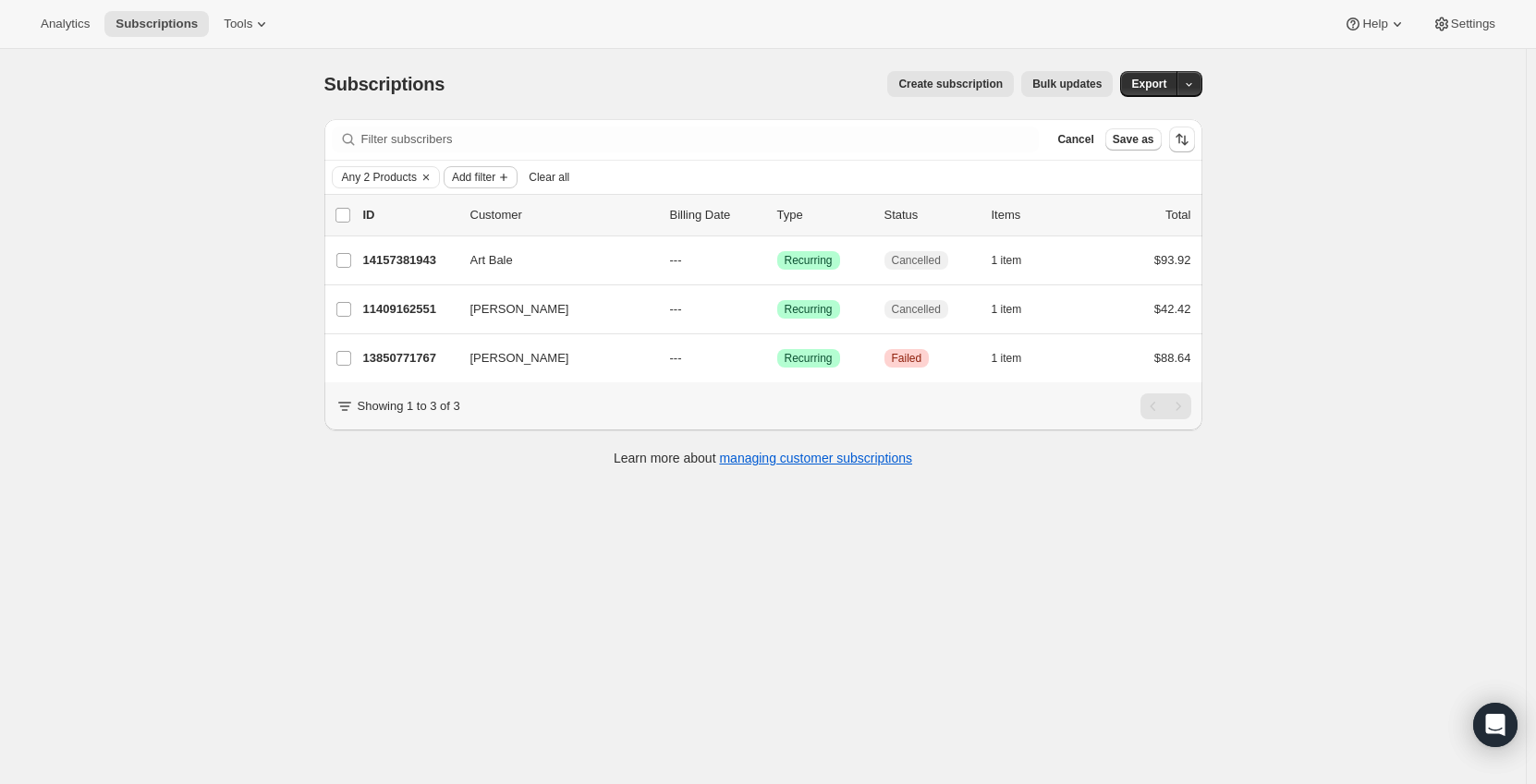
click at [473, 183] on span "Add filter" at bounding box center [472, 177] width 43 height 14
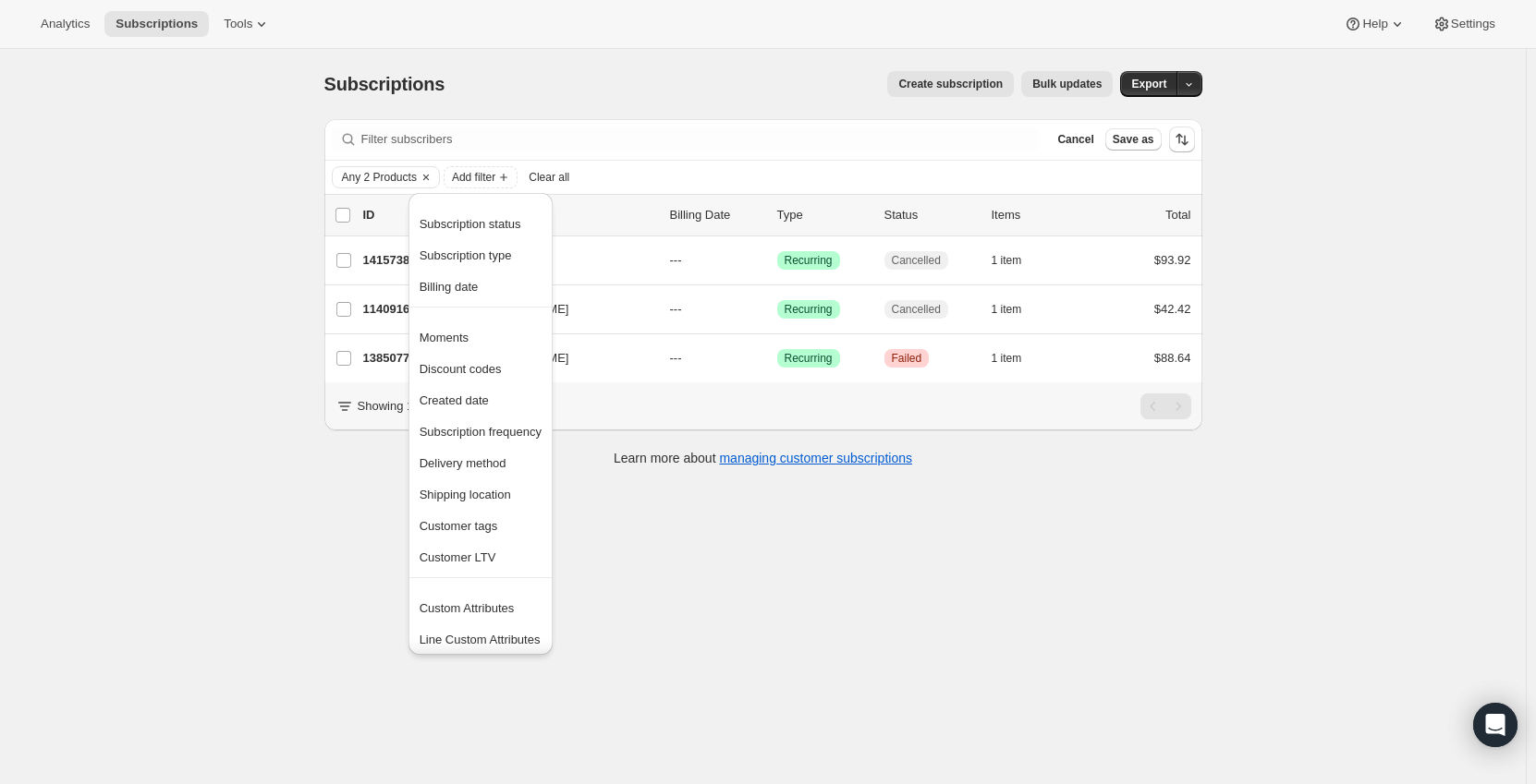
click at [207, 181] on div "Subscriptions. This page is ready Subscriptions Create subscription Bulk update…" at bounding box center [762, 441] width 1525 height 784
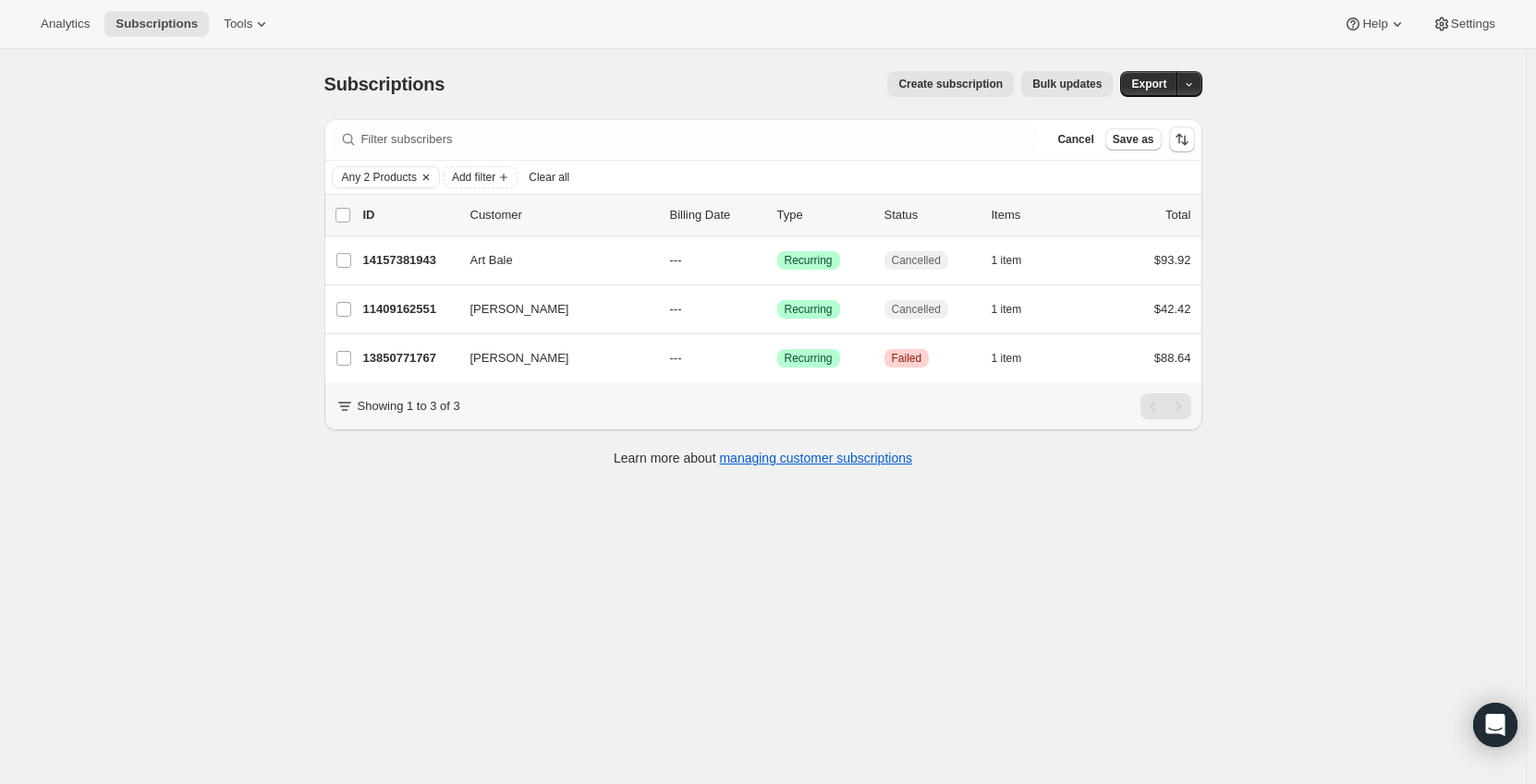
click at [400, 180] on span "Any 2 Products" at bounding box center [379, 177] width 75 height 14
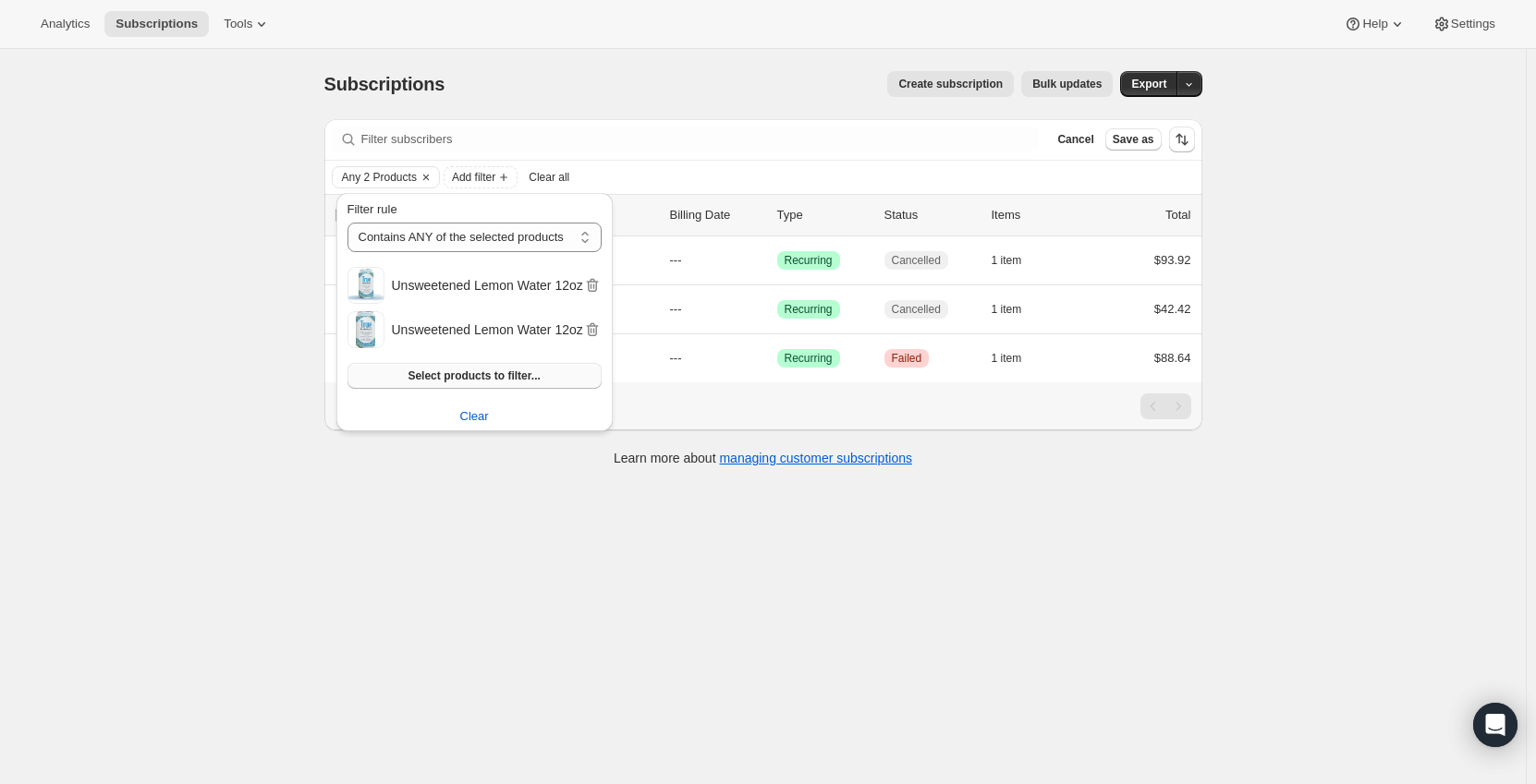
click at [468, 377] on span "Select products to filter..." at bounding box center [473, 376] width 132 height 14
click at [480, 362] on div "Filter rule Contains ANY of the selected products Contains ALL of the selected …" at bounding box center [474, 294] width 254 height 188
click at [482, 381] on span "Select products to filter..." at bounding box center [473, 376] width 132 height 14
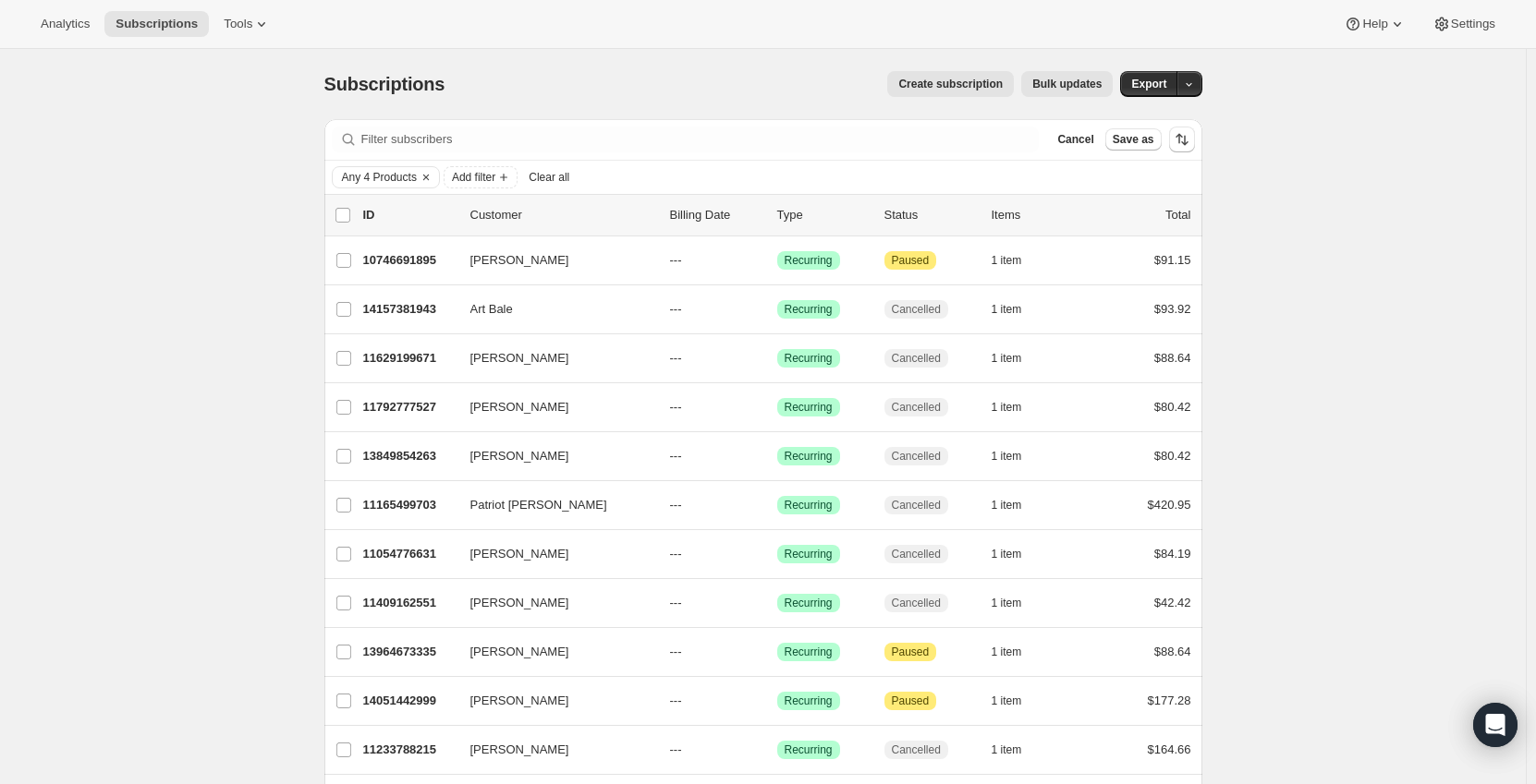
click at [1066, 81] on span "Bulk updates" at bounding box center [1066, 83] width 69 height 14
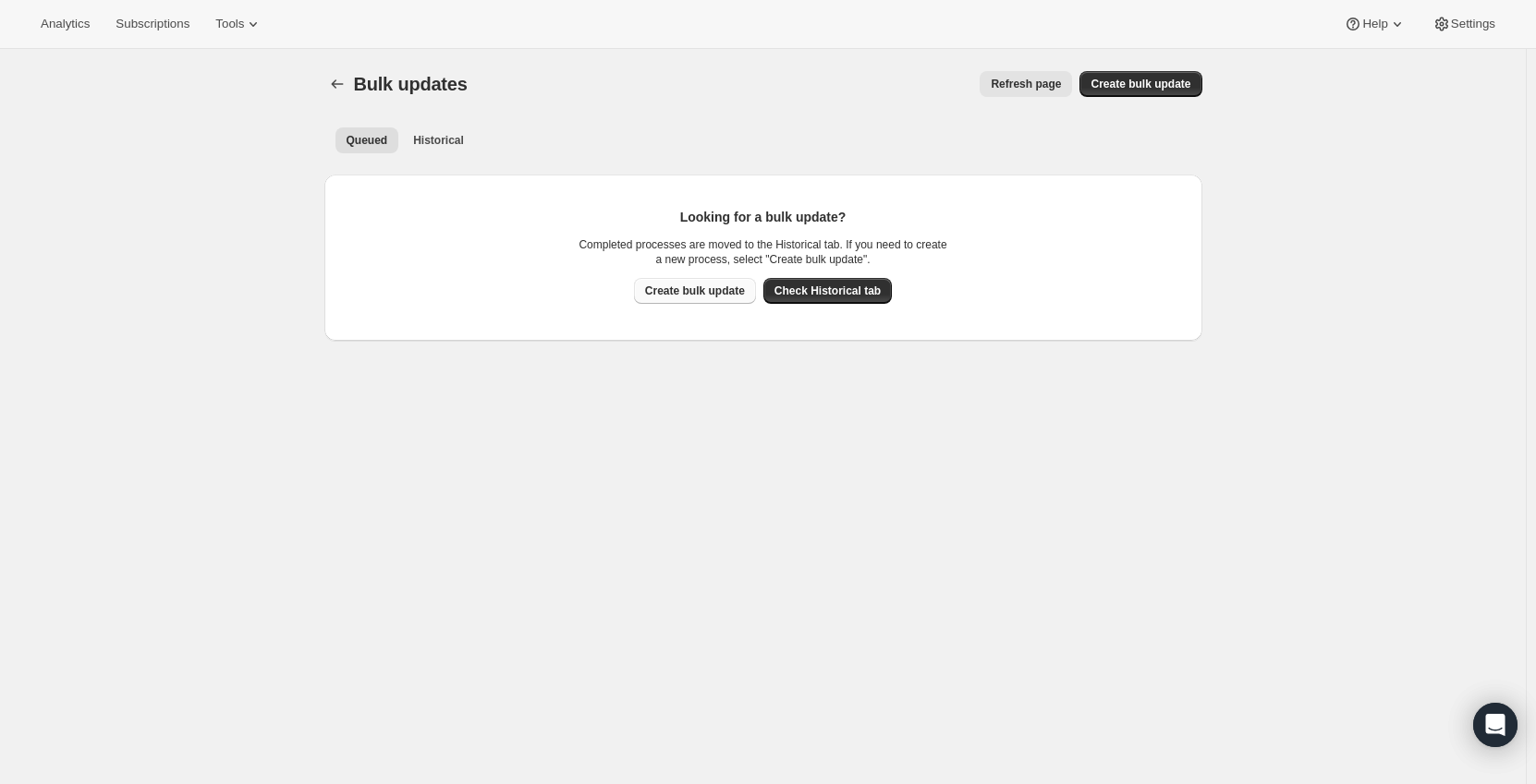
click at [716, 284] on button "Create bulk update" at bounding box center [695, 291] width 122 height 26
select select "16"
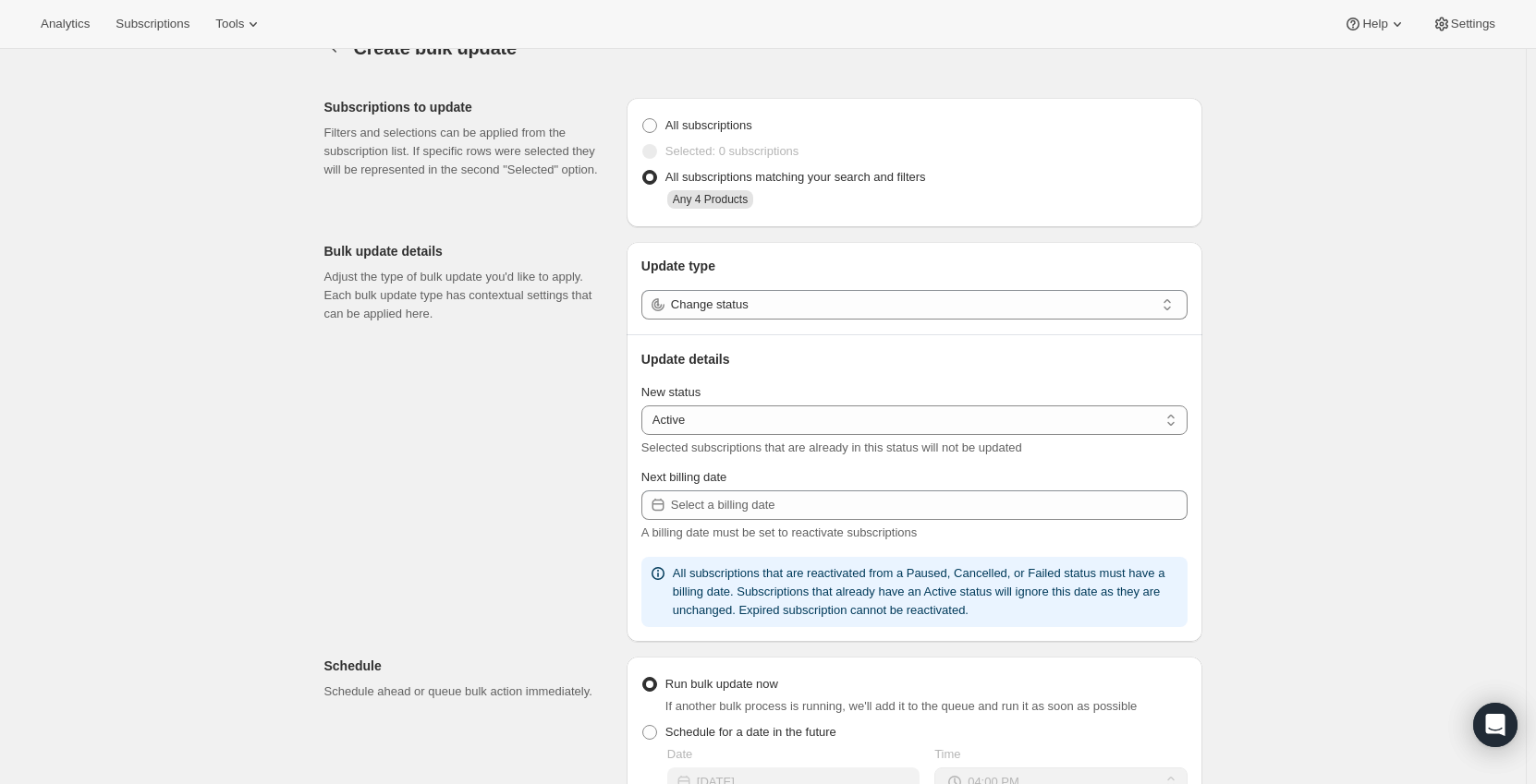
scroll to position [93, 0]
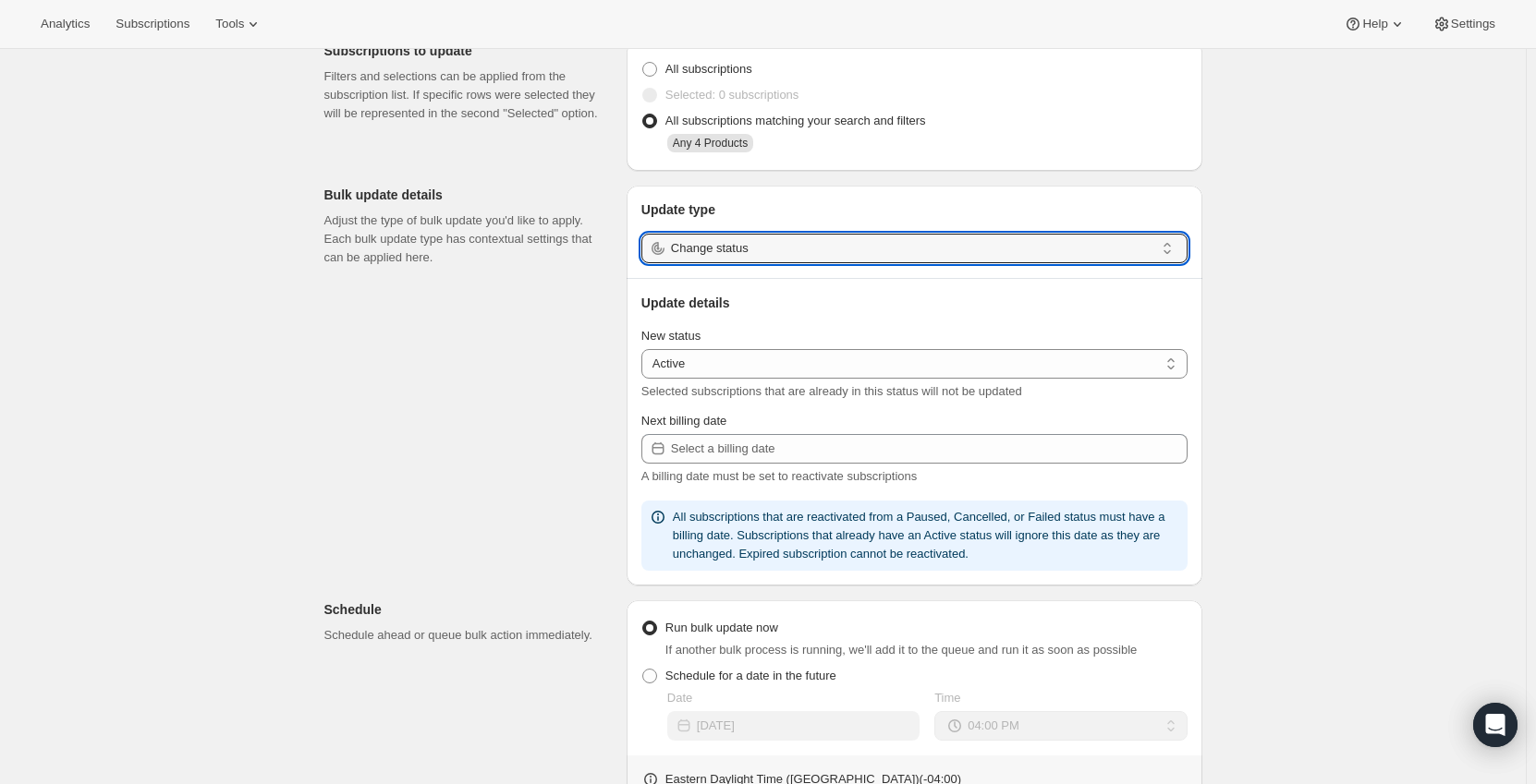
click at [740, 255] on input "Change status" at bounding box center [911, 248] width 483 height 30
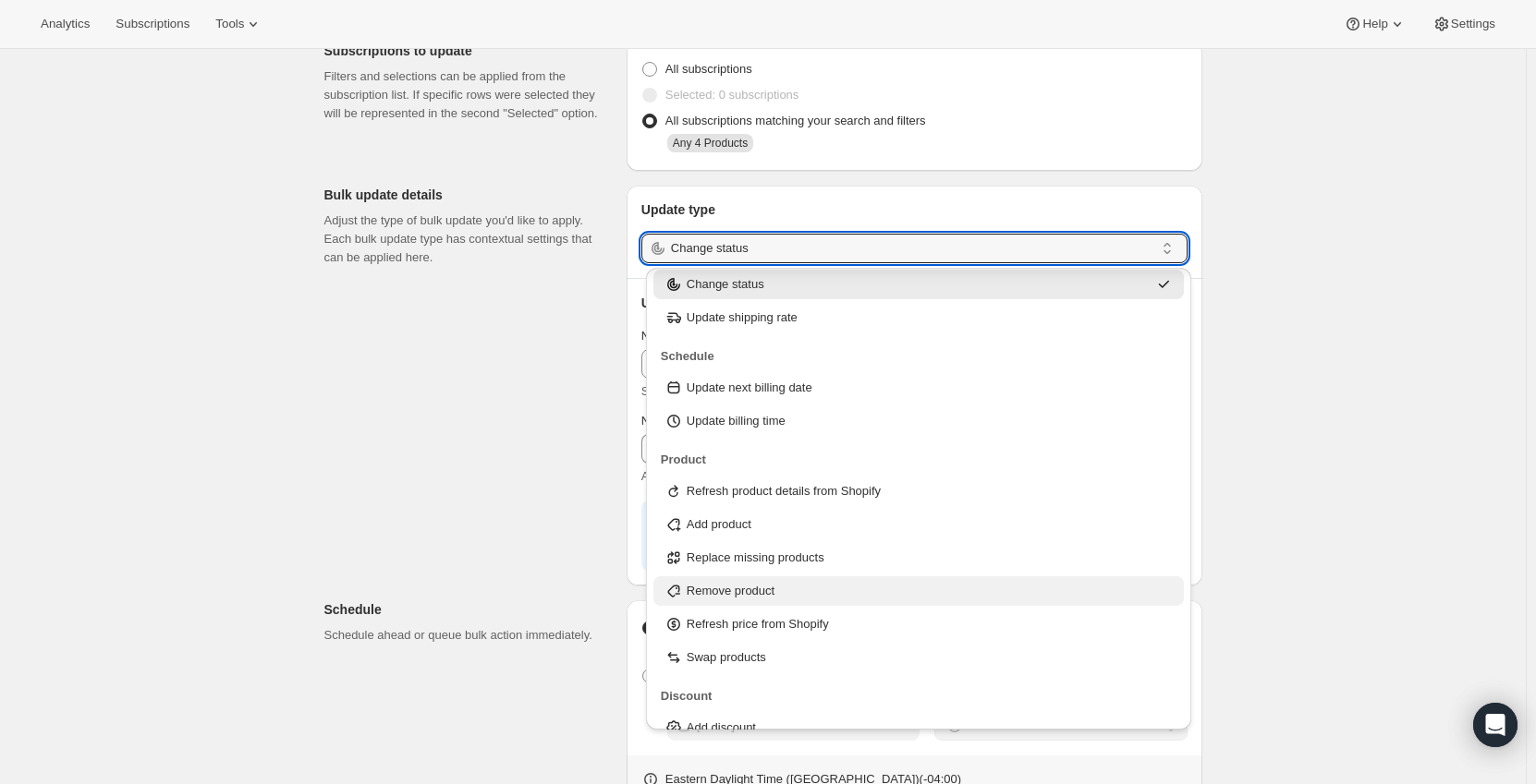
scroll to position [59, 0]
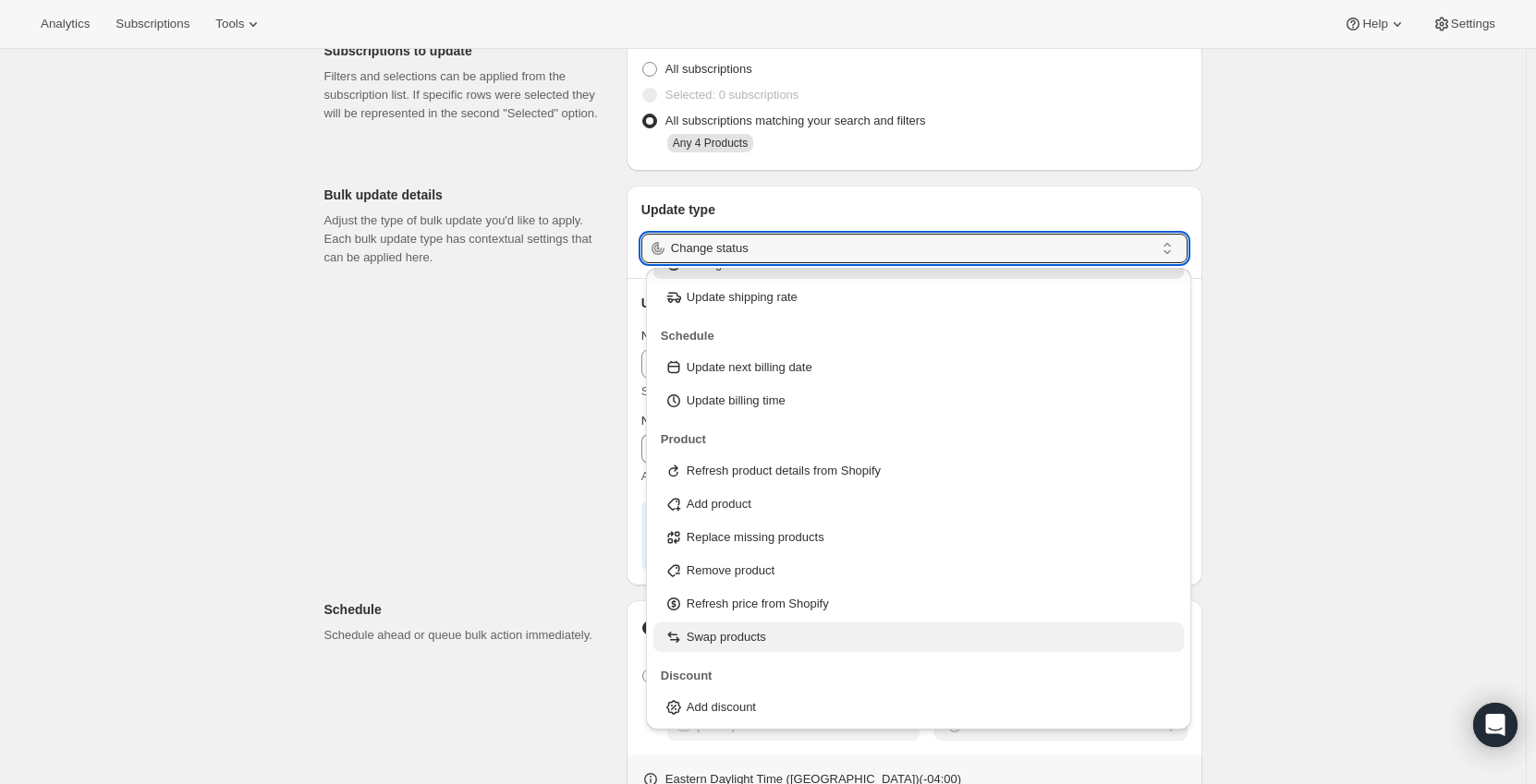
click at [764, 630] on p "Swap products" at bounding box center [726, 637] width 79 height 18
type input "Swap products"
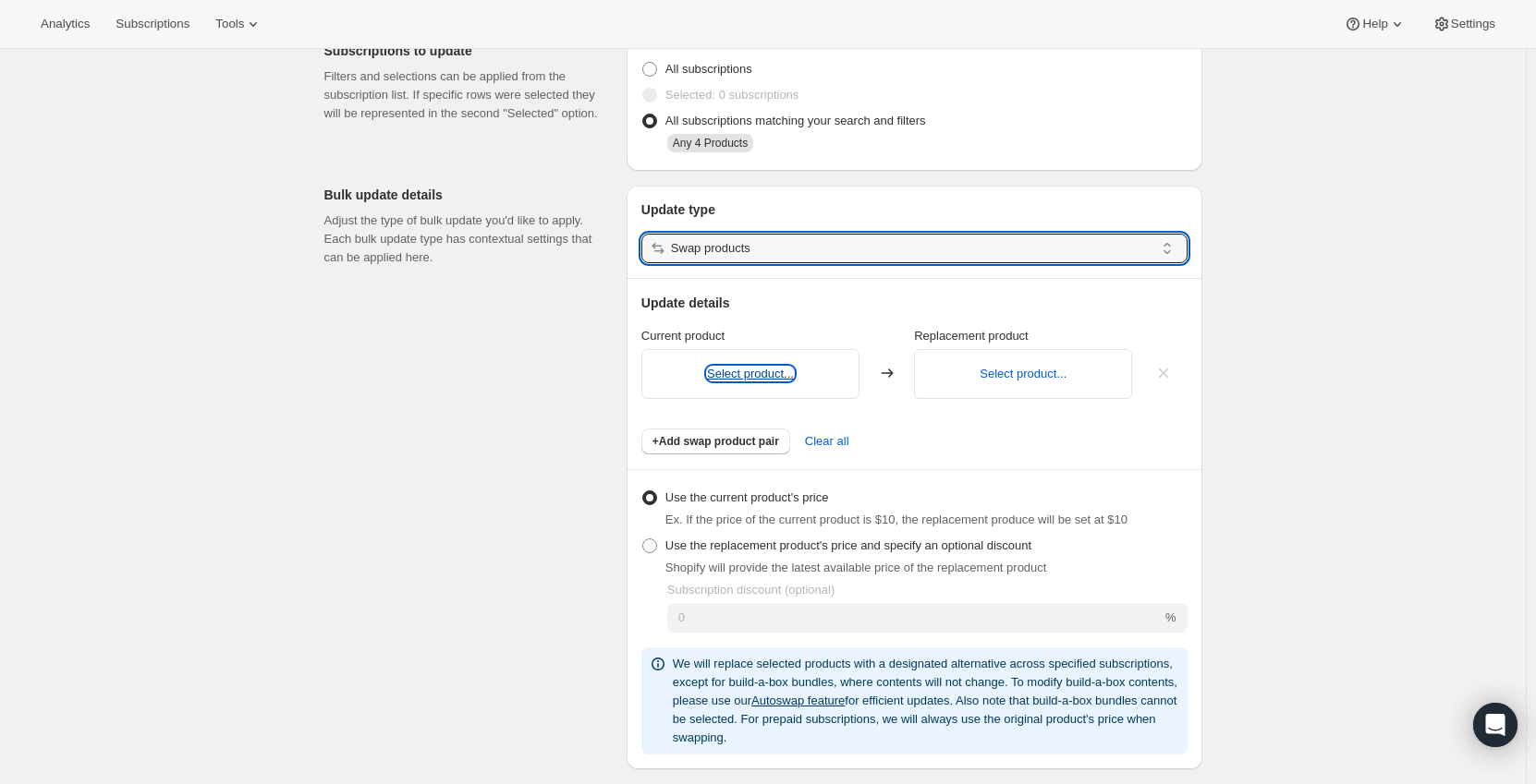
click at [759, 374] on button "Select product..." at bounding box center [750, 374] width 87 height 13
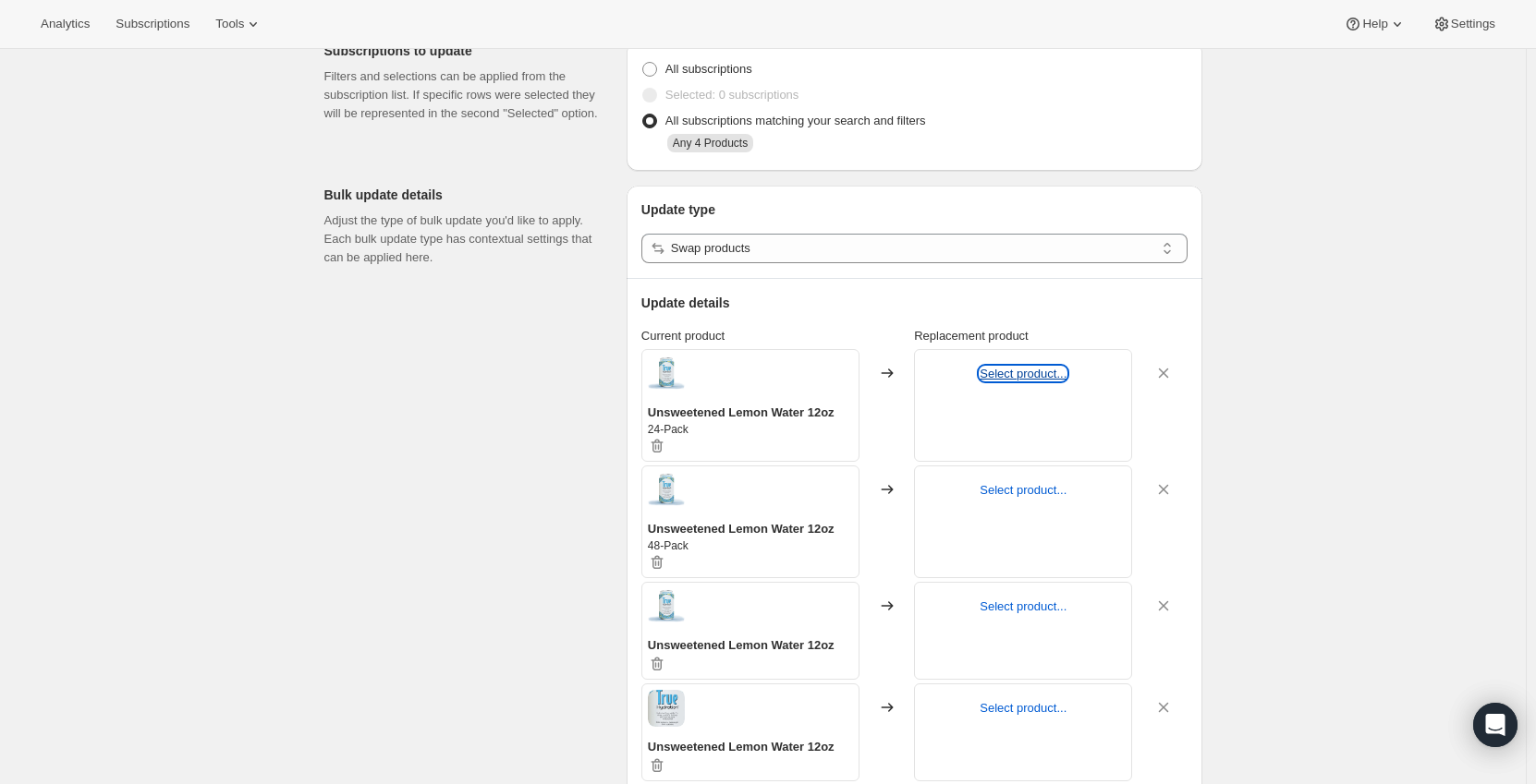
click at [1029, 376] on button "Select product..." at bounding box center [1022, 374] width 87 height 13
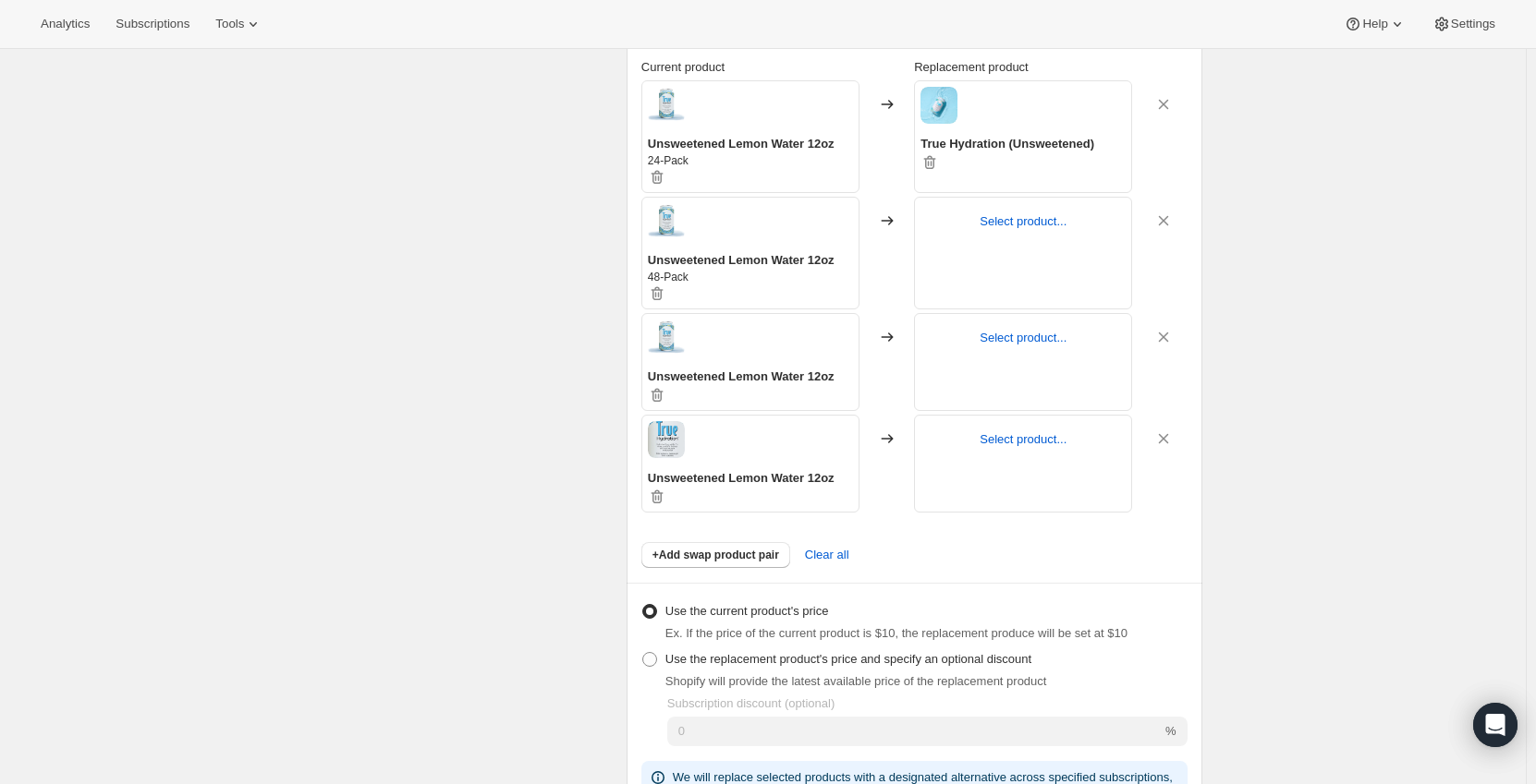
scroll to position [369, 0]
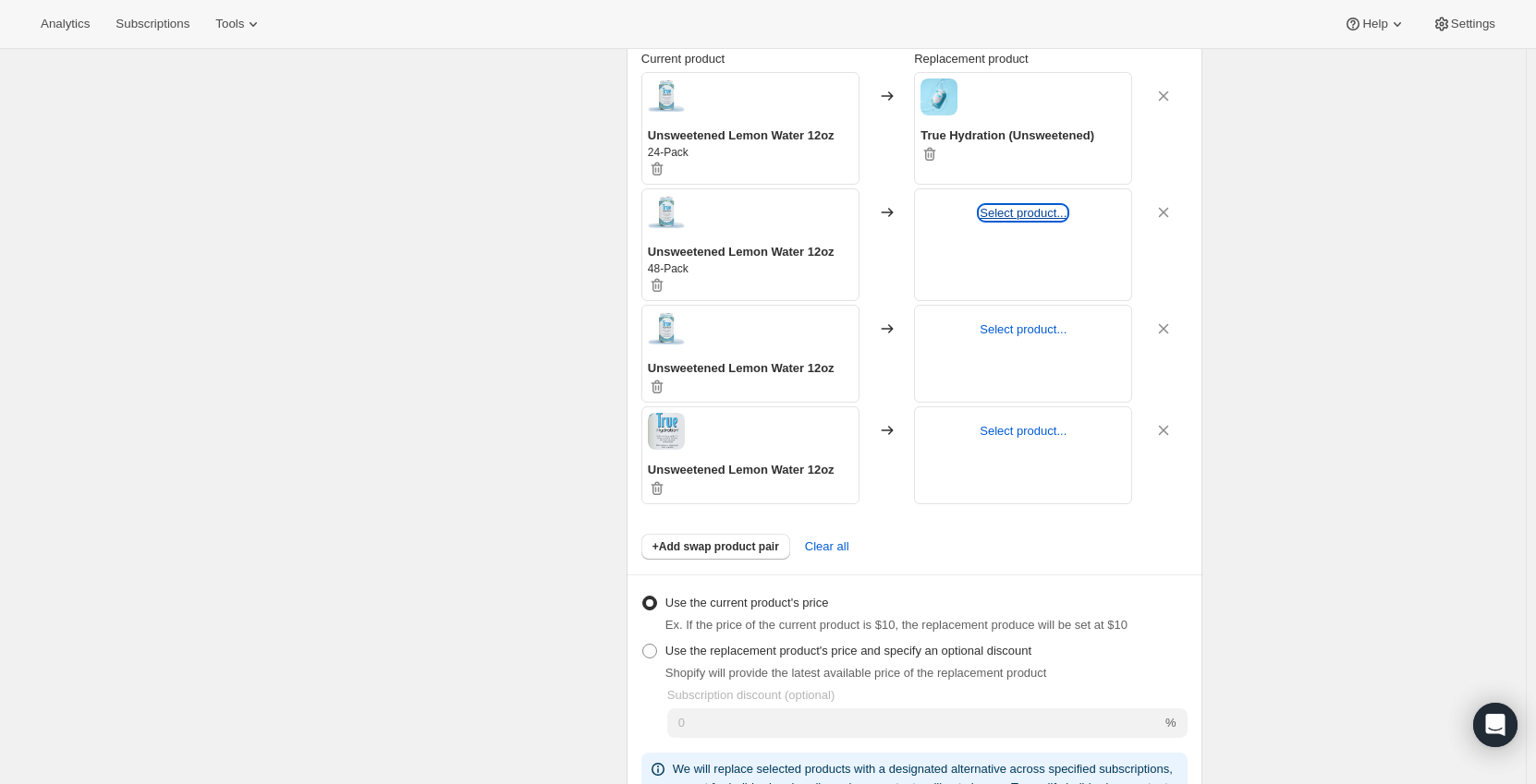
click at [1017, 213] on button "Select product..." at bounding box center [1022, 212] width 87 height 13
click at [1028, 322] on button "Select product..." at bounding box center [1022, 329] width 87 height 13
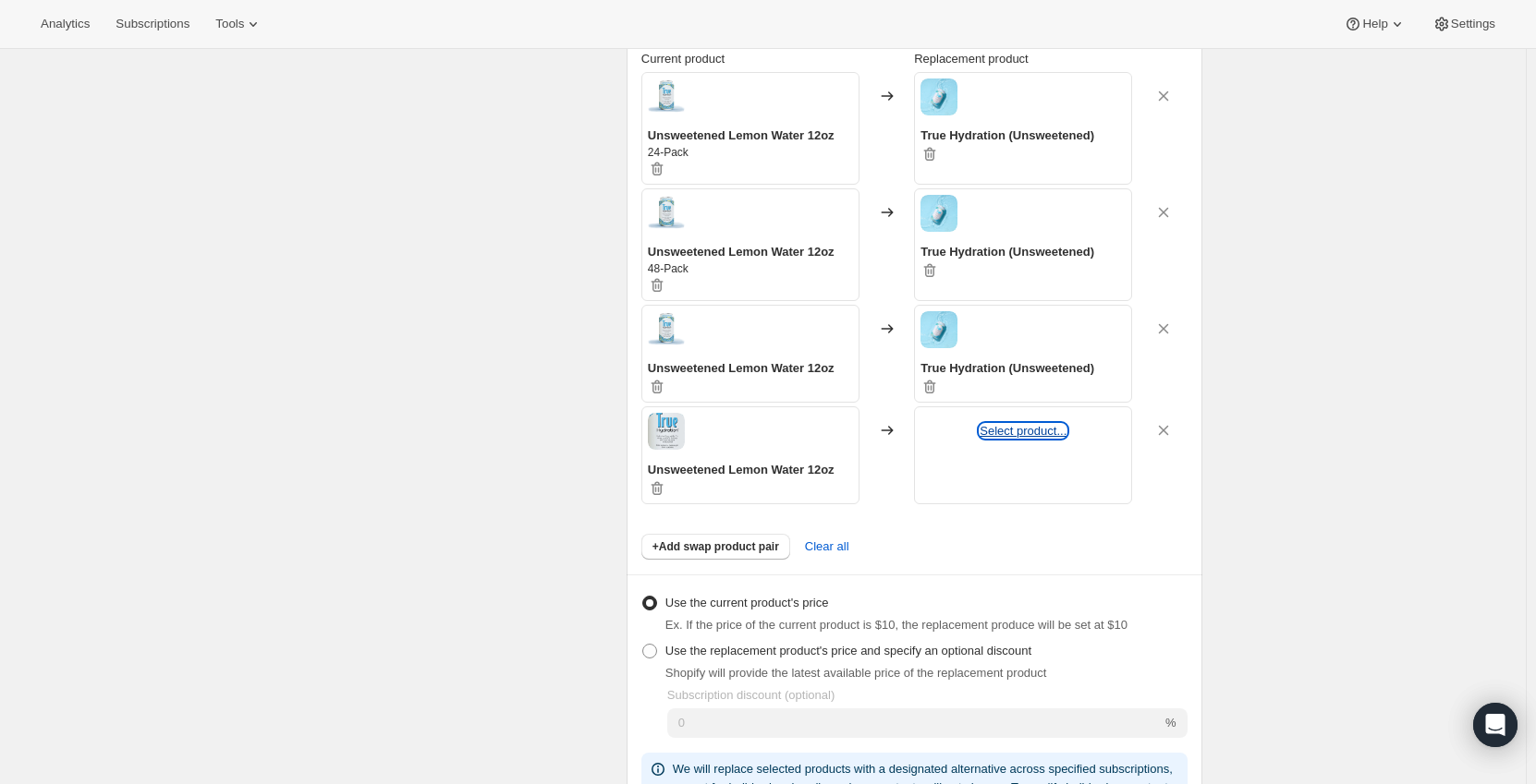
click at [1012, 436] on button "Select product..." at bounding box center [1022, 430] width 87 height 13
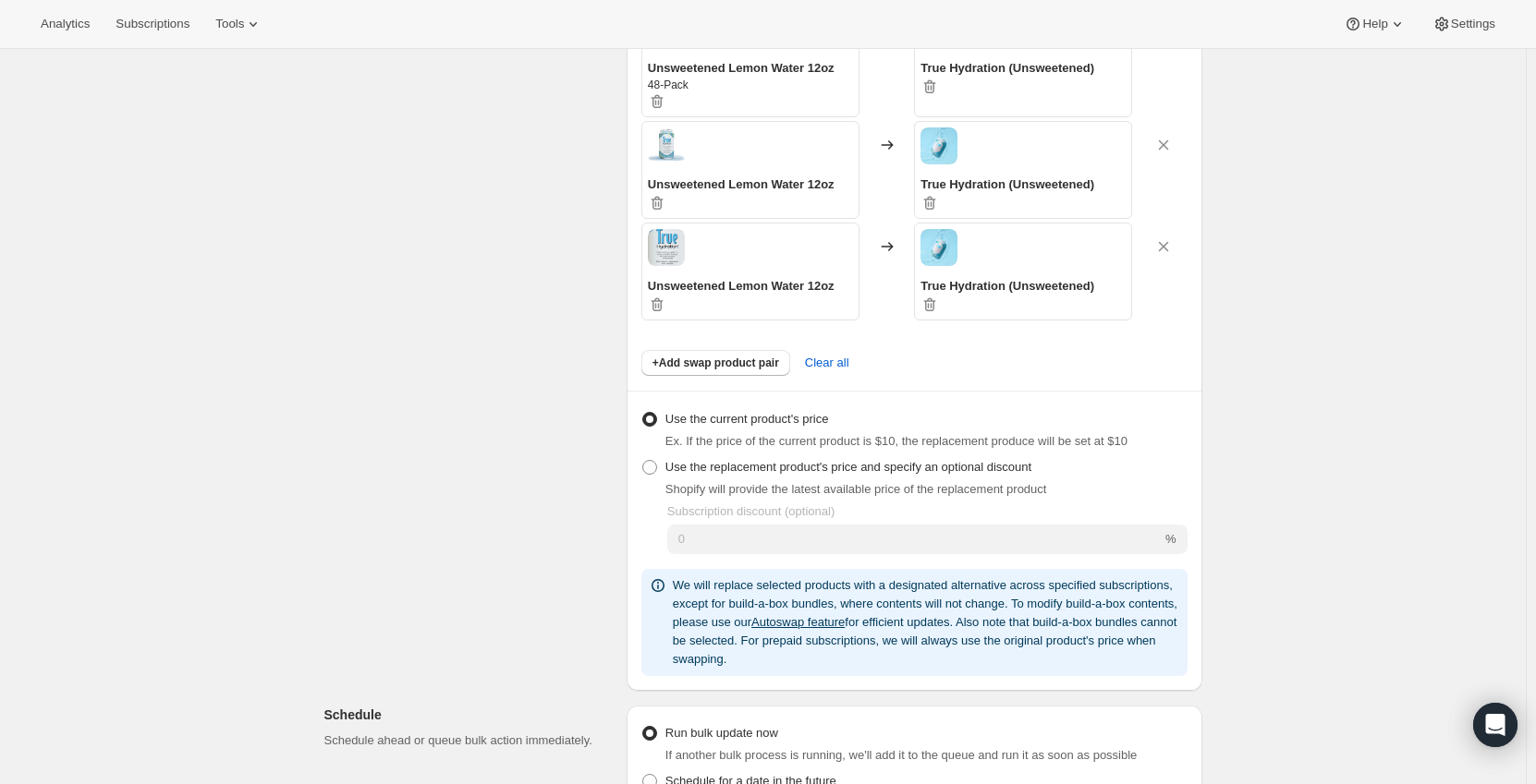
scroll to position [555, 0]
click at [805, 472] on span "Use the replacement product's price and specify an optional discount" at bounding box center [848, 466] width 366 height 13
click at [643, 460] on input "Use the replacement product's price and specify an optional discount" at bounding box center [643, 459] width 1 height 1
radio input "true"
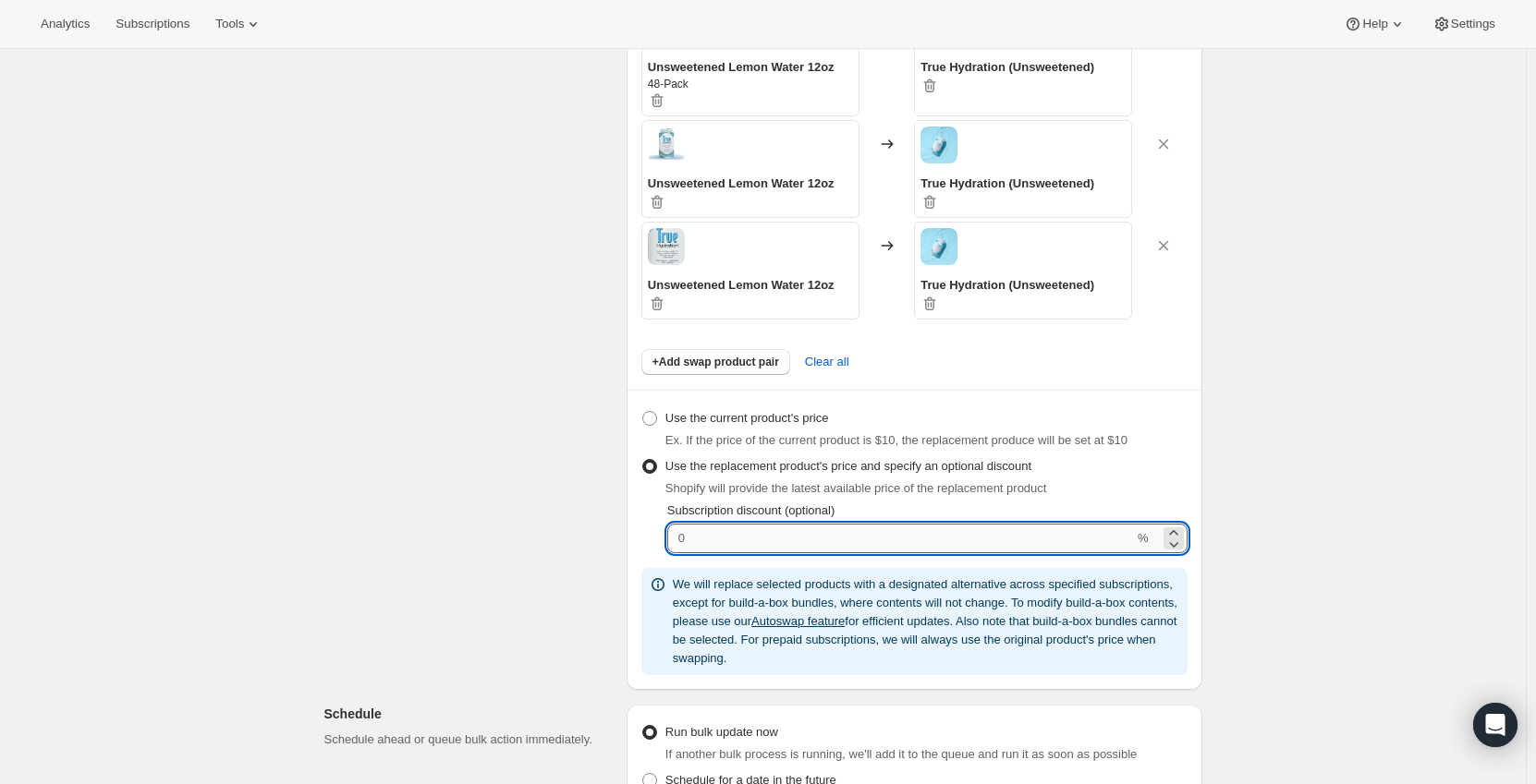
click at [919, 534] on input "Subscription discount (optional)" at bounding box center [901, 538] width 467 height 30
drag, startPoint x: 838, startPoint y: 538, endPoint x: 684, endPoint y: 535, distance: 154.0
click at [684, 536] on input "Subscription discount (optional)" at bounding box center [901, 538] width 467 height 30
type input "15"
click at [529, 507] on div "Subscriptions to update Filters and selections can be applied from the subscrip…" at bounding box center [756, 433] width 892 height 1736
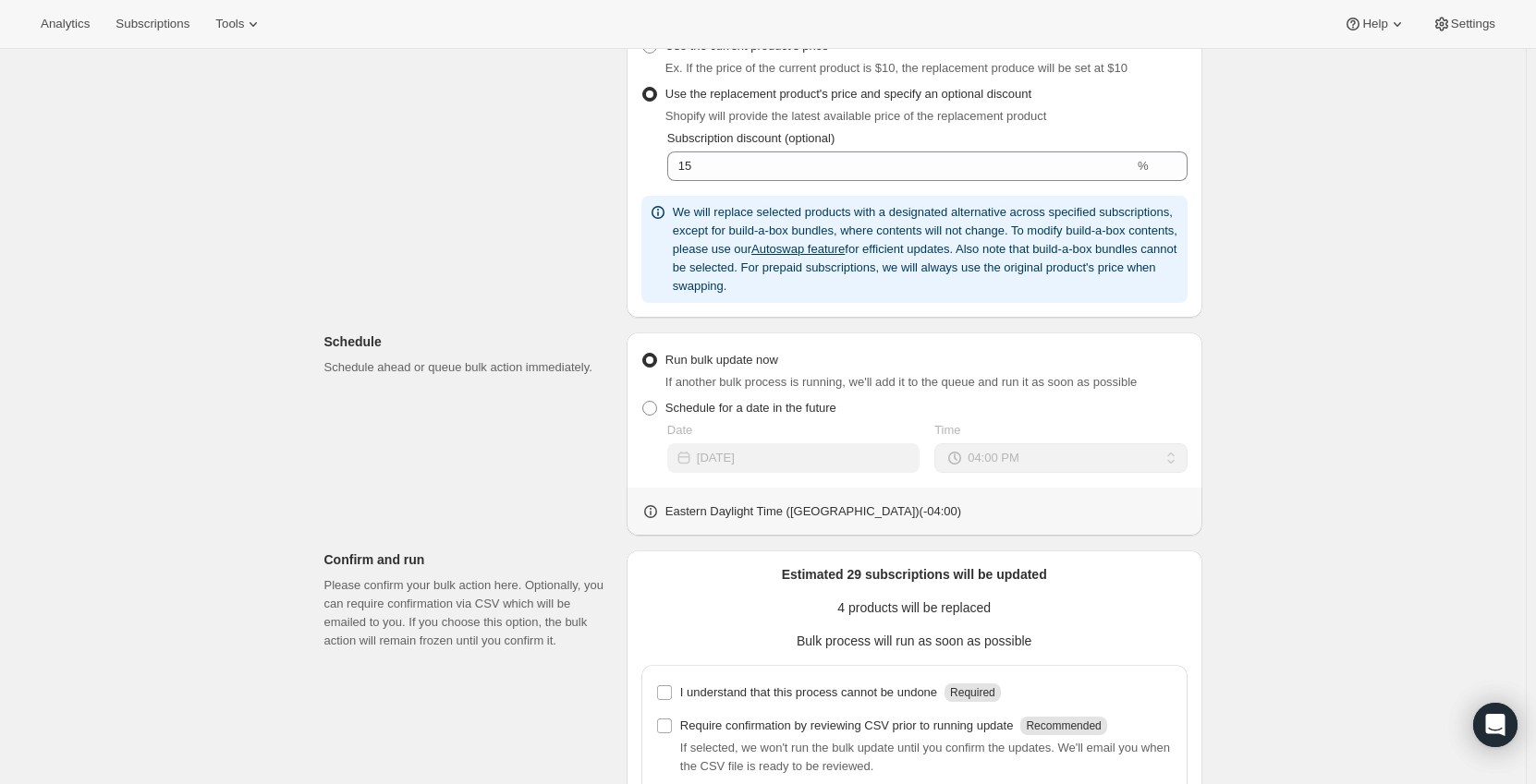
scroll to position [1016, 0]
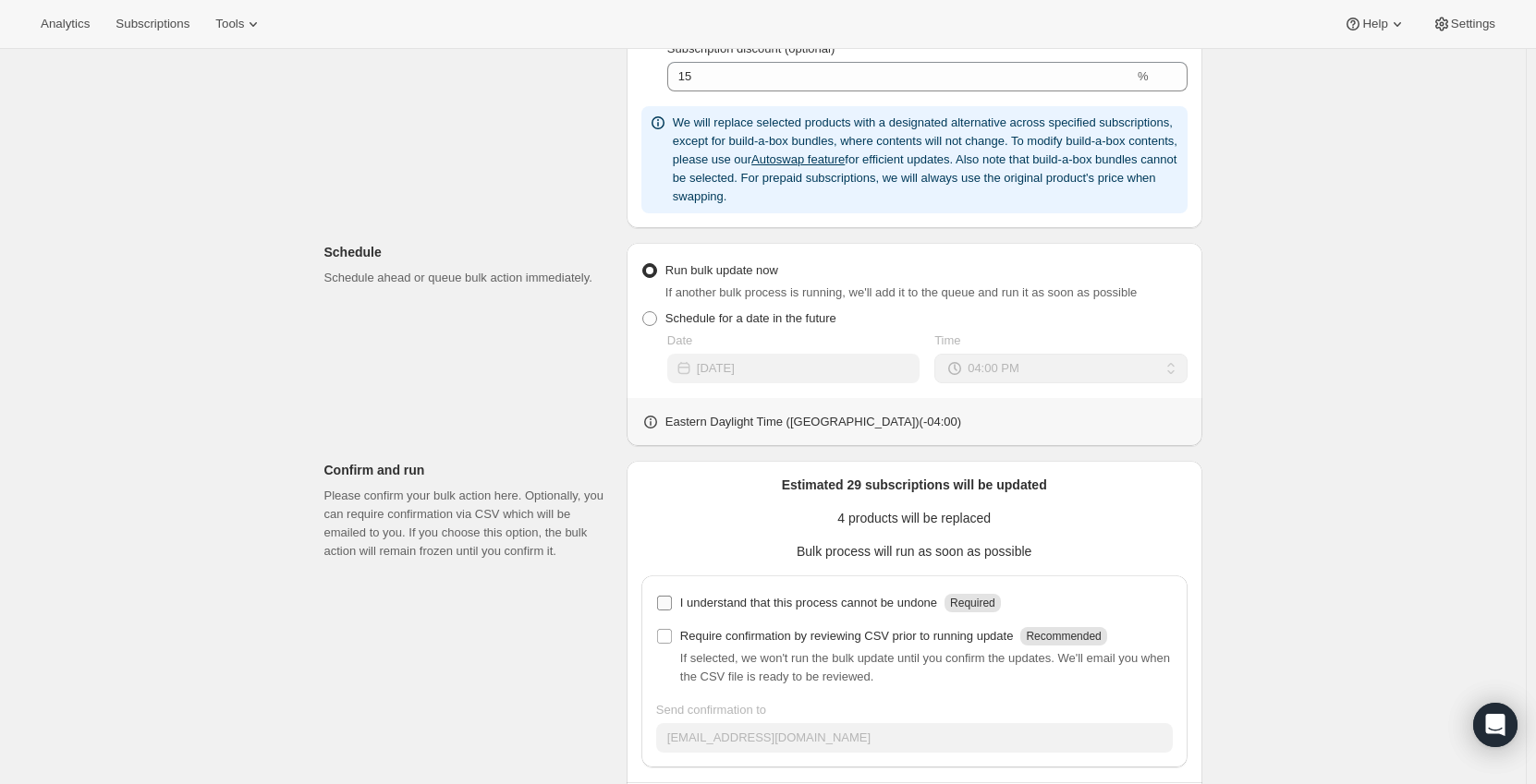
click at [671, 602] on input "I understand that this process cannot be undone Required" at bounding box center [664, 602] width 14 height 14
checkbox input "true"
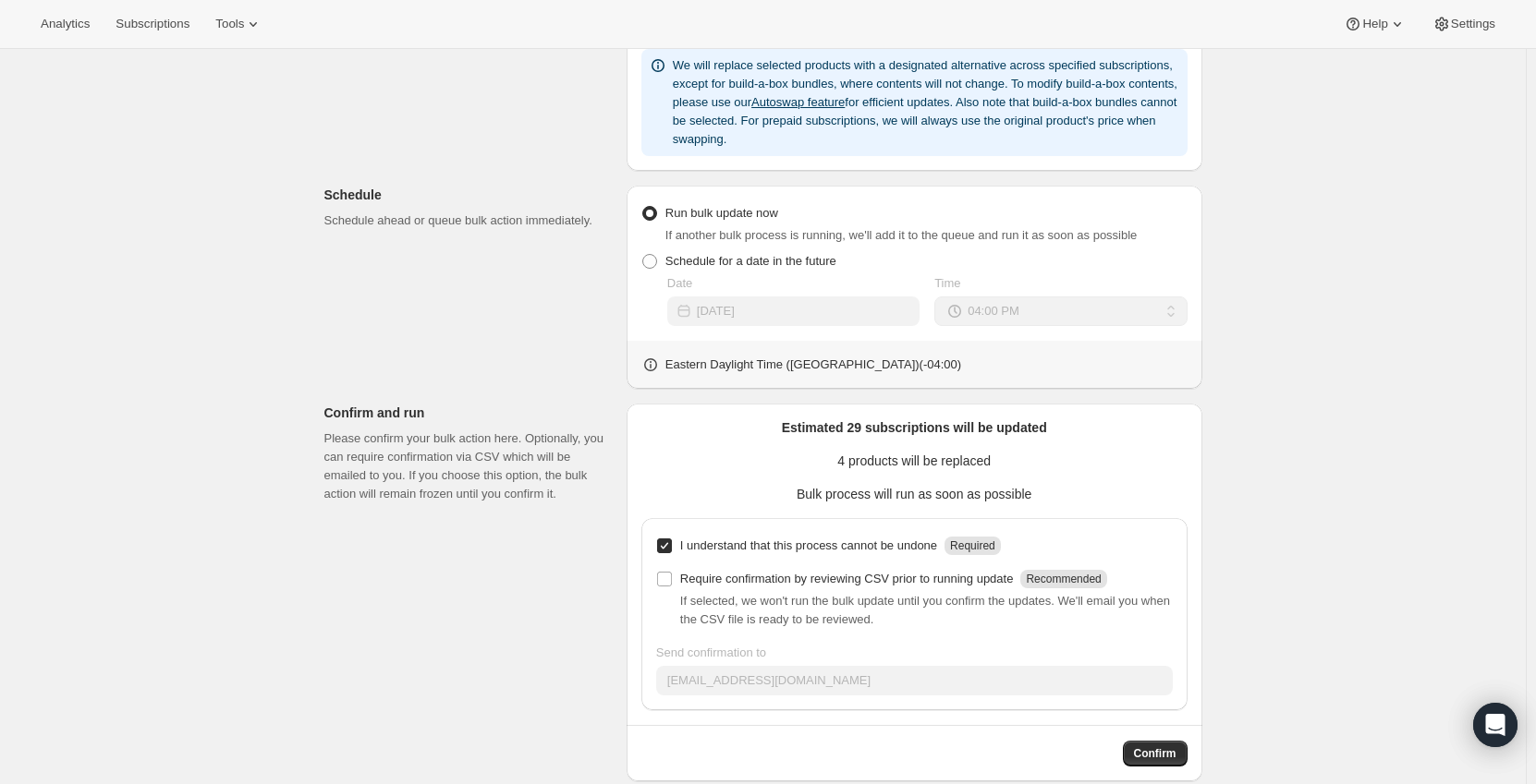
scroll to position [1100, 0]
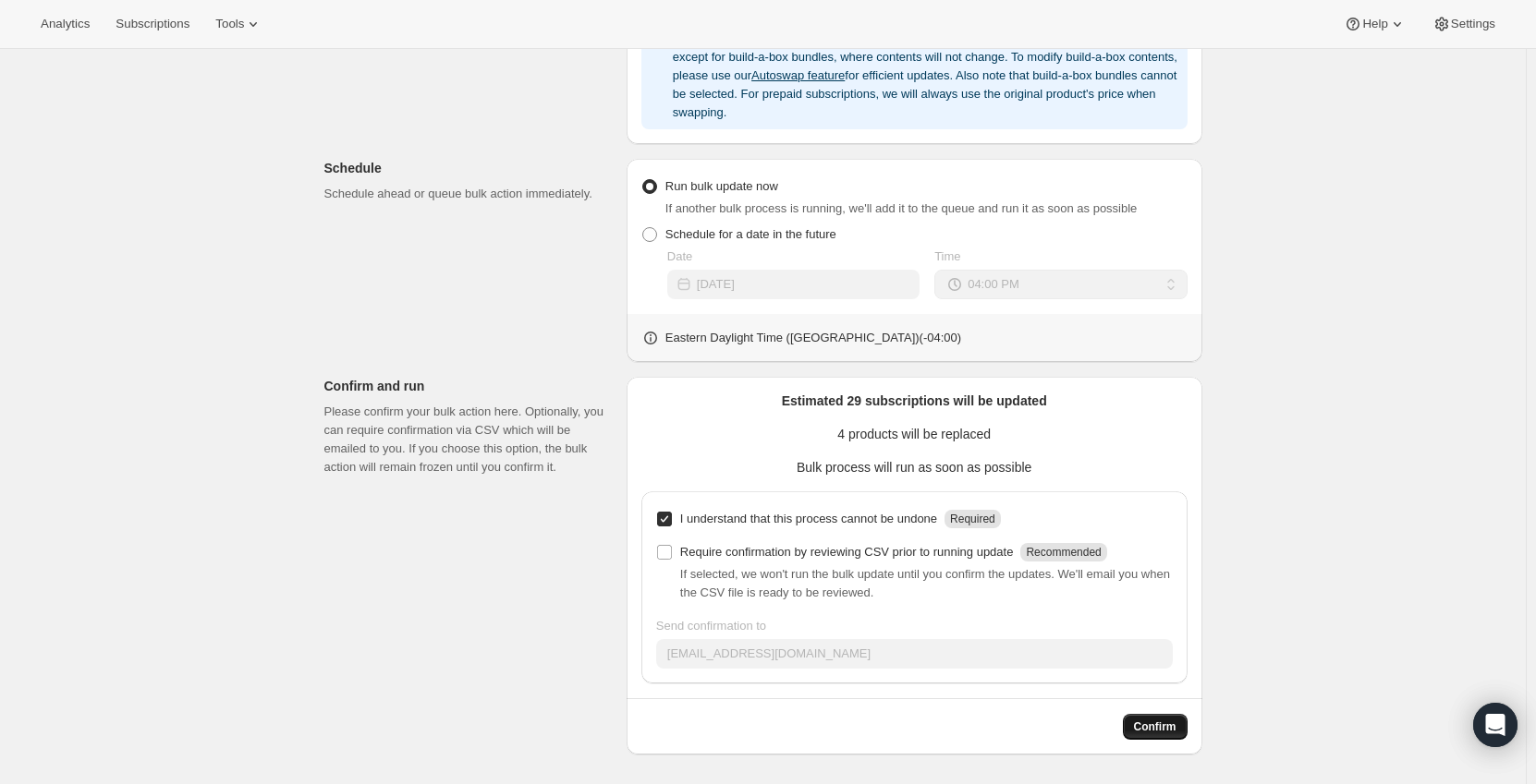
click at [1164, 726] on span "Confirm" at bounding box center [1155, 727] width 42 height 14
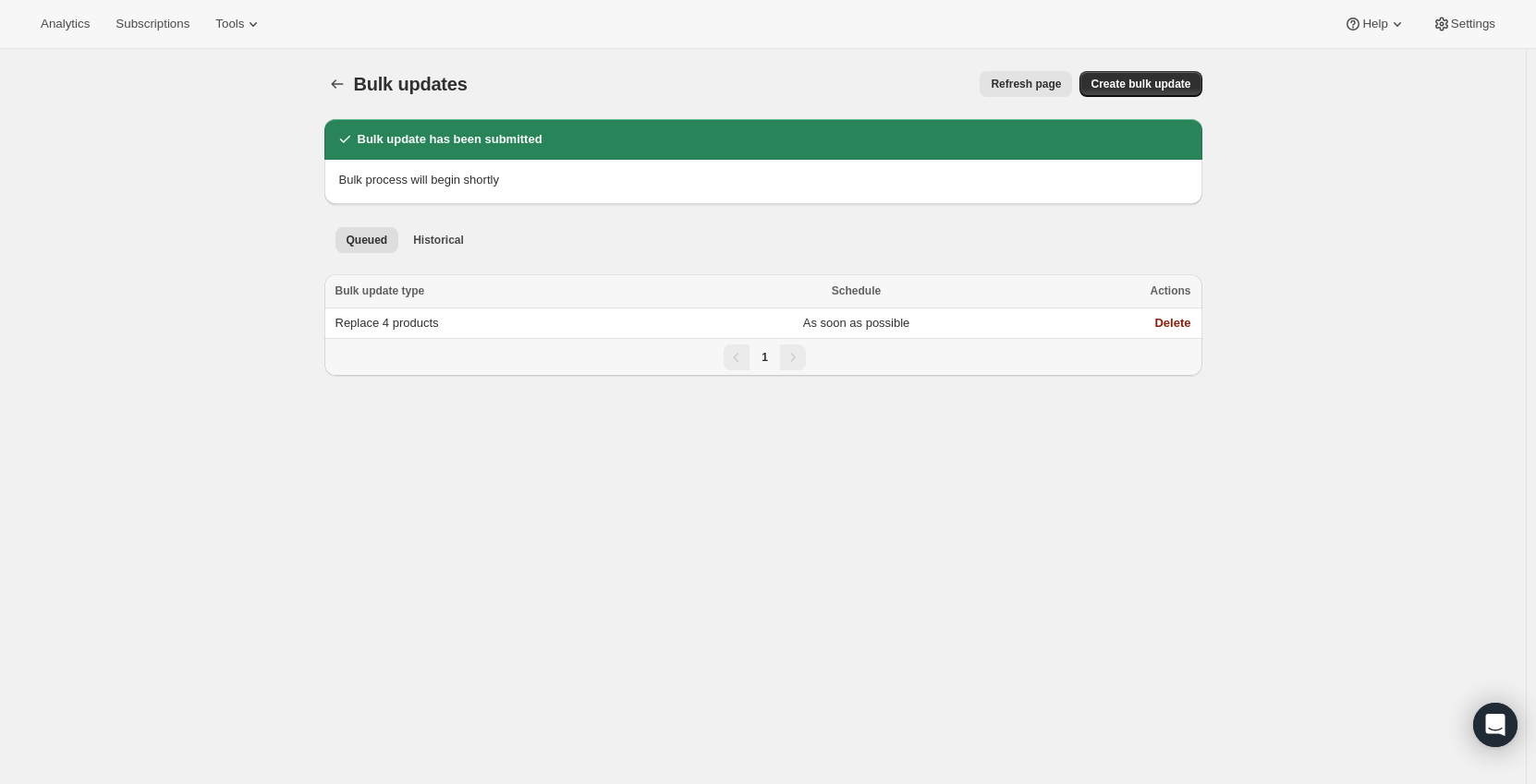
click at [466, 442] on div "Bulk updates. This page is ready Bulk updates Refresh page More actions Refresh…" at bounding box center [762, 441] width 1525 height 784
click at [1053, 82] on span "Refresh page" at bounding box center [1025, 83] width 70 height 14
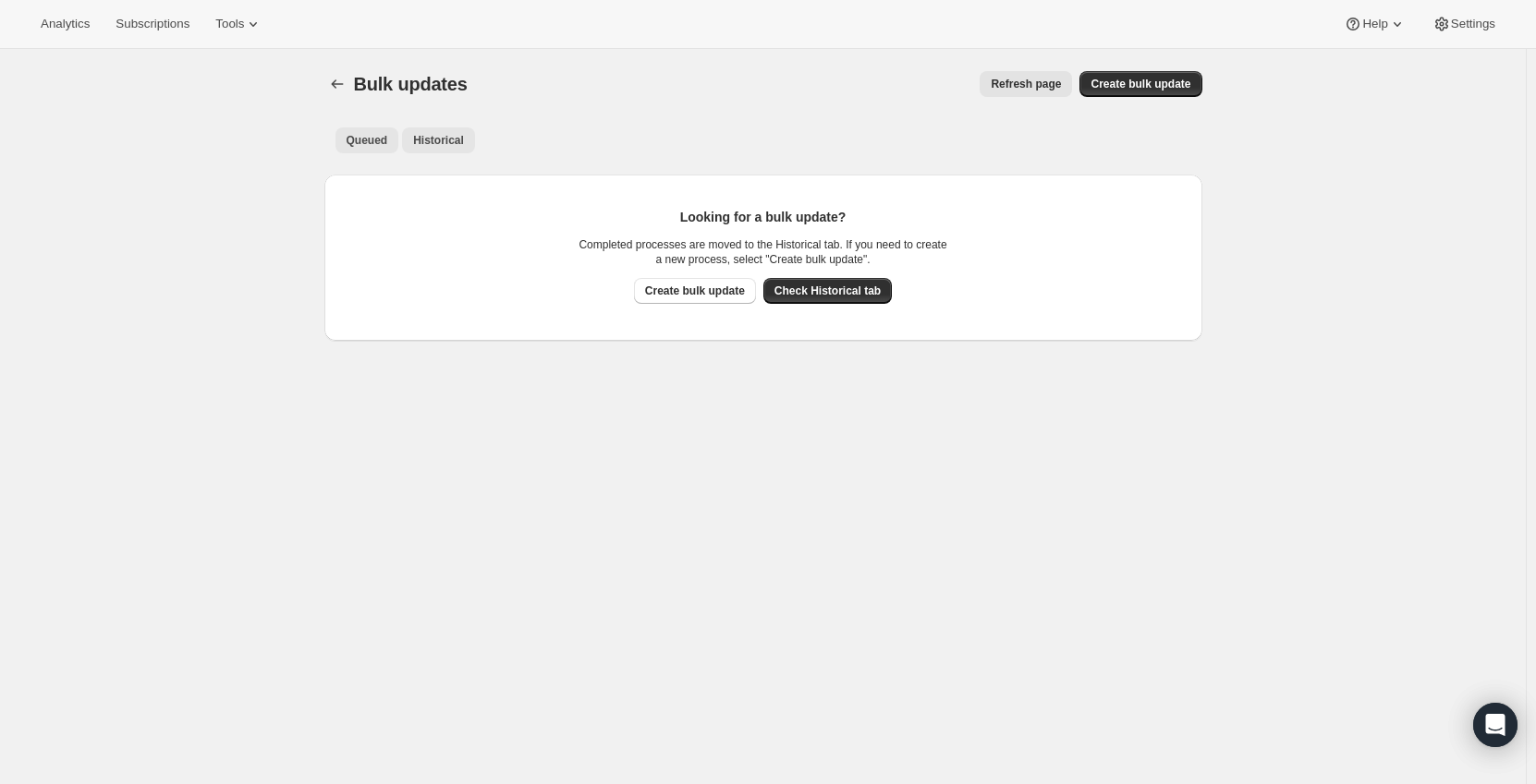
click at [419, 143] on span "Historical" at bounding box center [438, 140] width 51 height 14
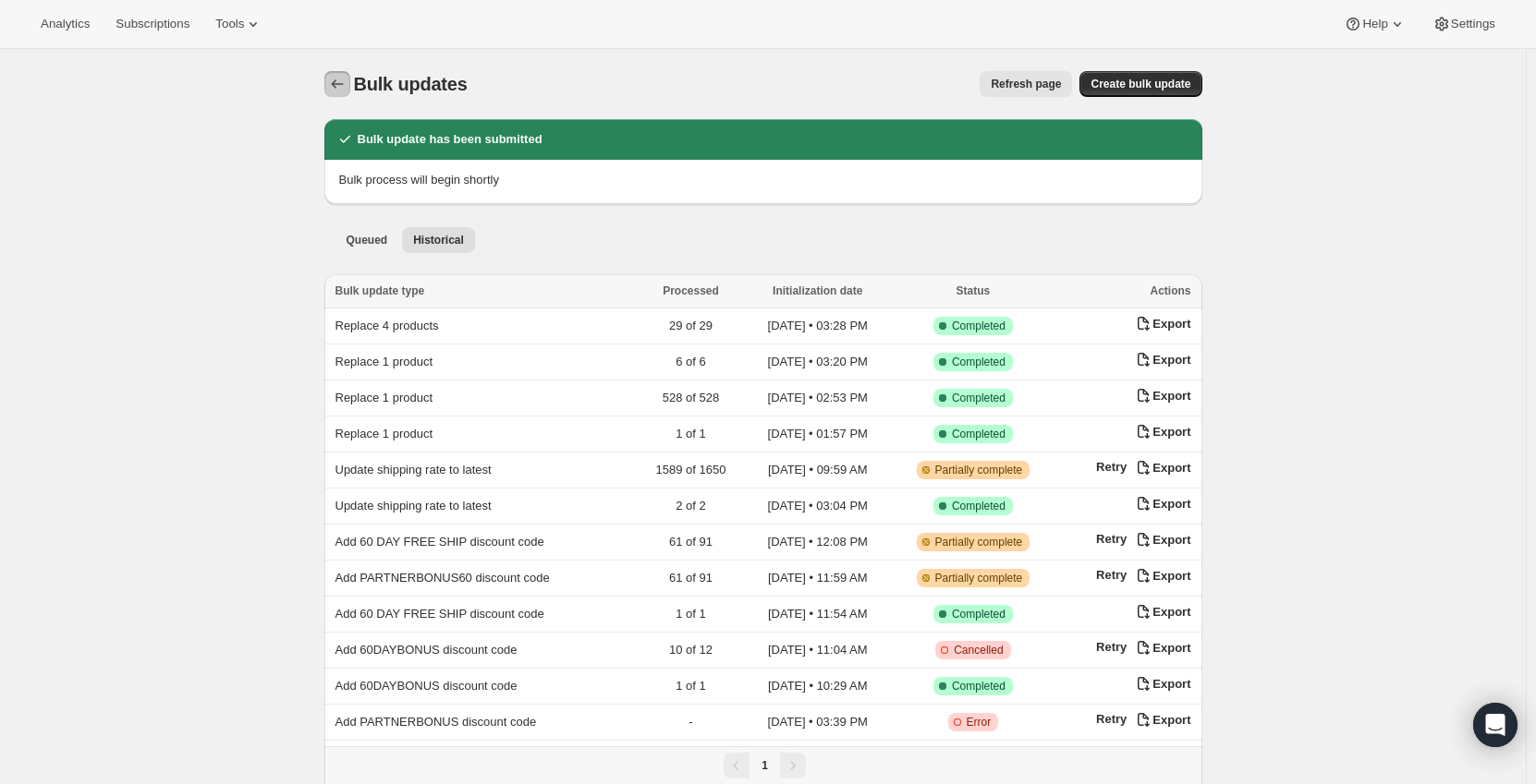
click at [333, 87] on icon "Bulk updates" at bounding box center [337, 83] width 18 height 18
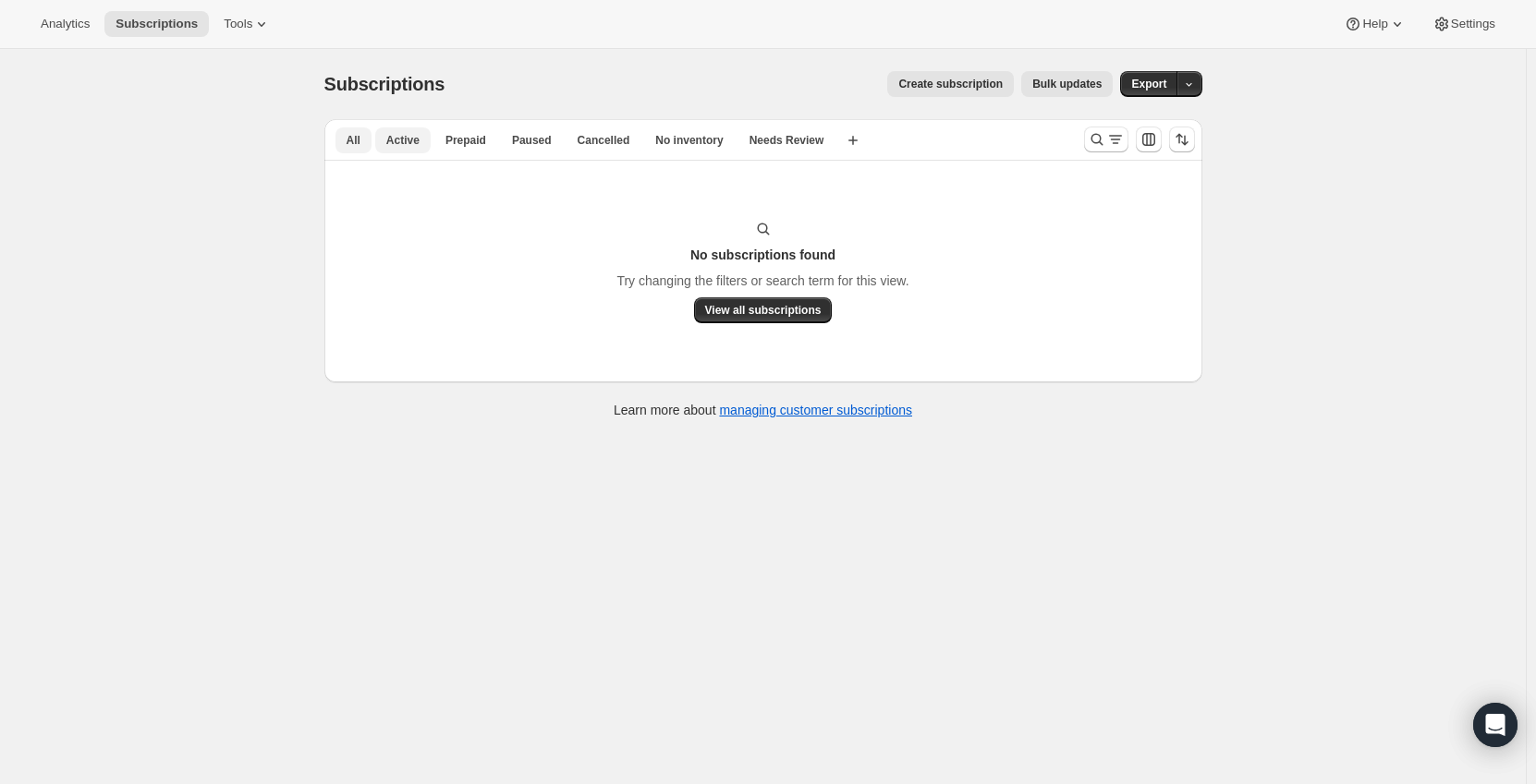
click at [397, 140] on span "Active" at bounding box center [403, 140] width 33 height 14
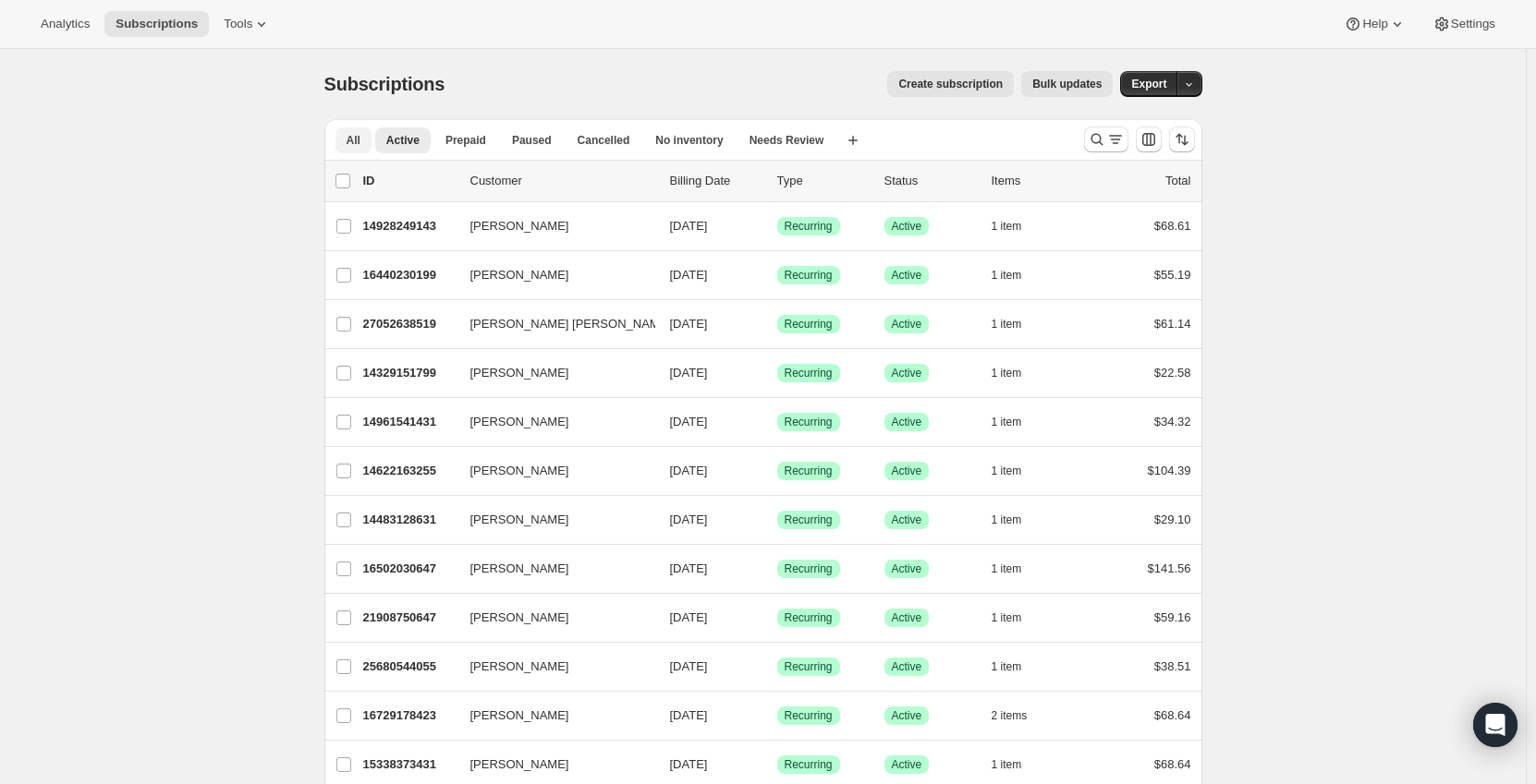
click at [361, 134] on span "All" at bounding box center [353, 140] width 13 height 14
click at [1104, 129] on button "Search and filter results" at bounding box center [1106, 139] width 44 height 26
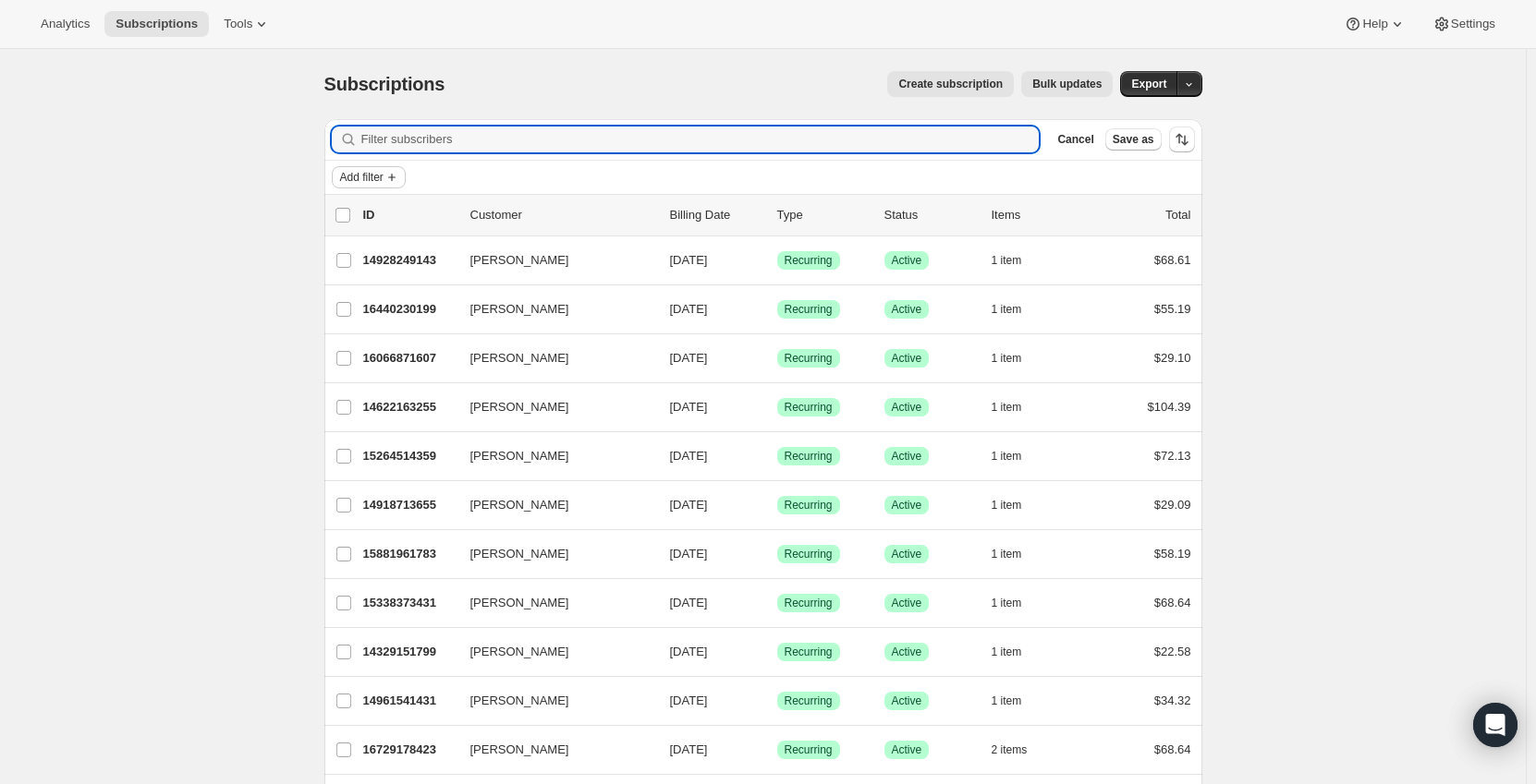
click at [384, 178] on span "Add filter" at bounding box center [362, 177] width 43 height 14
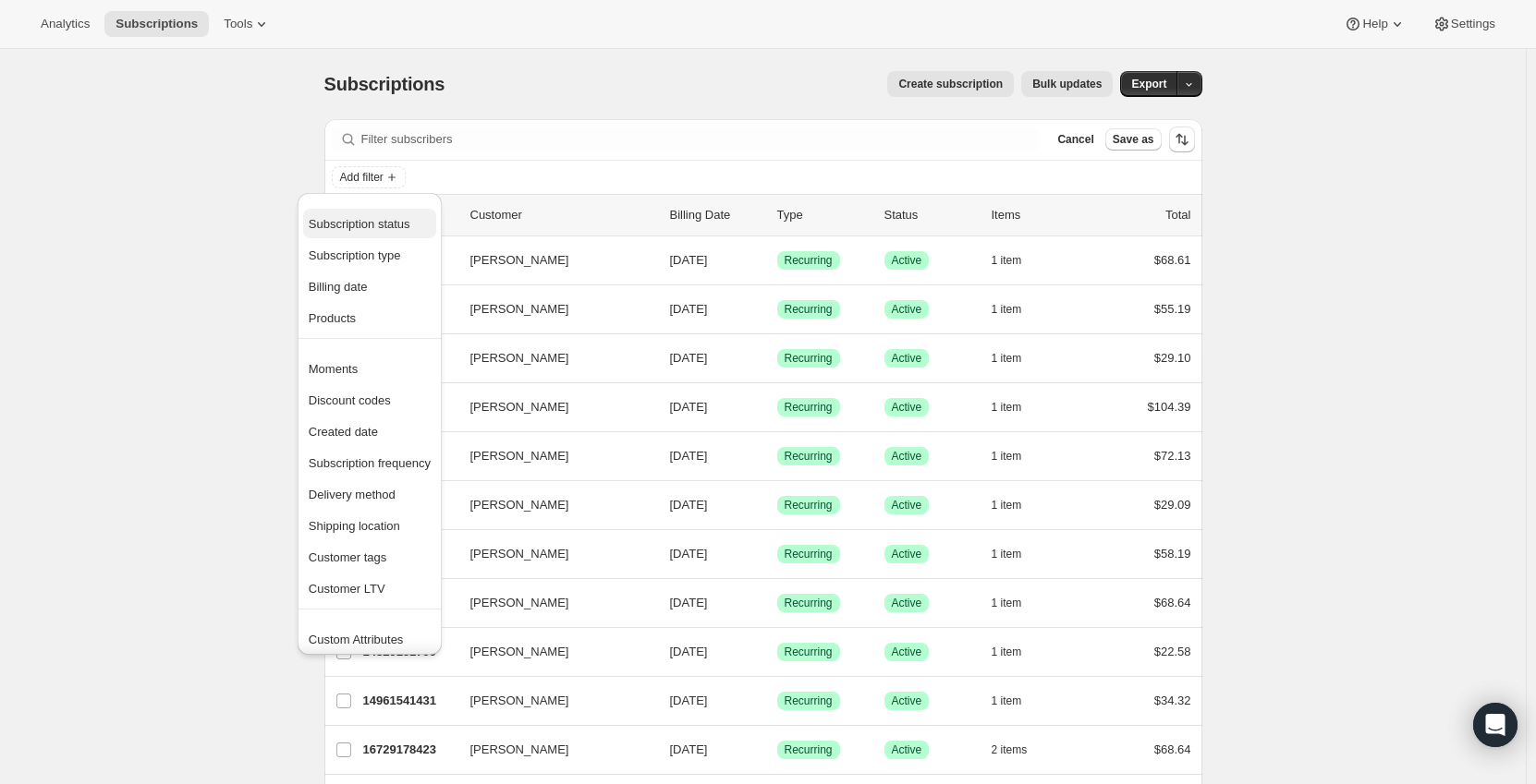
click at [391, 224] on span "Subscription status" at bounding box center [360, 224] width 101 height 13
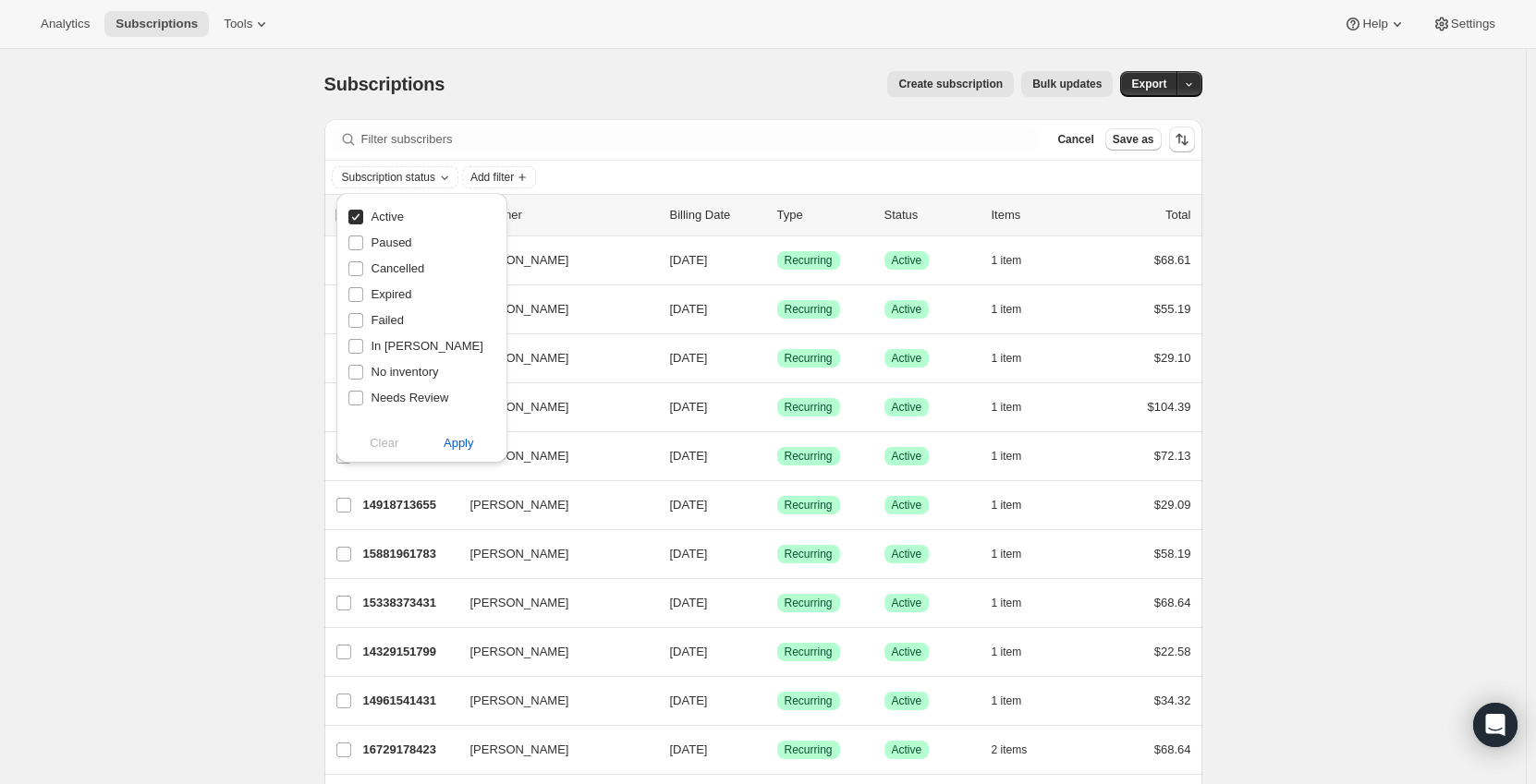
click at [389, 217] on span "Active" at bounding box center [387, 216] width 33 height 13
click at [363, 217] on input "Active" at bounding box center [355, 216] width 14 height 14
checkbox input "false"
click at [386, 244] on span "Paused" at bounding box center [391, 242] width 41 height 13
click at [363, 244] on input "Paused" at bounding box center [355, 242] width 14 height 14
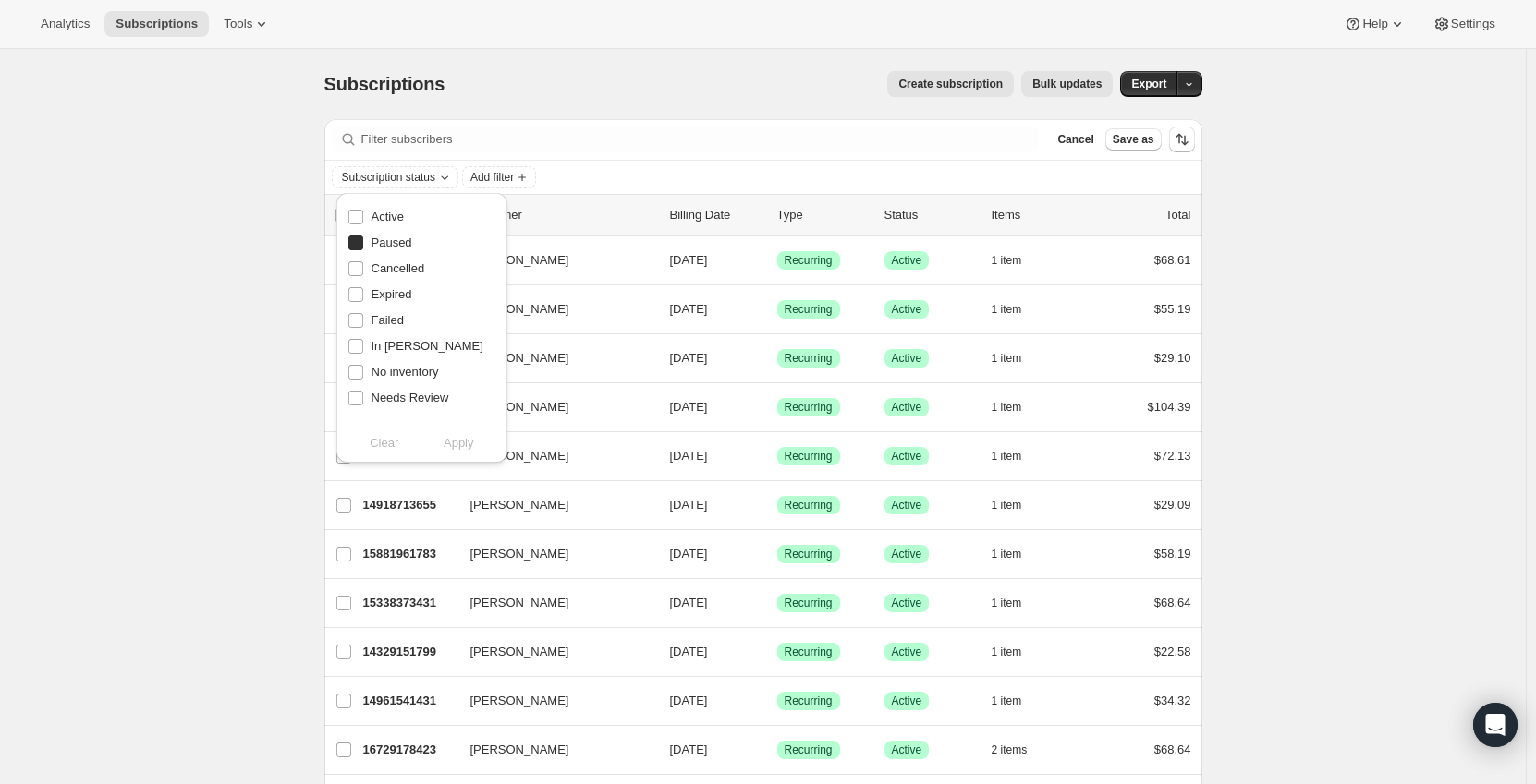
checkbox input "true"
click at [383, 267] on span "Cancelled" at bounding box center [398, 268] width 54 height 13
click at [363, 267] on input "Cancelled" at bounding box center [355, 268] width 14 height 14
checkbox input "true"
click at [389, 292] on span "Expired" at bounding box center [391, 294] width 41 height 13
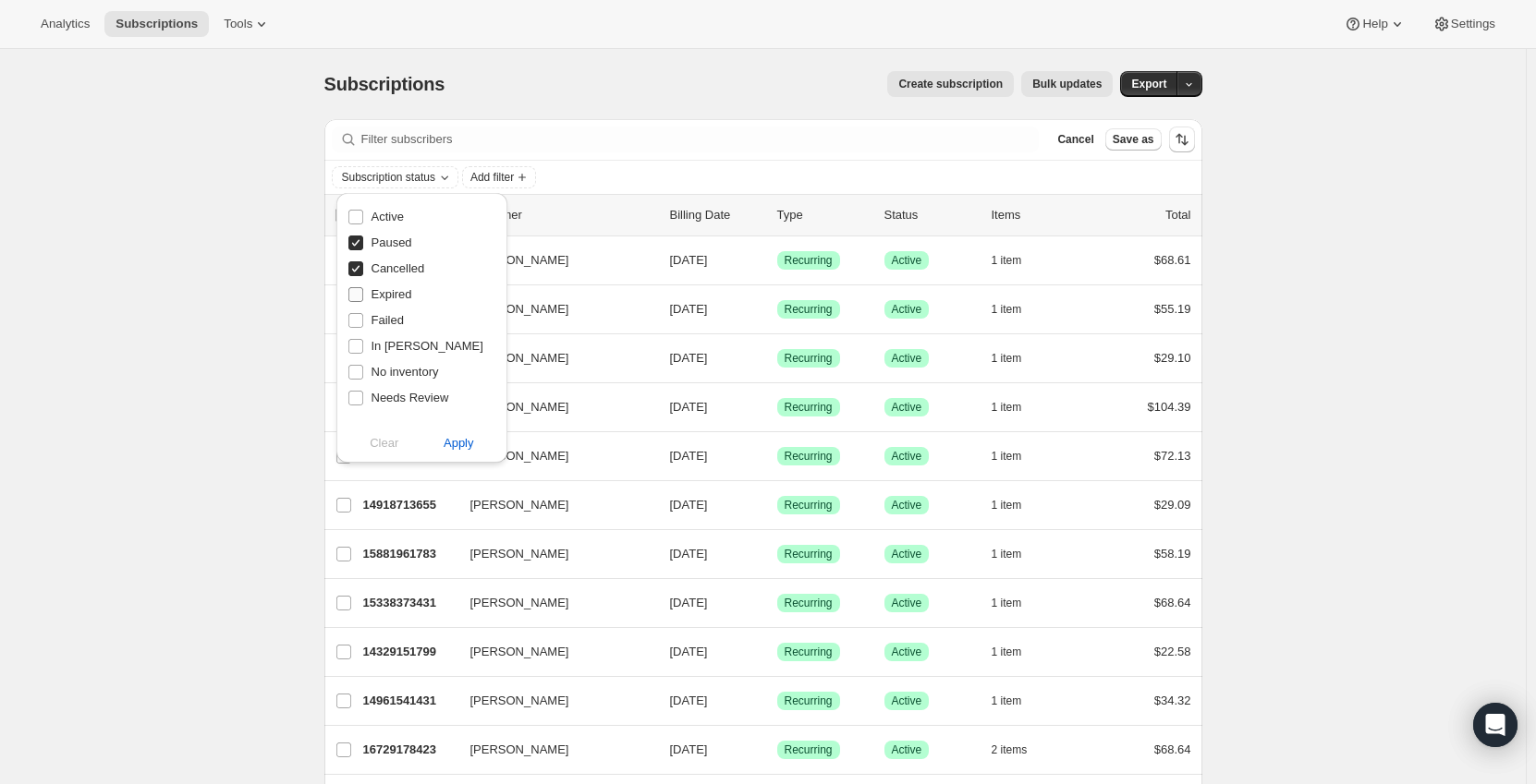
click at [363, 292] on input "Expired" at bounding box center [355, 294] width 14 height 14
checkbox input "true"
click at [392, 310] on label "Failed" at bounding box center [375, 320] width 56 height 26
click at [363, 314] on input "Failed" at bounding box center [355, 320] width 14 height 14
checkbox input "true"
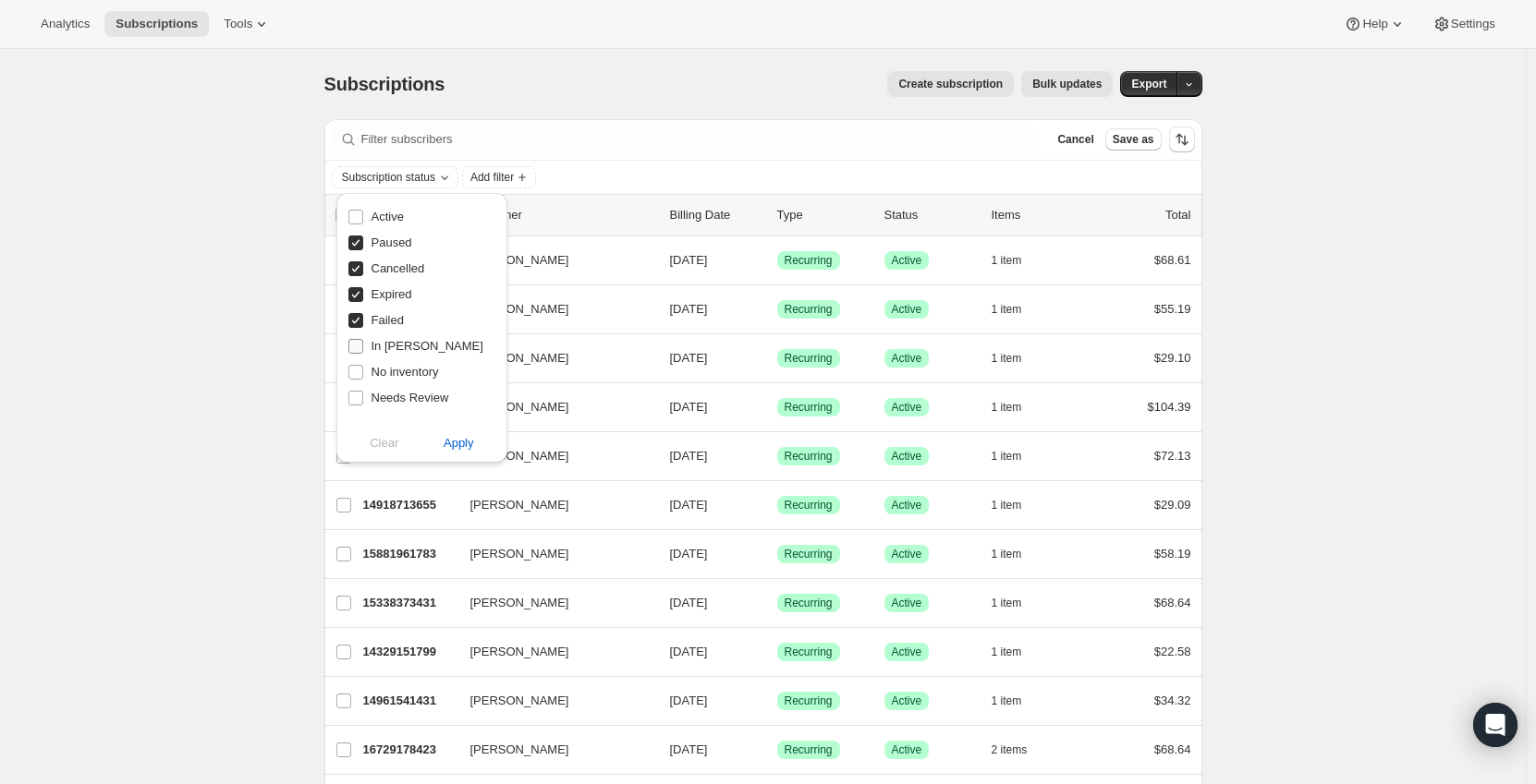
click at [393, 344] on span "In [PERSON_NAME]" at bounding box center [427, 346] width 112 height 13
click at [363, 344] on input "In [PERSON_NAME]" at bounding box center [355, 346] width 14 height 14
checkbox input "true"
click at [390, 370] on span "No inventory" at bounding box center [405, 372] width 68 height 13
click at [363, 370] on input "No inventory" at bounding box center [355, 372] width 14 height 14
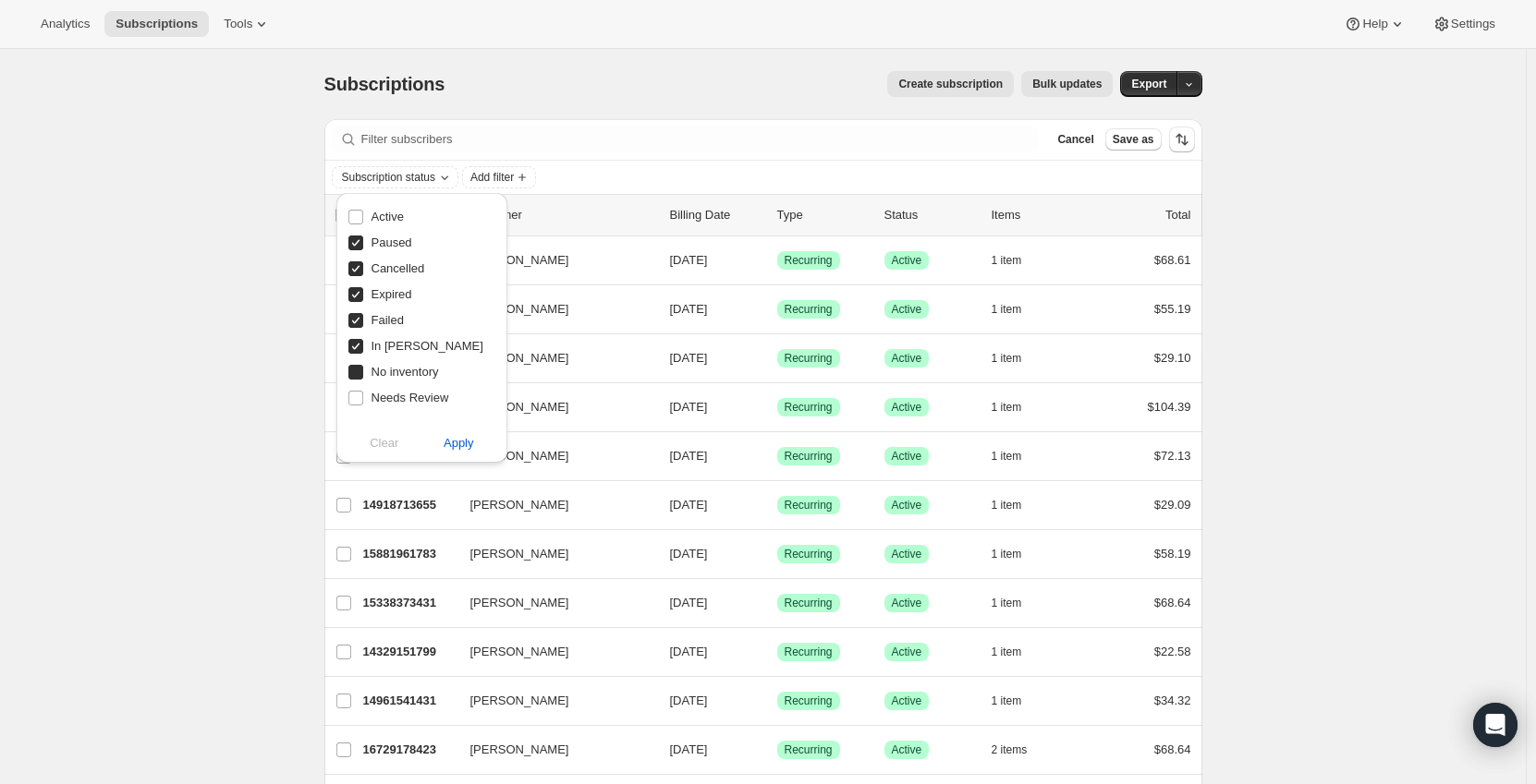
checkbox input "true"
click at [393, 396] on span "Needs Review" at bounding box center [409, 398] width 77 height 13
click at [363, 396] on input "Needs Review" at bounding box center [355, 398] width 14 height 14
checkbox input "true"
click at [465, 445] on span "Apply" at bounding box center [459, 443] width 31 height 18
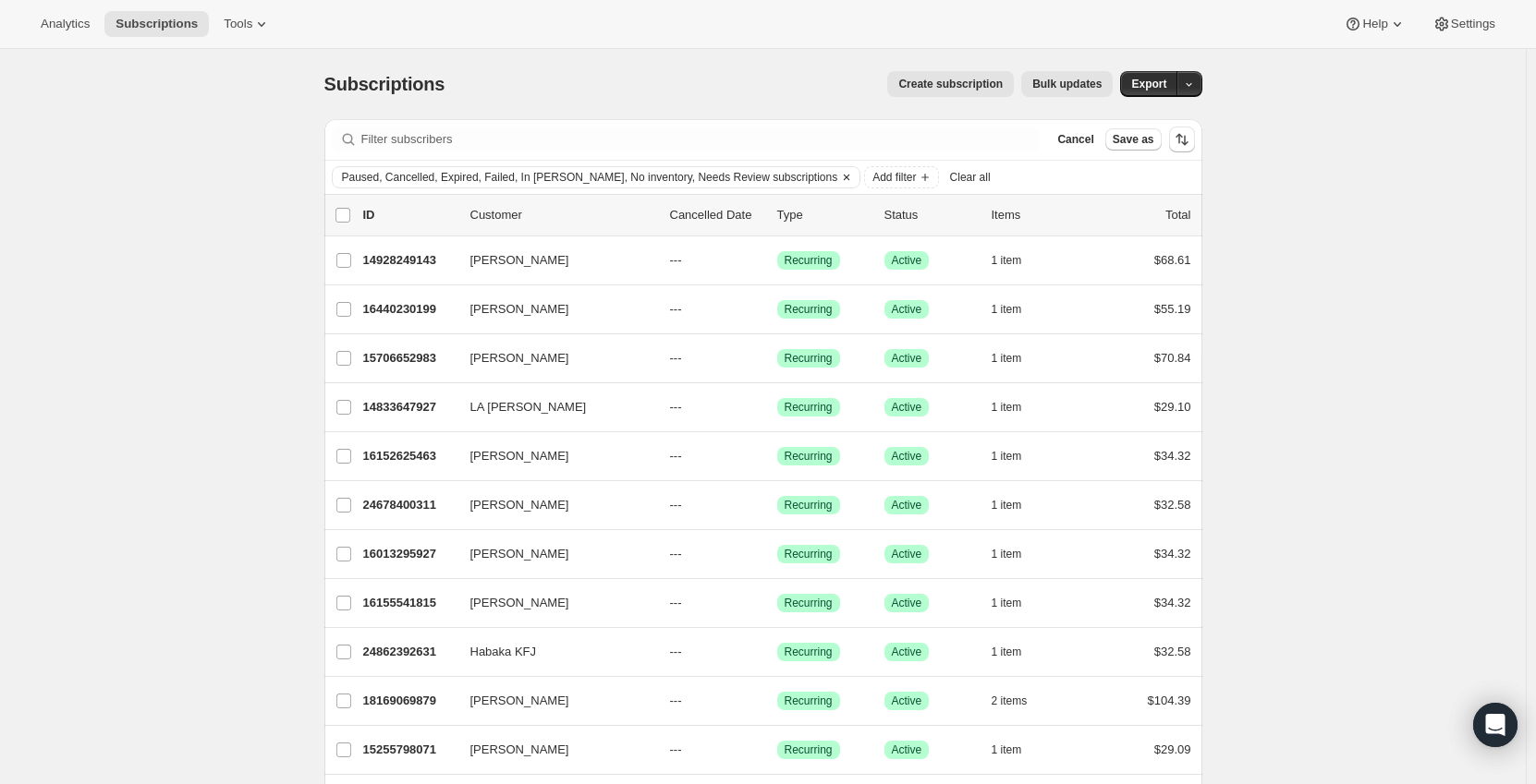
click at [404, 178] on span "Paused, Cancelled, Expired, Failed, In Dunning, No inventory, Needs Review subs…" at bounding box center [589, 177] width 496 height 14
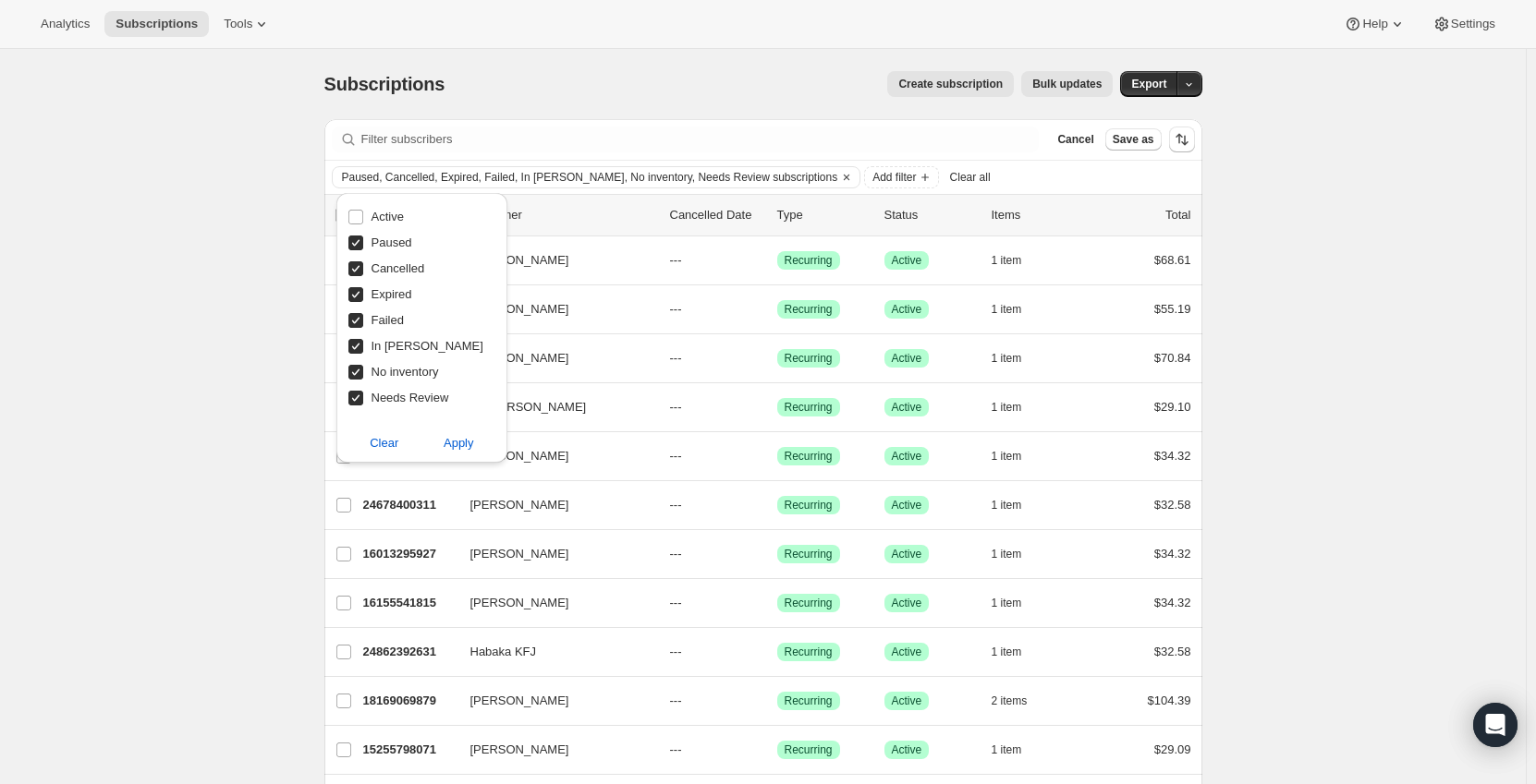
click at [393, 237] on span "Paused" at bounding box center [391, 242] width 41 height 13
click at [363, 237] on input "Paused" at bounding box center [355, 242] width 14 height 14
checkbox input "false"
click at [451, 436] on span "Apply" at bounding box center [459, 443] width 31 height 18
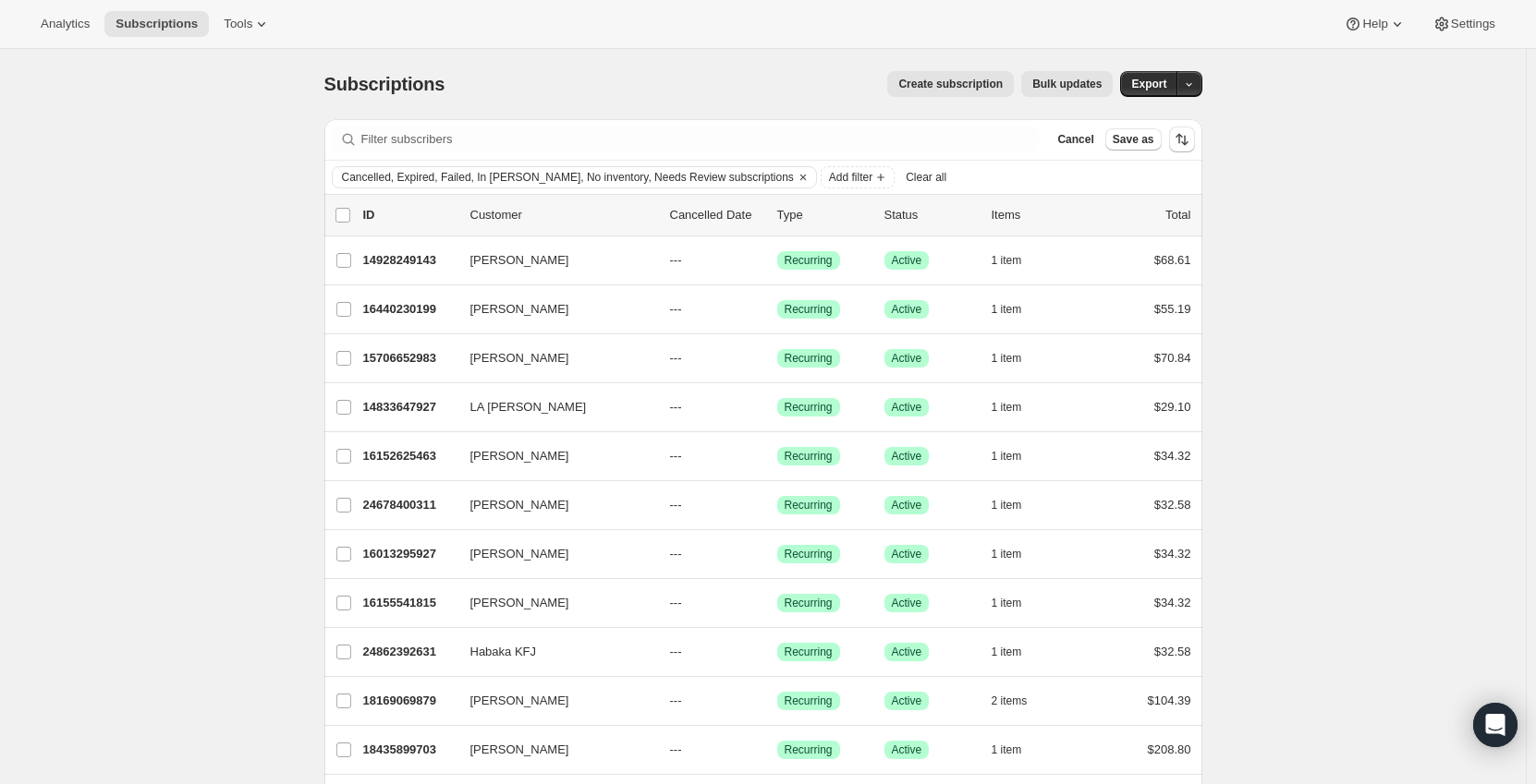
click at [1082, 81] on span "Bulk updates" at bounding box center [1066, 83] width 69 height 14
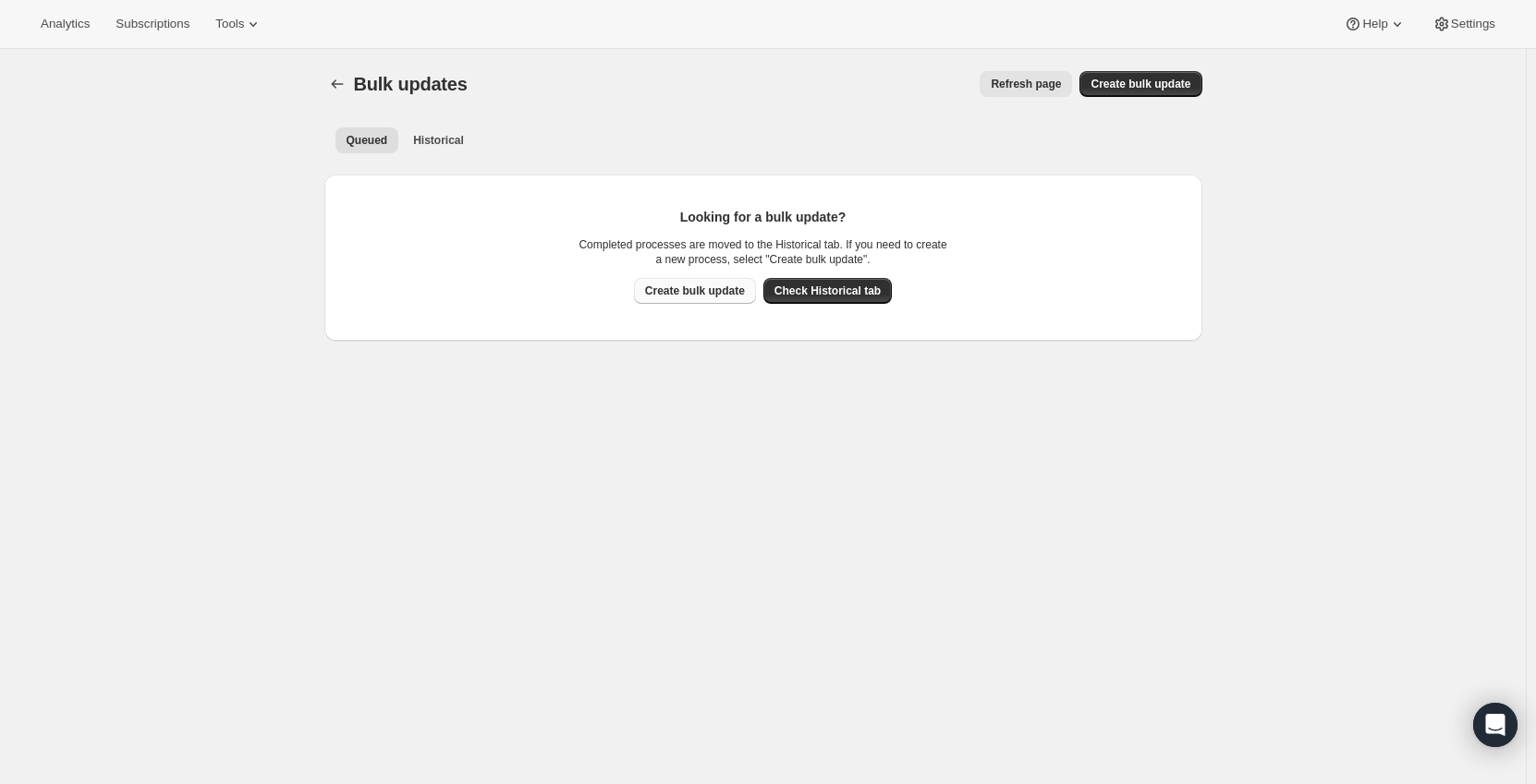
click at [695, 297] on span "Create bulk update" at bounding box center [694, 291] width 99 height 14
select select "16"
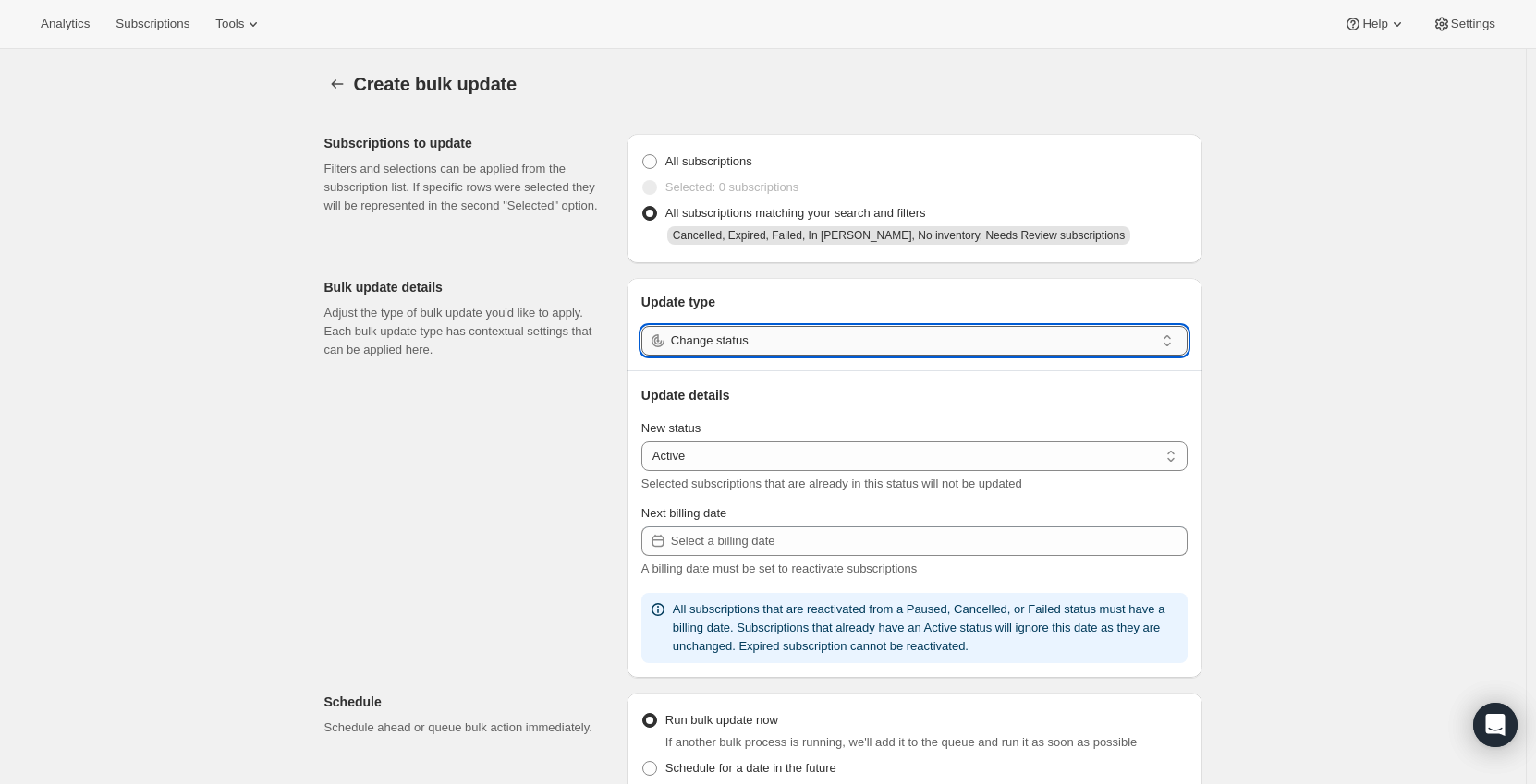
click at [702, 347] on input "Change status" at bounding box center [911, 340] width 483 height 30
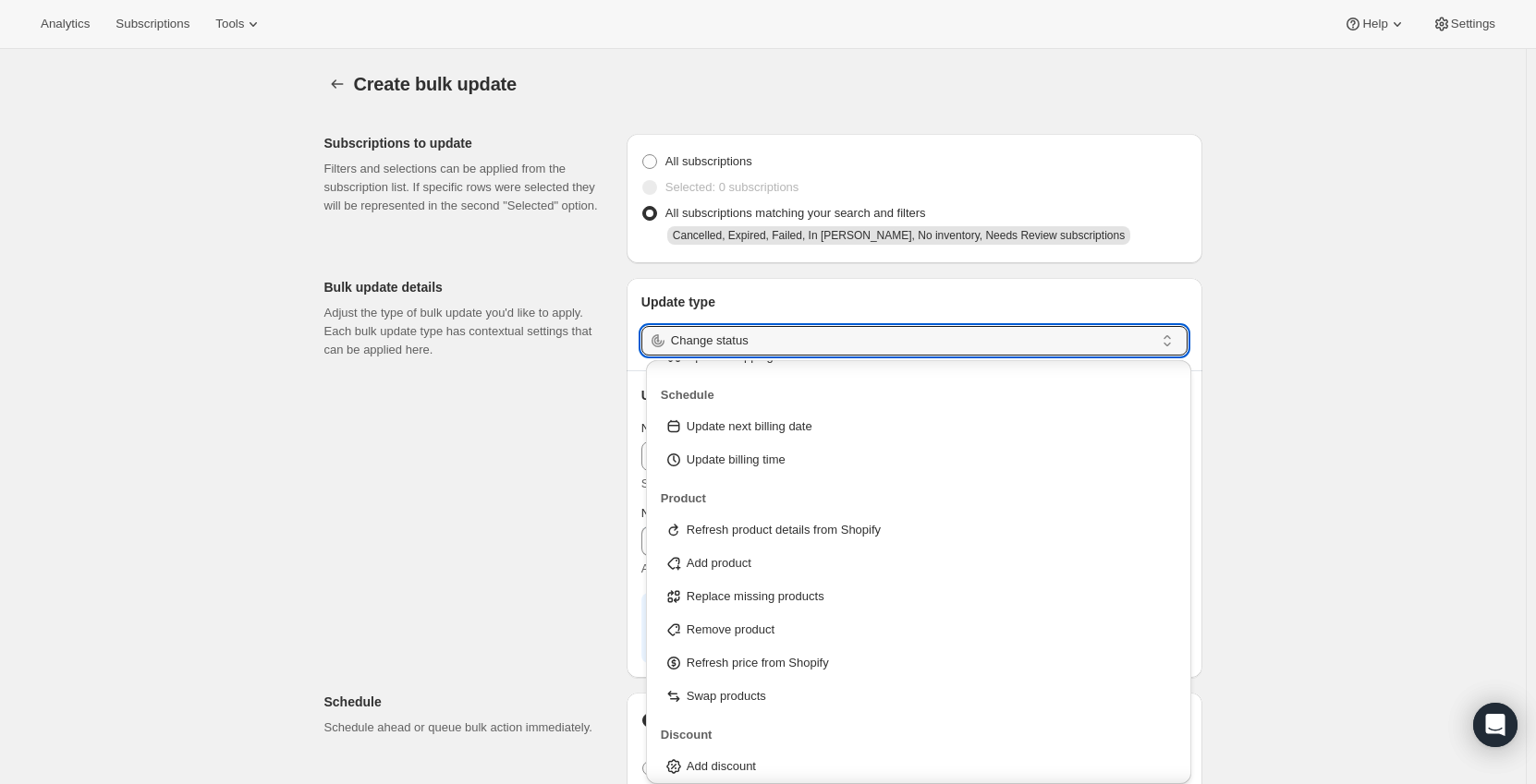
scroll to position [97, 0]
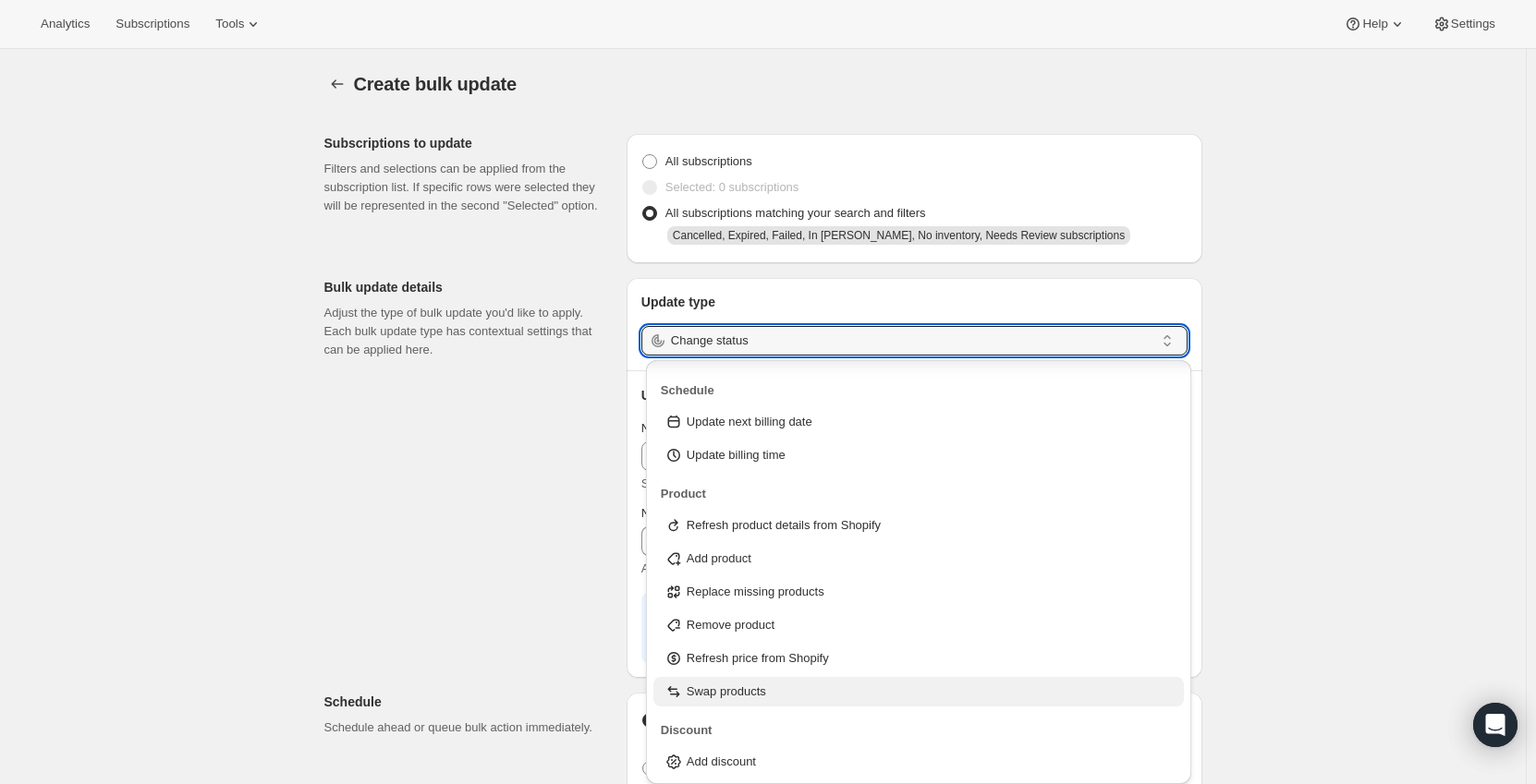
click at [814, 686] on div "Swap products" at bounding box center [919, 691] width 509 height 18
type input "Swap products"
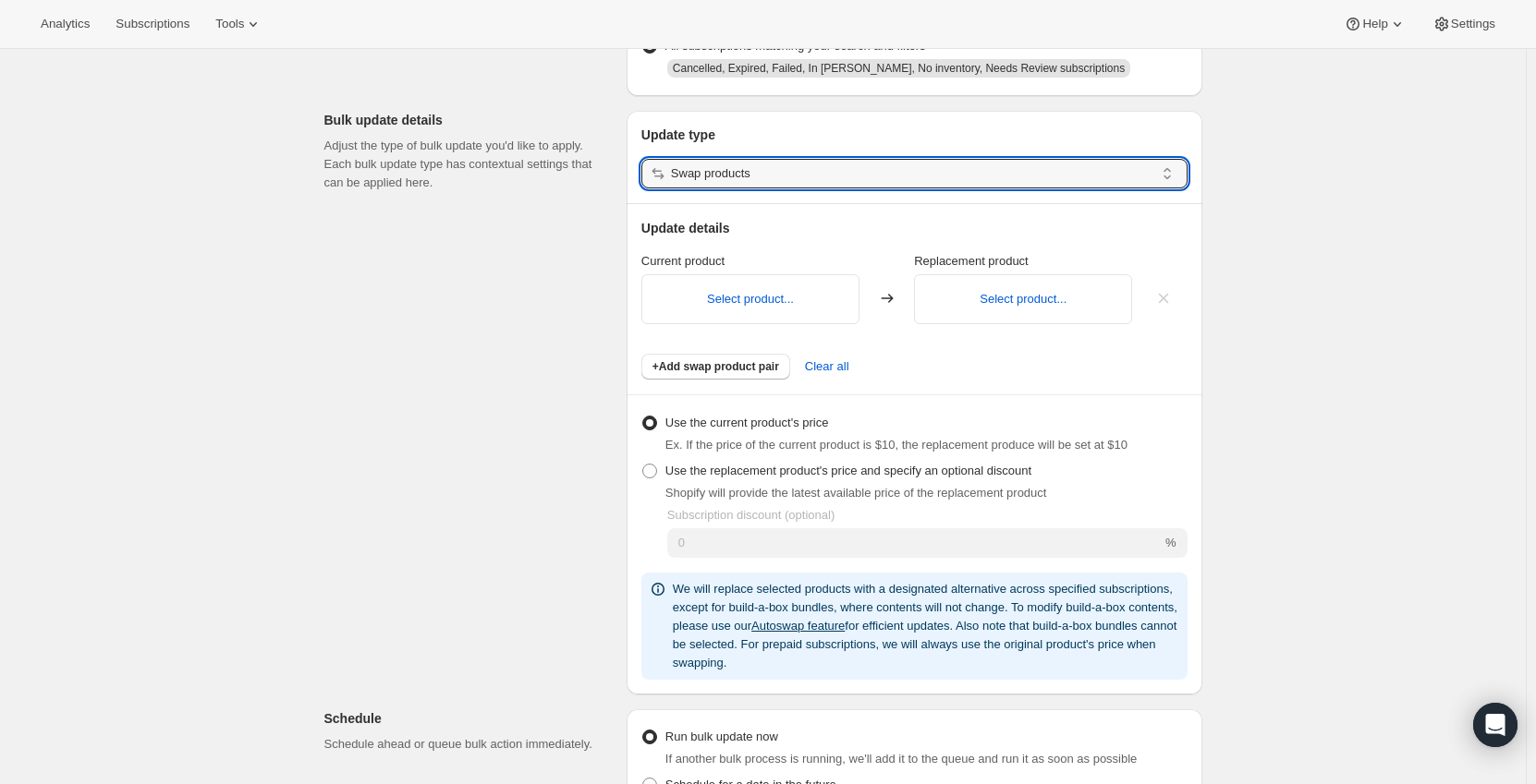
scroll to position [185, 0]
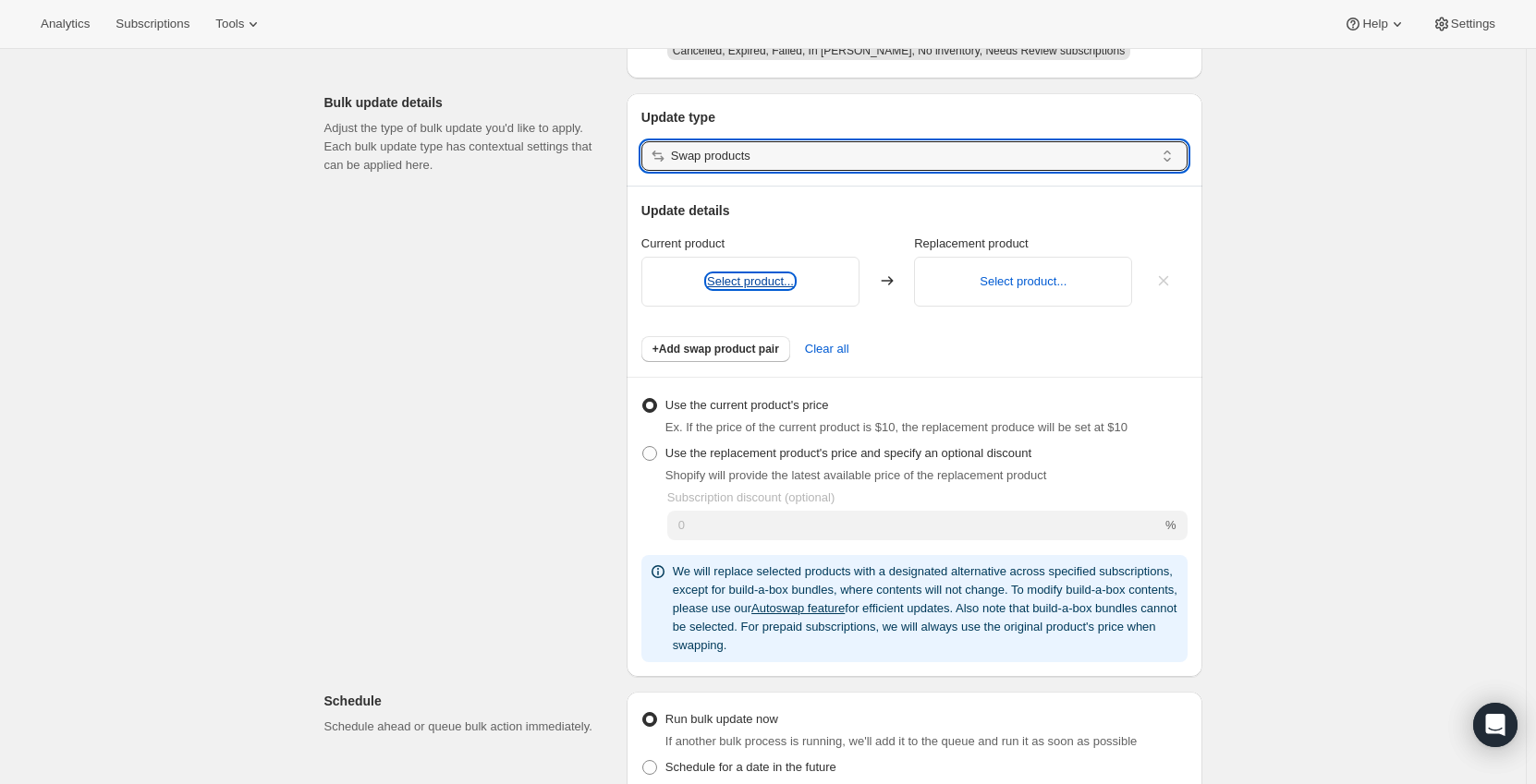
click at [771, 287] on button "Select product..." at bounding box center [750, 281] width 87 height 13
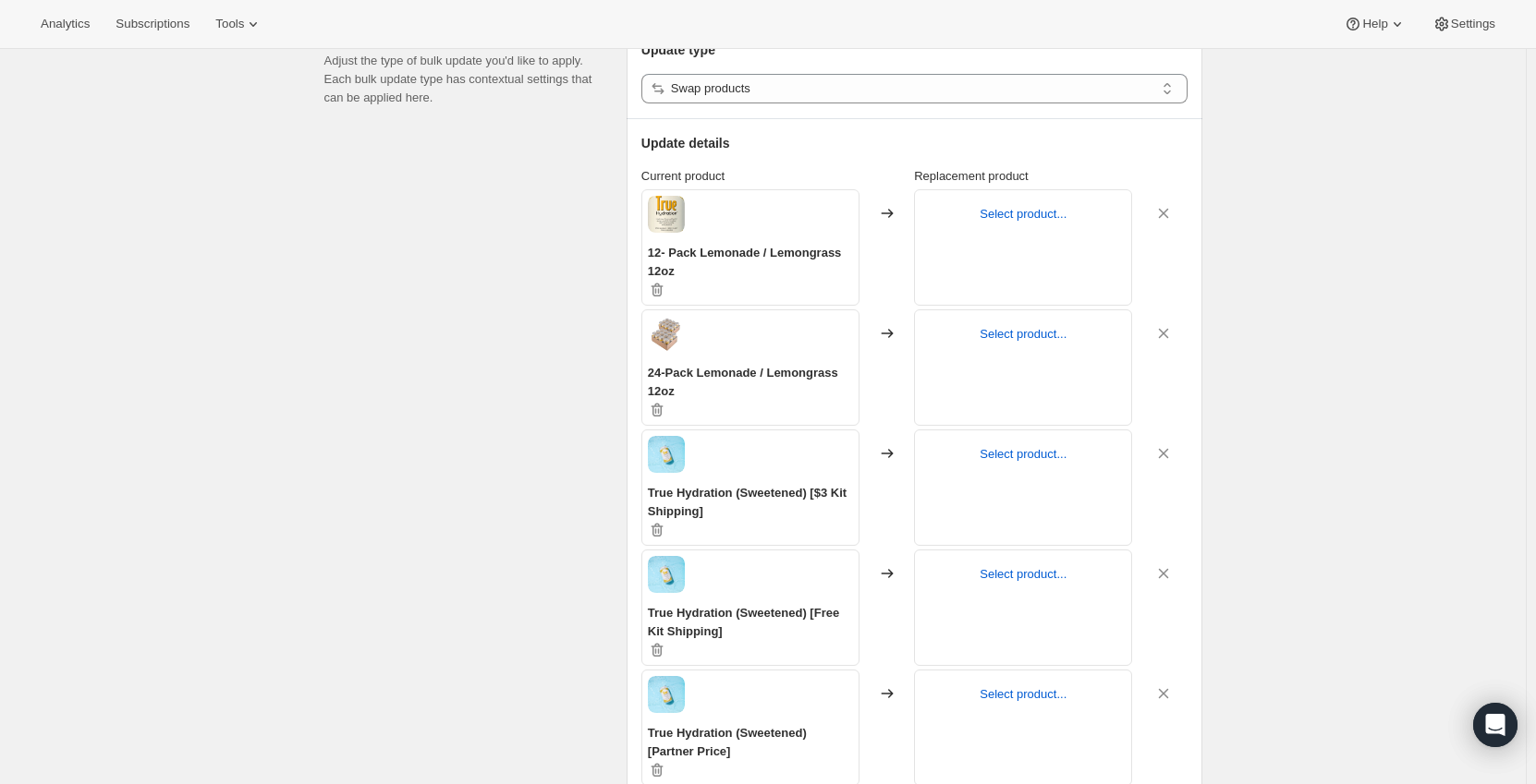
scroll to position [93, 0]
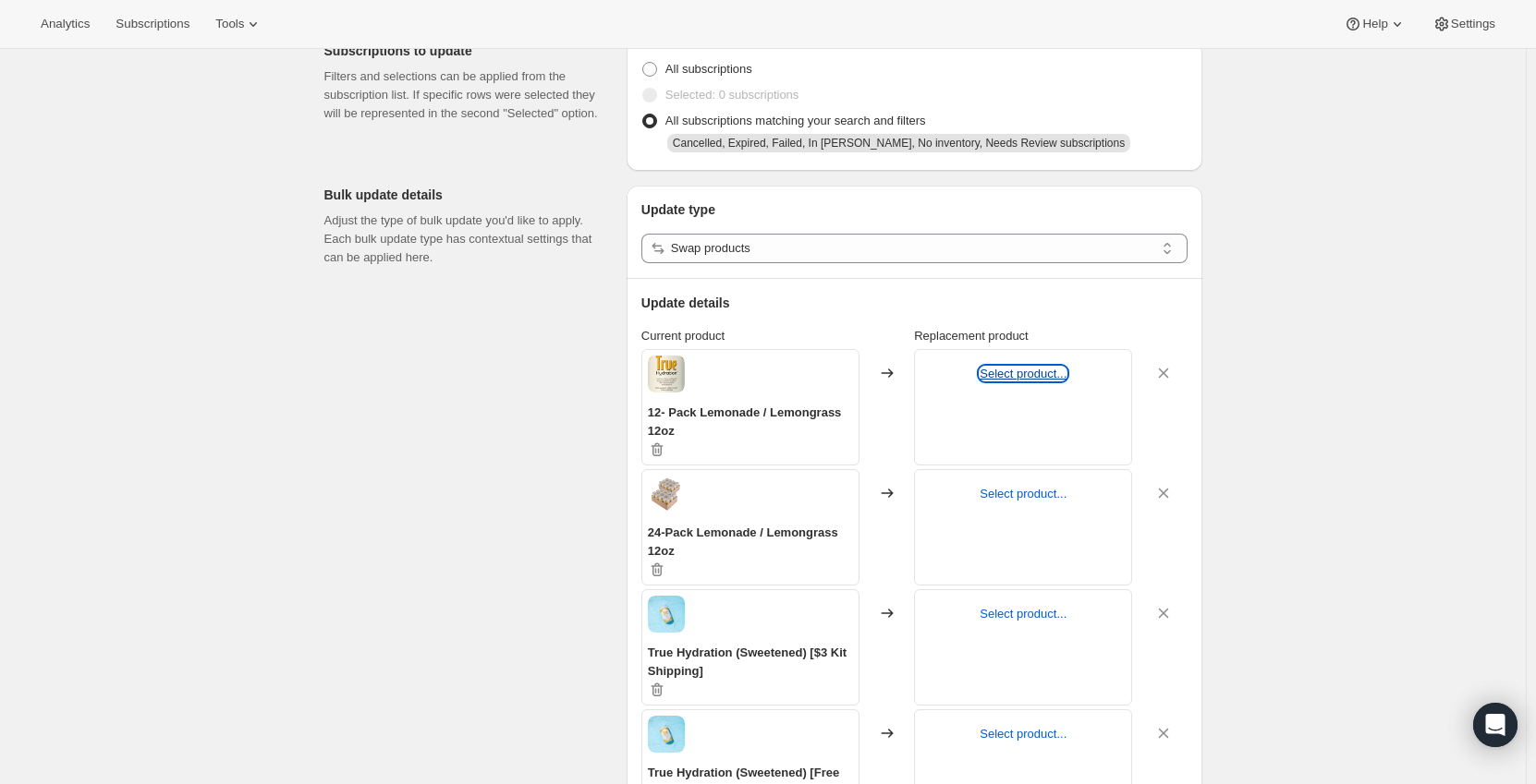
click at [1032, 374] on button "Select product..." at bounding box center [1022, 374] width 87 height 13
click at [1026, 491] on button "Select product..." at bounding box center [1022, 493] width 87 height 13
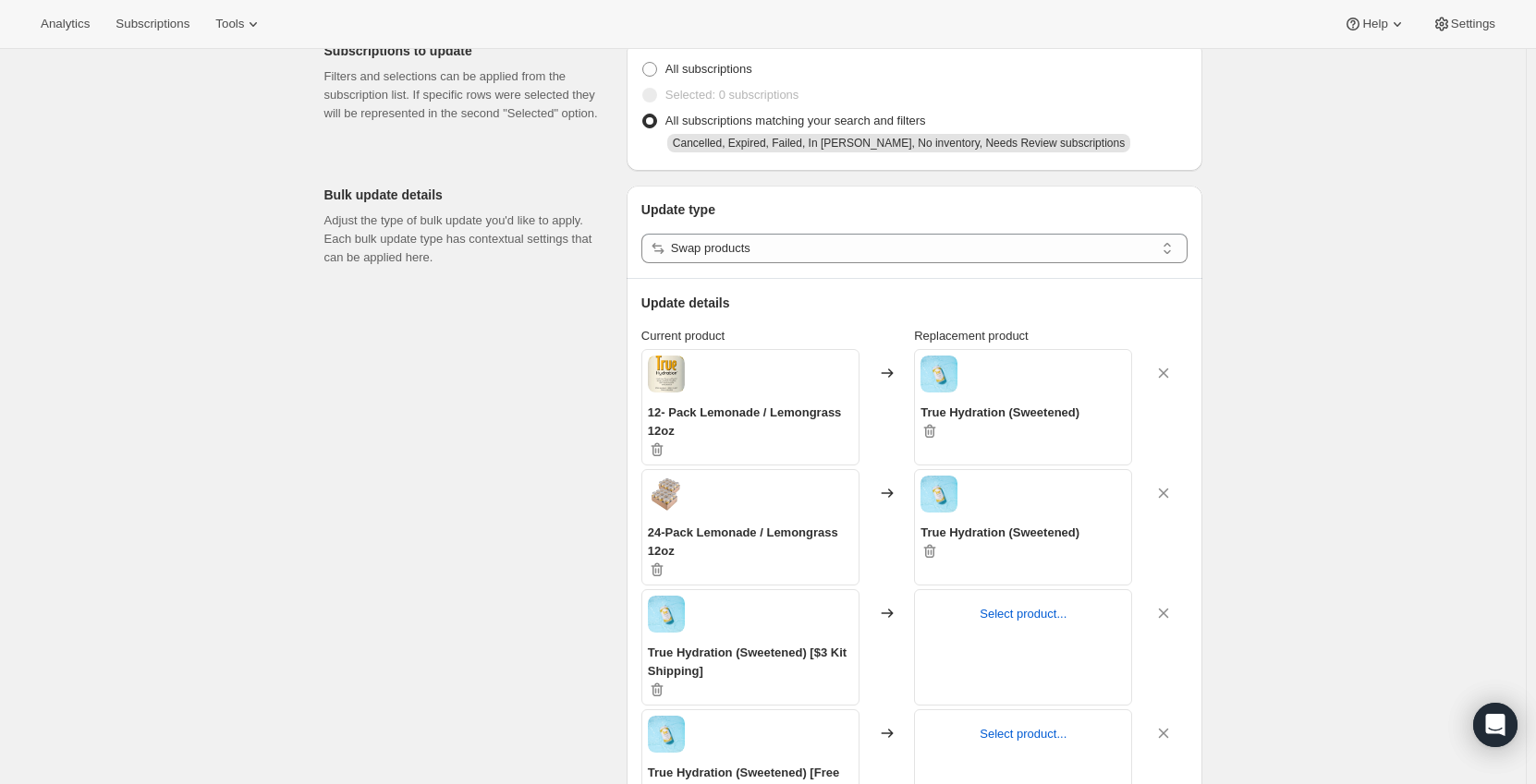
click at [1025, 621] on p "Select product..." at bounding box center [1022, 614] width 187 height 18
click at [1025, 615] on button "Select product..." at bounding box center [1022, 614] width 87 height 13
click at [1015, 743] on p "Select product..." at bounding box center [1022, 733] width 187 height 18
click at [1022, 722] on div "Select product..." at bounding box center [1023, 768] width 218 height 117
click at [1024, 732] on button "Select product..." at bounding box center [1022, 733] width 87 height 13
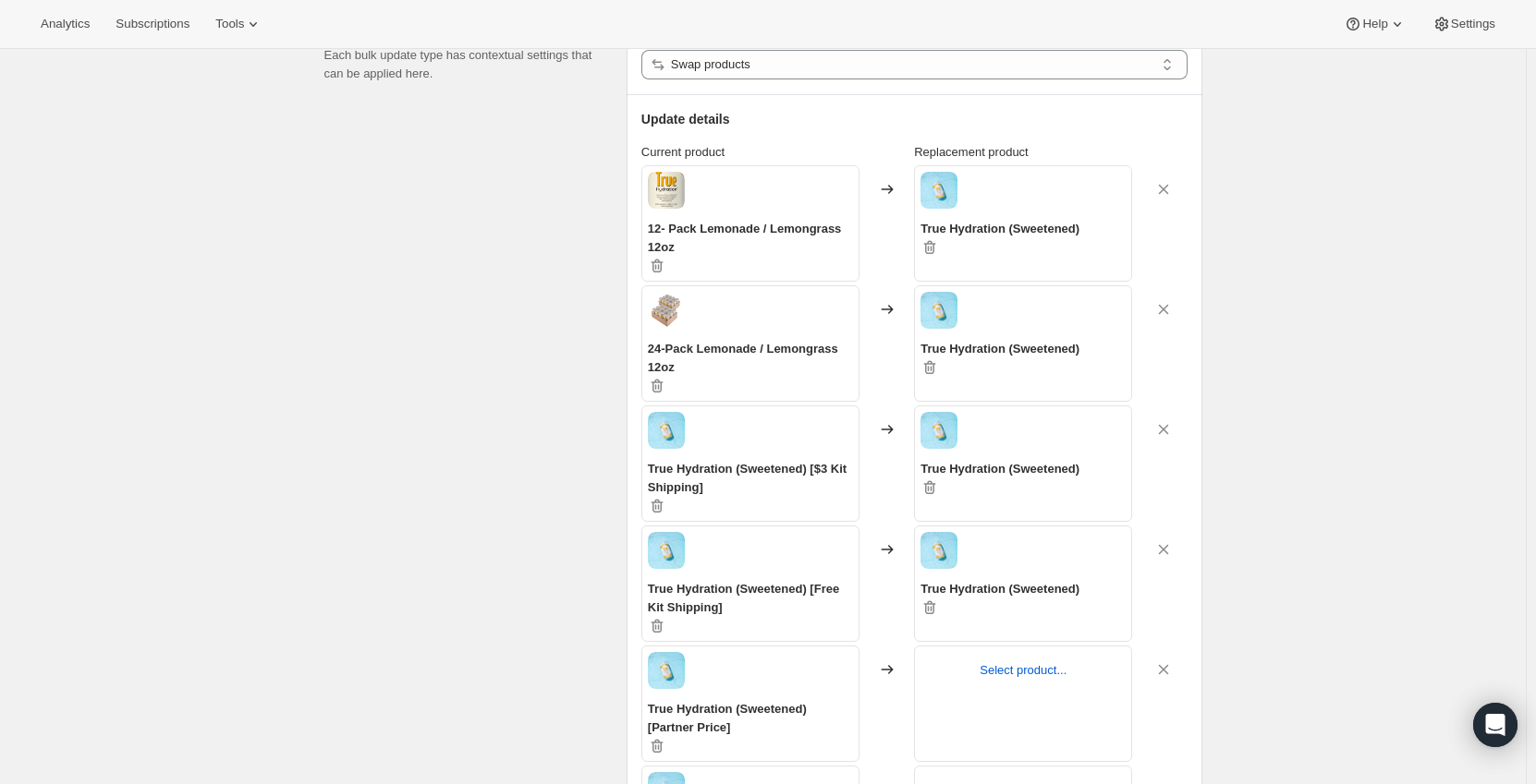
scroll to position [277, 0]
click at [1001, 663] on button "Select product..." at bounding box center [1022, 669] width 87 height 13
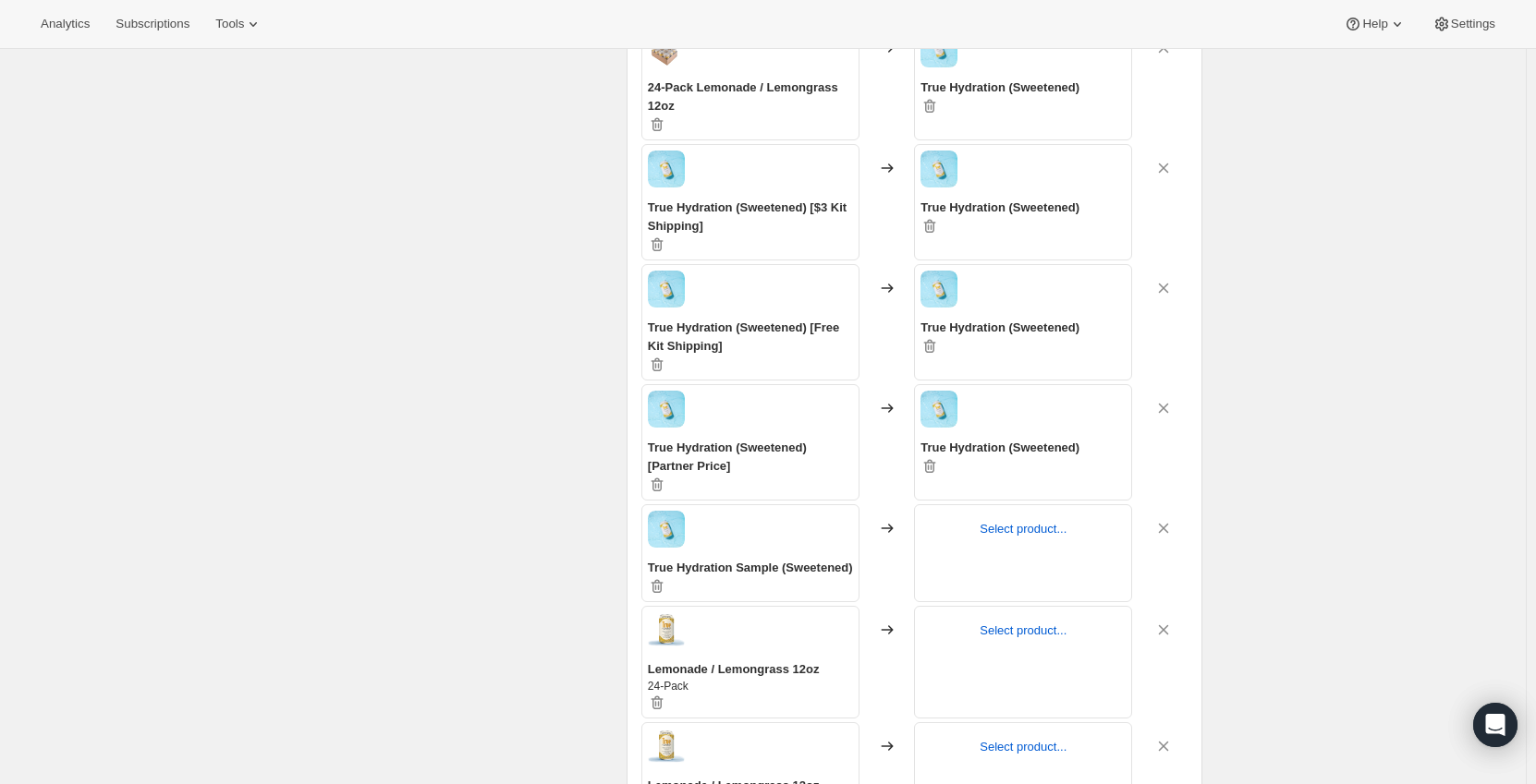
scroll to position [646, 0]
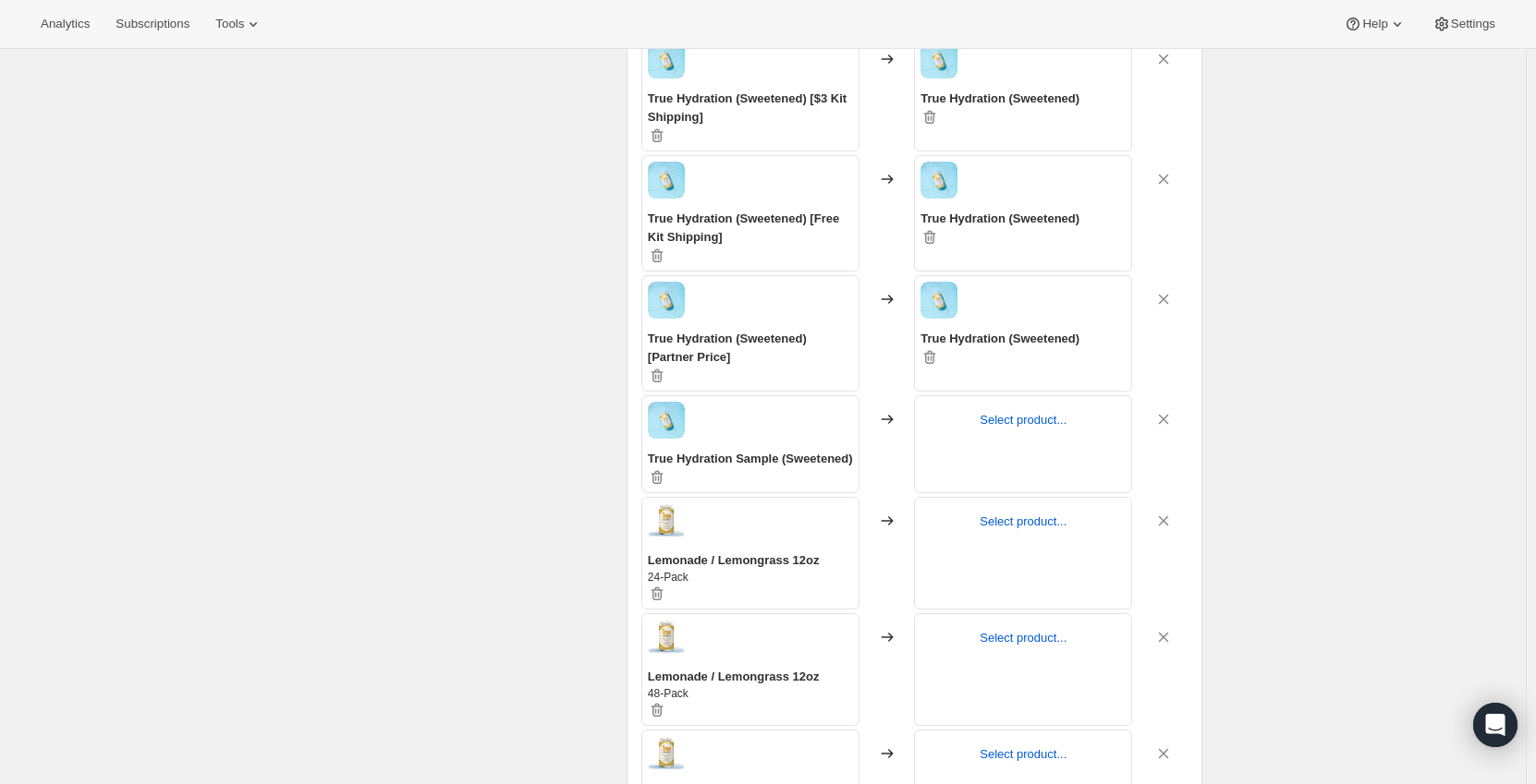
click at [1026, 408] on div "Select product..." at bounding box center [1023, 445] width 218 height 98
click at [1025, 419] on button "Select product..." at bounding box center [1022, 420] width 87 height 13
click at [1049, 524] on button "Select product..." at bounding box center [1022, 521] width 87 height 13
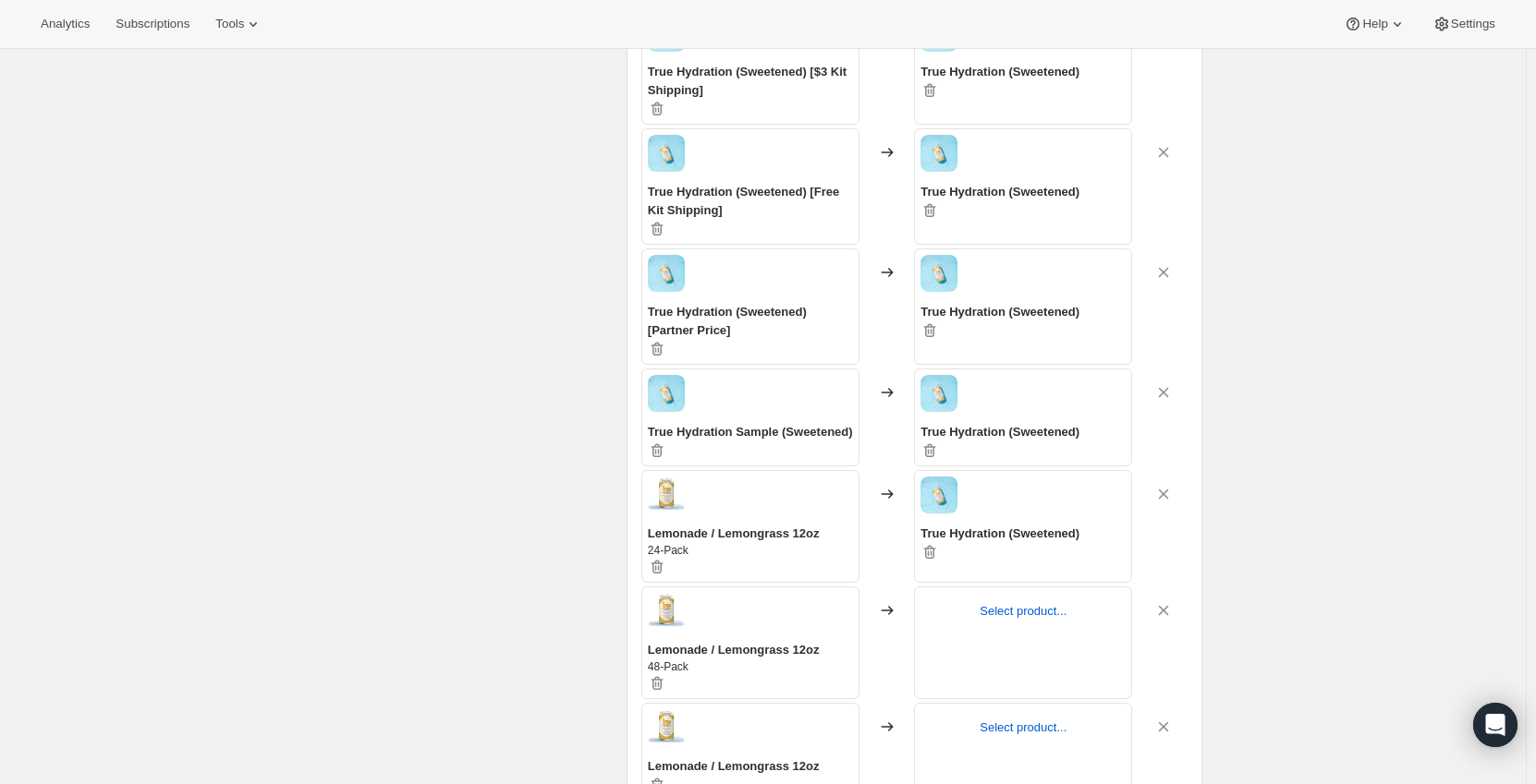
scroll to position [832, 0]
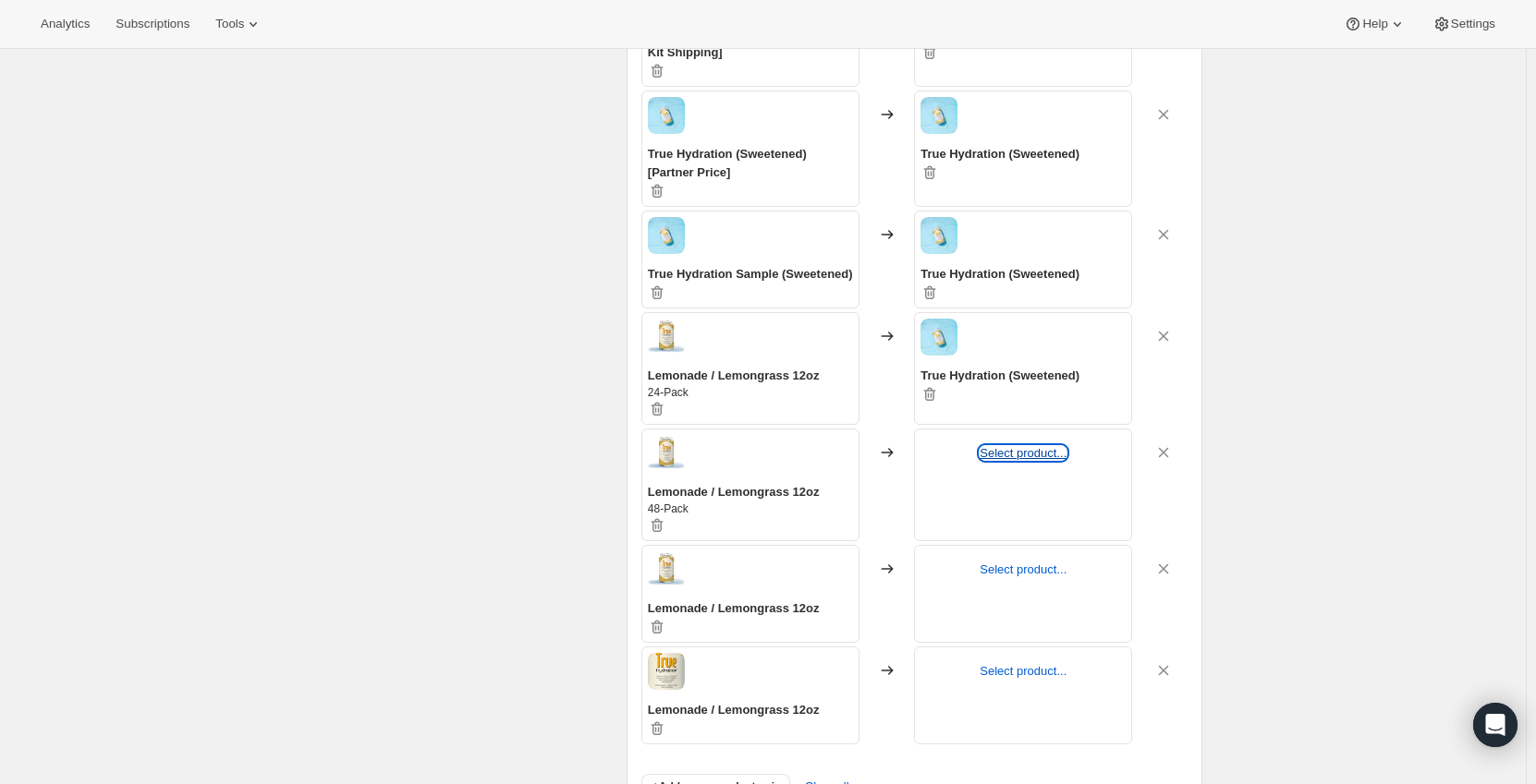
click at [1024, 452] on button "Select product..." at bounding box center [1022, 453] width 87 height 13
click at [1016, 571] on button "Select product..." at bounding box center [1022, 569] width 87 height 13
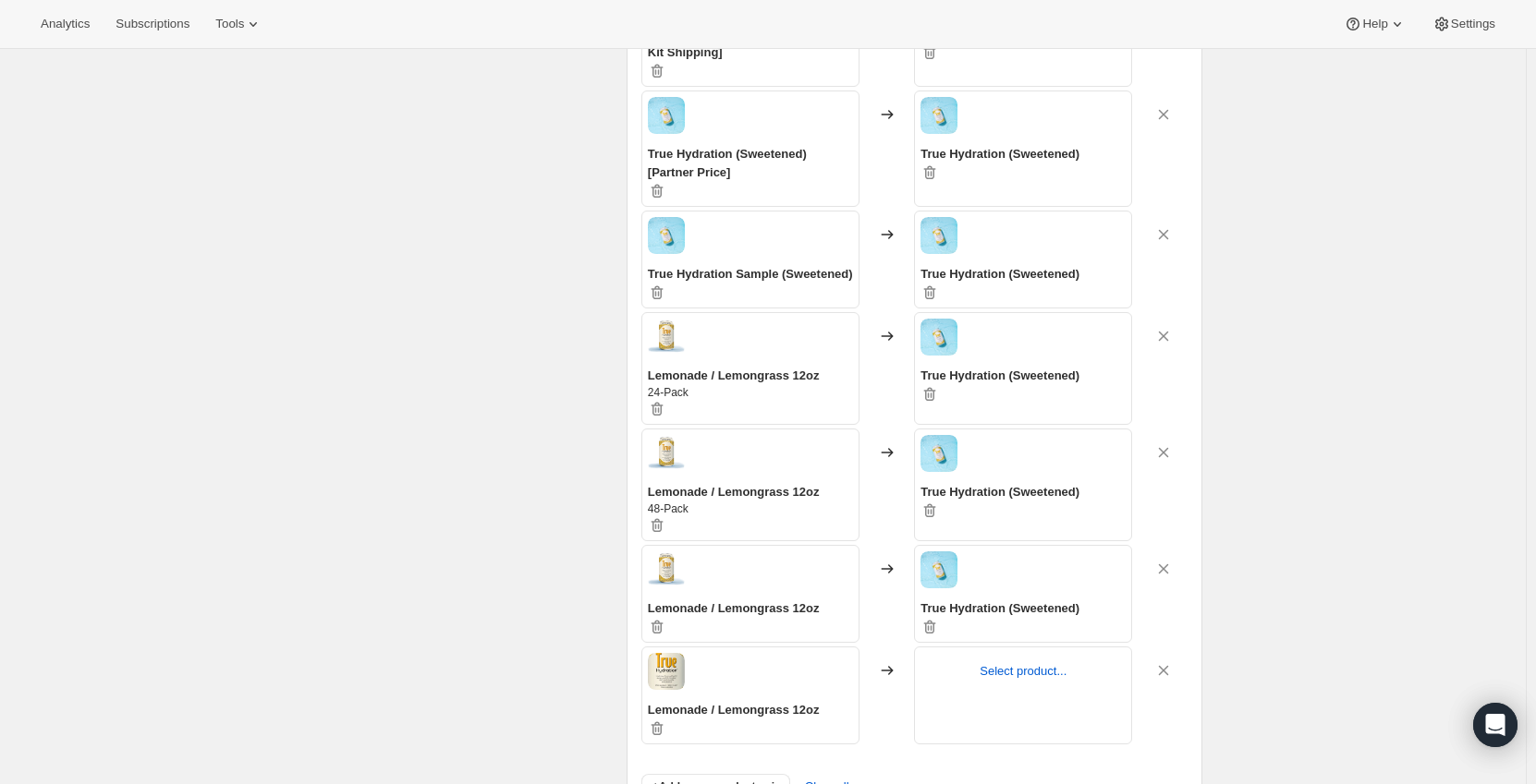
click at [1030, 655] on div "Select product..." at bounding box center [1023, 695] width 218 height 98
click at [1034, 667] on button "Select product..." at bounding box center [1022, 671] width 87 height 13
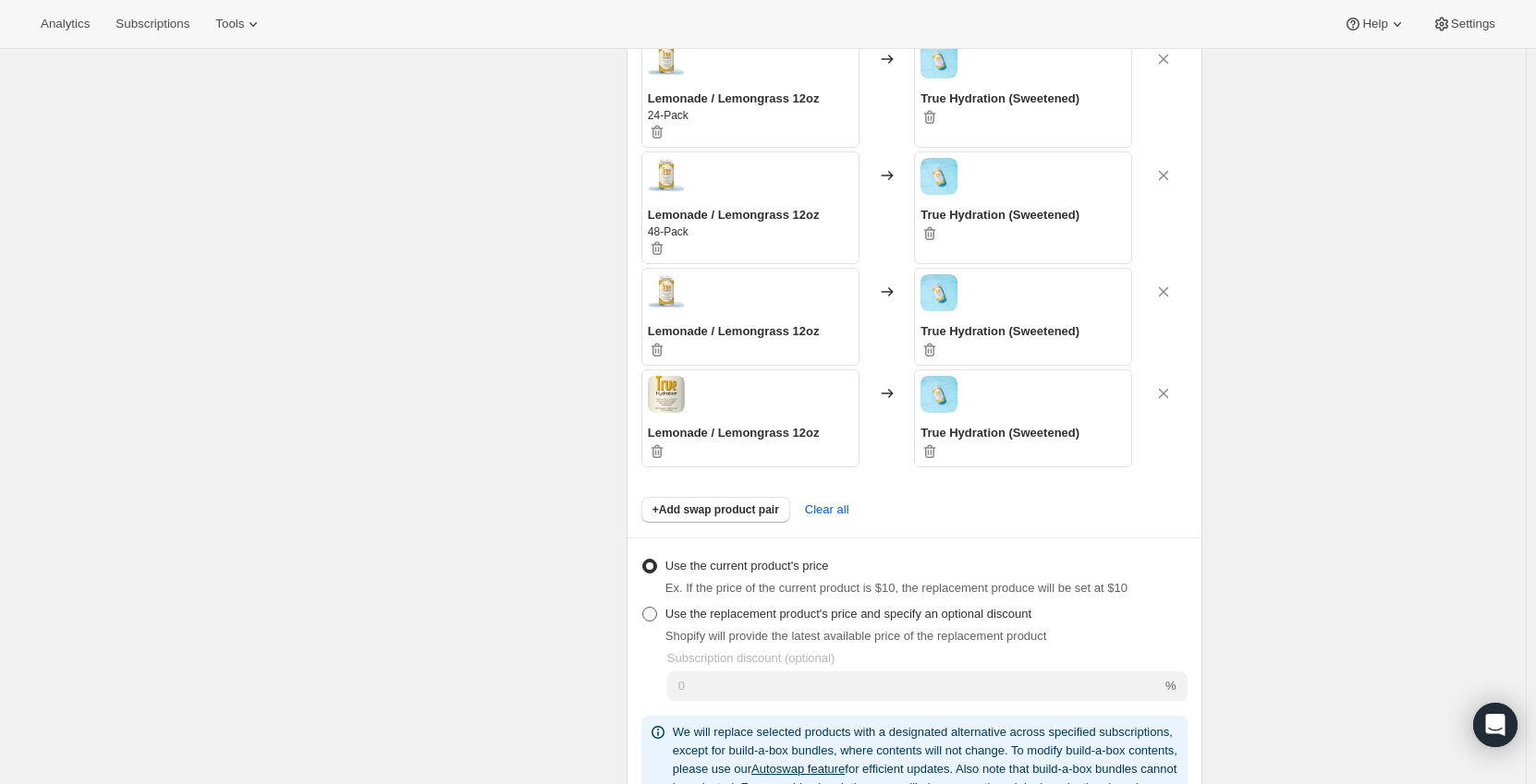
click at [750, 611] on span "Use the replacement product's price and specify an optional discount" at bounding box center [848, 614] width 366 height 13
click at [643, 608] on input "Use the replacement product's price and specify an optional discount" at bounding box center [643, 607] width 1 height 1
radio input "true"
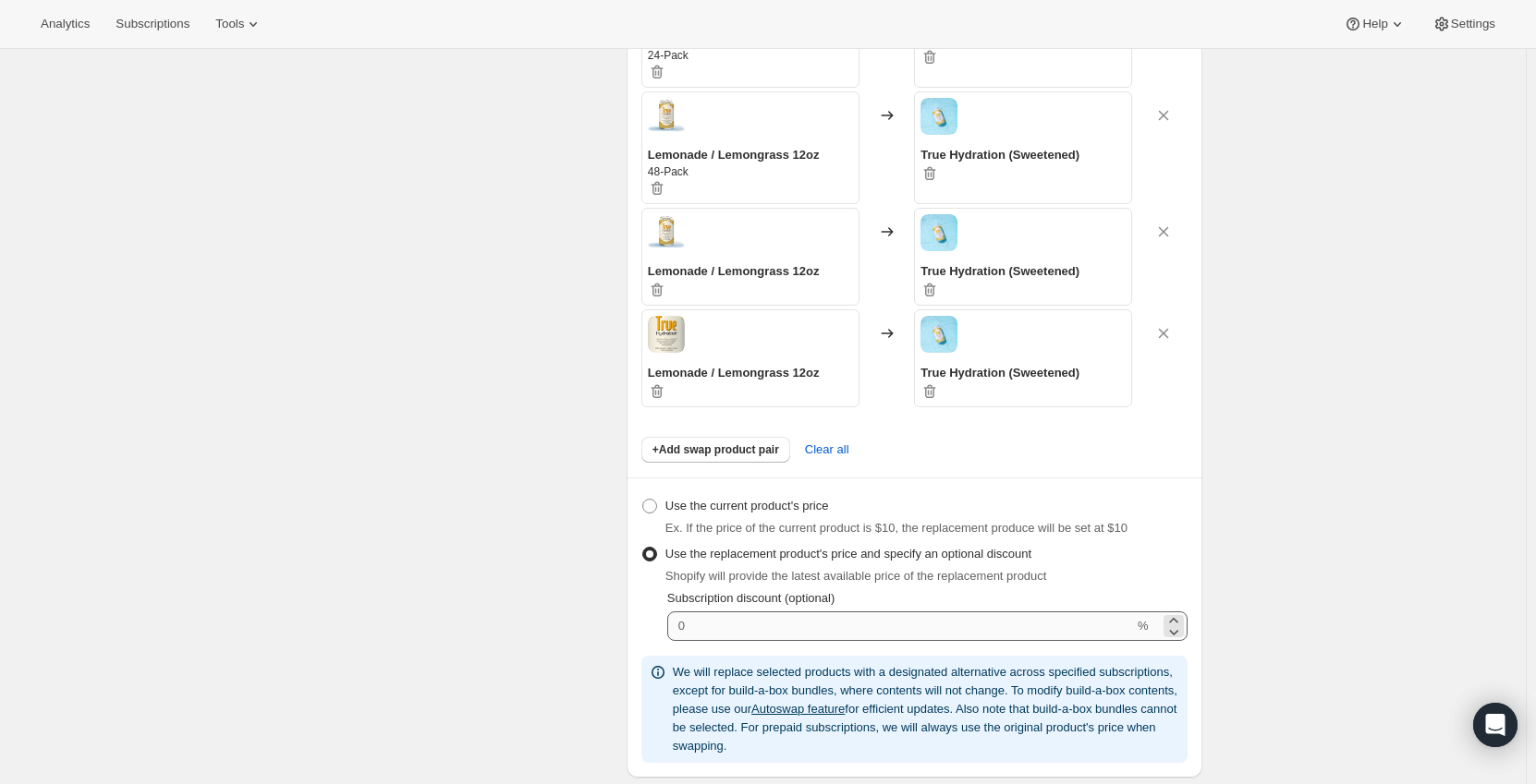
scroll to position [1201, 0]
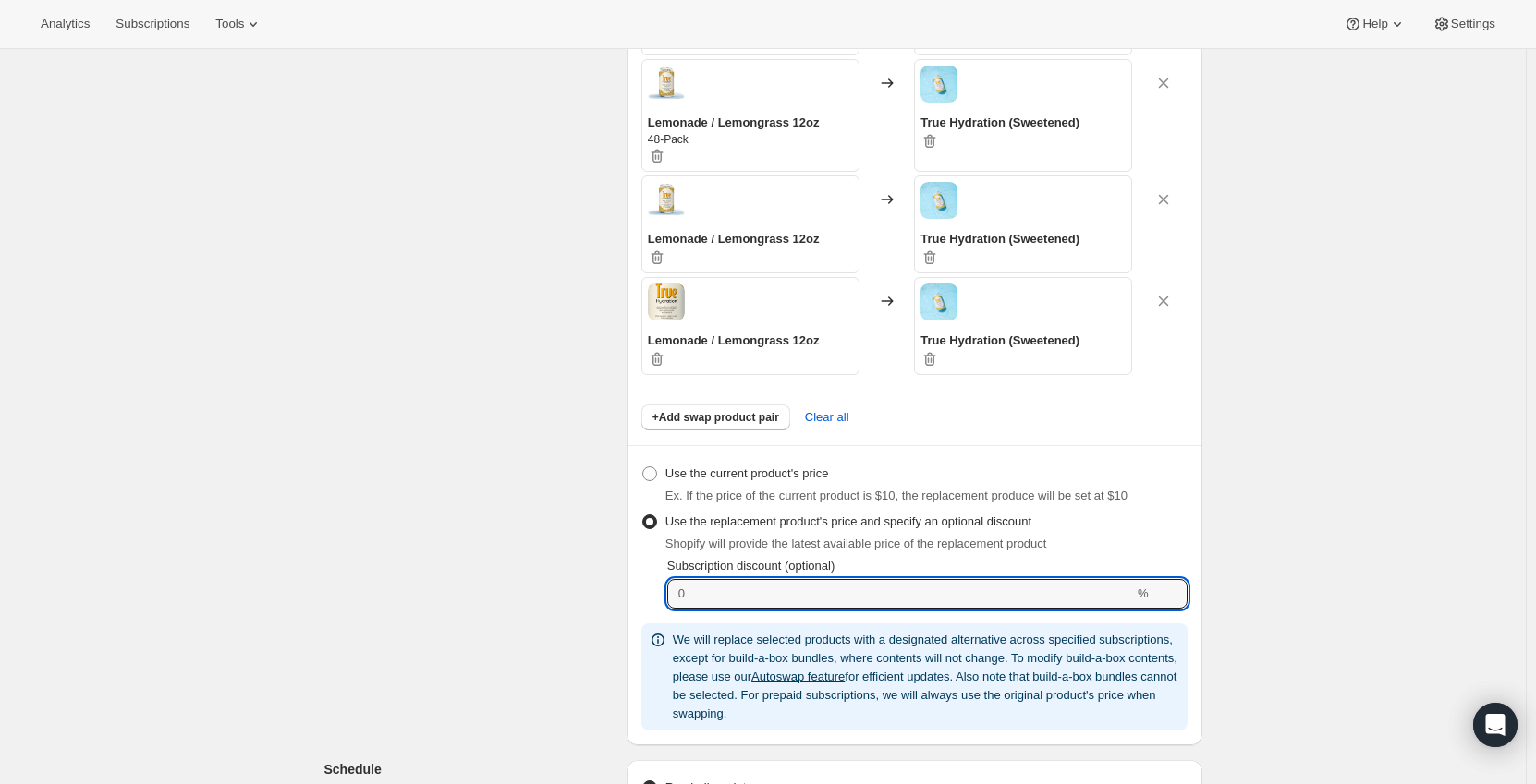
drag, startPoint x: 737, startPoint y: 589, endPoint x: 638, endPoint y: 605, distance: 100.3
type input "15"
click at [586, 571] on div "Subscriptions to update Filters and selections can be applied from the subscrip…" at bounding box center [756, 138] width 892 height 2438
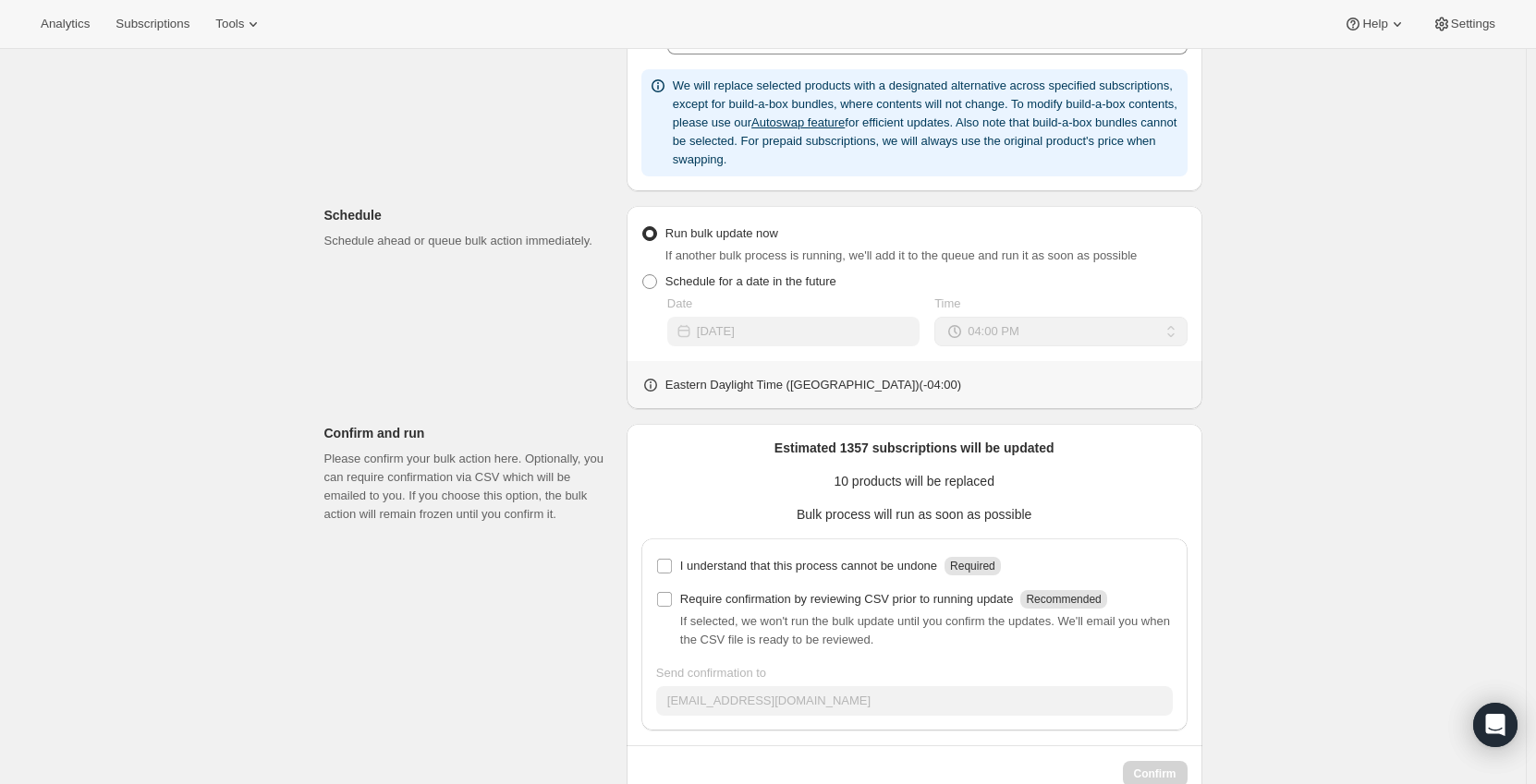
scroll to position [1802, 0]
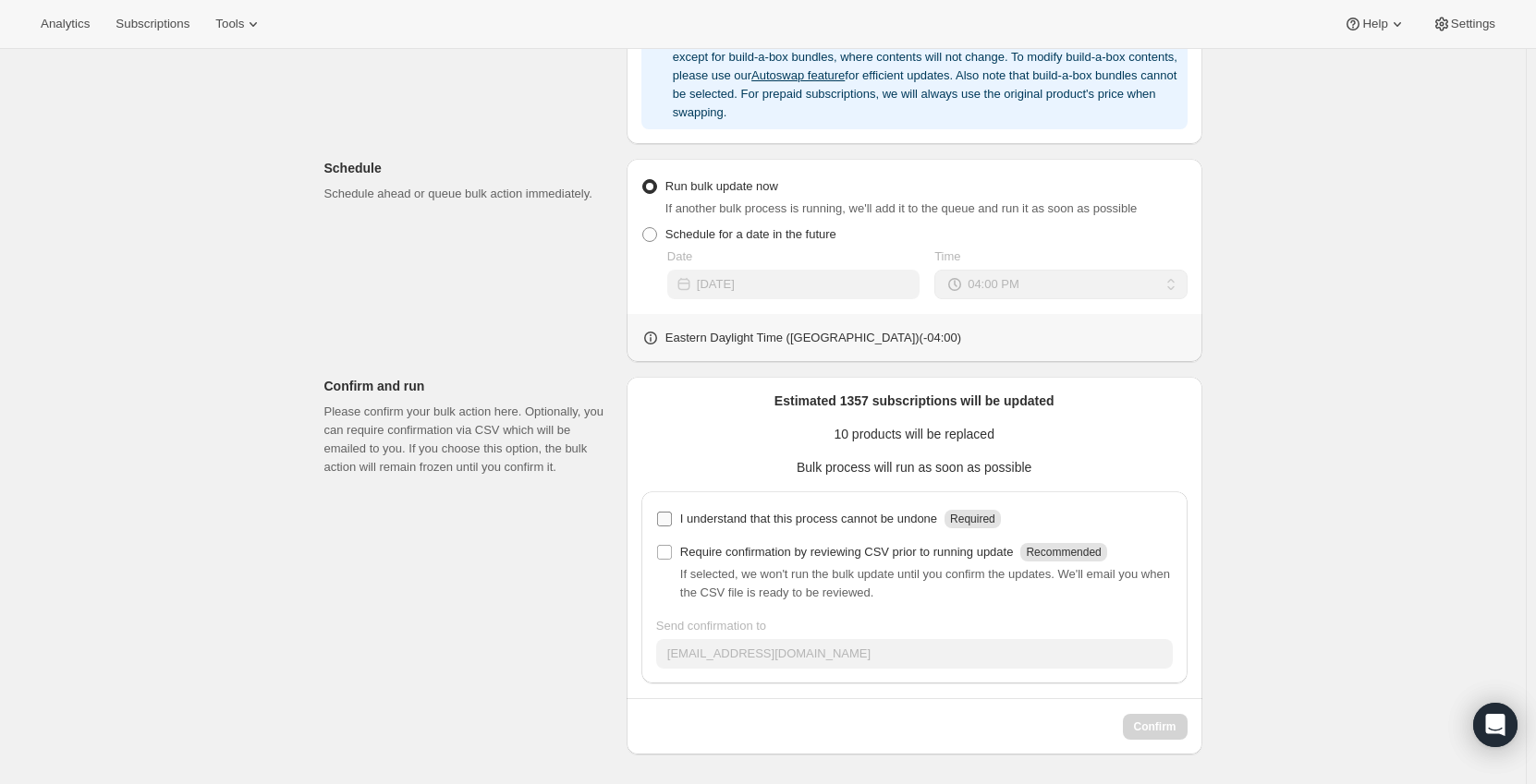
click at [753, 518] on p "I understand that this process cannot be undone" at bounding box center [808, 518] width 257 height 18
click at [671, 518] on input "I understand that this process cannot be undone Required" at bounding box center [664, 518] width 14 height 14
checkbox input "true"
click at [1159, 725] on span "Confirm" at bounding box center [1155, 727] width 42 height 14
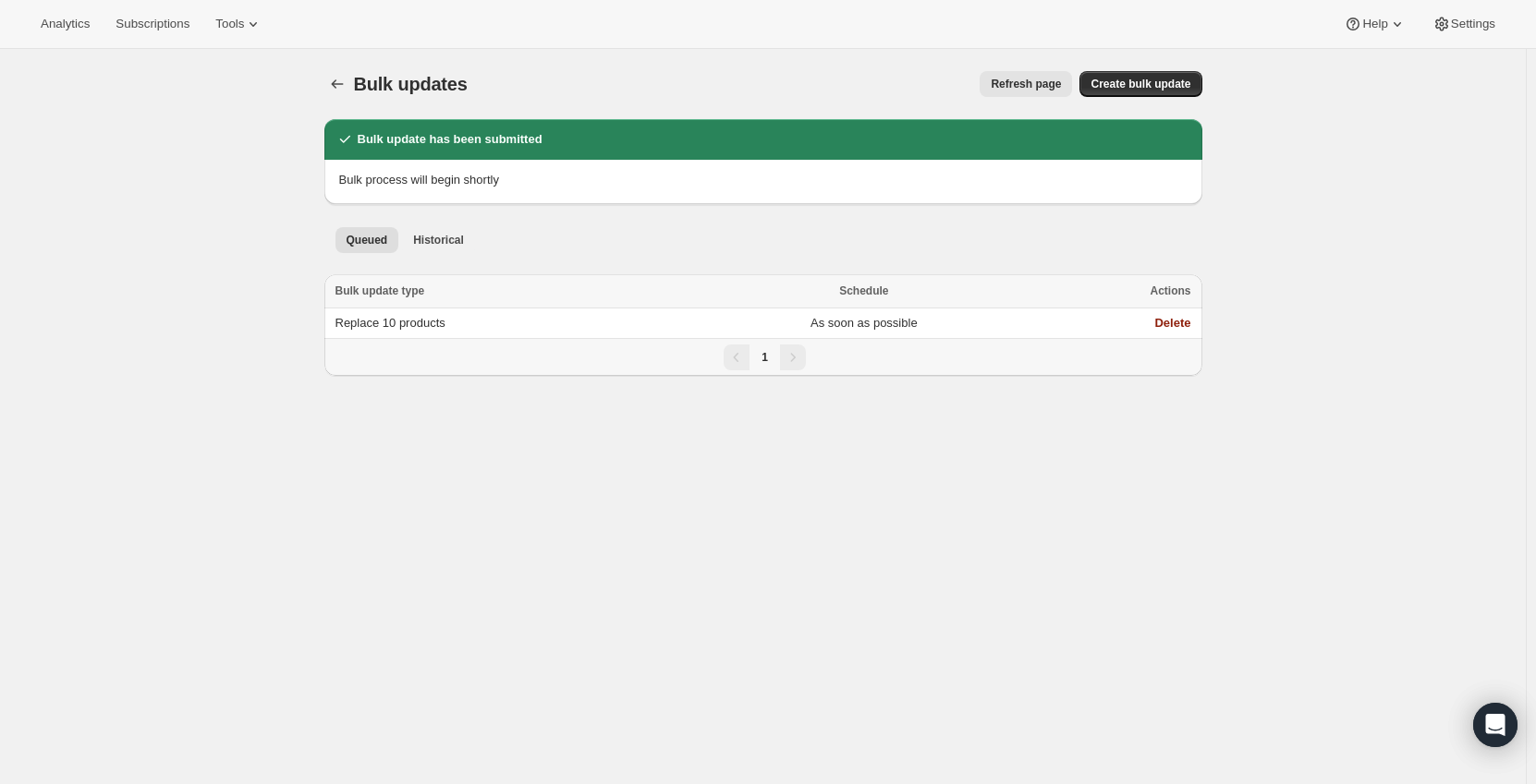
click at [1038, 81] on span "Refresh page" at bounding box center [1025, 83] width 70 height 14
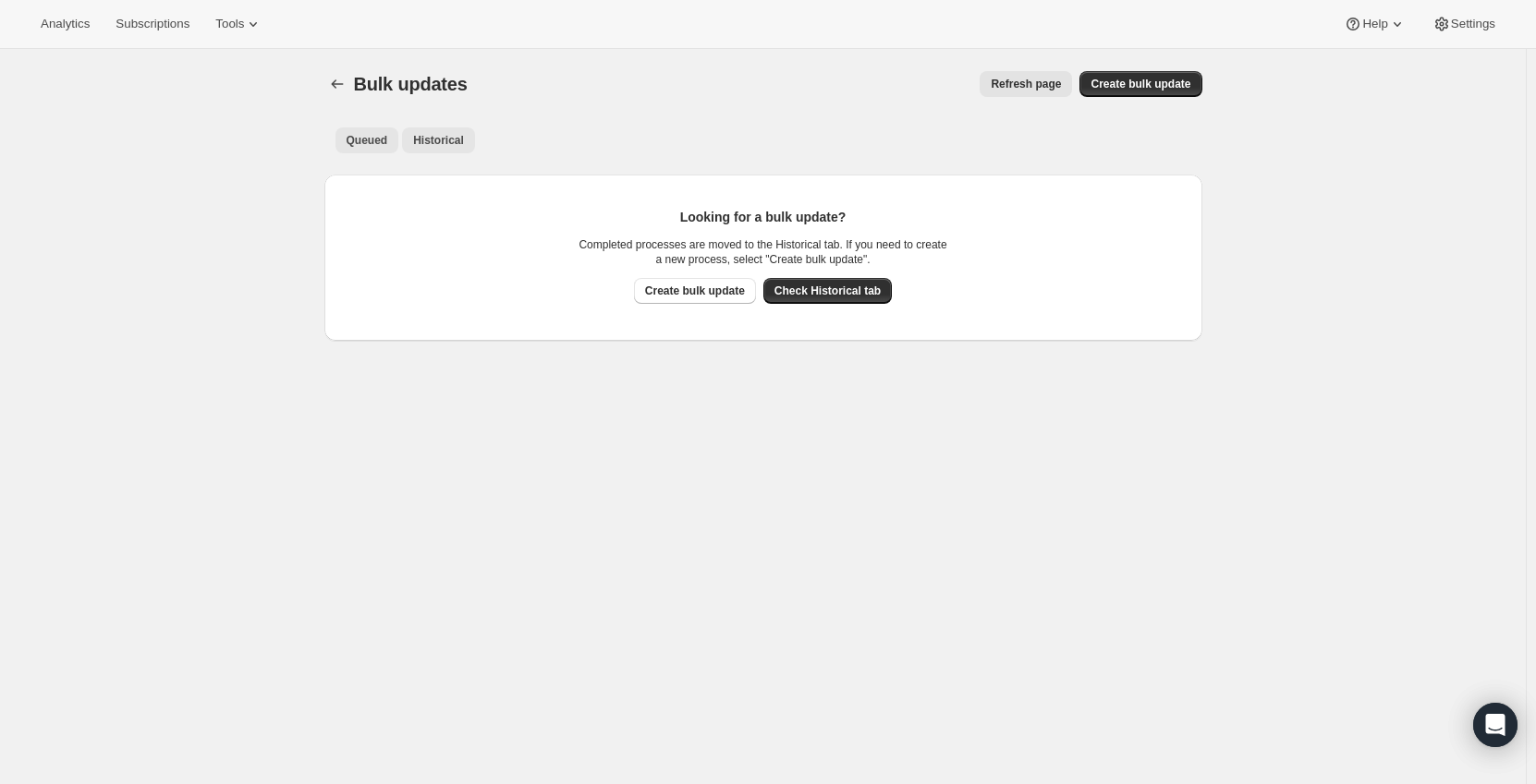
click at [450, 142] on span "Historical" at bounding box center [438, 140] width 51 height 14
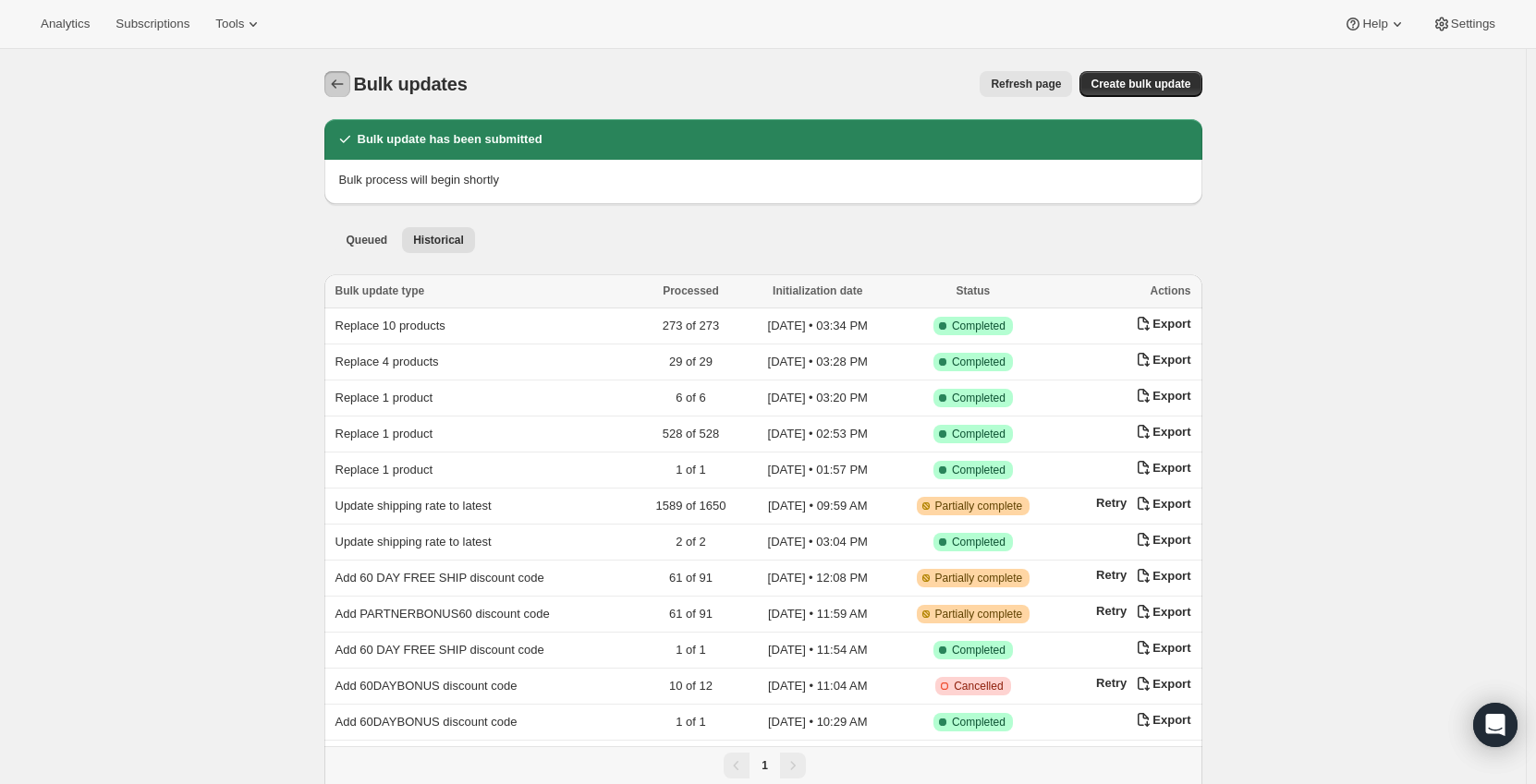
drag, startPoint x: 335, startPoint y: 82, endPoint x: 183, endPoint y: 110, distance: 154.6
click at [183, 110] on div "Bulk updates. This page is ready Bulk updates Refresh page More actions Refresh…" at bounding box center [762, 460] width 1525 height 823
click at [342, 82] on icon "Bulk updates" at bounding box center [337, 83] width 18 height 18
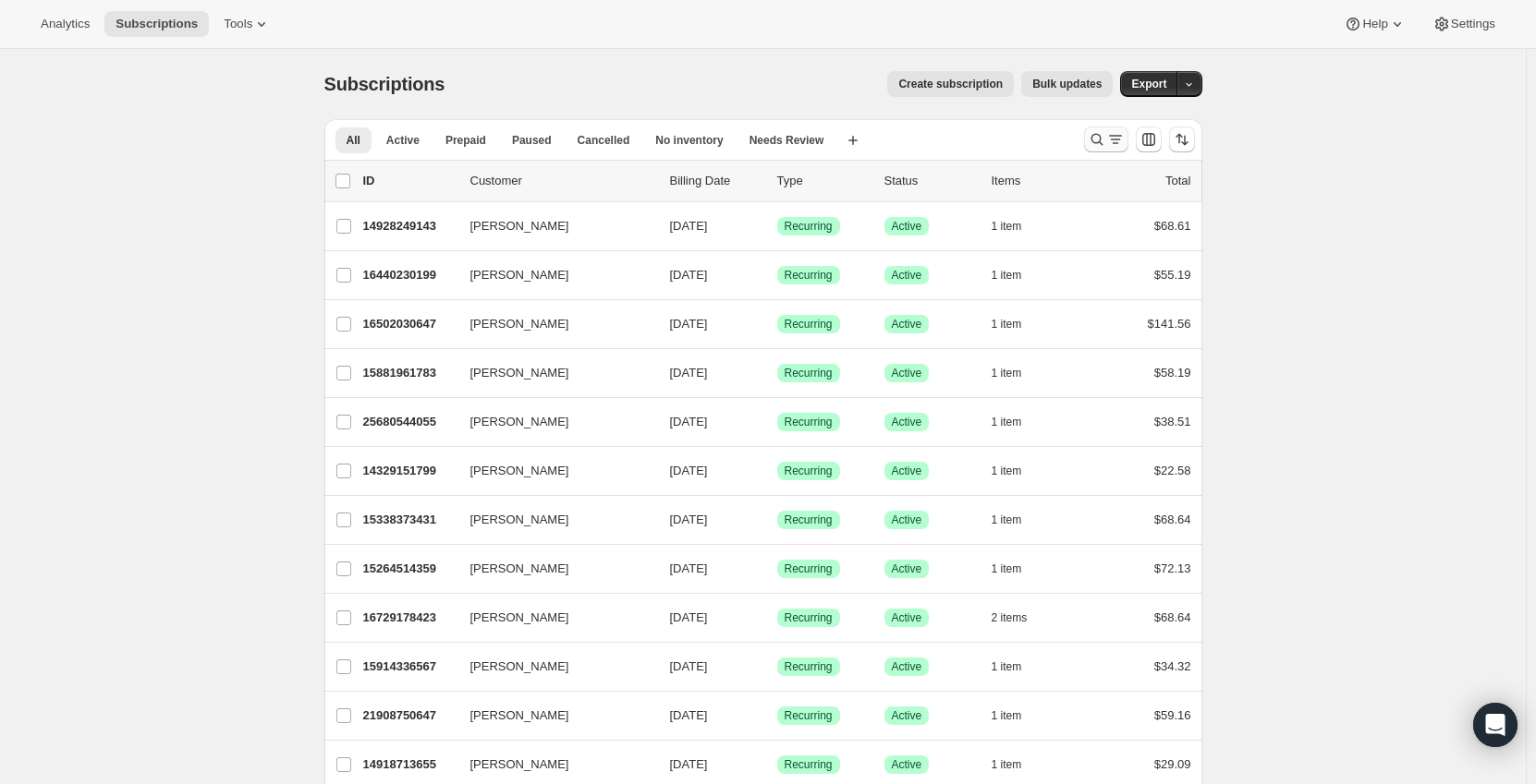
click at [1112, 138] on icon "Search and filter results" at bounding box center [1115, 139] width 18 height 18
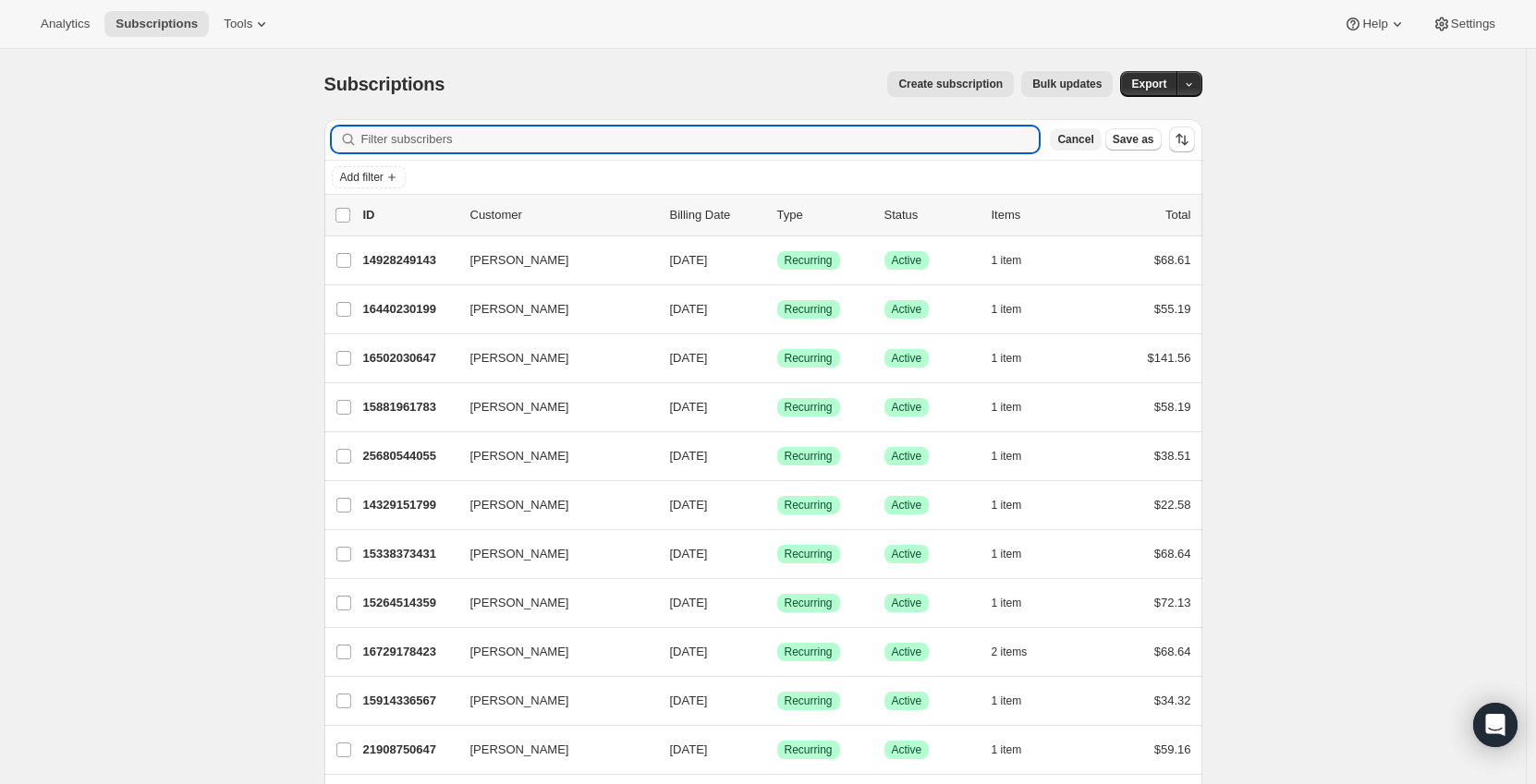
click at [1093, 135] on span "Cancel" at bounding box center [1075, 139] width 36 height 14
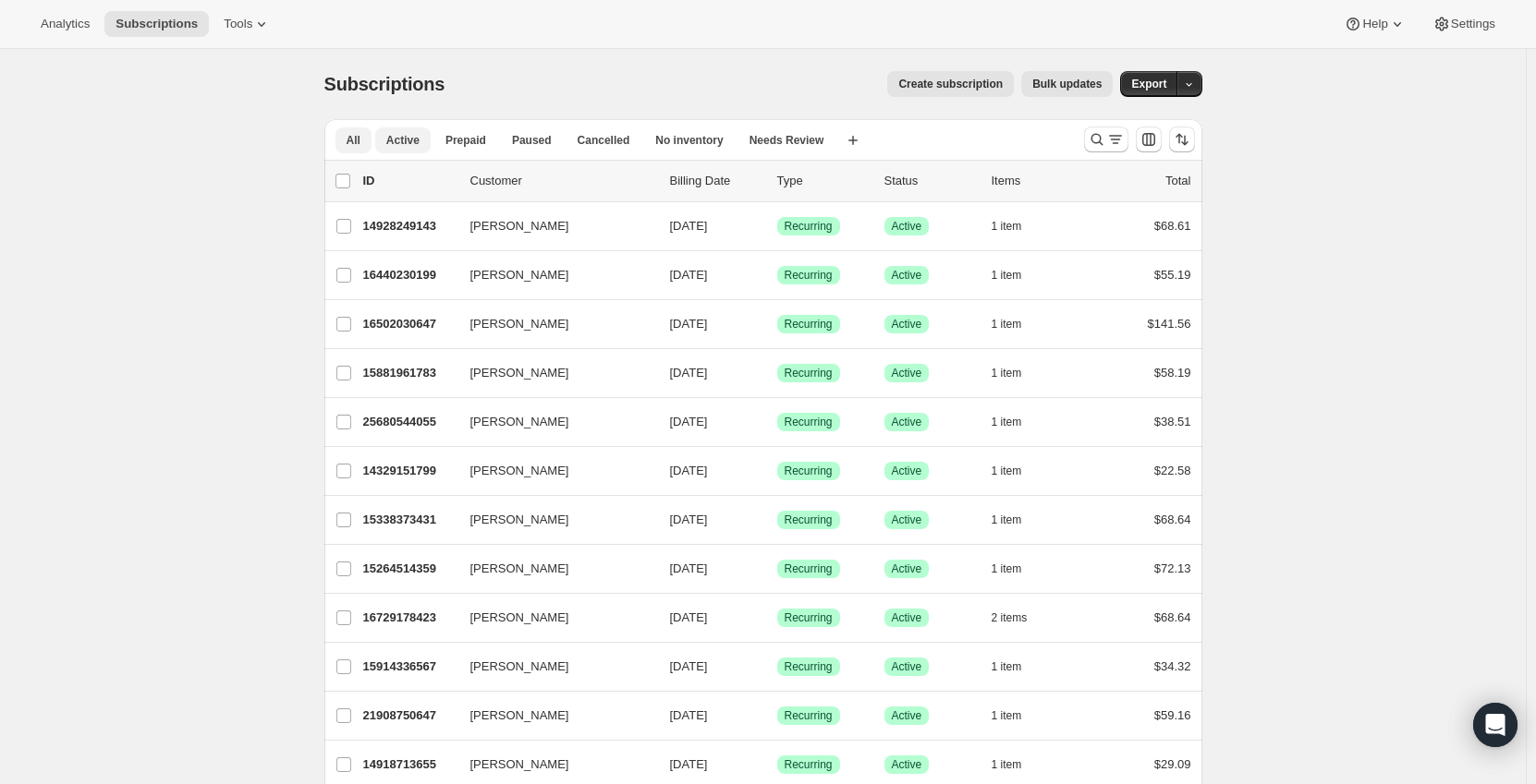
click at [408, 140] on span "Active" at bounding box center [403, 140] width 33 height 14
click at [1091, 143] on icon "Search and filter results" at bounding box center [1096, 139] width 18 height 18
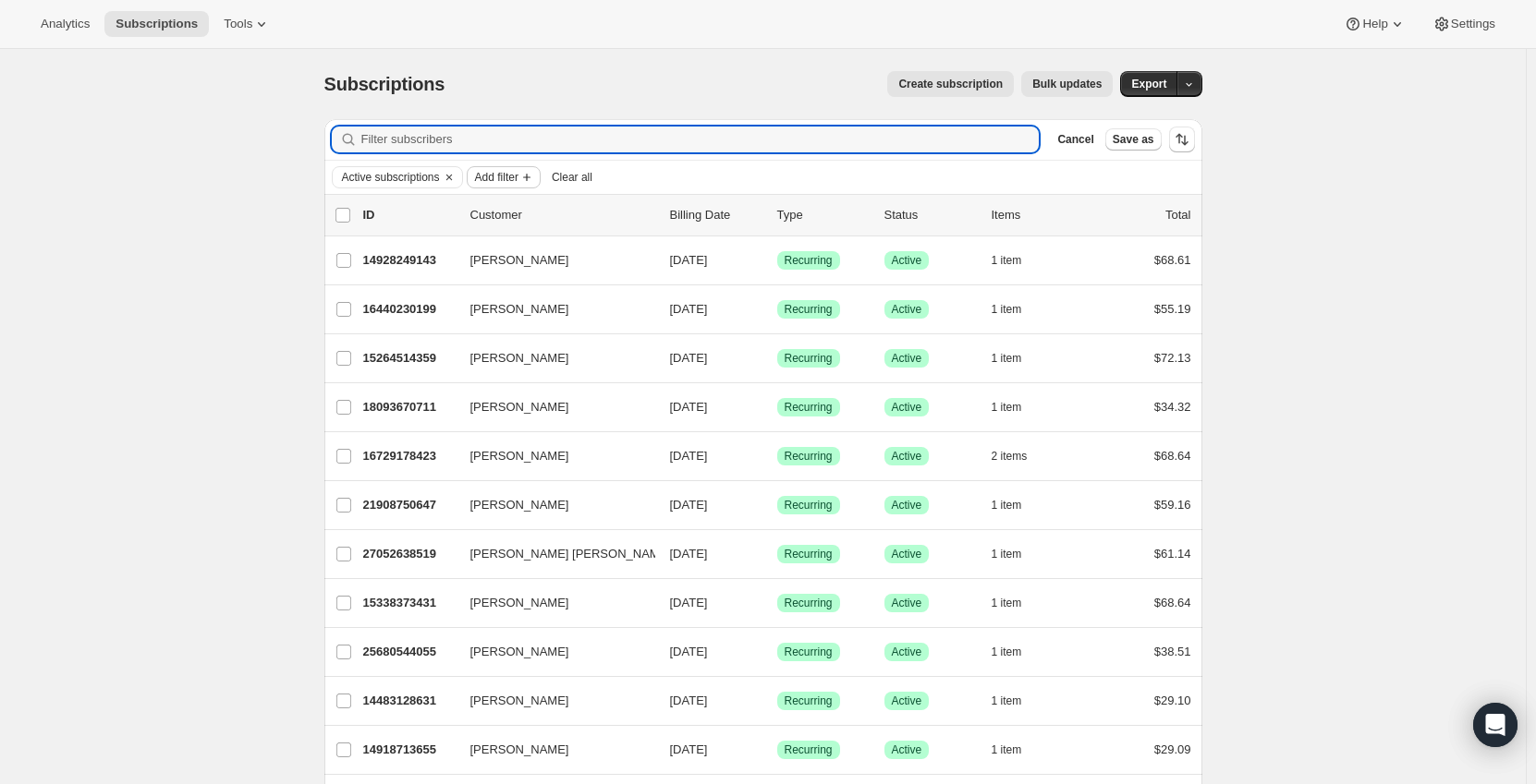
click at [497, 174] on span "Add filter" at bounding box center [496, 177] width 43 height 14
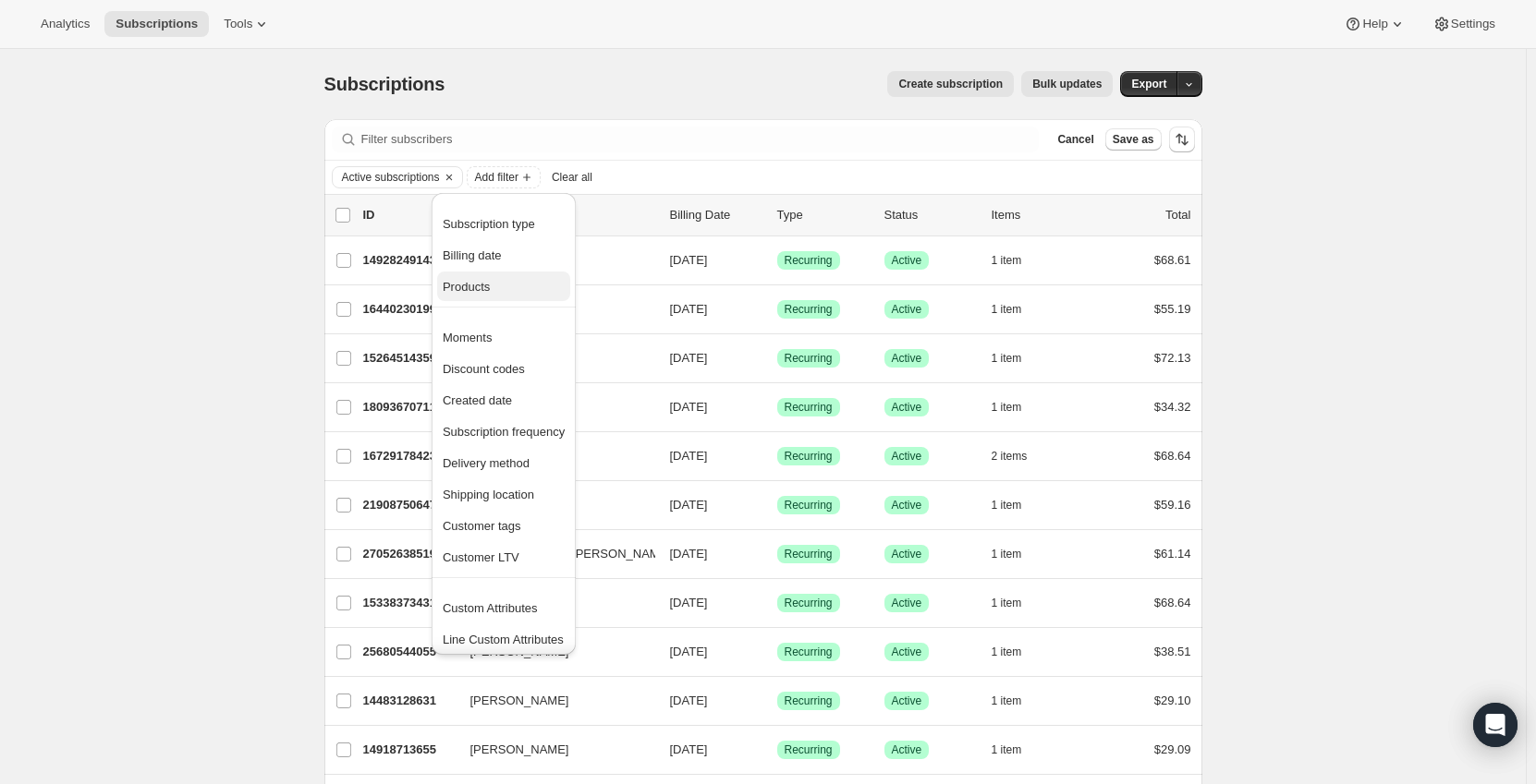
click at [474, 284] on span "Products" at bounding box center [466, 287] width 47 height 13
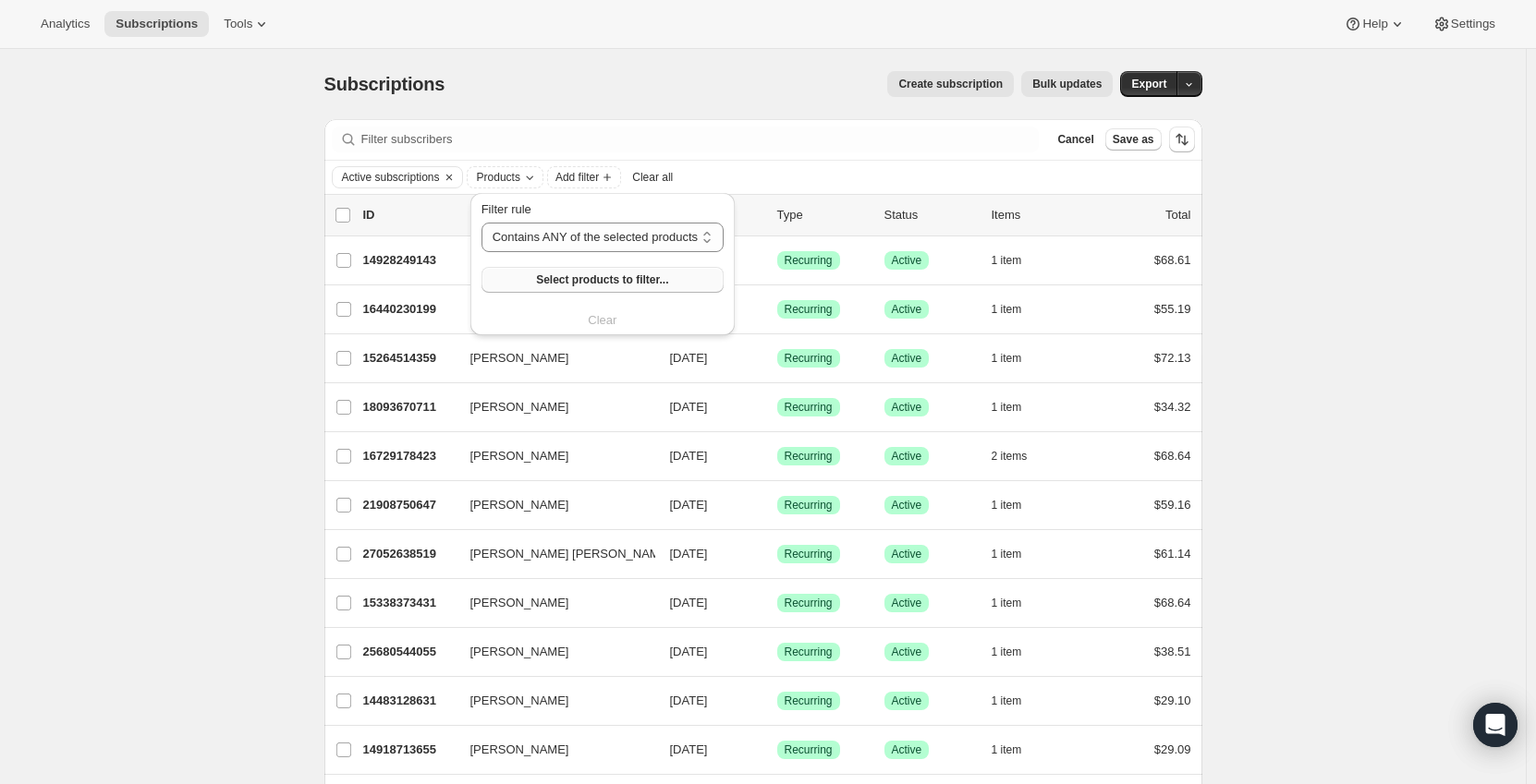
click at [582, 280] on span "Select products to filter..." at bounding box center [602, 279] width 132 height 14
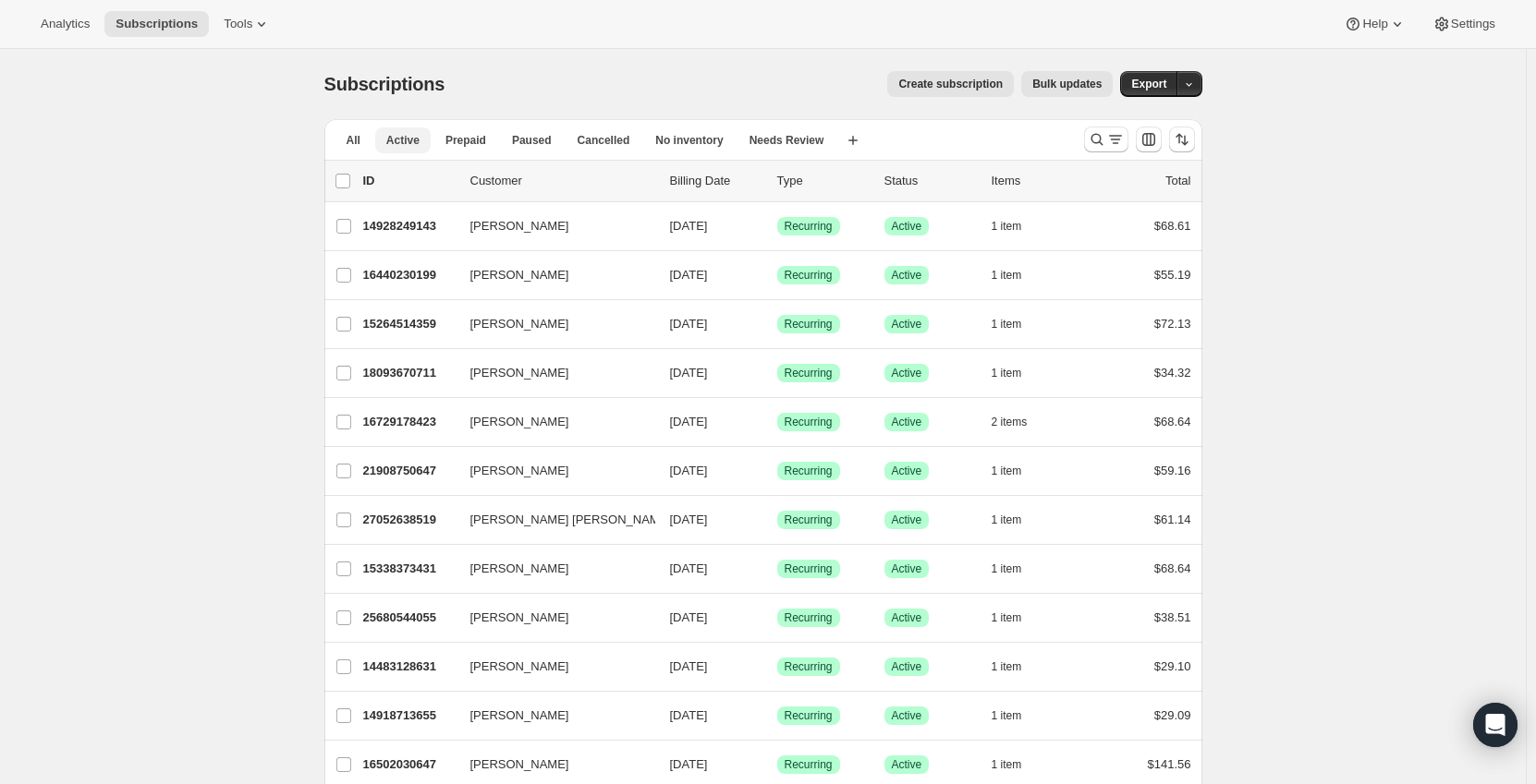
click at [395, 140] on span "Active" at bounding box center [403, 140] width 33 height 14
click at [1096, 139] on icon "Search and filter results" at bounding box center [1096, 140] width 12 height 12
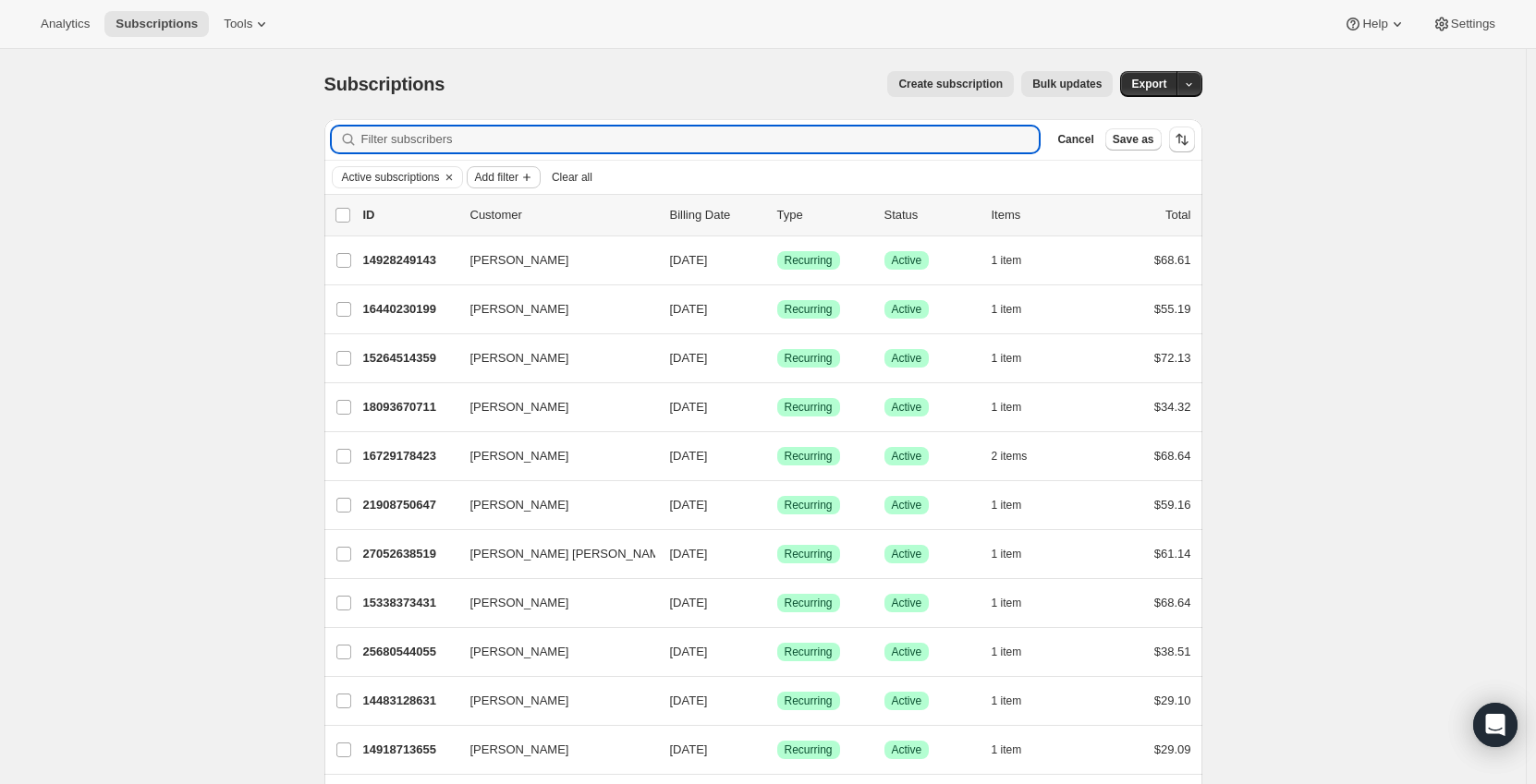
click at [503, 175] on span "Add filter" at bounding box center [496, 177] width 43 height 14
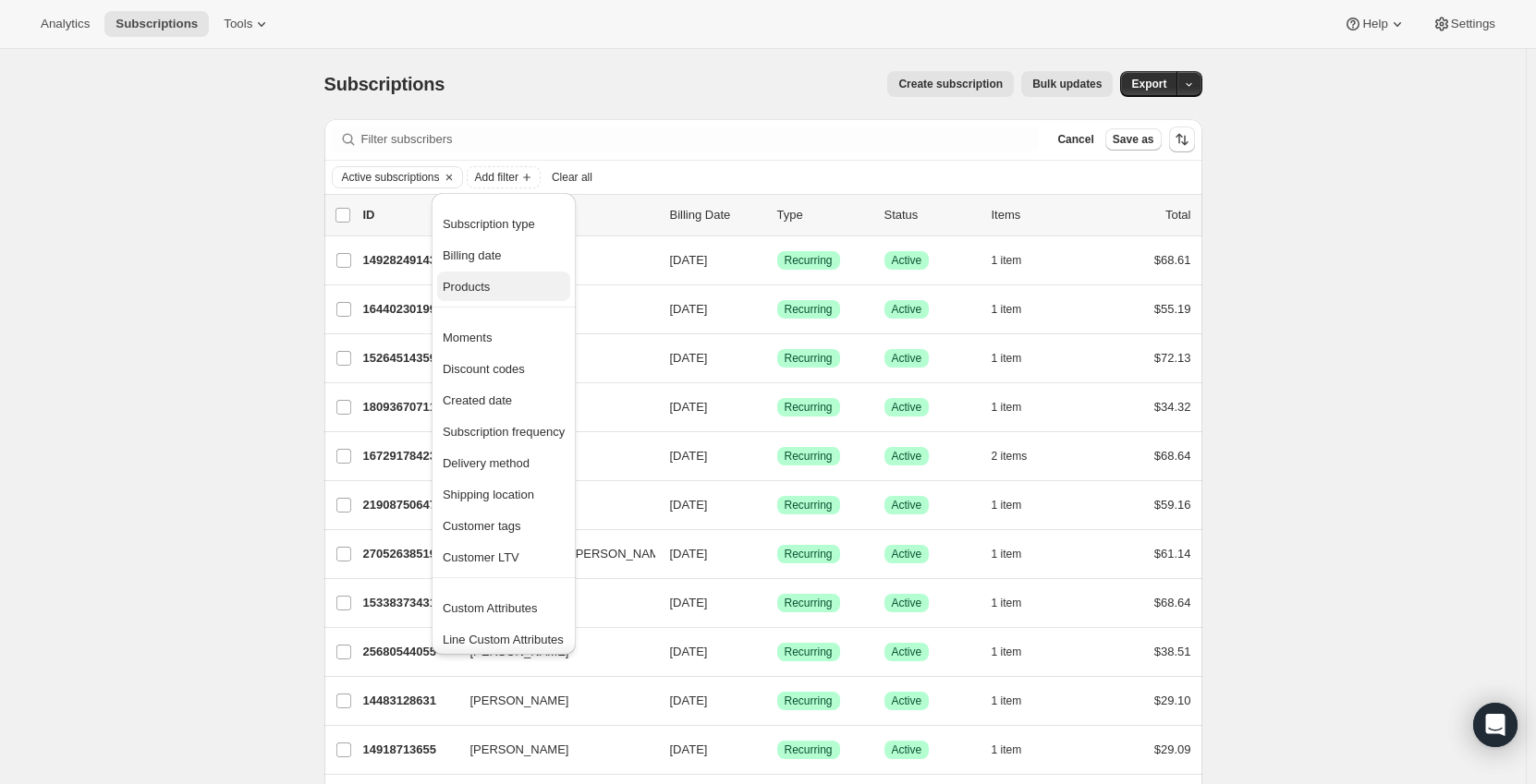
click at [507, 280] on span "Products" at bounding box center [504, 287] width 122 height 18
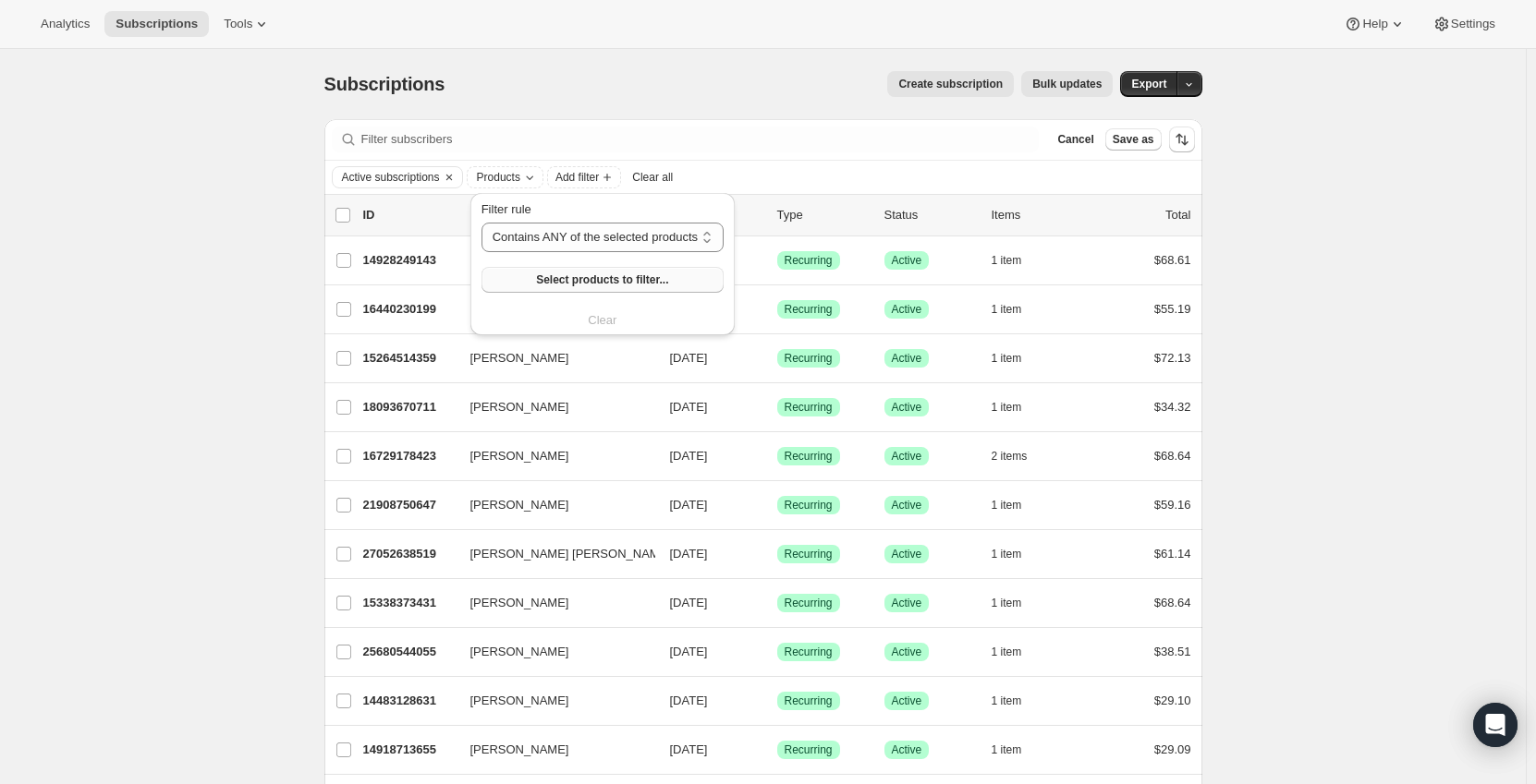
click at [588, 286] on span "Select products to filter..." at bounding box center [602, 279] width 132 height 14
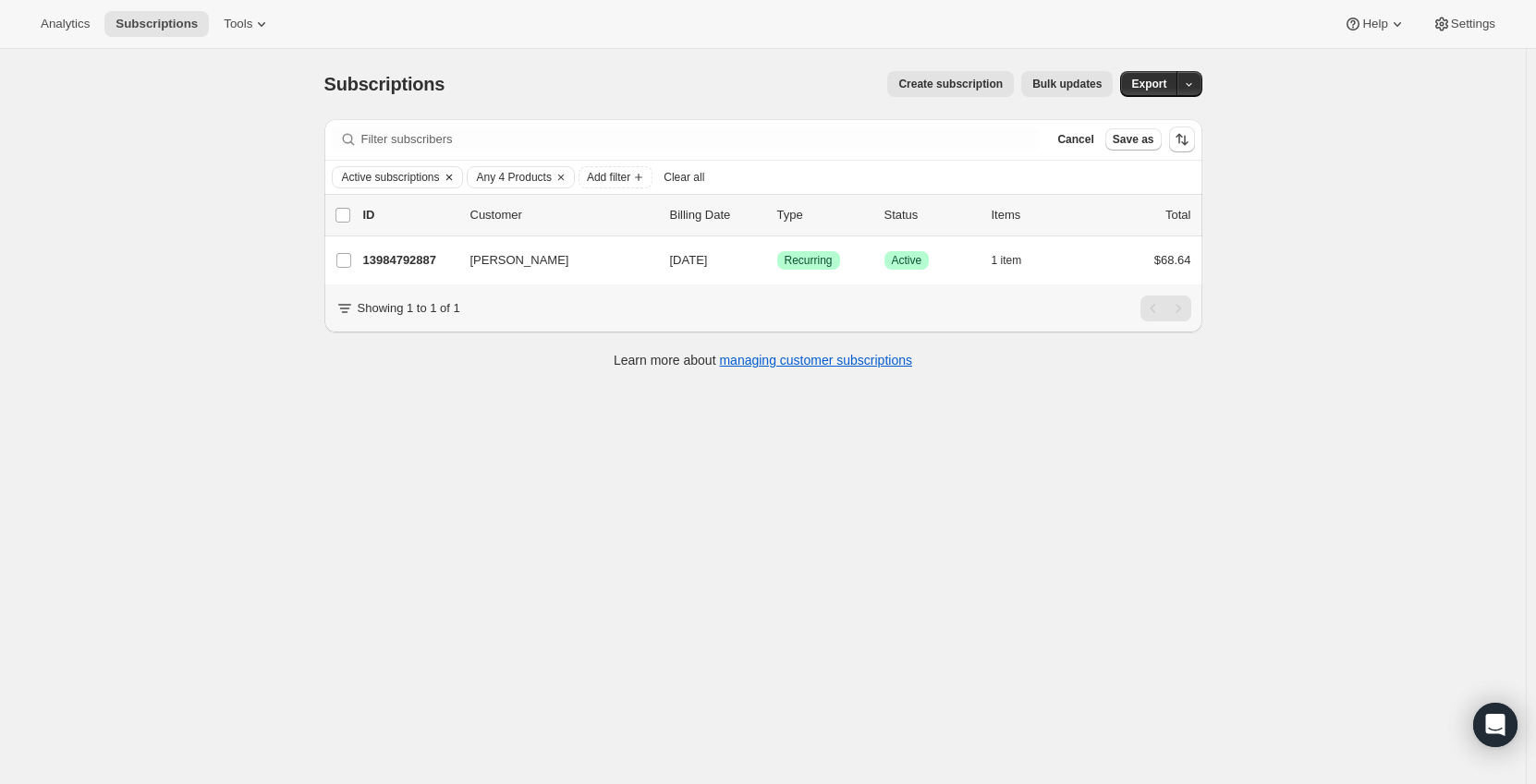
click at [403, 182] on span "Active subscriptions" at bounding box center [390, 177] width 98 height 14
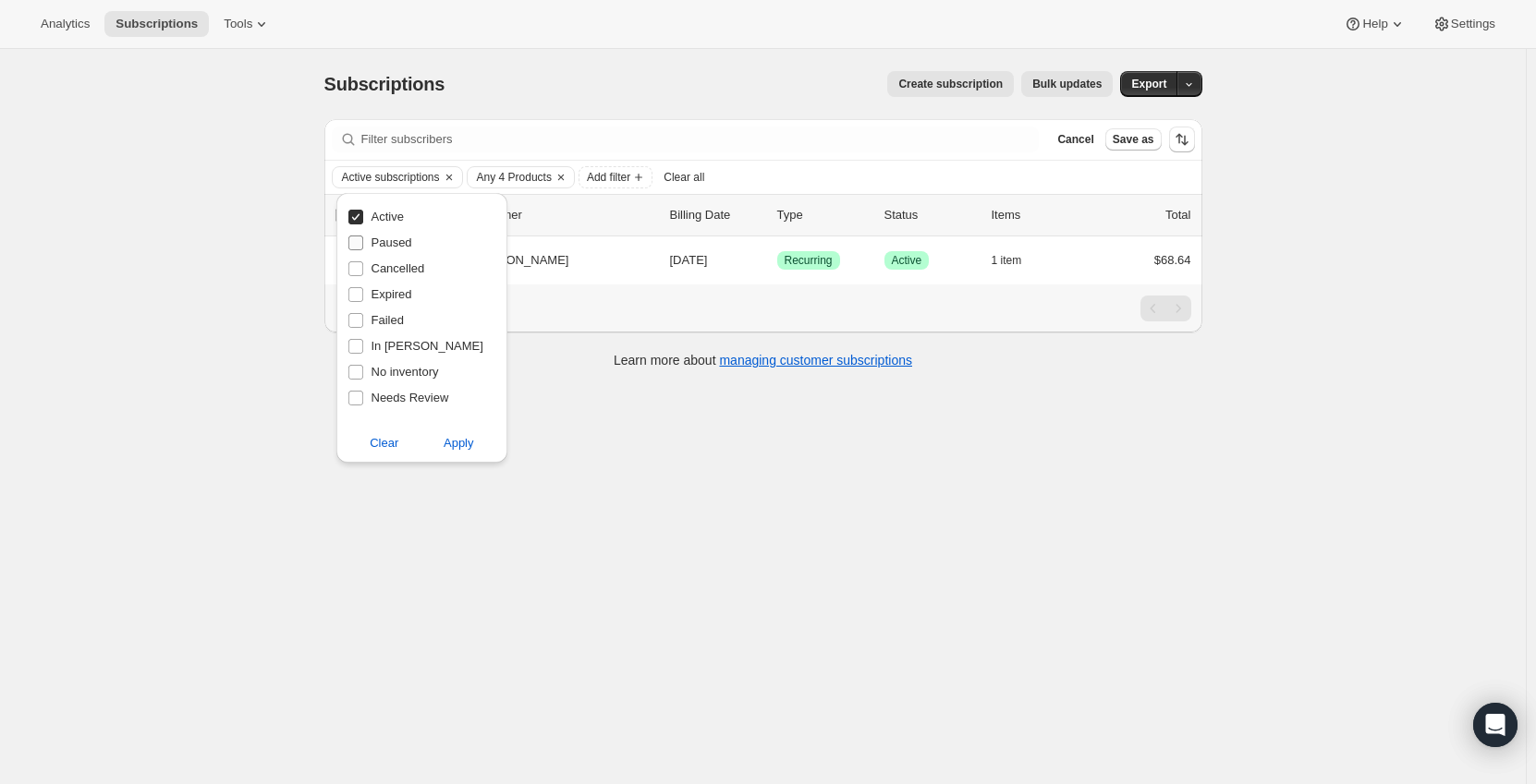
click at [403, 237] on span "Paused" at bounding box center [391, 242] width 41 height 13
click at [363, 237] on input "Paused" at bounding box center [355, 242] width 14 height 14
checkbox input "true"
click at [451, 440] on span "Apply" at bounding box center [459, 443] width 31 height 18
click at [186, 364] on div "Subscriptions. This page is ready Subscriptions Create subscription Bulk update…" at bounding box center [762, 441] width 1525 height 784
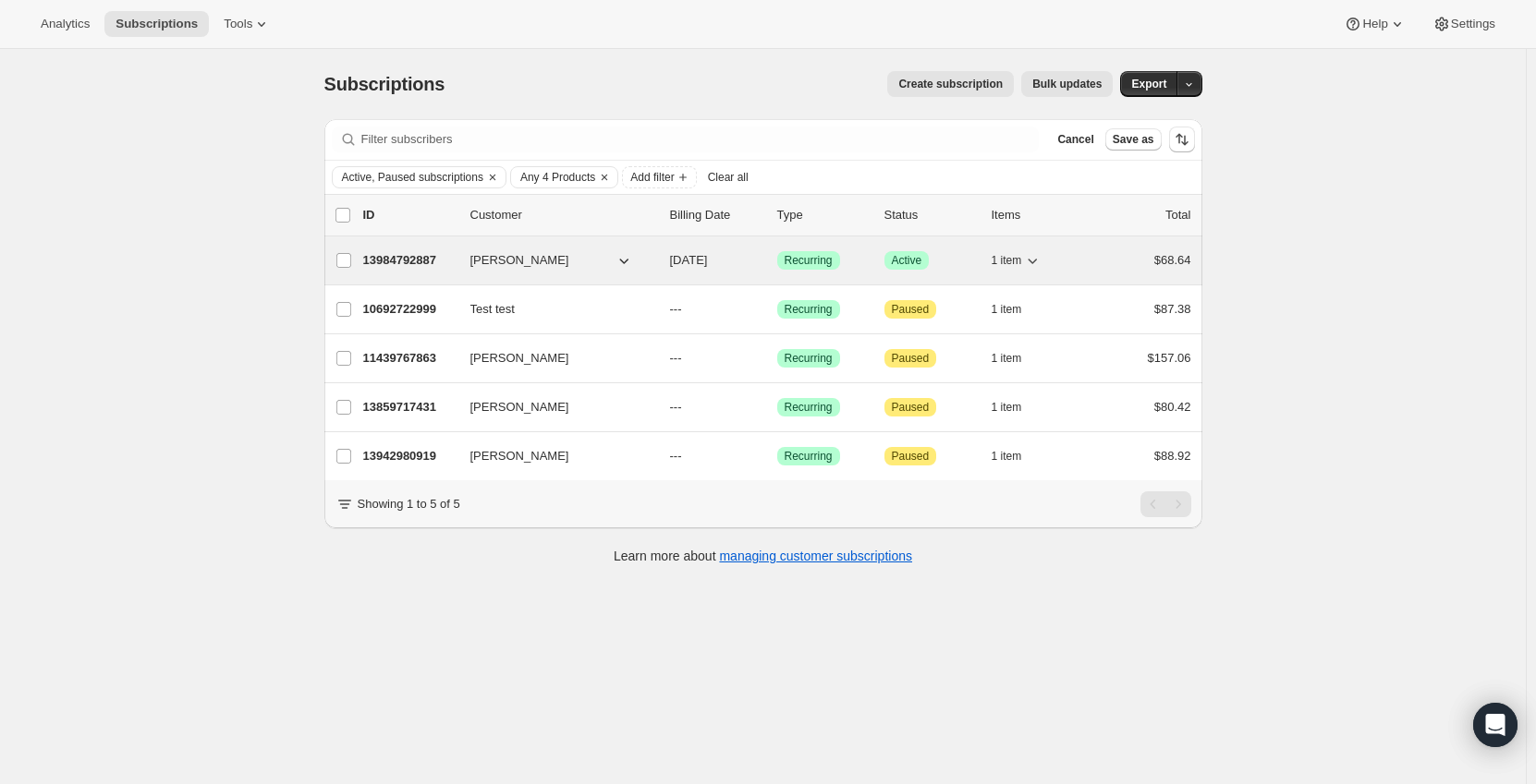
click at [402, 261] on p "13984792887" at bounding box center [409, 260] width 93 height 18
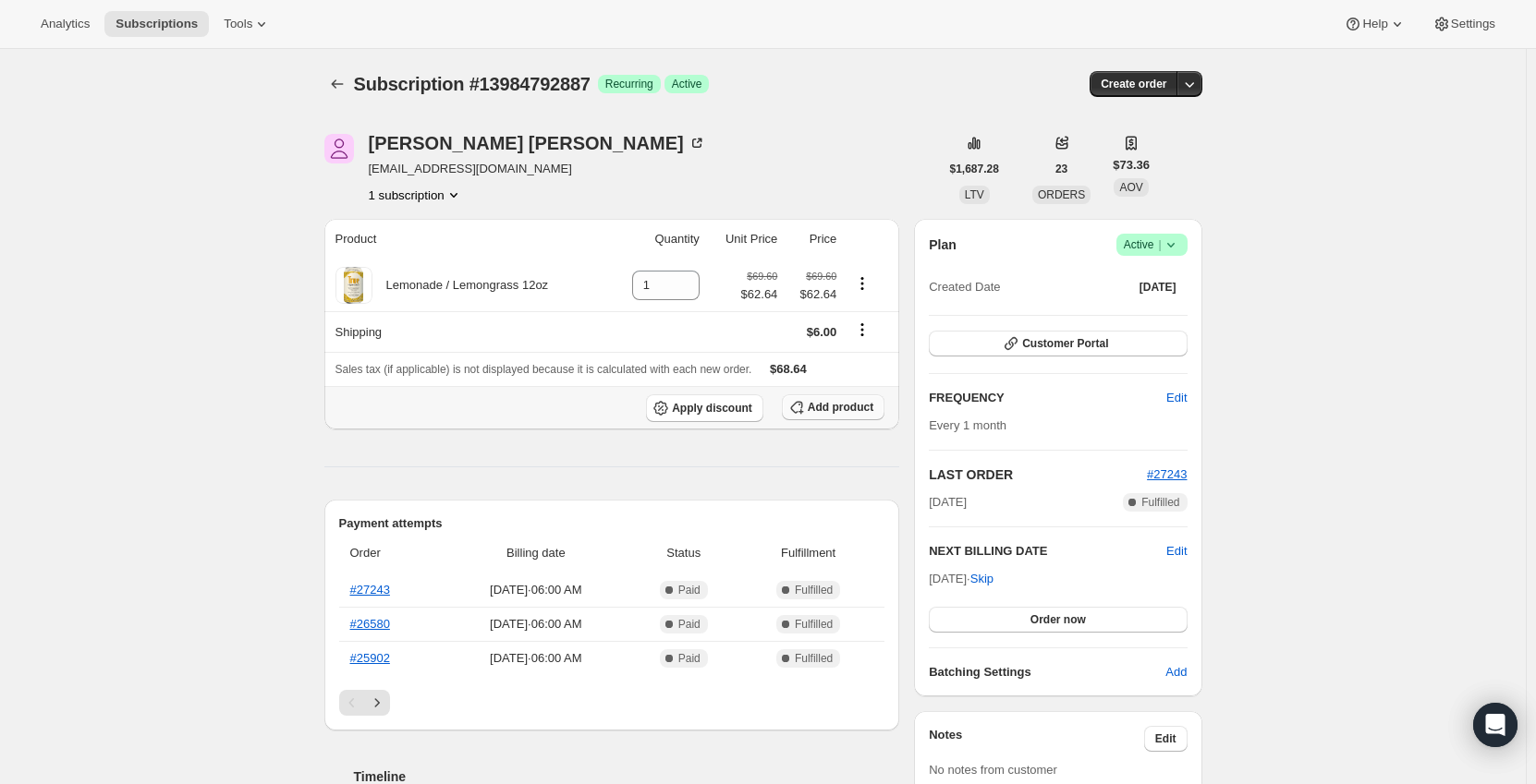
click at [829, 411] on span "Add product" at bounding box center [840, 406] width 66 height 14
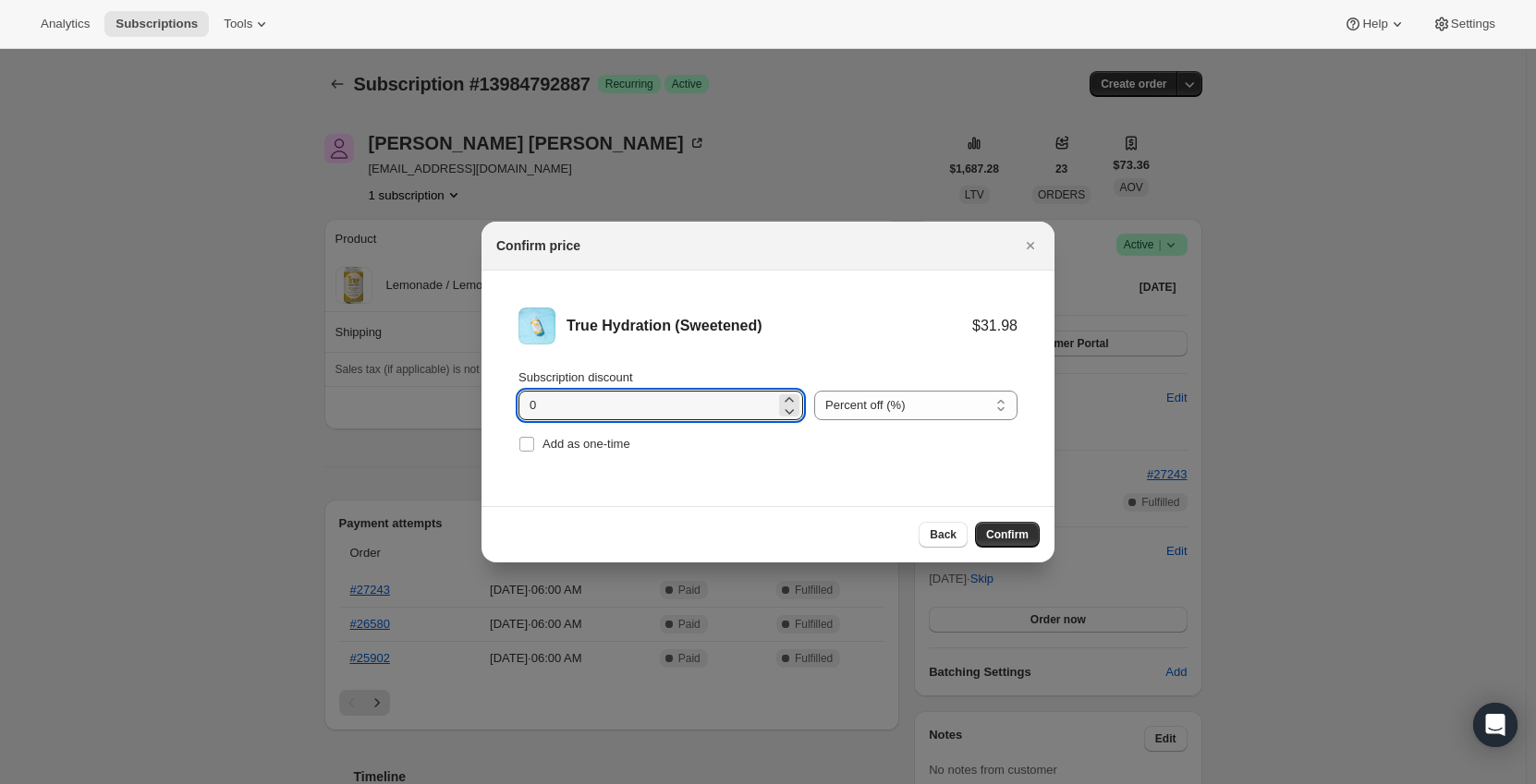
drag, startPoint x: 460, startPoint y: 408, endPoint x: 419, endPoint y: 408, distance: 41.0
type input "15"
click at [482, 410] on li "True Hydration (Sweetened) $31.98 $27.18 Subscription discount 15 Percent off (…" at bounding box center [767, 382] width 573 height 224
type input "15"
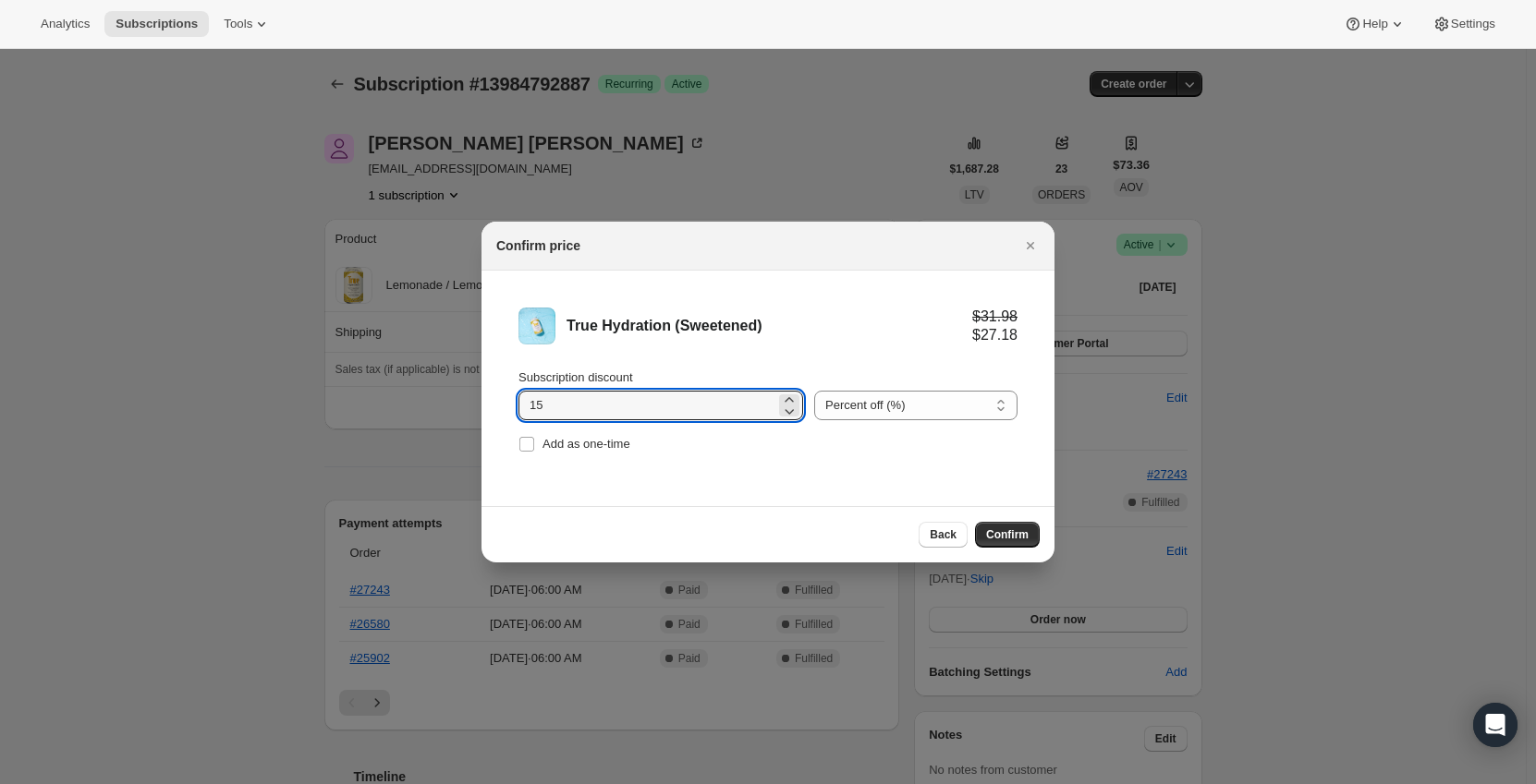
click at [810, 322] on div "True Hydration (Sweetened)" at bounding box center [769, 325] width 406 height 18
click at [1021, 533] on span "Confirm" at bounding box center [1007, 534] width 42 height 14
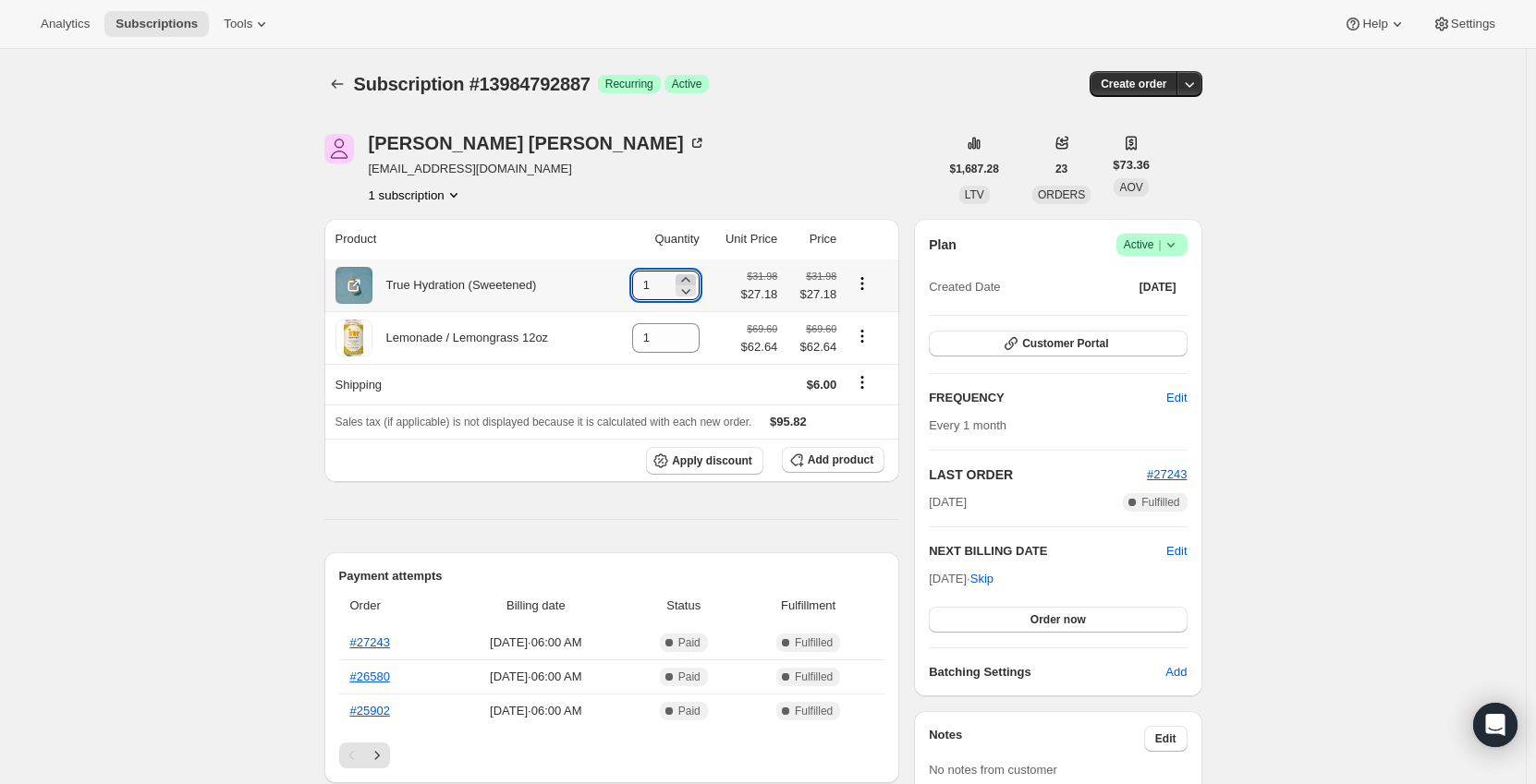
click at [692, 277] on icon at bounding box center [685, 279] width 18 height 18
click at [864, 283] on icon "Product actions" at bounding box center [862, 283] width 18 height 18
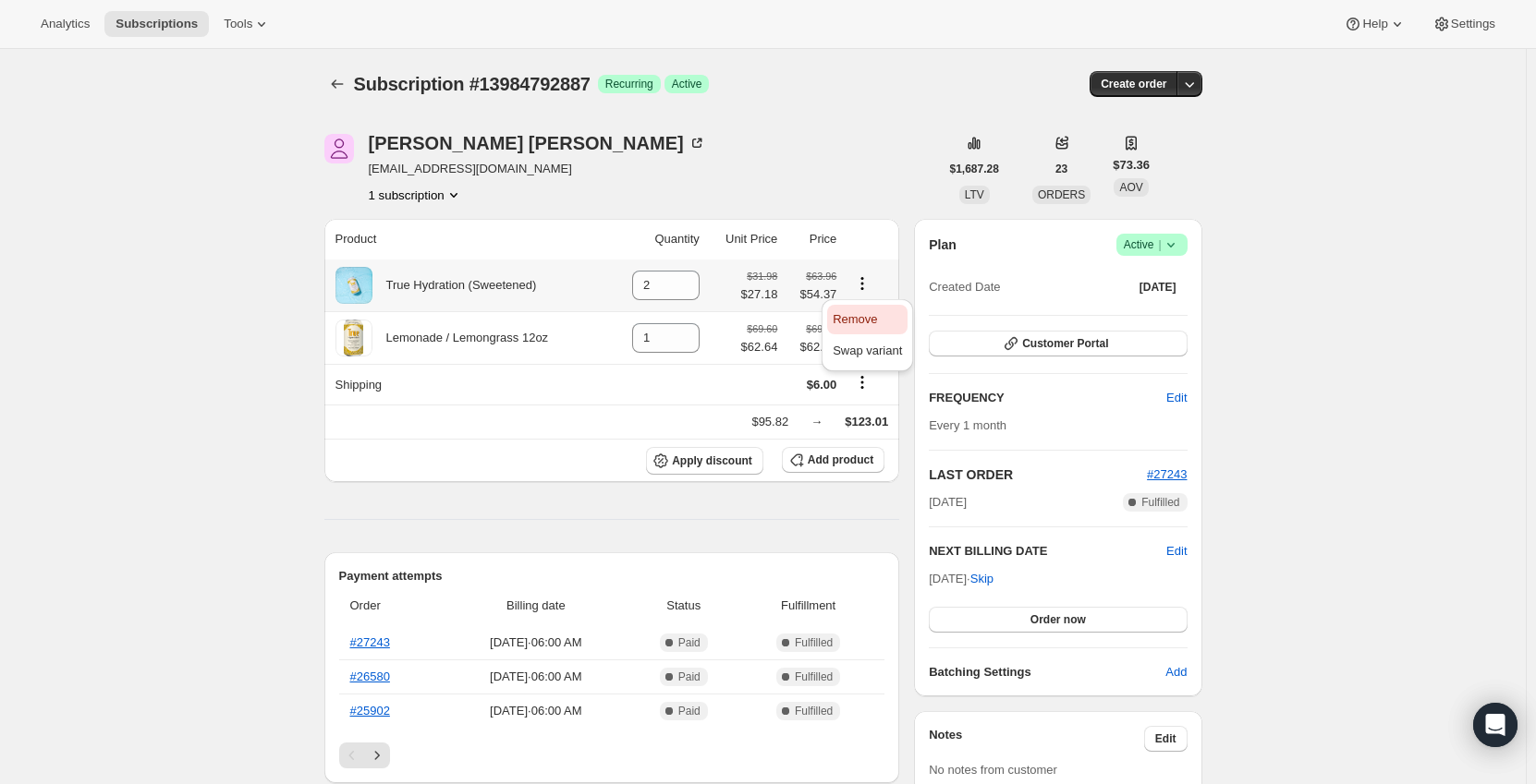
click at [867, 318] on span "Remove" at bounding box center [855, 319] width 44 height 13
click at [871, 285] on icon "Product actions" at bounding box center [862, 283] width 18 height 18
click at [873, 318] on span "Remove" at bounding box center [855, 319] width 44 height 13
type input "0"
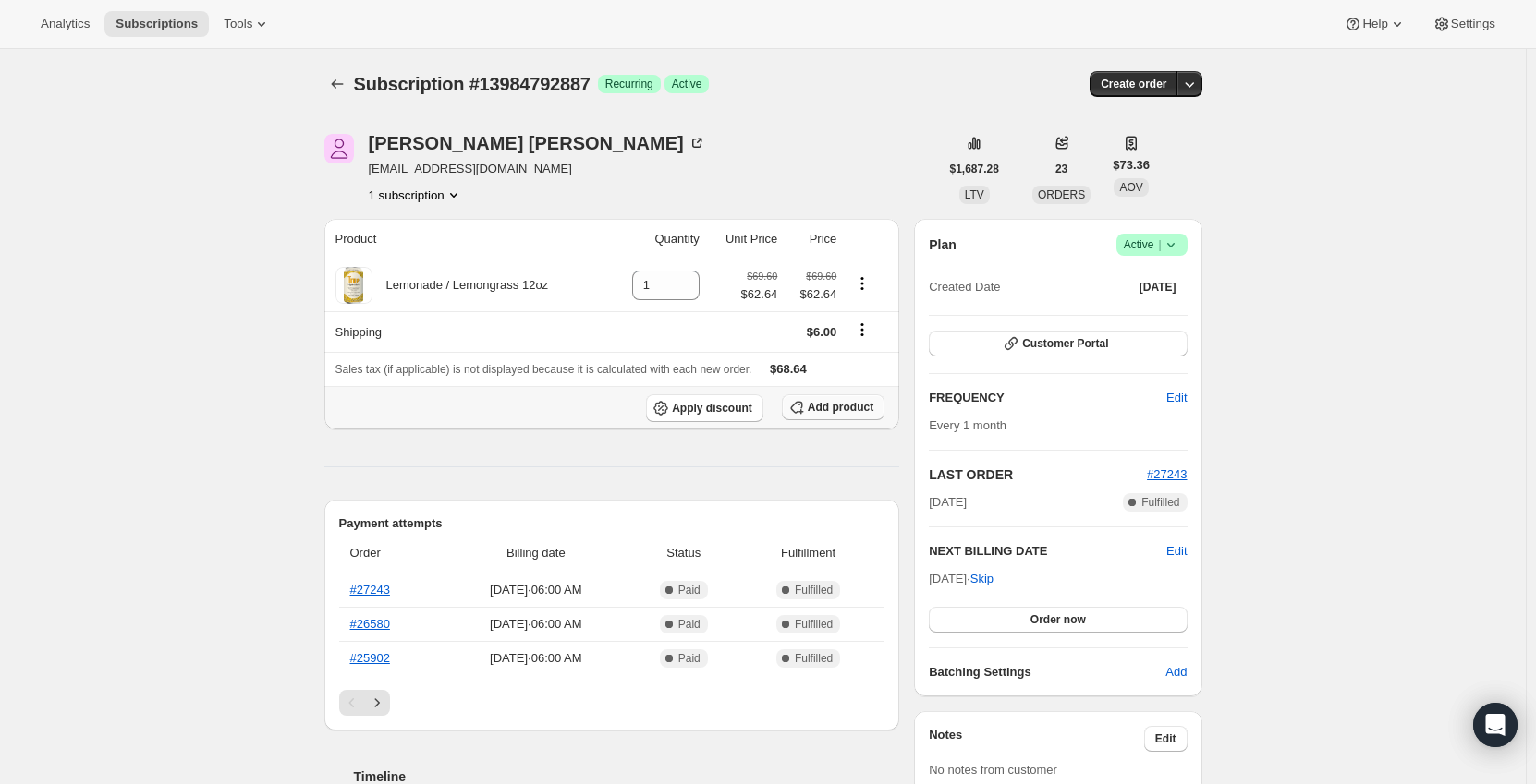
click at [816, 403] on span "Add product" at bounding box center [840, 406] width 66 height 14
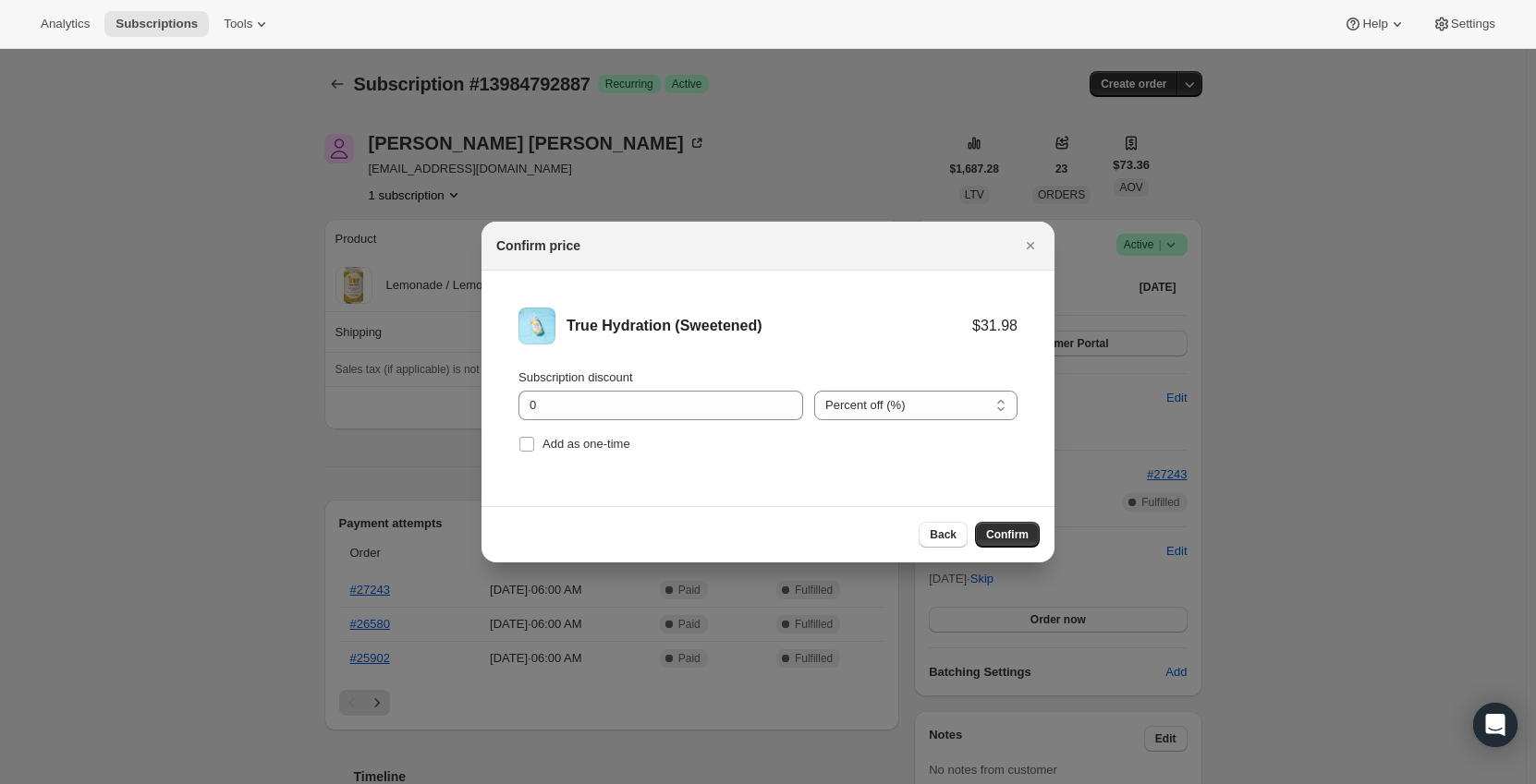
drag, startPoint x: 863, startPoint y: 404, endPoint x: 862, endPoint y: 423, distance: 19.0
click at [863, 404] on select "Percent off (%) Amount off ($)" at bounding box center [915, 405] width 204 height 30
select select "fixed"
click at [814, 391] on select "Percent off (%) Amount off ($)" at bounding box center [915, 405] width 204 height 30
click at [637, 393] on input "0" at bounding box center [647, 405] width 257 height 30
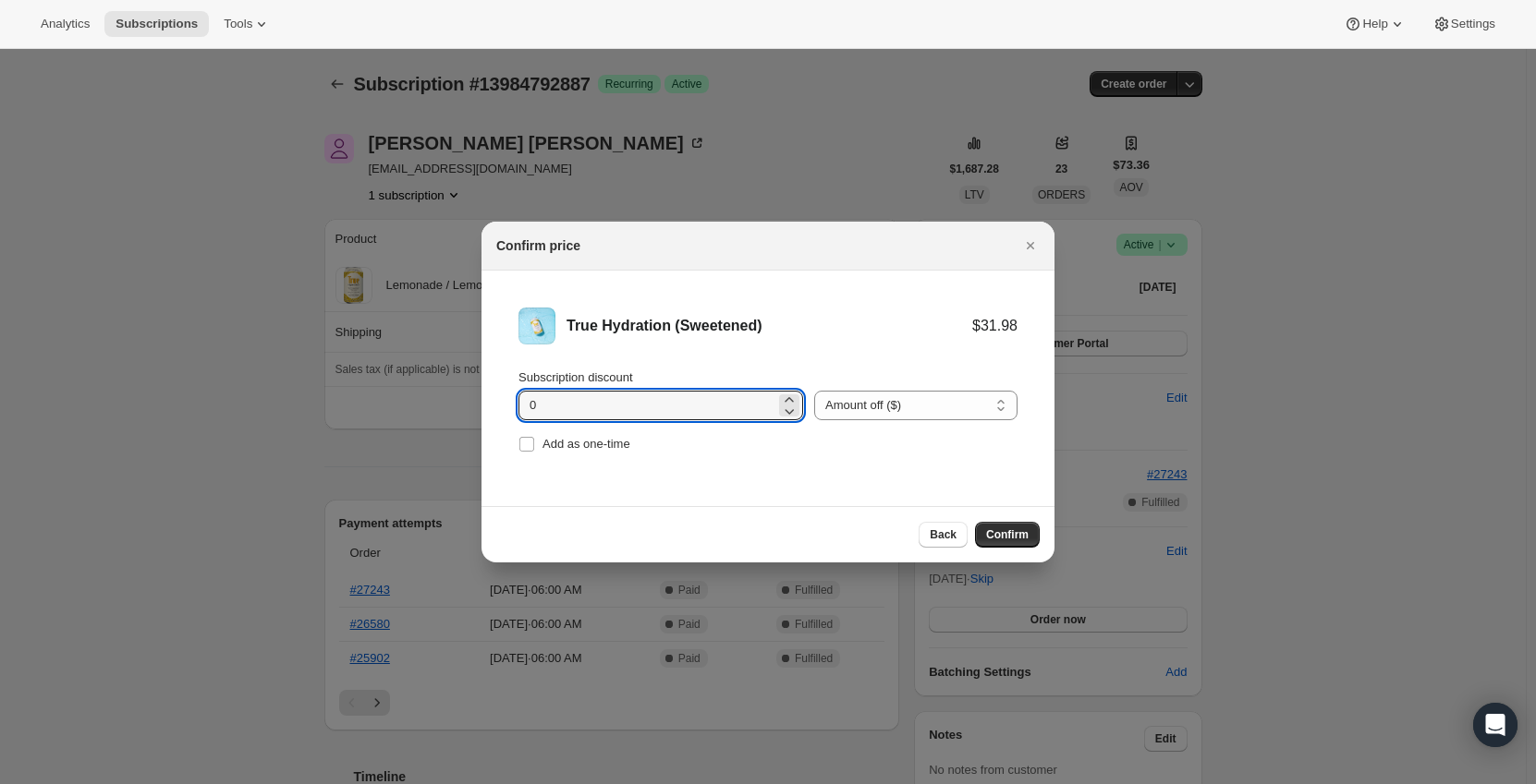
drag, startPoint x: 582, startPoint y: 397, endPoint x: 477, endPoint y: 399, distance: 105.0
type input "0.66"
click at [853, 482] on li "True Hydration (Sweetened) $31.98 $31.32 Subscription discount 0.66 Percent off…" at bounding box center [767, 382] width 573 height 224
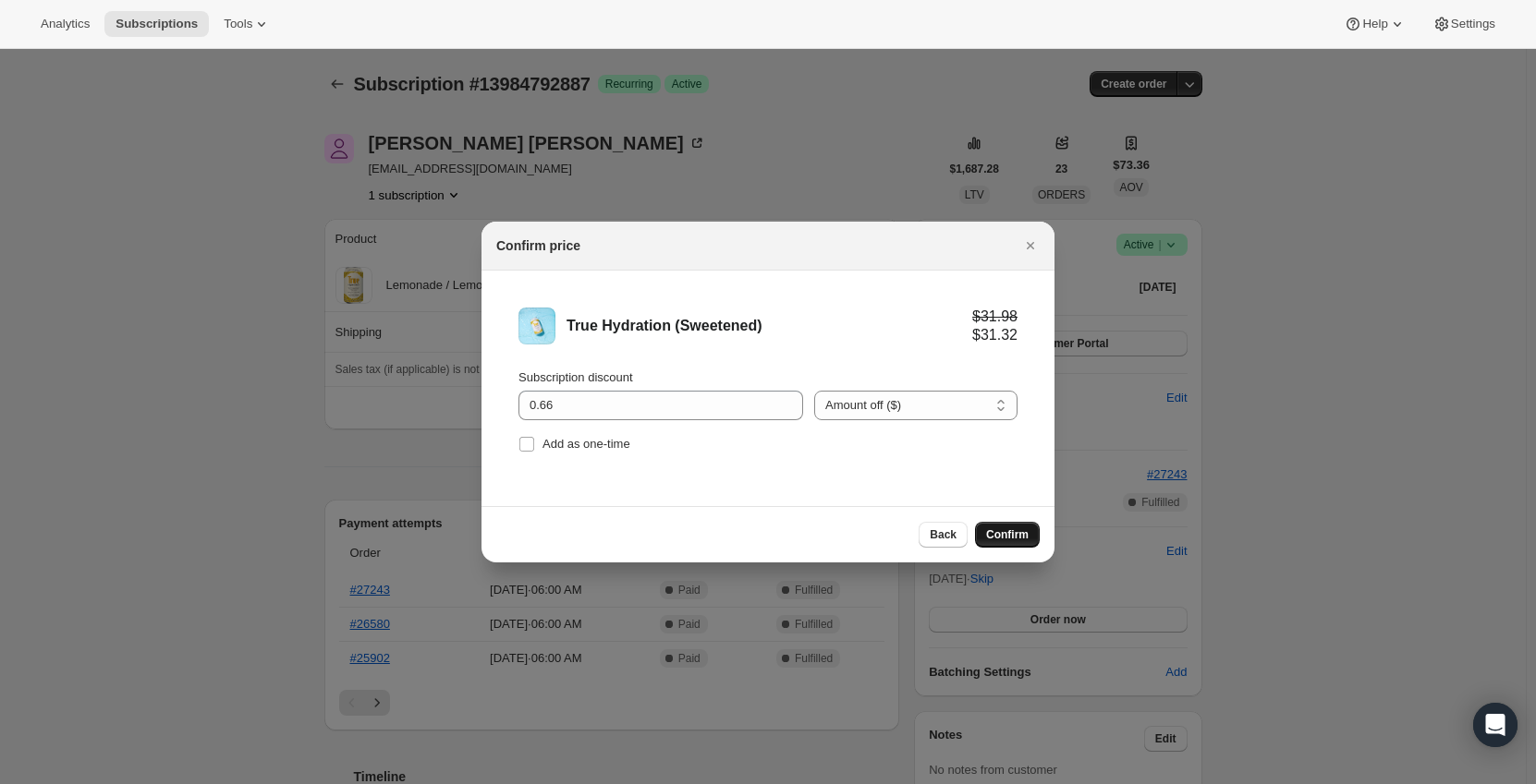
click at [1014, 534] on span "Confirm" at bounding box center [1007, 534] width 42 height 14
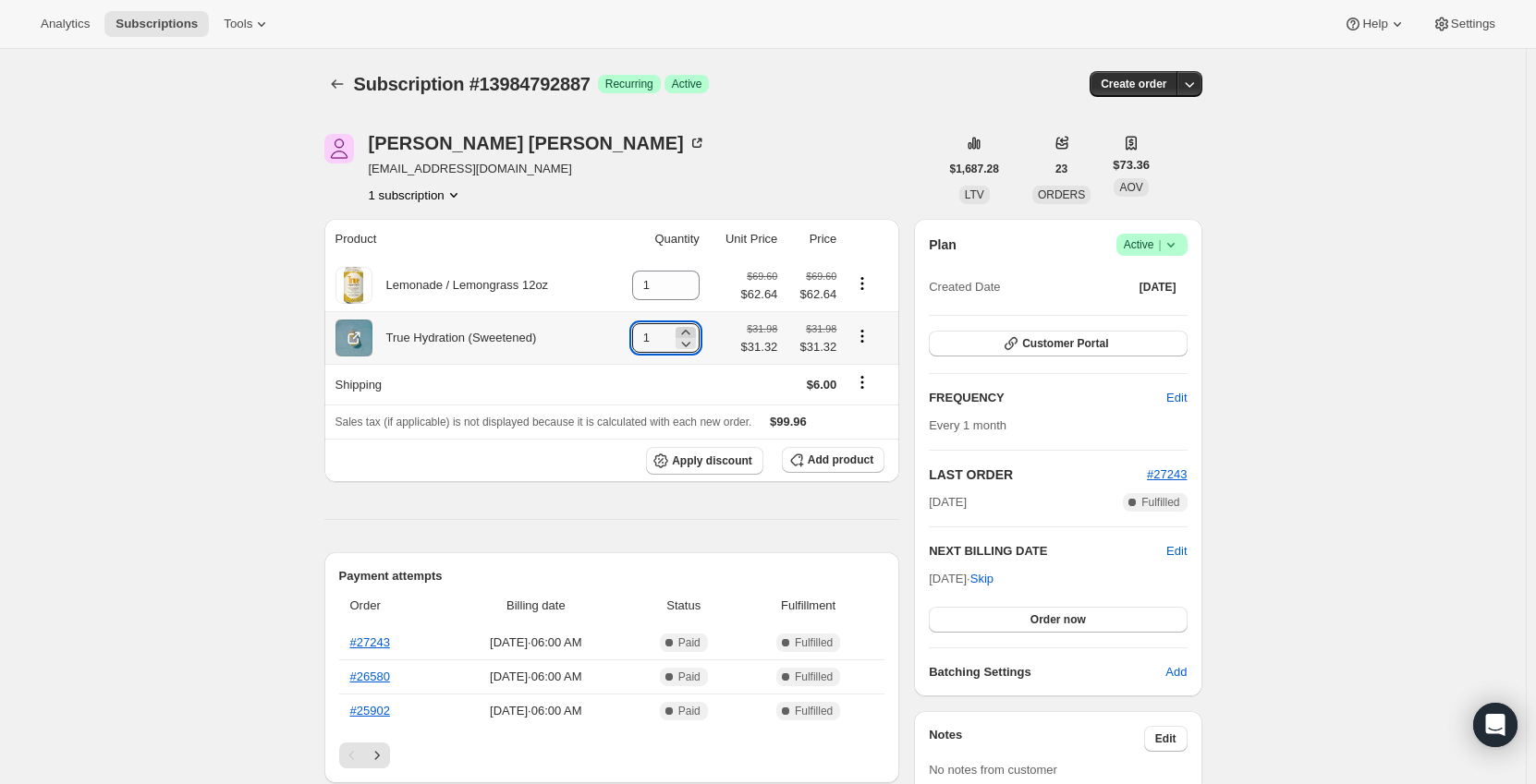
click at [692, 329] on icon at bounding box center [685, 332] width 18 height 18
type input "2"
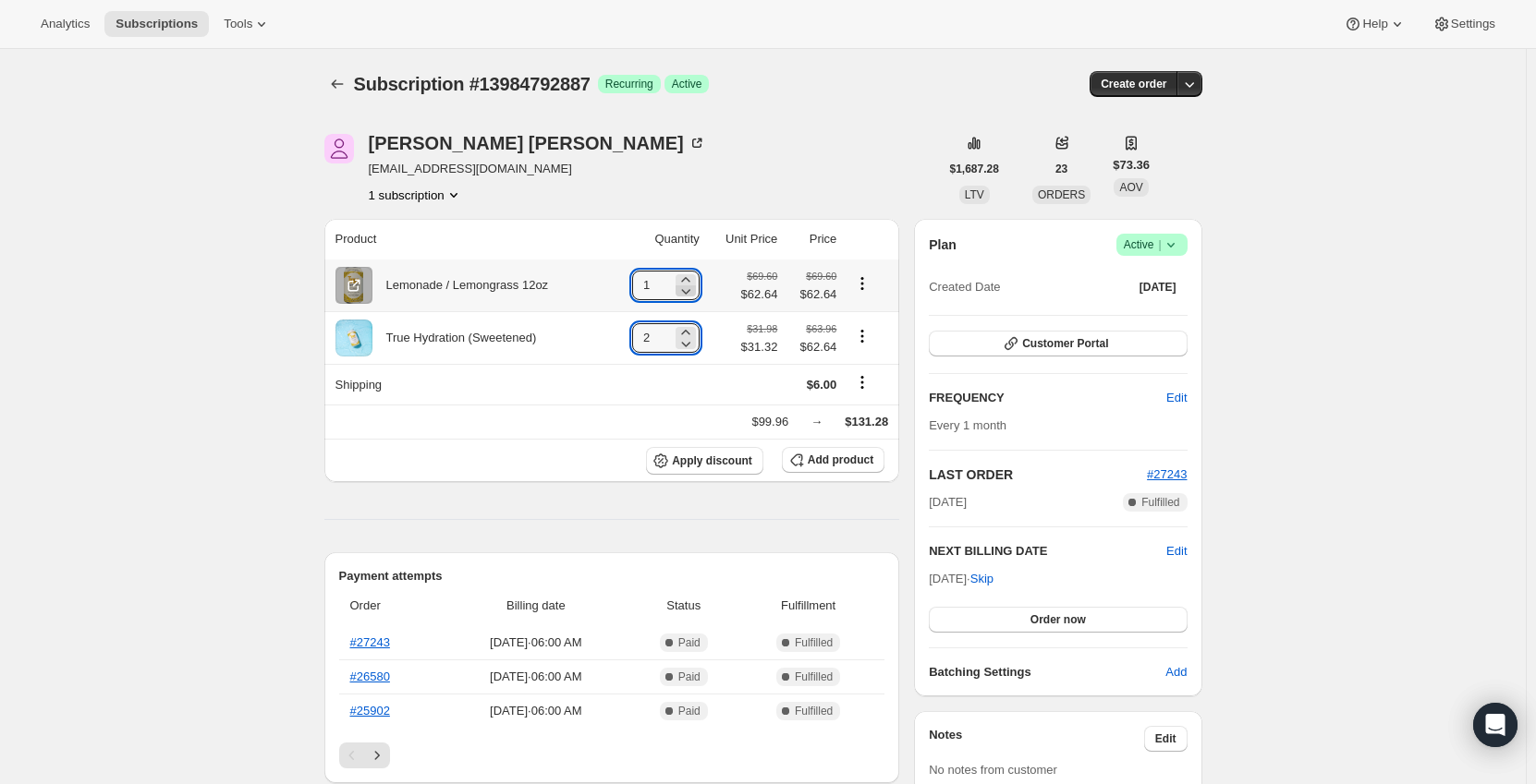
click at [691, 290] on icon at bounding box center [685, 291] width 18 height 18
type input "0"
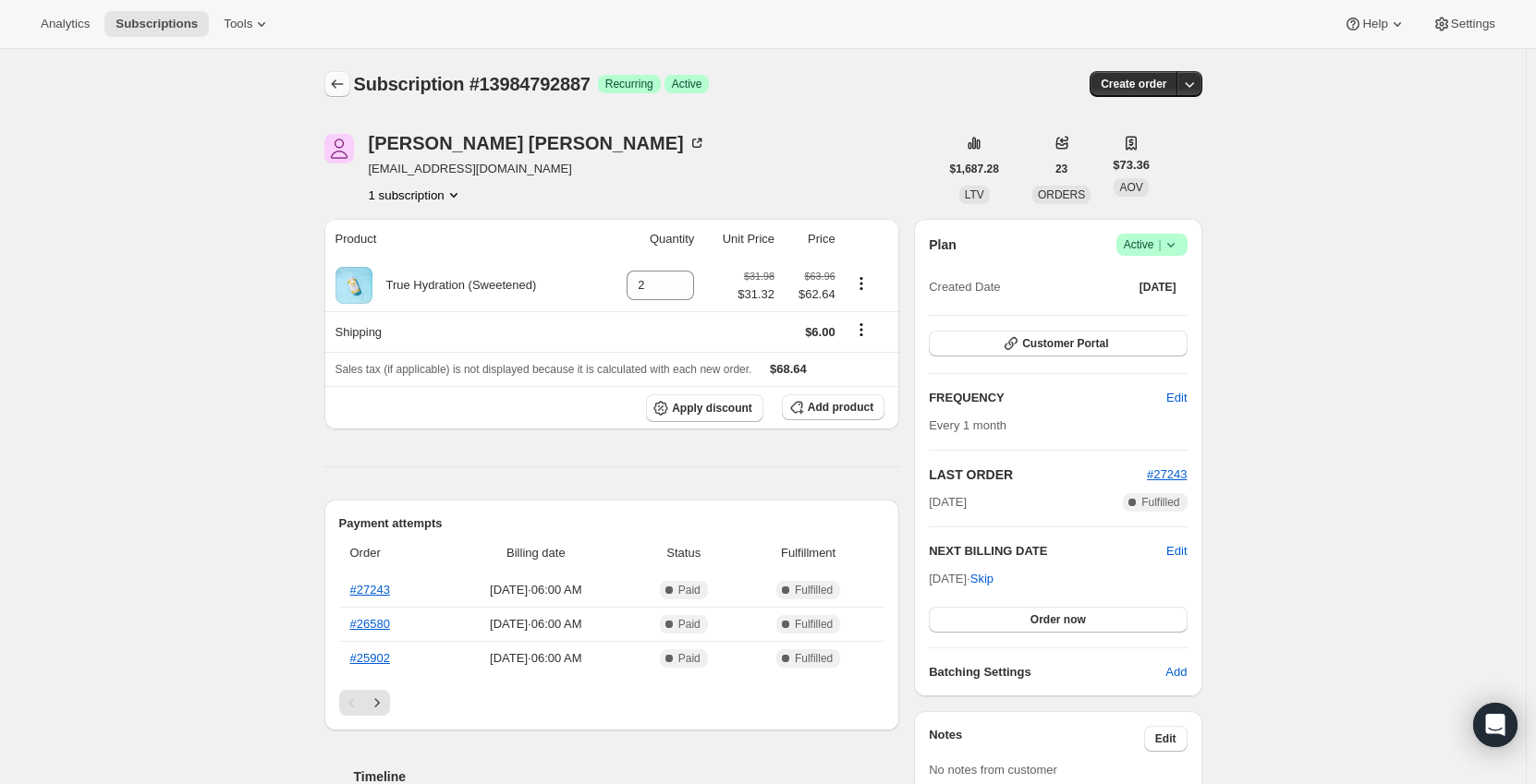
click at [340, 89] on icon "Subscriptions" at bounding box center [337, 83] width 18 height 18
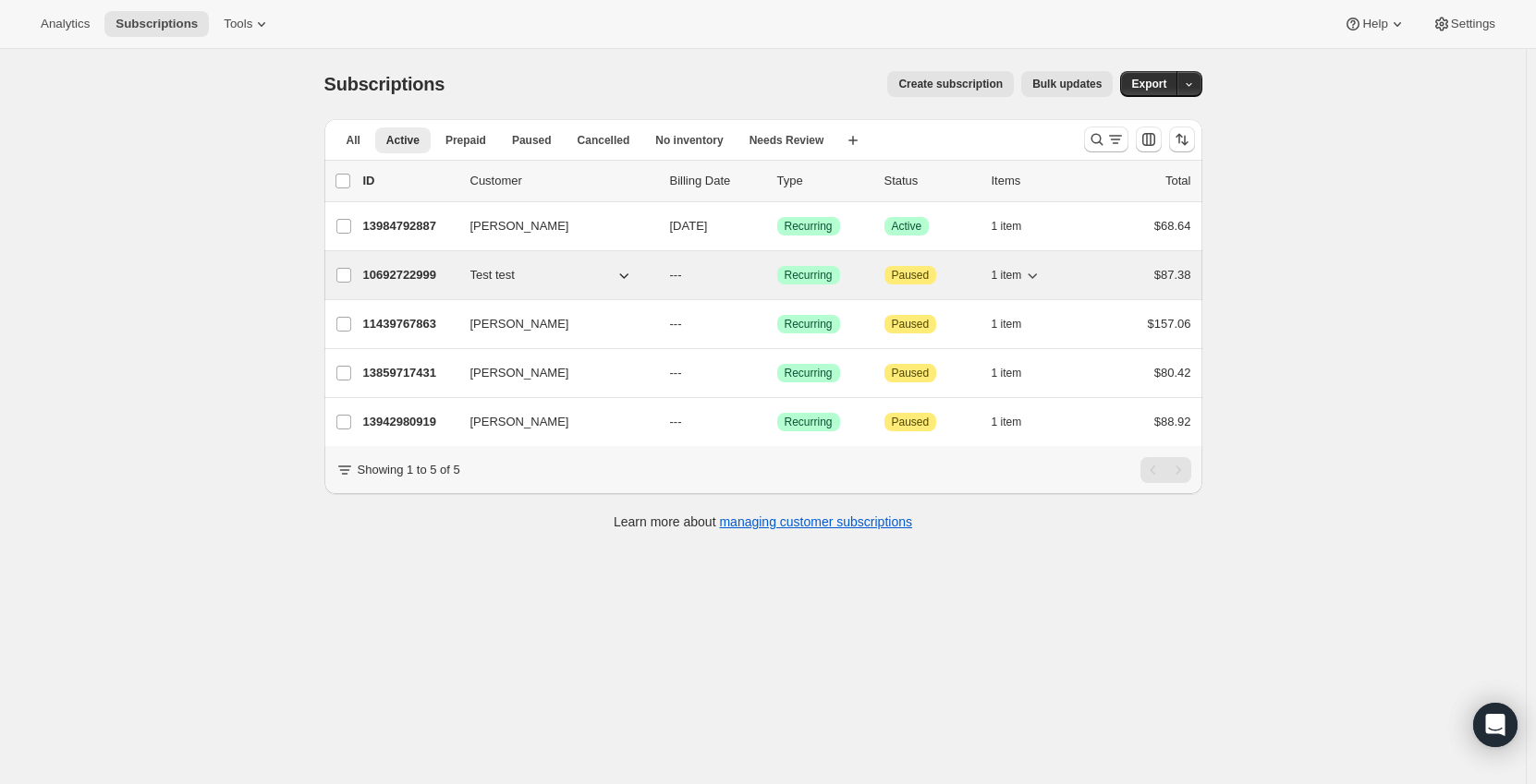
click at [410, 274] on p "10692722999" at bounding box center [409, 274] width 93 height 18
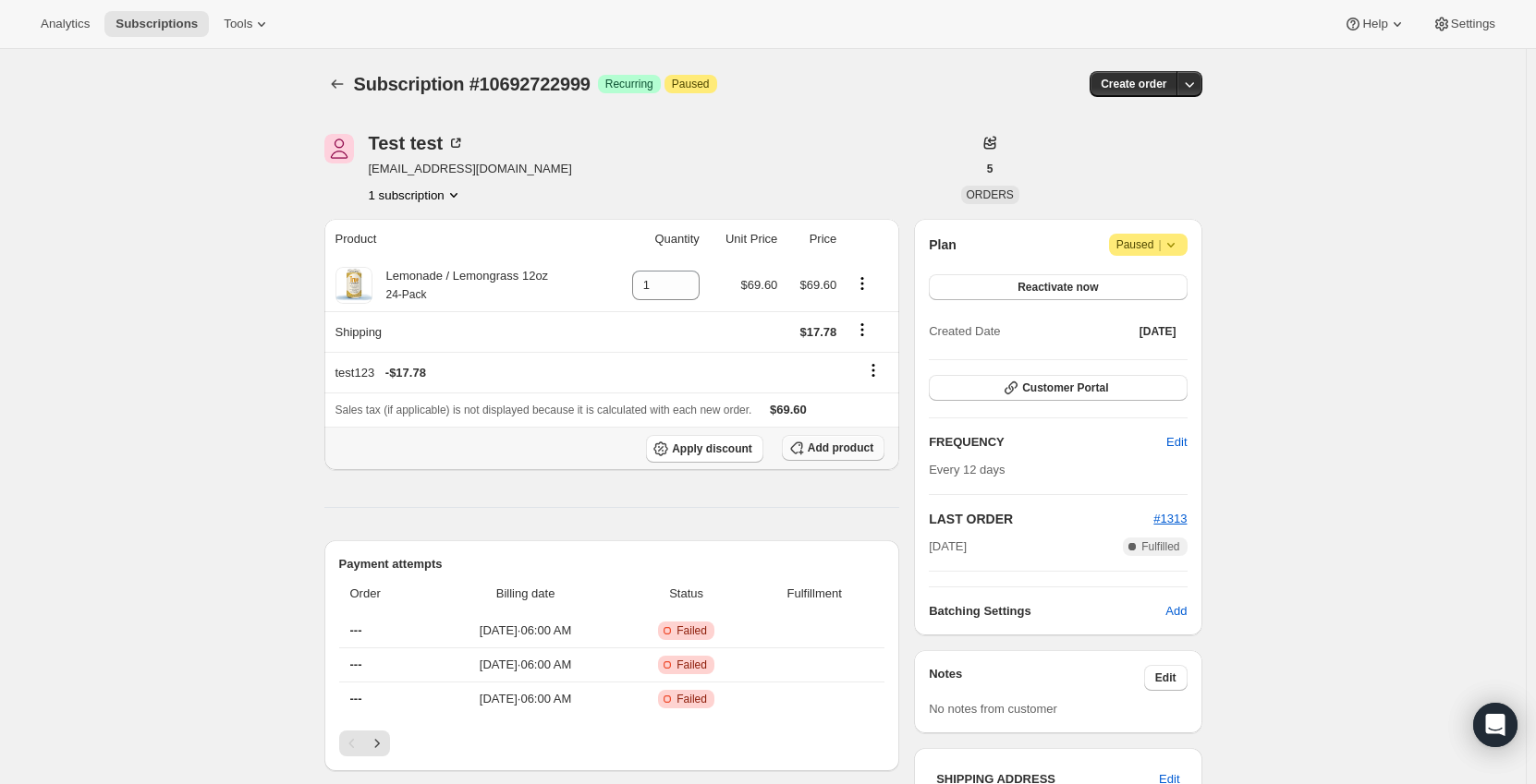
click at [826, 446] on span "Add product" at bounding box center [840, 447] width 66 height 14
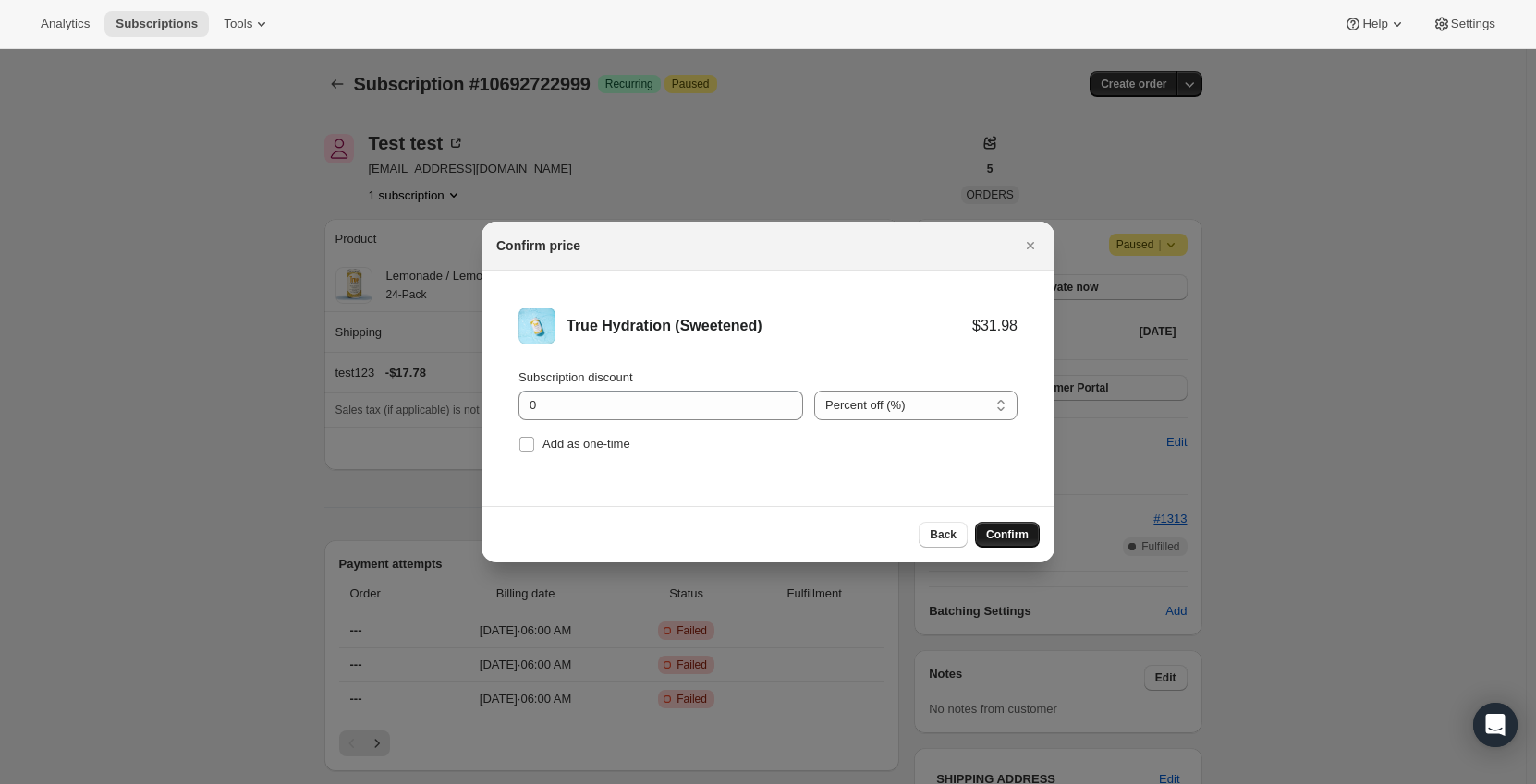
click at [1000, 525] on div "Back Confirm" at bounding box center [767, 534] width 573 height 56
click at [1002, 526] on button "Confirm" at bounding box center [1007, 534] width 65 height 26
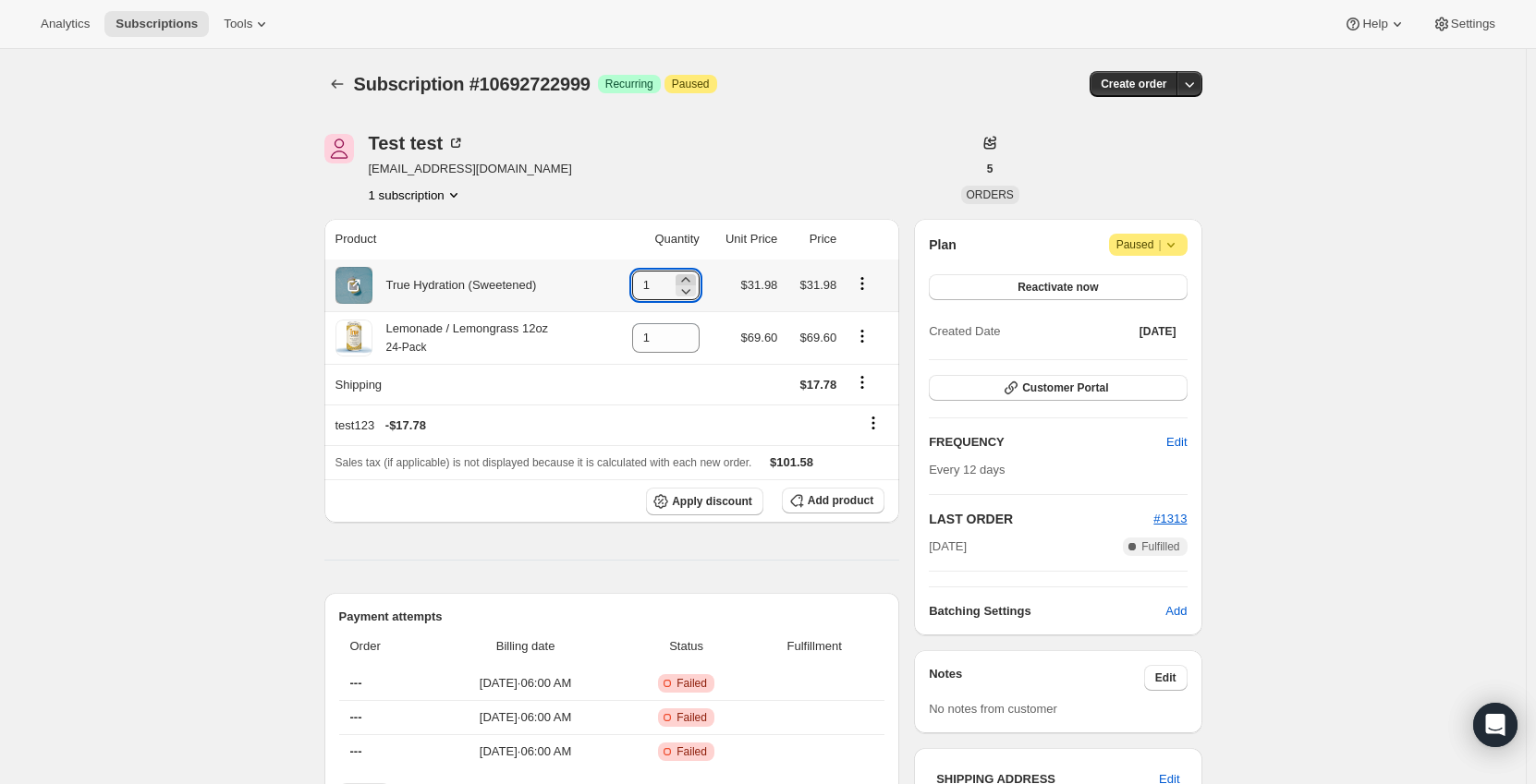
click at [688, 274] on icon at bounding box center [685, 279] width 18 height 18
type input "2"
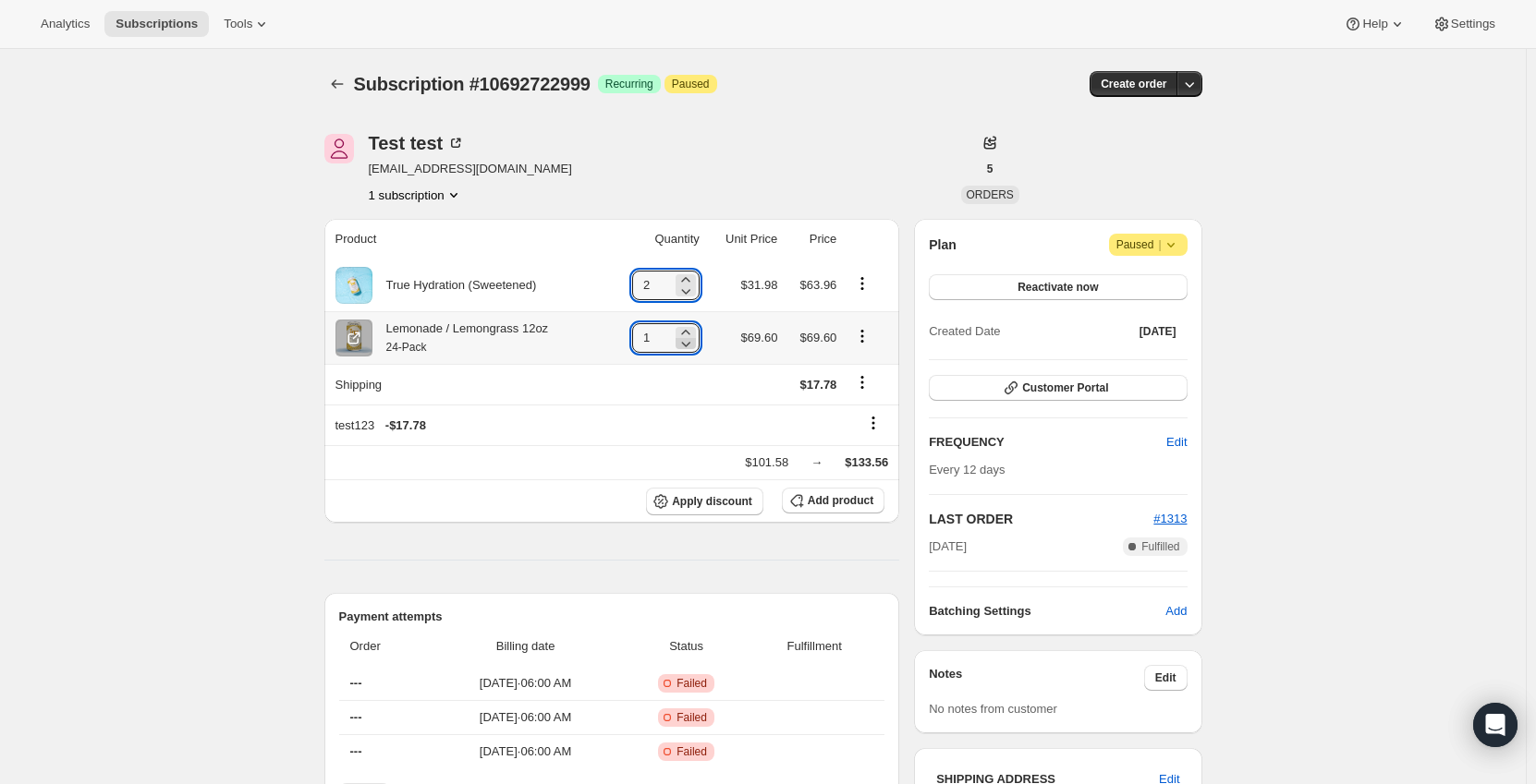
click at [687, 342] on icon at bounding box center [685, 343] width 18 height 18
type input "0"
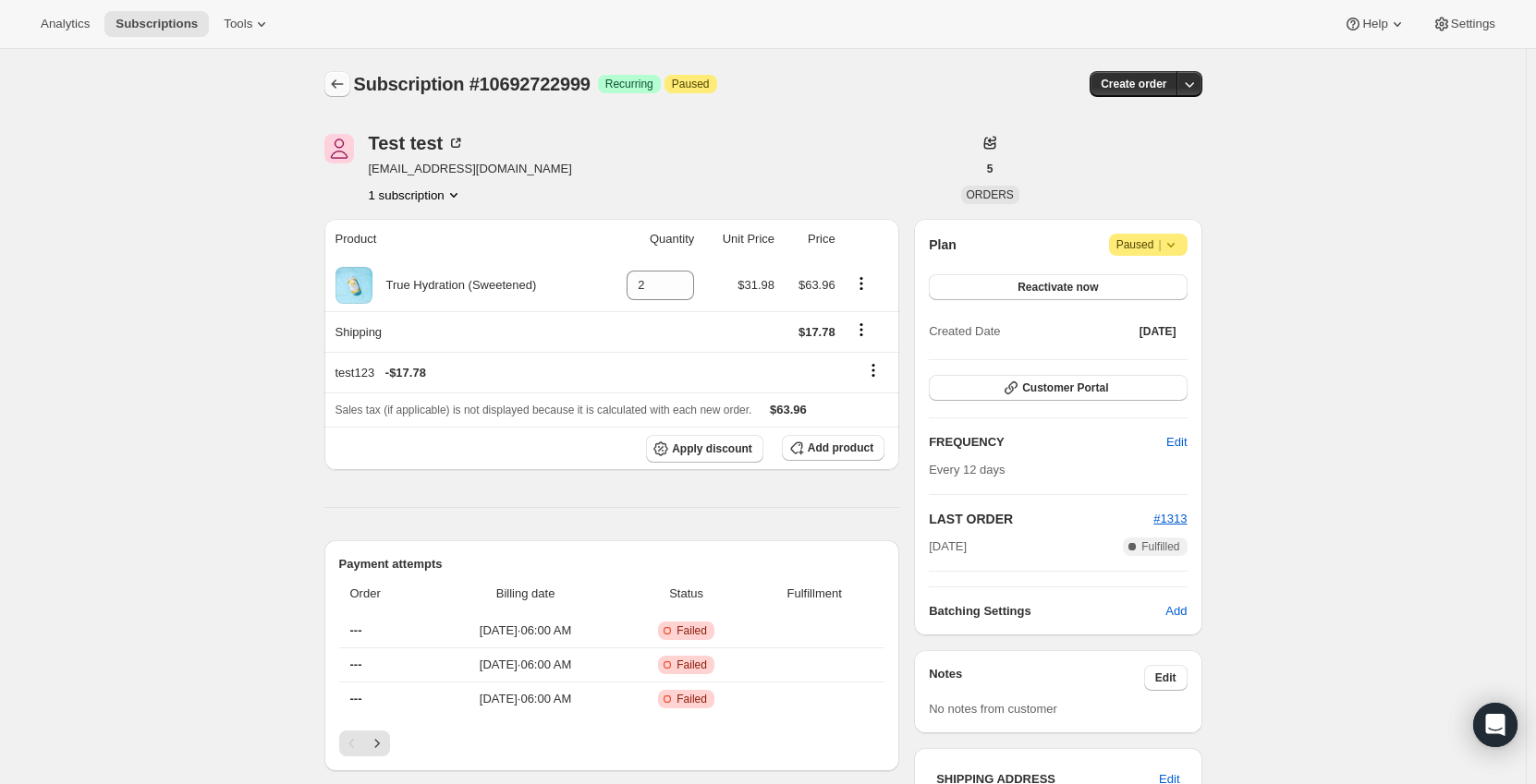
click at [336, 85] on icon "Subscriptions" at bounding box center [337, 83] width 18 height 18
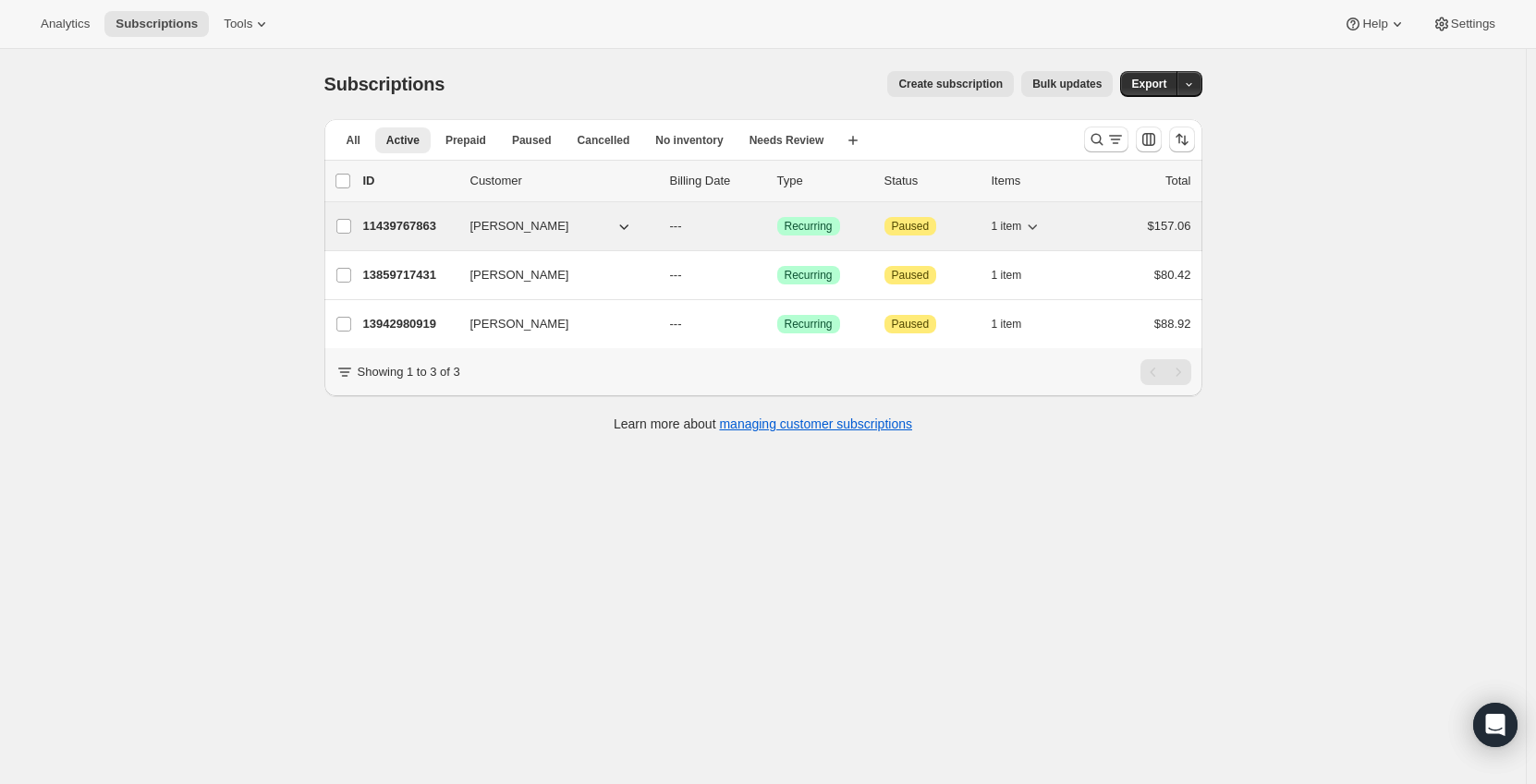
click at [393, 219] on p "11439767863" at bounding box center [409, 226] width 93 height 18
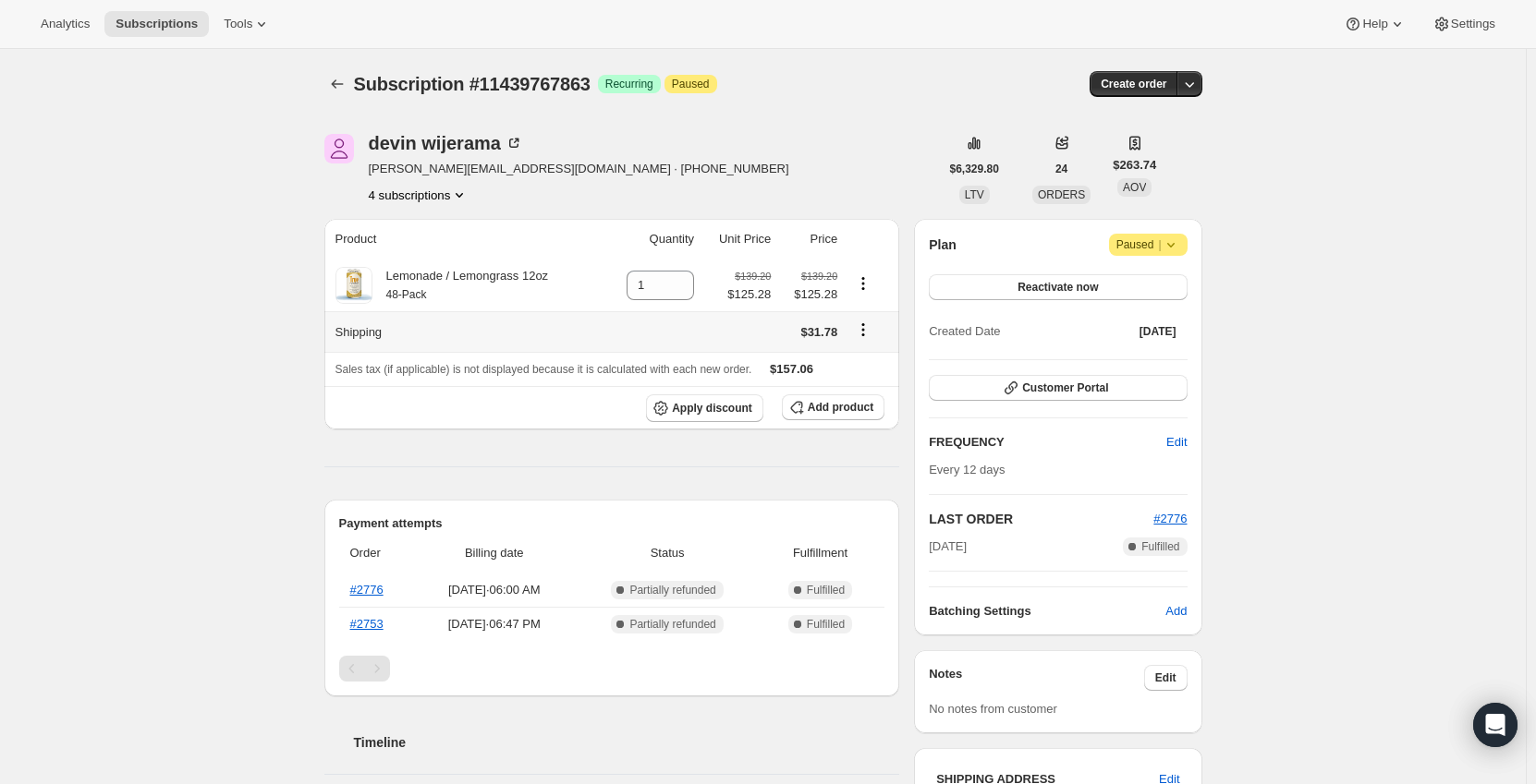
drag, startPoint x: 847, startPoint y: 403, endPoint x: 673, endPoint y: 313, distance: 195.9
click at [673, 313] on tbody "Lemonade / Lemongrass 12oz 48-Pack 1 $139.20 $125.28 $139.20 $125.28 Shipping $…" at bounding box center [612, 345] width 576 height 170
click at [833, 413] on span "Add product" at bounding box center [840, 406] width 66 height 14
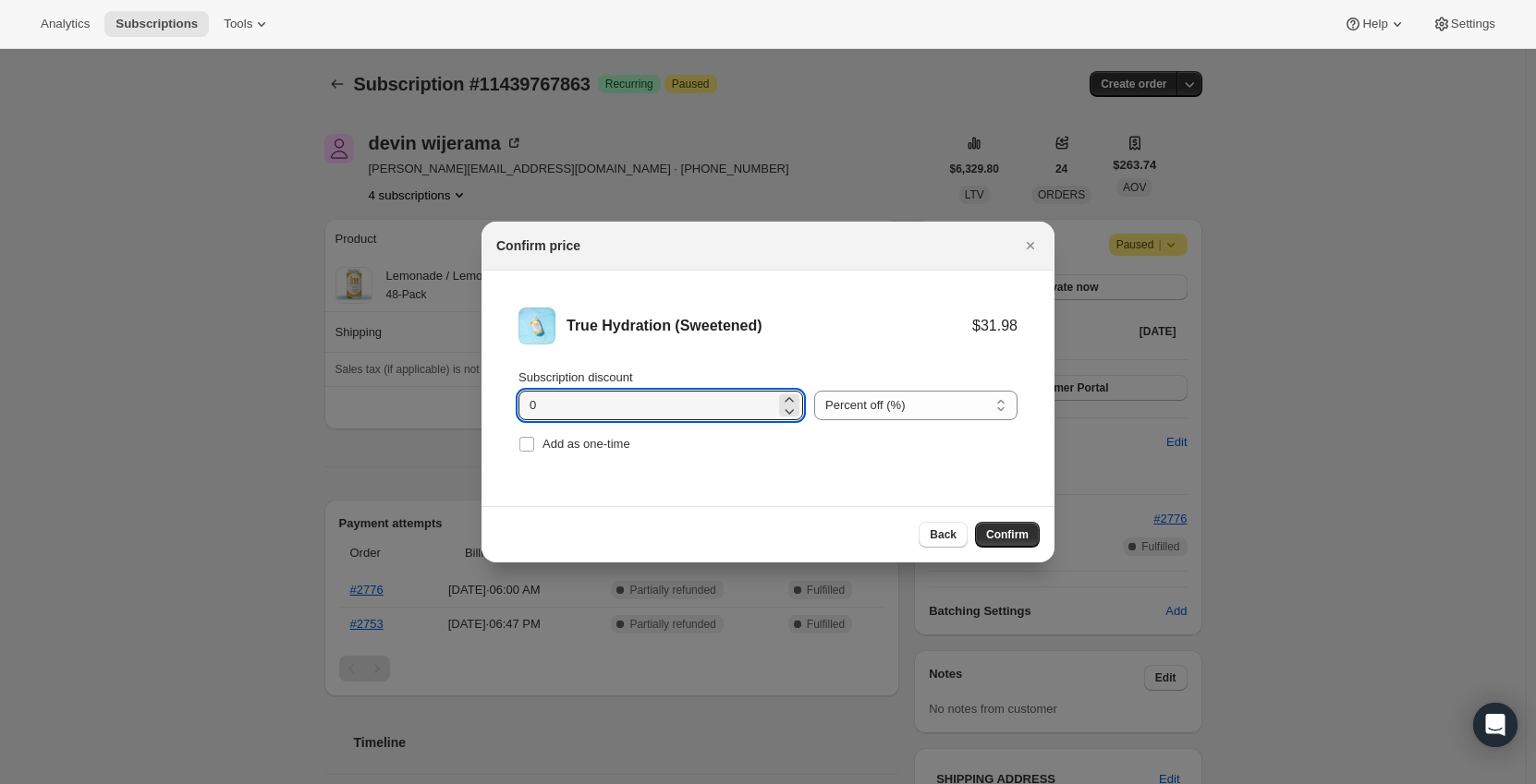
drag, startPoint x: 533, startPoint y: 401, endPoint x: 475, endPoint y: 401, distance: 58.0
drag, startPoint x: 927, startPoint y: 410, endPoint x: 919, endPoint y: 424, distance: 16.1
click at [928, 411] on select "Percent off (%) Amount off ($)" at bounding box center [915, 405] width 204 height 30
select select "fixed"
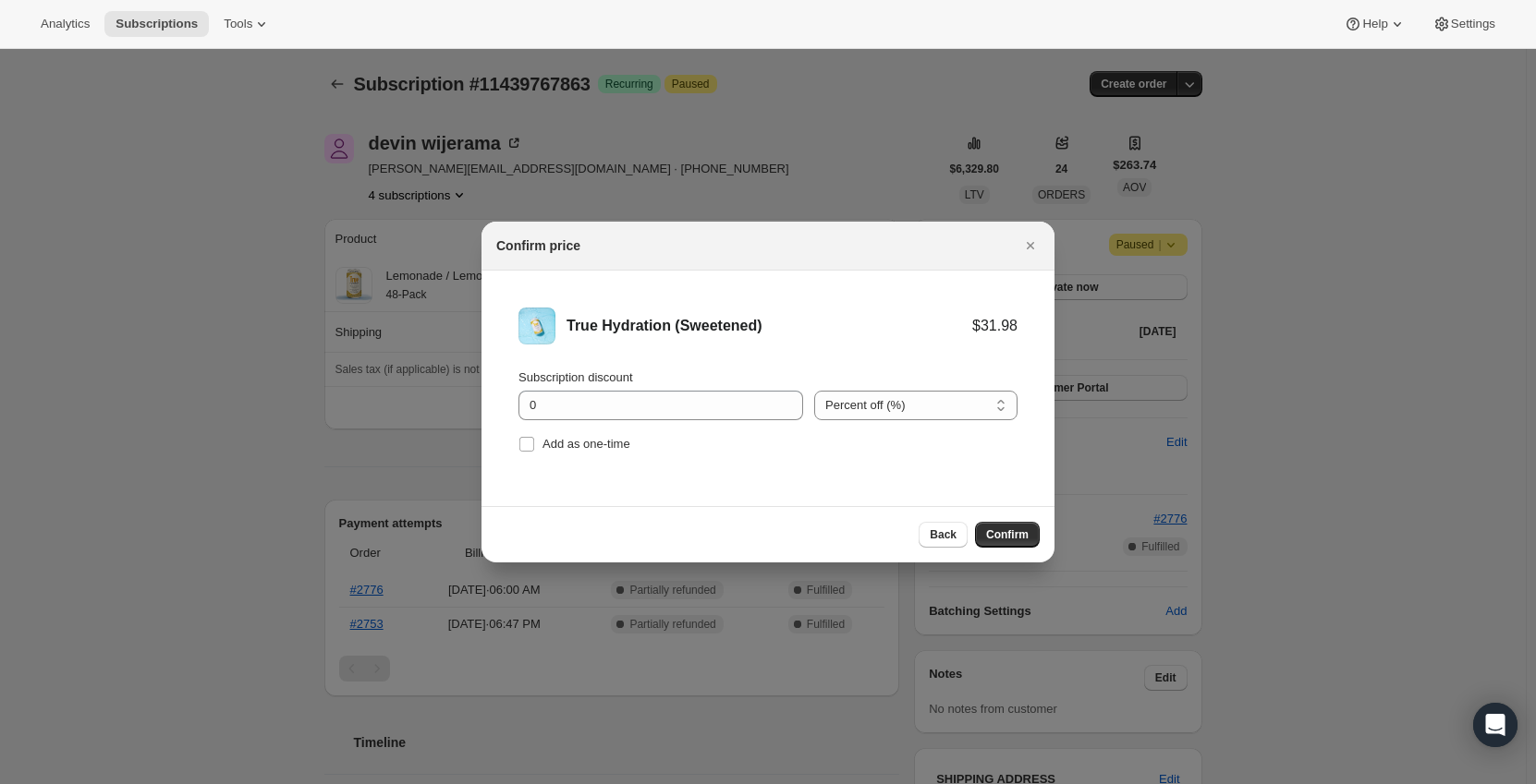
click at [814, 391] on select "Percent off (%) Amount off ($)" at bounding box center [915, 405] width 204 height 30
type input "0.66"
click at [889, 483] on li "True Hydration (Sweetened) $31.98 $31.32 Subscription discount 0.66 Percent off…" at bounding box center [767, 382] width 573 height 224
click at [1019, 534] on span "Confirm" at bounding box center [1007, 534] width 42 height 14
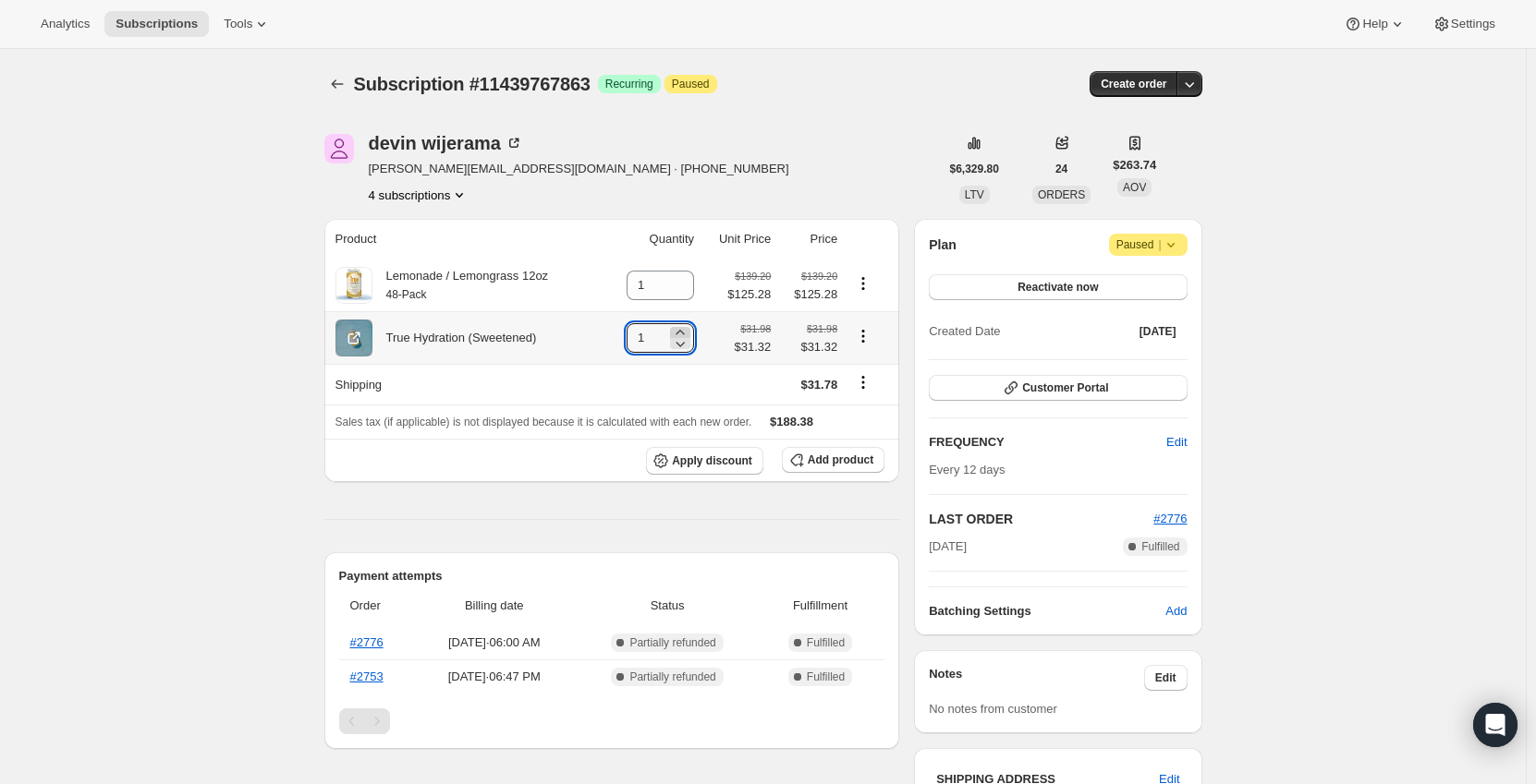
click at [687, 325] on icon at bounding box center [679, 332] width 18 height 18
click at [687, 326] on icon at bounding box center [679, 332] width 18 height 18
type input "4"
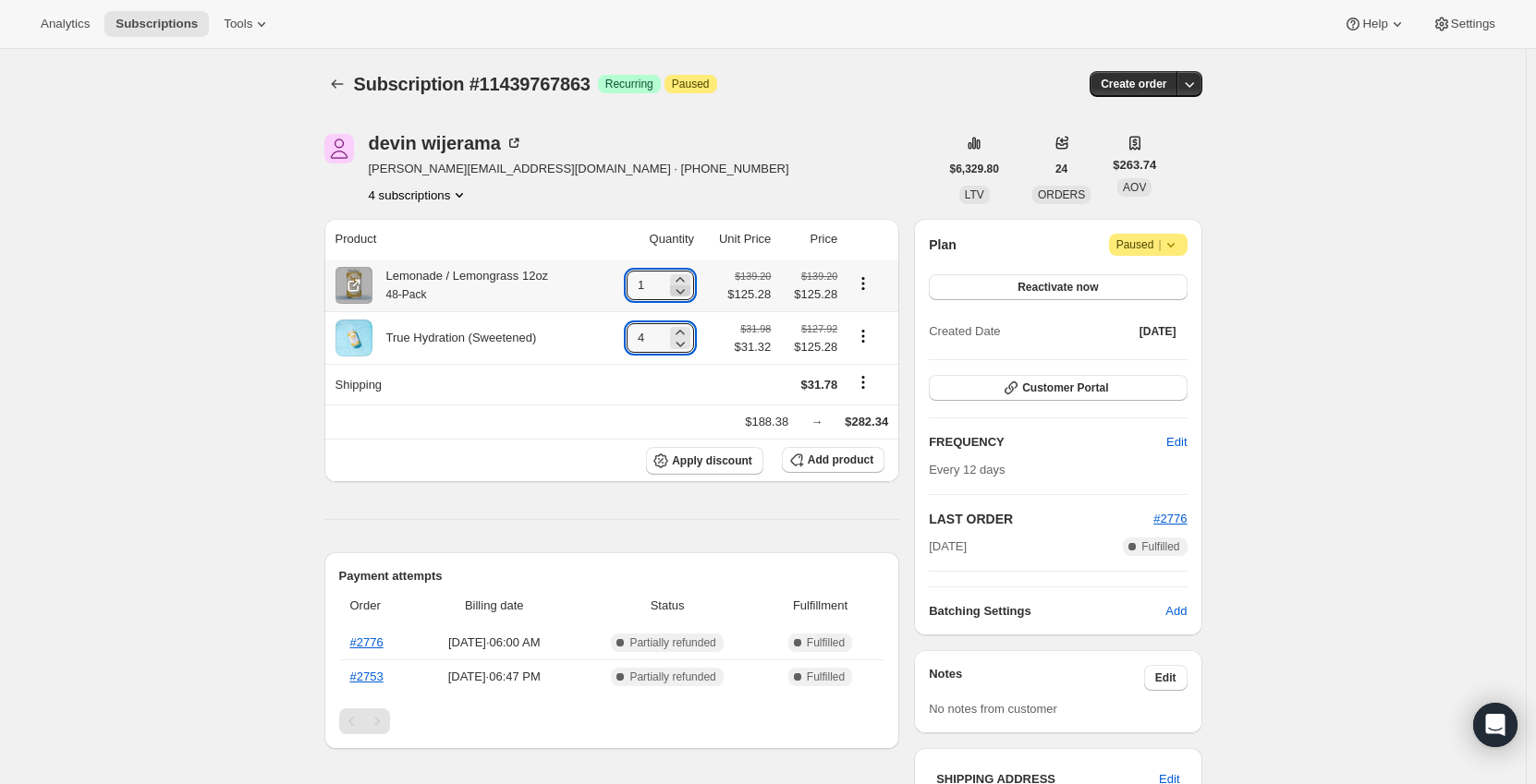
click at [683, 287] on icon at bounding box center [679, 291] width 18 height 18
type input "0"
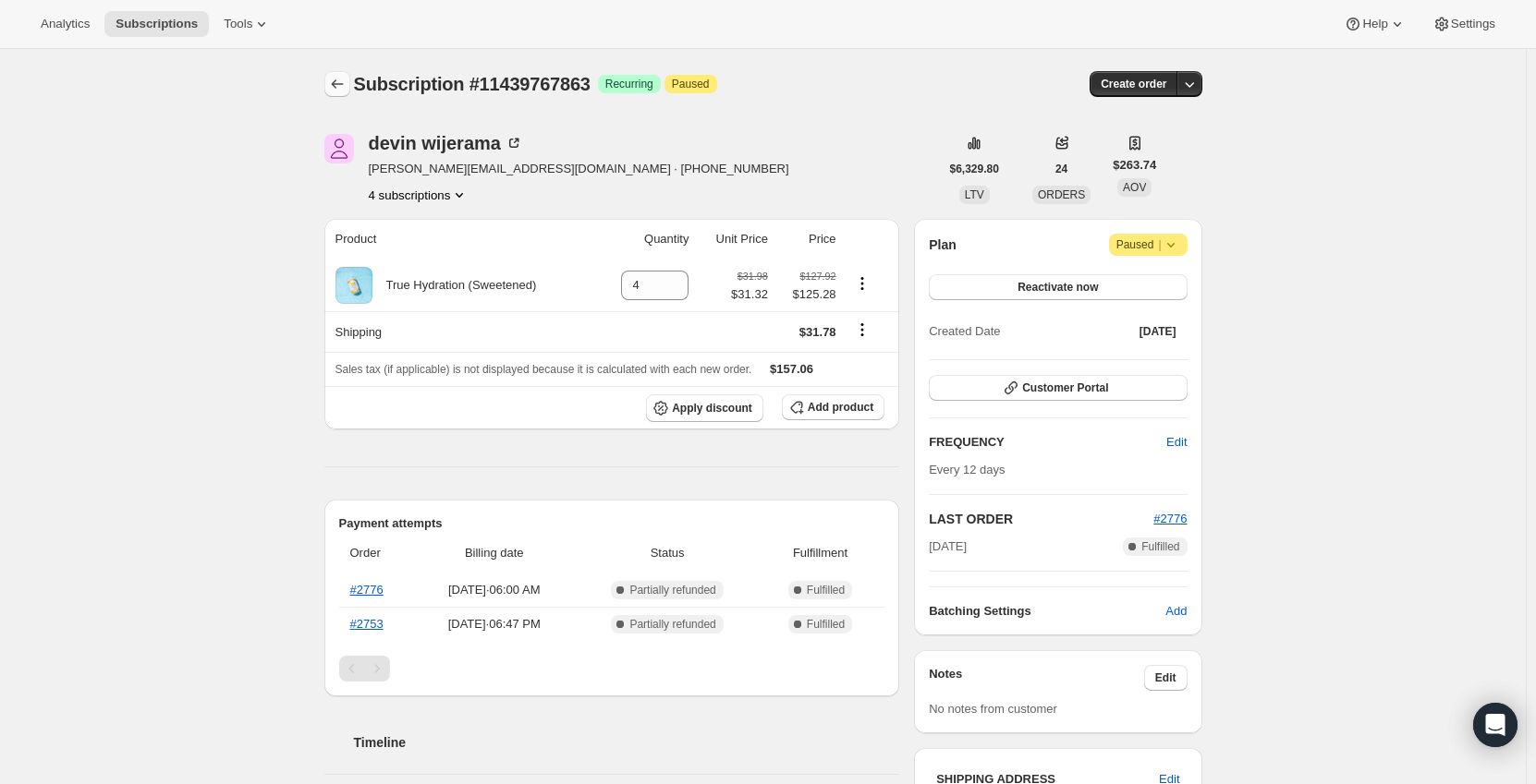
click at [335, 86] on icon "Subscriptions" at bounding box center [337, 83] width 18 height 18
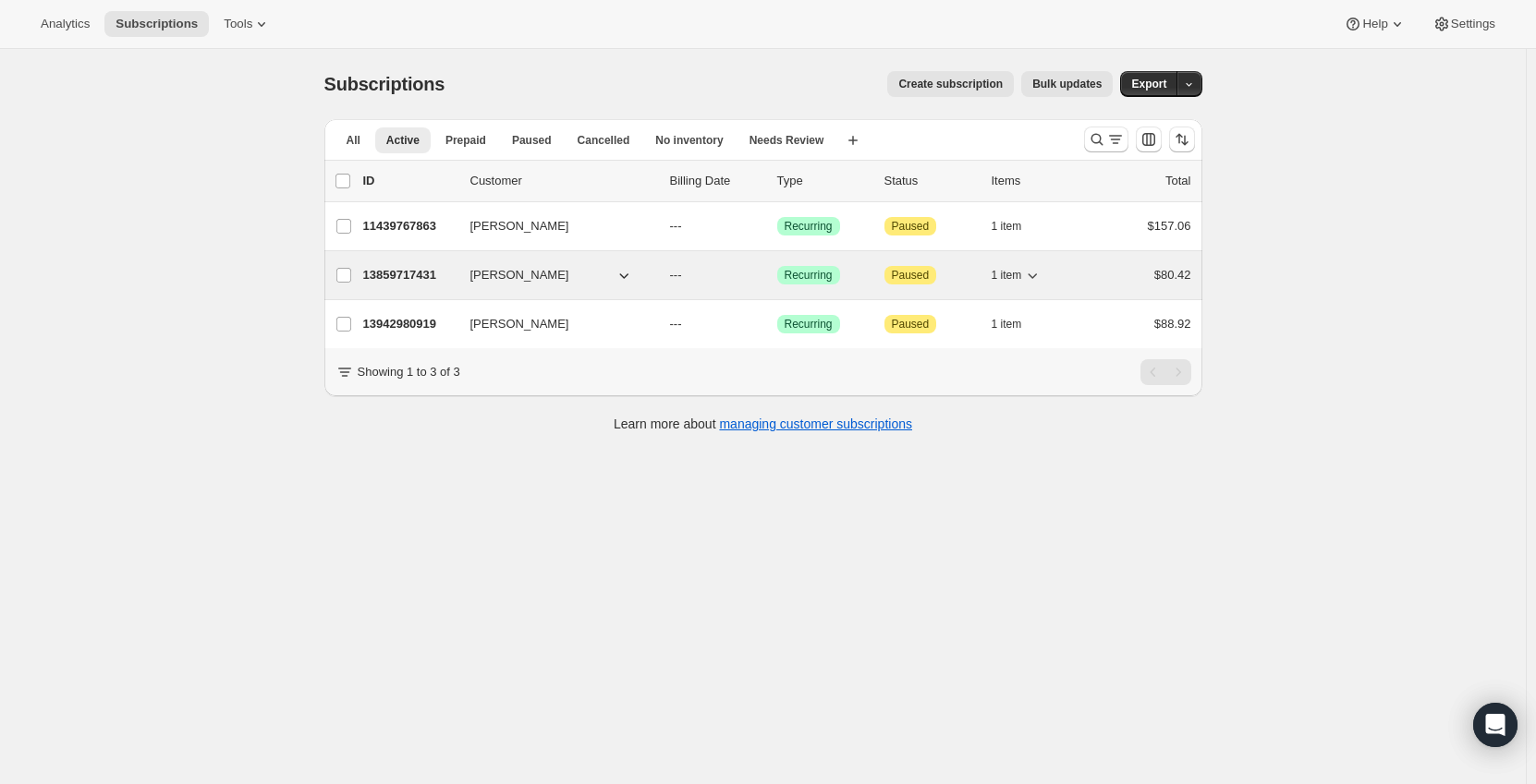
click at [384, 272] on p "13859717431" at bounding box center [409, 274] width 93 height 18
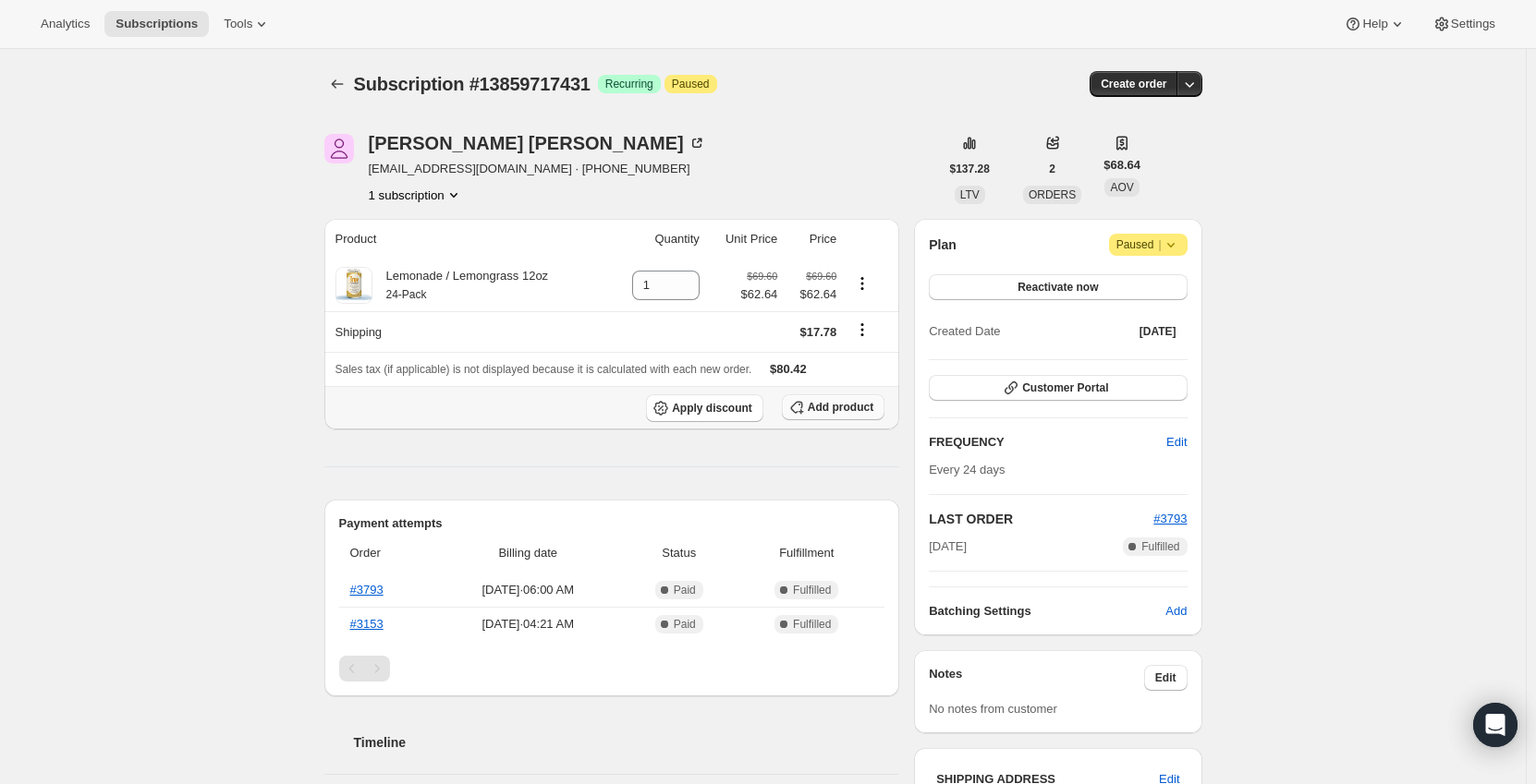
click at [841, 410] on span "Add product" at bounding box center [840, 406] width 66 height 14
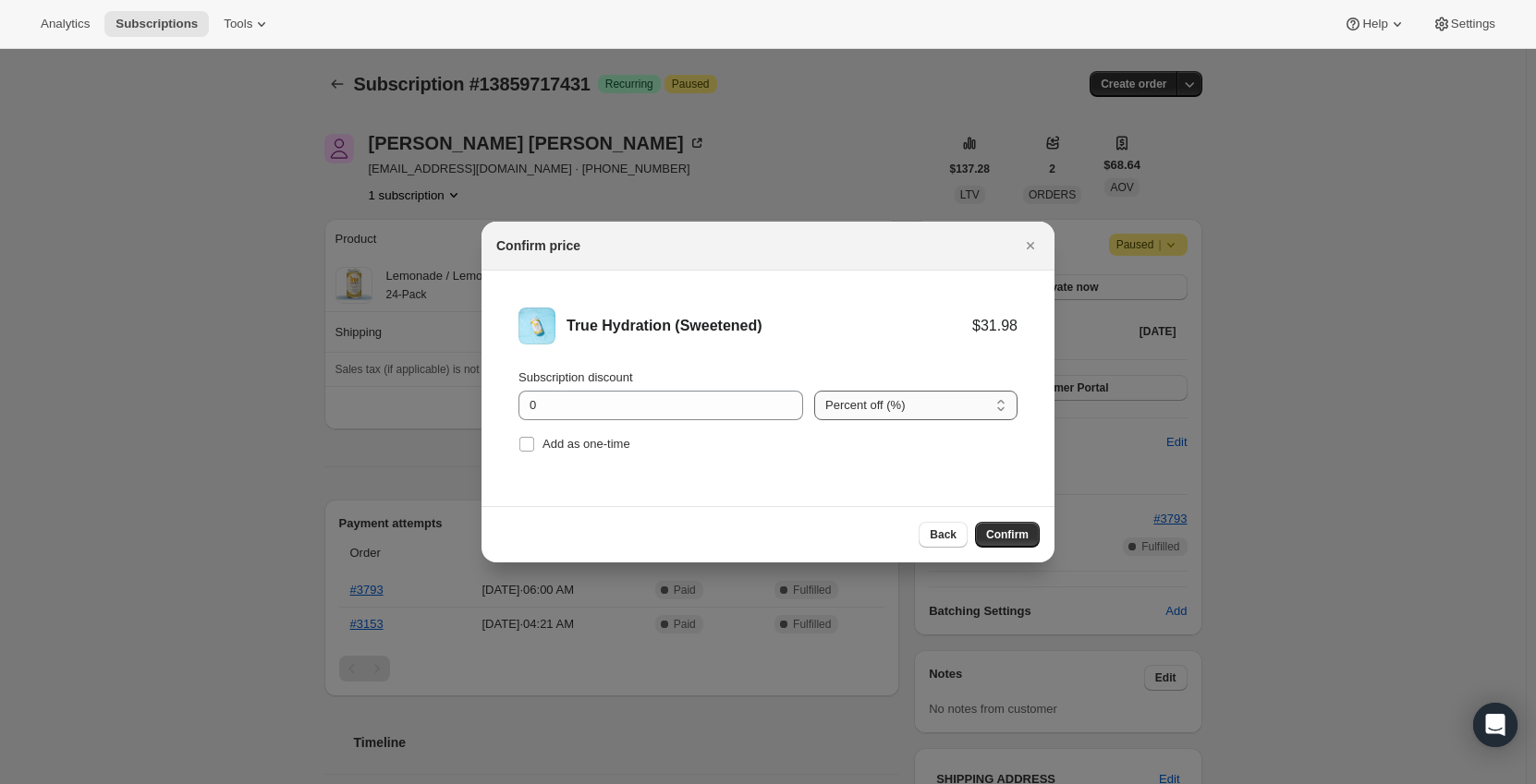
drag, startPoint x: 920, startPoint y: 402, endPoint x: 912, endPoint y: 419, distance: 18.8
click at [920, 402] on select "Percent off (%) Amount off ($)" at bounding box center [915, 405] width 204 height 30
select select "fixed"
click at [814, 391] on select "Percent off (%) Amount off ($)" at bounding box center [915, 405] width 204 height 30
drag, startPoint x: 618, startPoint y: 398, endPoint x: 424, endPoint y: 408, distance: 194.3
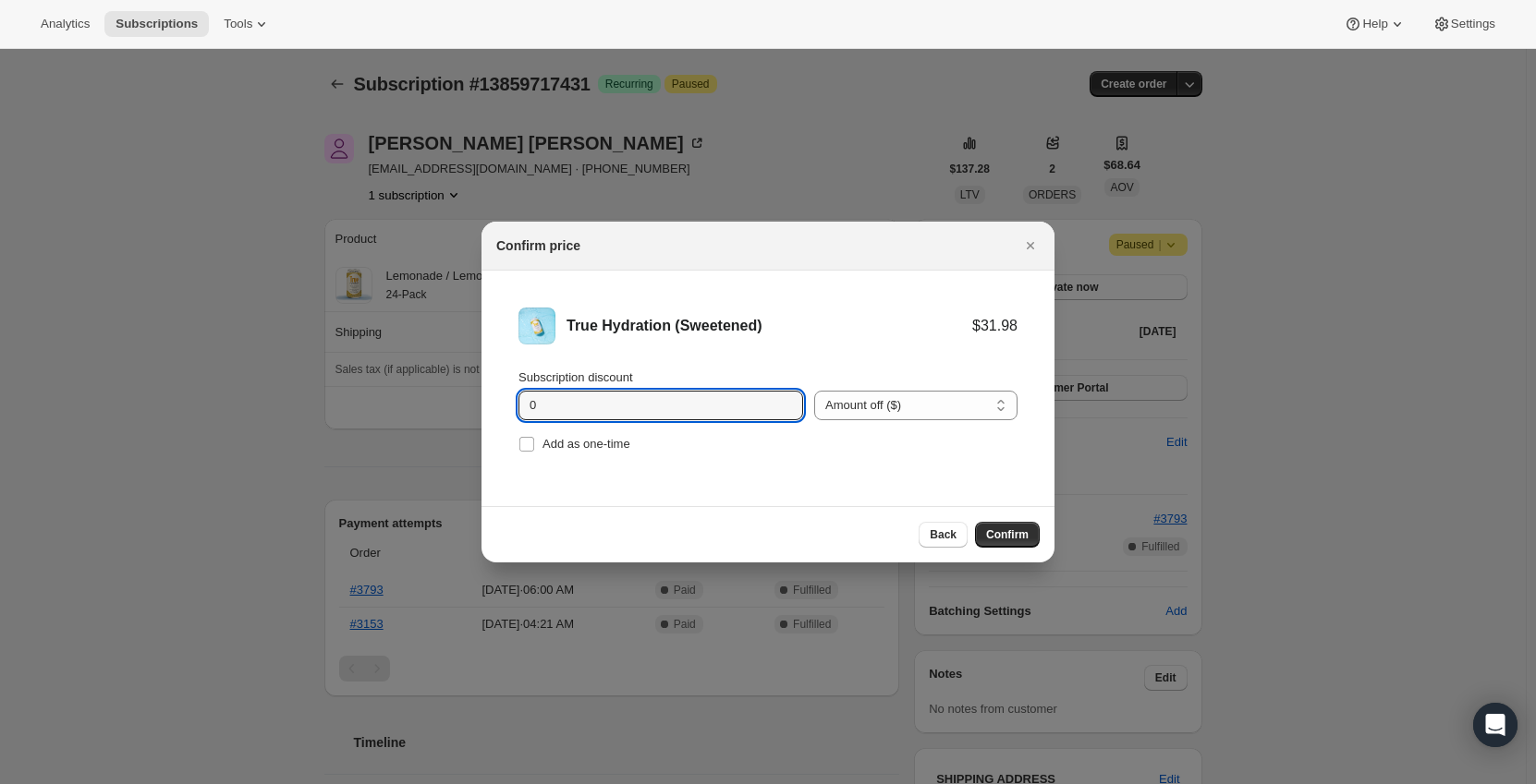
type input "0.66"
click at [864, 482] on li "True Hydration (Sweetened) $31.98 $31.32 Subscription discount 0.66 Percent off…" at bounding box center [767, 382] width 573 height 224
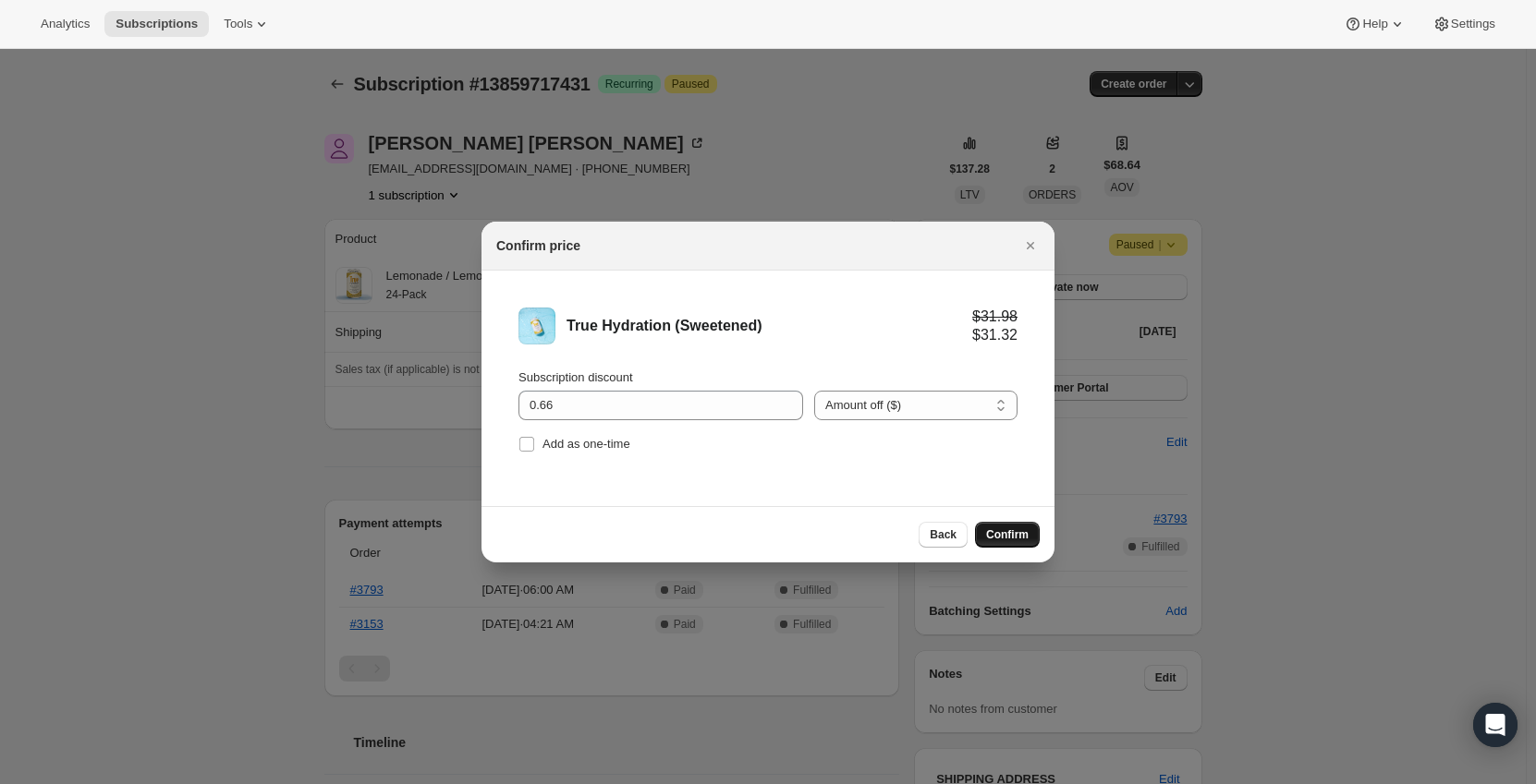
click at [1012, 534] on span "Confirm" at bounding box center [1007, 534] width 42 height 14
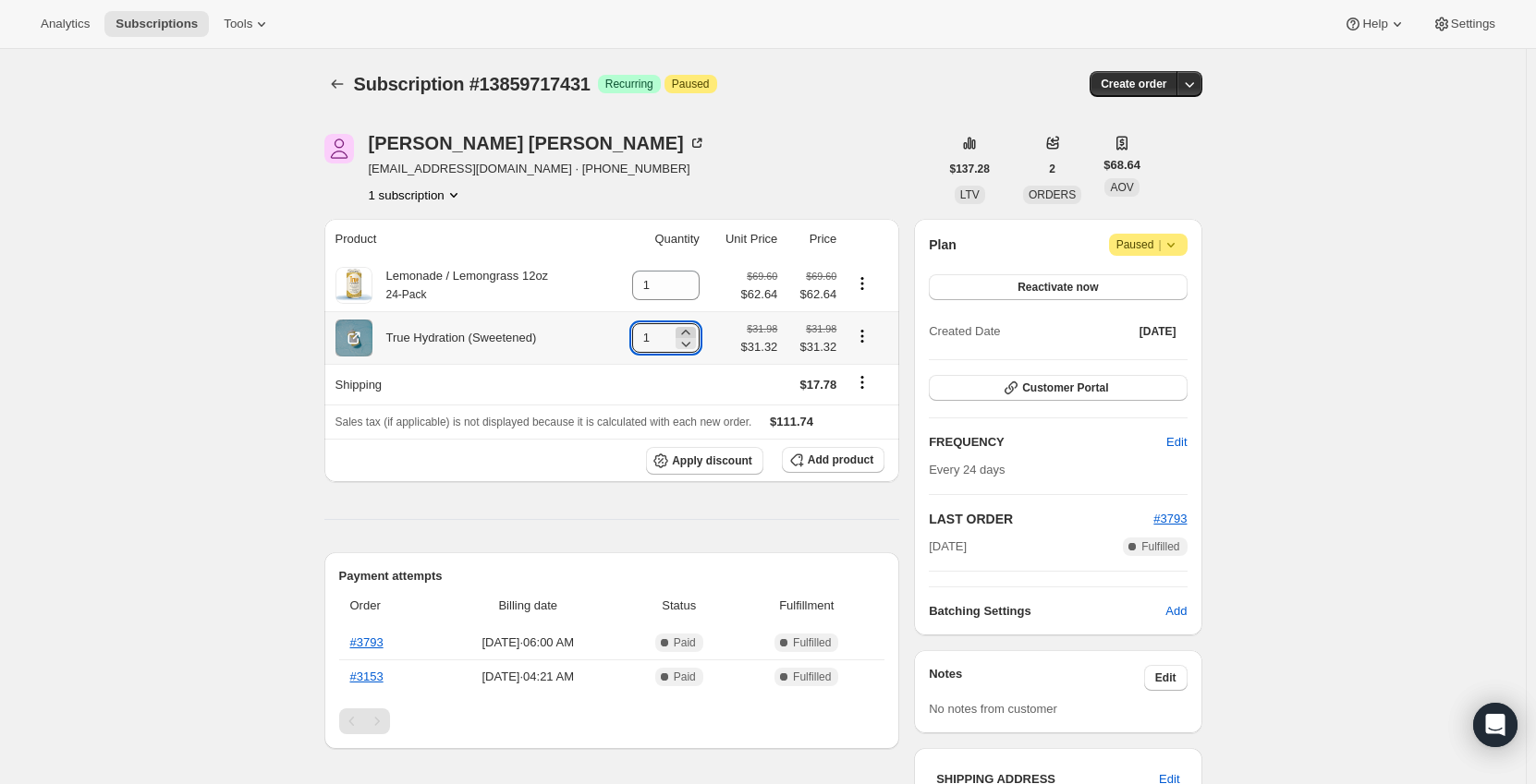
click at [693, 329] on icon at bounding box center [685, 332] width 18 height 18
type input "2"
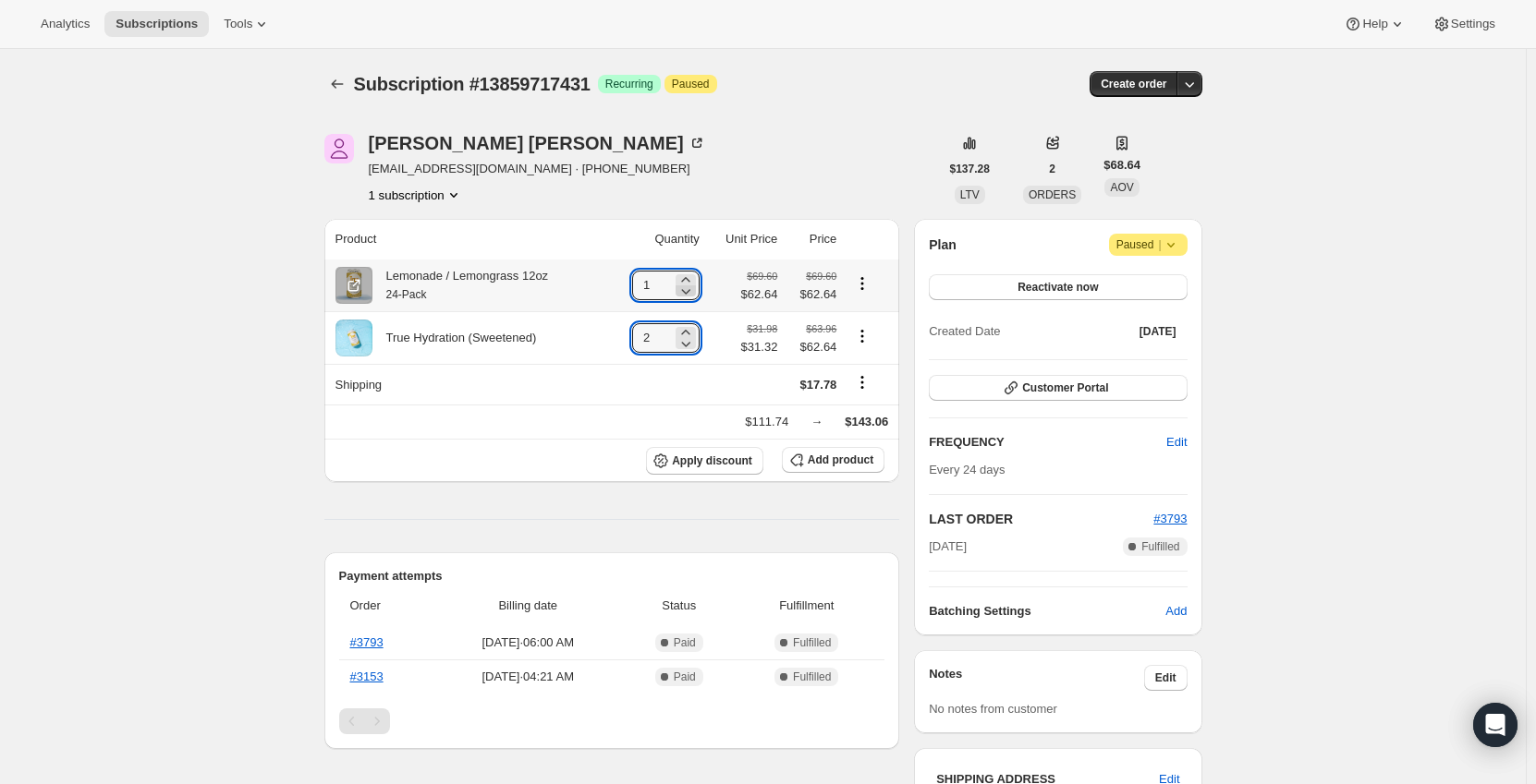
click at [692, 288] on icon at bounding box center [685, 291] width 18 height 18
type input "0"
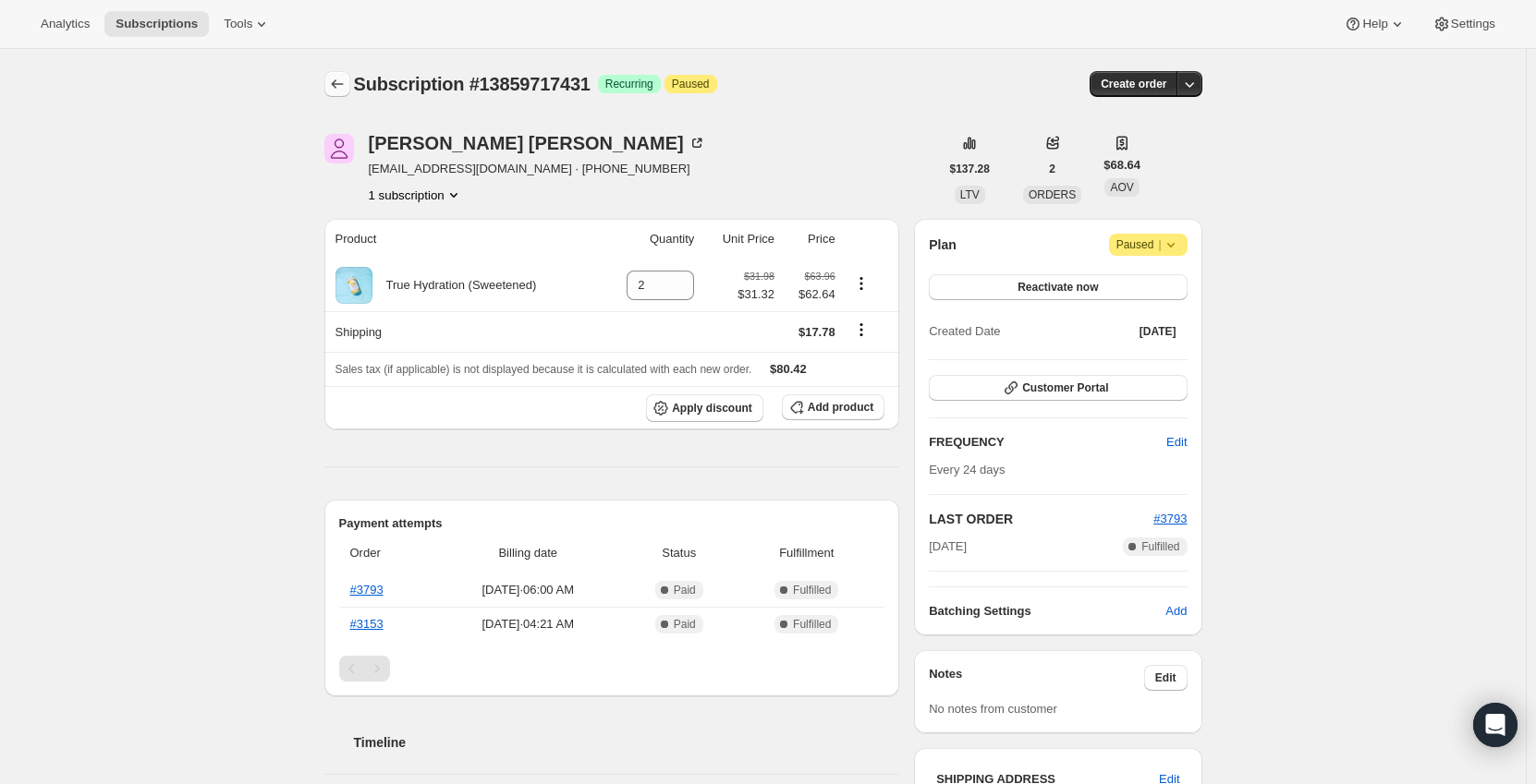
click at [339, 89] on icon "Subscriptions" at bounding box center [337, 83] width 18 height 18
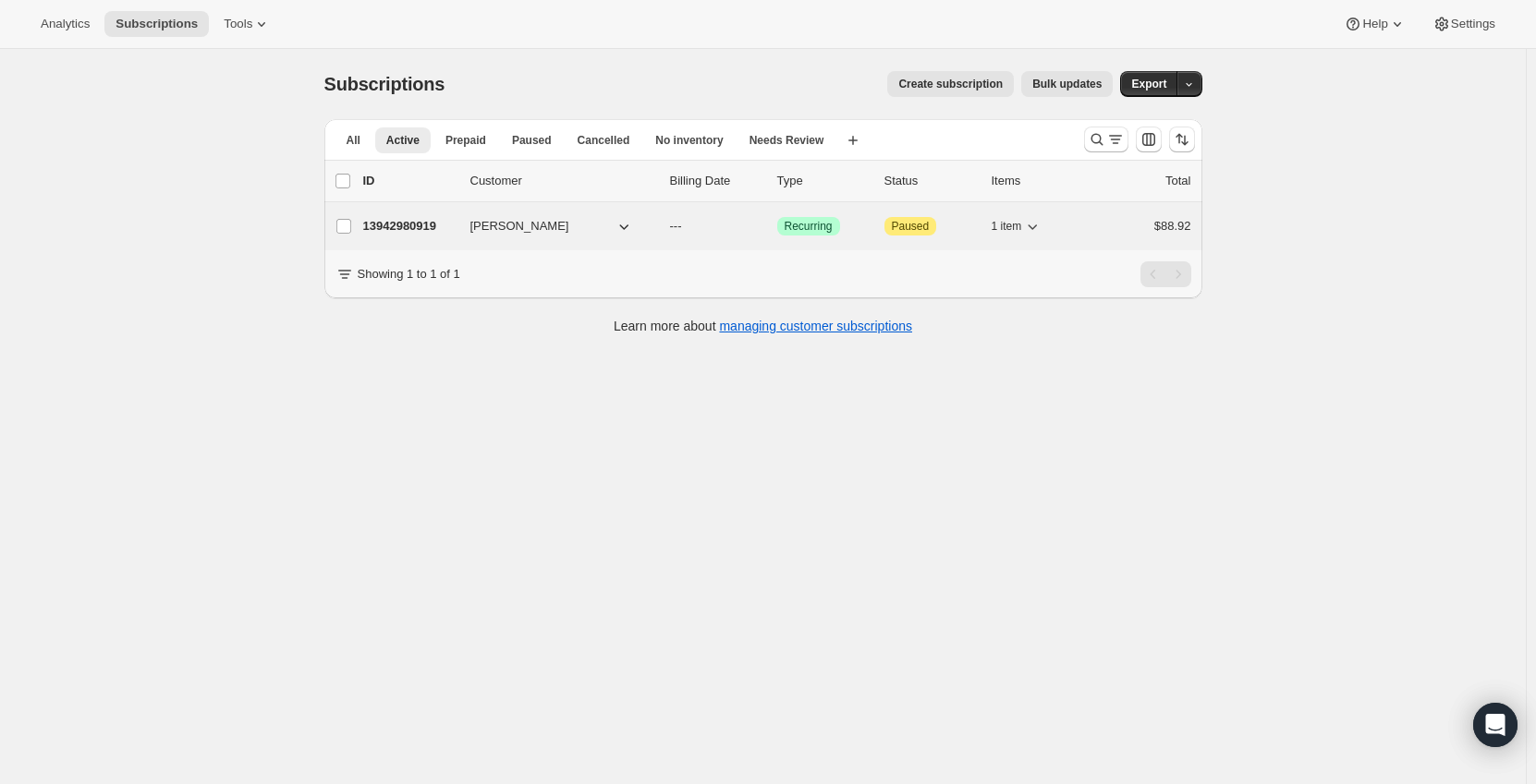
click at [415, 225] on p "13942980919" at bounding box center [409, 226] width 93 height 18
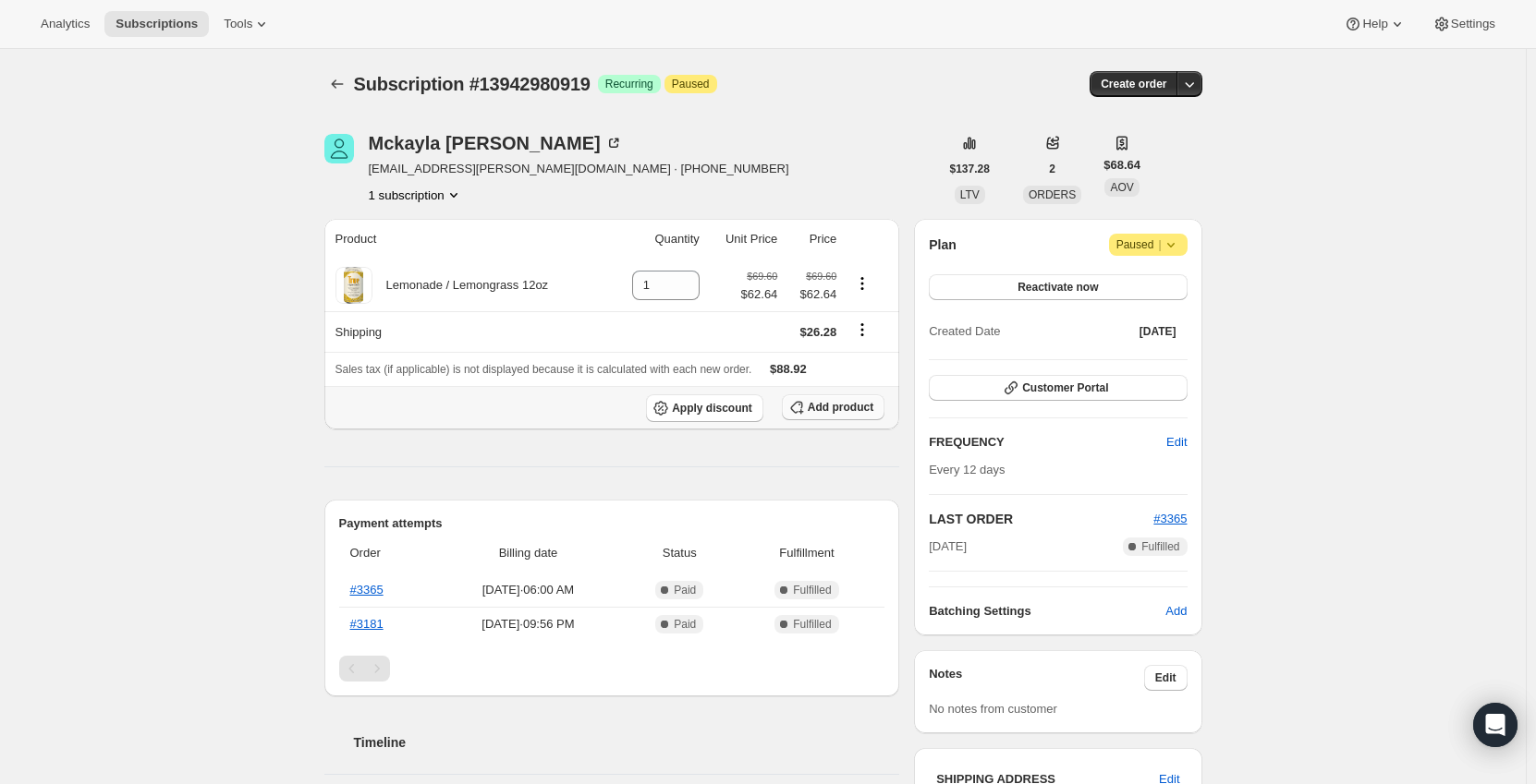
click at [843, 399] on button "Add product" at bounding box center [832, 407] width 102 height 26
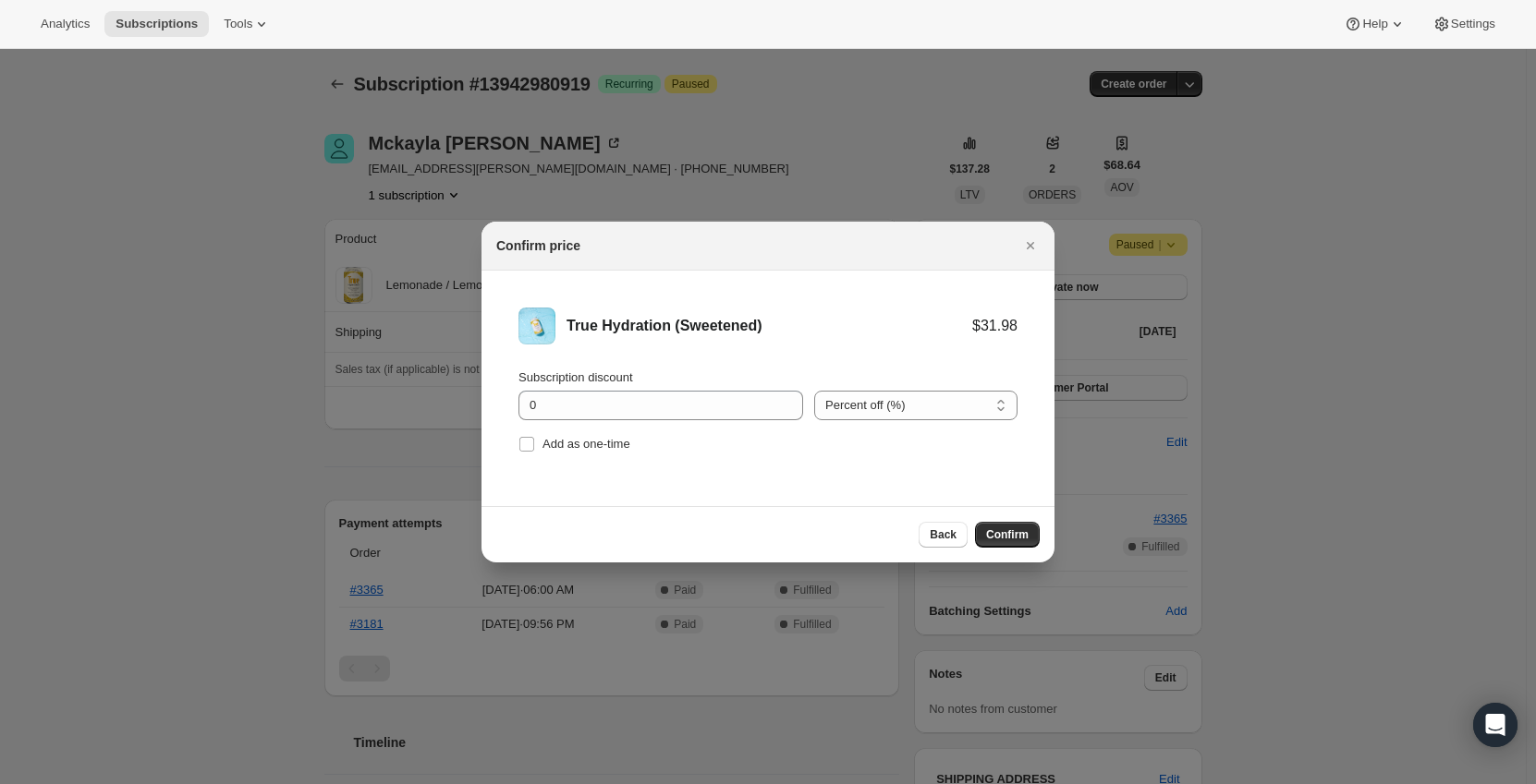
drag, startPoint x: 866, startPoint y: 408, endPoint x: 862, endPoint y: 421, distance: 13.6
click at [866, 408] on select "Percent off (%) Amount off ($)" at bounding box center [915, 405] width 204 height 30
select select "fixed"
click at [814, 391] on select "Percent off (%) Amount off ($)" at bounding box center [915, 405] width 204 height 30
click at [676, 412] on input "0" at bounding box center [647, 405] width 257 height 30
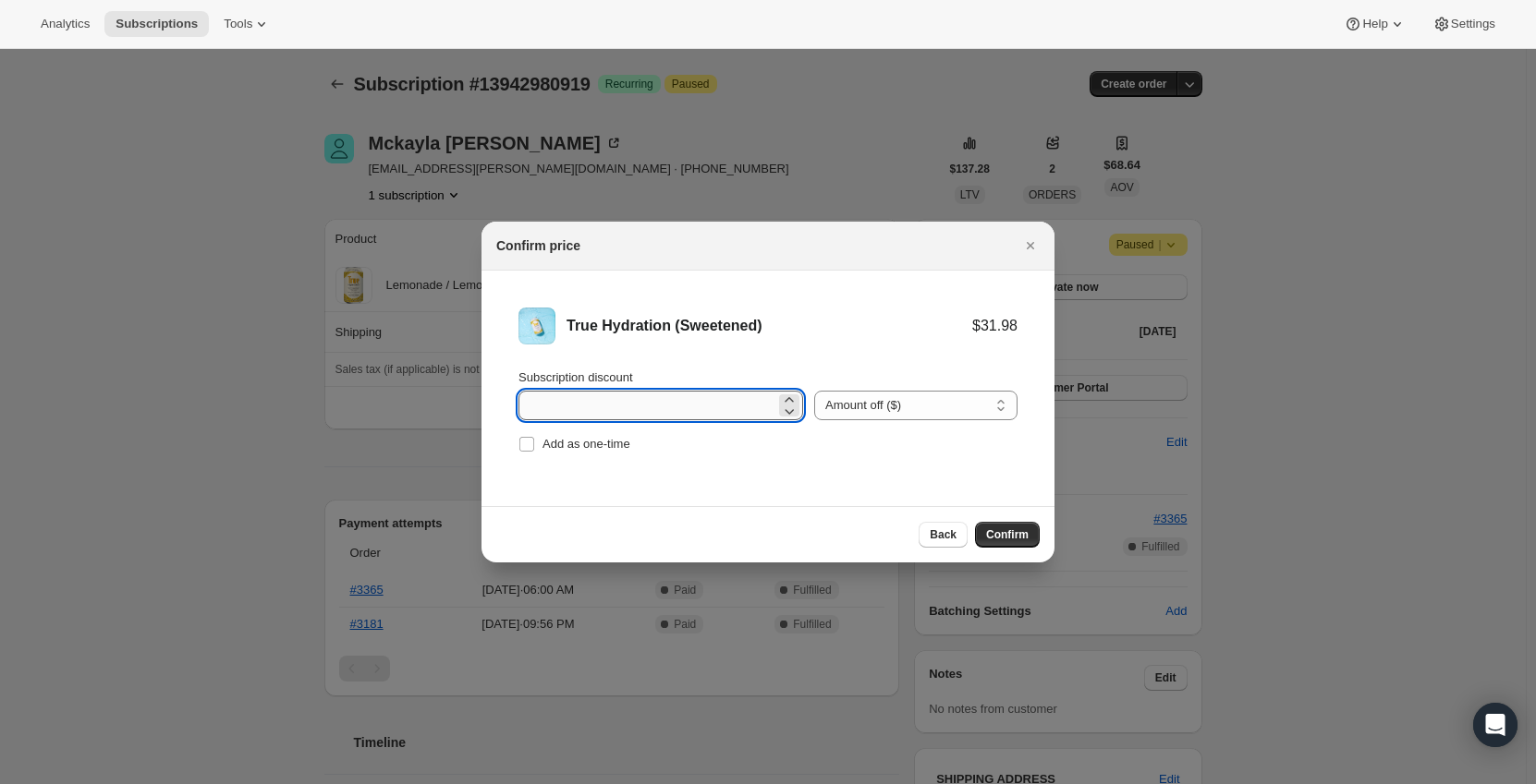
type input "3"
type input "0.66"
click at [695, 477] on li "True Hydration (Sweetened) $31.98 $31.32 Subscription discount 0.66 Percent off…" at bounding box center [767, 382] width 573 height 224
click at [1031, 537] on button "Confirm" at bounding box center [1007, 534] width 65 height 26
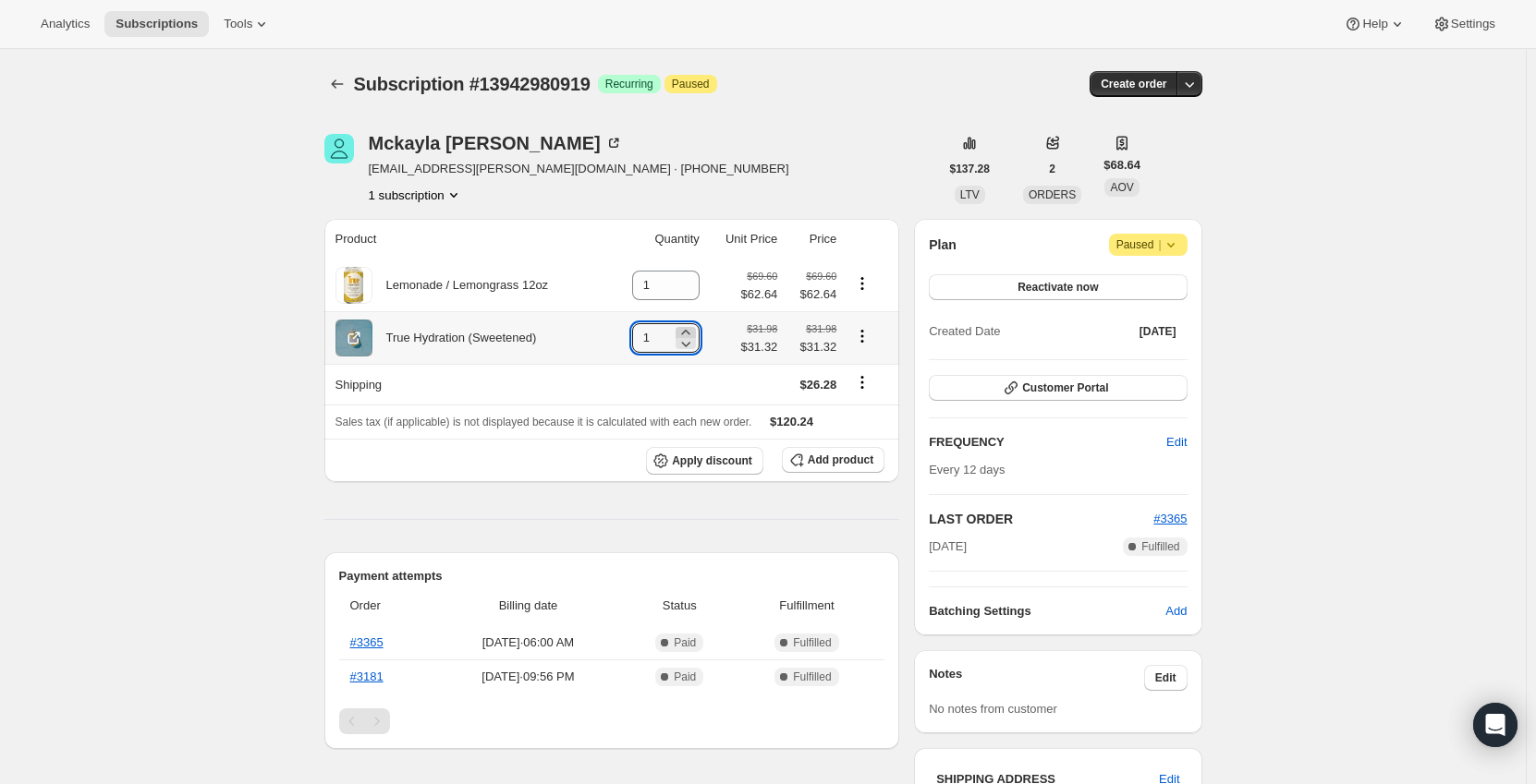
click at [687, 327] on icon at bounding box center [685, 332] width 18 height 18
type input "2"
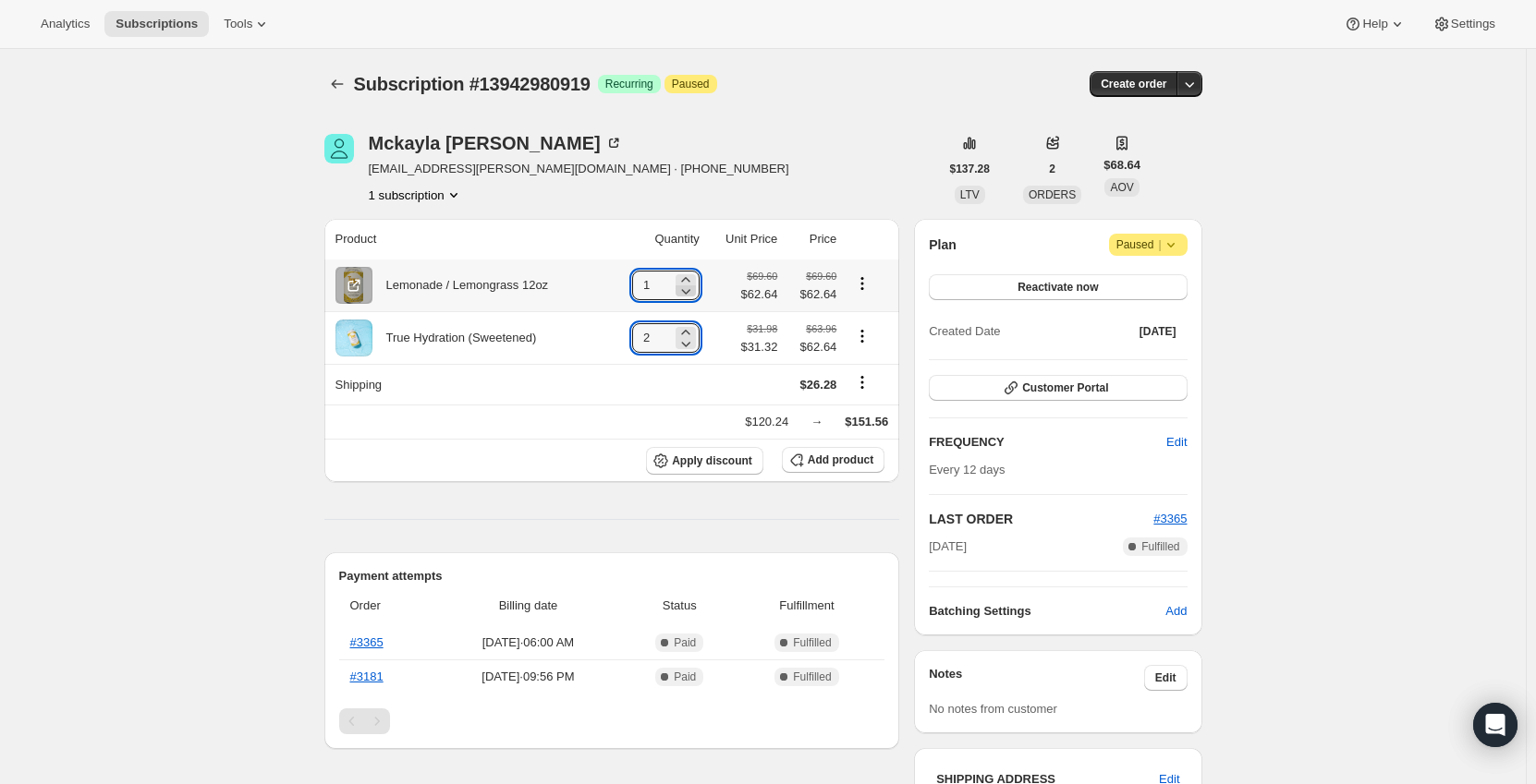
click at [695, 287] on icon at bounding box center [685, 291] width 18 height 18
type input "0"
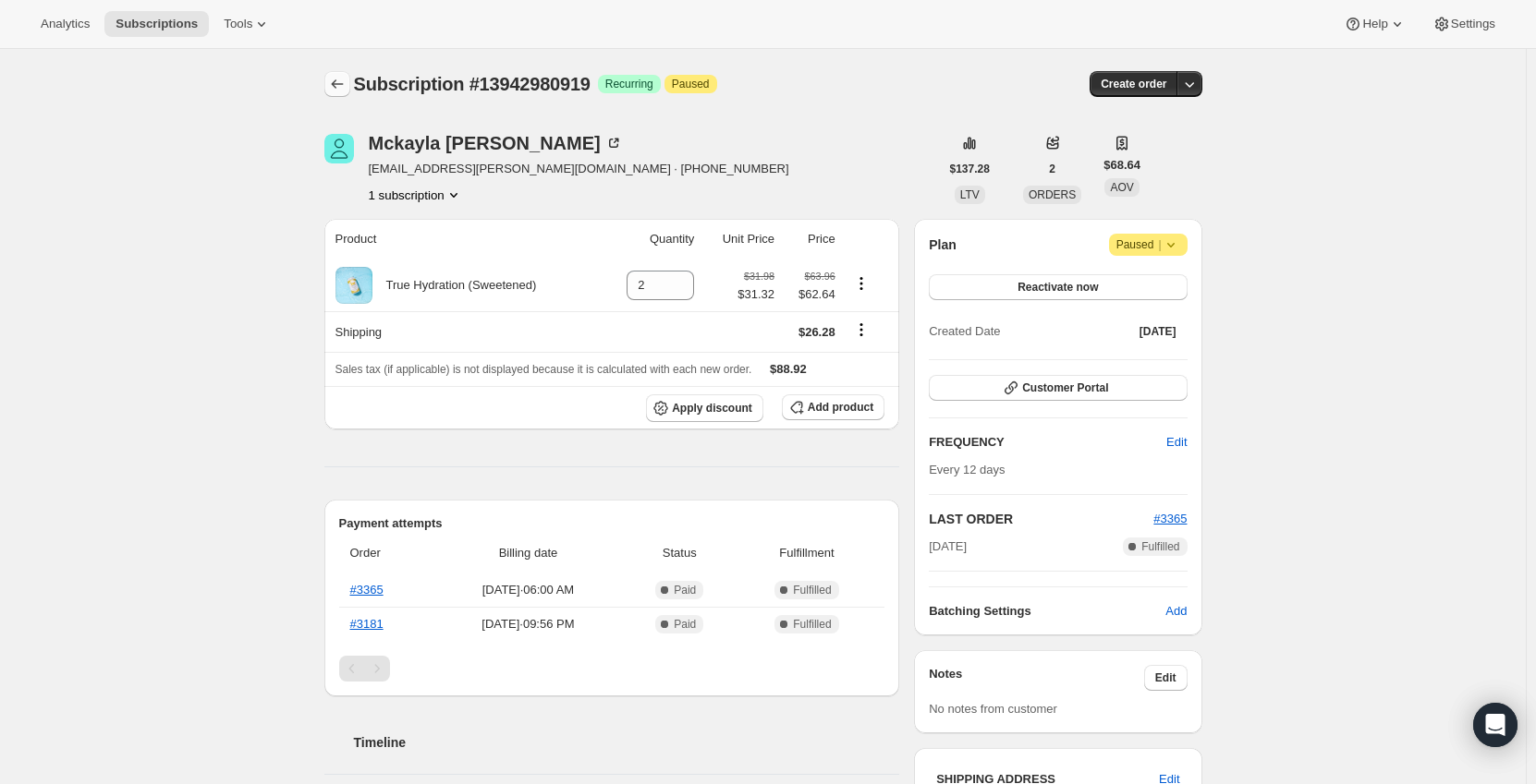
click at [346, 79] on icon "Subscriptions" at bounding box center [337, 83] width 18 height 18
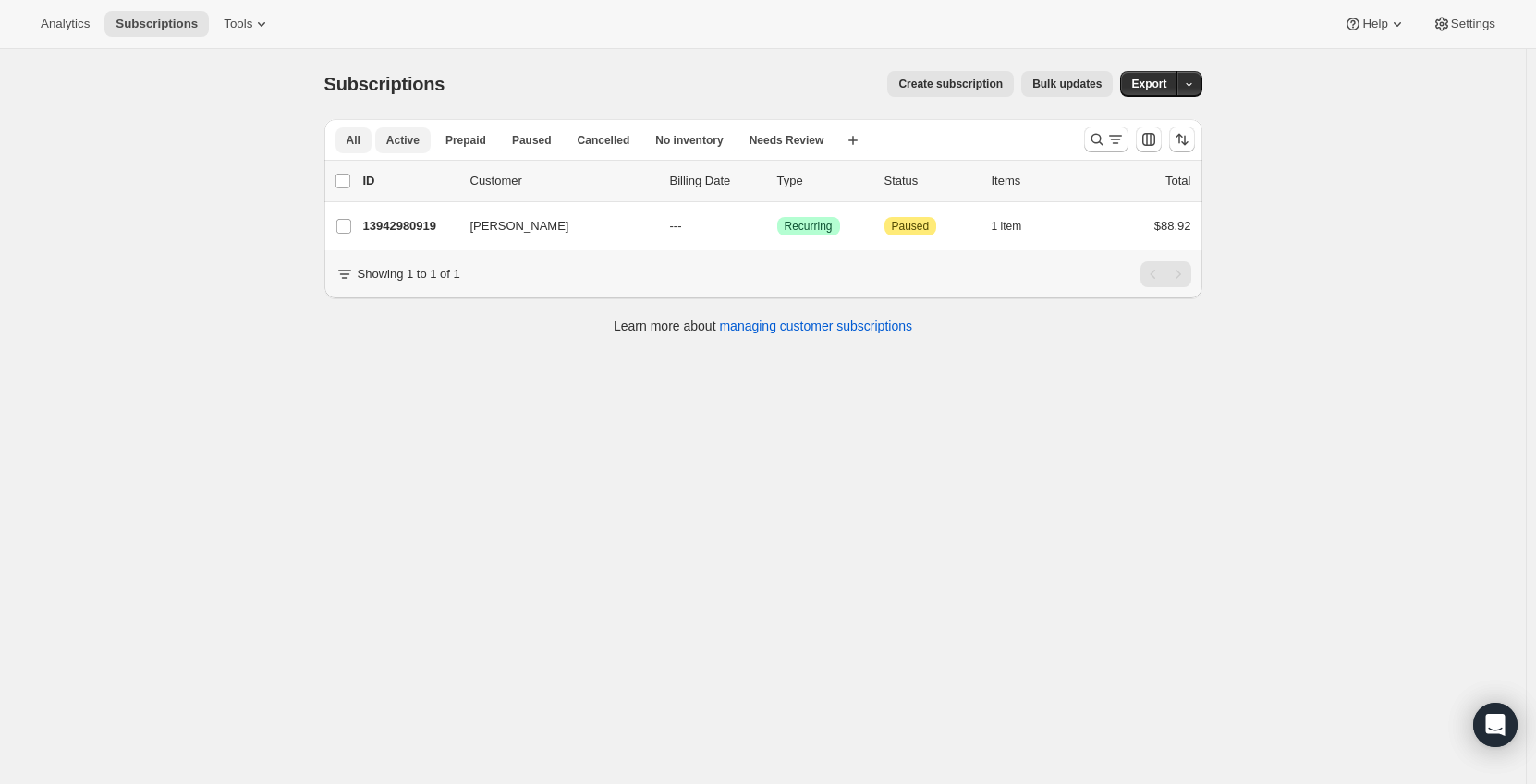
click at [356, 143] on span "All" at bounding box center [353, 140] width 13 height 14
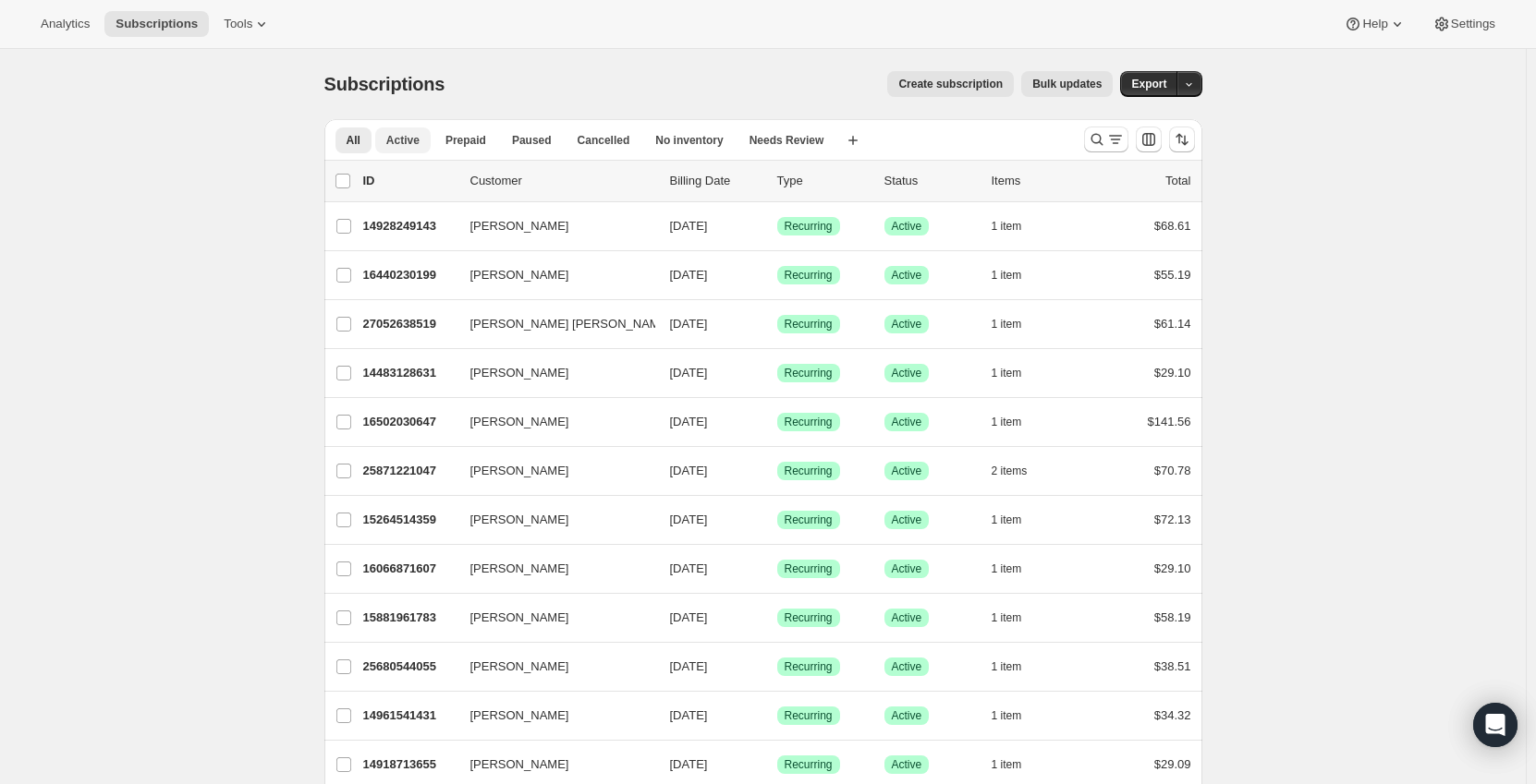
click at [397, 141] on span "Active" at bounding box center [403, 140] width 33 height 14
click at [1089, 141] on button "Search and filter results" at bounding box center [1106, 139] width 44 height 26
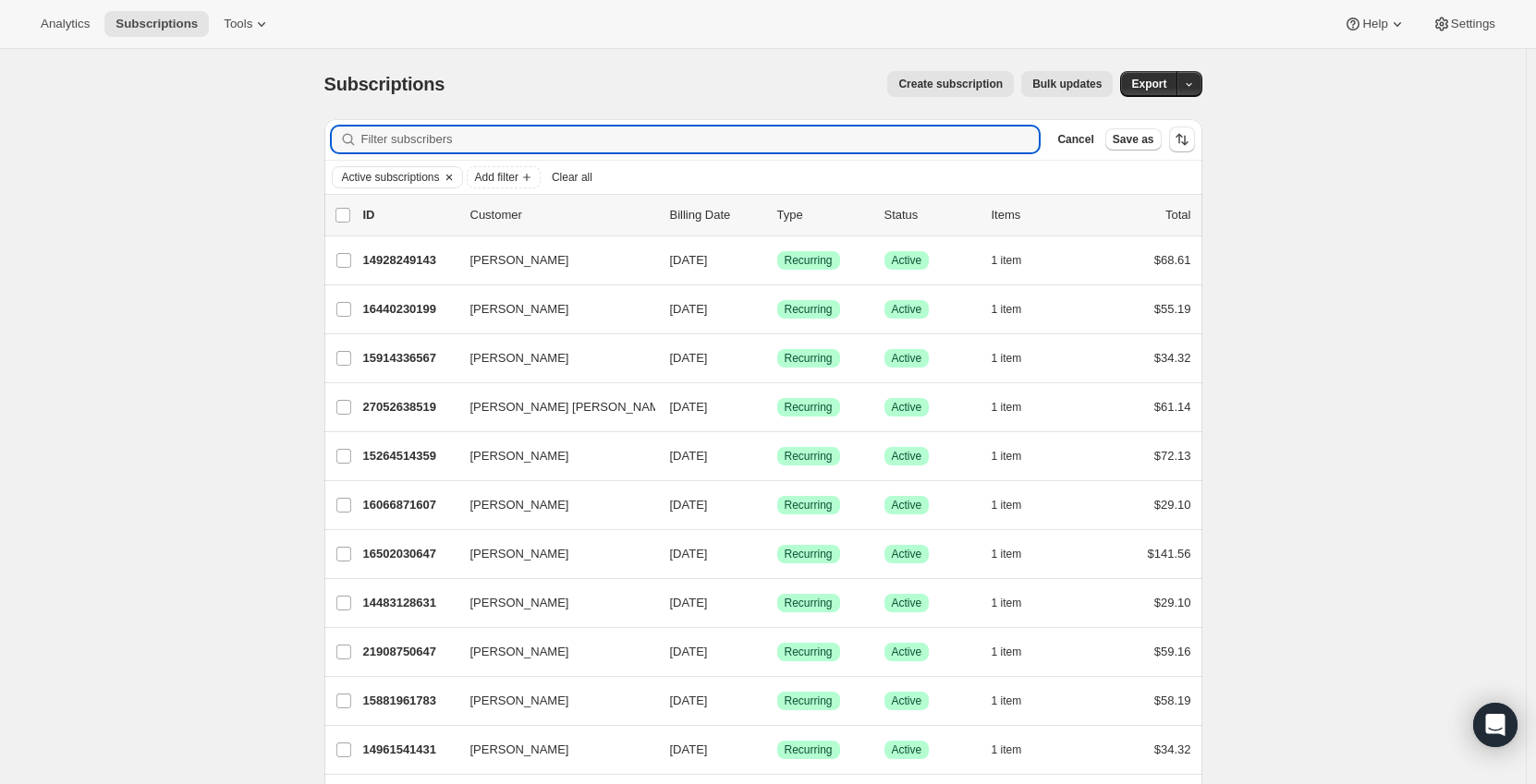
click at [404, 178] on span "Active subscriptions" at bounding box center [390, 177] width 98 height 14
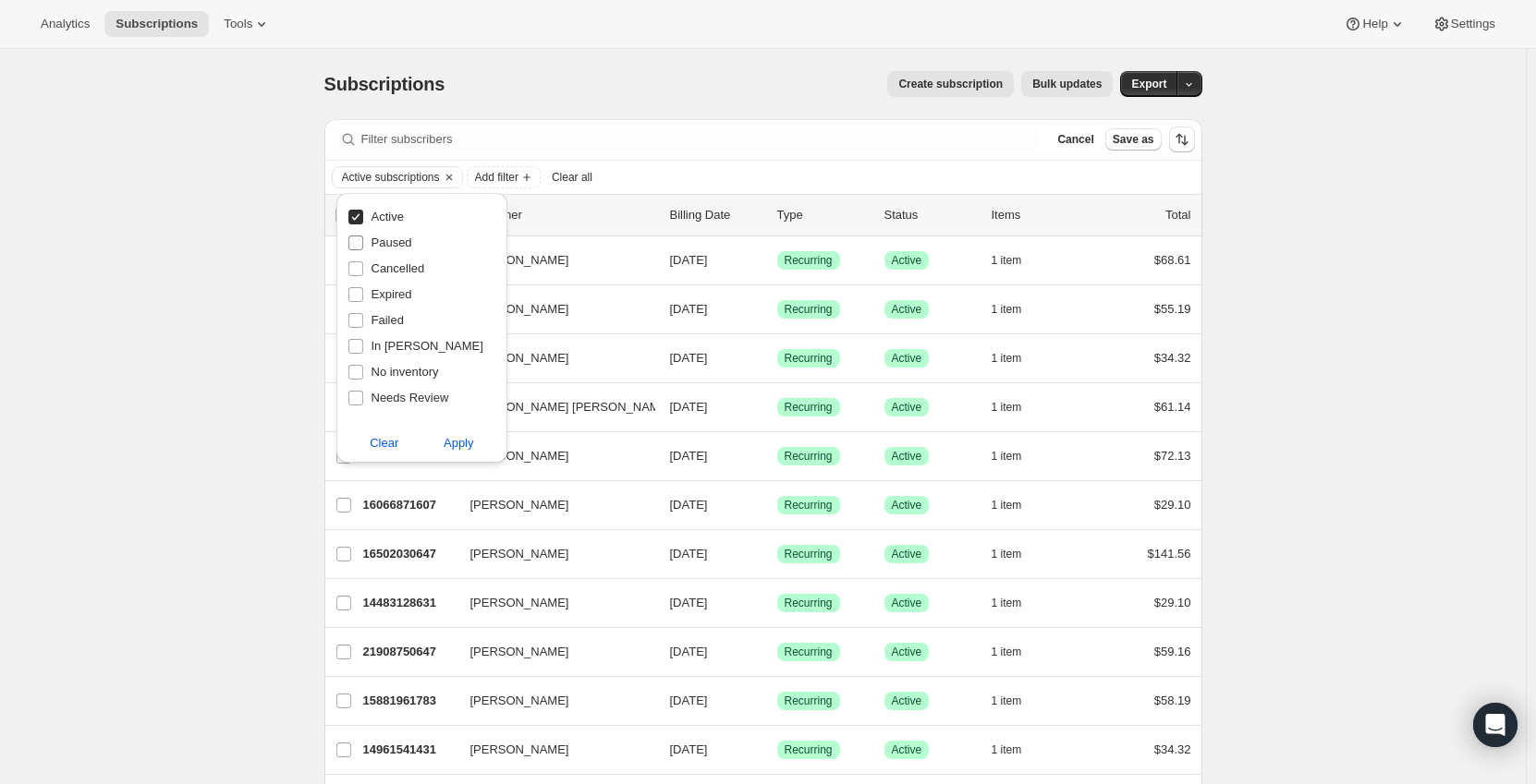
click at [389, 242] on span "Paused" at bounding box center [391, 242] width 41 height 13
click at [363, 242] on input "Paused" at bounding box center [355, 242] width 14 height 14
checkbox input "true"
click at [452, 438] on span "Apply" at bounding box center [459, 443] width 31 height 18
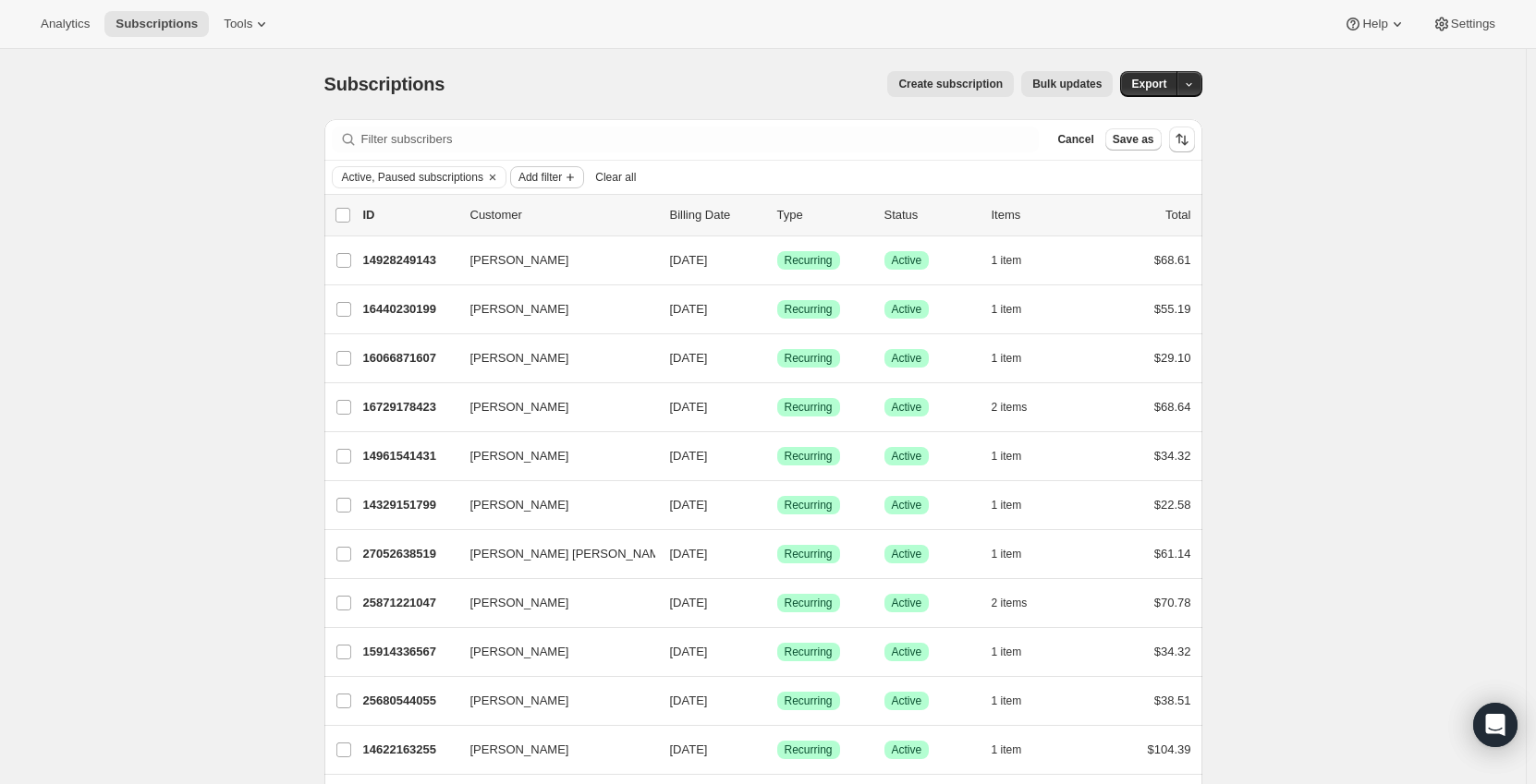
click at [538, 170] on span "Add filter" at bounding box center [539, 177] width 43 height 14
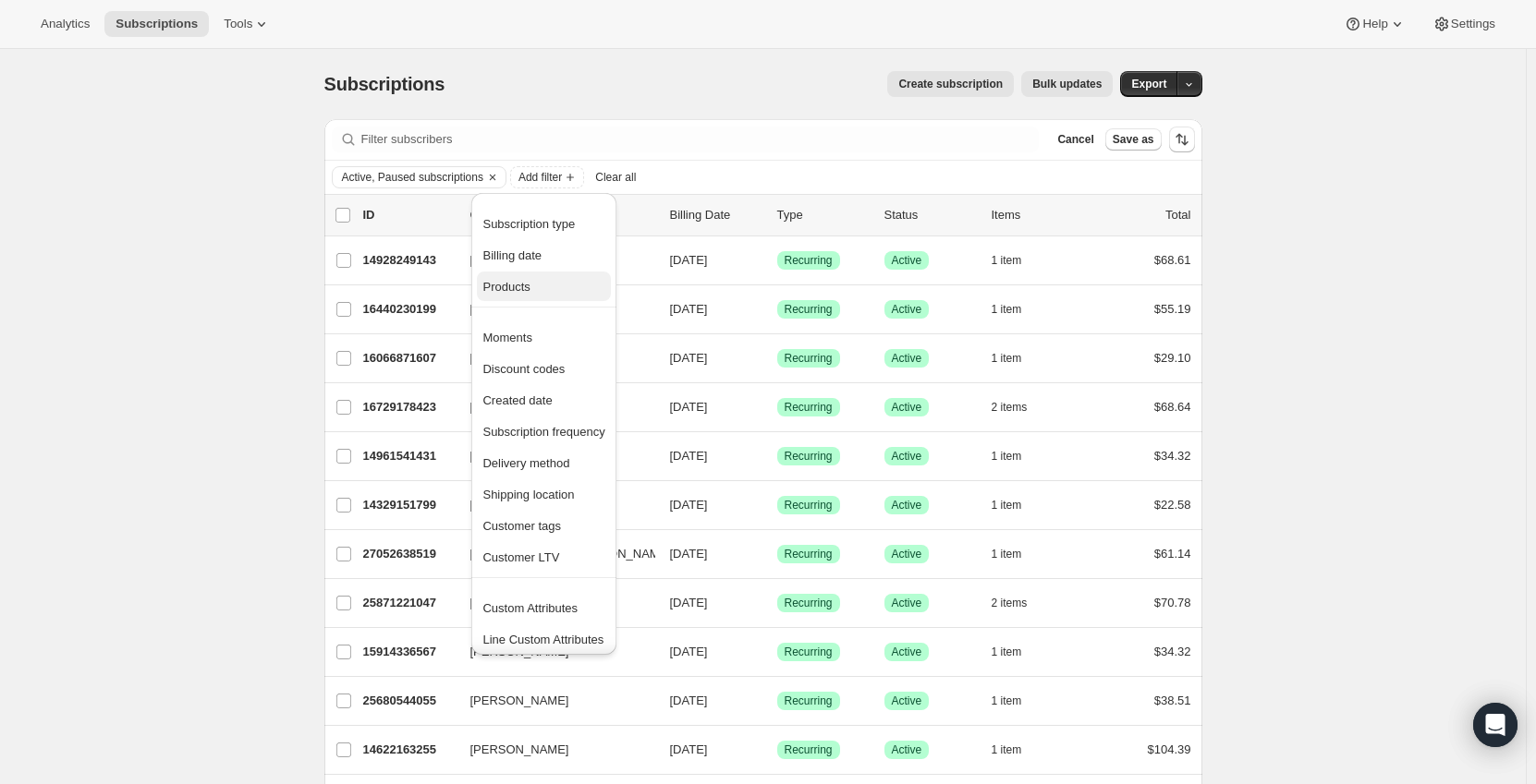
click at [524, 298] on button "Products" at bounding box center [543, 286] width 133 height 30
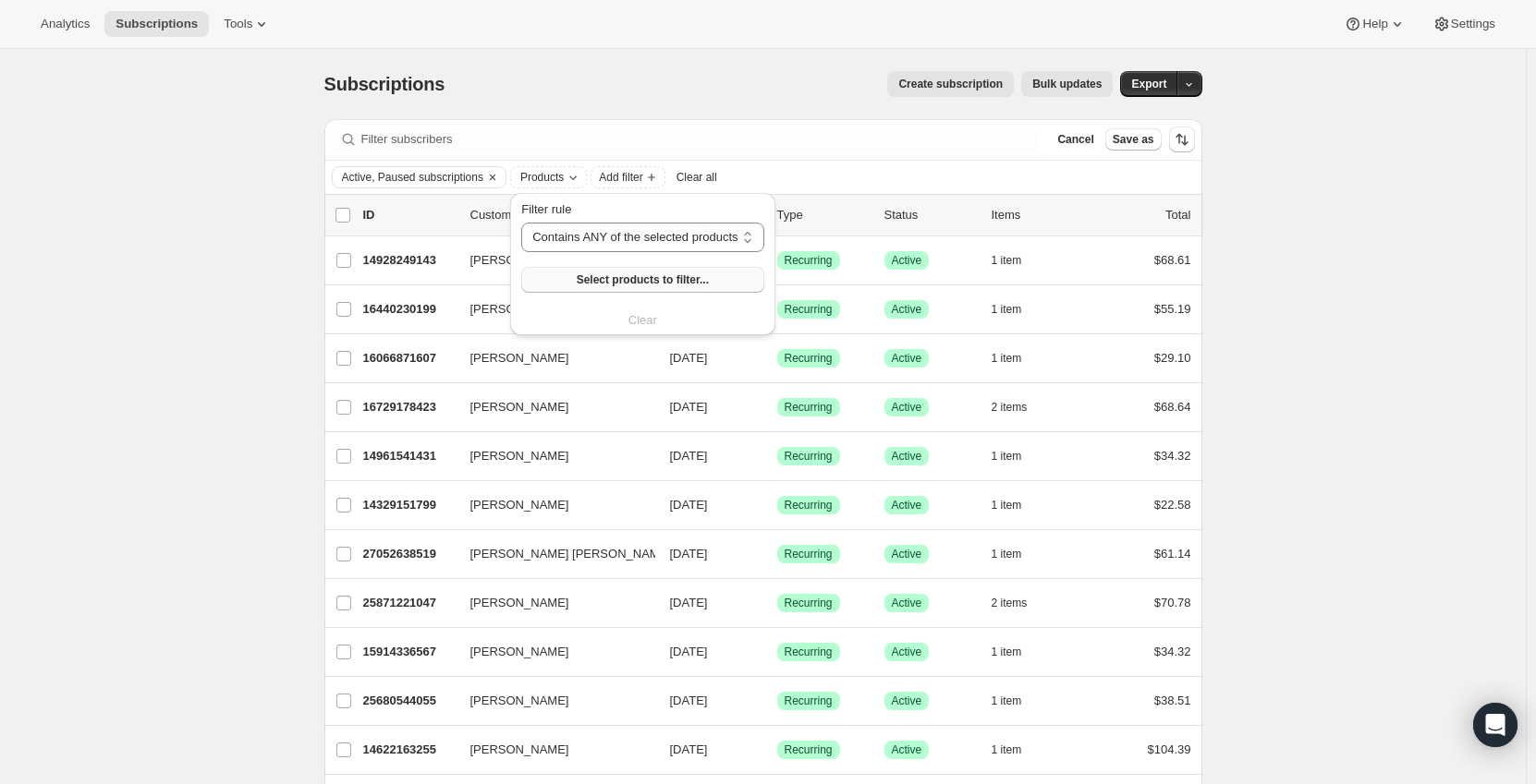
click at [641, 280] on span "Select products to filter..." at bounding box center [643, 279] width 132 height 14
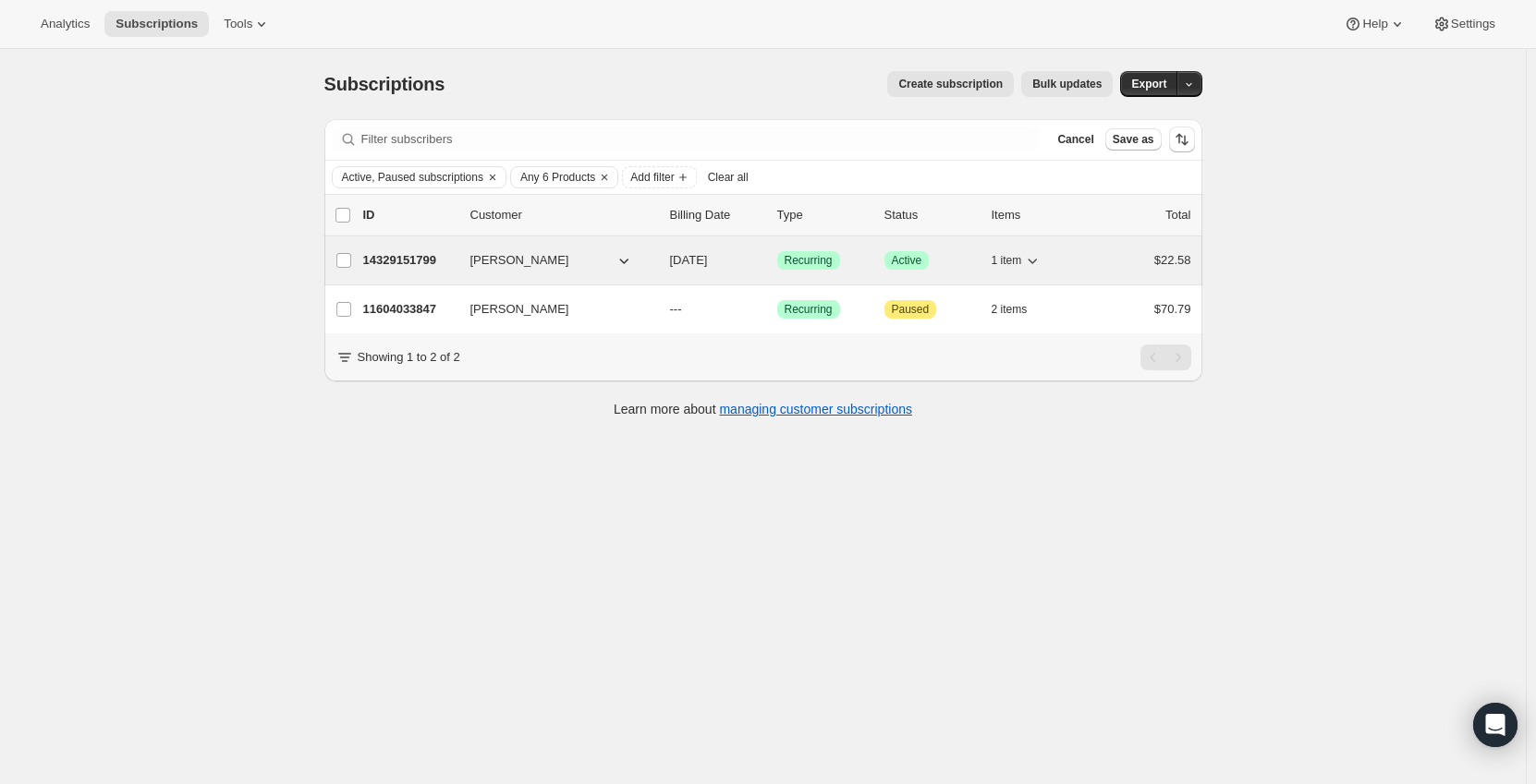
click at [397, 259] on p "14329151799" at bounding box center [409, 260] width 93 height 18
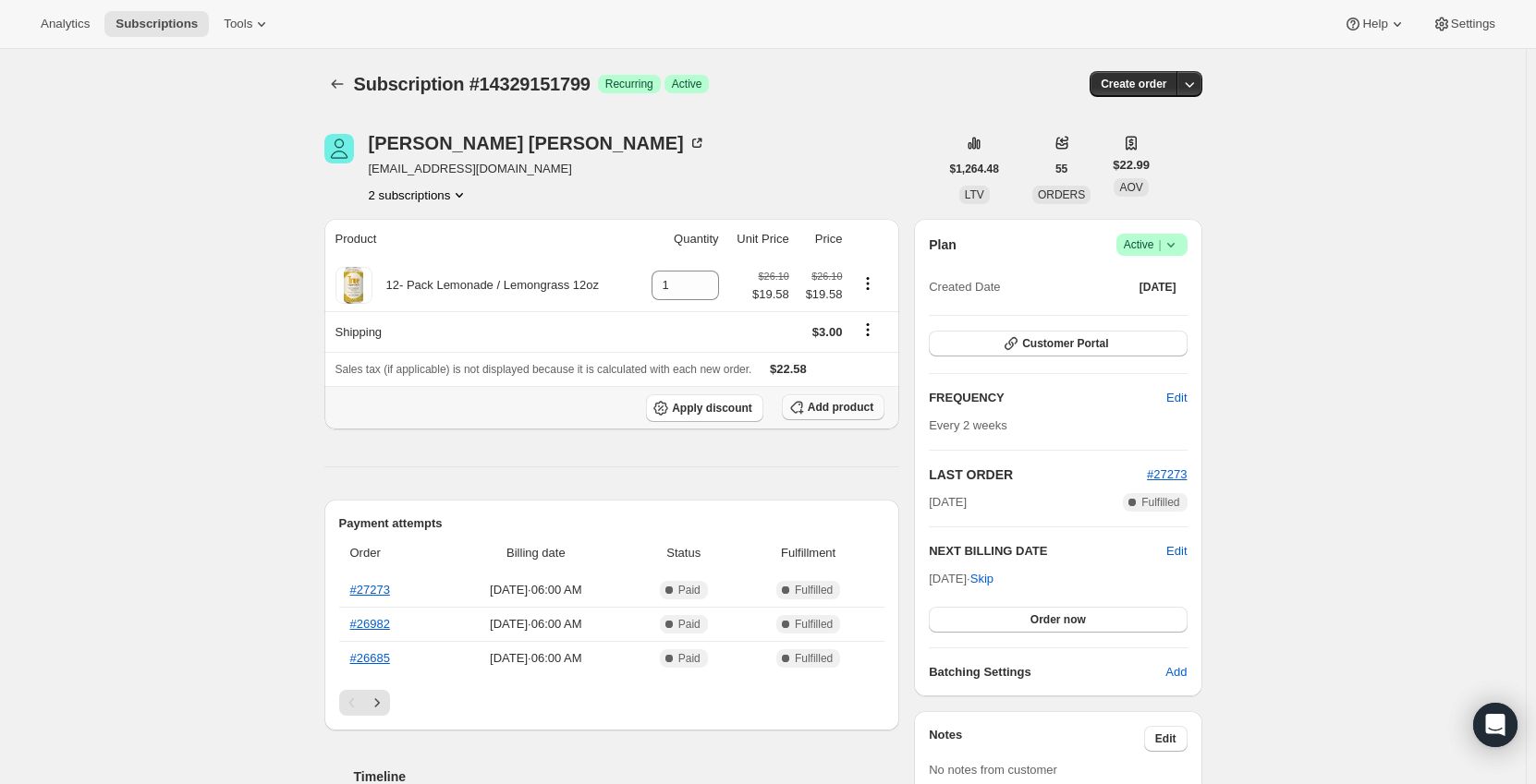
click at [841, 407] on span "Add product" at bounding box center [840, 406] width 66 height 14
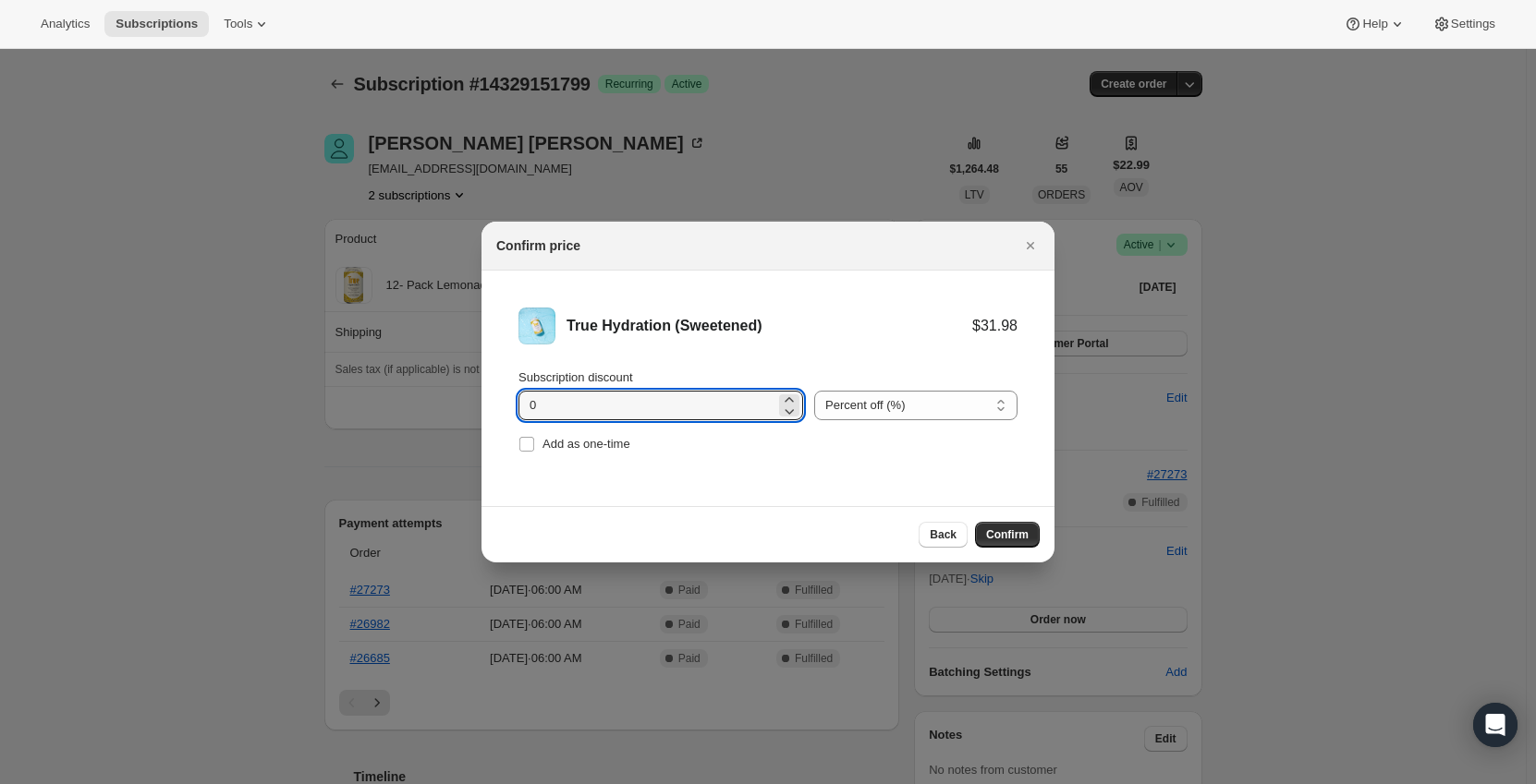
drag, startPoint x: 559, startPoint y: 414, endPoint x: 350, endPoint y: 421, distance: 209.1
type input "15"
click at [824, 302] on li "True Hydration (Sweetened) $31.98 $27.18 Subscription discount 15 Percent off (…" at bounding box center [767, 382] width 573 height 224
click at [1017, 542] on button "Confirm" at bounding box center [1007, 534] width 65 height 26
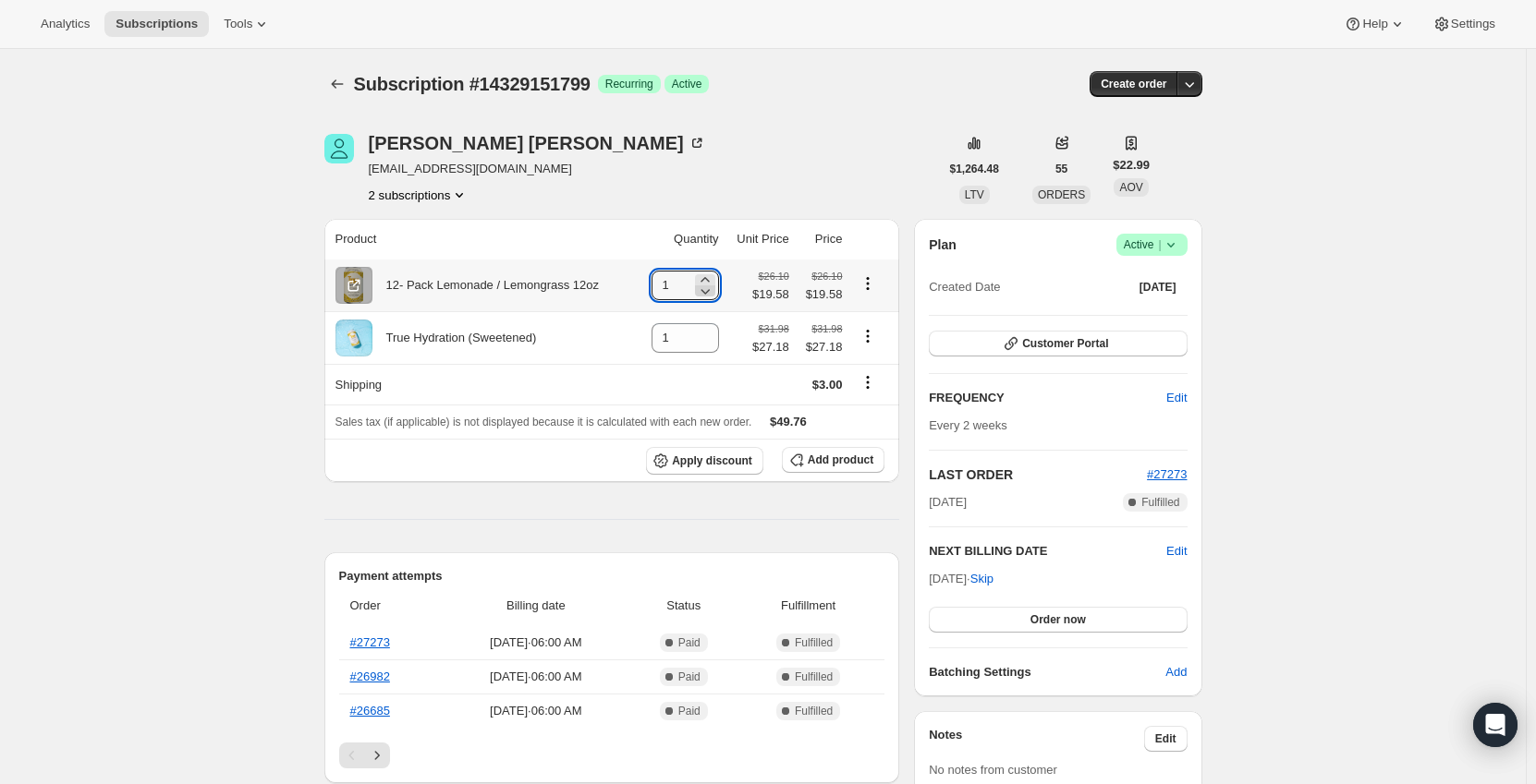
click at [706, 294] on icon at bounding box center [705, 291] width 18 height 18
click at [869, 338] on icon "Product actions" at bounding box center [867, 336] width 18 height 18
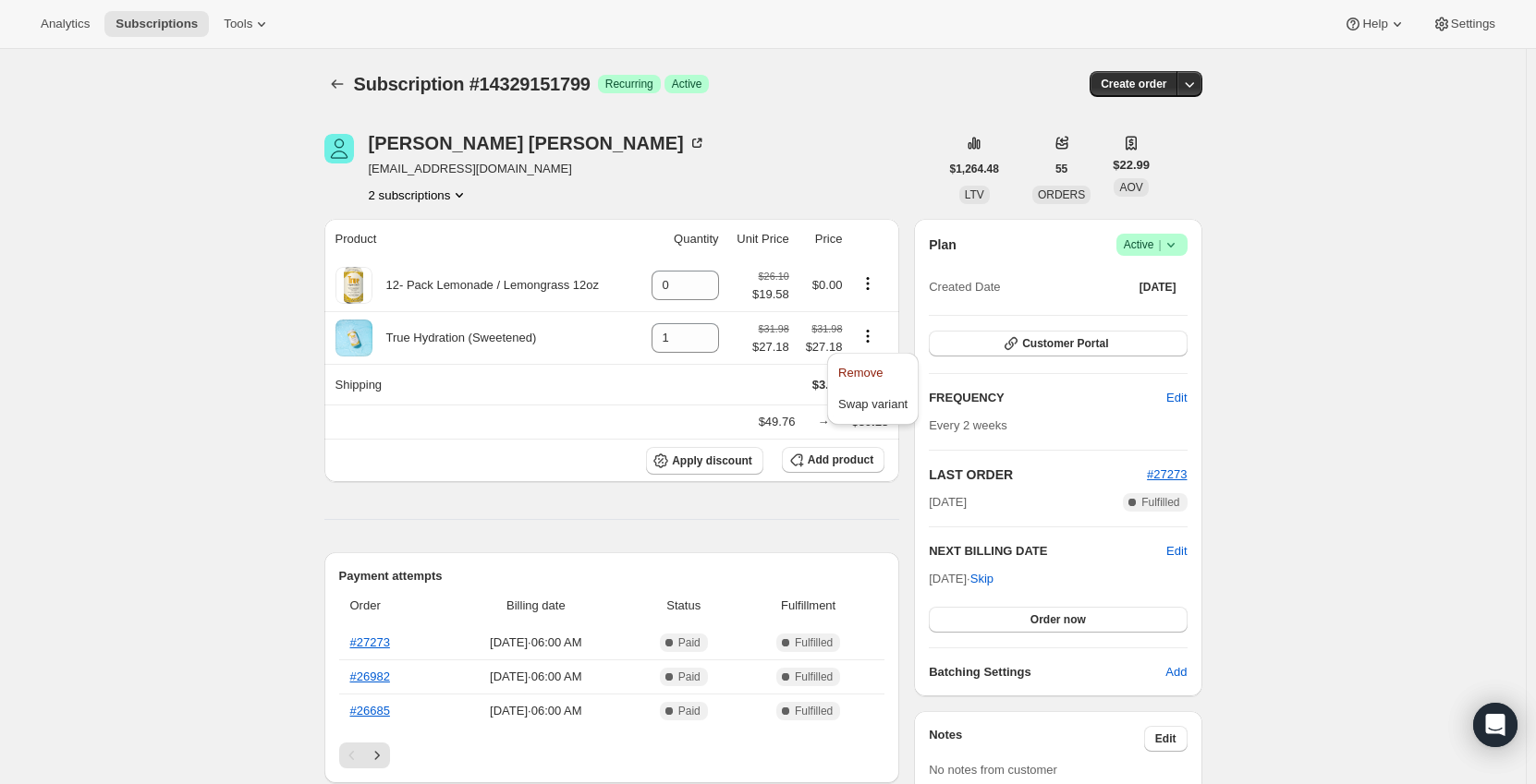
type input "1"
click at [862, 371] on span "Remove" at bounding box center [860, 373] width 44 height 13
type input "0"
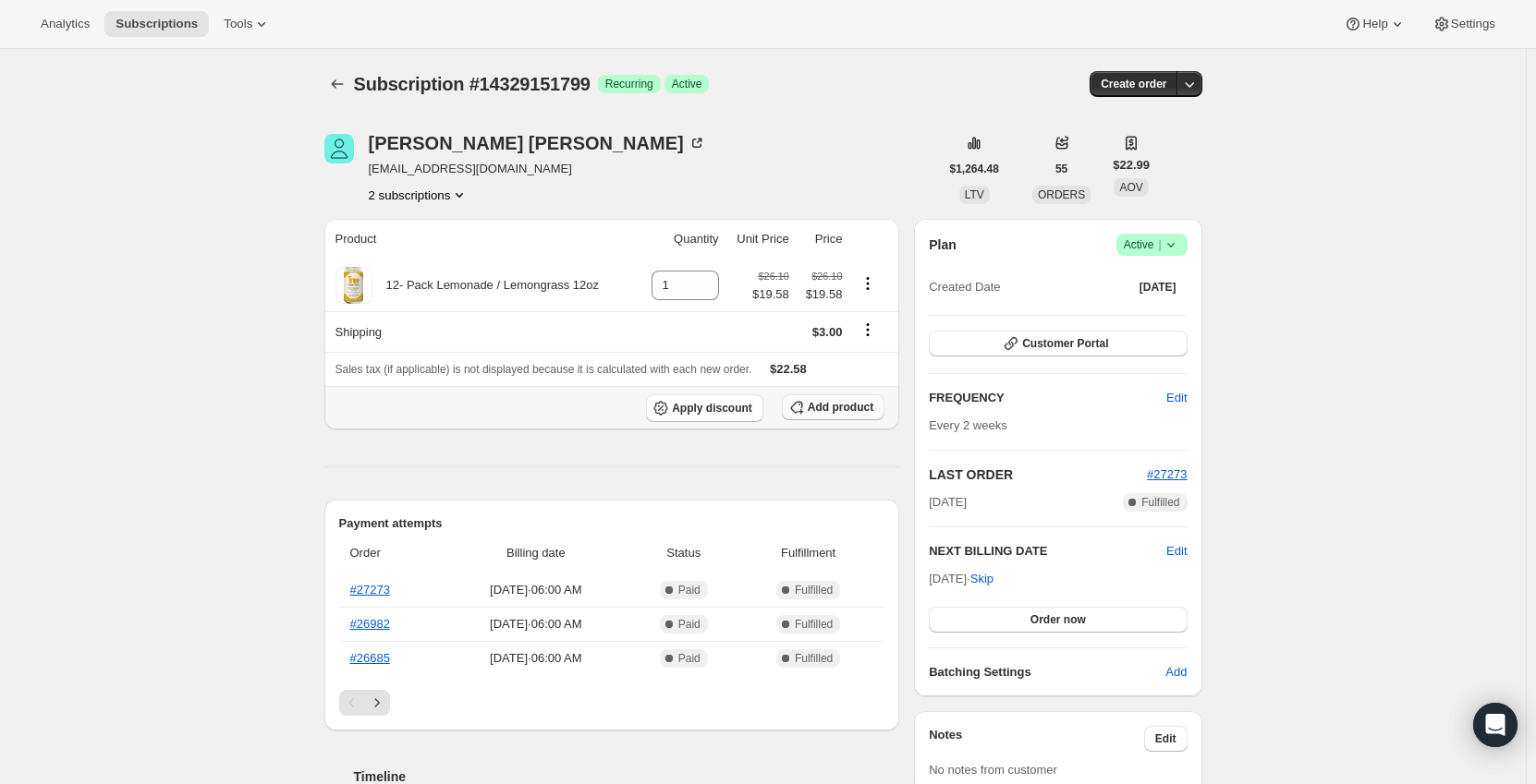
click at [839, 406] on span "Add product" at bounding box center [840, 406] width 66 height 14
click at [836, 406] on span "Add product" at bounding box center [840, 406] width 66 height 14
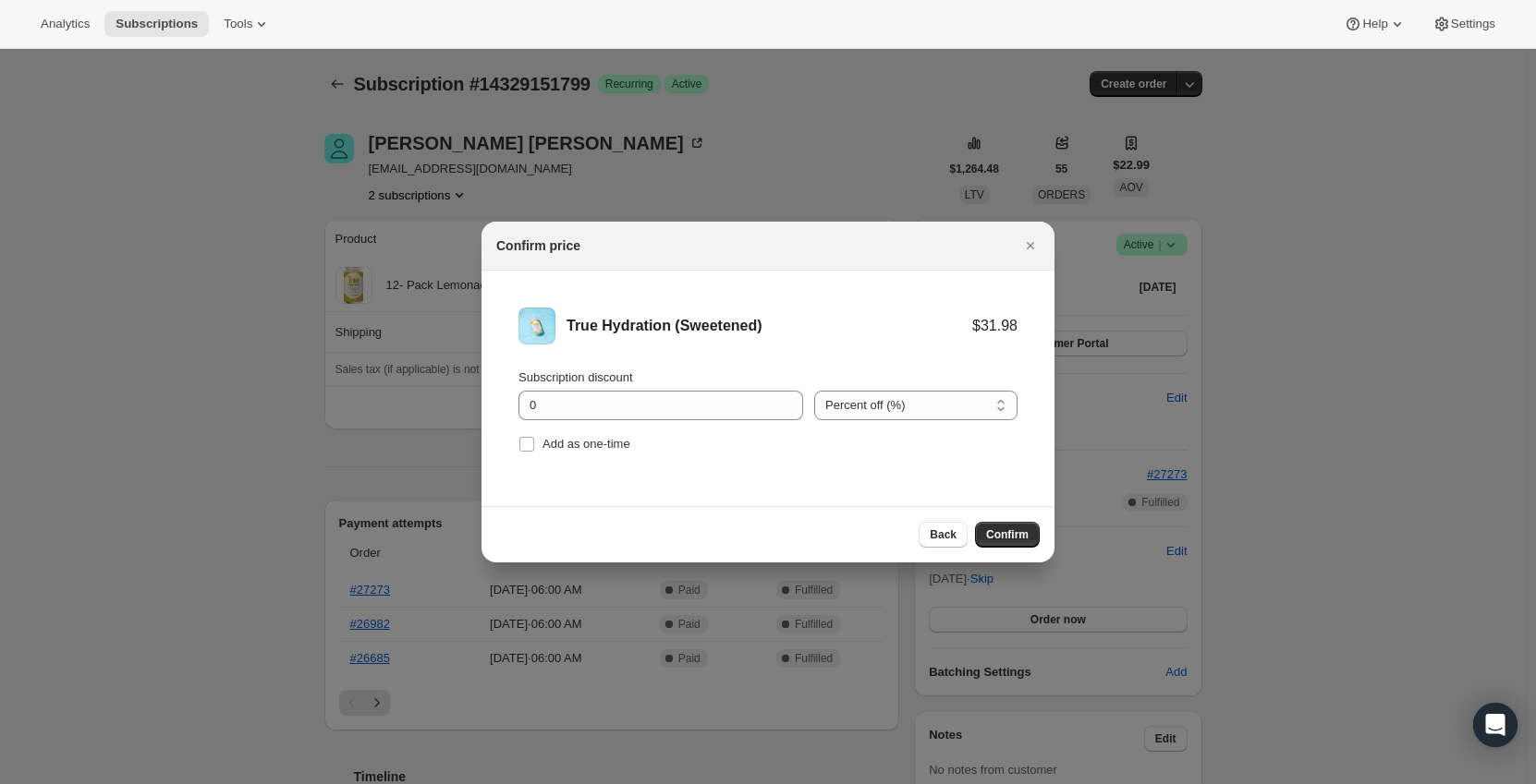
drag, startPoint x: 827, startPoint y: 404, endPoint x: 830, endPoint y: 424, distance: 20.2
click at [827, 404] on select "Percent off (%) Amount off ($)" at bounding box center [915, 405] width 204 height 30
select select "fixed"
click at [814, 391] on select "Percent off (%) Amount off ($)" at bounding box center [915, 405] width 204 height 30
click at [685, 400] on input "0" at bounding box center [647, 405] width 257 height 30
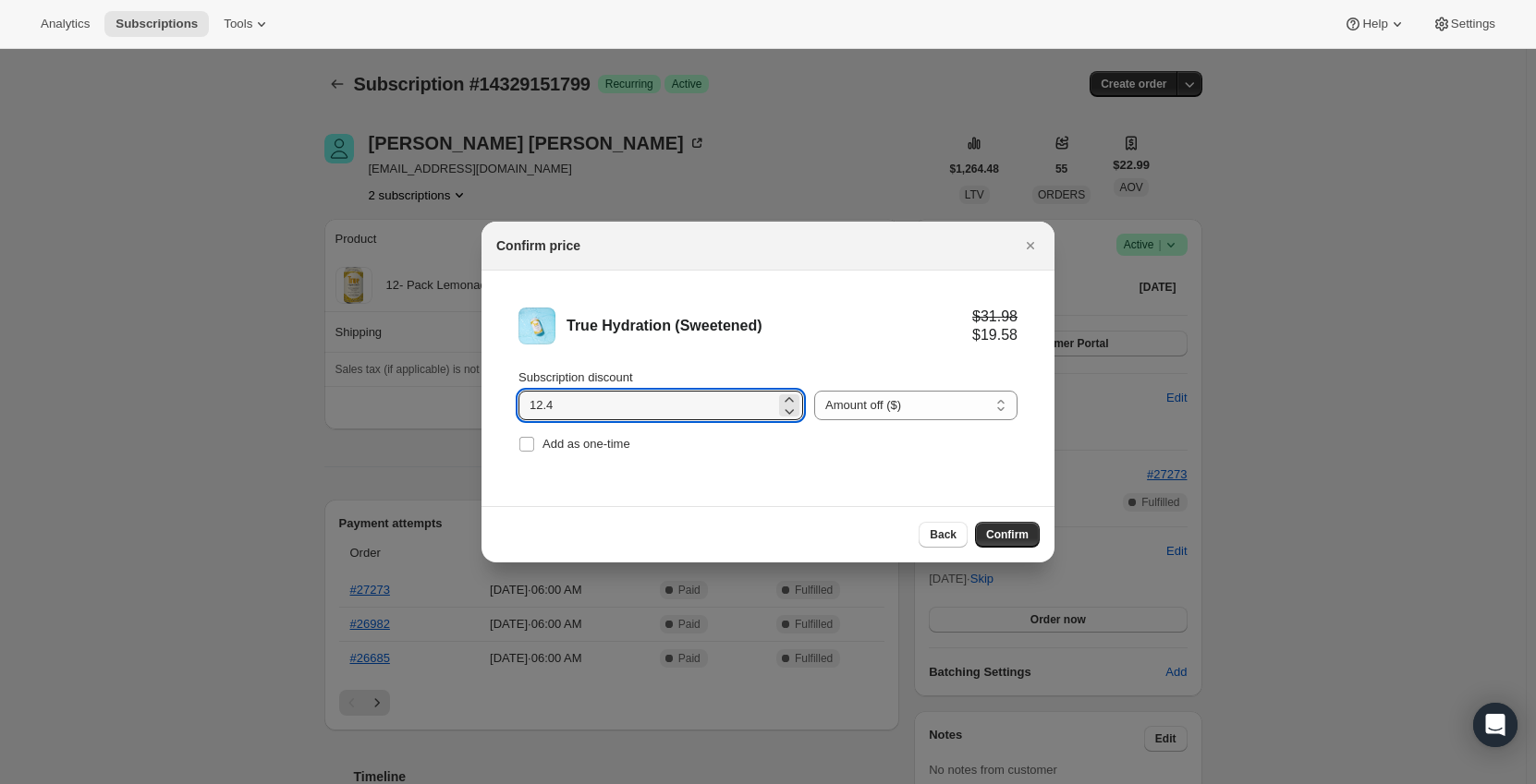
type input "12.4"
click at [923, 457] on li "True Hydration (Sweetened) $31.98 $19.58 Subscription discount 12.4 Percent off…" at bounding box center [767, 382] width 573 height 224
click at [997, 539] on span "Confirm" at bounding box center [1007, 534] width 42 height 14
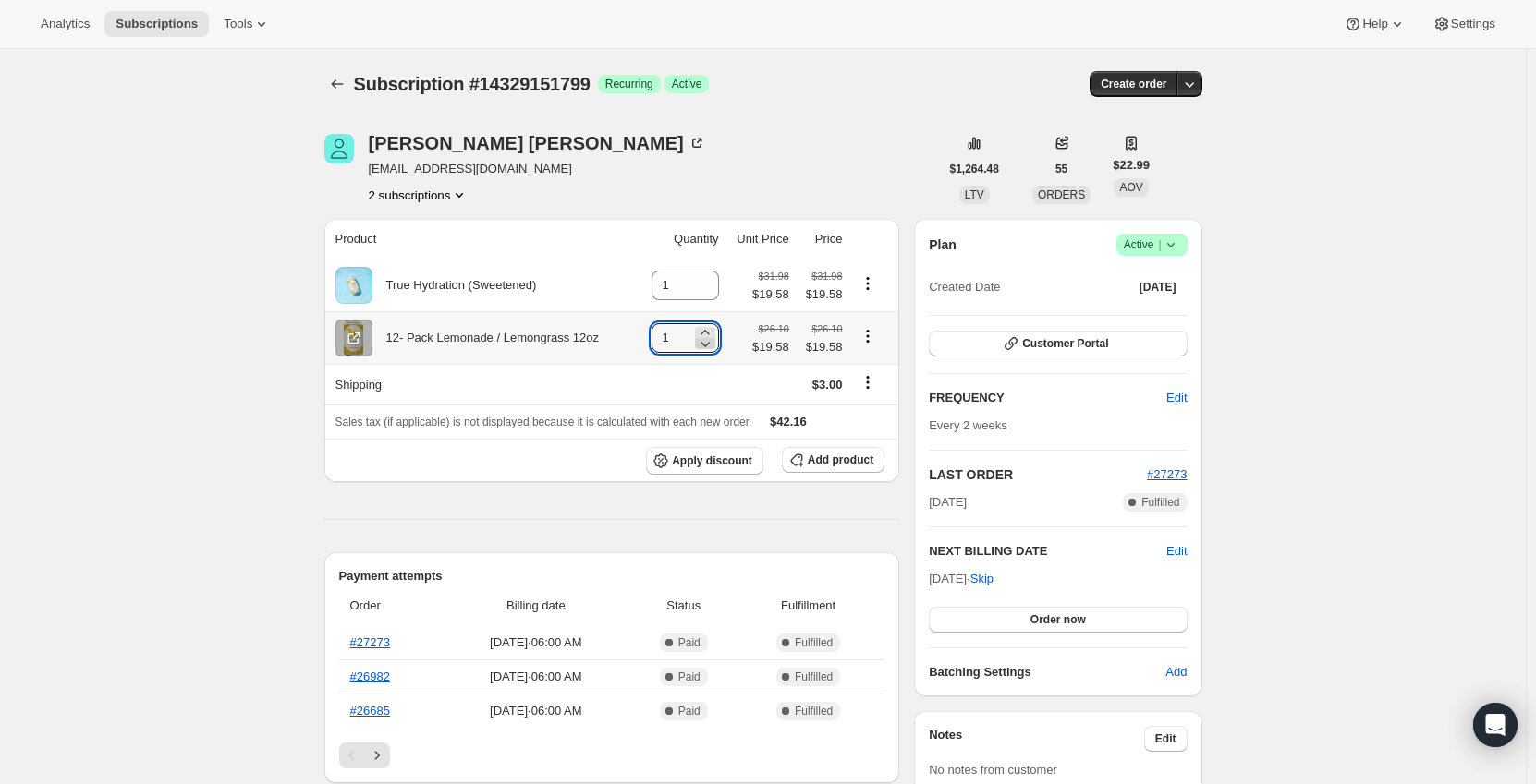
click at [710, 344] on icon at bounding box center [705, 343] width 18 height 18
type input "0"
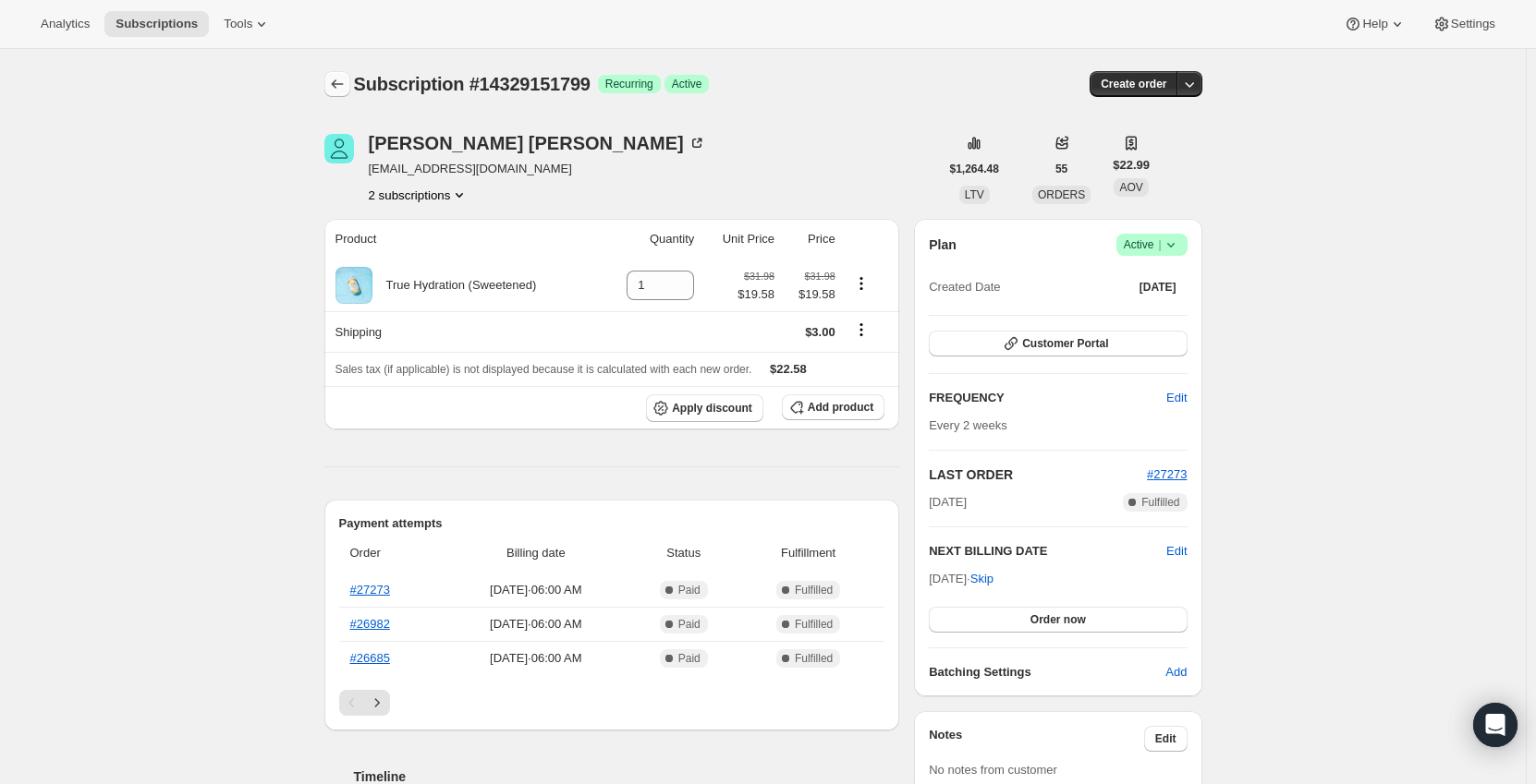
click at [343, 91] on icon "Subscriptions" at bounding box center [337, 83] width 18 height 18
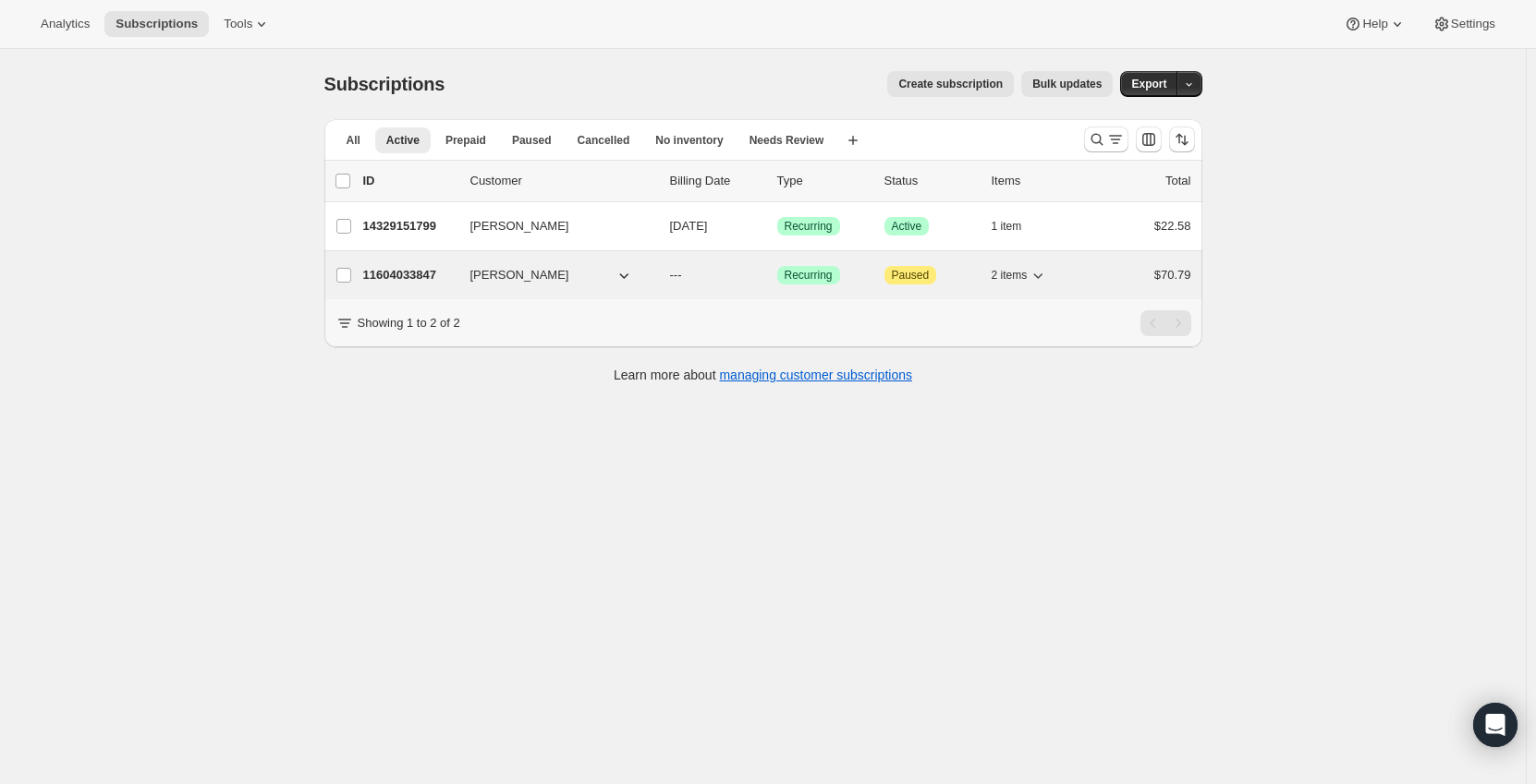
click at [377, 280] on p "11604033847" at bounding box center [409, 274] width 93 height 18
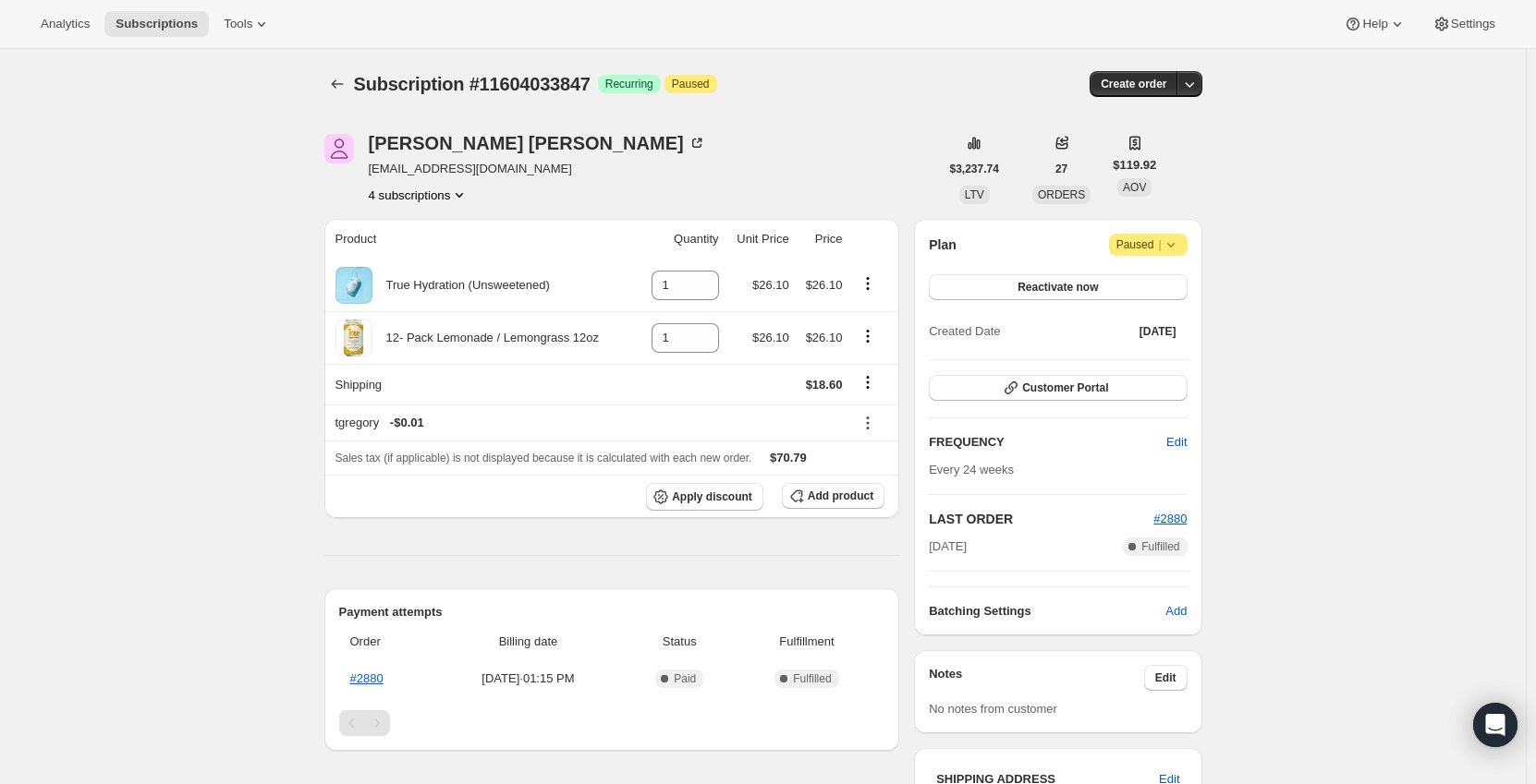
drag, startPoint x: 872, startPoint y: 420, endPoint x: 223, endPoint y: 381, distance: 650.2
click at [827, 487] on button "Add product" at bounding box center [832, 495] width 102 height 26
click at [845, 500] on span "Add product" at bounding box center [840, 495] width 66 height 14
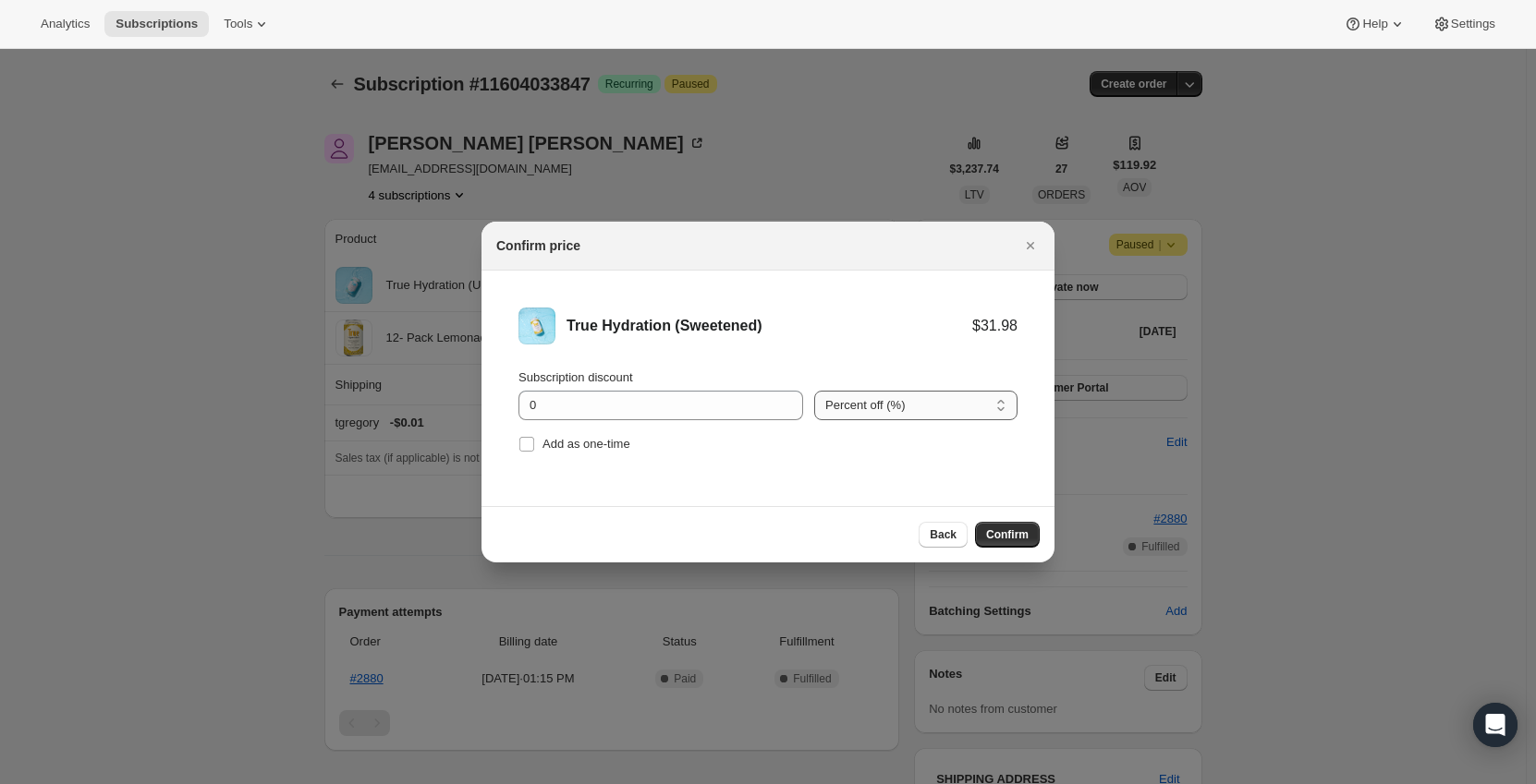
click at [905, 413] on select "Percent off (%) Amount off ($)" at bounding box center [915, 405] width 204 height 30
select select "fixed"
click at [814, 391] on select "Percent off (%) Amount off ($)" at bounding box center [915, 405] width 204 height 30
drag, startPoint x: 643, startPoint y: 401, endPoint x: 341, endPoint y: 409, distance: 302.1
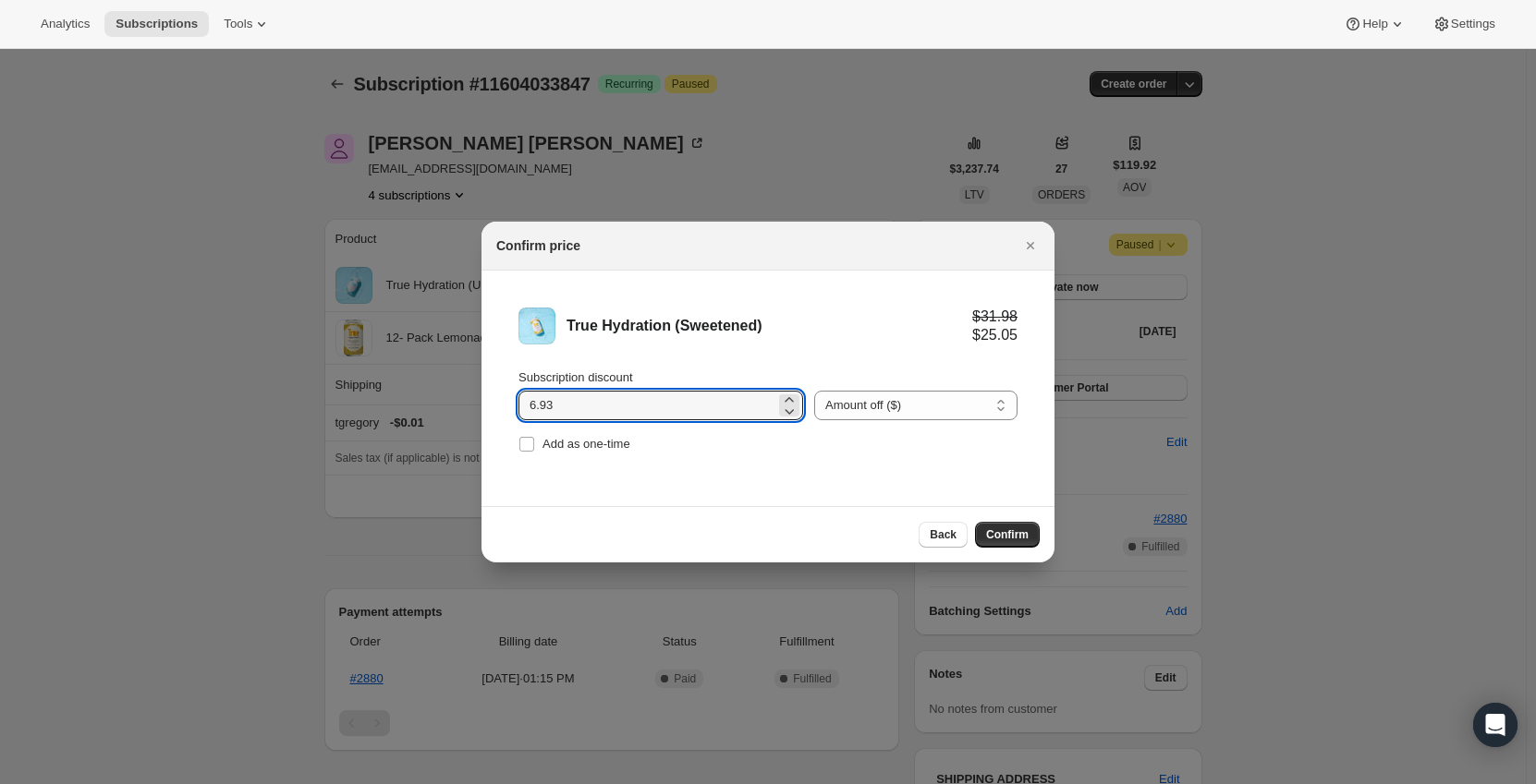
drag, startPoint x: 562, startPoint y: 403, endPoint x: 450, endPoint y: 403, distance: 112.0
drag, startPoint x: 543, startPoint y: 405, endPoint x: 496, endPoint y: 408, distance: 47.1
click at [496, 408] on li "True Hydration (Sweetened) $31.98 $25.98 Subscription discount 6 Percent off (%…" at bounding box center [767, 382] width 573 height 224
click at [731, 487] on li "True Hydration (Sweetened) $31.98 $26.87 Subscription discount 5.11 Percent off…" at bounding box center [767, 382] width 573 height 224
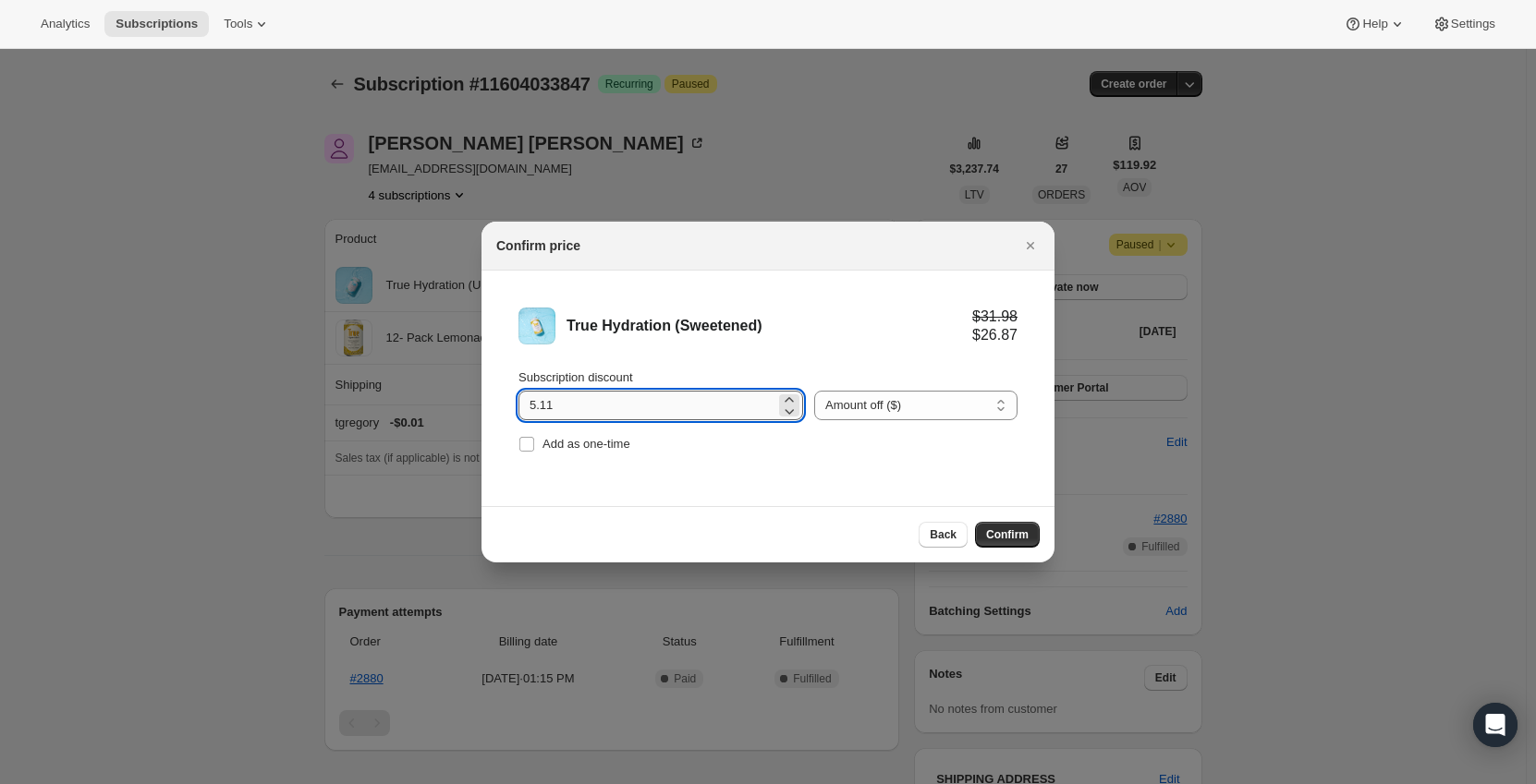
drag, startPoint x: 575, startPoint y: 405, endPoint x: 540, endPoint y: 408, distance: 35.1
click at [540, 408] on input "5.11" at bounding box center [647, 405] width 257 height 30
drag, startPoint x: 568, startPoint y: 403, endPoint x: 540, endPoint y: 404, distance: 28.0
click at [540, 404] on input "5.60" at bounding box center [647, 405] width 257 height 30
click at [751, 465] on li "True Hydration (Sweetened) $31.98 $26.18 Subscription discount 5.80 Percent off…" at bounding box center [767, 382] width 573 height 224
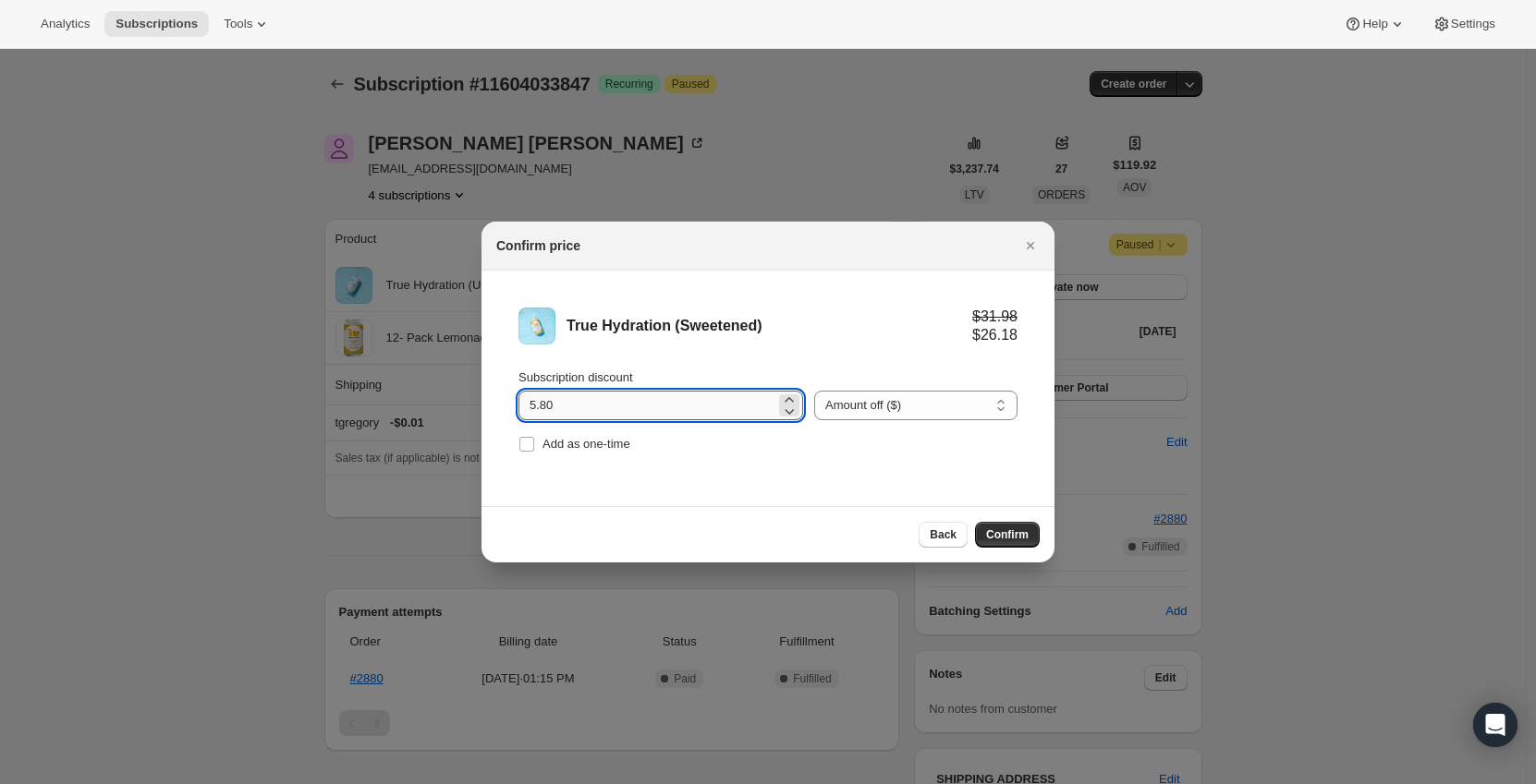
click at [546, 403] on input "5.80" at bounding box center [647, 405] width 257 height 30
type input "5.88"
click at [698, 461] on li "True Hydration (Sweetened) $31.98 $26.10 Subscription discount 5.88 Percent off…" at bounding box center [767, 382] width 573 height 224
click at [999, 534] on span "Confirm" at bounding box center [1007, 534] width 42 height 14
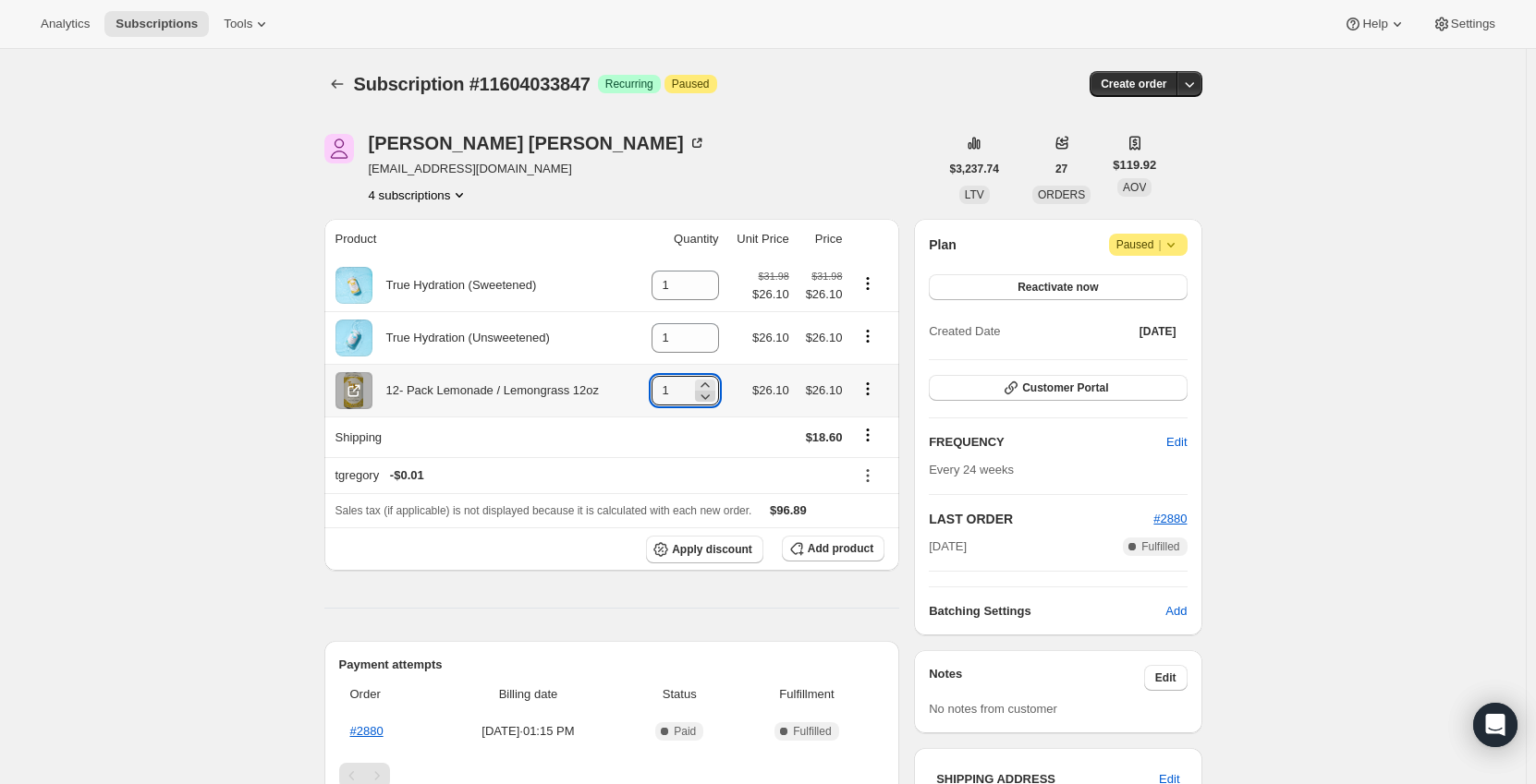
click at [707, 397] on icon at bounding box center [705, 396] width 18 height 18
type input "0"
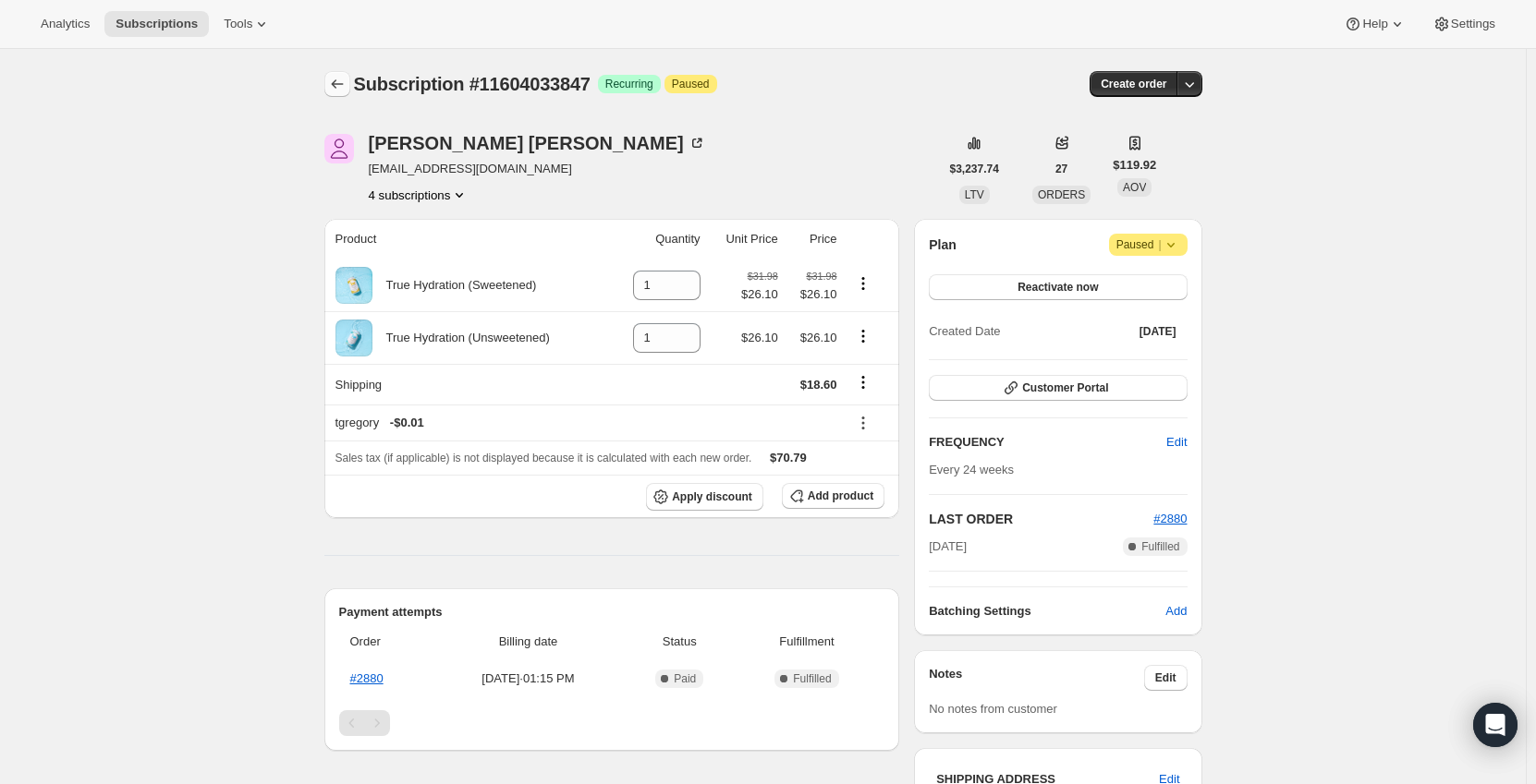
click at [346, 91] on icon "Subscriptions" at bounding box center [337, 83] width 18 height 18
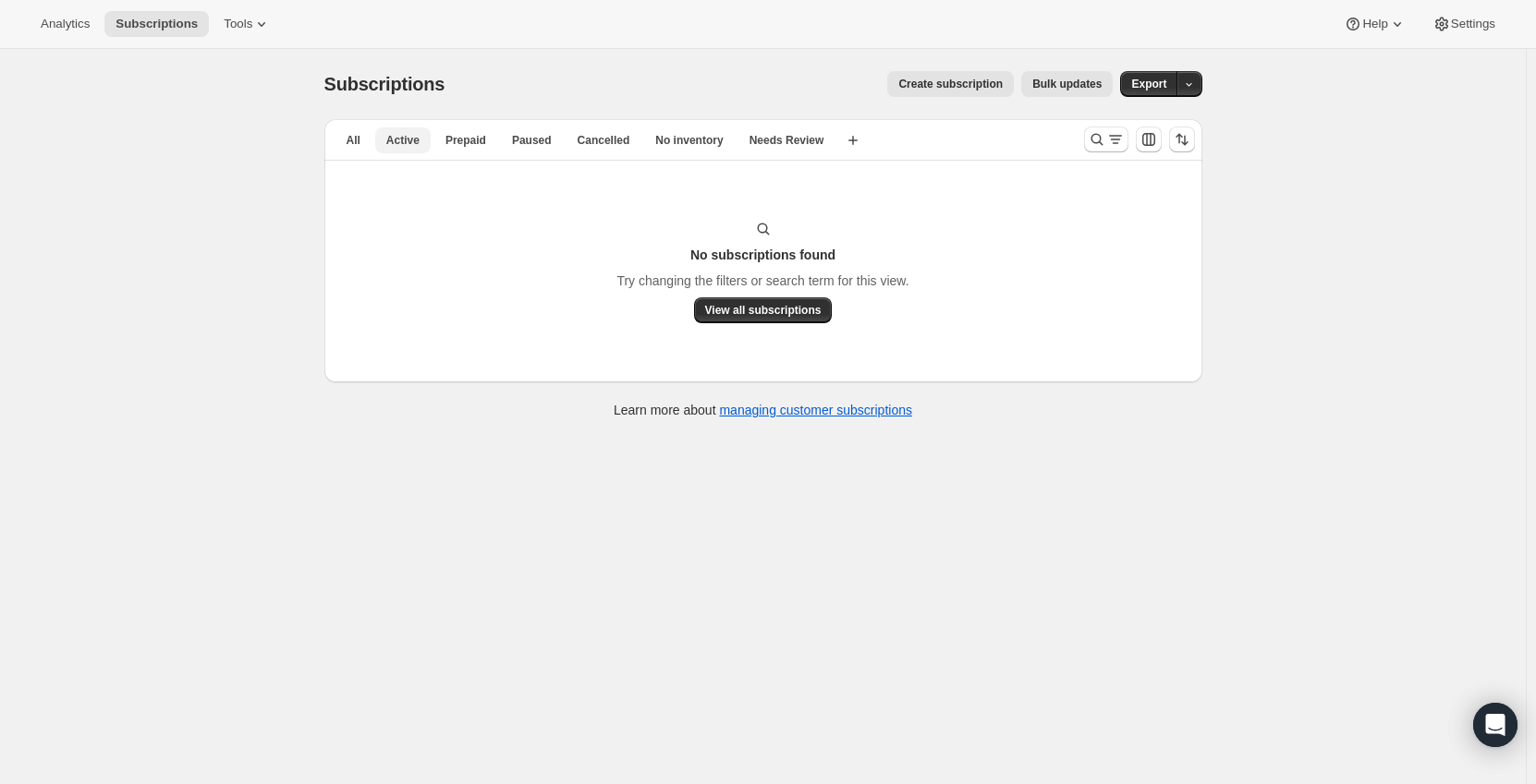
click at [402, 143] on span "Active" at bounding box center [403, 140] width 33 height 14
click at [365, 147] on button "All" at bounding box center [354, 140] width 36 height 26
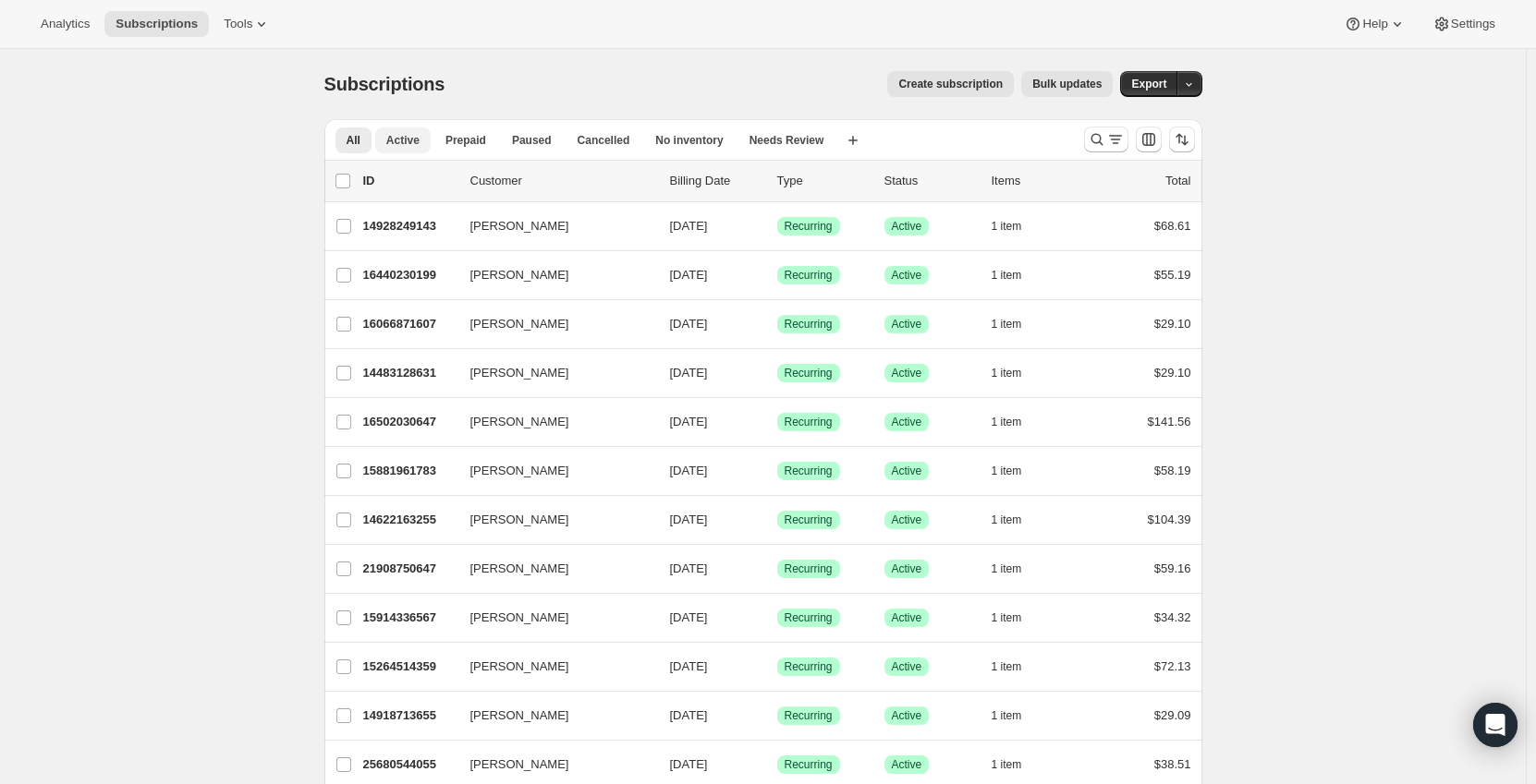
click at [408, 144] on span "Active" at bounding box center [403, 140] width 33 height 14
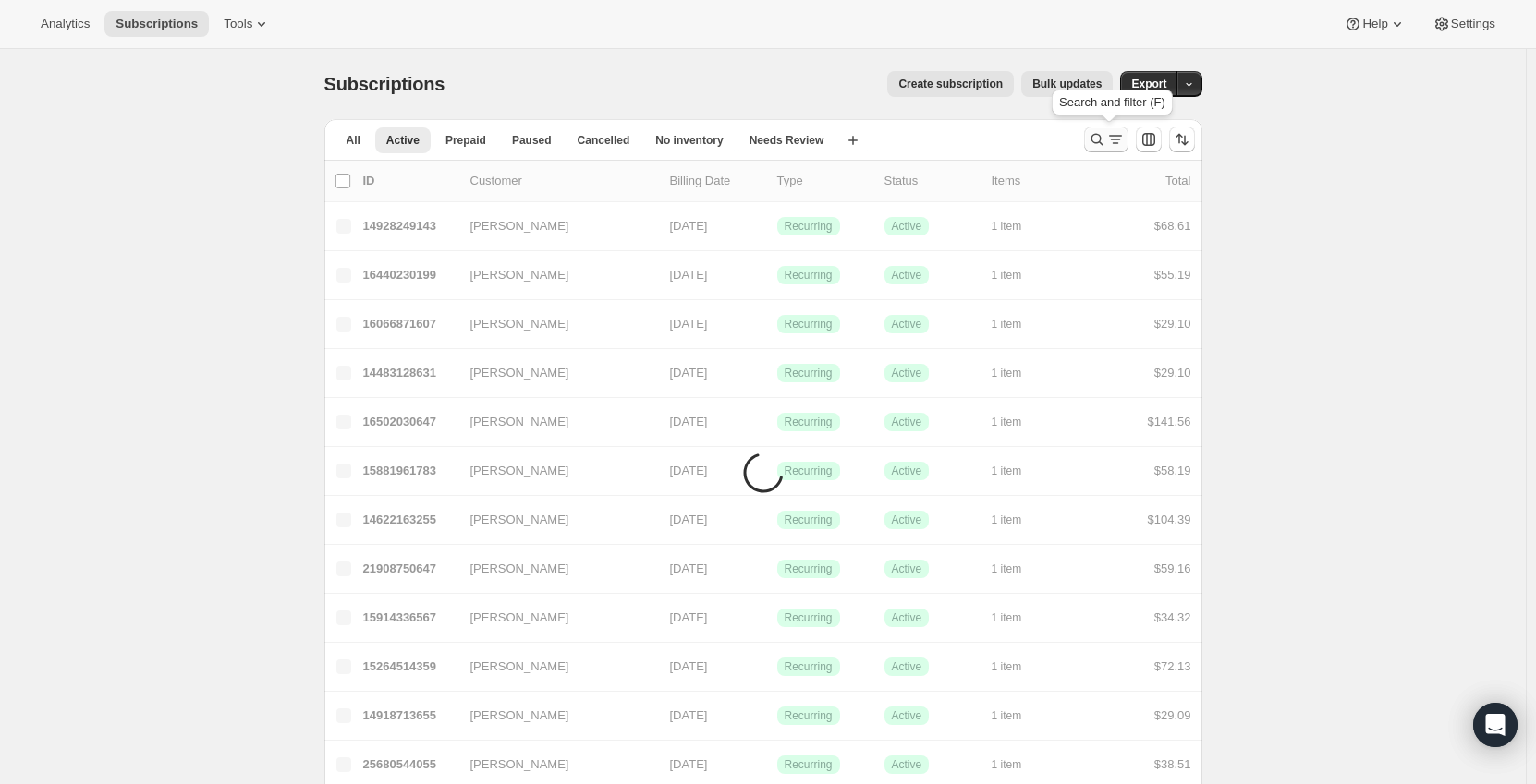
click at [1096, 140] on icon "Search and filter results" at bounding box center [1096, 140] width 12 height 12
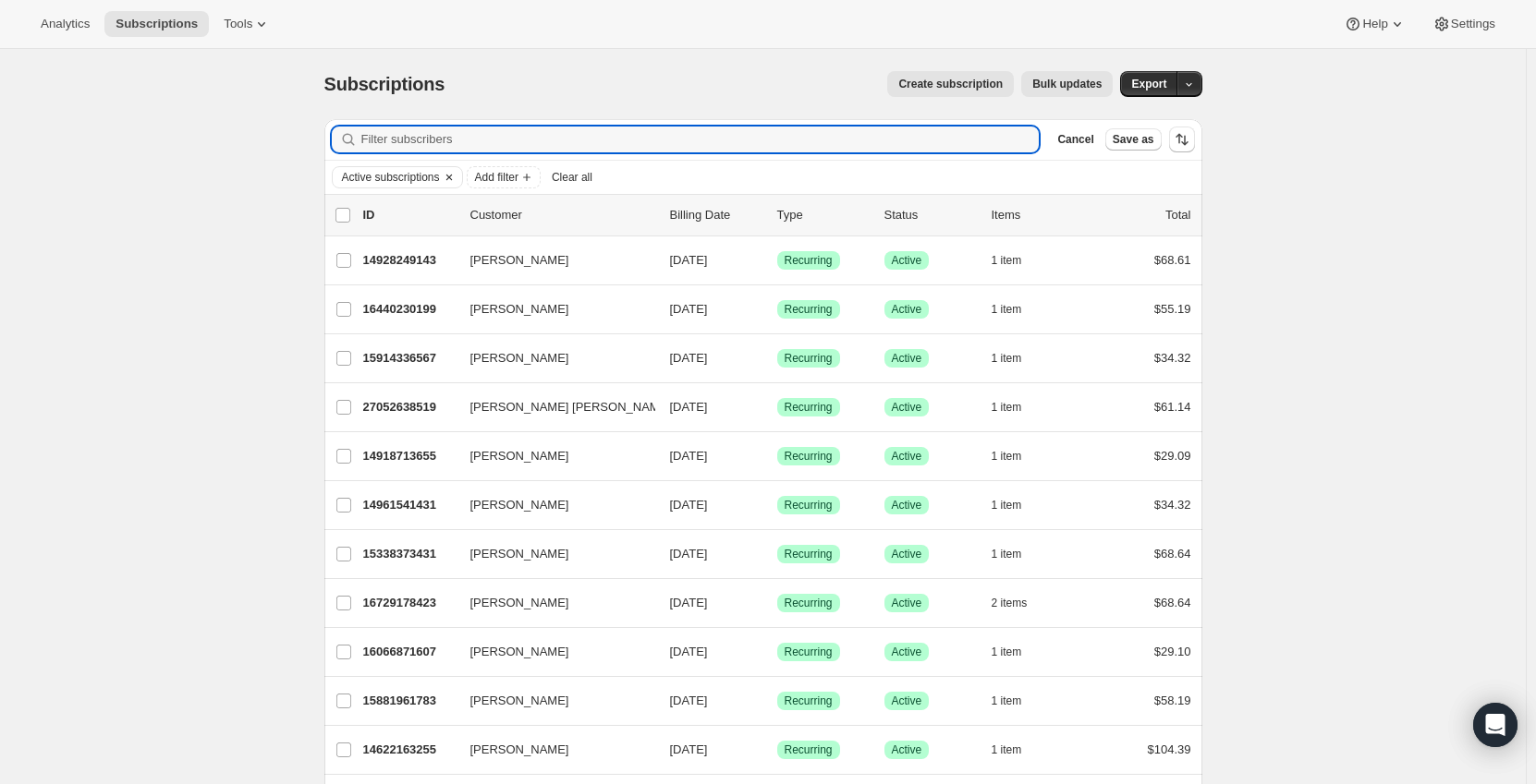
click at [417, 179] on span "Active subscriptions" at bounding box center [390, 177] width 98 height 14
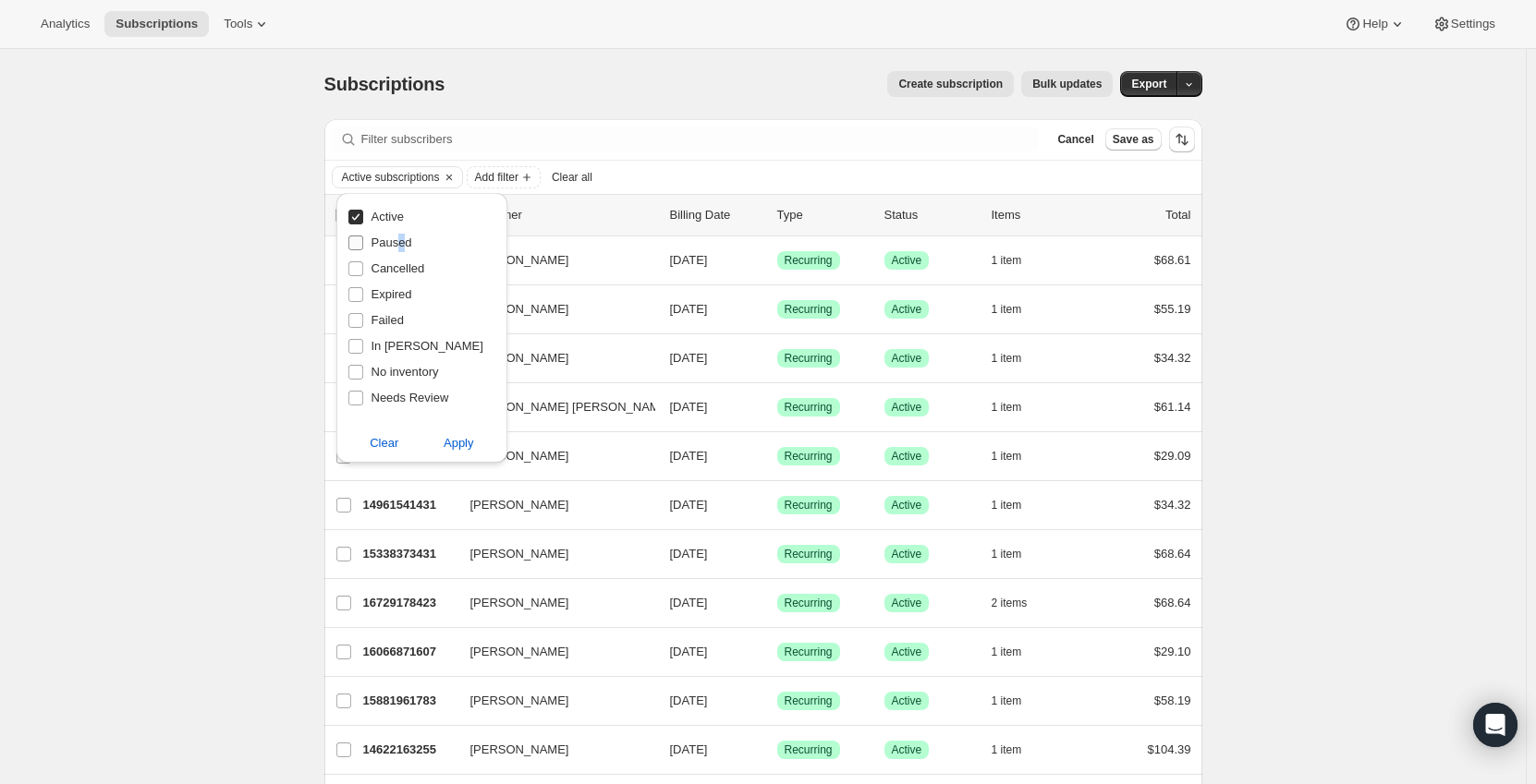
click at [398, 250] on span "Paused" at bounding box center [391, 242] width 41 height 13
click at [384, 240] on span "Paused" at bounding box center [391, 242] width 41 height 13
click at [363, 240] on input "Paused" at bounding box center [355, 242] width 14 height 14
checkbox input "true"
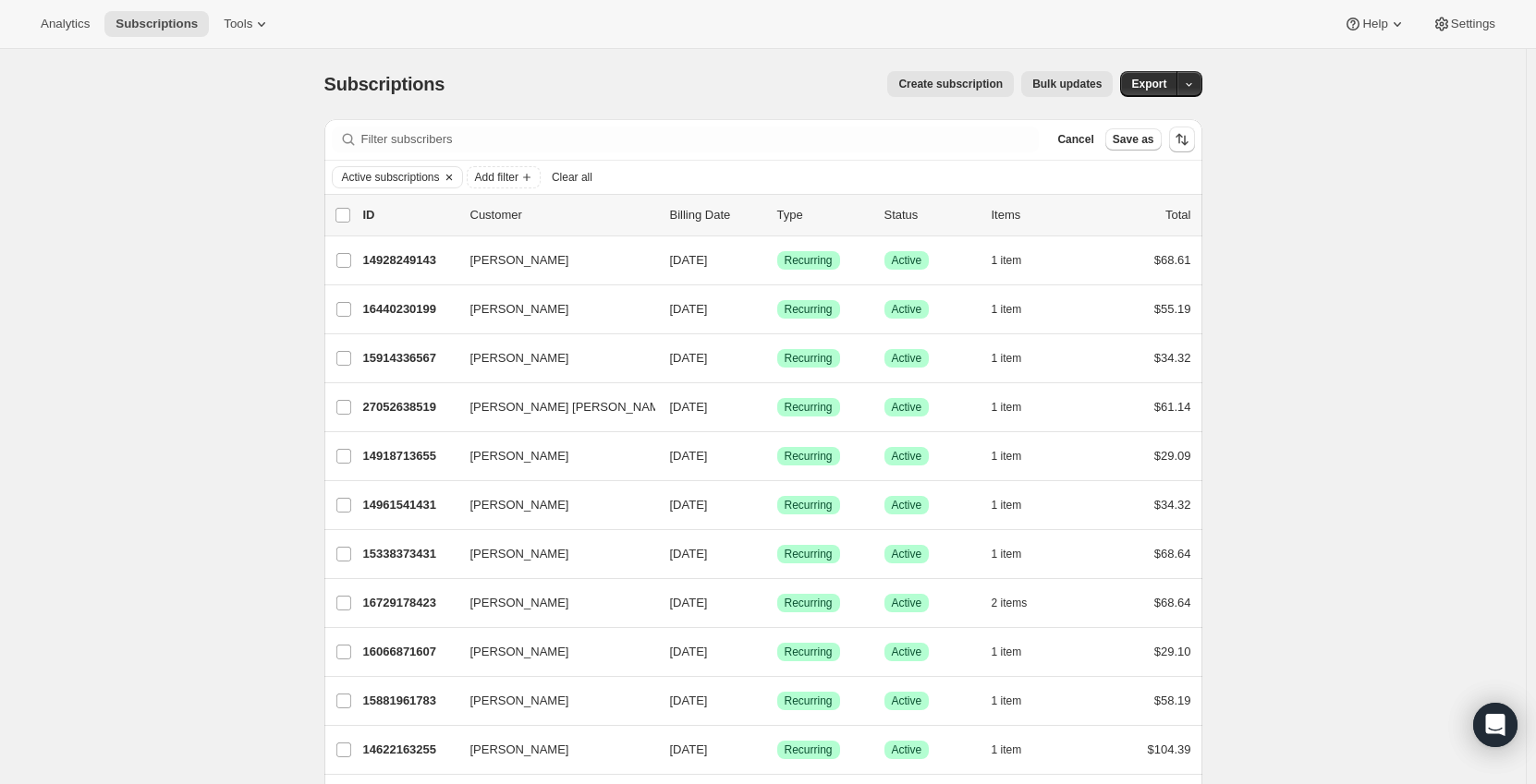
click at [406, 181] on span "Active subscriptions" at bounding box center [390, 177] width 98 height 14
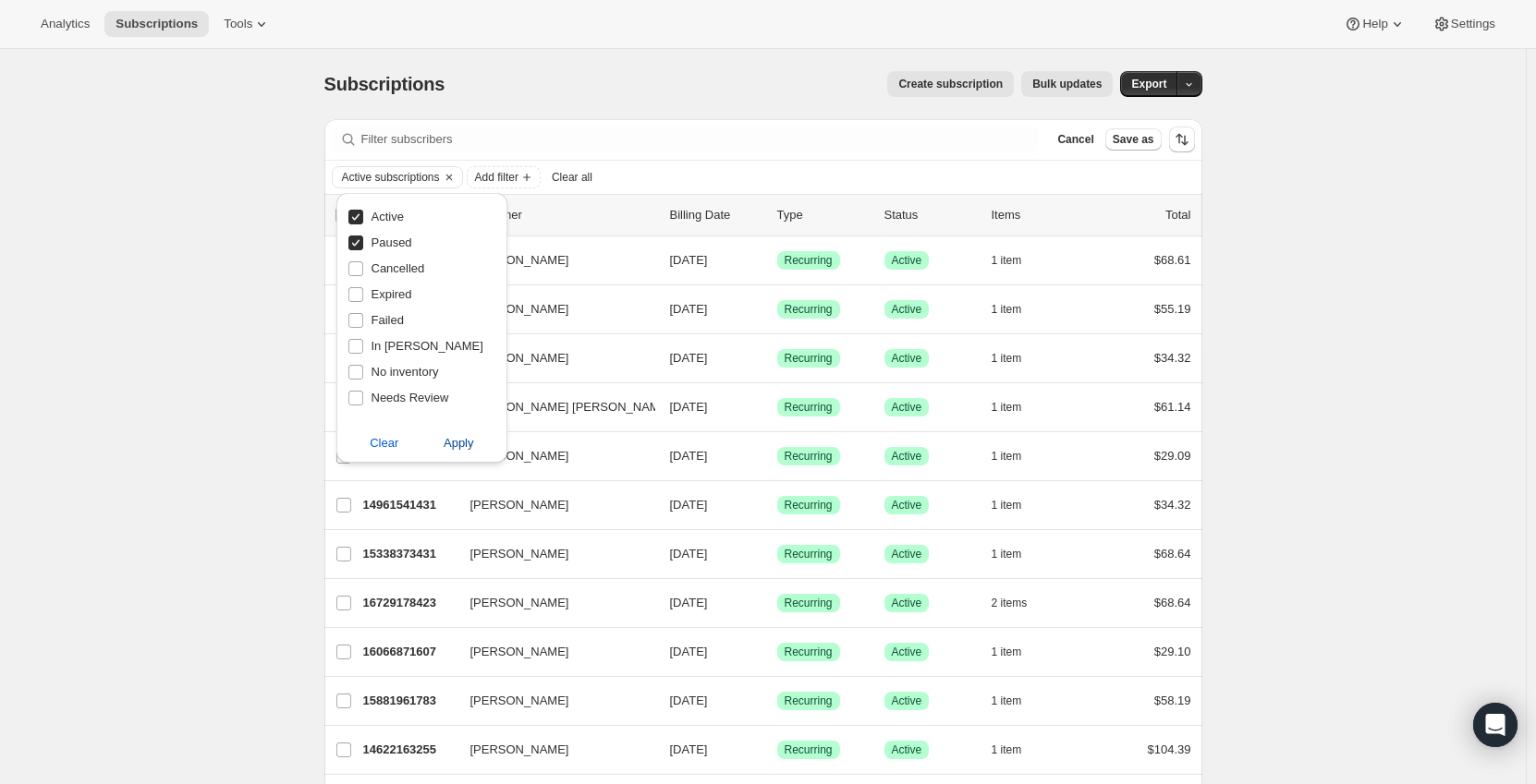
click at [452, 446] on span "Apply" at bounding box center [459, 443] width 31 height 18
click at [555, 177] on span "Add filter" at bounding box center [539, 177] width 43 height 14
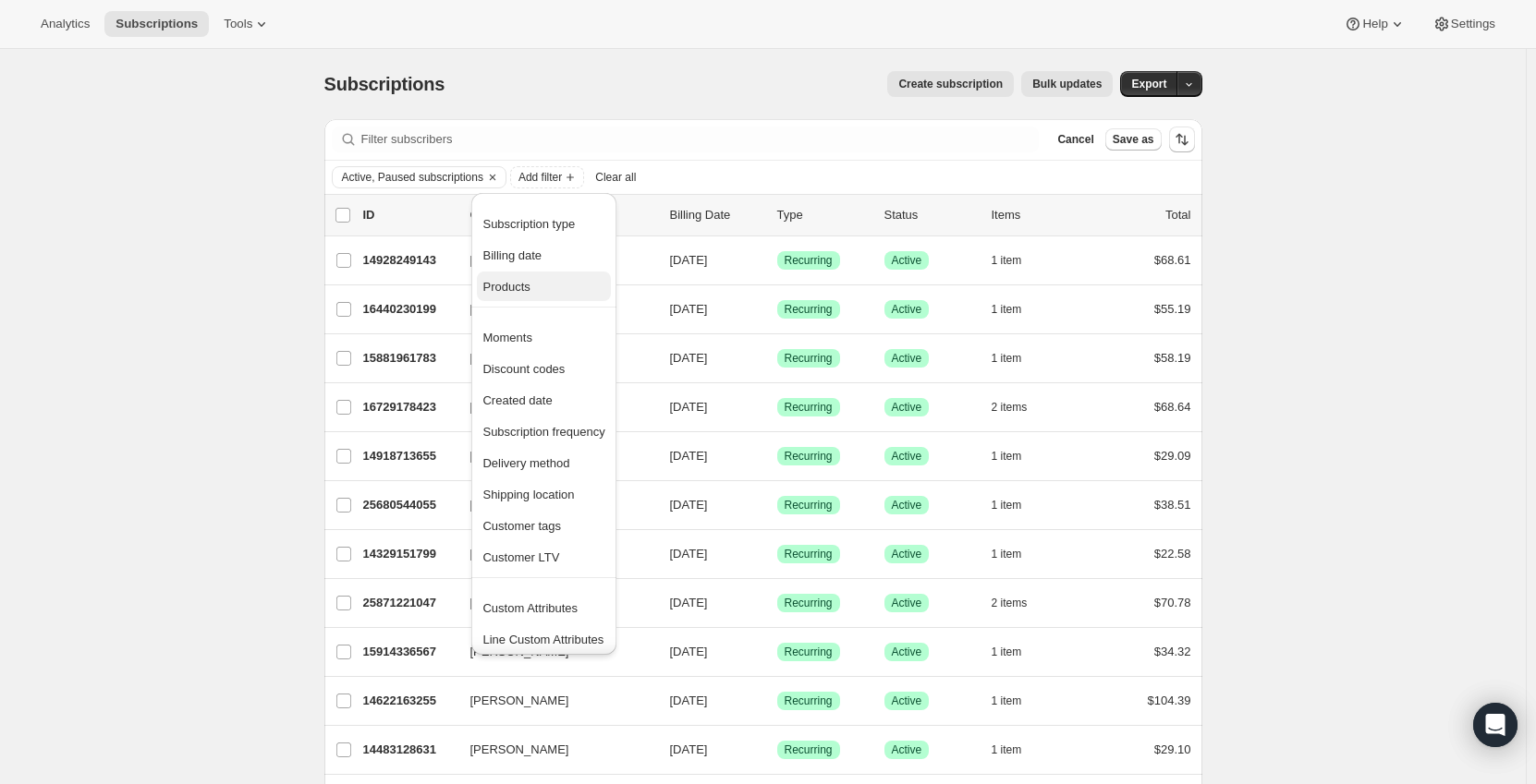
click at [531, 290] on span "Products" at bounding box center [543, 287] width 122 height 18
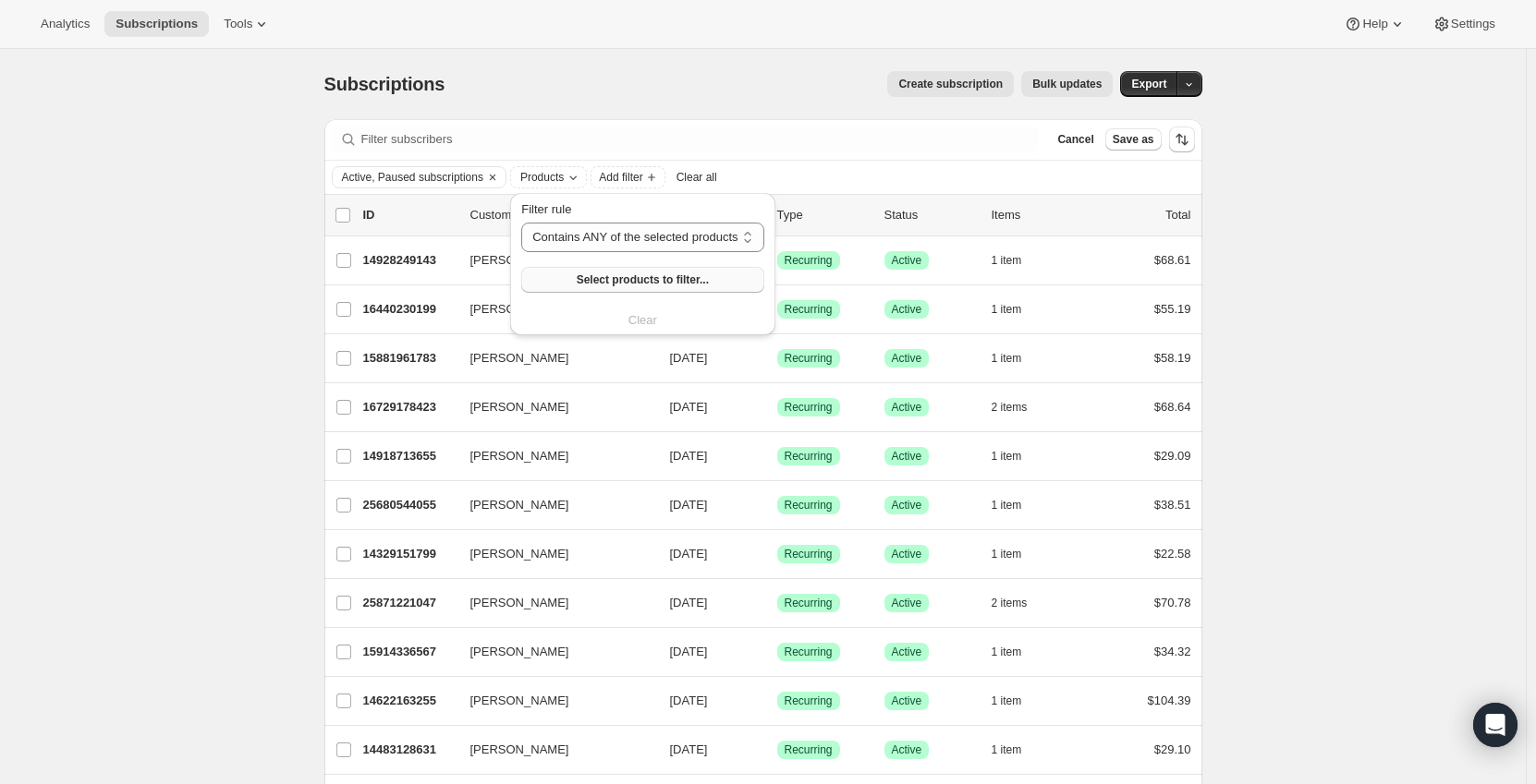
click at [610, 278] on span "Select products to filter..." at bounding box center [643, 279] width 132 height 14
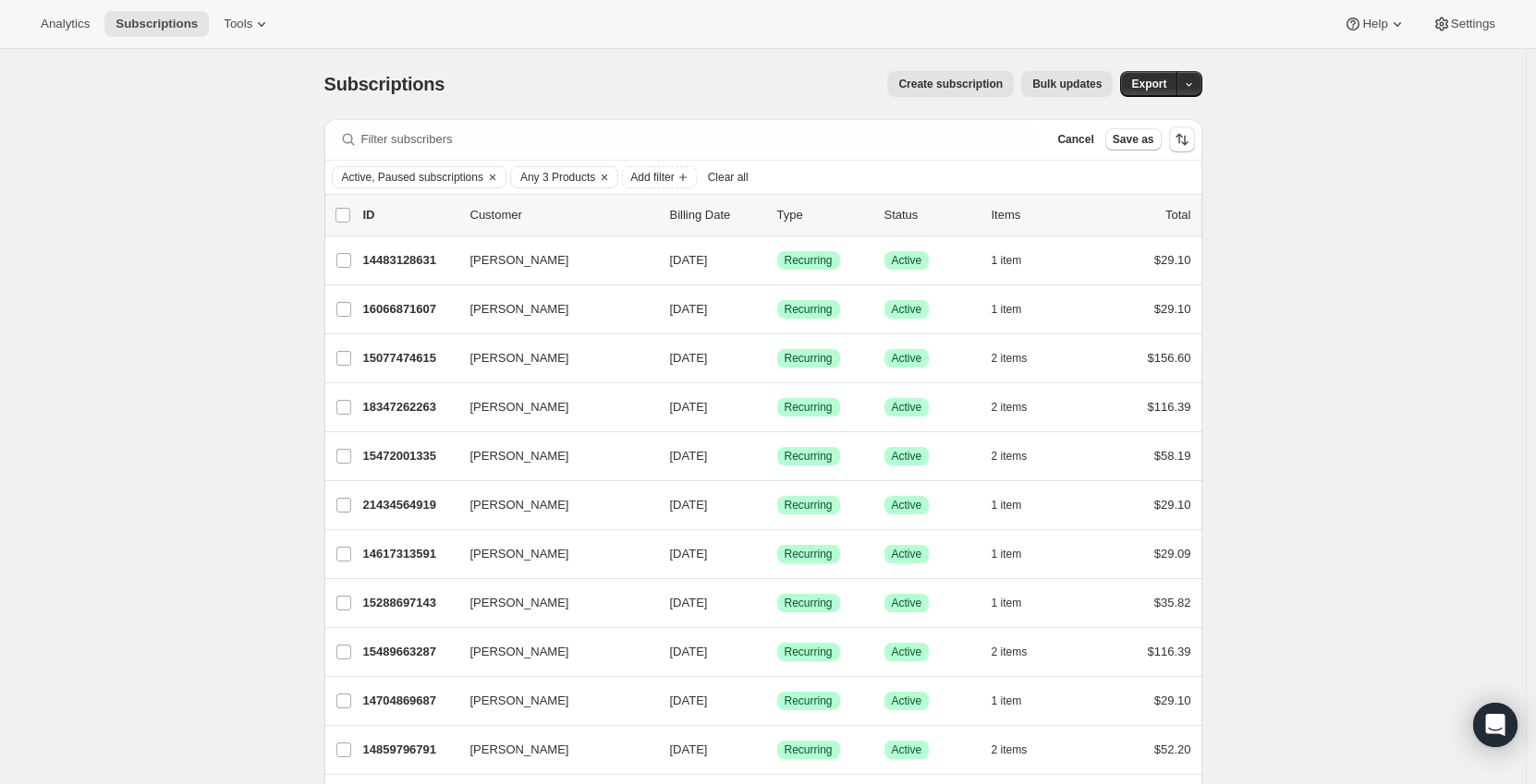
click at [1071, 84] on span "Bulk updates" at bounding box center [1066, 83] width 69 height 14
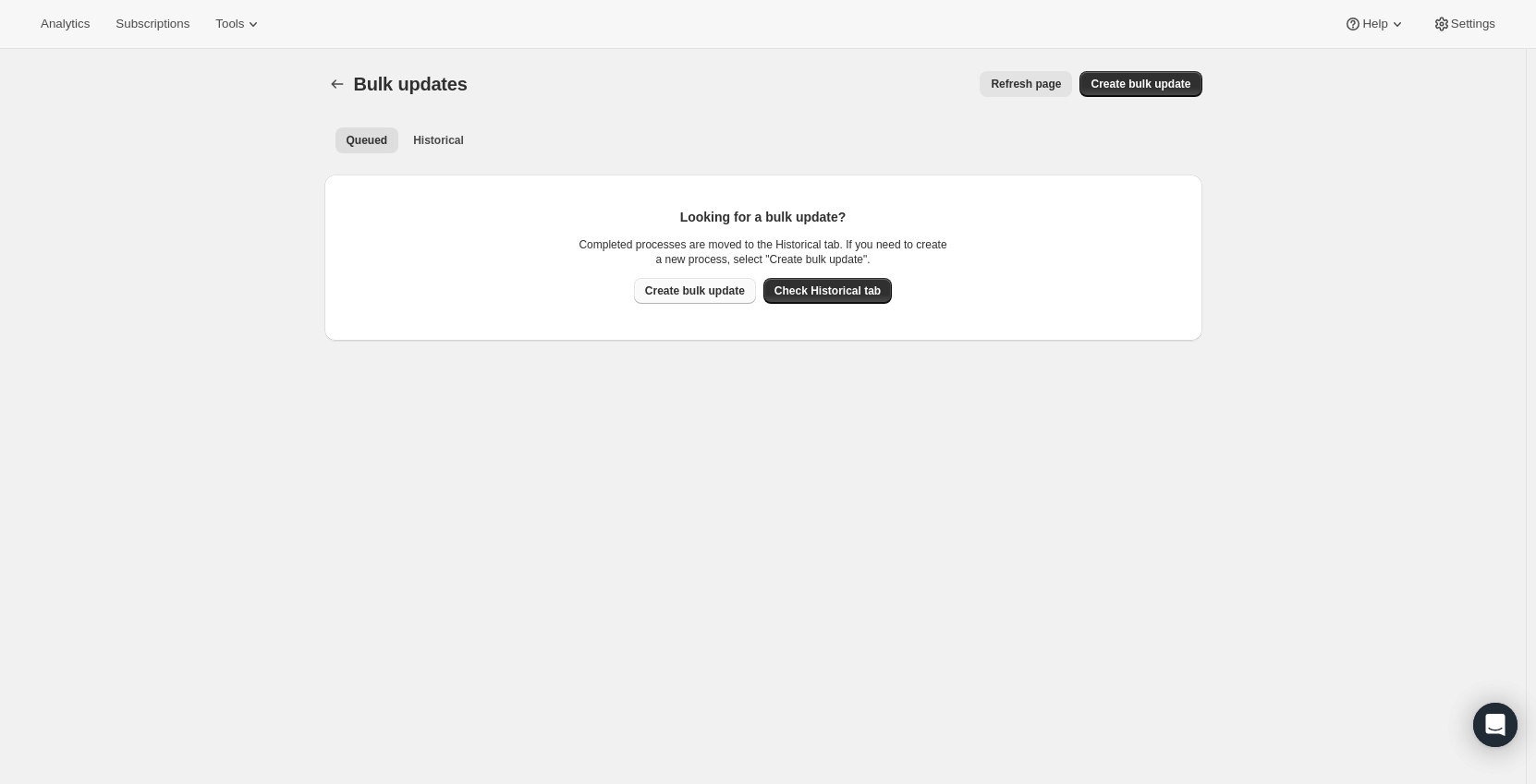
click at [703, 287] on span "Create bulk update" at bounding box center [694, 291] width 99 height 14
select select "16"
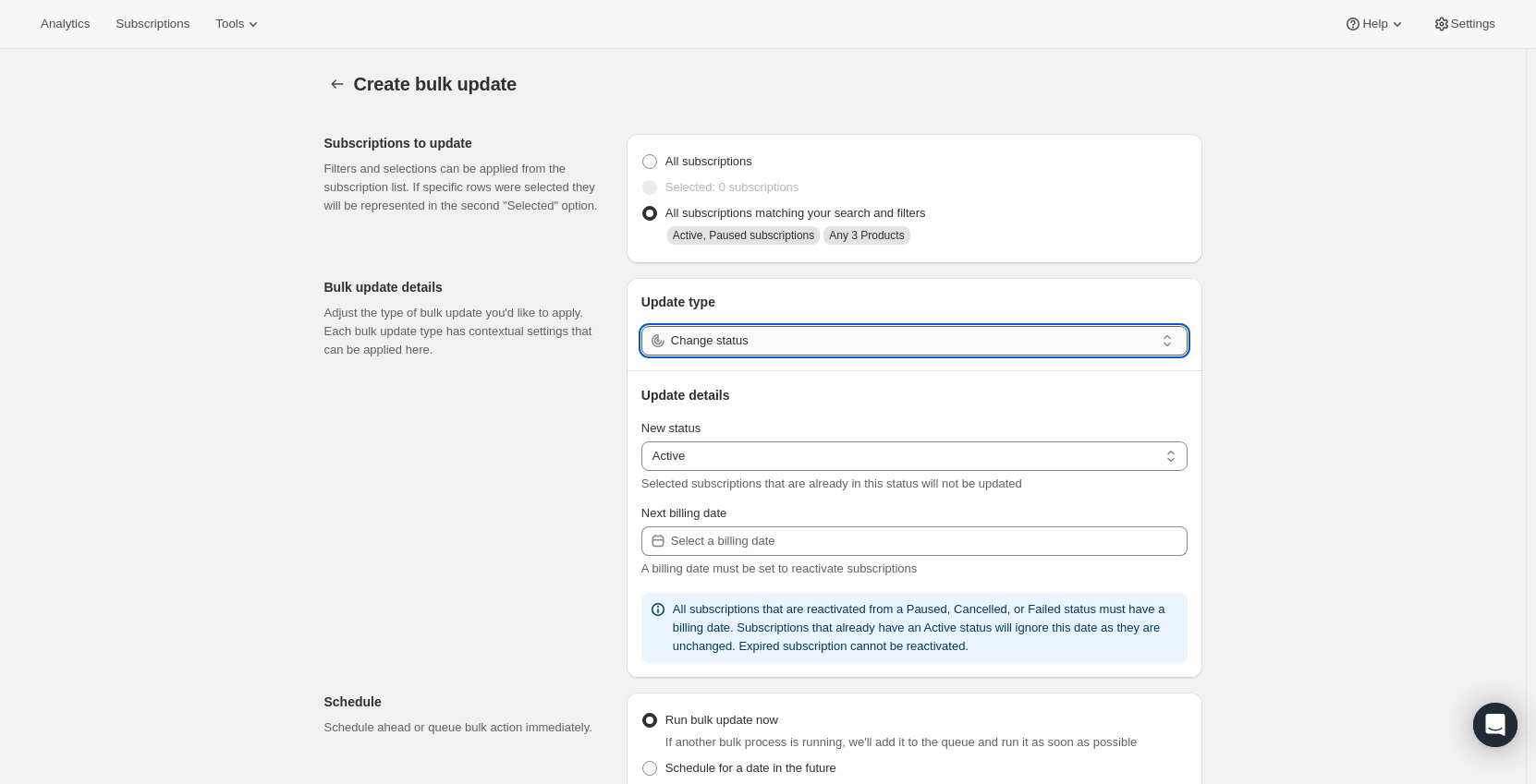
click at [742, 343] on input "Change status" at bounding box center [911, 340] width 483 height 30
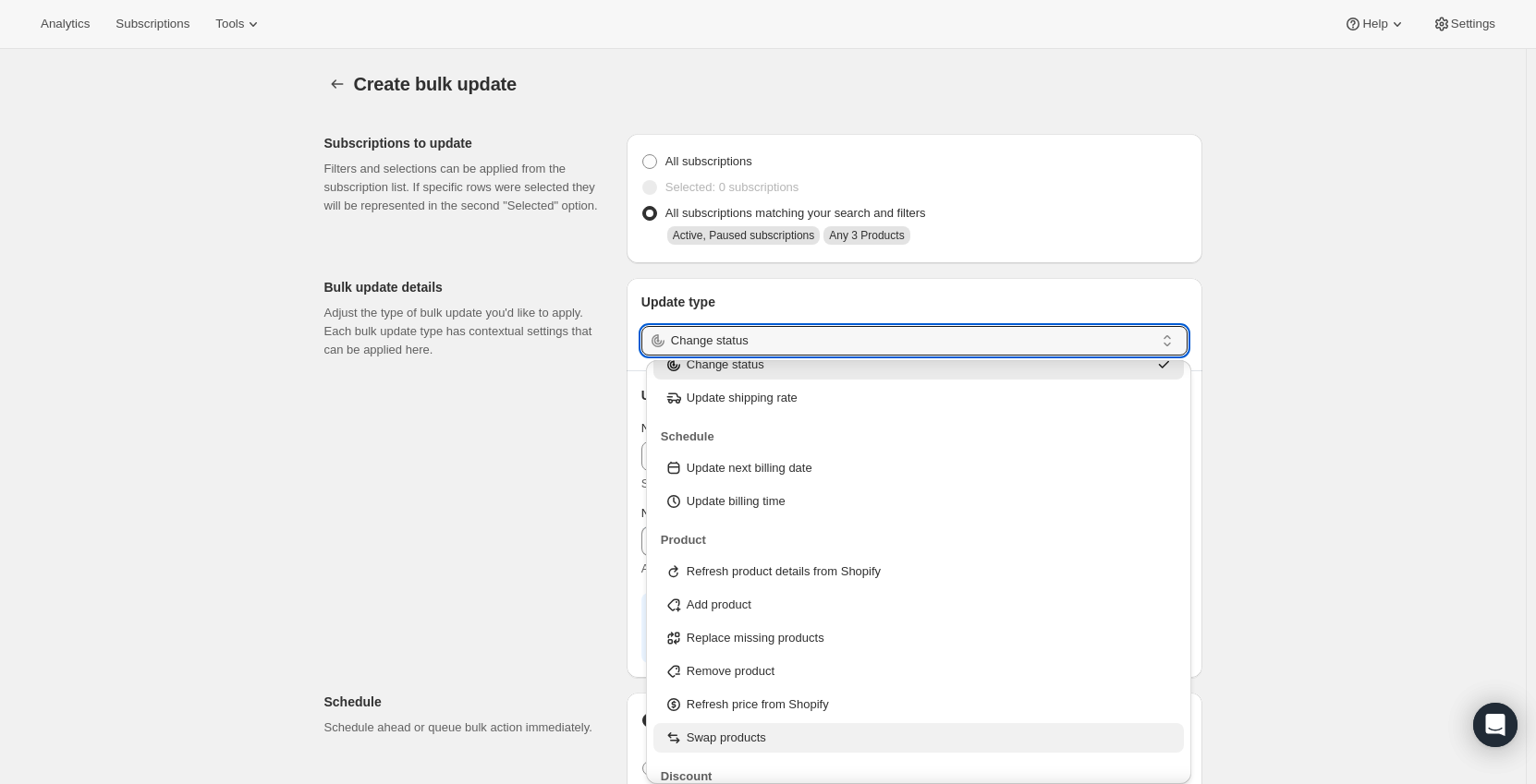
scroll to position [97, 0]
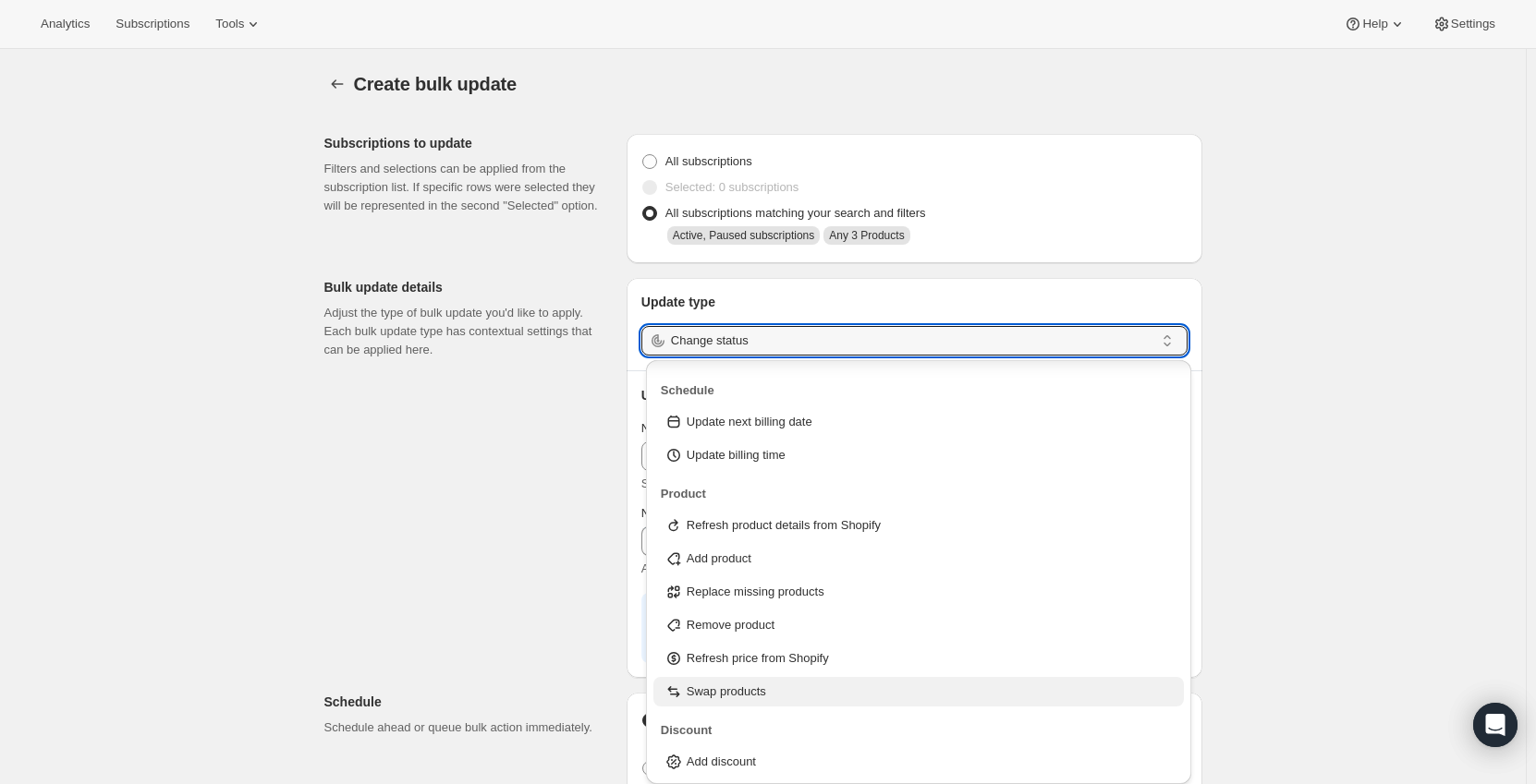
click at [772, 686] on div "Swap products" at bounding box center [919, 691] width 509 height 18
type input "Swap products"
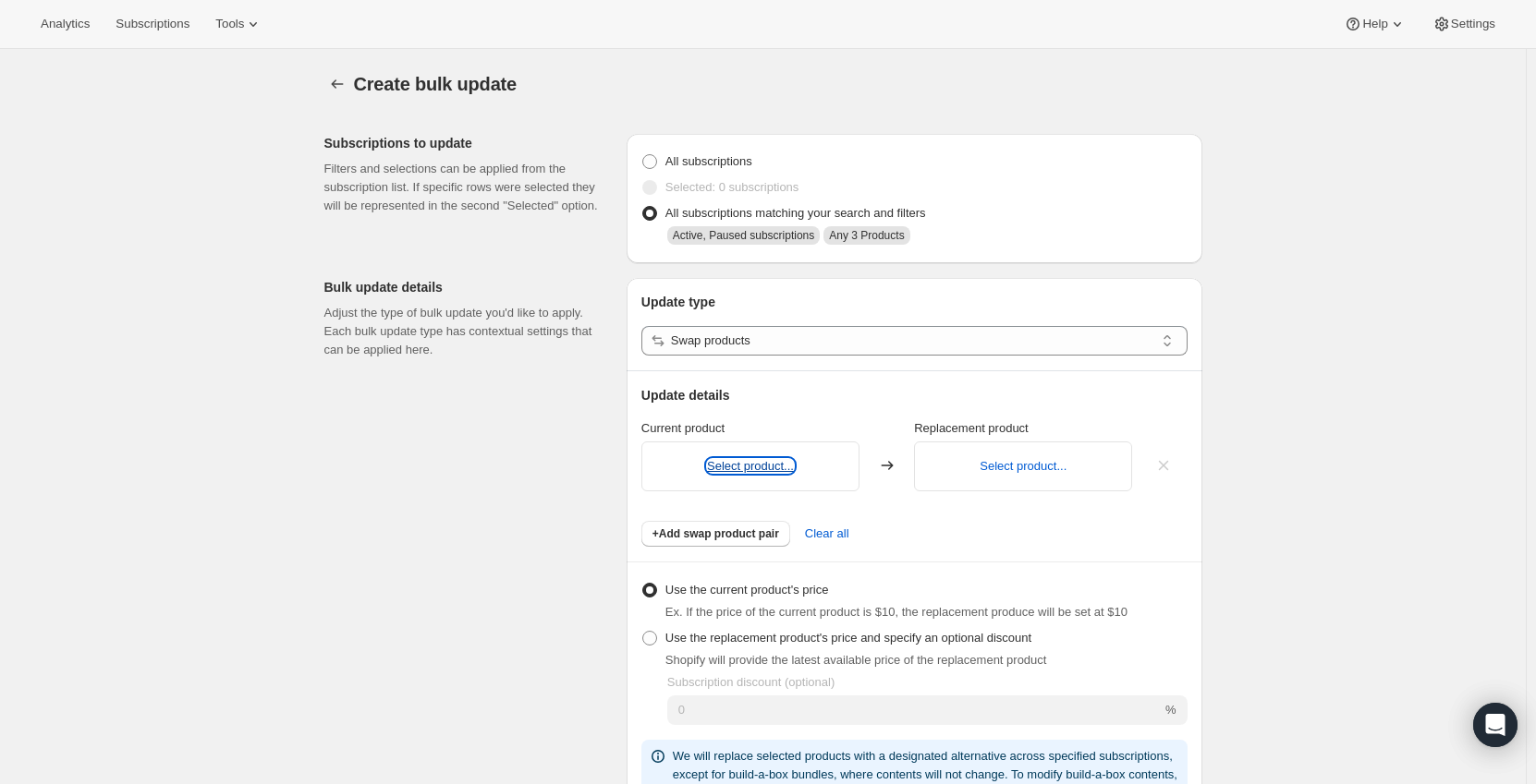
click at [753, 467] on button "Select product..." at bounding box center [750, 466] width 87 height 13
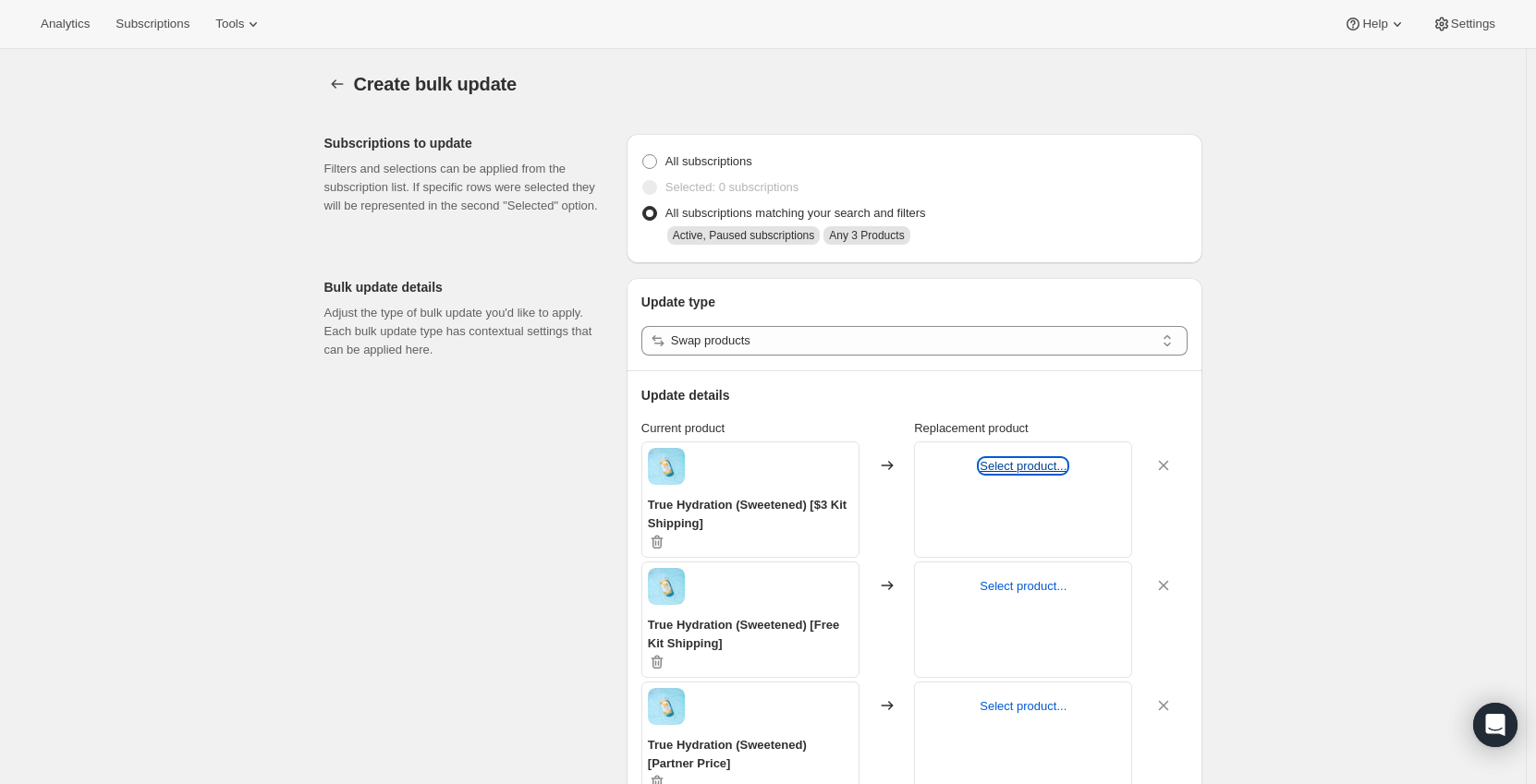
click at [1017, 471] on button "Select product..." at bounding box center [1022, 466] width 87 height 13
click at [1037, 588] on button "Select product..." at bounding box center [1022, 586] width 87 height 13
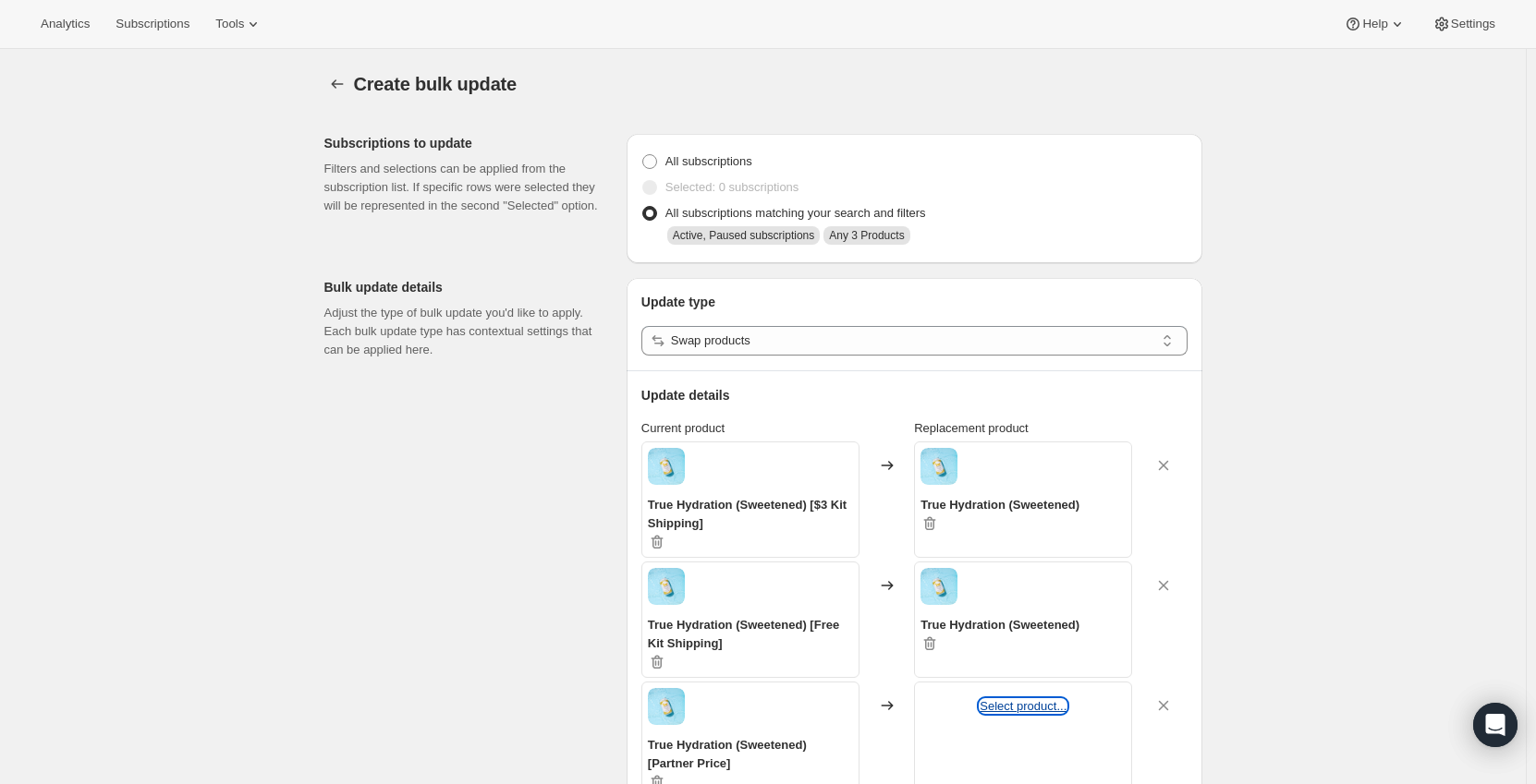
click at [1008, 708] on button "Select product..." at bounding box center [1022, 706] width 87 height 13
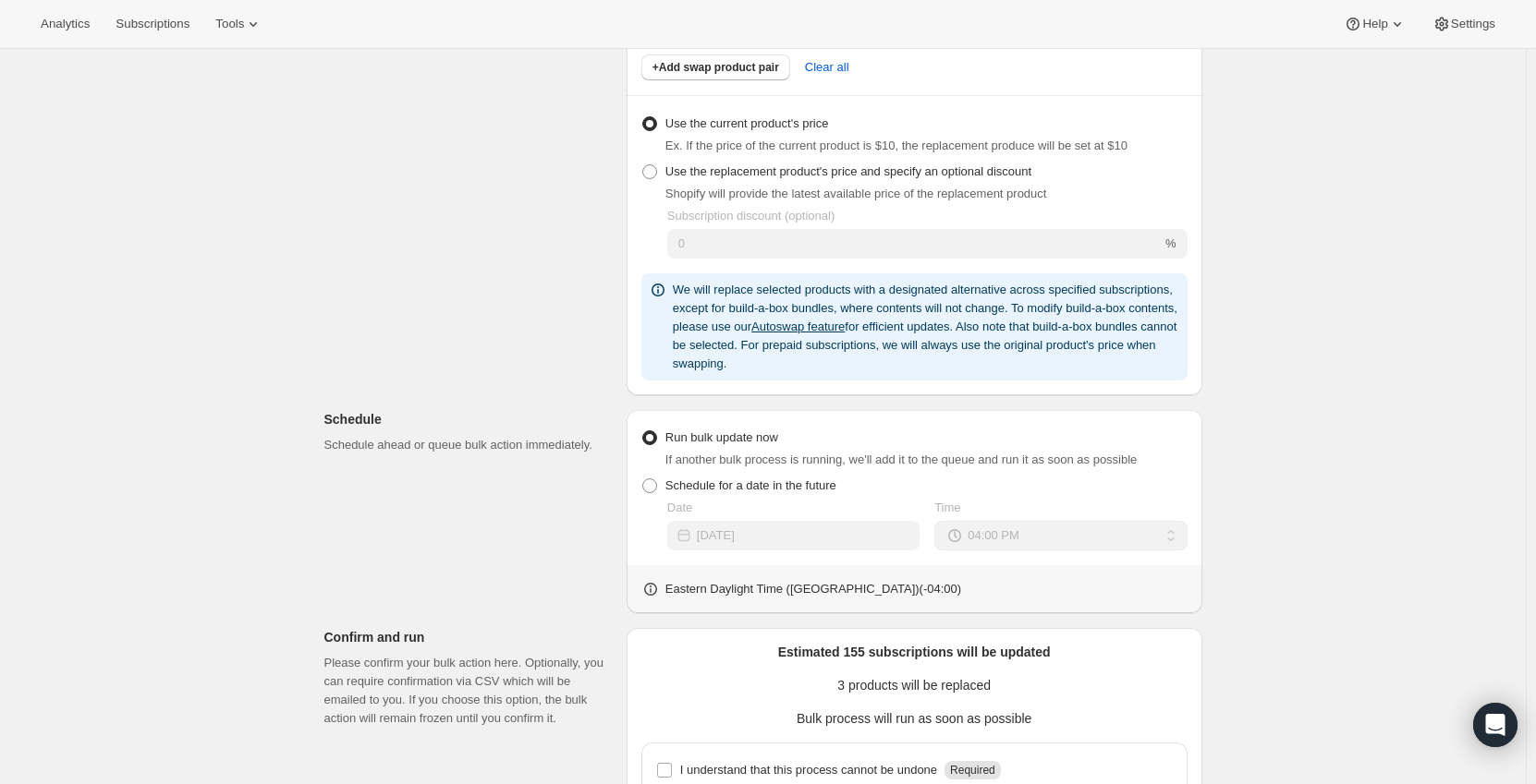
scroll to position [924, 0]
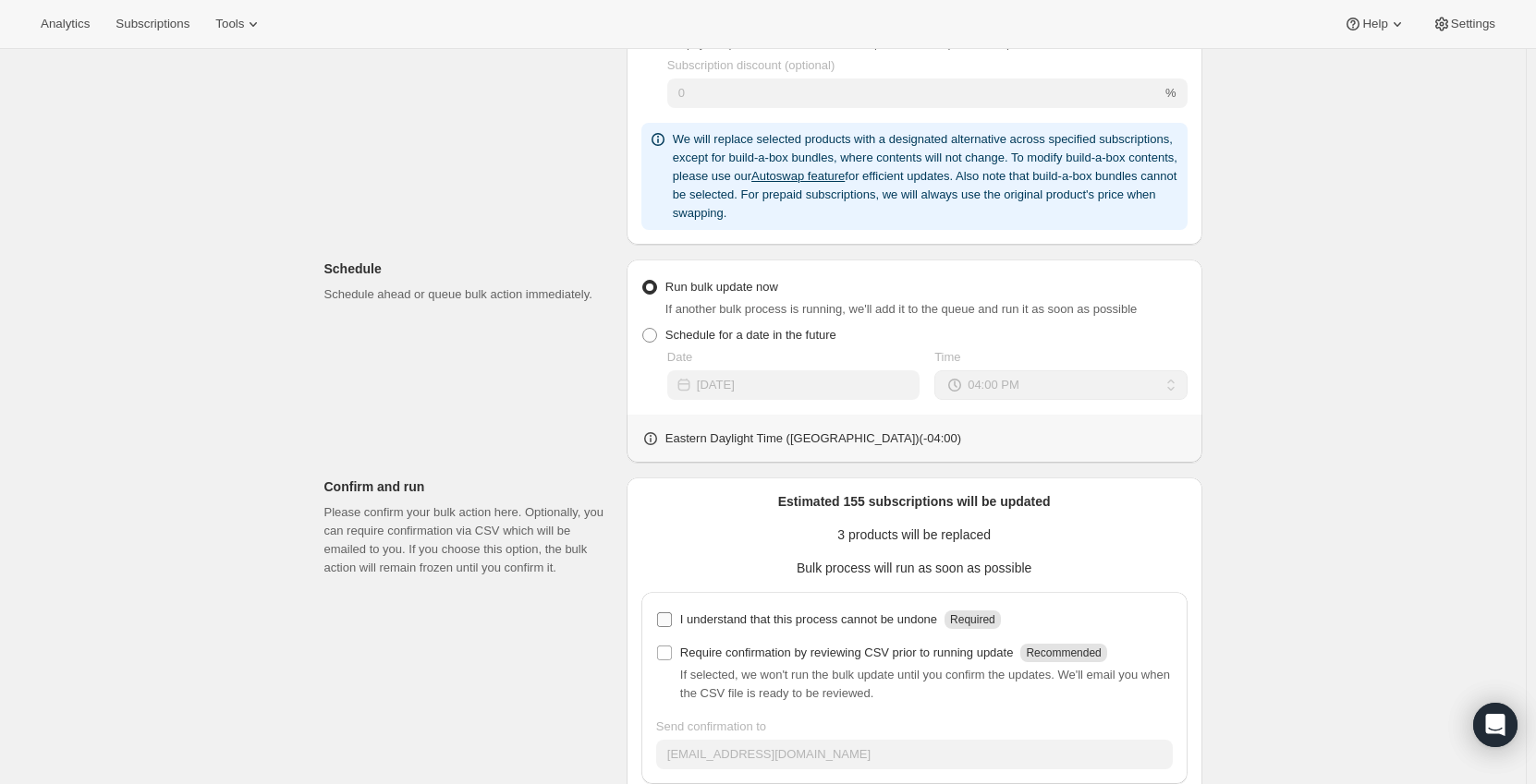
click at [670, 621] on input "I understand that this process cannot be undone Required" at bounding box center [664, 620] width 14 height 14
checkbox input "true"
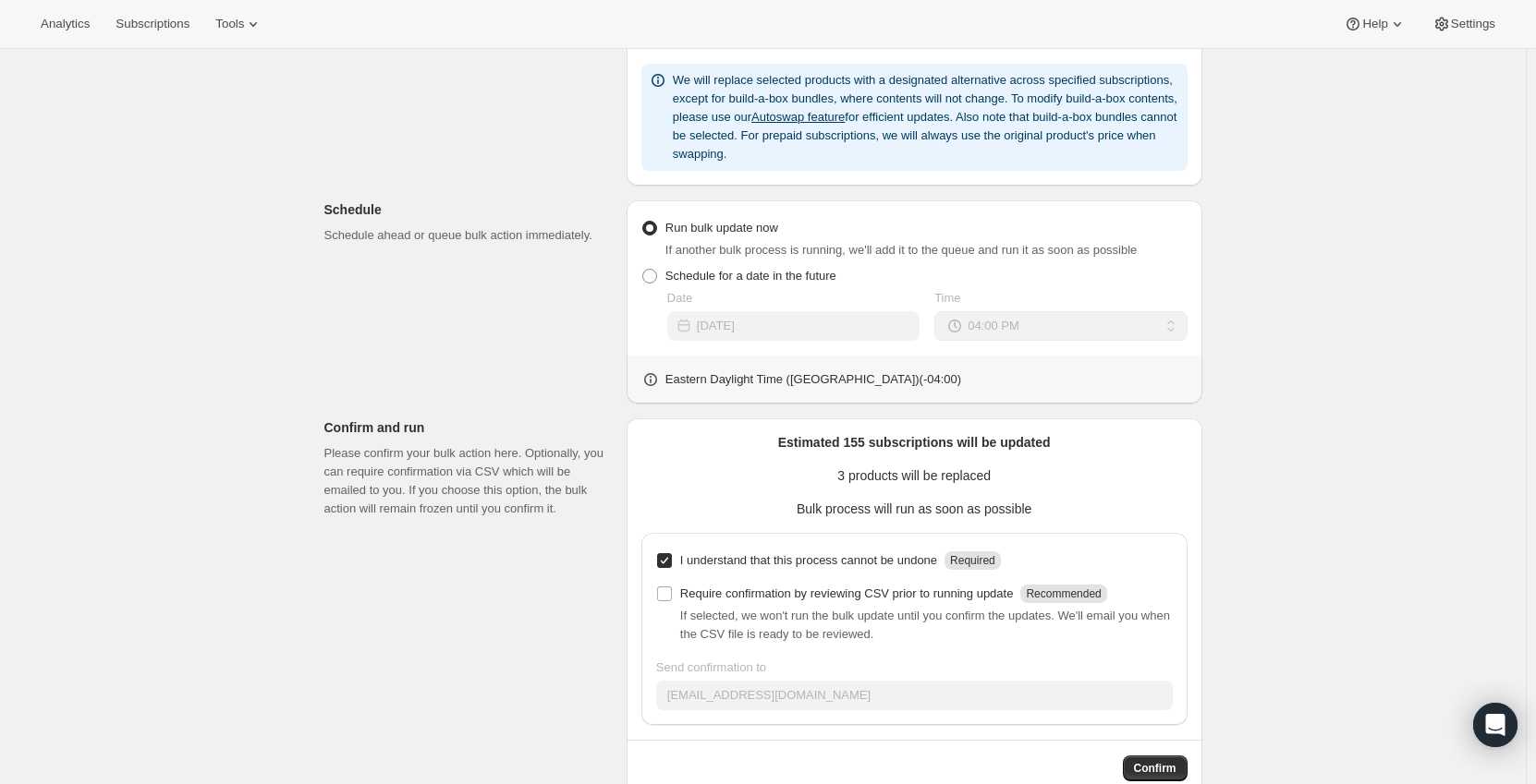
scroll to position [1025, 0]
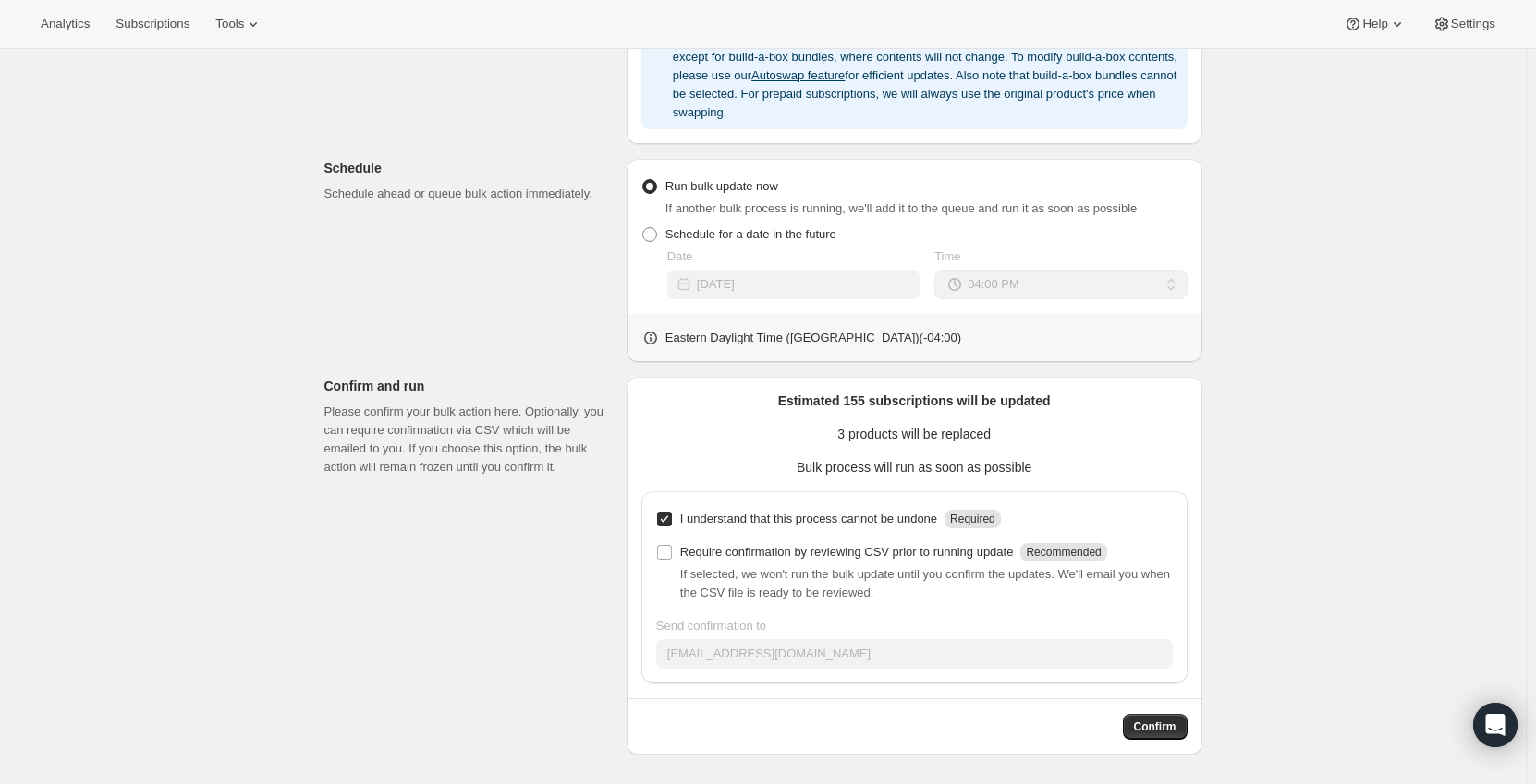
drag, startPoint x: 1170, startPoint y: 727, endPoint x: 1268, endPoint y: 490, distance: 256.5
click at [1176, 728] on span "Confirm" at bounding box center [1155, 727] width 42 height 14
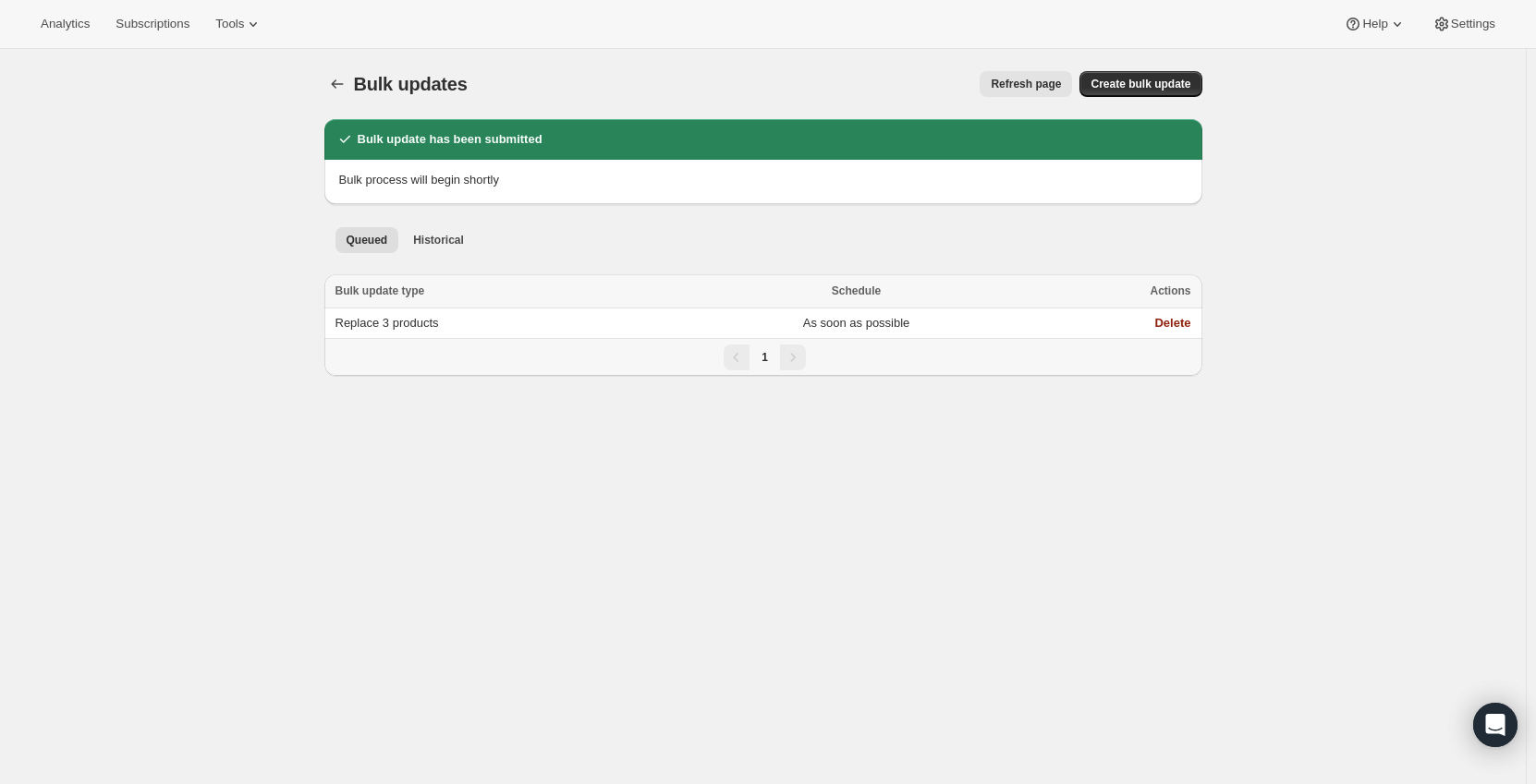
click at [1010, 92] on button "Refresh page" at bounding box center [1025, 83] width 93 height 26
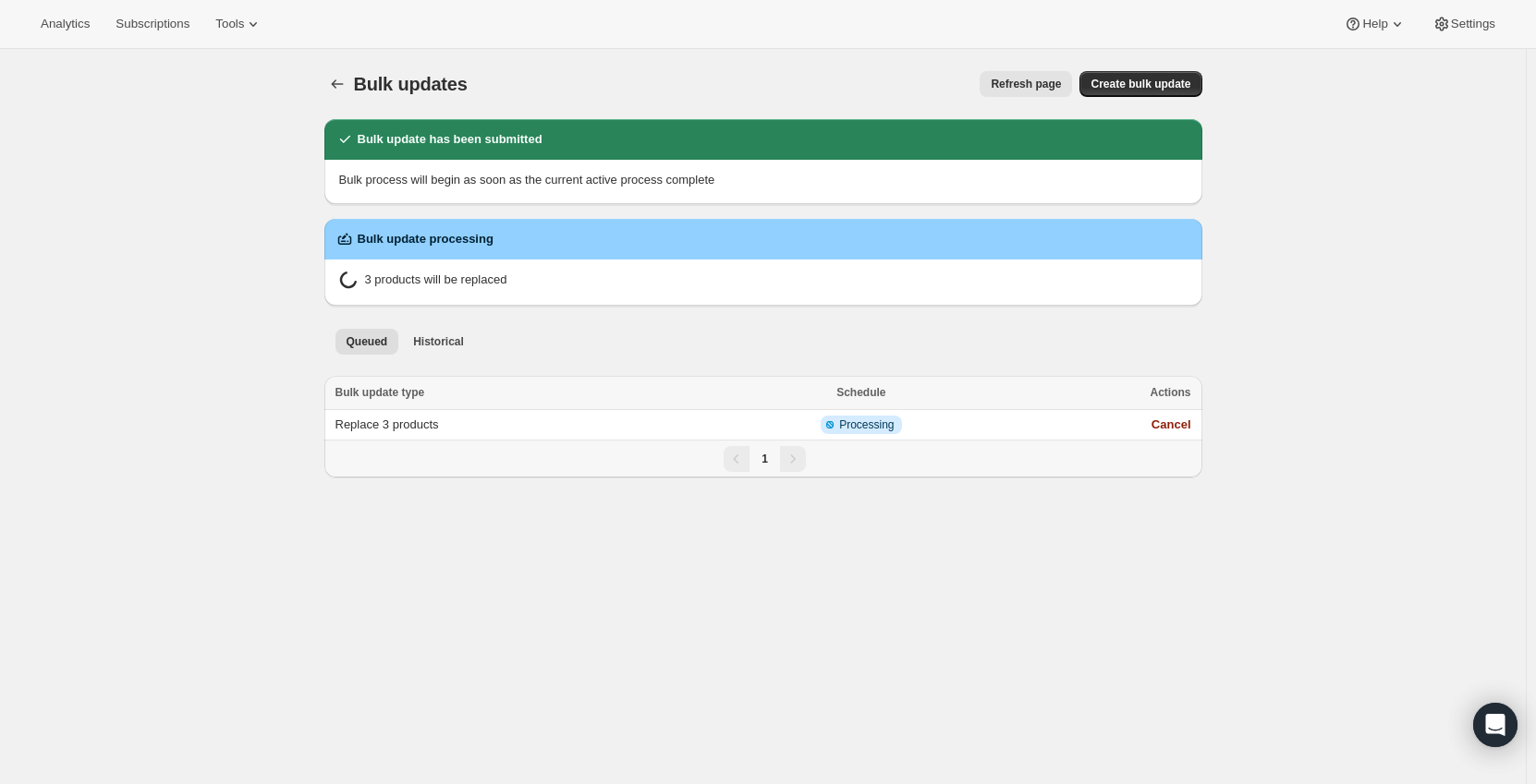
click at [1024, 76] on button "Refresh page" at bounding box center [1025, 83] width 93 height 26
click at [1031, 98] on div "Bulk updates. This page is ready Bulk updates Refresh page More actions Refresh…" at bounding box center [763, 83] width 878 height 70
click at [1035, 82] on span "Refresh page" at bounding box center [1025, 83] width 70 height 14
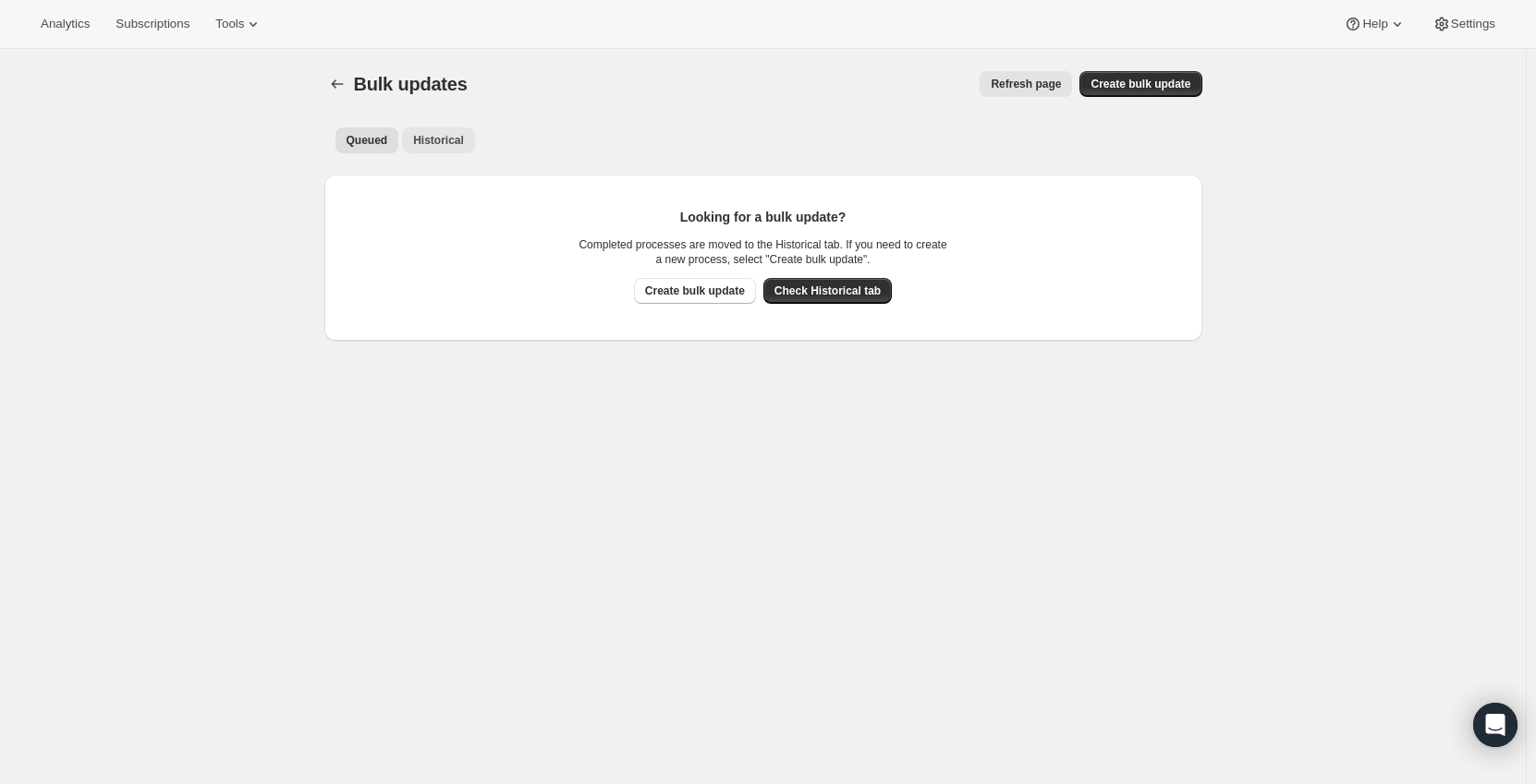
click at [455, 164] on div "Queued Historical More views Queued Historical More views Looking for a bulk up…" at bounding box center [763, 230] width 878 height 222
click at [465, 140] on button "Historical" at bounding box center [438, 140] width 73 height 26
drag, startPoint x: 411, startPoint y: 136, endPoint x: 424, endPoint y: 139, distance: 13.3
click at [411, 136] on button "Historical" at bounding box center [438, 140] width 73 height 26
